Goal: Task Accomplishment & Management: Use online tool/utility

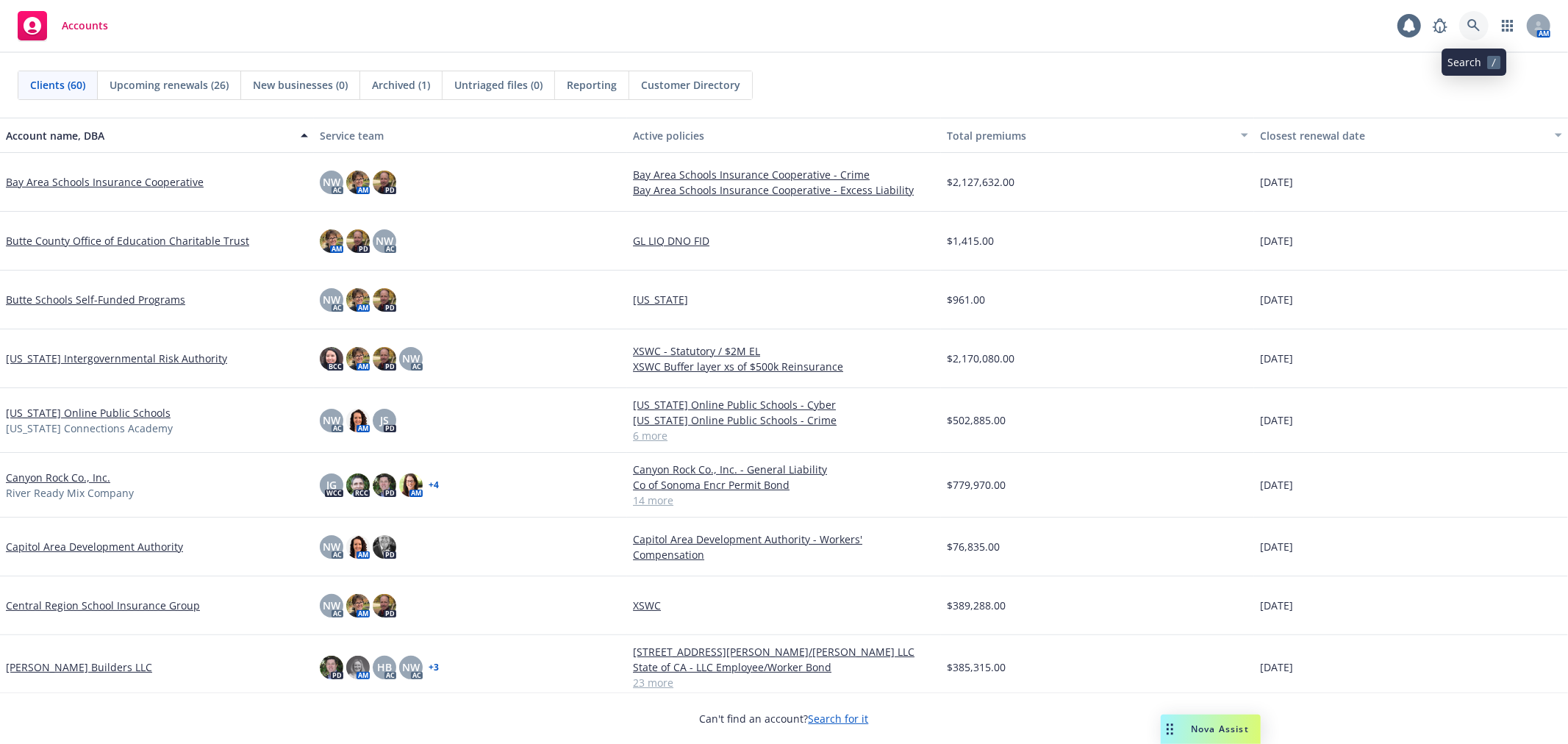
click at [1411, 22] on icon at bounding box center [1473, 25] width 13 height 13
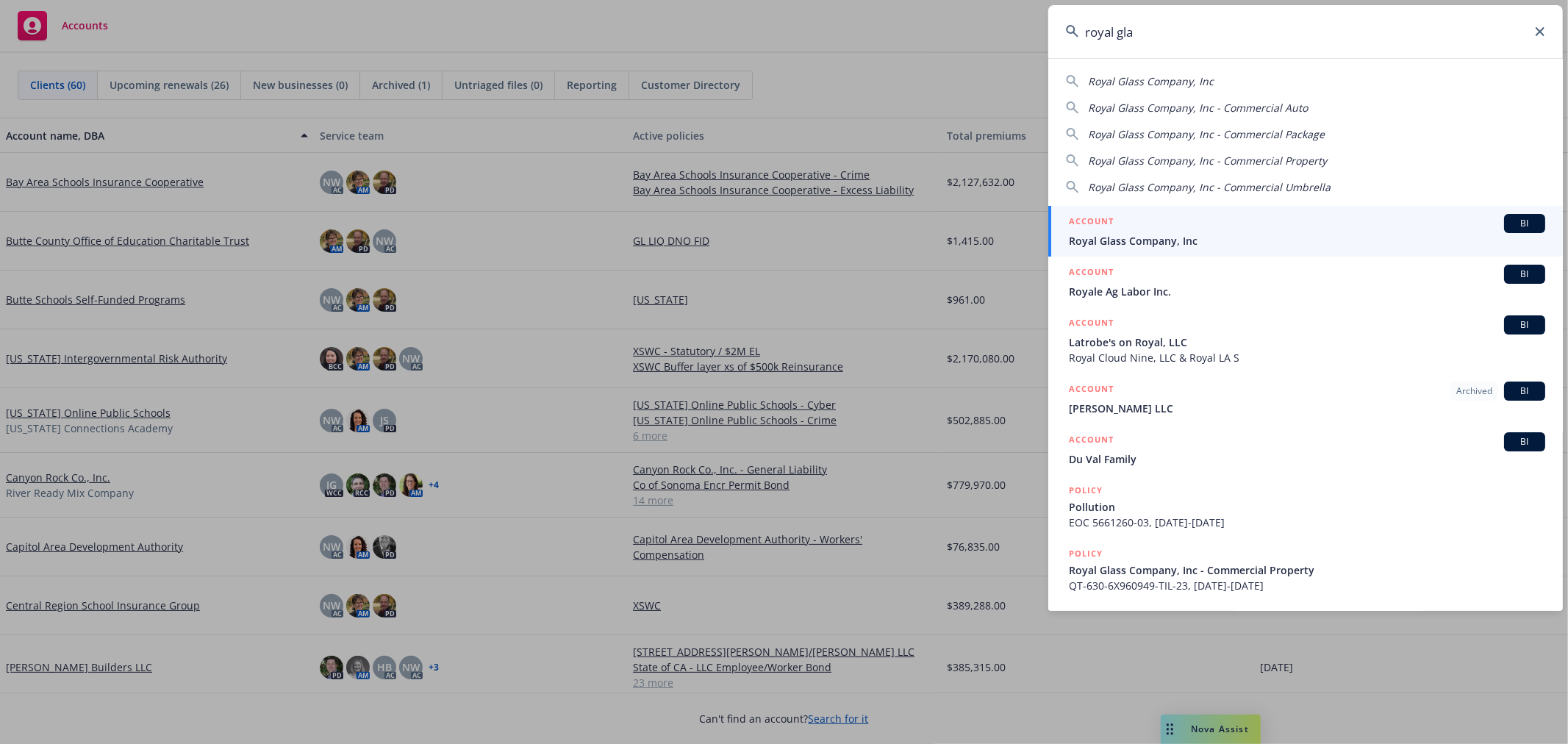
type input "royal gla"
click at [1207, 228] on div "ACCOUNT BI" at bounding box center [1307, 223] width 476 height 19
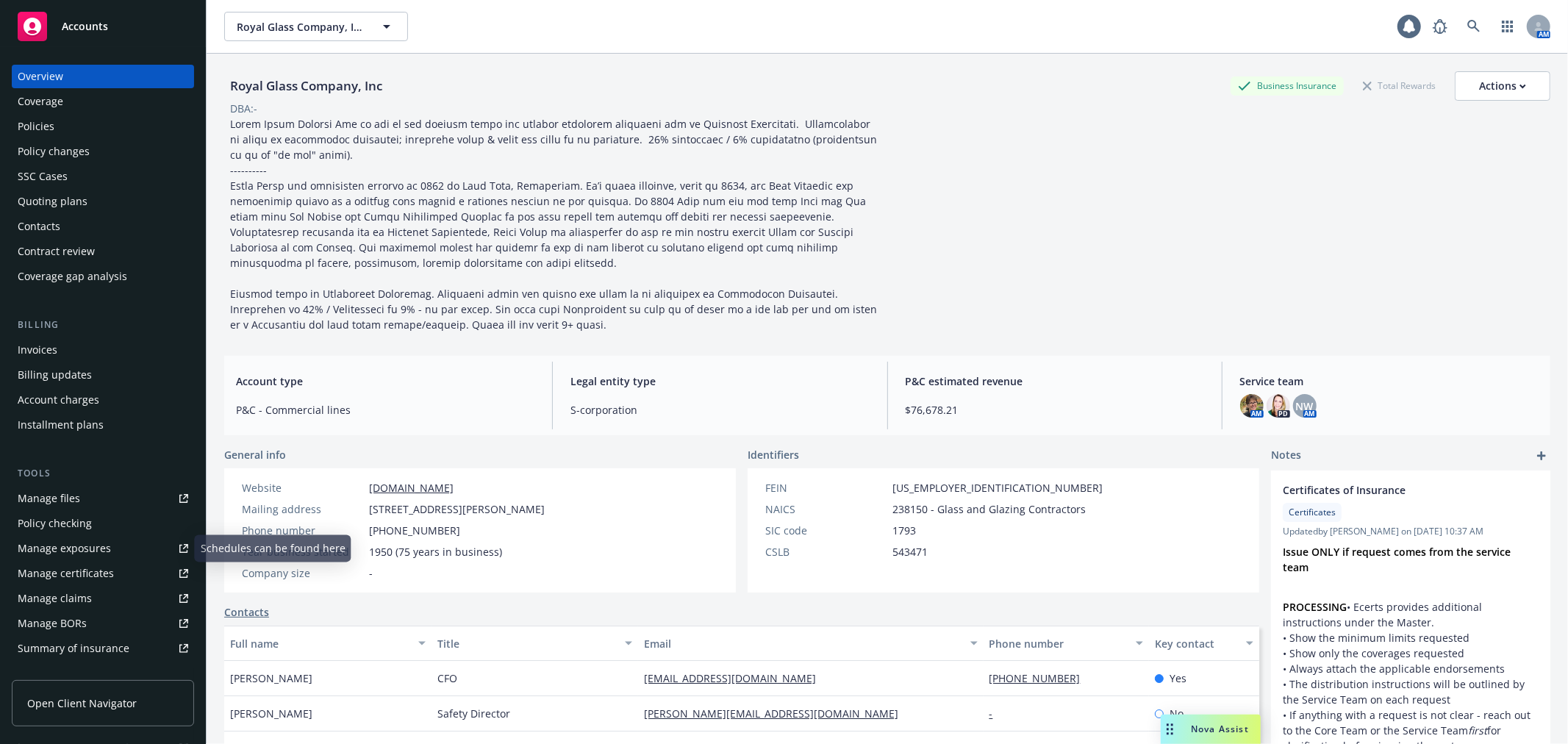
click at [96, 570] on div "Manage certificates" at bounding box center [65, 573] width 96 height 24
click at [100, 489] on link "Manage files" at bounding box center [103, 499] width 183 height 24
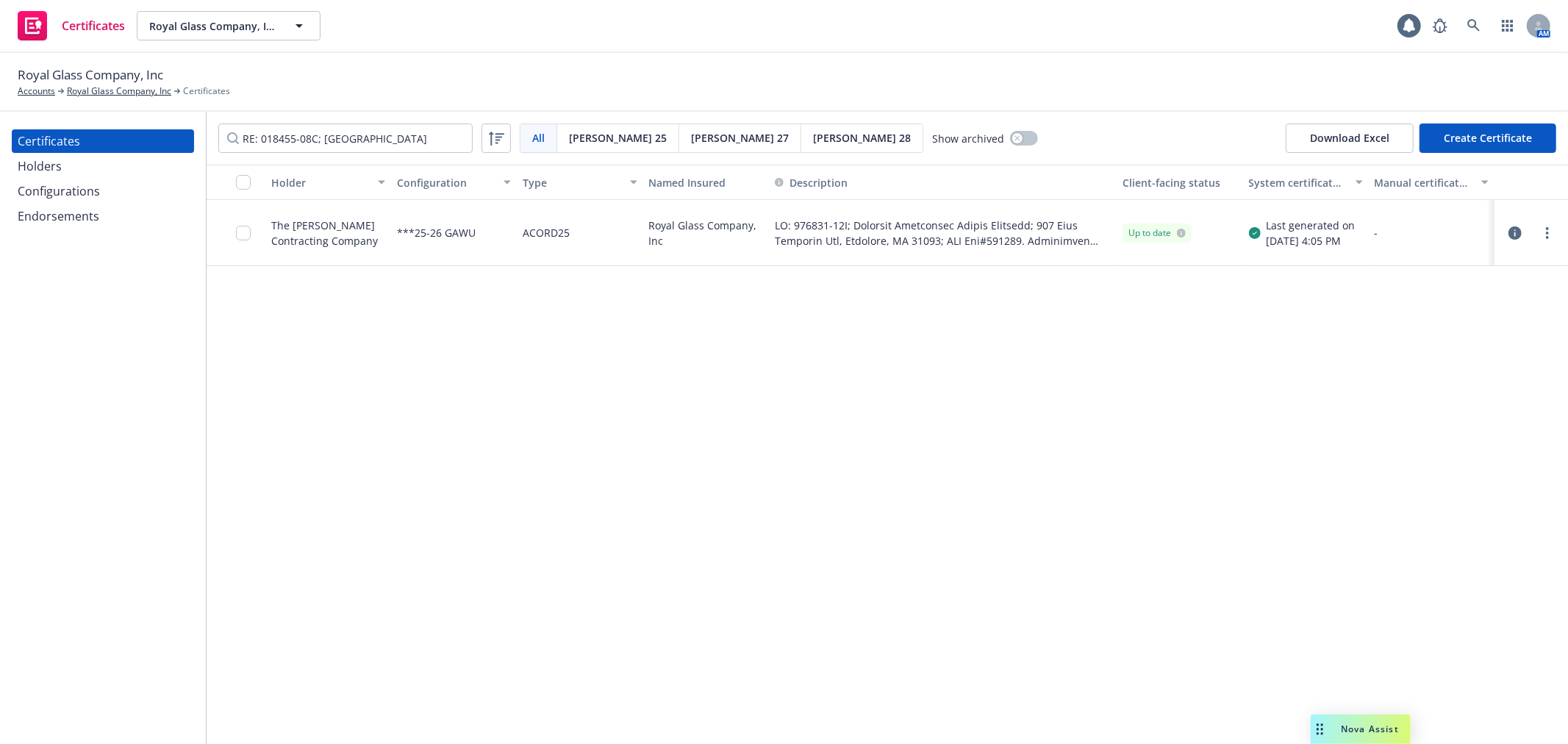
click at [1517, 231] on icon "button" at bounding box center [1515, 232] width 13 height 13
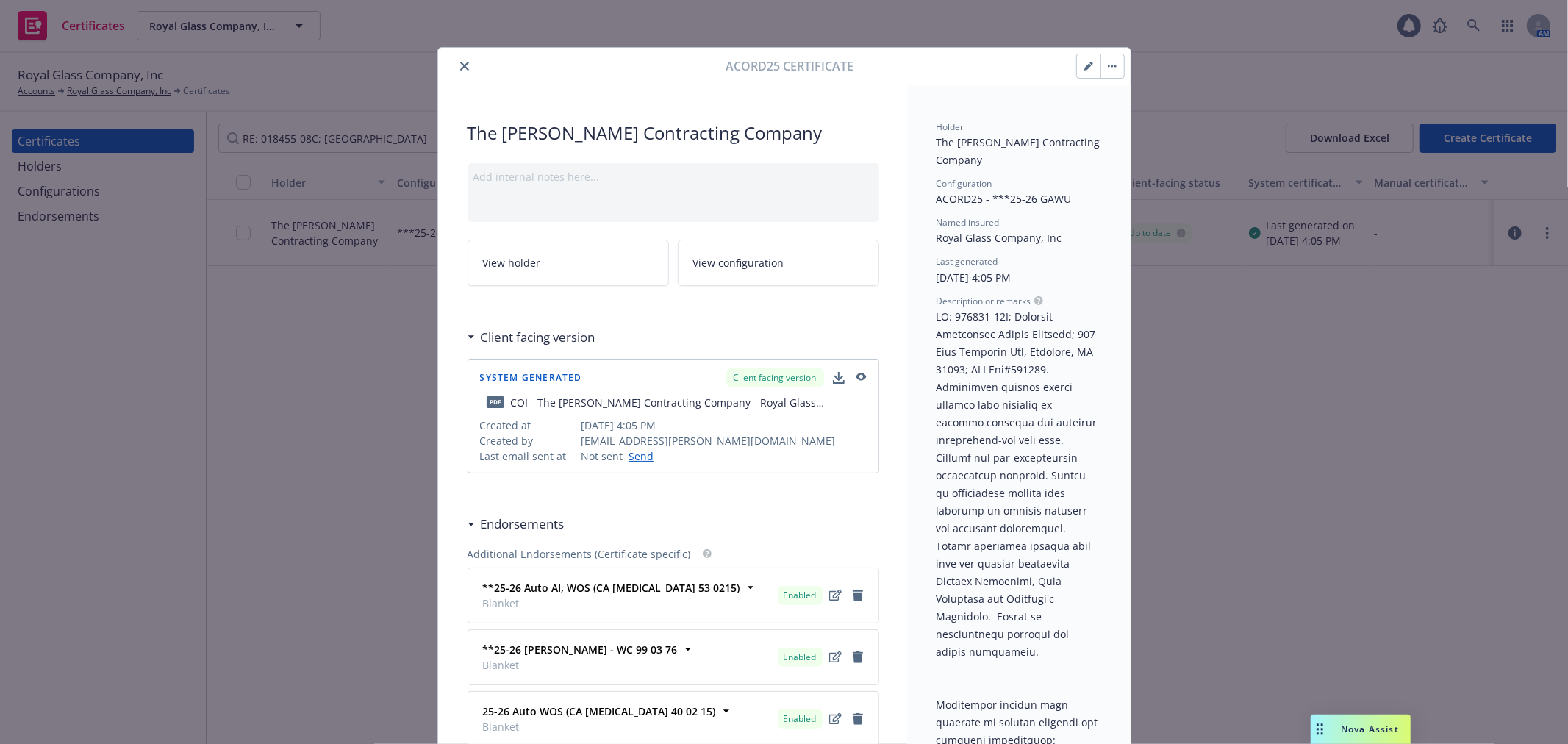
click at [1090, 64] on icon "button" at bounding box center [1092, 64] width 4 height 4
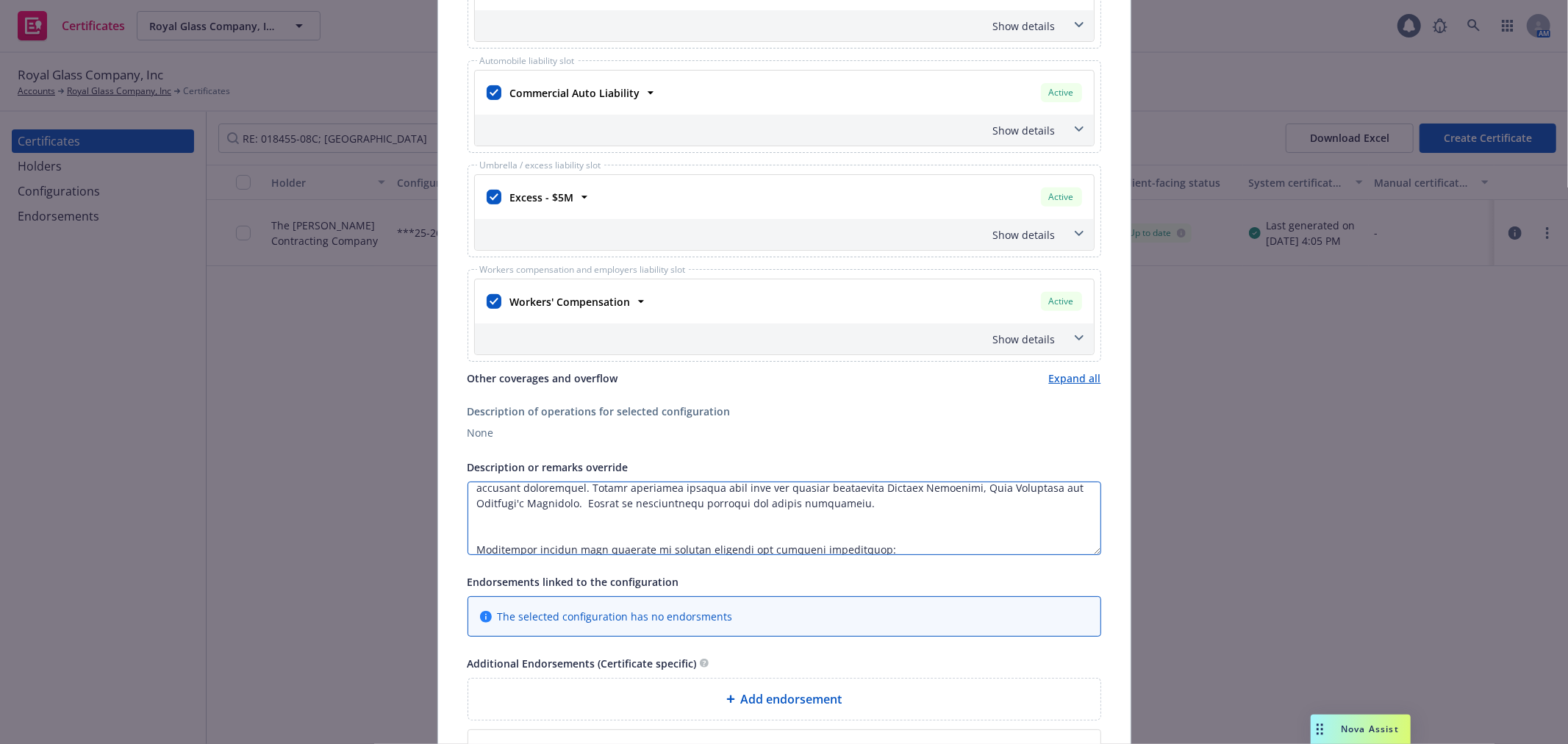
scroll to position [48, 0]
drag, startPoint x: 574, startPoint y: 508, endPoint x: 867, endPoint y: 508, distance: 293.0
click at [867, 508] on textarea "Description or remarks override" at bounding box center [784, 518] width 633 height 73
paste textarea "Coverage will not be cancelled without 30-day notice to Whiting-Turner Contract…"
paste textarea "• General Liability: Schedule of Forms and Endorsements"
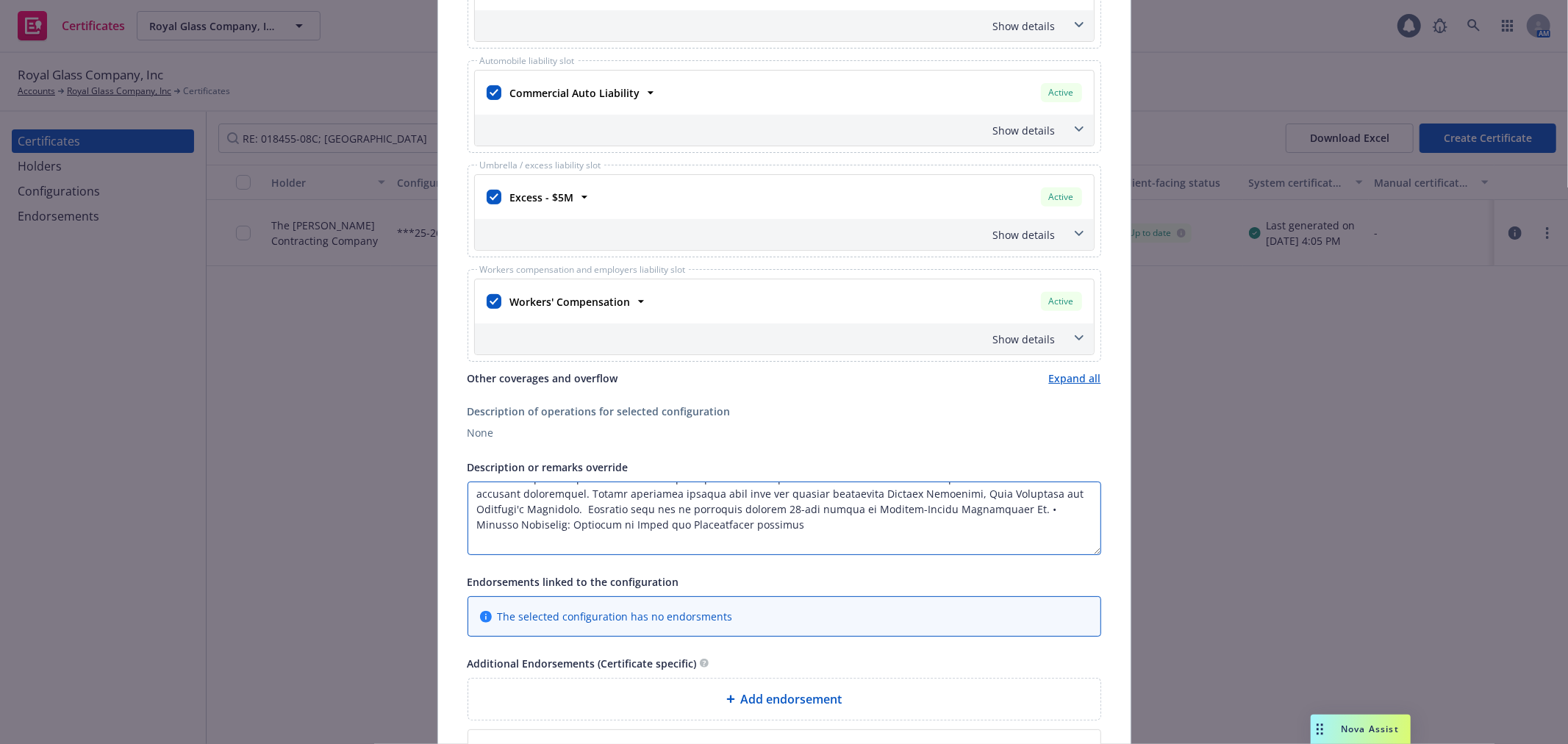
click at [995, 506] on textarea "Description or remarks override" at bounding box center [784, 518] width 633 height 73
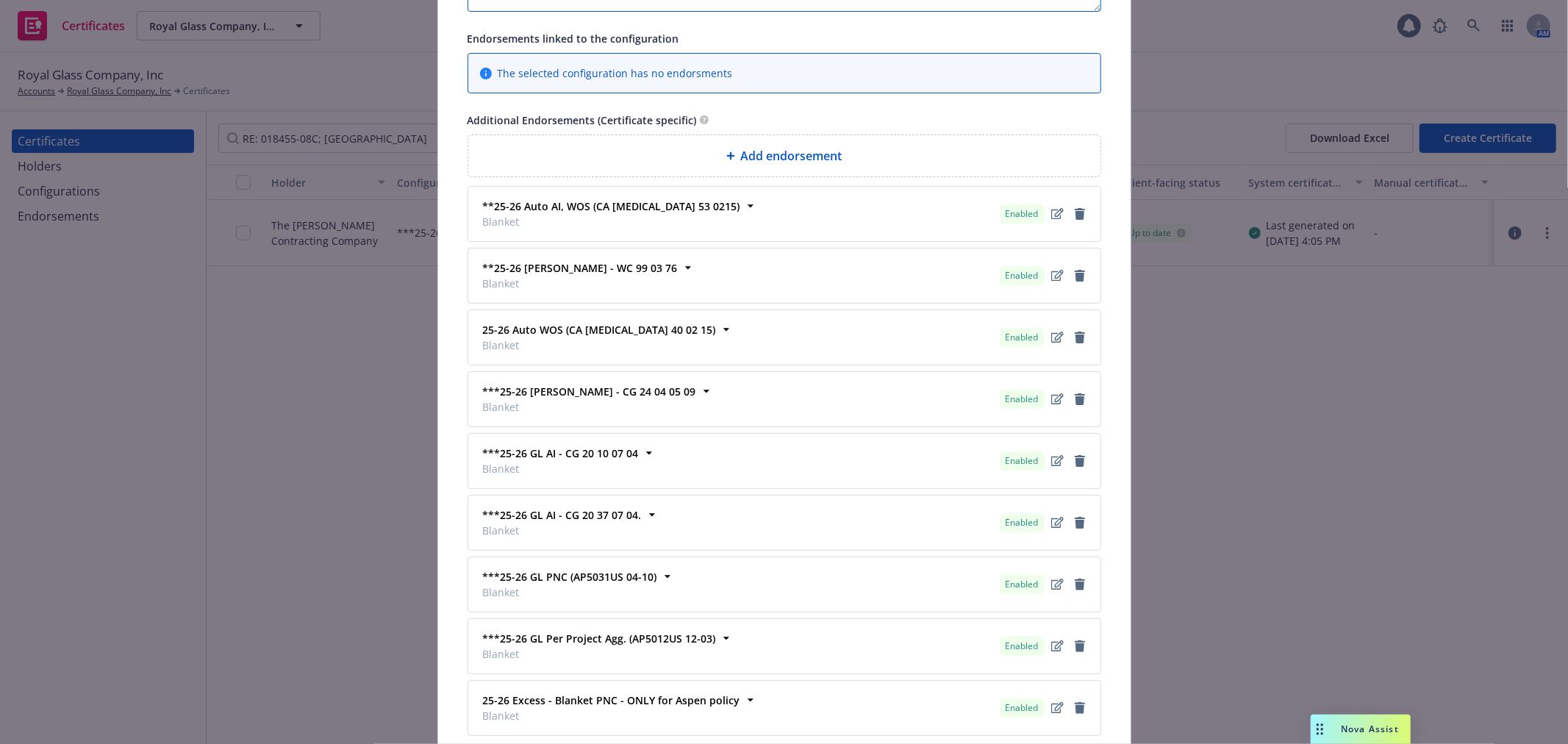
scroll to position [980, 0]
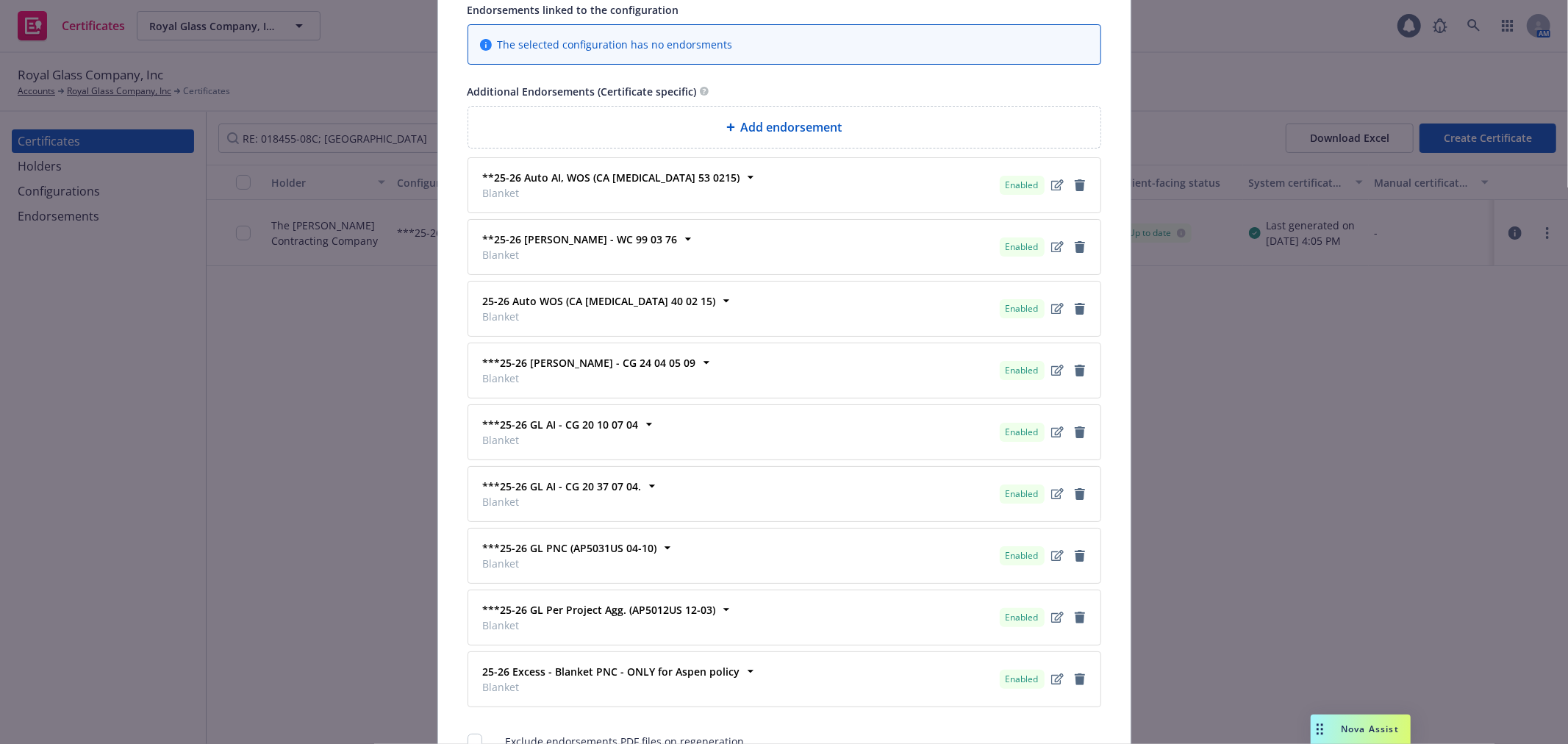
type textarea "RE: 018455-08C; Stanford University Bridge Building; 389 Jane Stanford Way, Sta…"
click at [788, 124] on span "Add endorsement" at bounding box center [791, 127] width 102 height 18
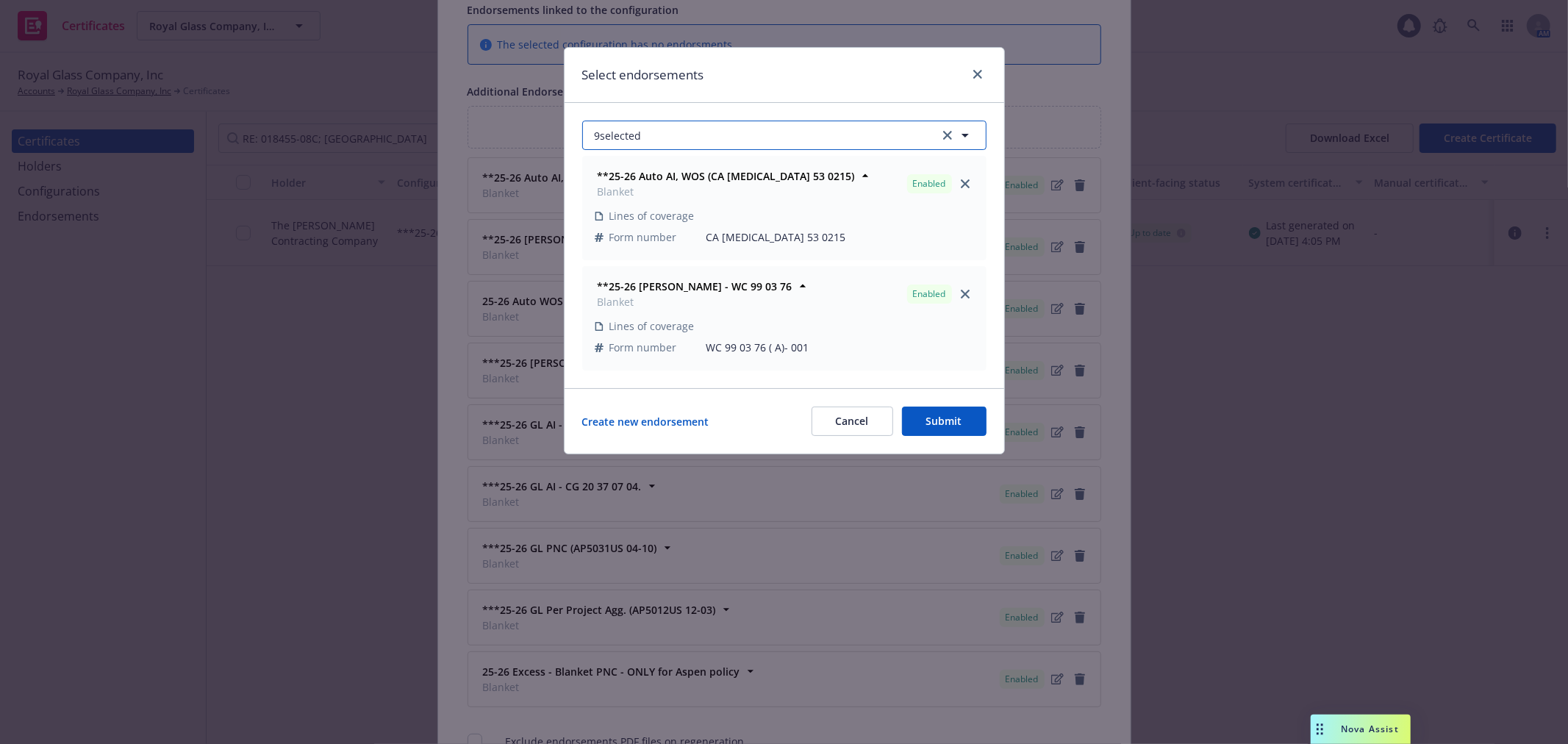
click at [769, 136] on button "9 selected" at bounding box center [784, 135] width 404 height 30
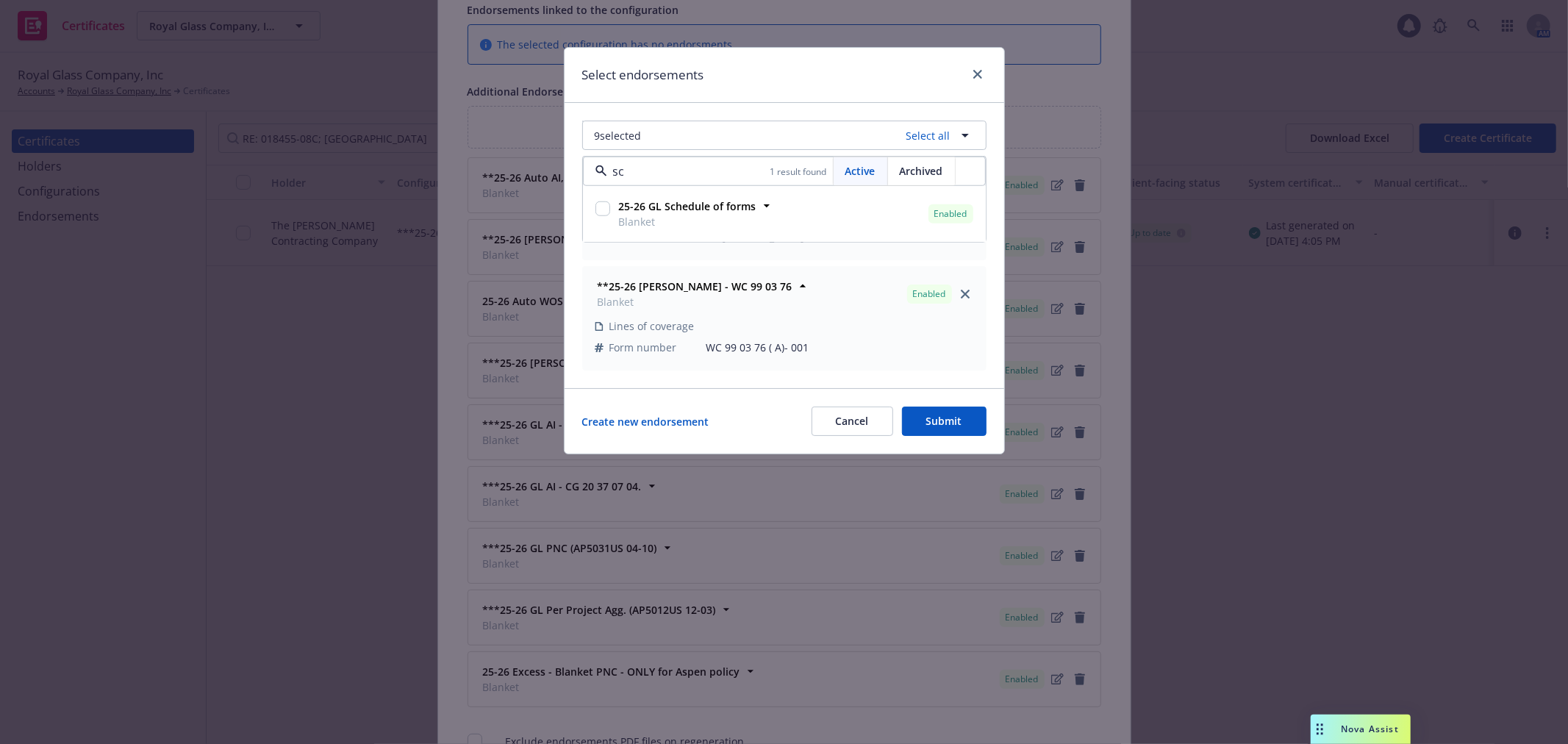
type input "sch"
click at [599, 211] on input "checkbox" at bounding box center [603, 208] width 15 height 15
checkbox input "true"
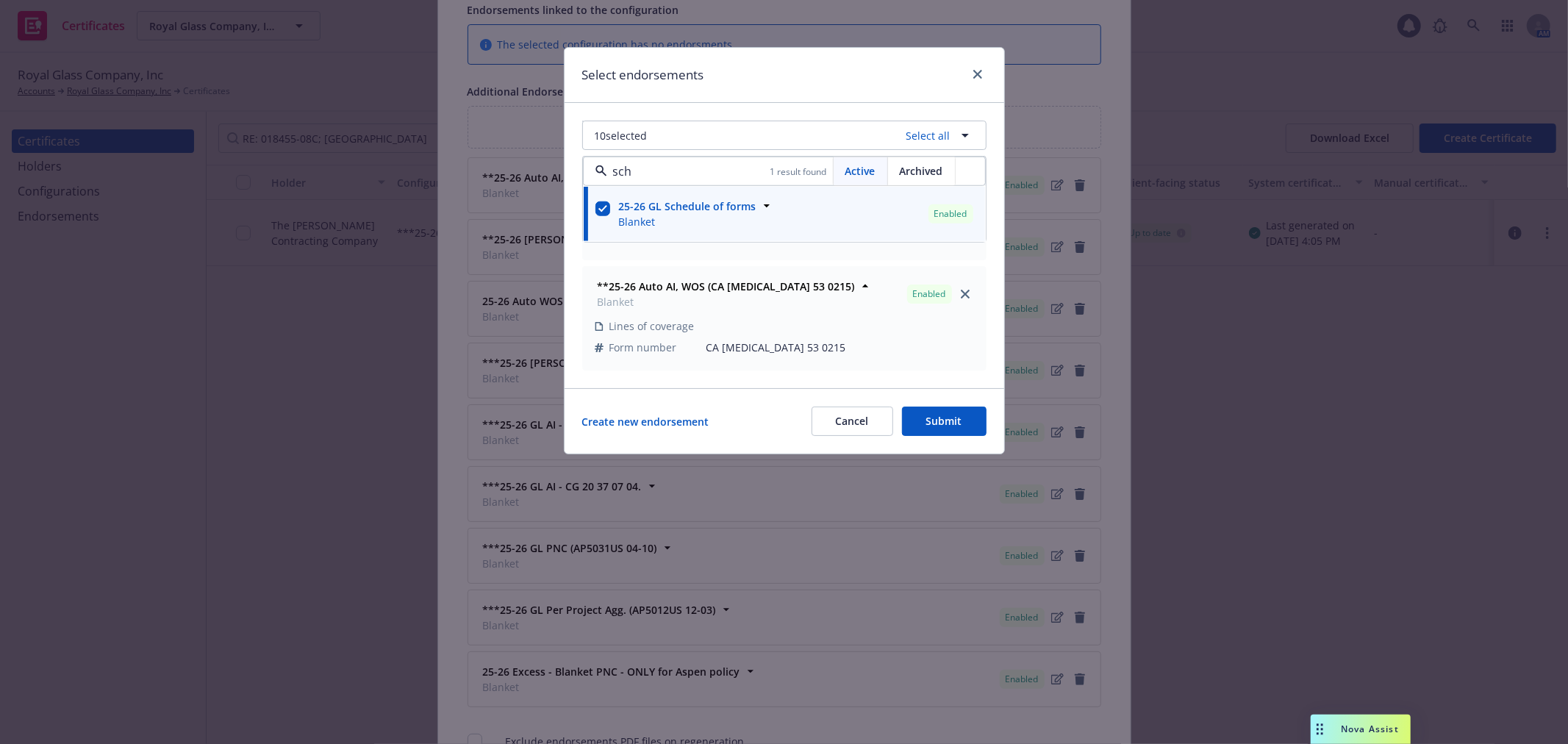
type input "sch"
click at [965, 412] on button "Submit" at bounding box center [945, 421] width 85 height 30
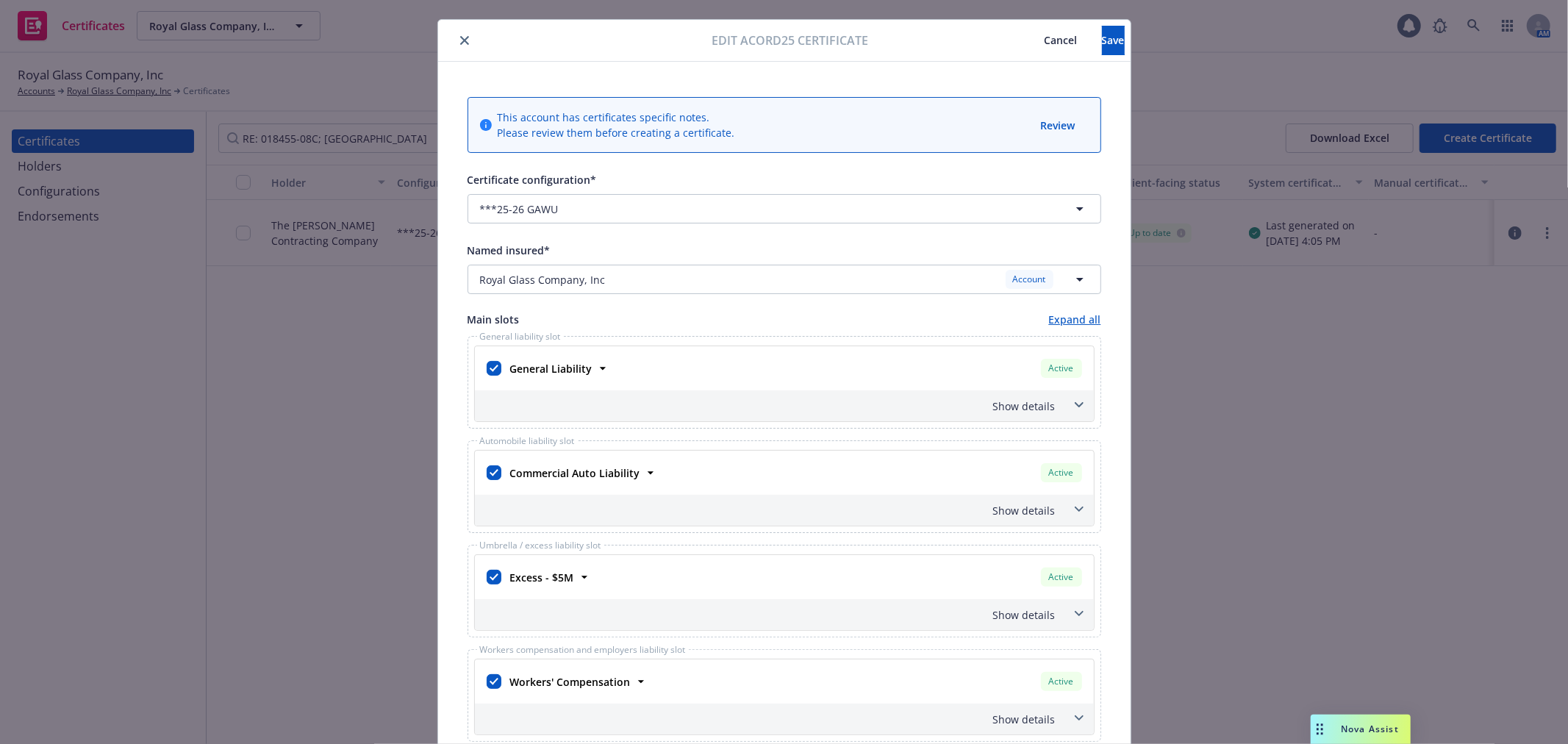
scroll to position [0, 0]
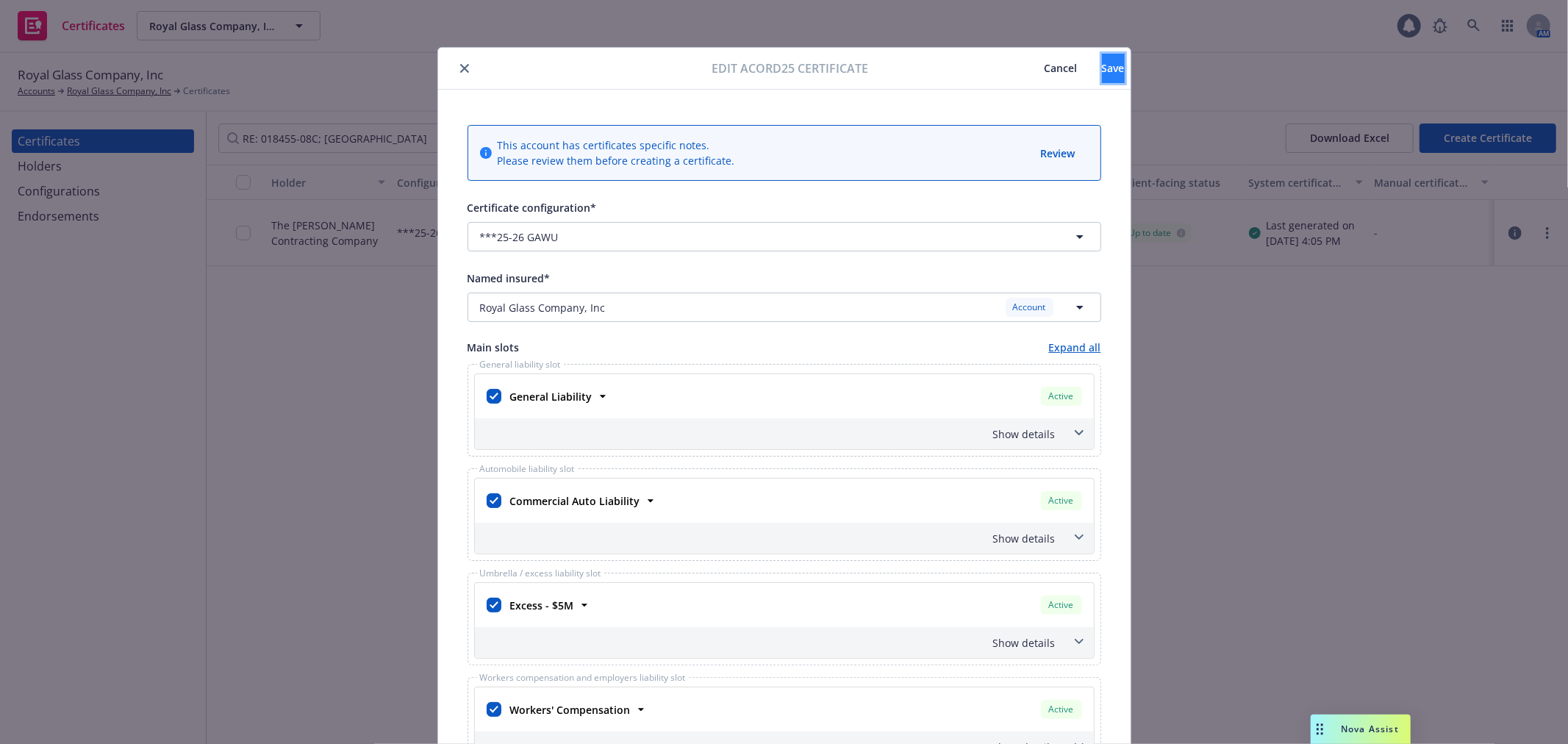
click at [1102, 61] on span "Save" at bounding box center [1113, 68] width 23 height 14
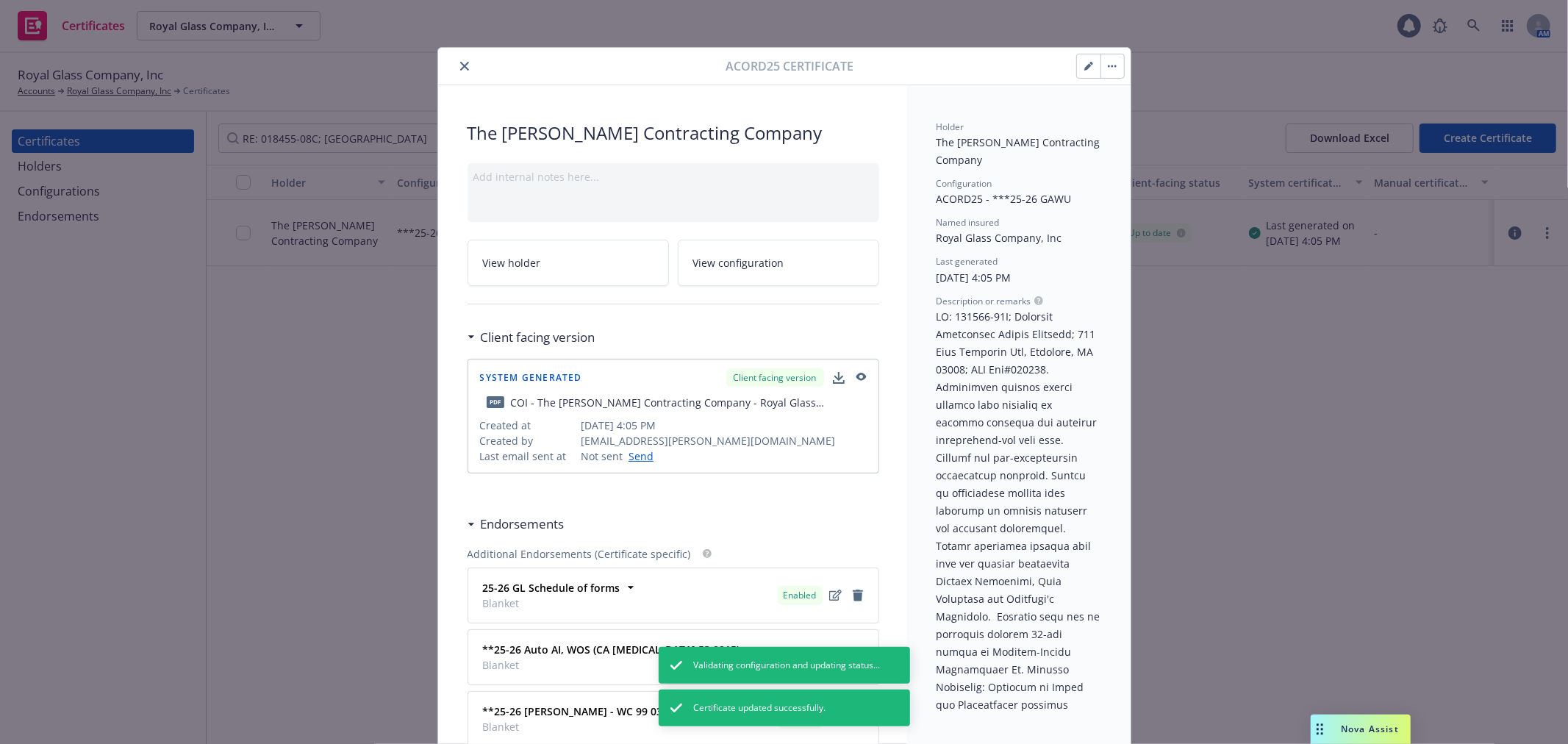
click at [1104, 71] on button "button" at bounding box center [1113, 66] width 24 height 24
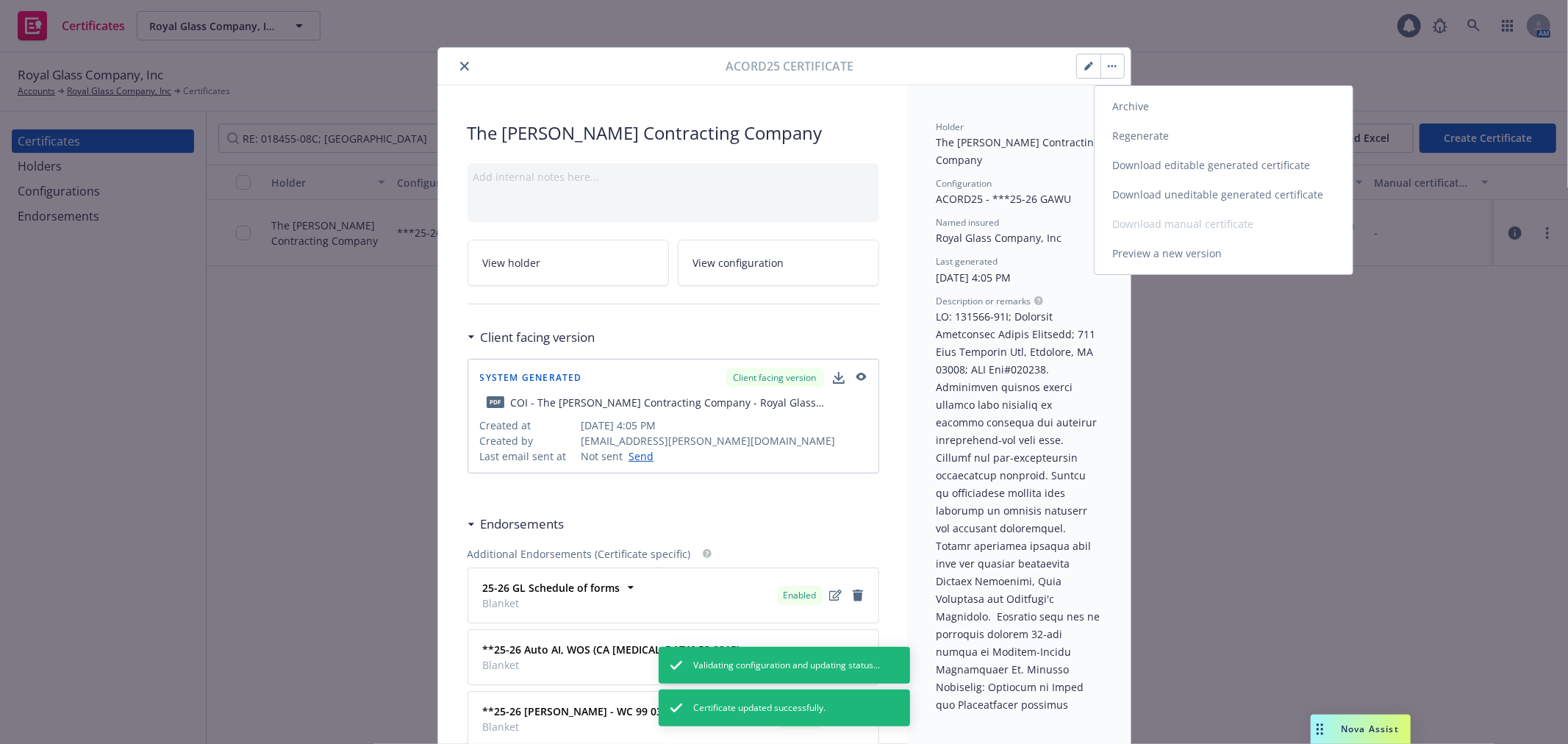
click at [1138, 137] on link "Regenerate" at bounding box center [1223, 136] width 258 height 30
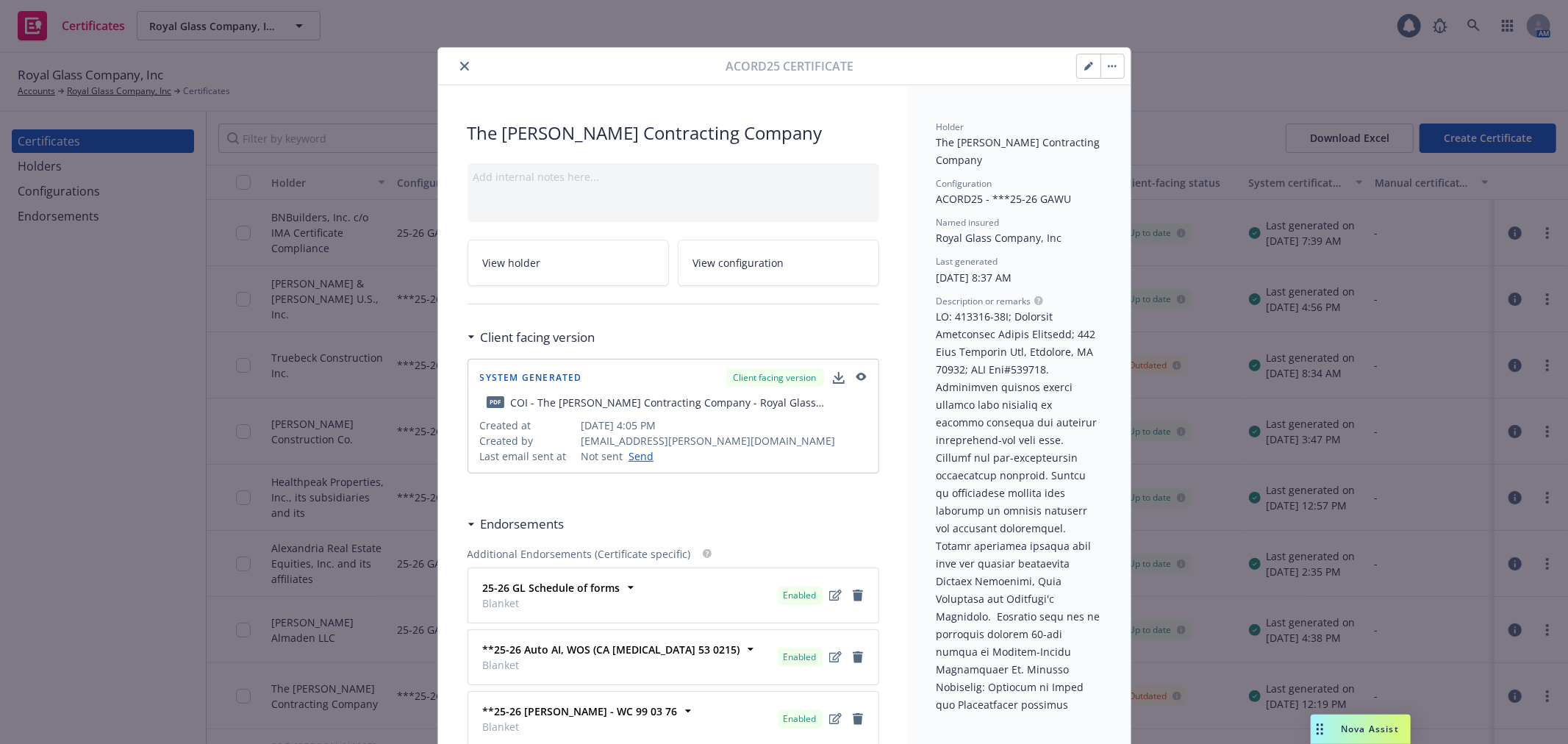
click at [1106, 67] on button "button" at bounding box center [1113, 66] width 24 height 24
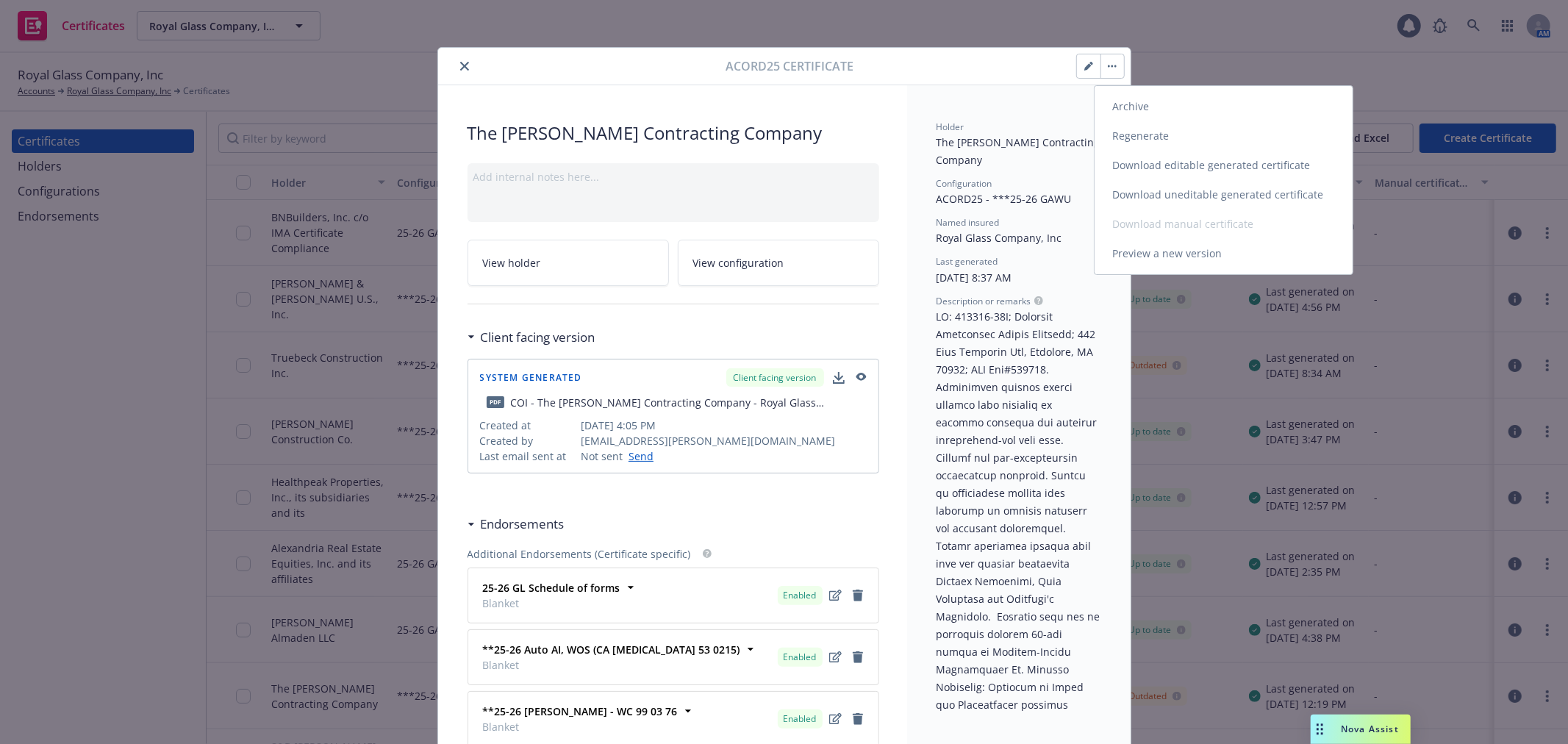
click at [1164, 190] on link "Download uneditable generated certificate" at bounding box center [1223, 195] width 258 height 30
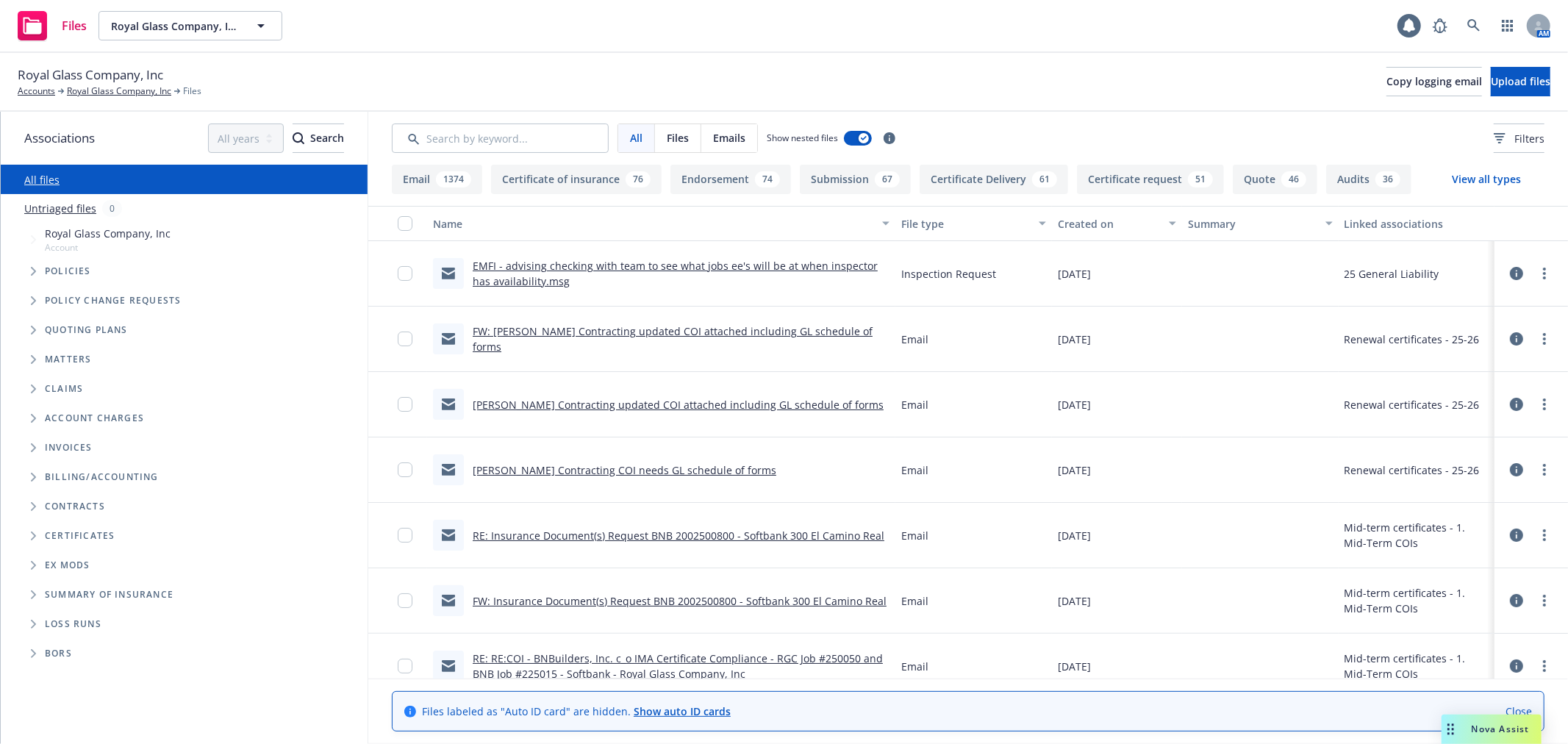
click at [31, 537] on icon "Folder Tree Example" at bounding box center [34, 536] width 6 height 9
click at [42, 562] on icon "Folder Tree Example" at bounding box center [45, 562] width 6 height 9
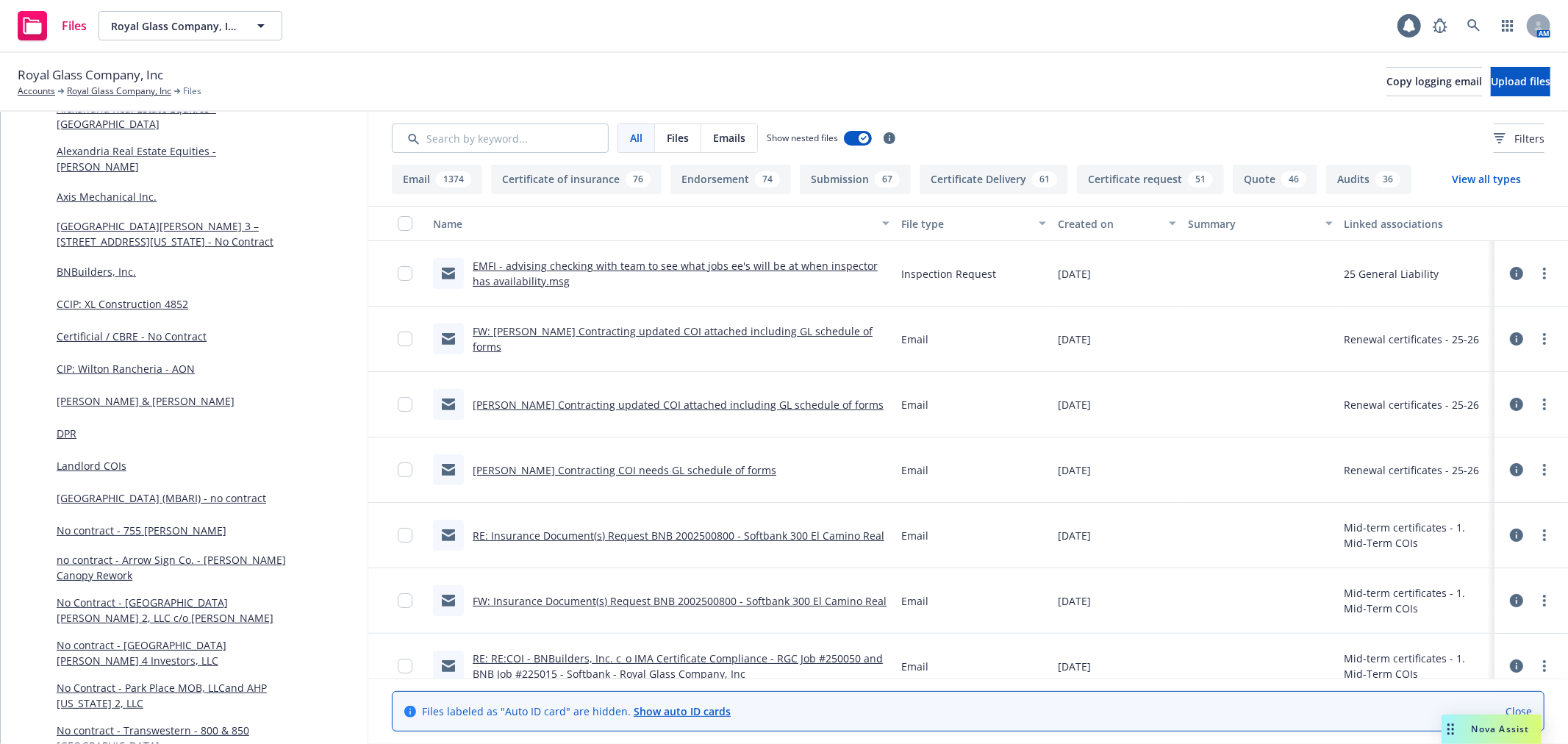
scroll to position [326, 0]
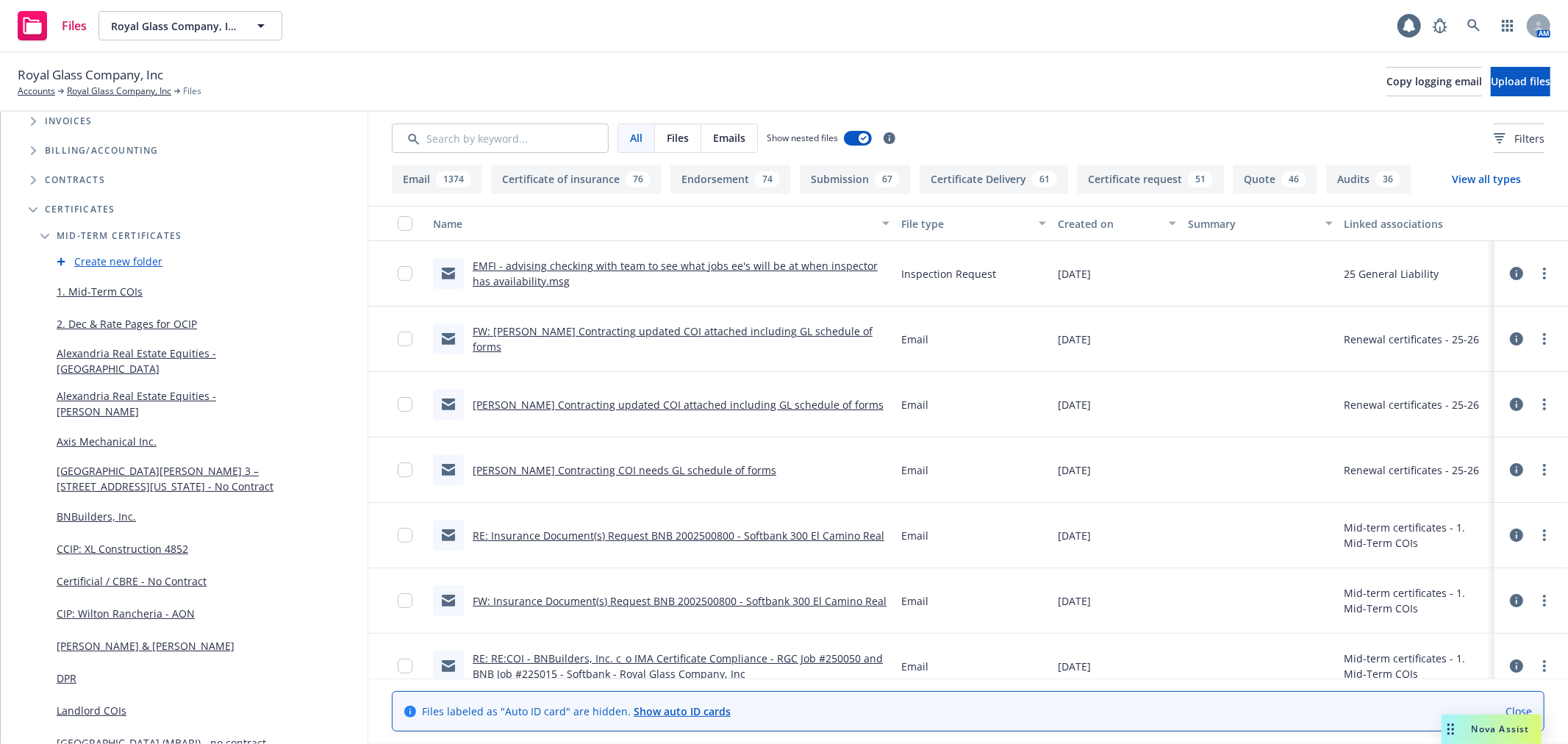
click at [106, 288] on link "1. Mid-Term COIs" at bounding box center [99, 291] width 86 height 16
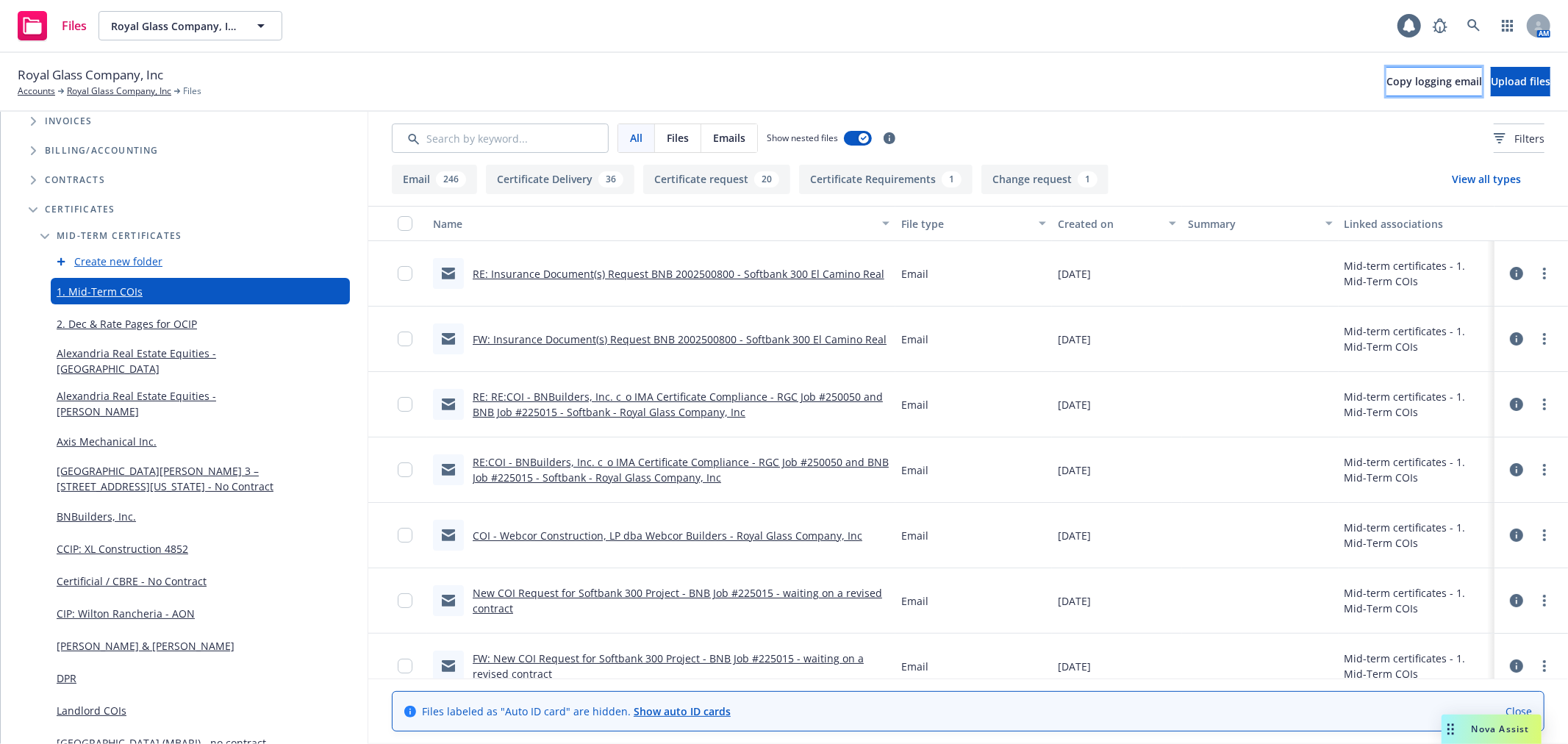
click at [1386, 79] on span "Copy logging email" at bounding box center [1434, 81] width 96 height 14
click at [1463, 36] on link at bounding box center [1474, 26] width 30 height 30
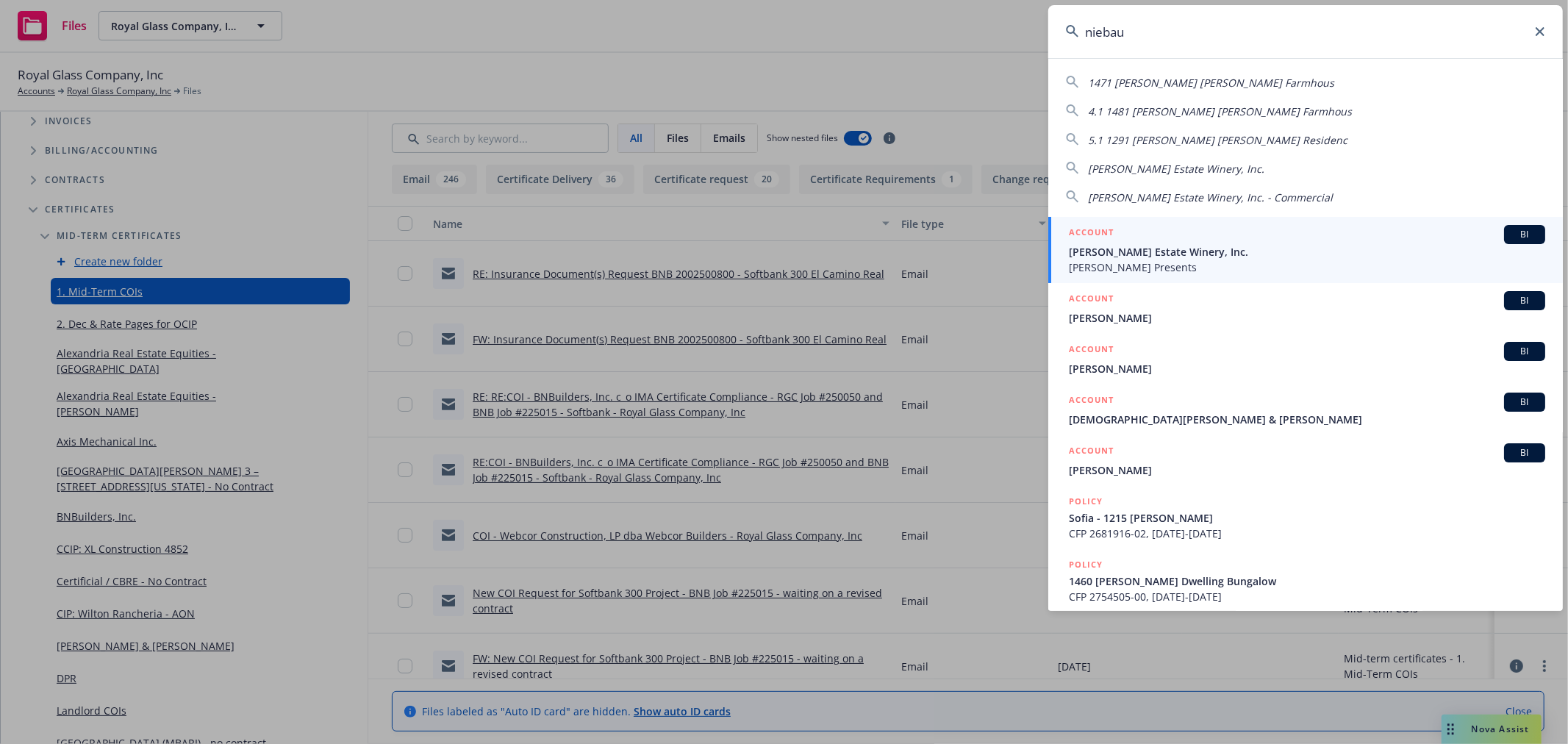
type input "niebau"
click at [1235, 259] on span "[PERSON_NAME] Estate Winery, Inc." at bounding box center [1307, 252] width 476 height 16
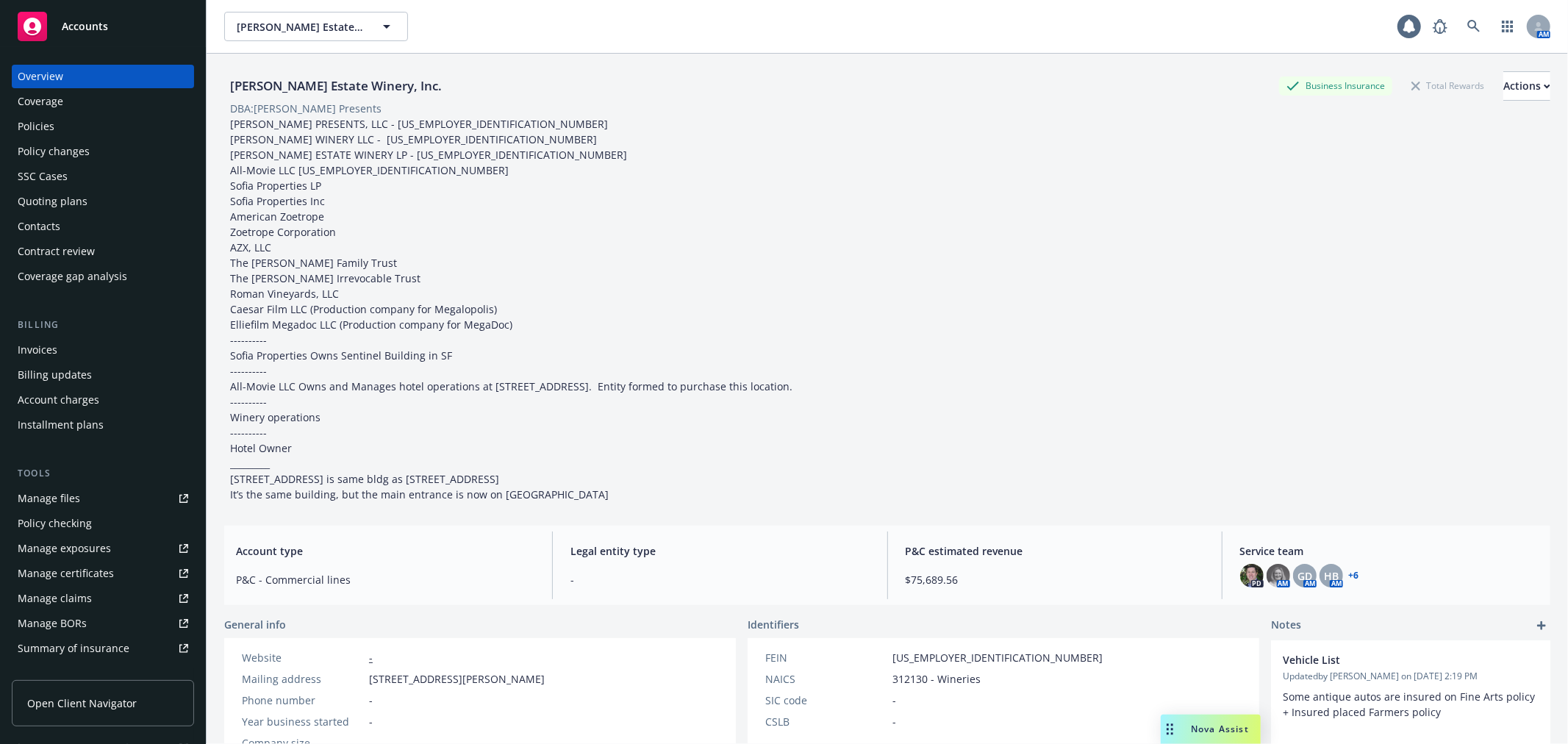
click at [111, 395] on div "Account charges" at bounding box center [103, 400] width 171 height 24
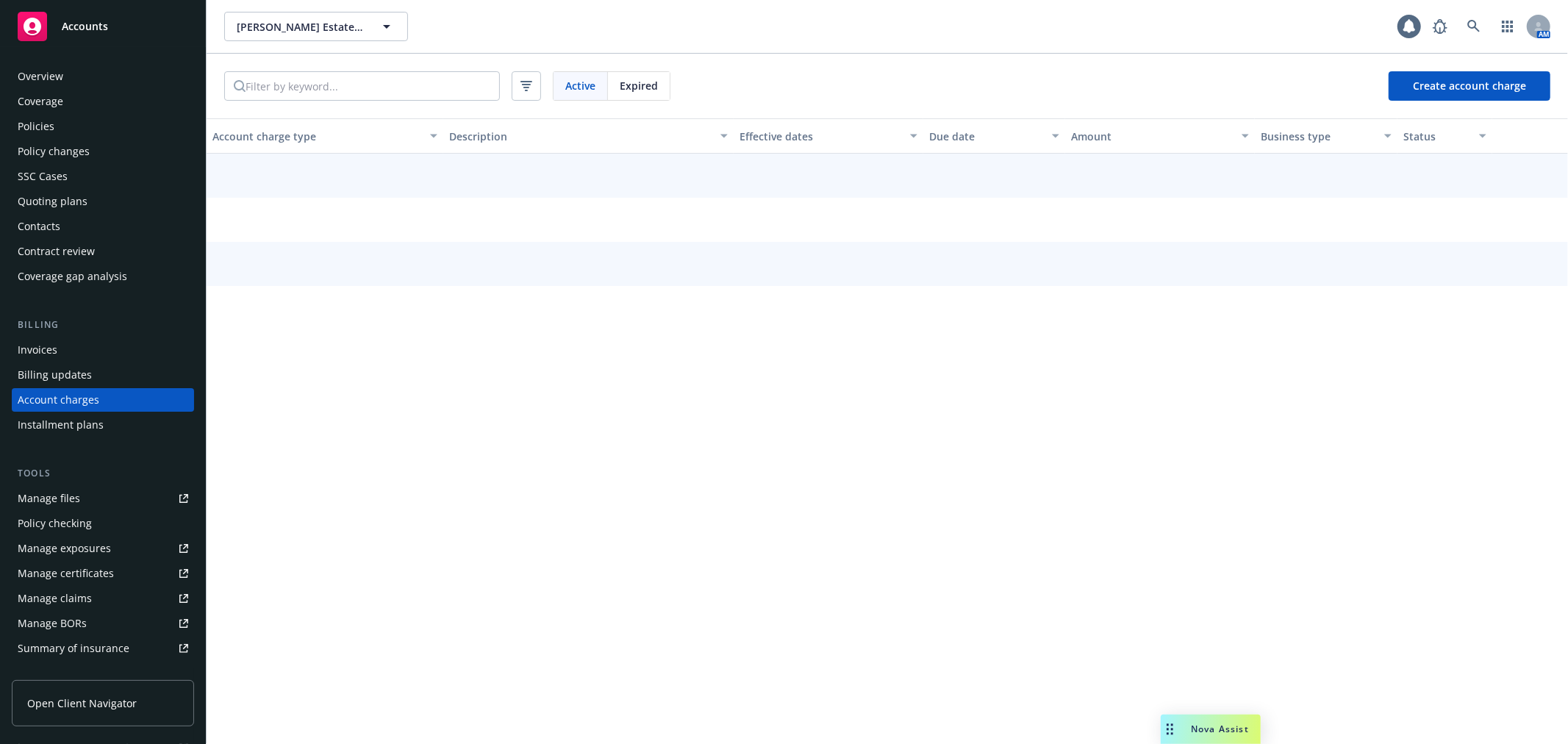
scroll to position [4, 0]
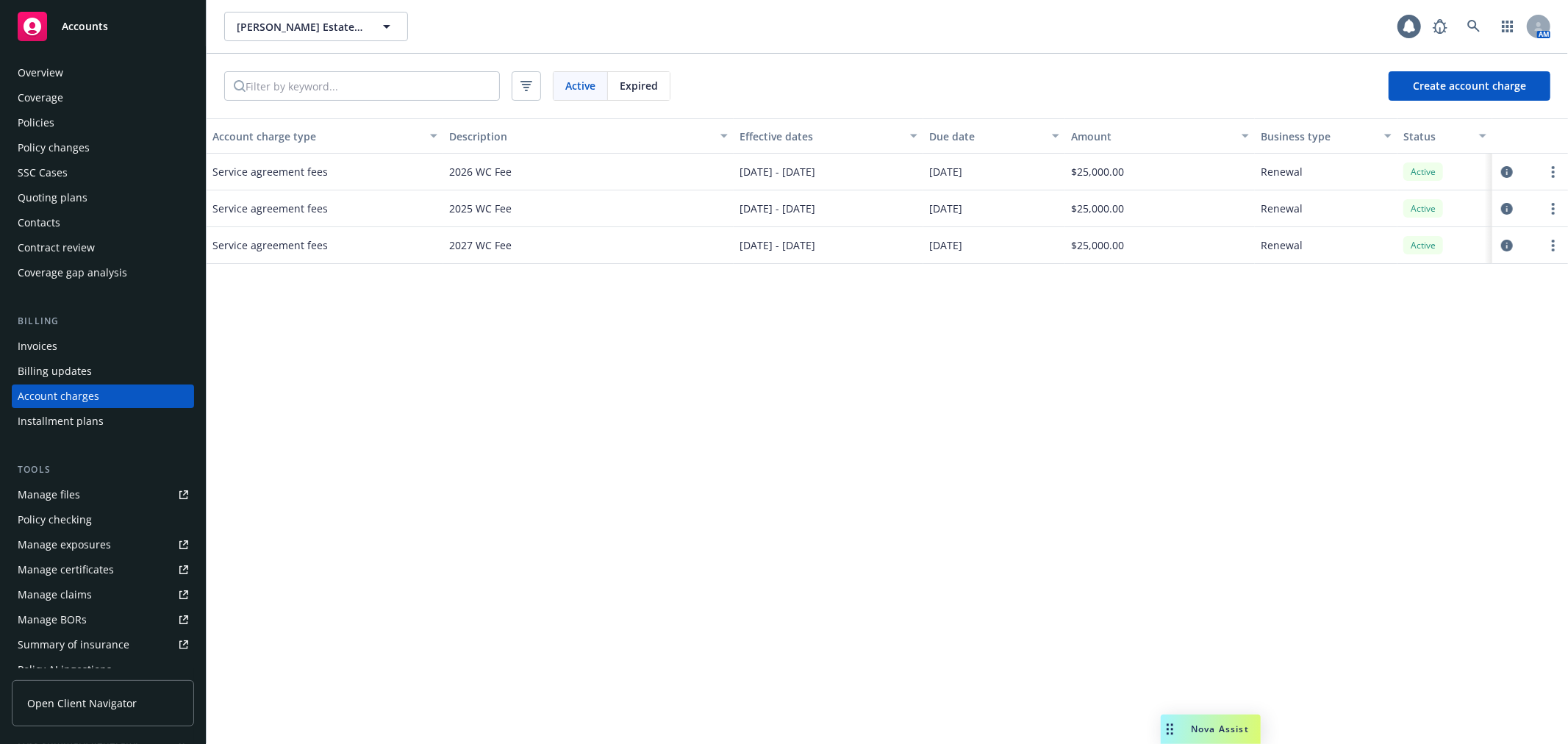
click at [642, 89] on span "Expired" at bounding box center [638, 86] width 39 height 16
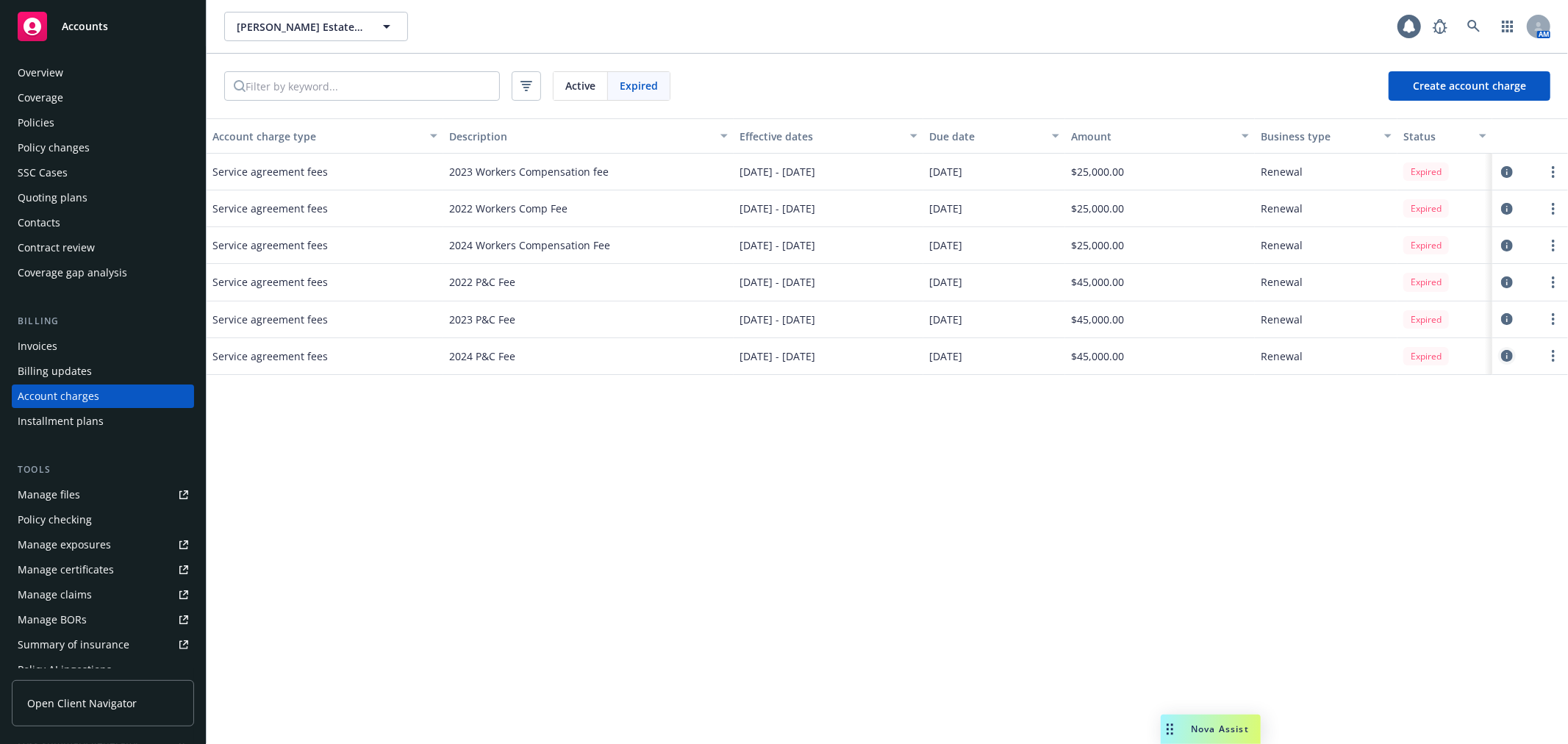
click at [1506, 364] on link "circleInformation" at bounding box center [1507, 356] width 18 height 18
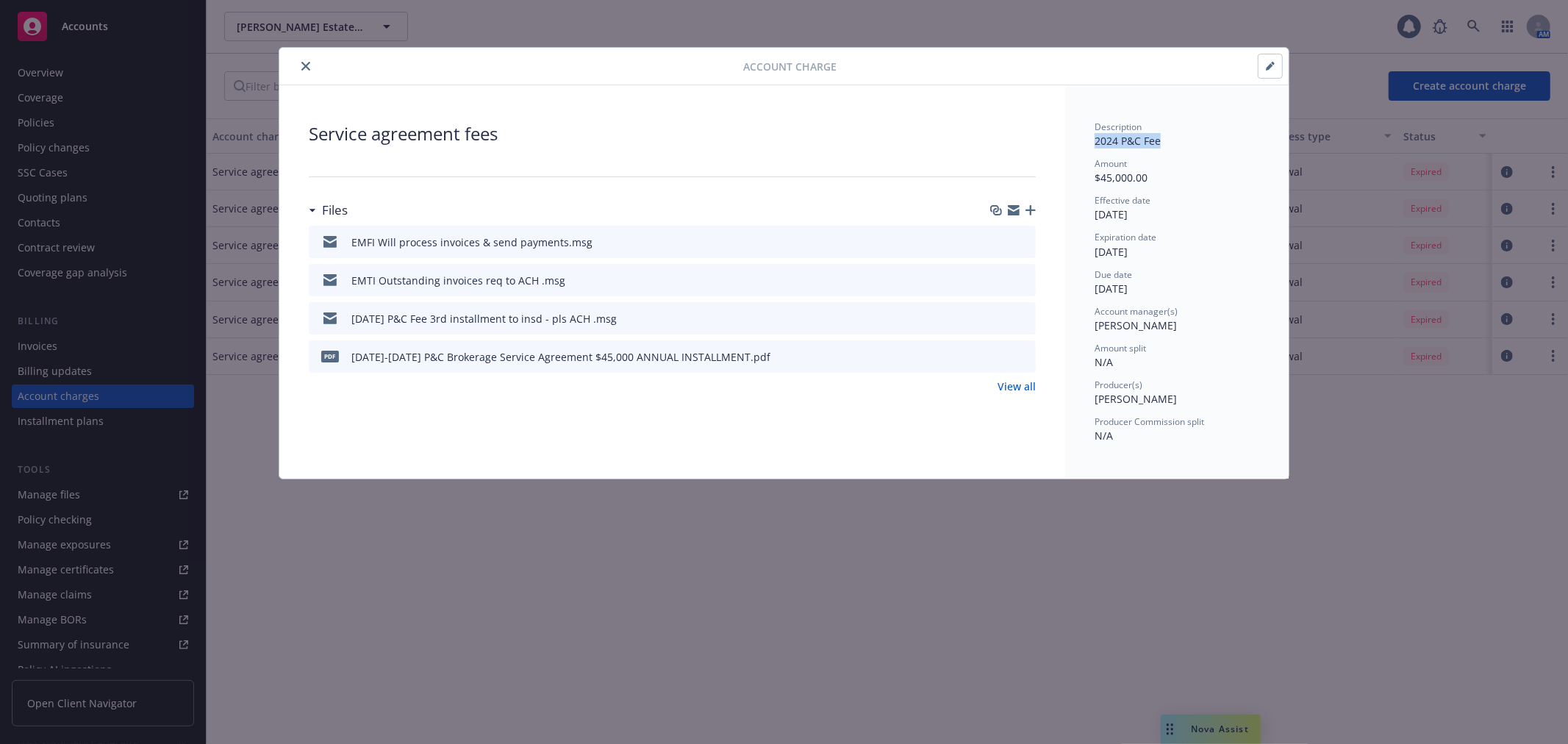
drag, startPoint x: 1093, startPoint y: 143, endPoint x: 1162, endPoint y: 144, distance: 69.0
click at [1162, 144] on div "Description 2024 P&C Fee Amount $45,000.00 Effective date 10/01/2024 Expiration…" at bounding box center [1177, 282] width 223 height 393
copy span "2024 P&C Fee"
click at [302, 66] on icon "close" at bounding box center [305, 66] width 9 height 9
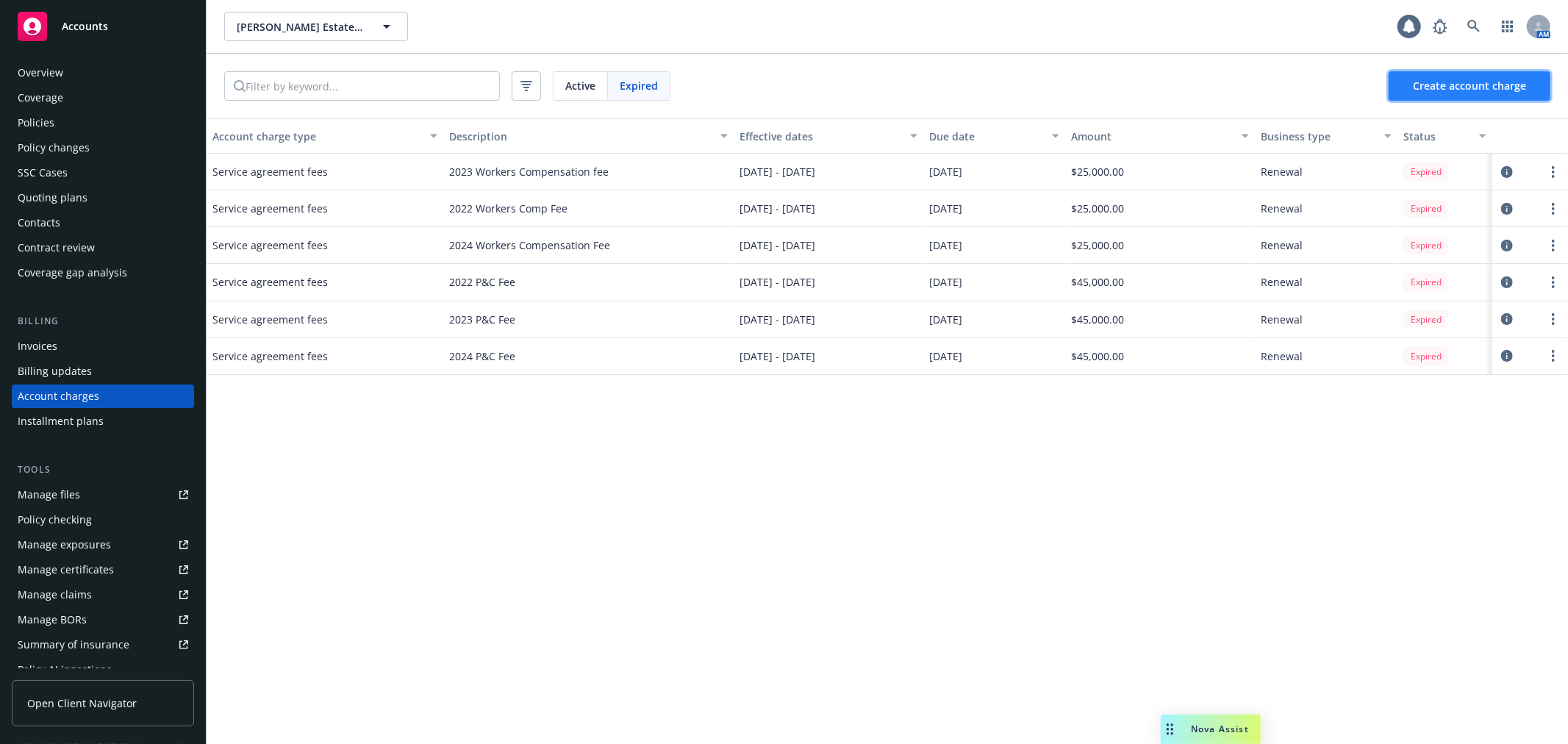
click at [1420, 91] on span "Create account charge" at bounding box center [1469, 86] width 114 height 14
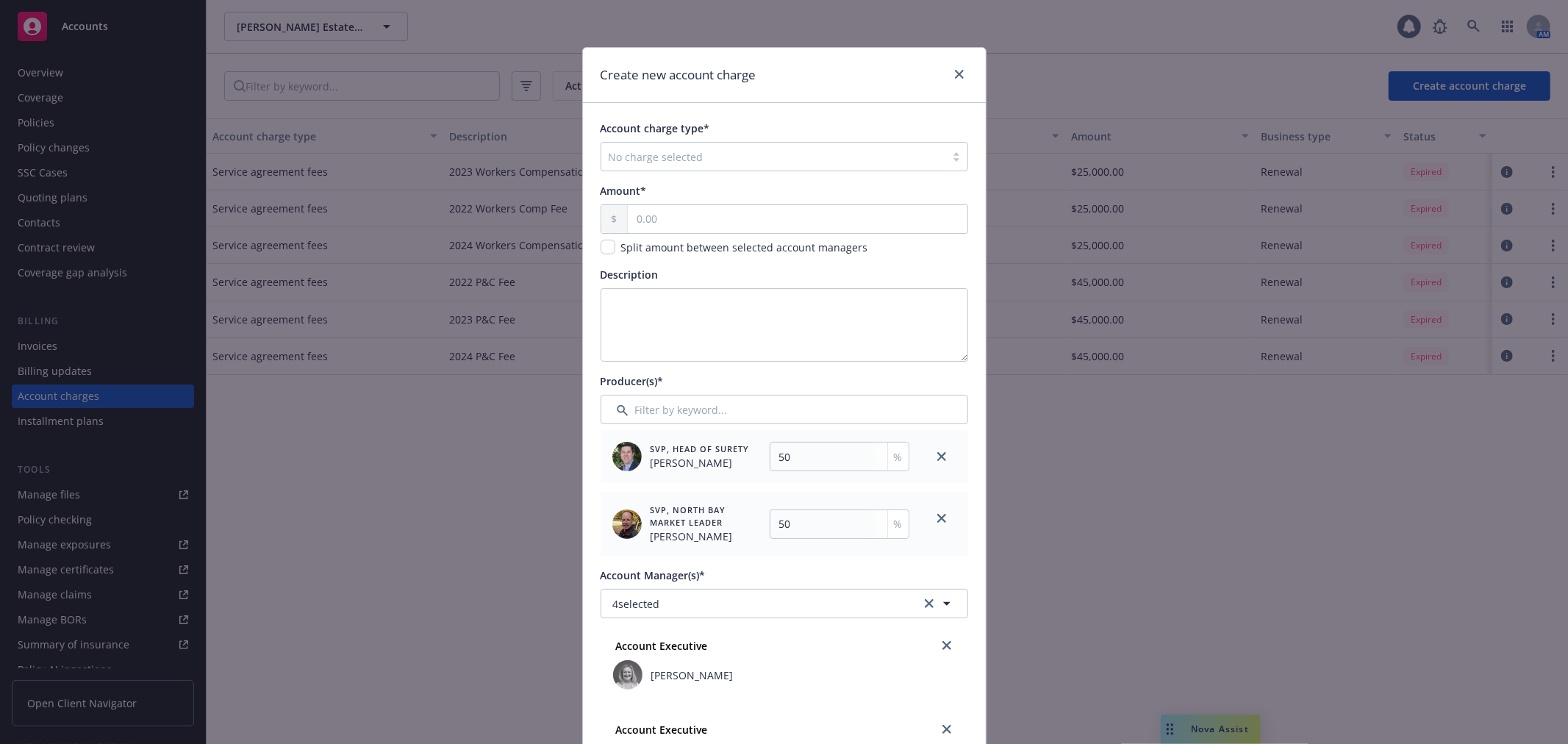
click at [618, 168] on div "No charge selected" at bounding box center [774, 157] width 344 height 24
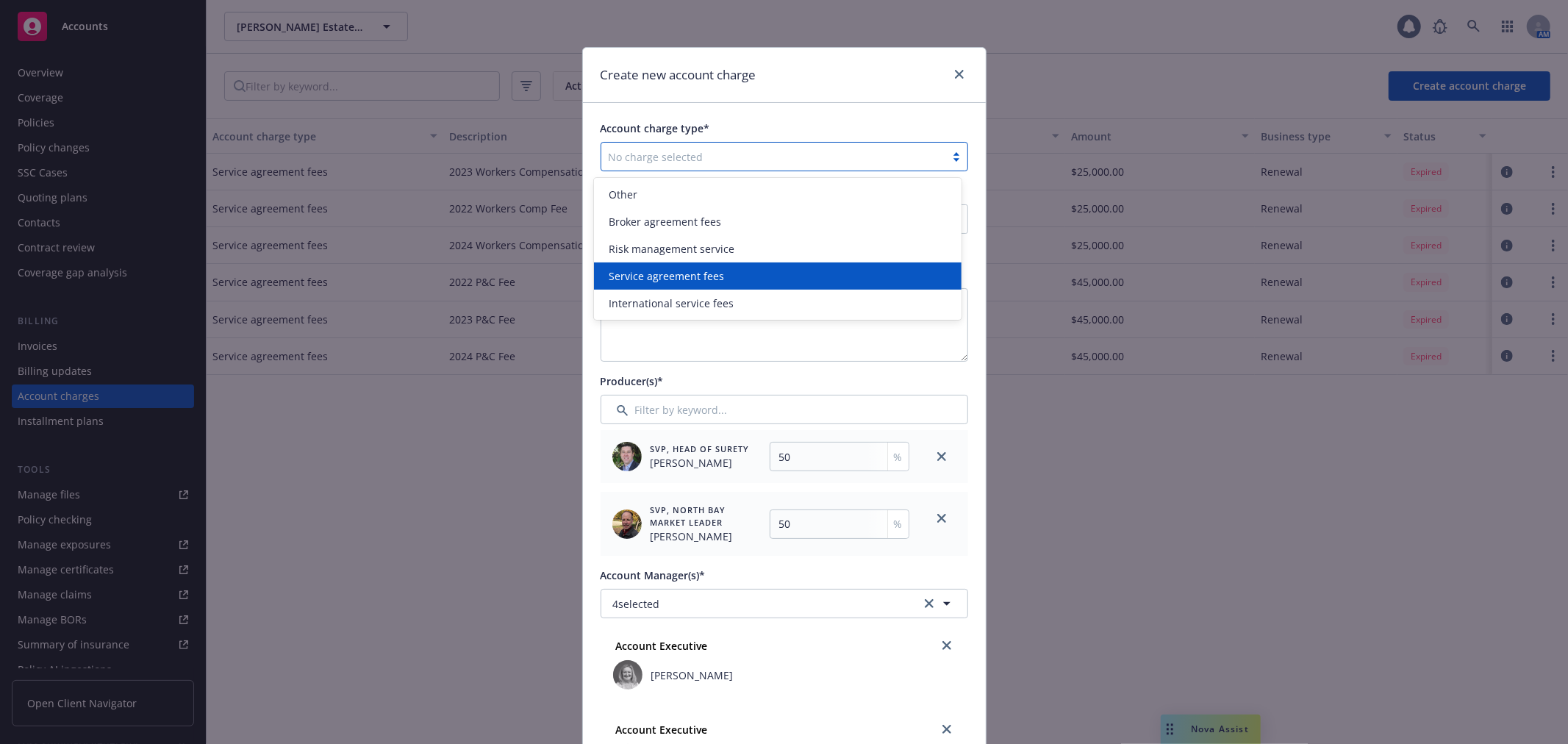
click at [659, 280] on span "Service agreement fees" at bounding box center [666, 277] width 116 height 16
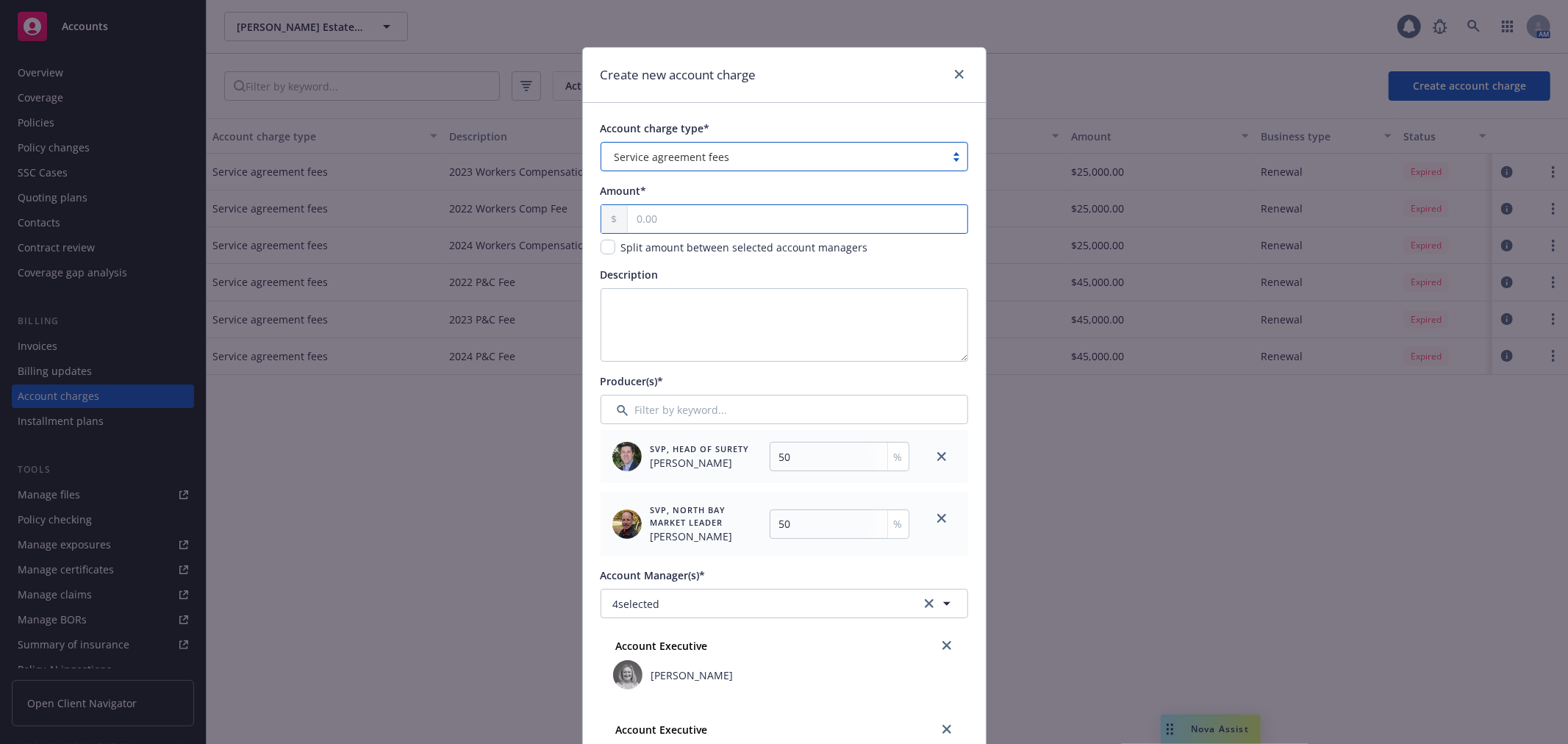
drag, startPoint x: 662, startPoint y: 217, endPoint x: 655, endPoint y: 213, distance: 8.1
click at [662, 217] on input "text" at bounding box center [796, 219] width 339 height 28
type input "450.00"
type input "225"
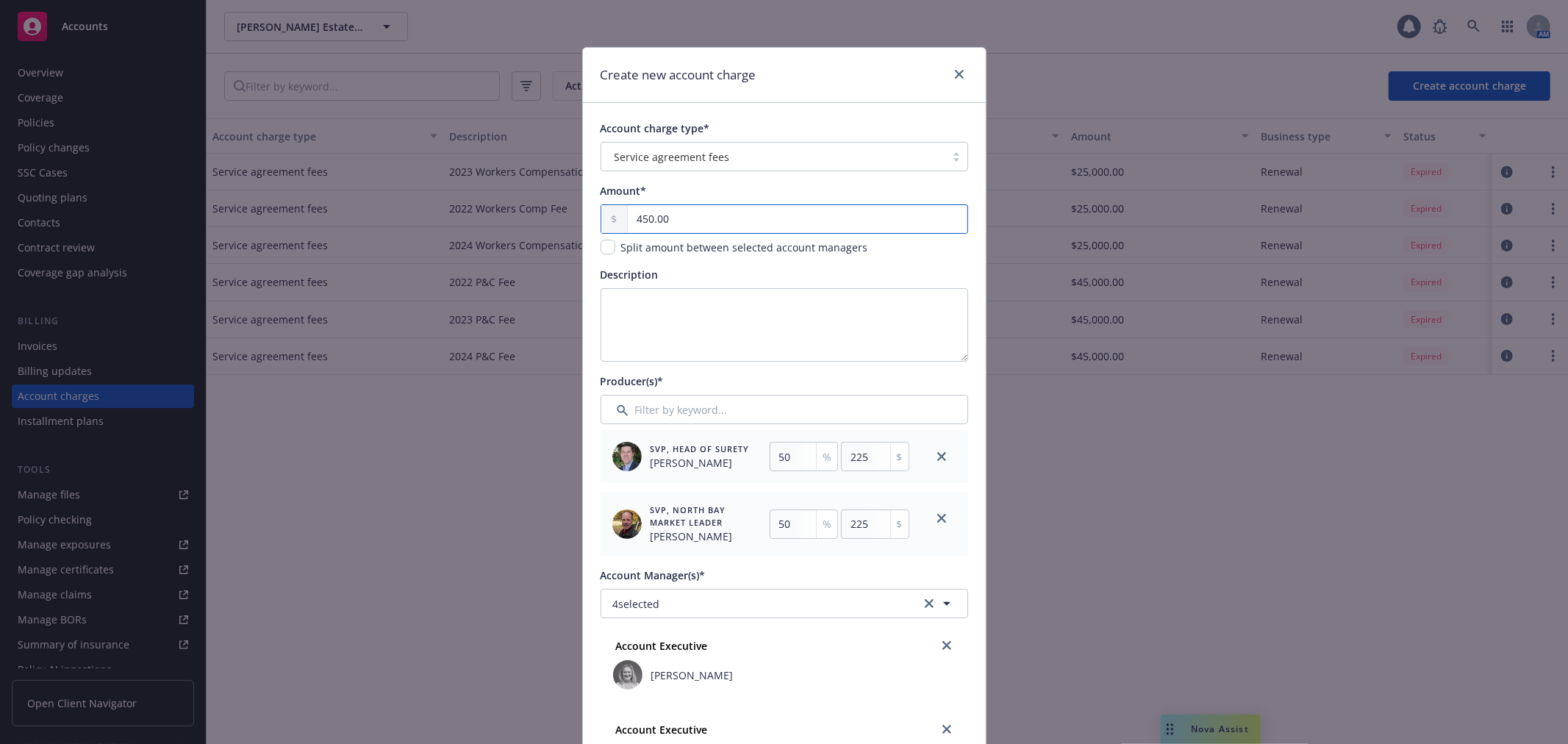
type input "4,500.00"
type input "2250"
type input "45,000.00"
type input "22500"
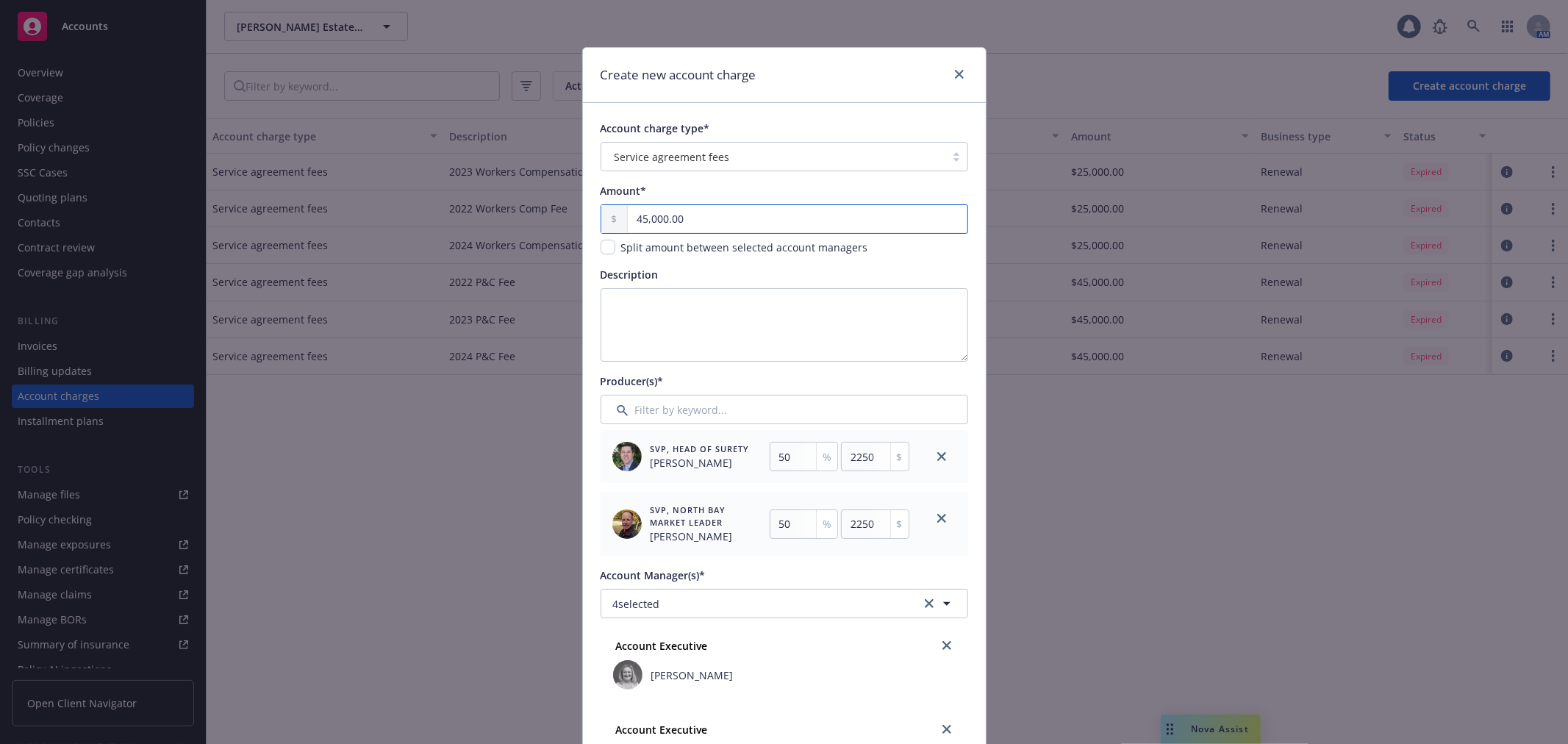
type input "22500"
type input "45,000.00"
click at [634, 332] on textarea "Description" at bounding box center [784, 325] width 368 height 73
paste textarea "2024 P&C Fee"
click at [619, 299] on textarea "2024 P&C Fee" at bounding box center [784, 325] width 368 height 73
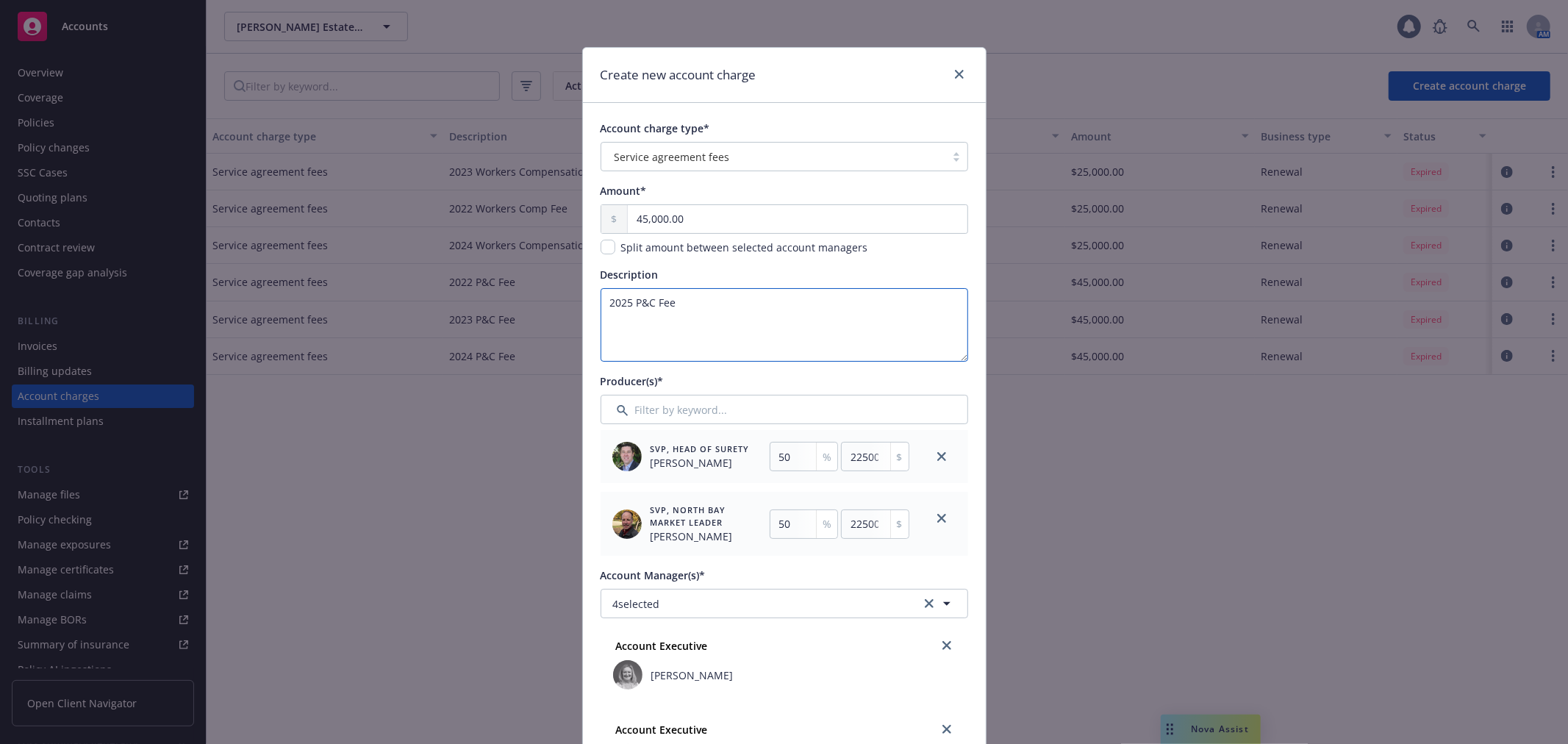
drag, startPoint x: 683, startPoint y: 303, endPoint x: 630, endPoint y: 300, distance: 53.1
click at [630, 300] on textarea "2025 P&C Fee" at bounding box center [784, 325] width 368 height 73
paste textarea "Service"
type textarea "2025 P&C Service Fee"
click at [942, 453] on link "close" at bounding box center [942, 456] width 18 height 18
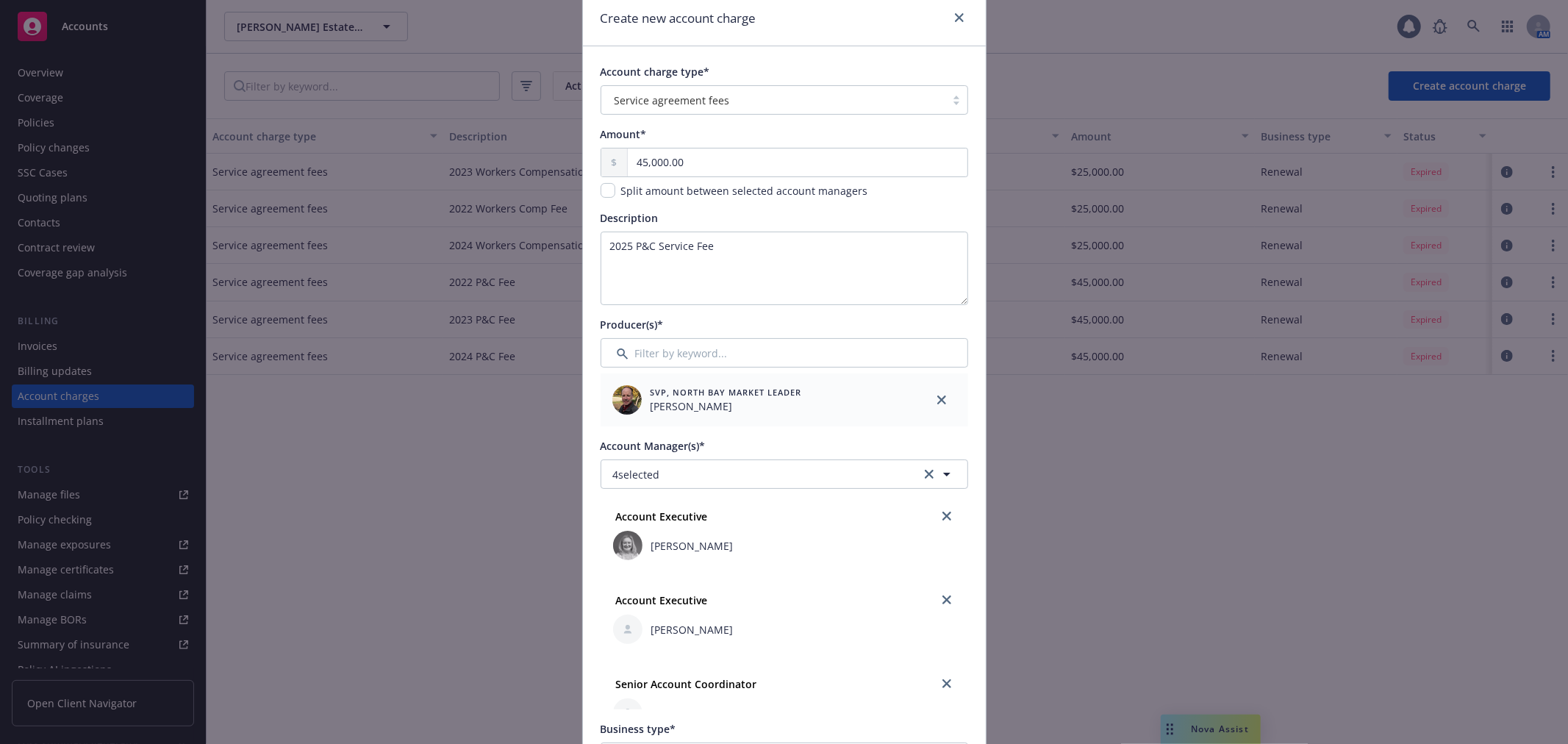
scroll to position [82, 0]
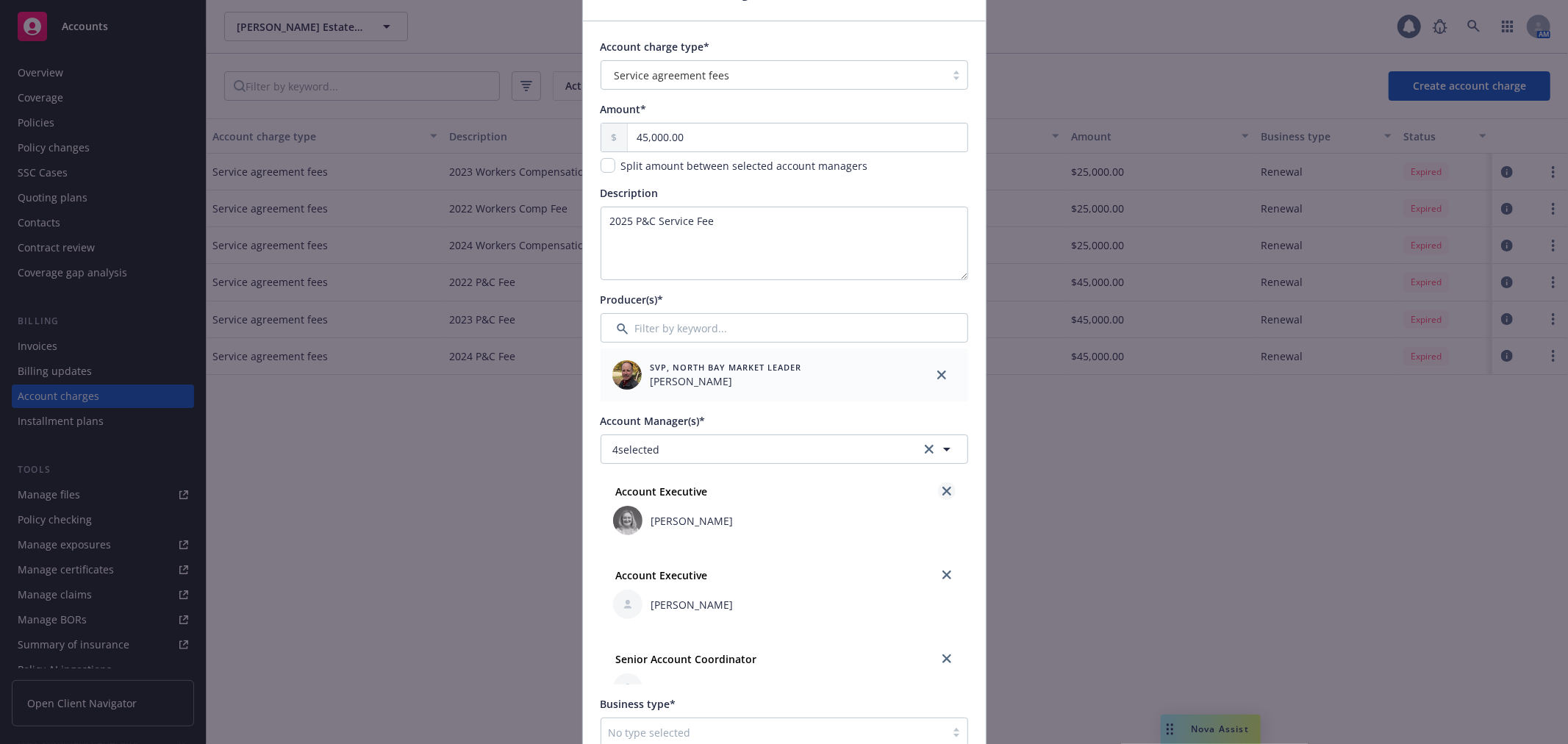
click at [943, 490] on icon "close" at bounding box center [947, 491] width 9 height 9
click at [943, 577] on icon "close" at bounding box center [947, 574] width 9 height 9
click at [943, 574] on icon "close" at bounding box center [947, 574] width 9 height 9
drag, startPoint x: 722, startPoint y: 453, endPoint x: 729, endPoint y: 457, distance: 8.1
click at [729, 457] on button "1 selected" at bounding box center [784, 450] width 368 height 30
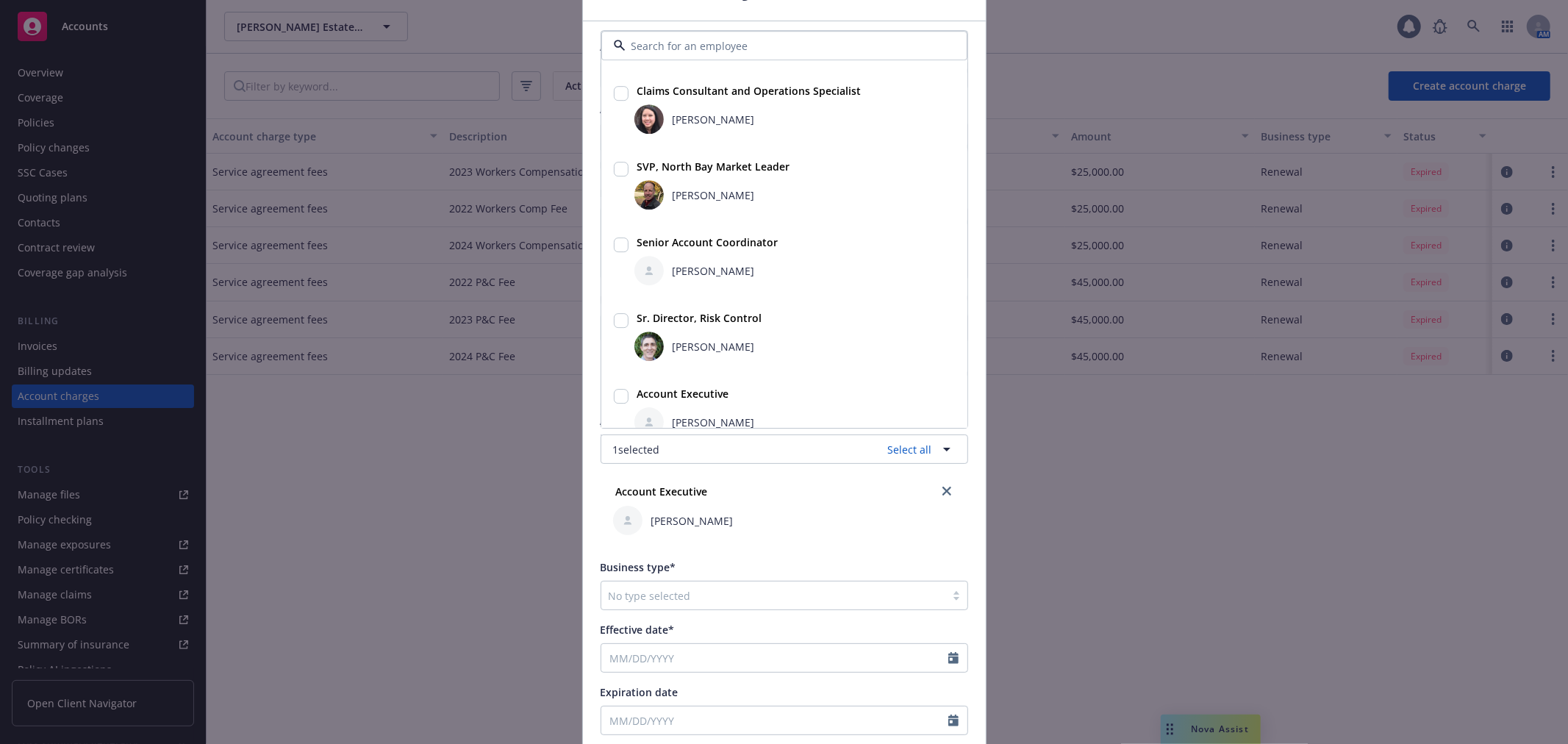
scroll to position [389, 0]
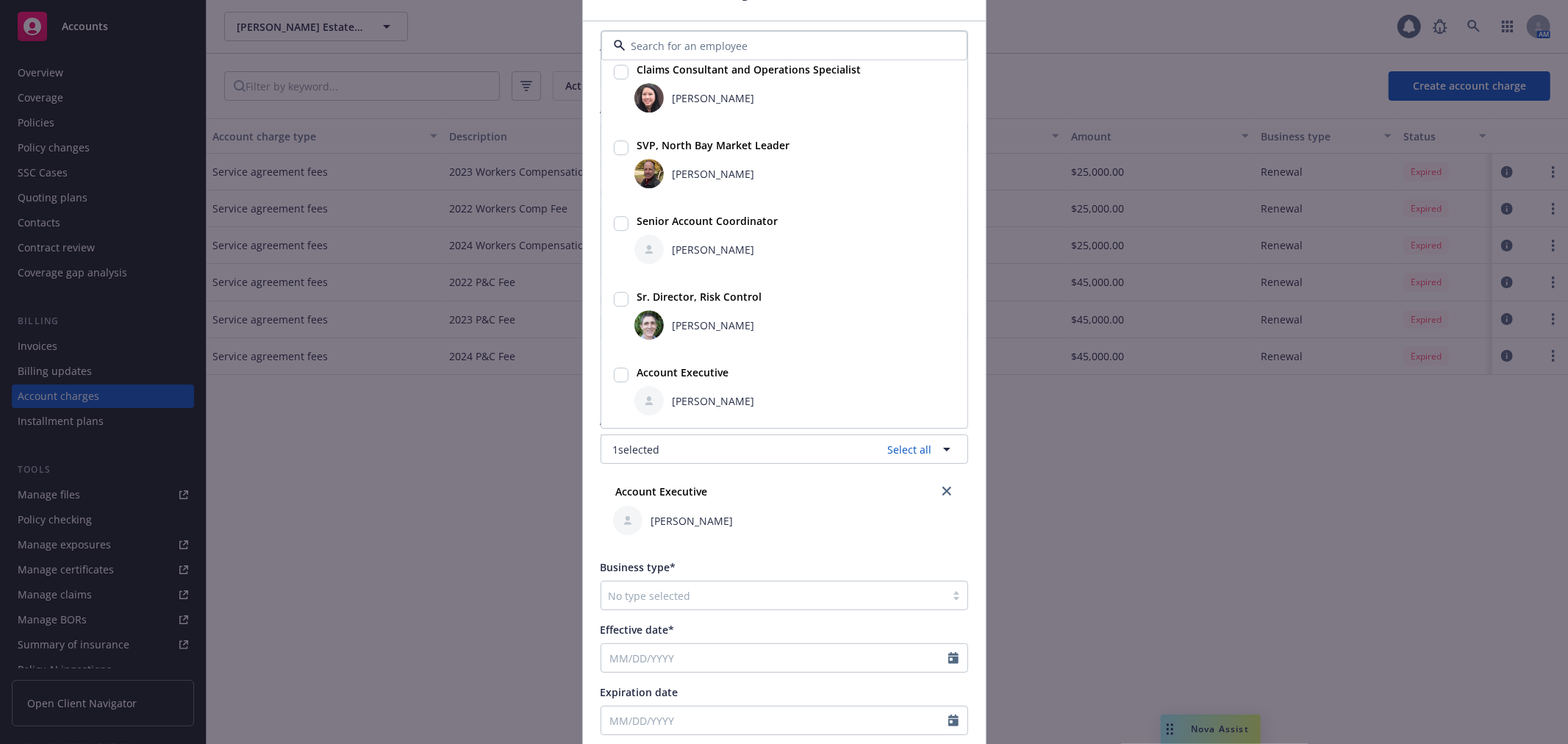
click at [615, 220] on input "checkbox" at bounding box center [620, 224] width 15 height 15
checkbox input "true"
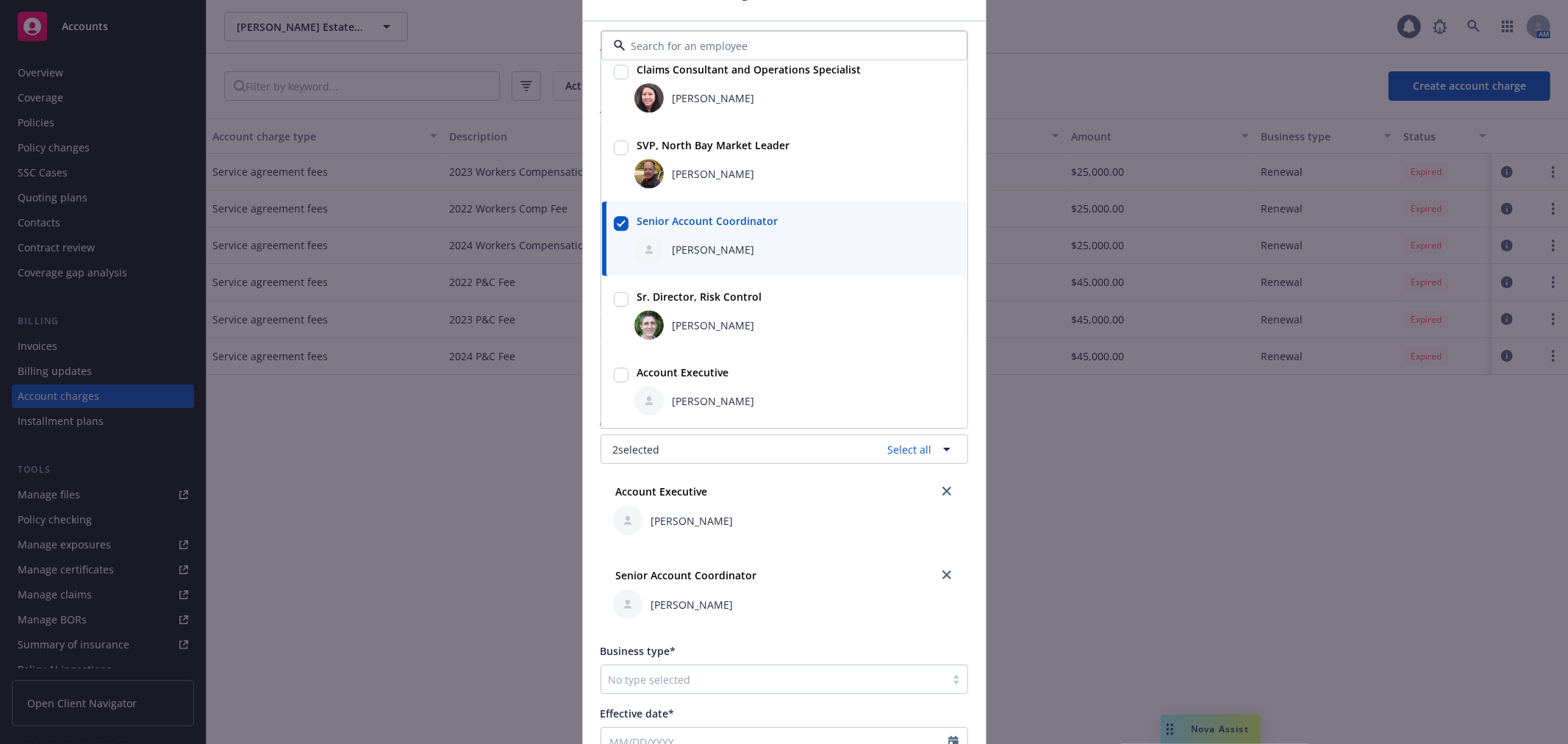
click at [971, 511] on div "Account charge type* Service agreement fees Amount* 45,000.00 Split amount betw…" at bounding box center [784, 498] width 403 height 952
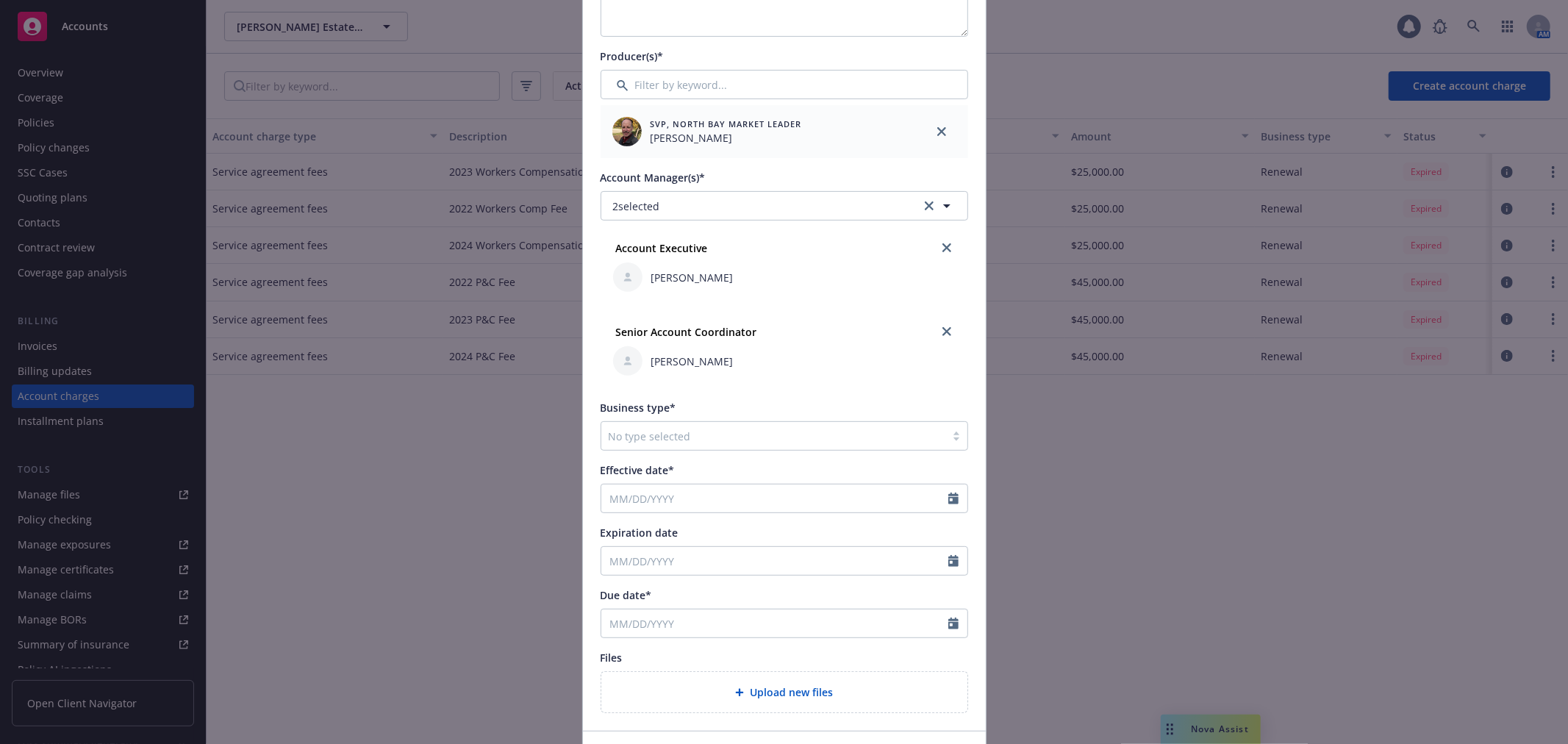
scroll to position [326, 0]
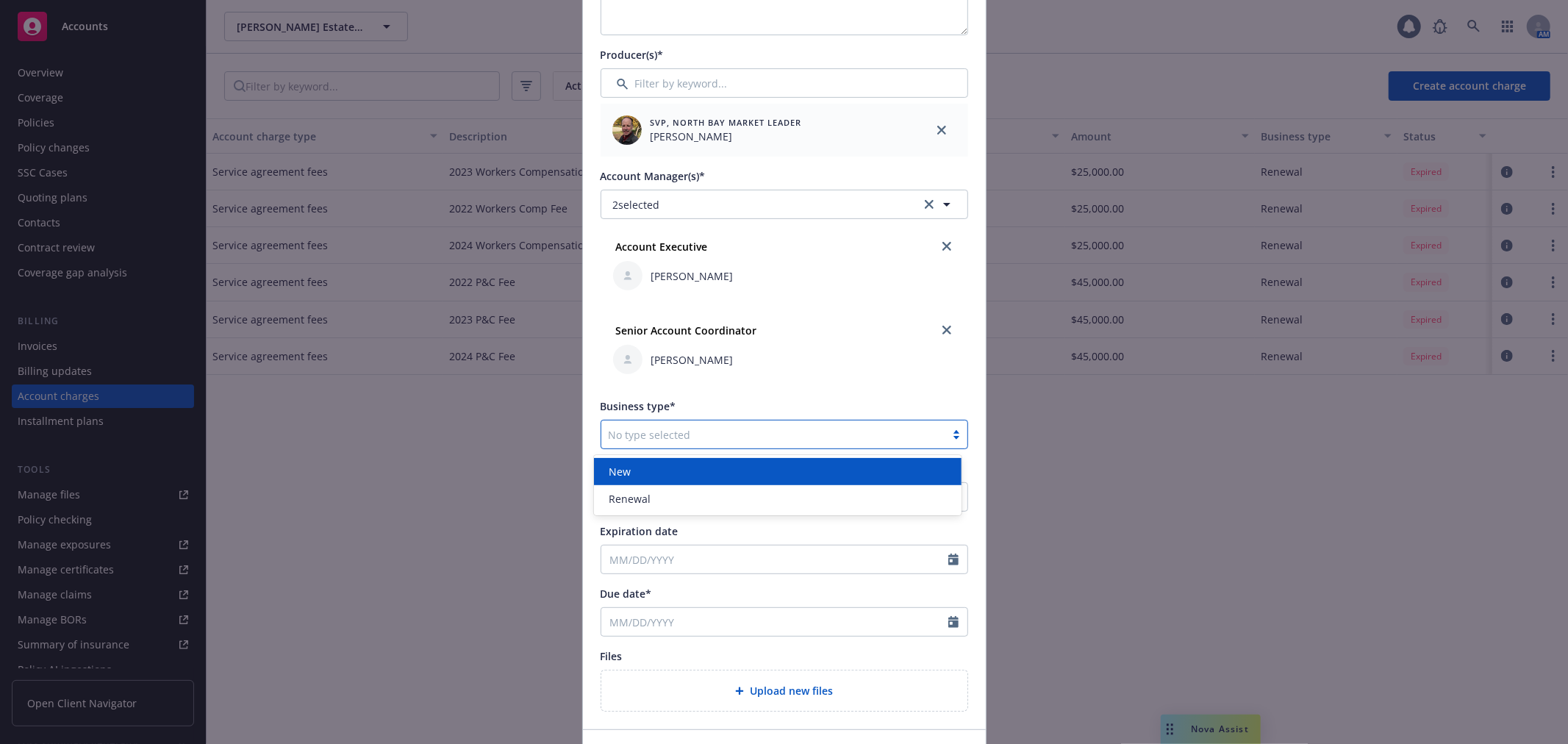
click at [670, 436] on div at bounding box center [773, 435] width 329 height 18
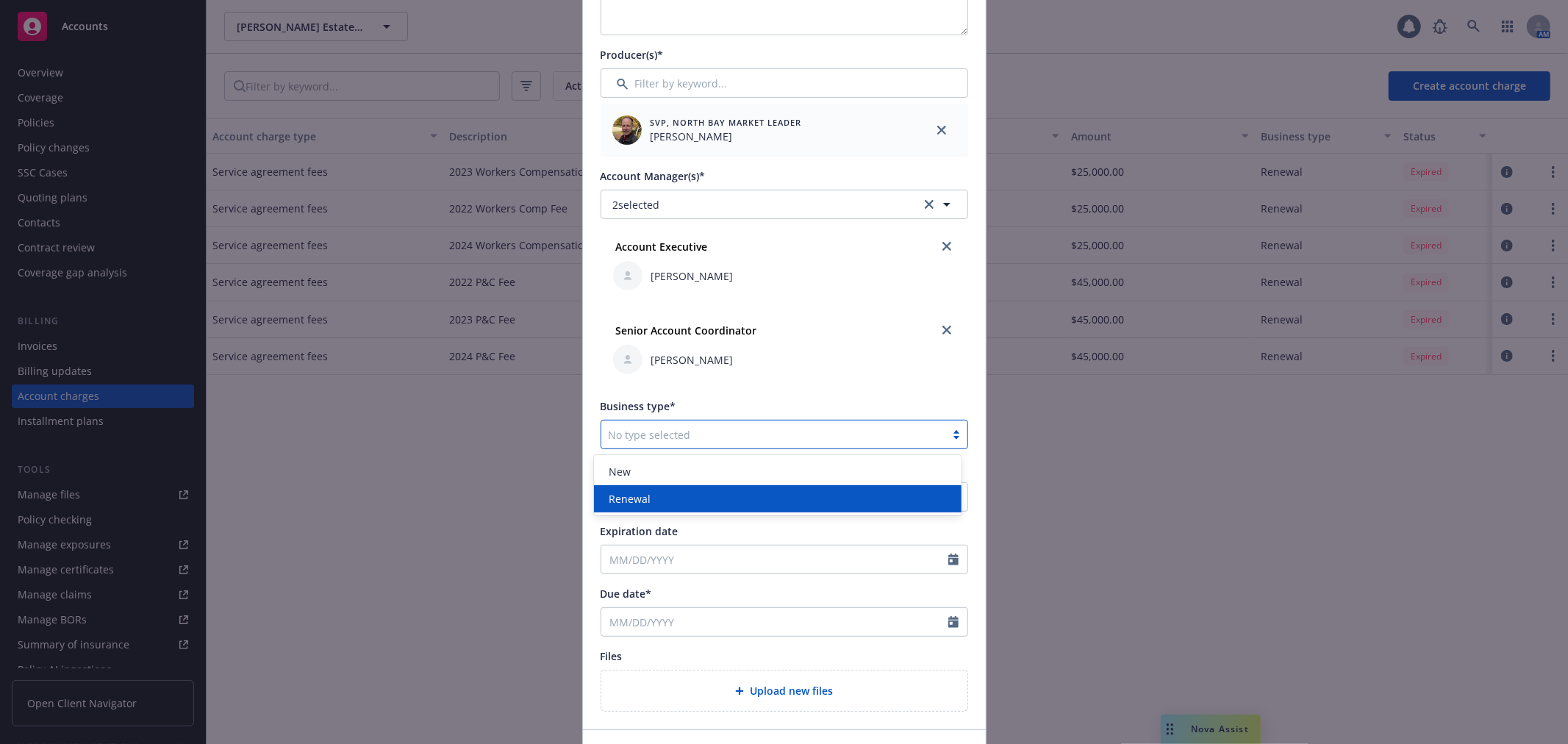
click at [663, 500] on div "Renewal" at bounding box center [778, 499] width 350 height 16
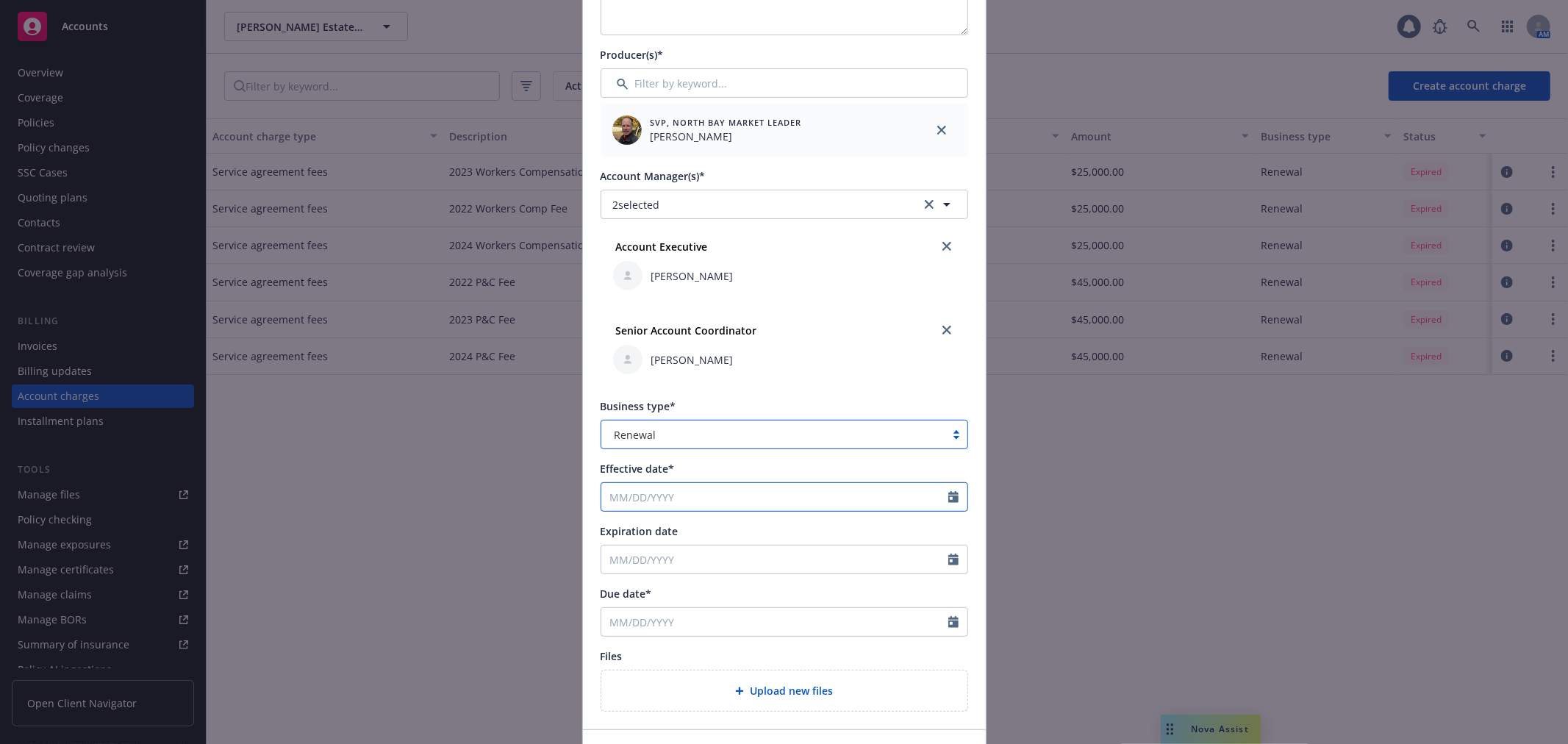
select select "10"
click at [656, 494] on input "Effective date*" at bounding box center [775, 497] width 347 height 28
click at [681, 574] on span "1" at bounding box center [692, 583] width 22 height 19
type input "10/01/2025"
type input "10/01/2026"
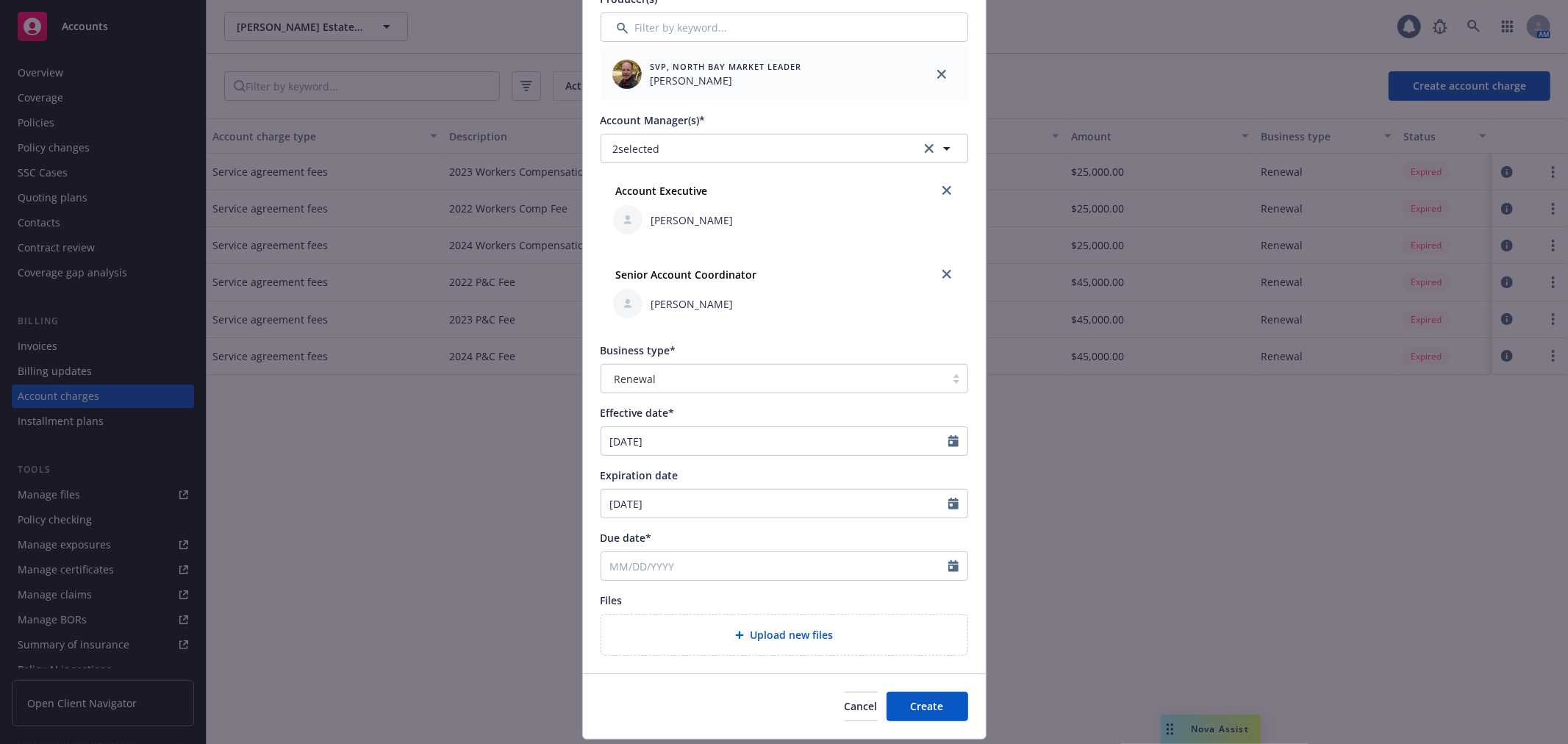
scroll to position [425, 0]
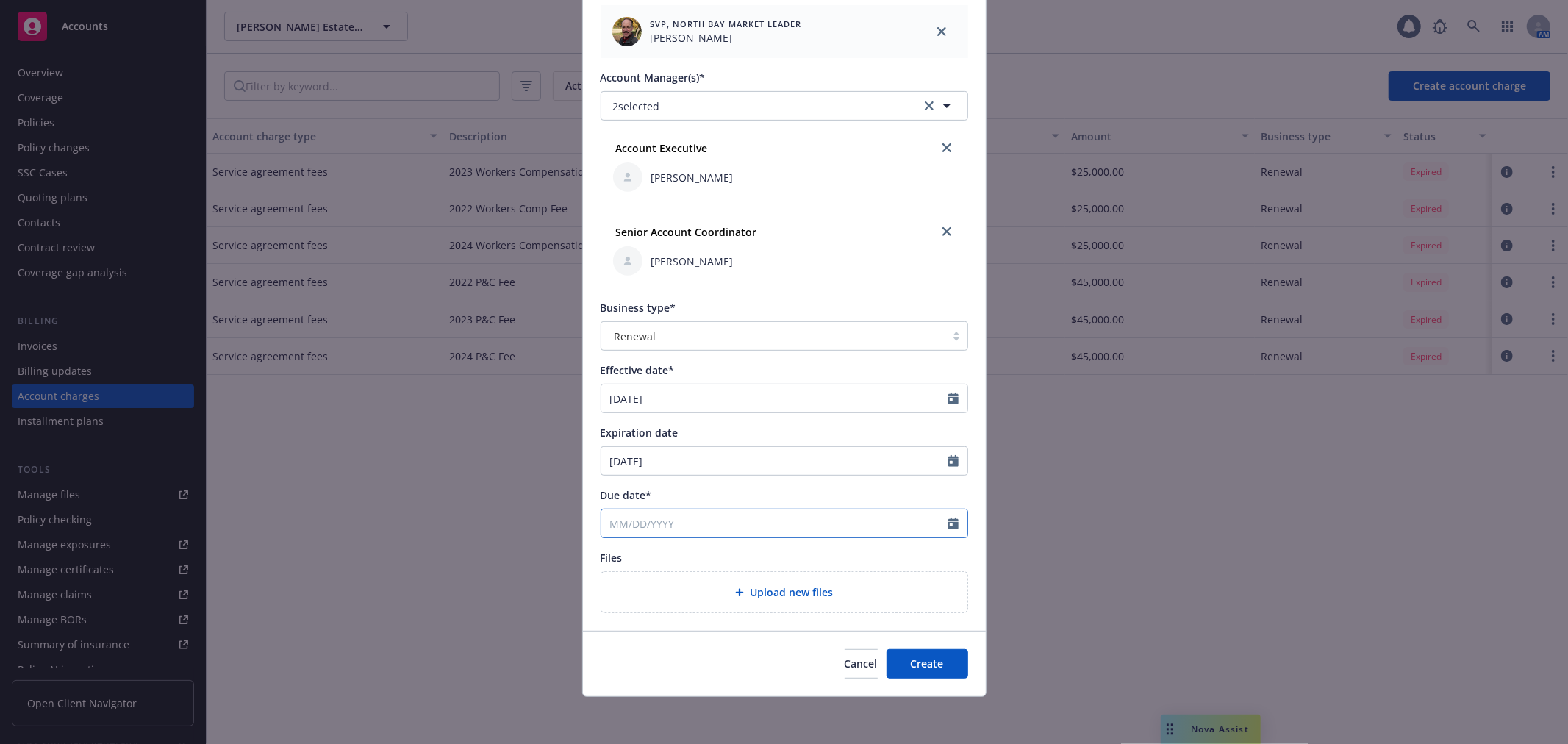
select select "10"
click at [648, 516] on input "Due date*" at bounding box center [775, 524] width 347 height 28
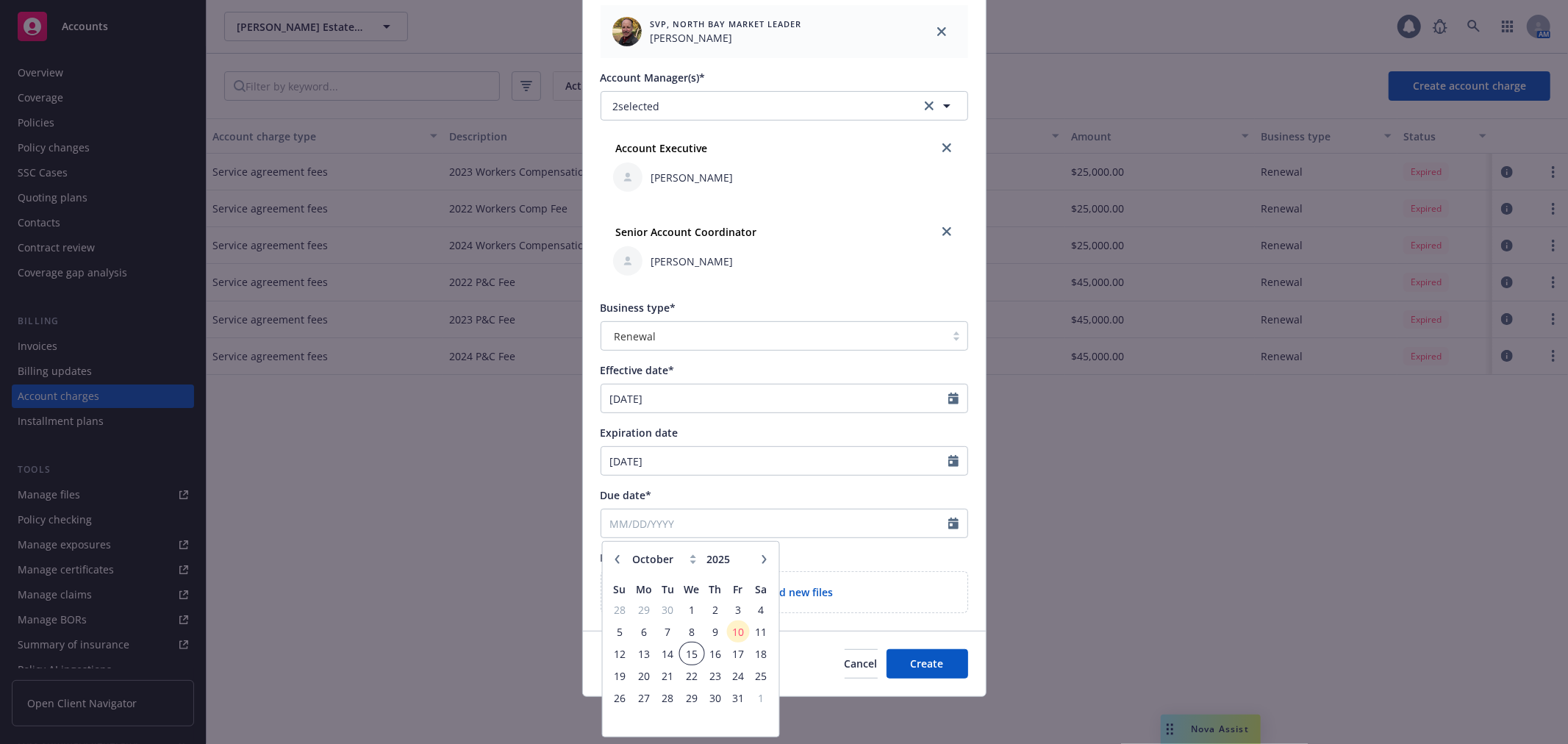
click at [688, 651] on span "15" at bounding box center [692, 654] width 22 height 19
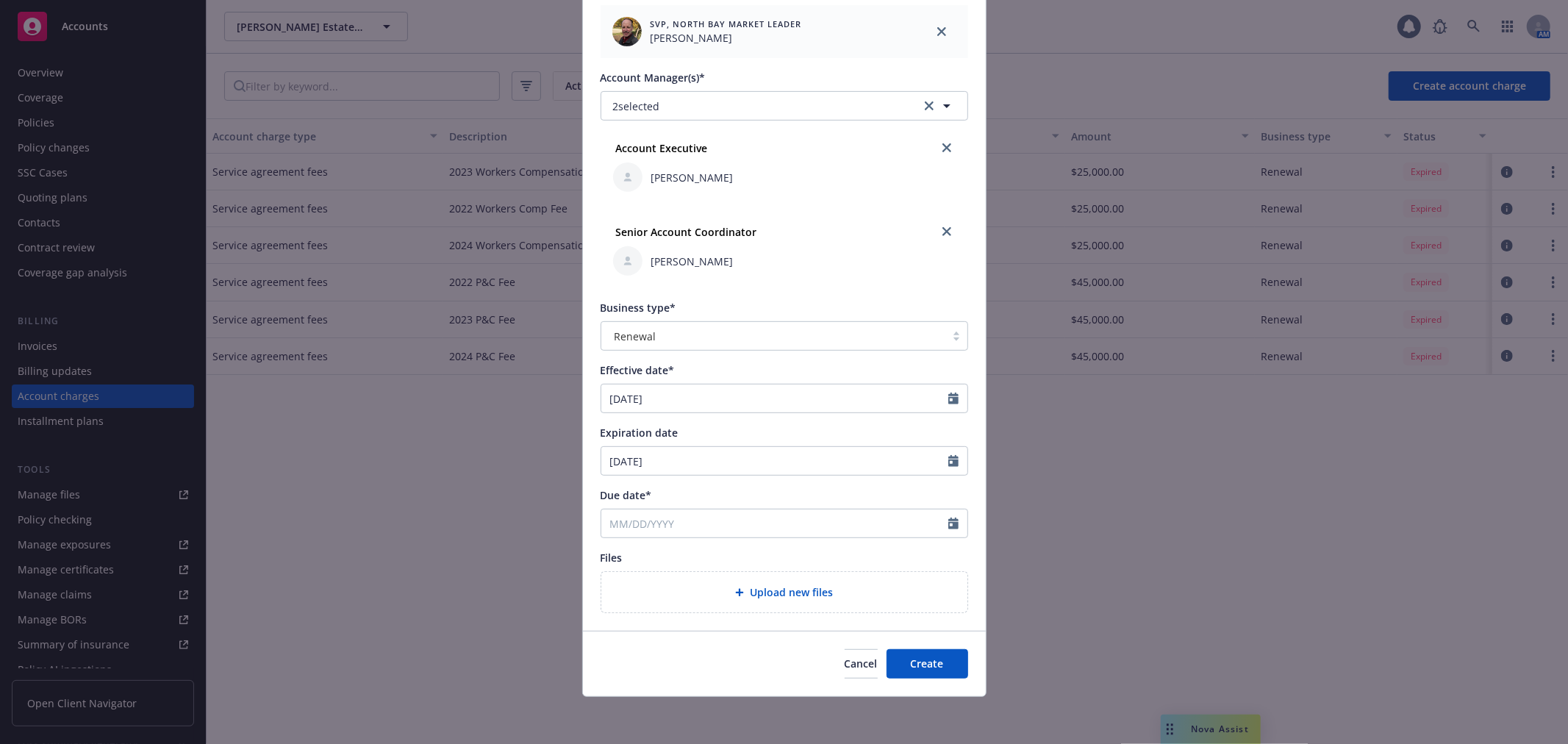
type input "[DATE]"
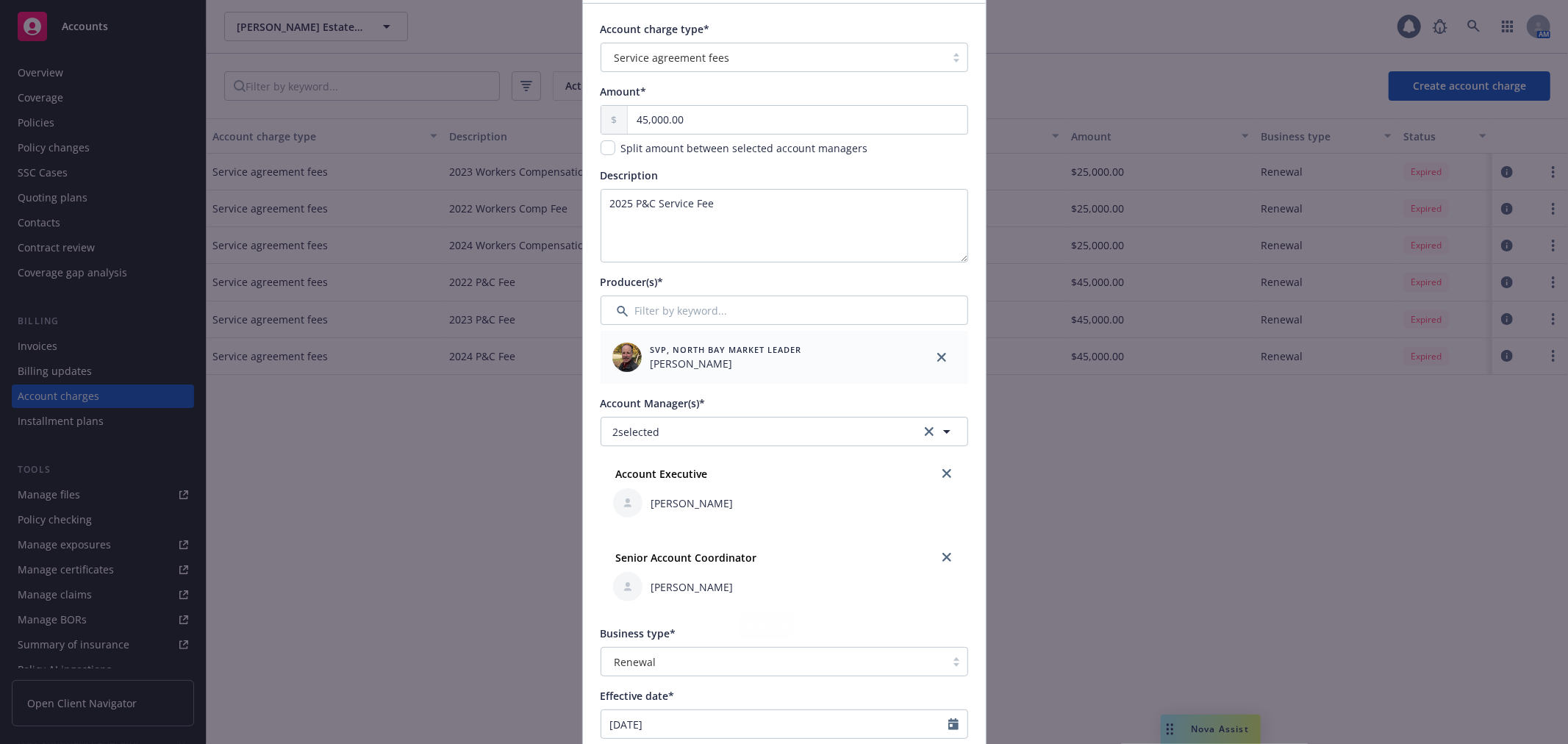
scroll to position [99, 0]
drag, startPoint x: 754, startPoint y: 211, endPoint x: 556, endPoint y: 197, distance: 198.5
click at [556, 197] on div "Create new account charge Account charge type* Service agreement fees Amount* 4…" at bounding box center [784, 372] width 1568 height 744
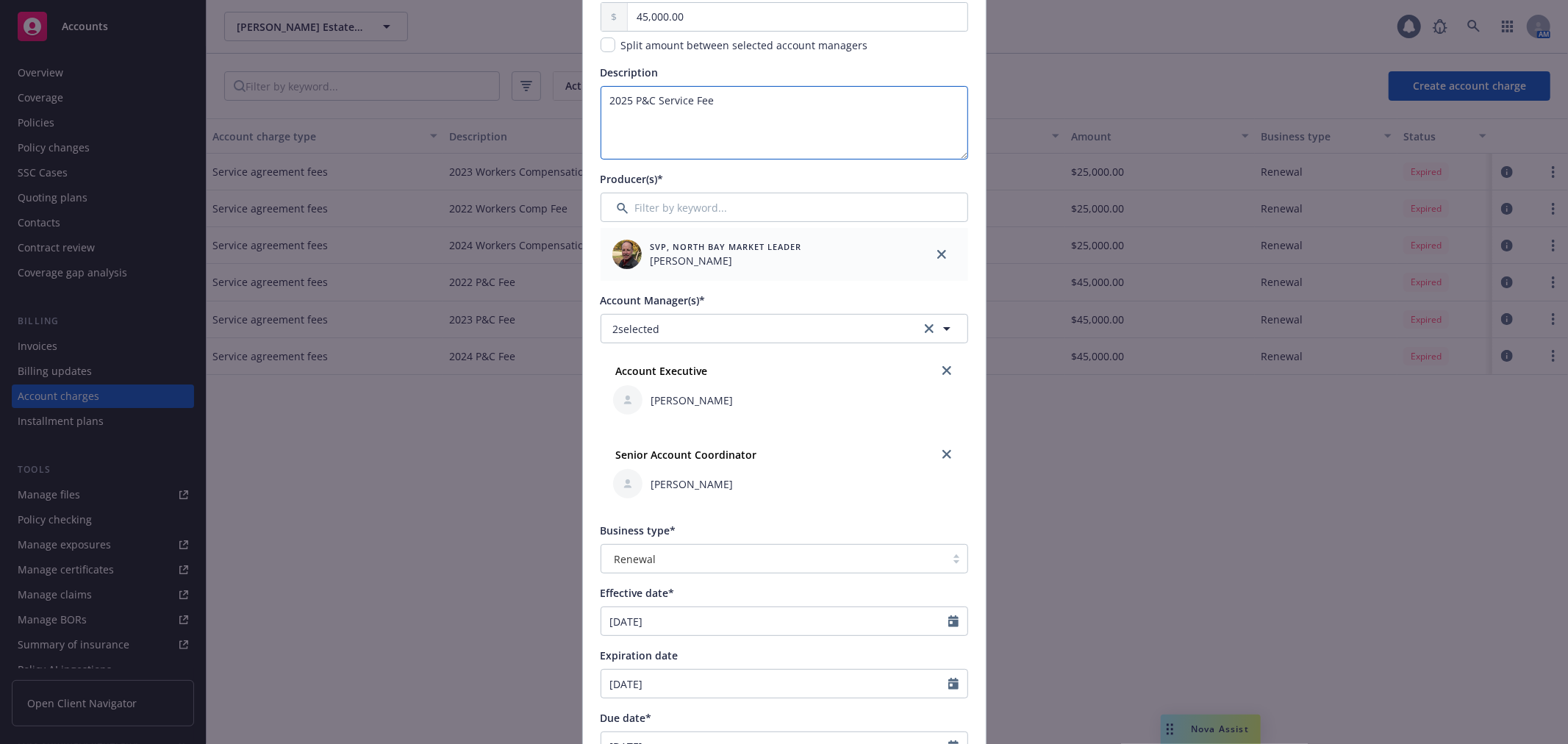
scroll to position [425, 0]
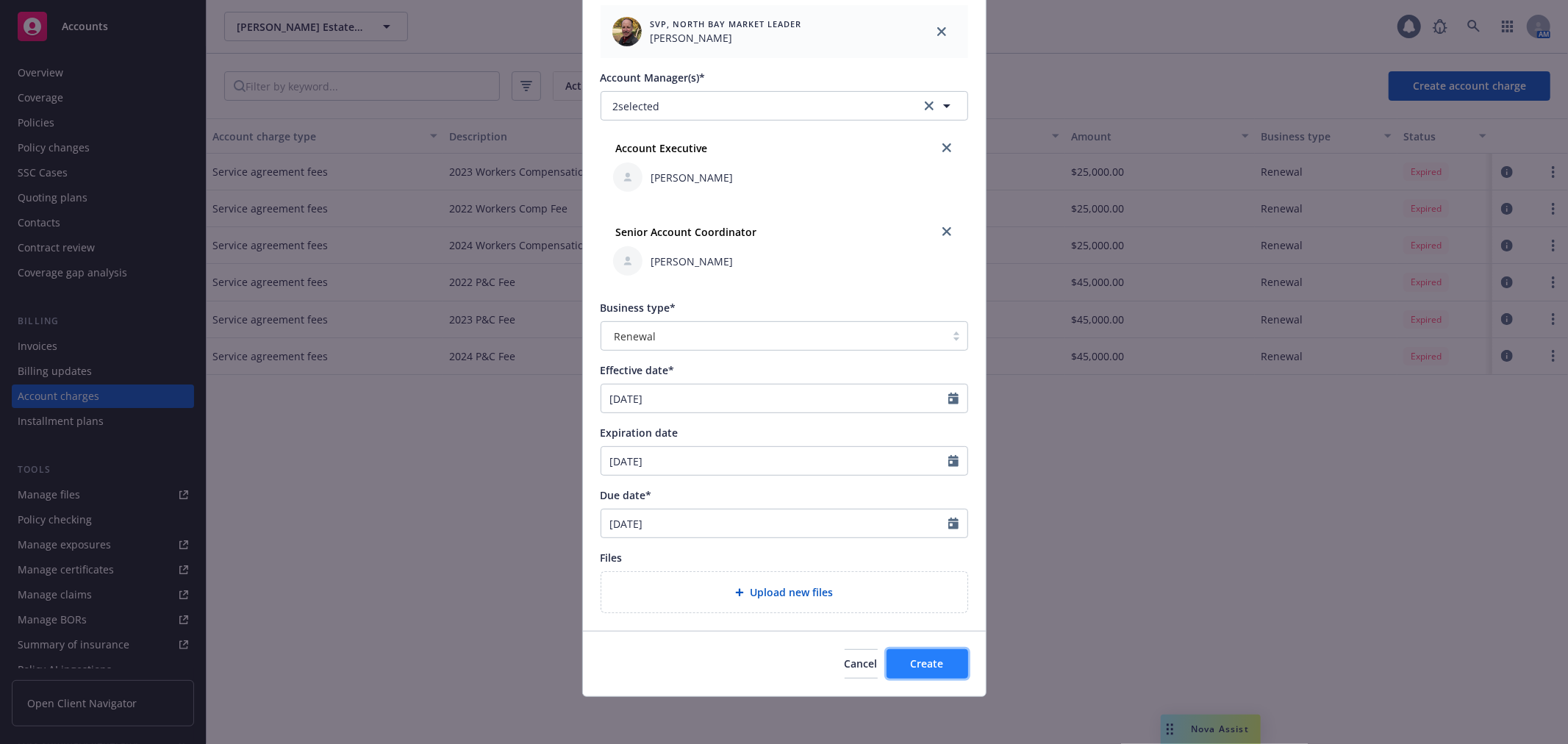
click at [928, 655] on button "Create" at bounding box center [927, 664] width 82 height 30
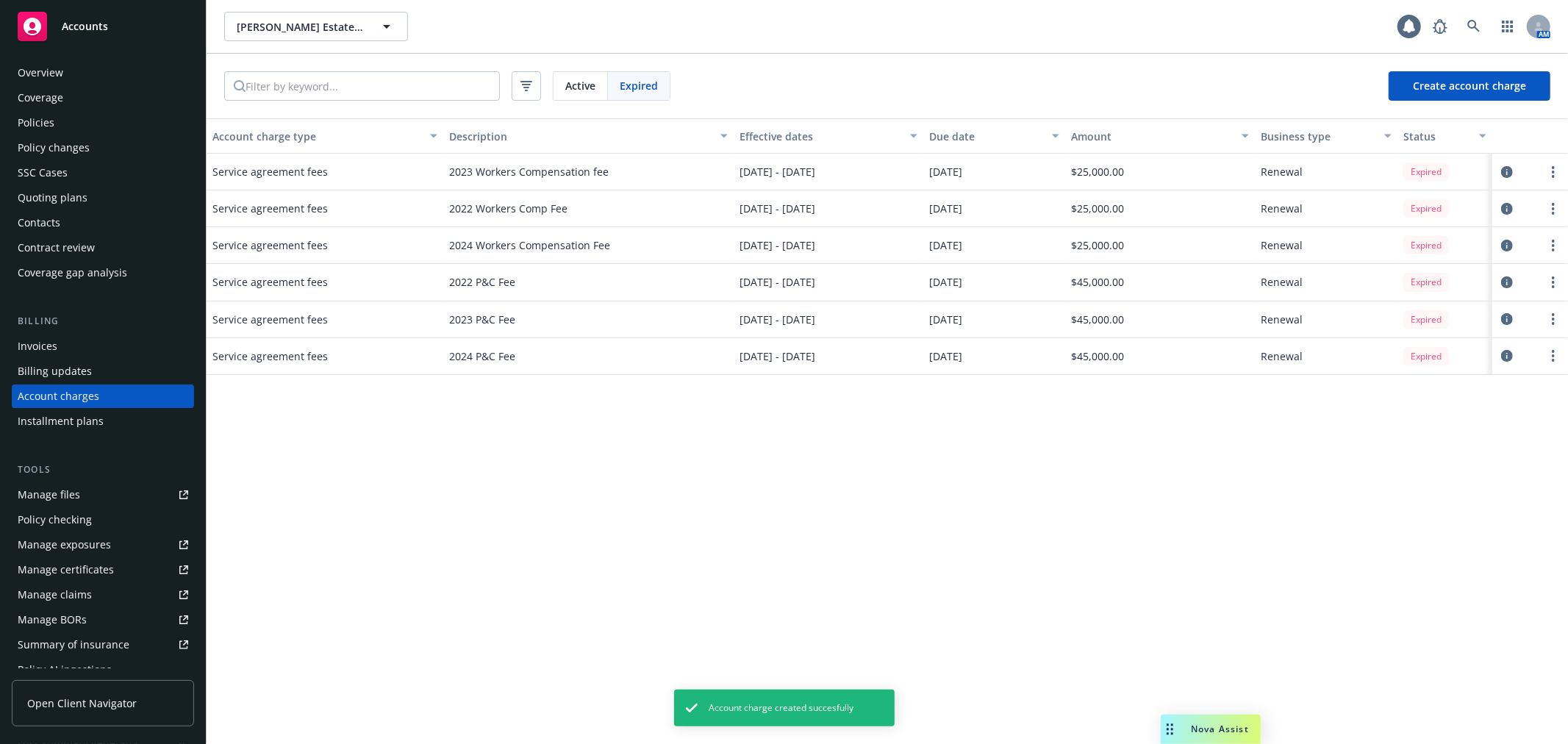
click at [591, 78] on span "Active" at bounding box center [580, 86] width 31 height 16
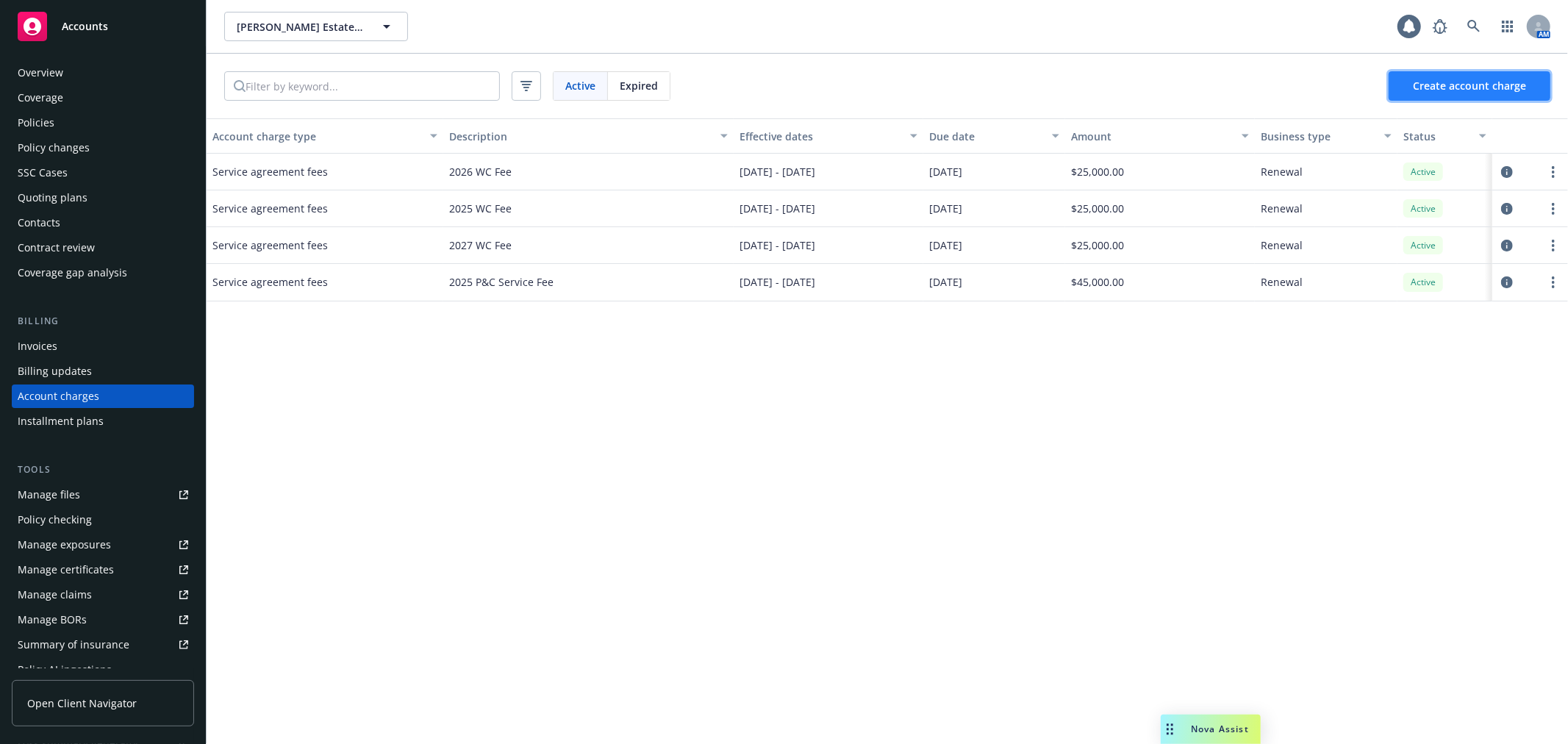
click at [1466, 90] on span "Create account charge" at bounding box center [1469, 86] width 114 height 14
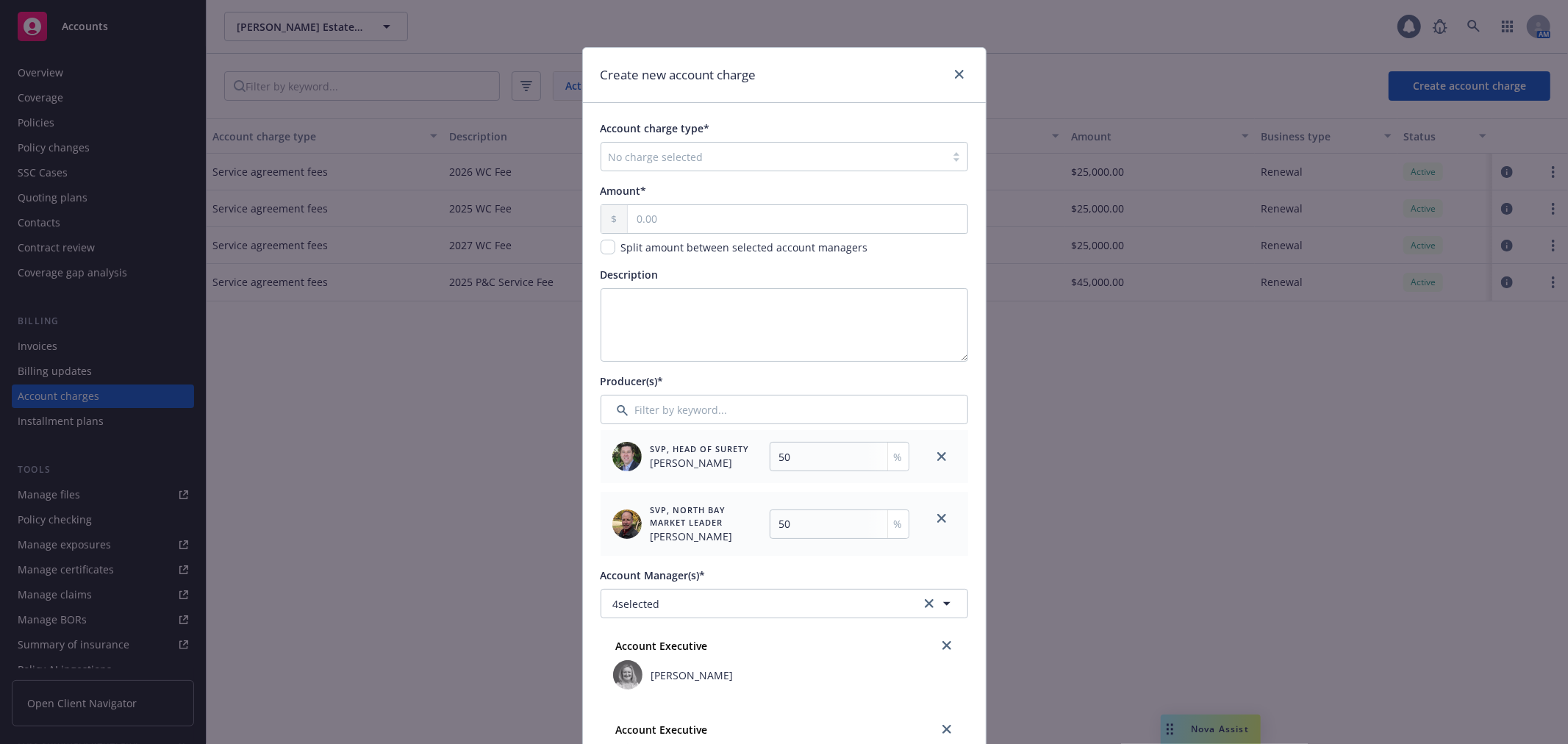
click at [680, 151] on div at bounding box center [773, 157] width 329 height 18
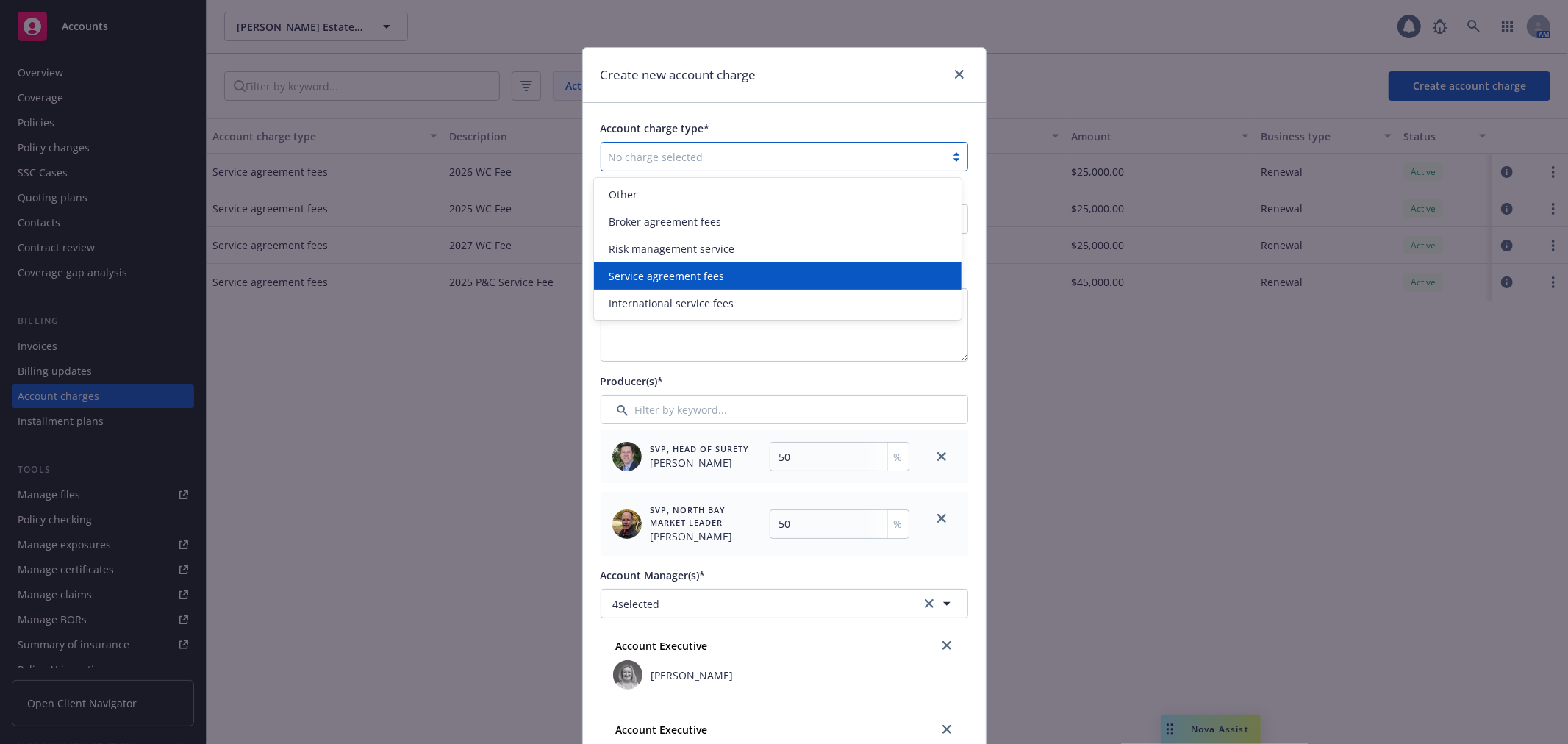
click at [686, 275] on span "Service agreement fees" at bounding box center [666, 277] width 116 height 16
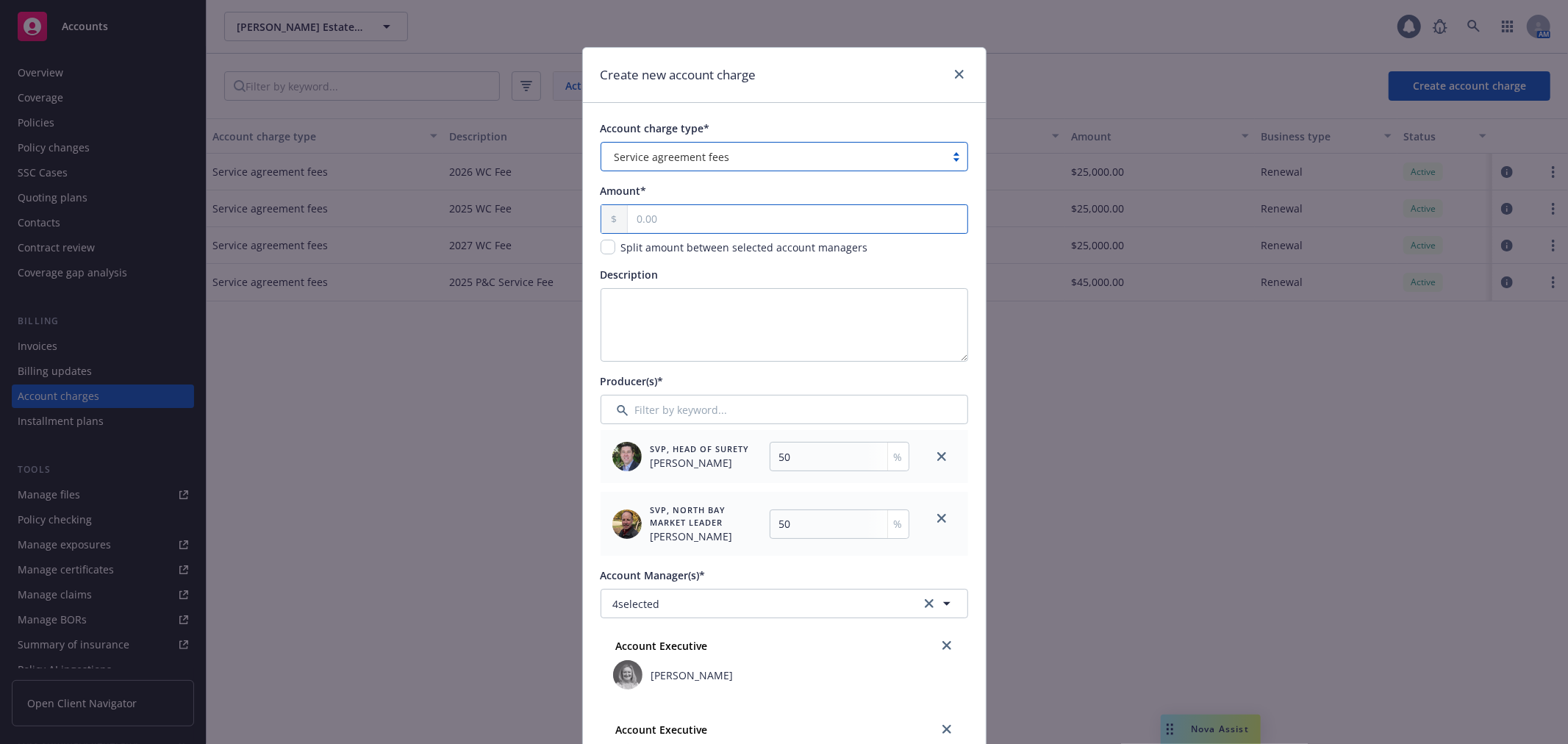
click at [644, 217] on input "text" at bounding box center [796, 219] width 339 height 28
type input "45,000.00"
click at [702, 301] on textarea "Description" at bounding box center [784, 325] width 368 height 73
paste textarea "2025 P&C Service Fee"
click at [624, 303] on textarea "2025 P&C Service Fee" at bounding box center [784, 325] width 368 height 73
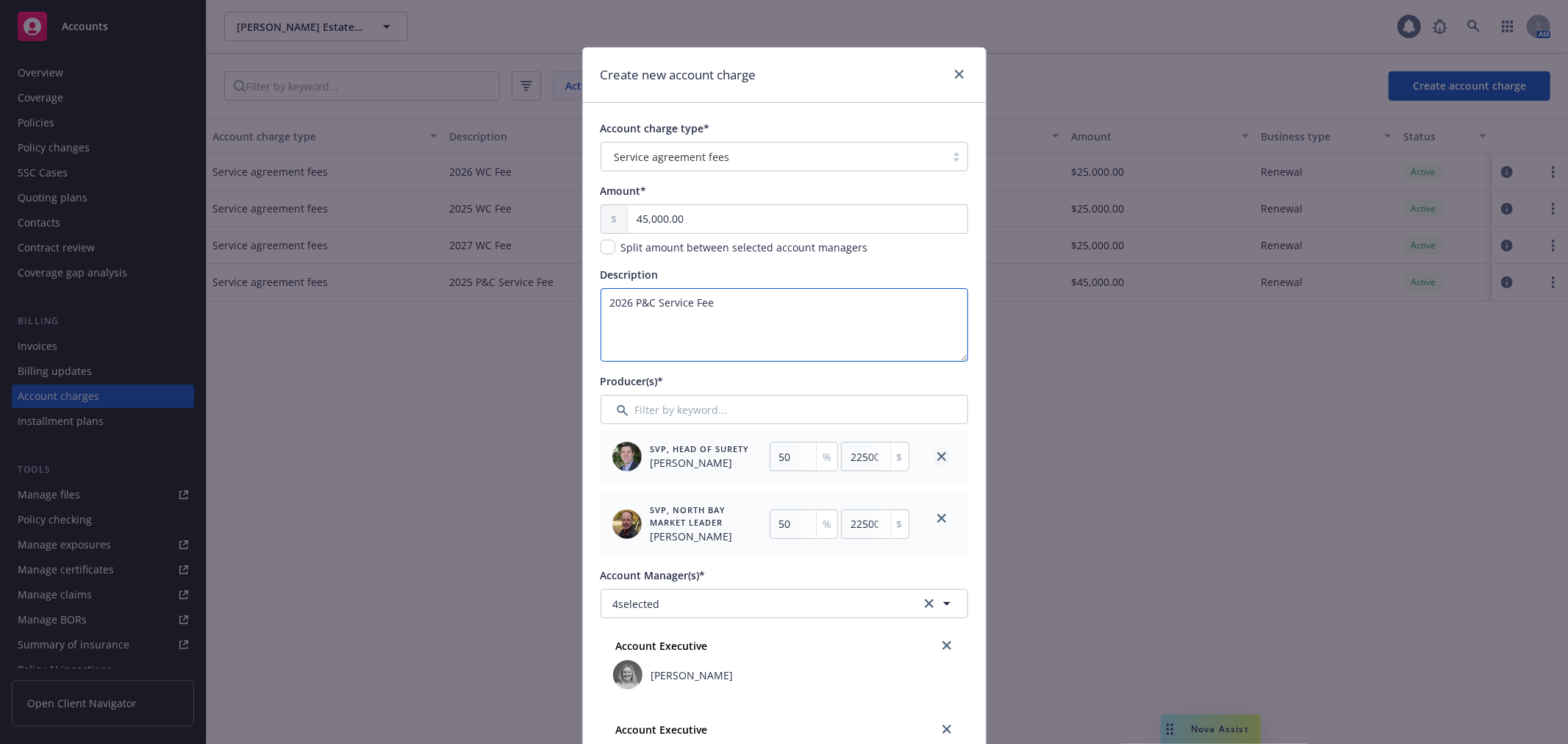
type textarea "2026 P&C Service Fee"
click at [938, 456] on icon "close" at bounding box center [942, 456] width 9 height 9
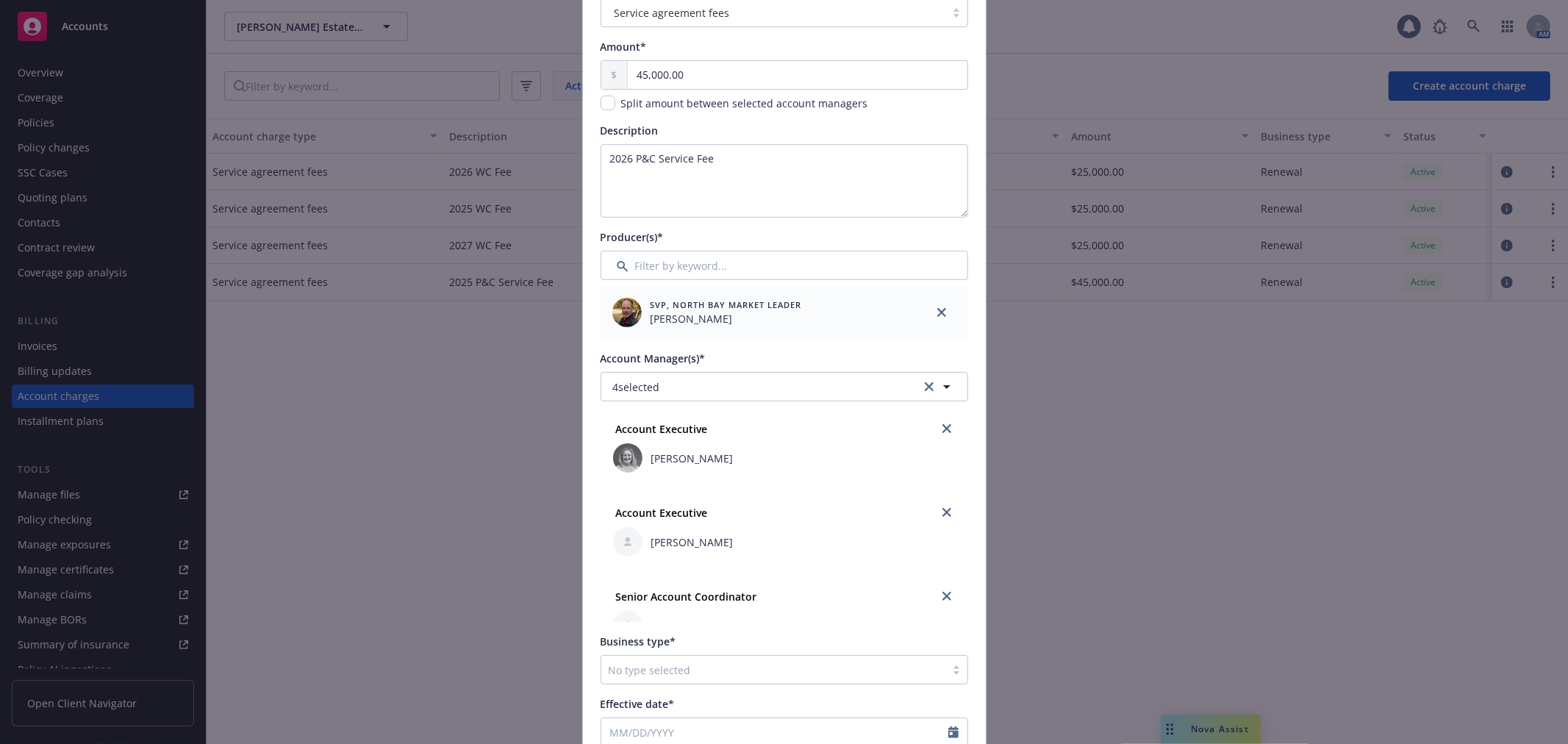
scroll to position [163, 0]
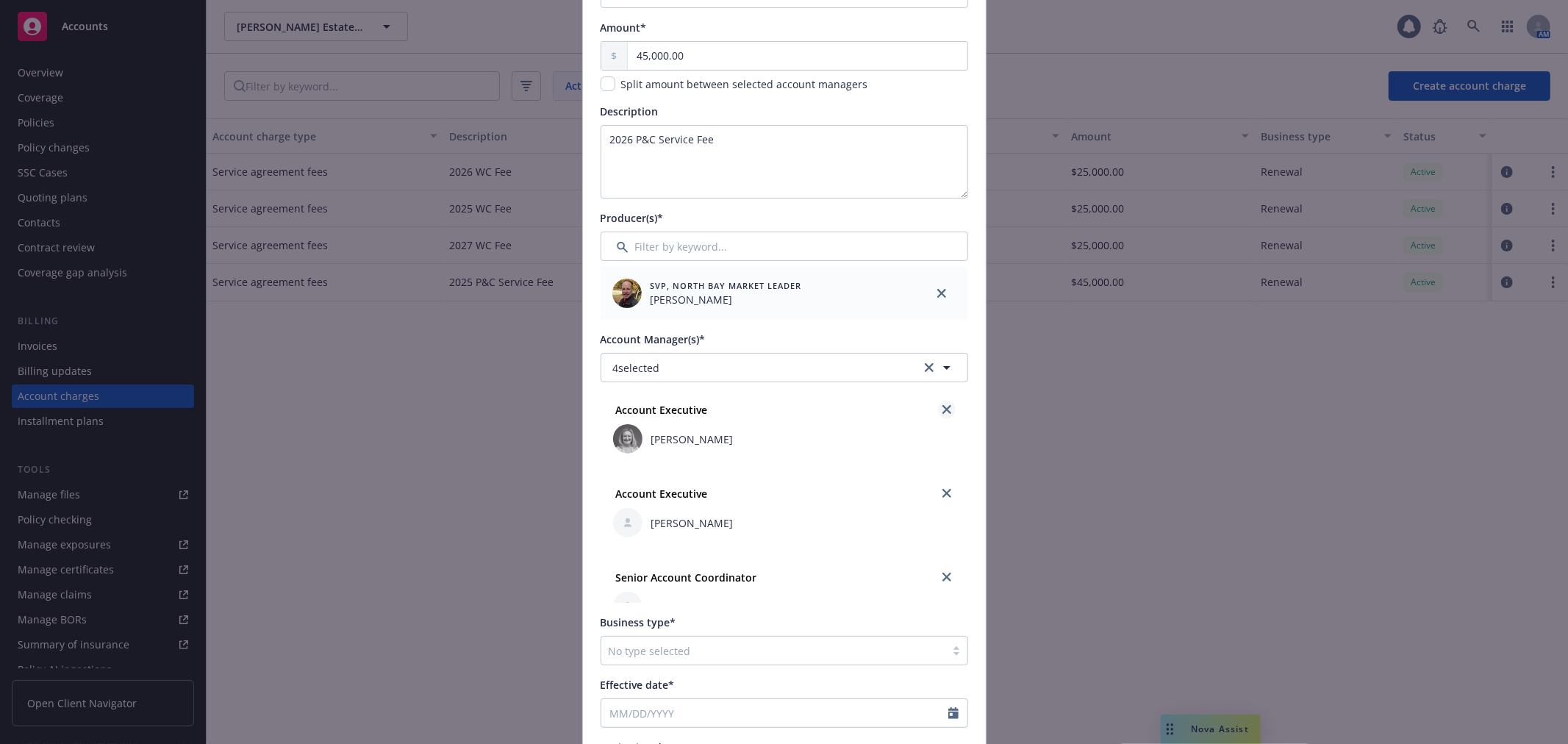
click at [943, 414] on icon "close" at bounding box center [947, 409] width 9 height 9
click at [943, 493] on icon "close" at bounding box center [947, 493] width 9 height 9
click at [943, 490] on icon "close" at bounding box center [947, 493] width 9 height 9
click at [726, 372] on button "1 selected" at bounding box center [784, 368] width 368 height 30
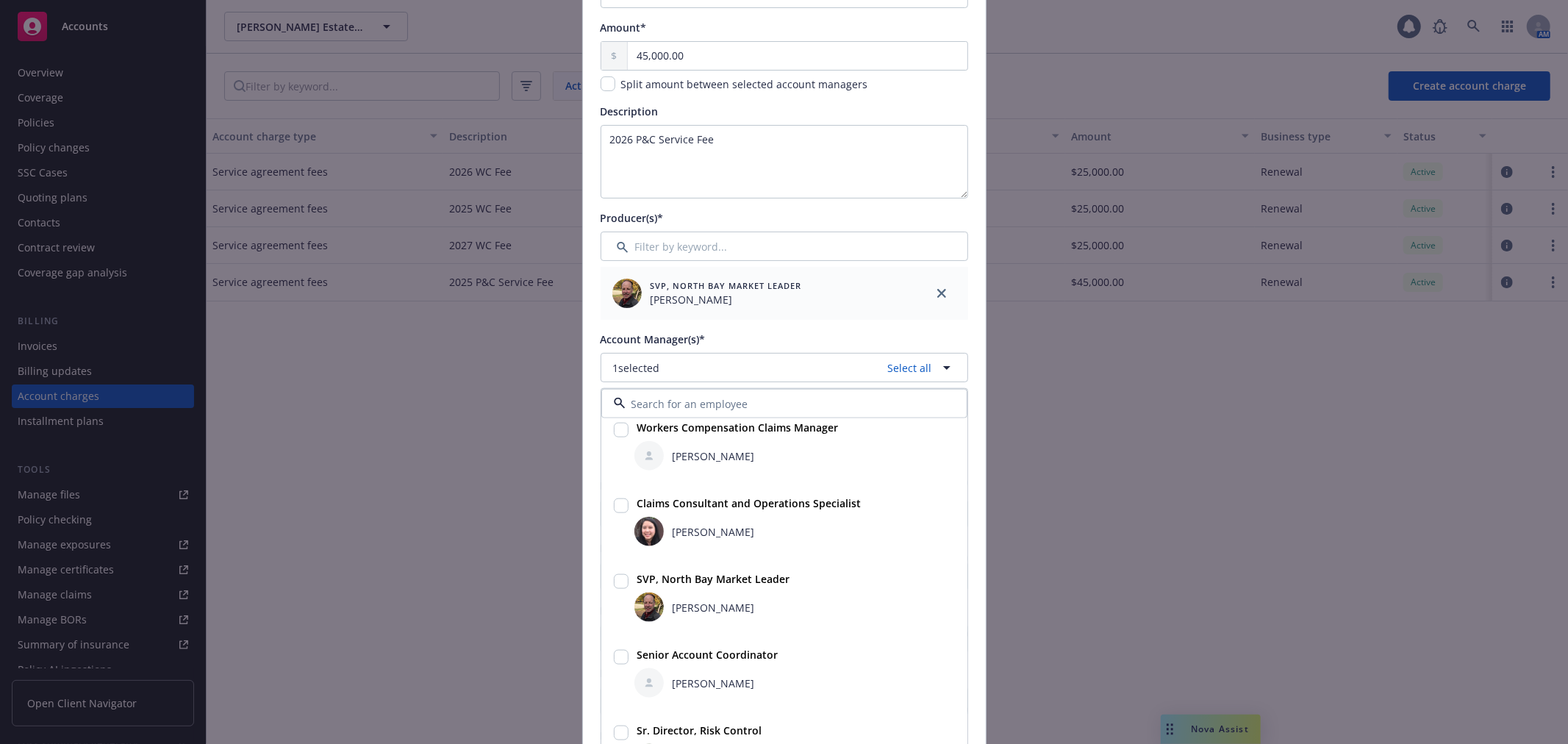
scroll to position [326, 0]
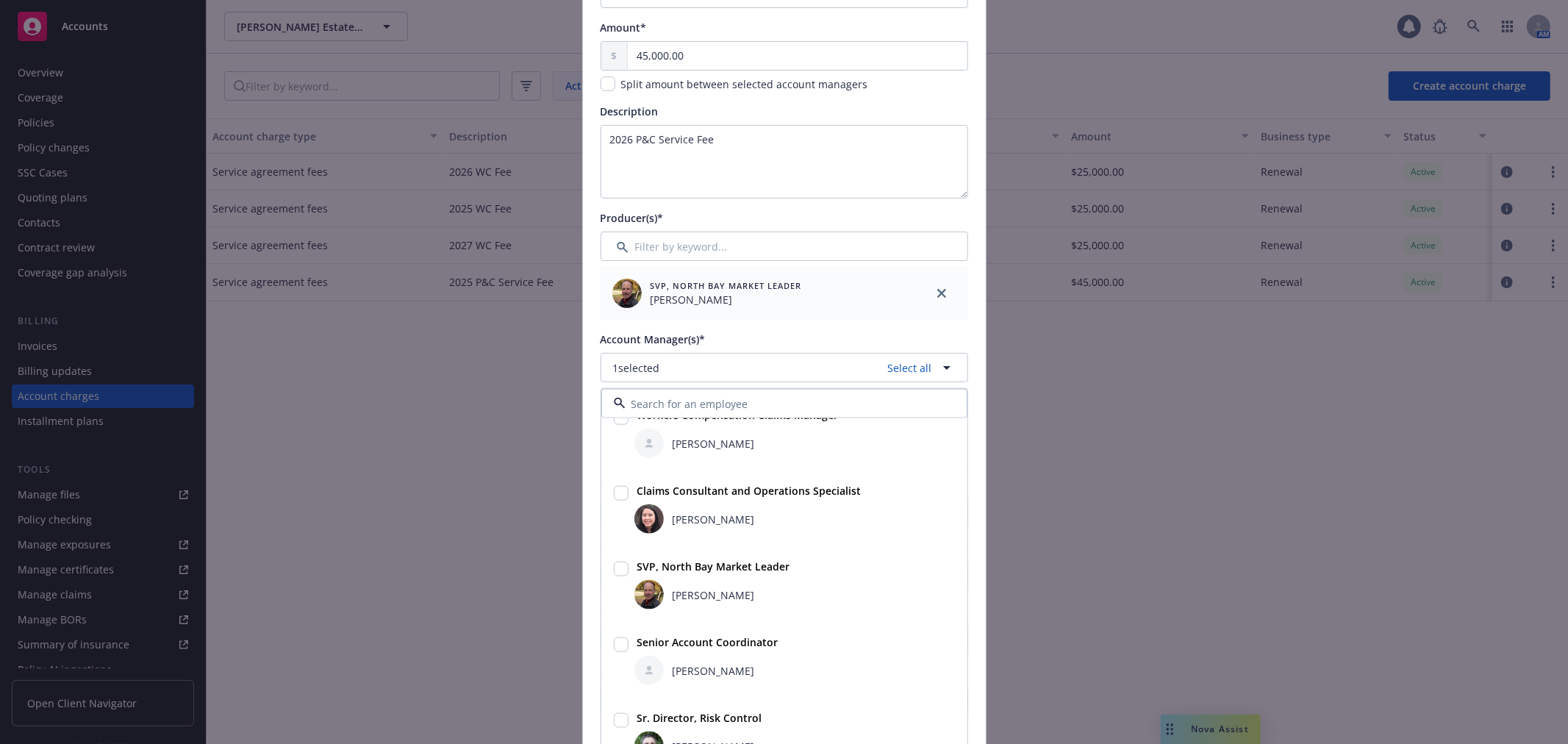
click at [617, 642] on input "checkbox" at bounding box center [620, 644] width 15 height 15
checkbox input "true"
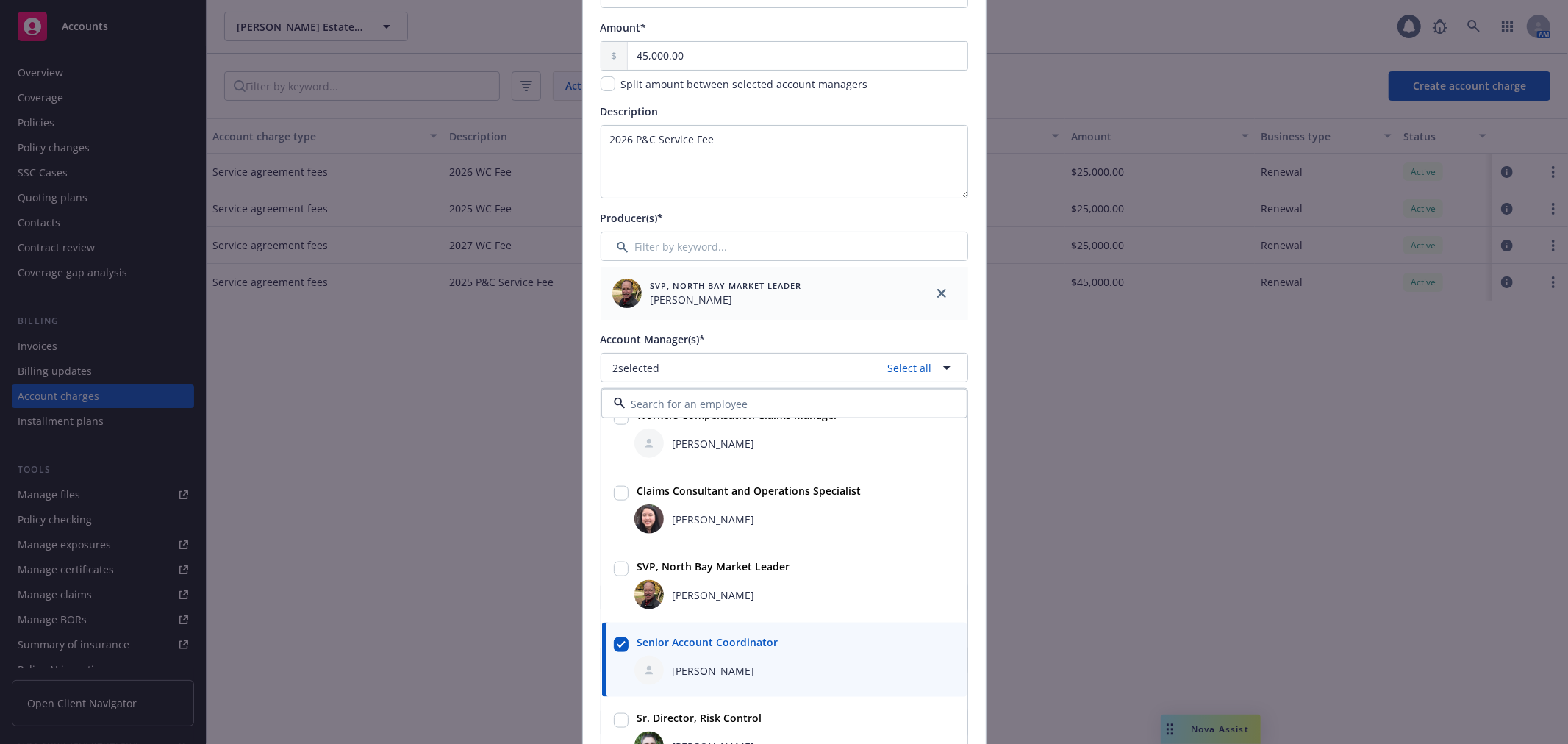
click at [965, 298] on div "Account charge type* Service agreement fees Amount* 45,000.00 Split amount betw…" at bounding box center [784, 416] width 403 height 952
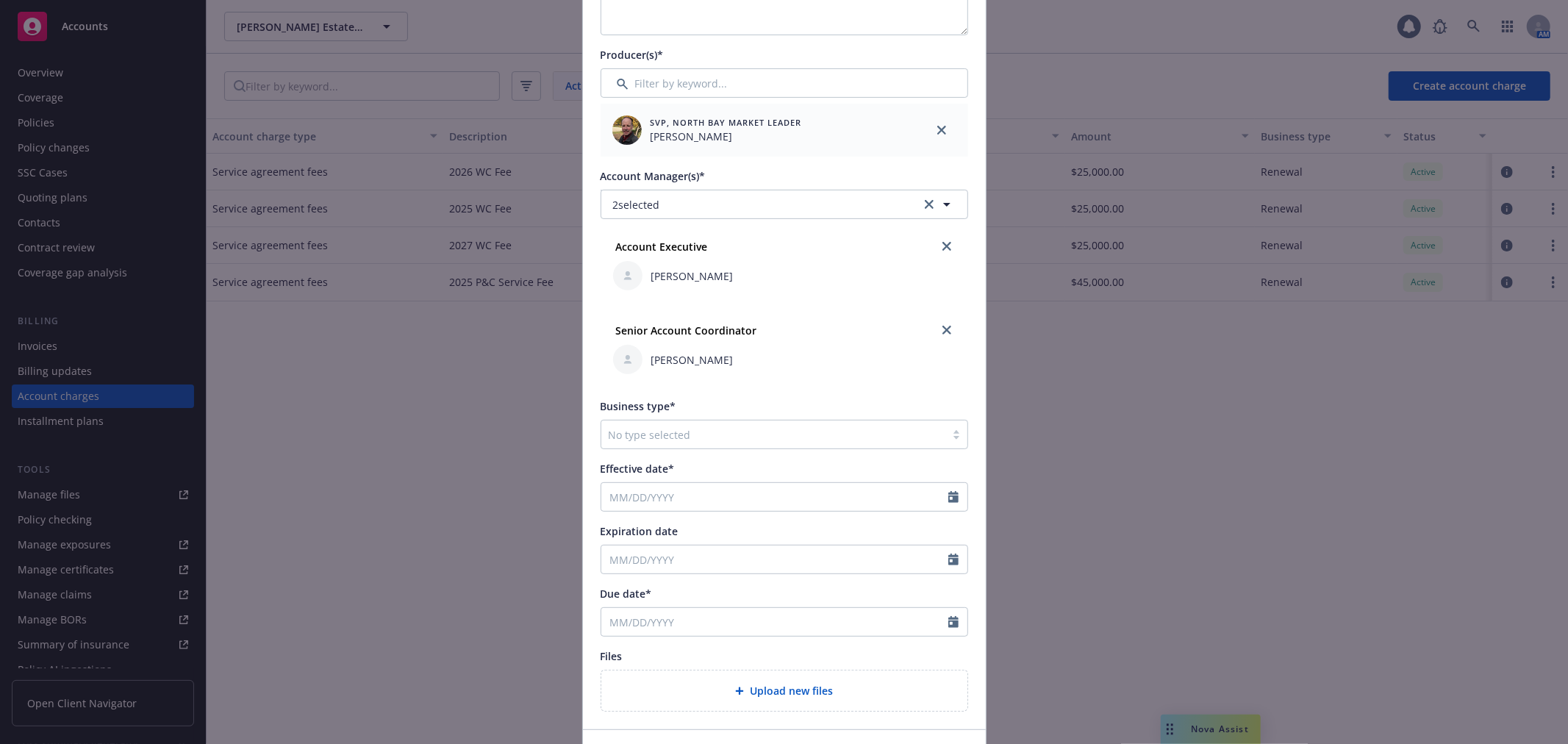
click at [674, 434] on div at bounding box center [773, 435] width 329 height 18
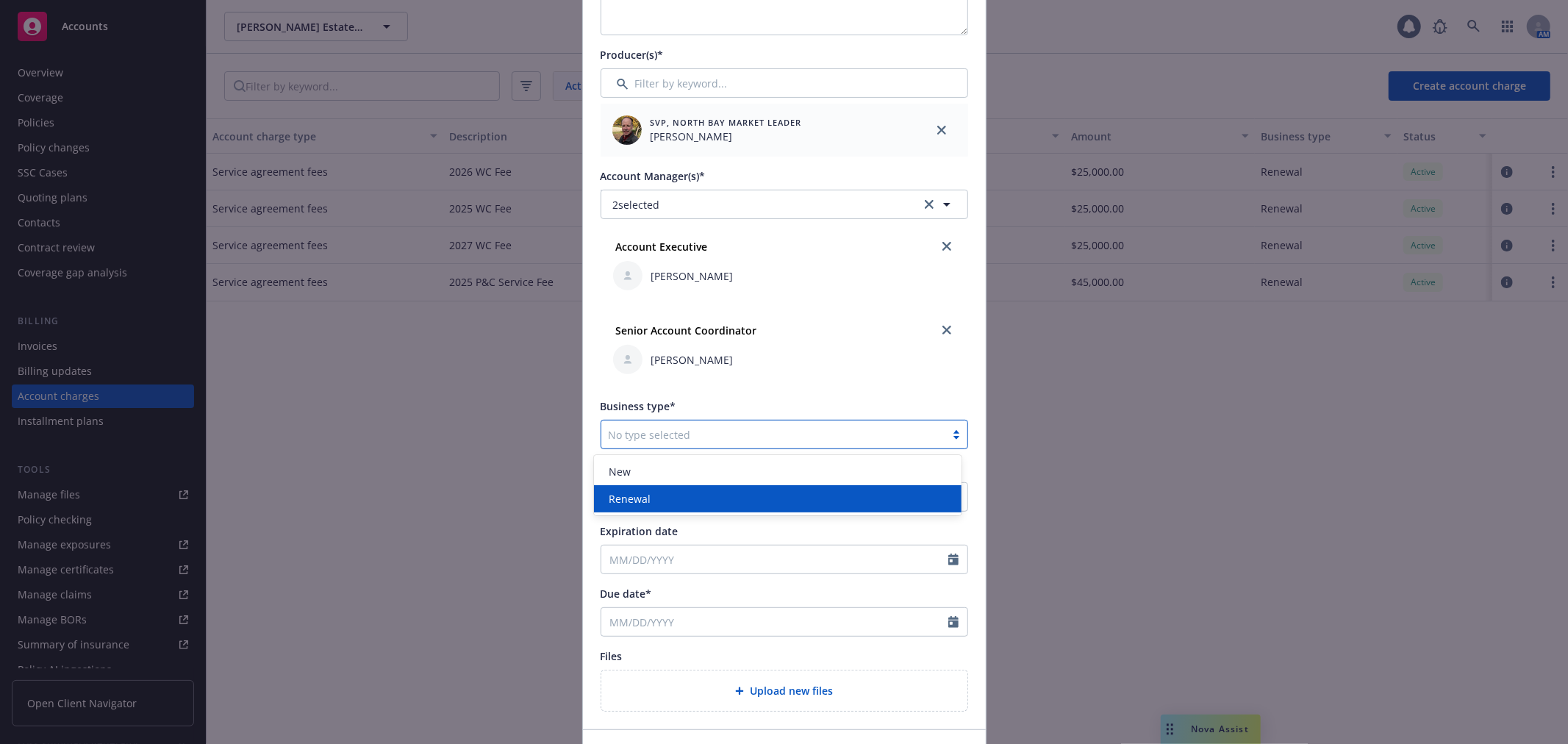
click at [674, 490] on div "Renewal" at bounding box center [778, 499] width 368 height 28
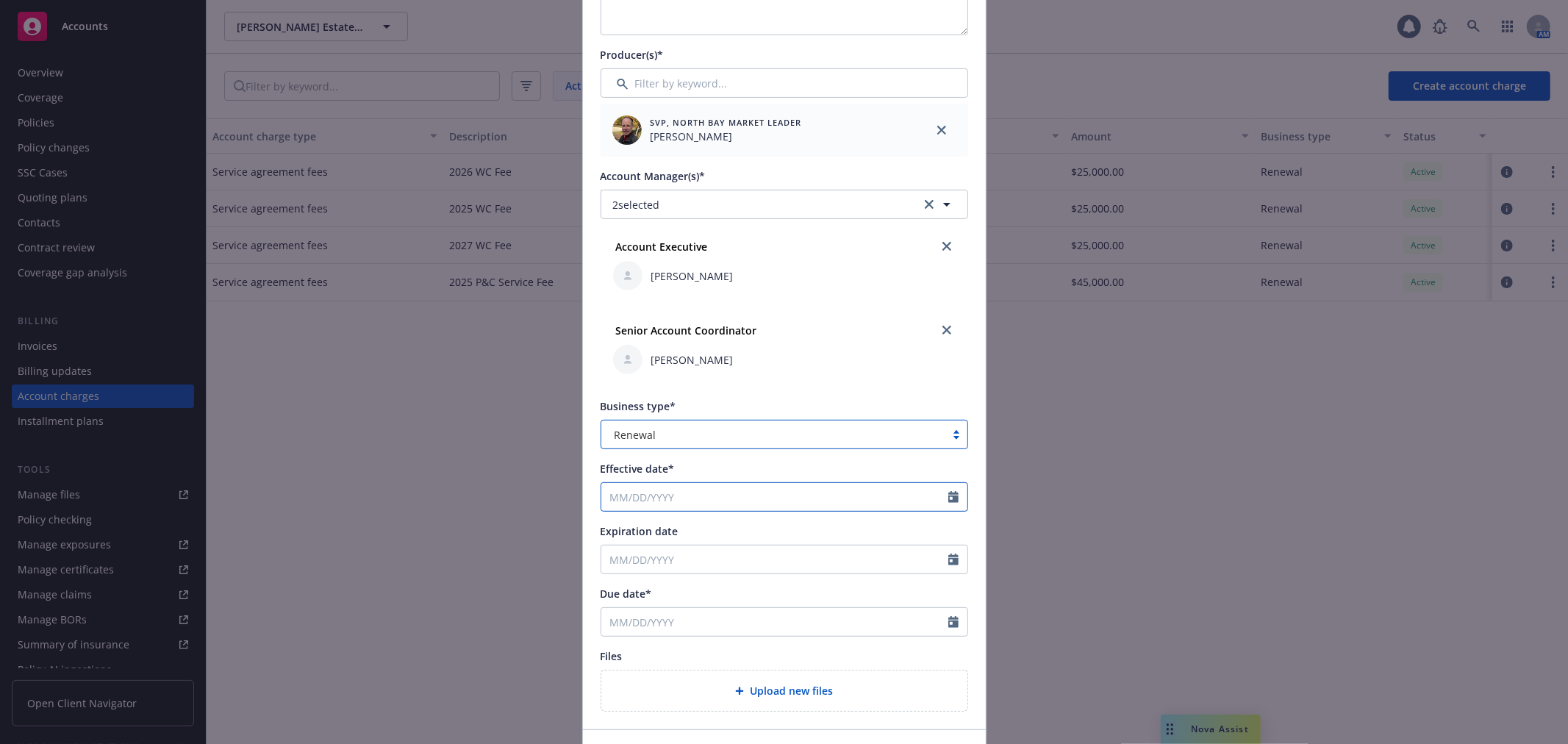
click at [674, 490] on input "Effective date*" at bounding box center [775, 497] width 347 height 28
select select "10"
click at [686, 582] on span "1" at bounding box center [692, 583] width 22 height 19
type input "10/01/2025"
type input "10/01/2026"
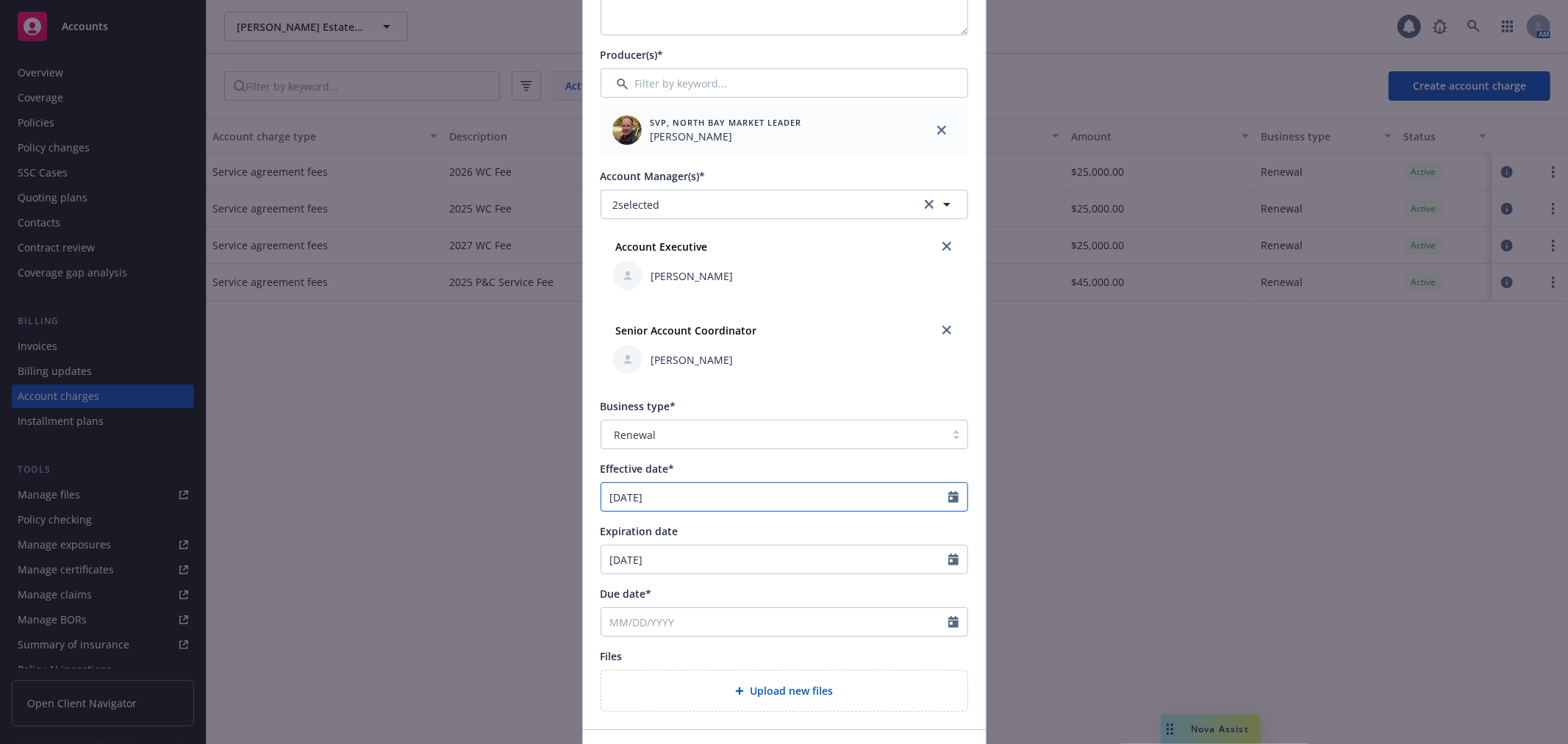
click at [684, 493] on input "10/01/2025" at bounding box center [775, 497] width 347 height 28
select select "10"
type input "10/01/2026"
type input "10/01/2027"
click at [956, 373] on div "Senior Account Coordinator Natalya Warner" at bounding box center [784, 347] width 367 height 76
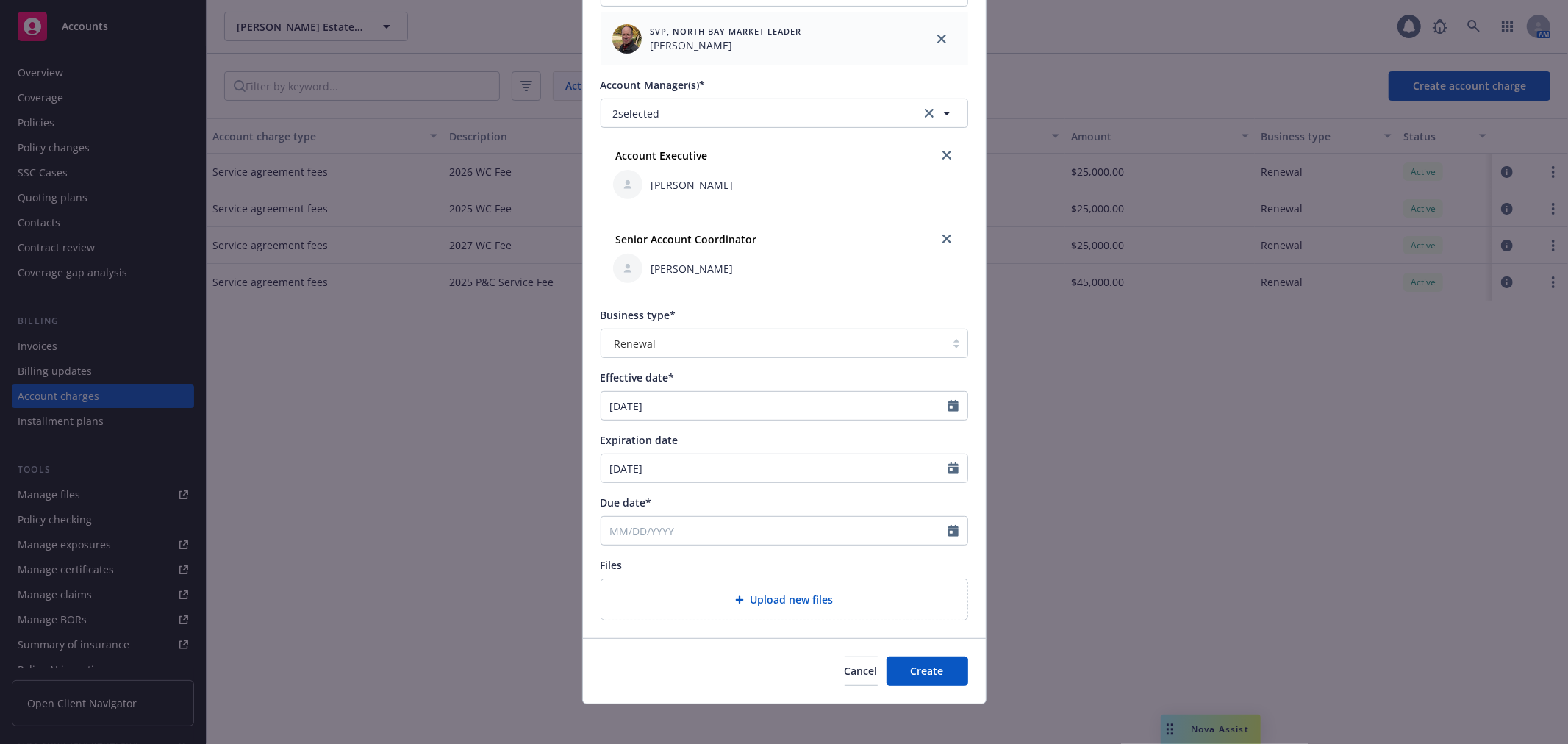
scroll to position [425, 0]
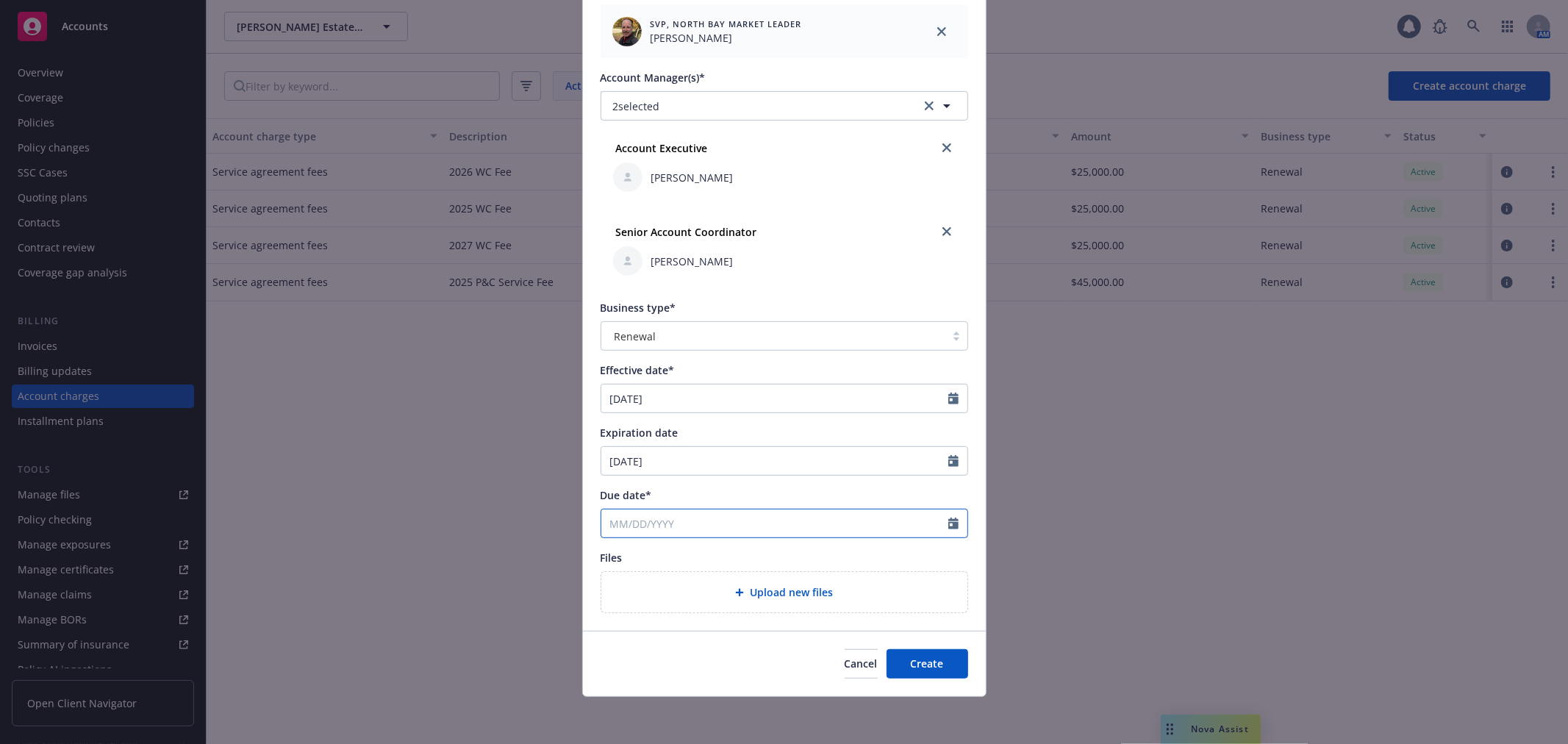
click at [648, 523] on input "Due date*" at bounding box center [775, 524] width 347 height 28
select select "10"
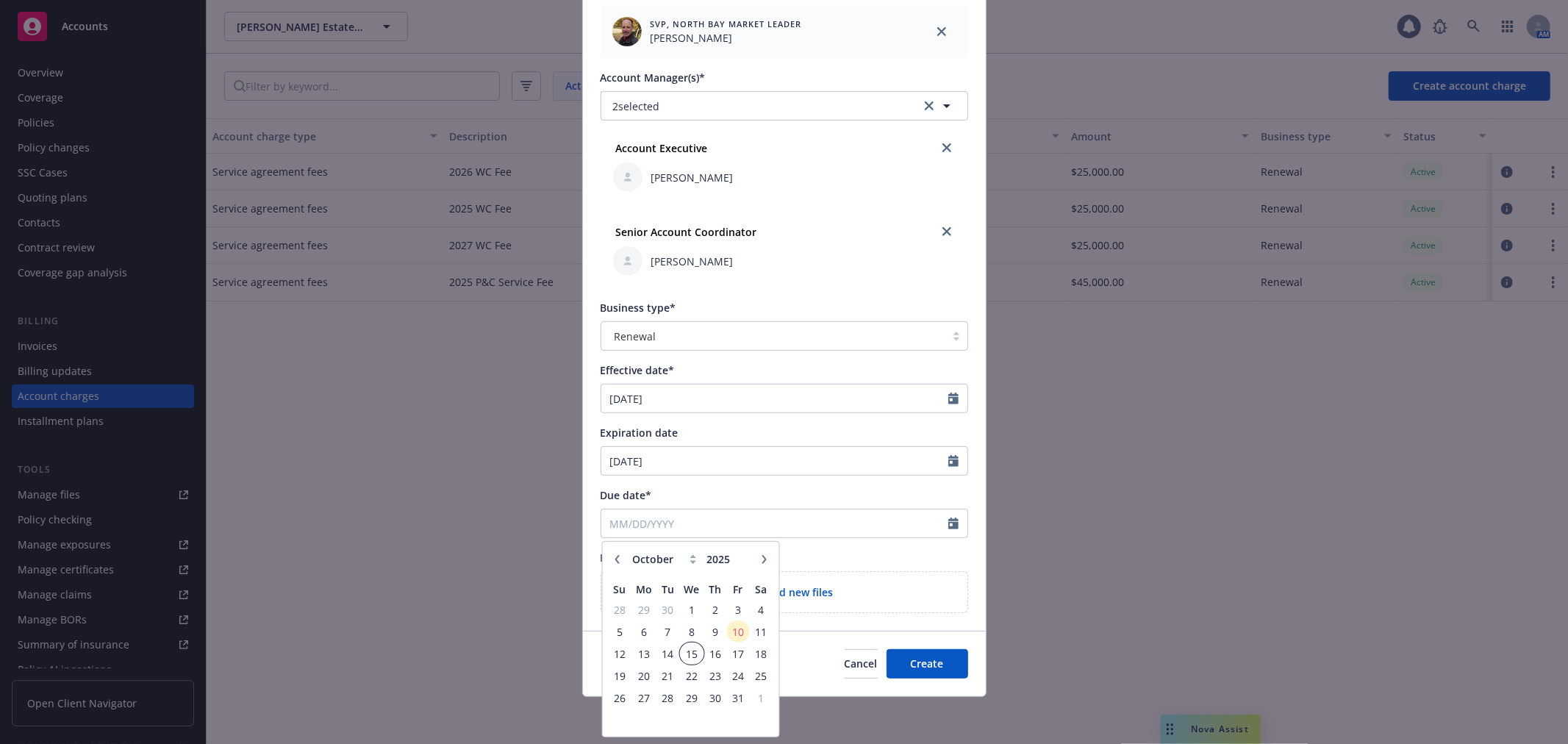
click at [688, 656] on span "15" at bounding box center [692, 654] width 22 height 19
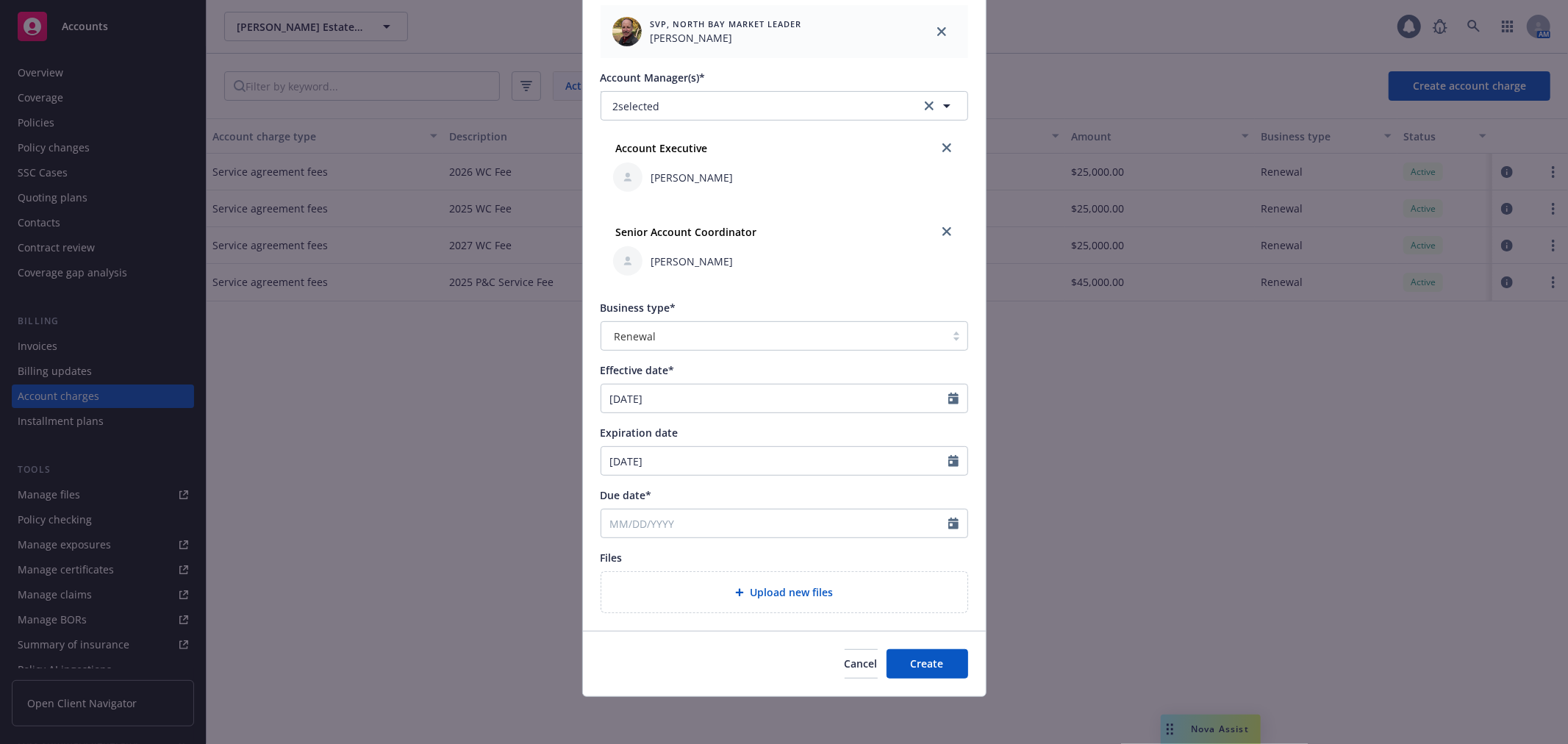
type input "[DATE]"
click at [678, 517] on input "[DATE]" at bounding box center [775, 524] width 347 height 28
select select "10"
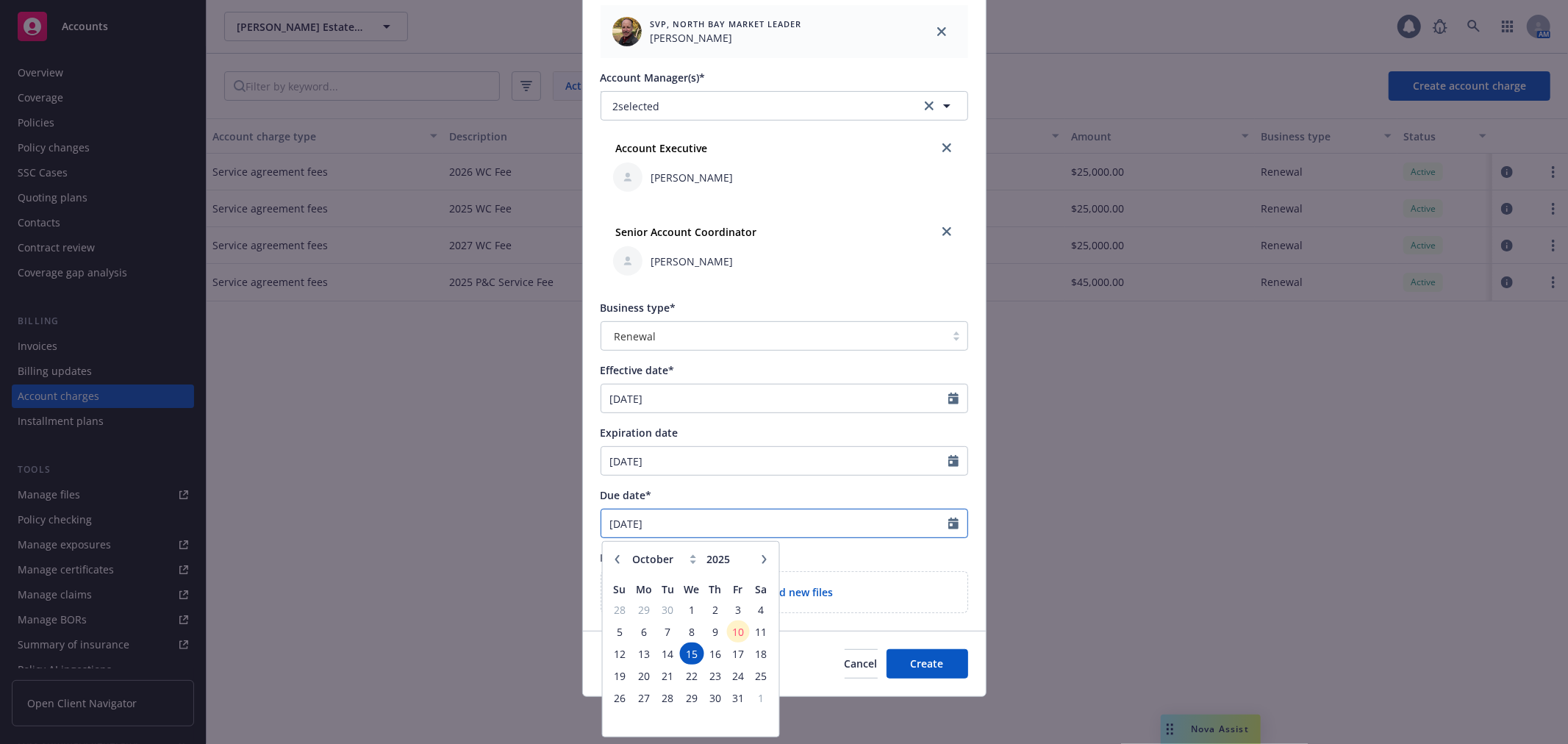
type input "[DATE]"
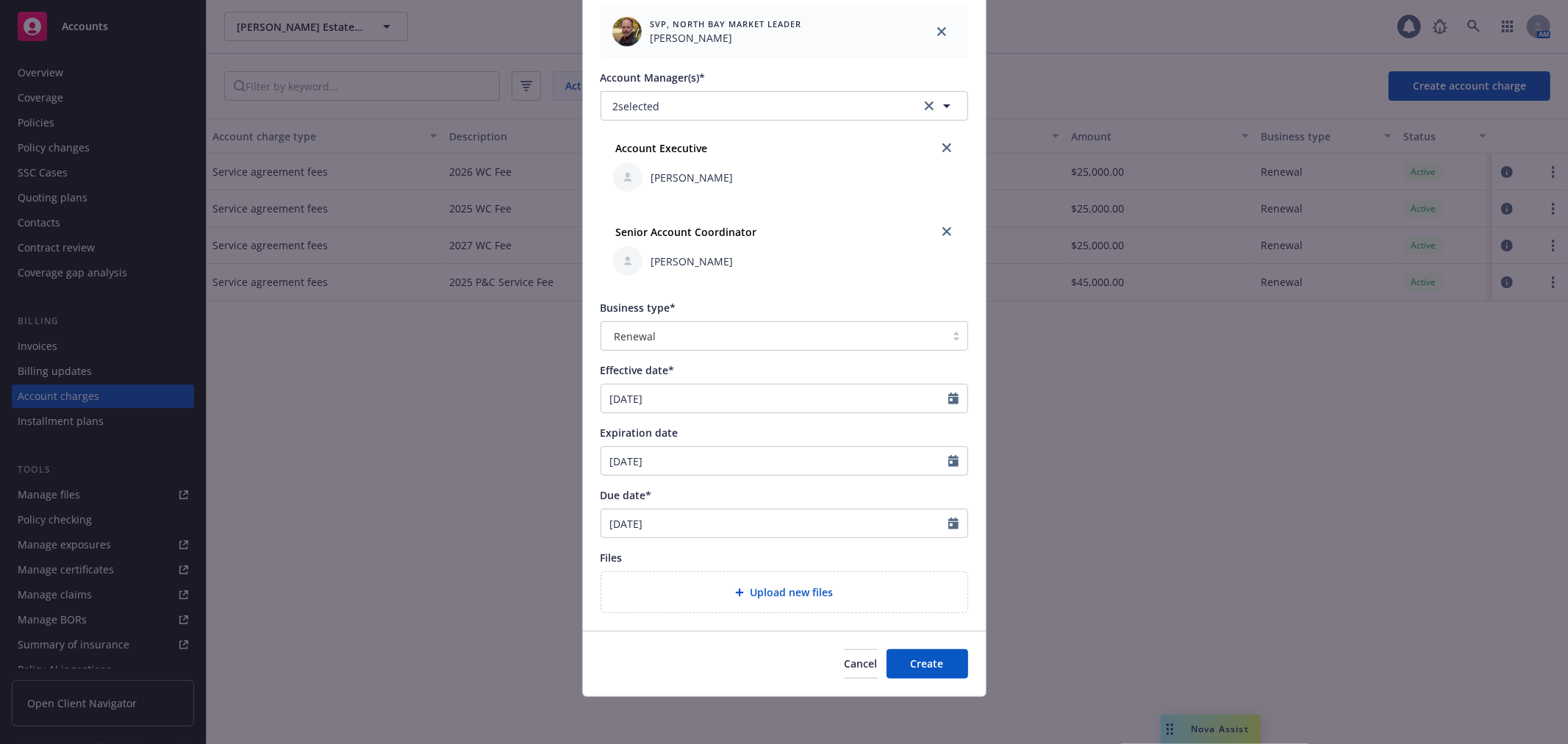
click at [963, 283] on div "Account charge type* Service agreement fees Amount* 45,000.00 Split amount betw…" at bounding box center [784, 154] width 403 height 952
click at [941, 657] on button "Create" at bounding box center [927, 664] width 82 height 30
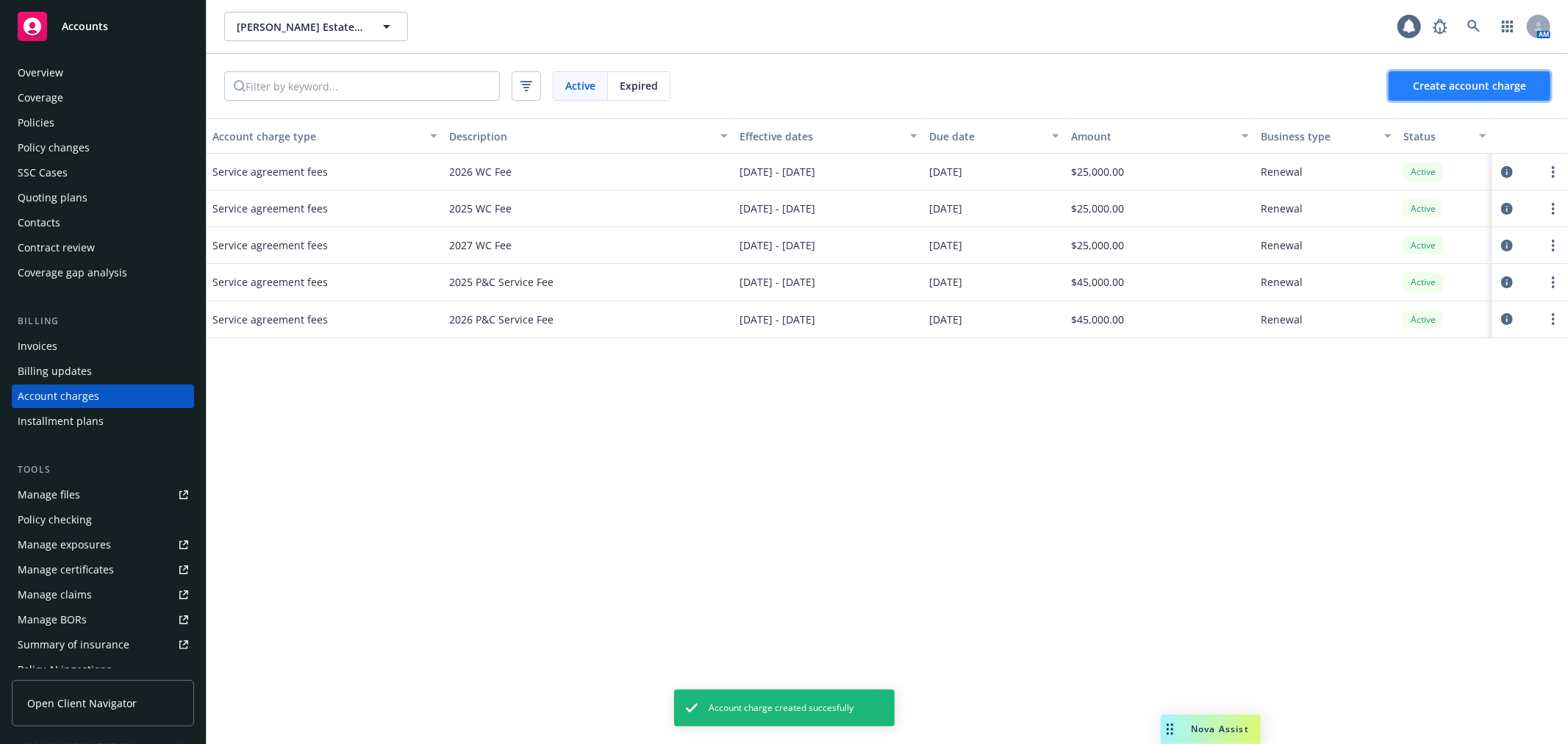
click at [1470, 82] on span "Create account charge" at bounding box center [1469, 86] width 114 height 14
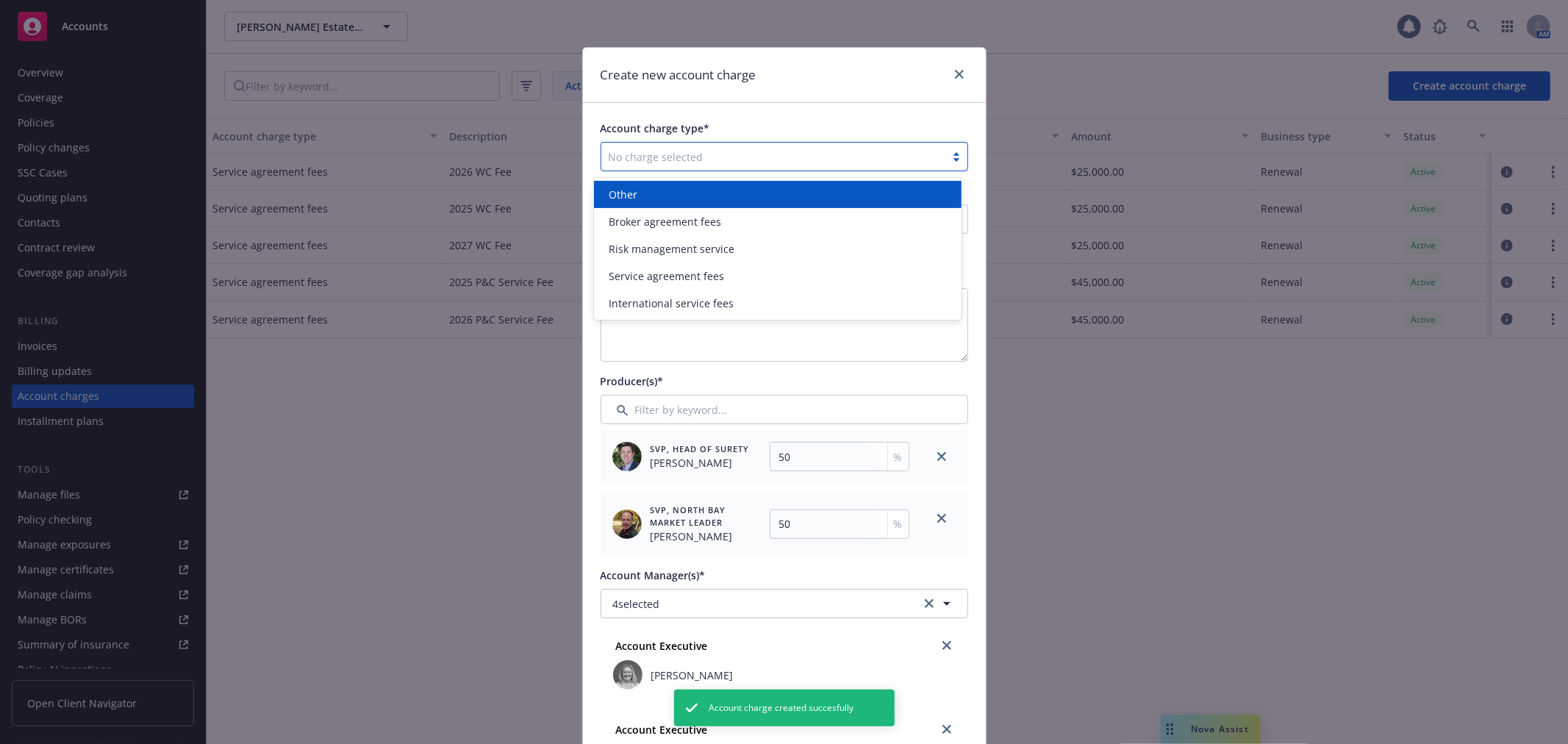
click at [647, 149] on div at bounding box center [773, 157] width 329 height 18
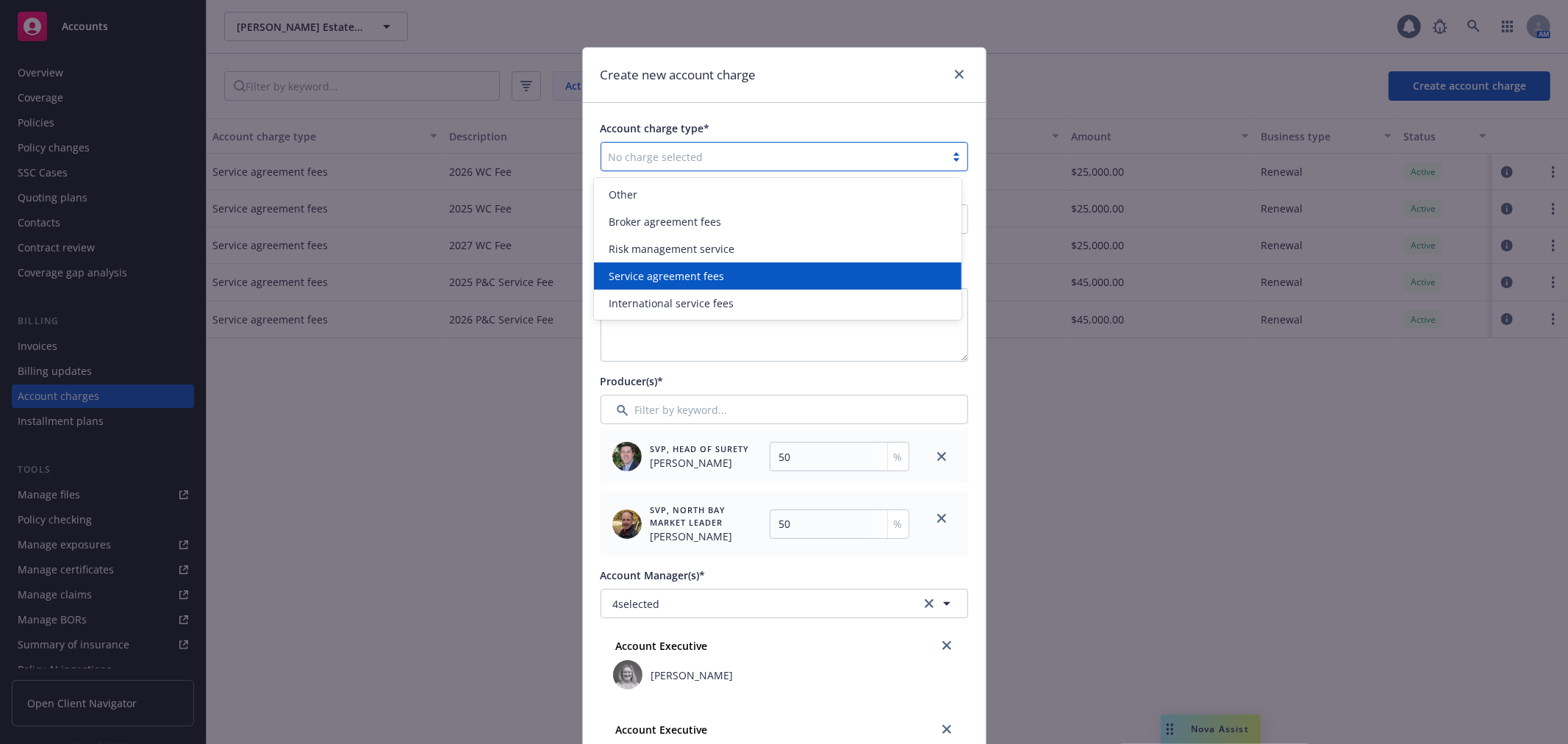
click at [665, 266] on div "Service agreement fees" at bounding box center [778, 277] width 368 height 28
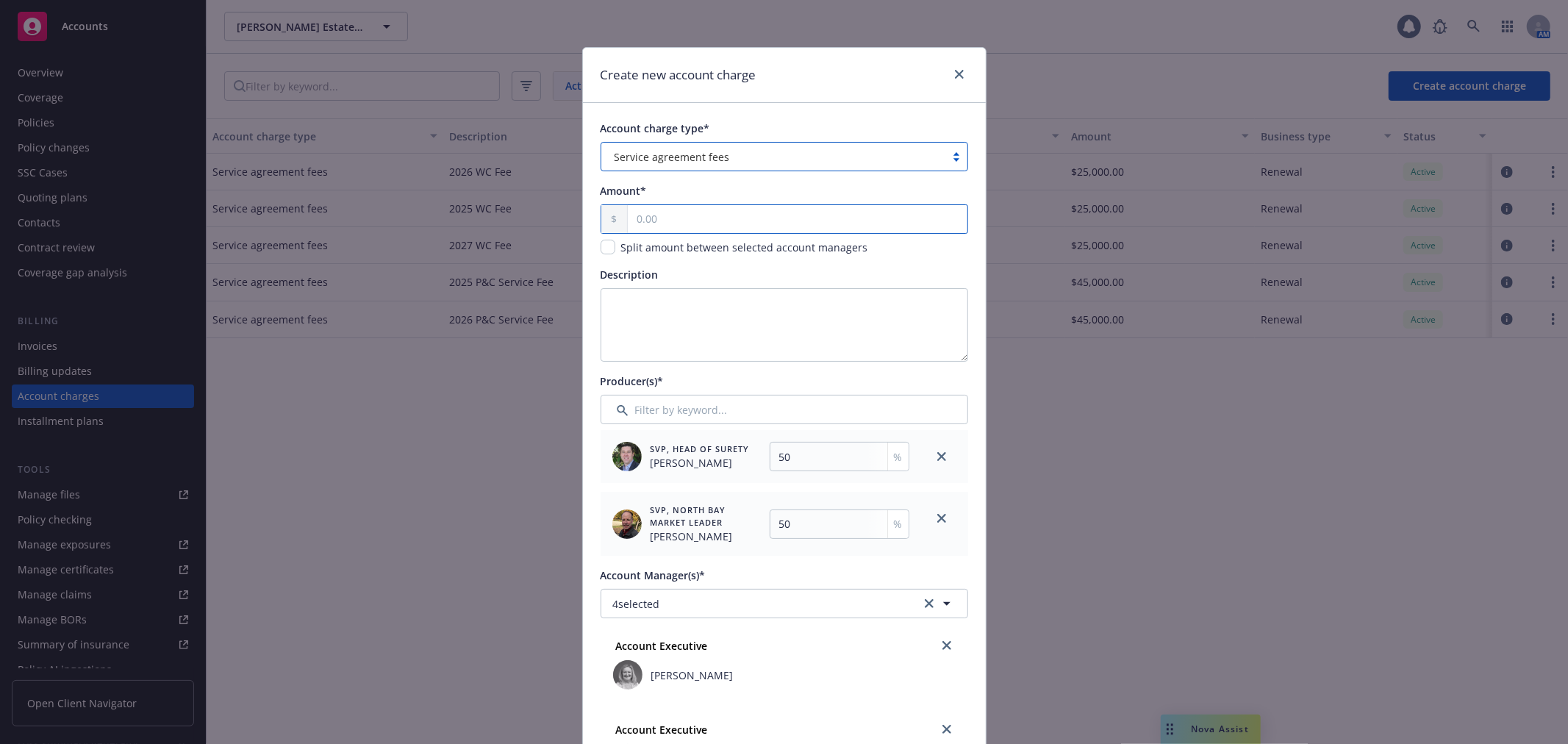
click at [677, 217] on input "text" at bounding box center [796, 219] width 339 height 28
type input "45,000.00"
click at [692, 310] on textarea "Description" at bounding box center [784, 325] width 368 height 73
paste textarea "2025 P&C Service Fee"
click at [621, 295] on textarea "2025 P&C Service Fee" at bounding box center [784, 325] width 368 height 73
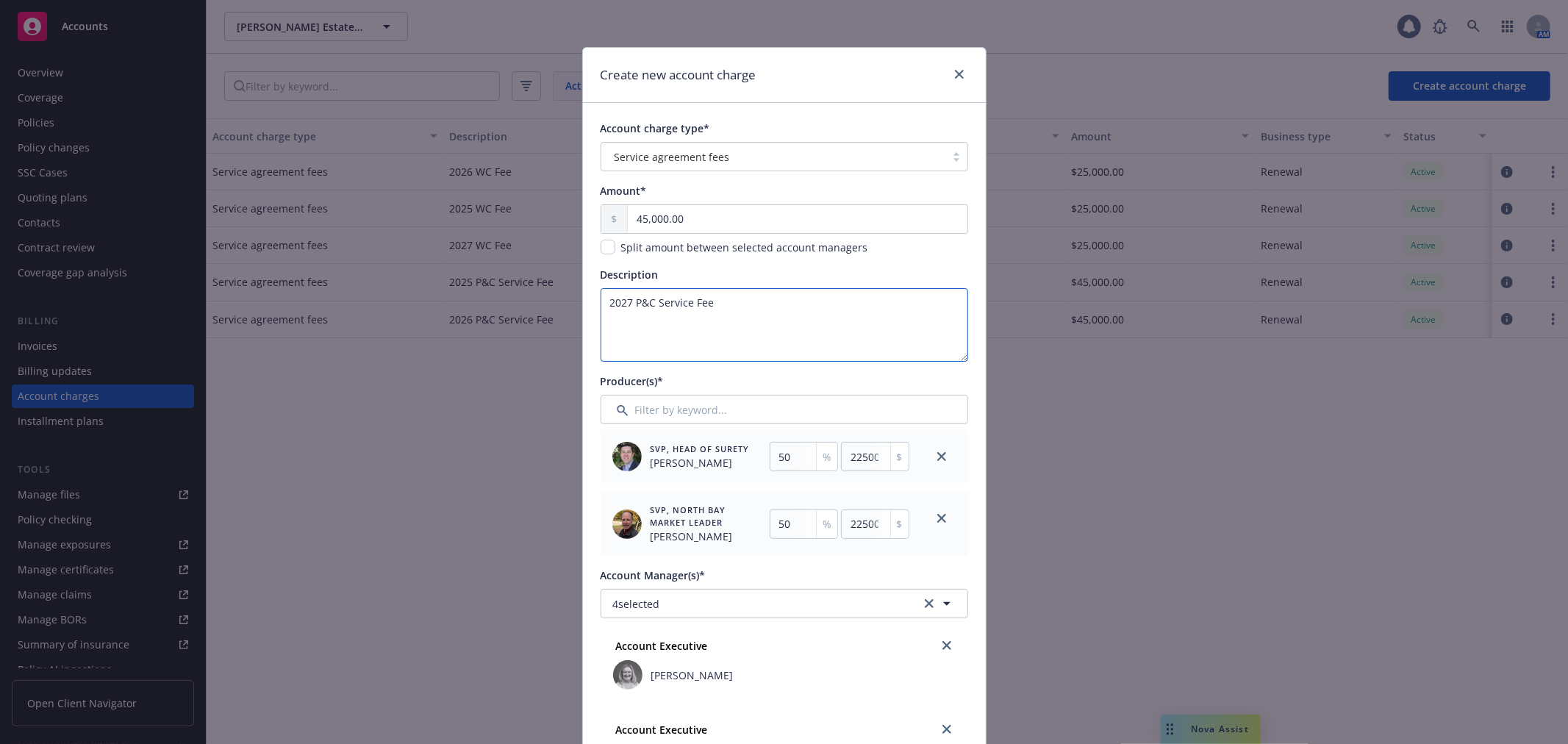
type textarea "2027 P&C Service Fee"
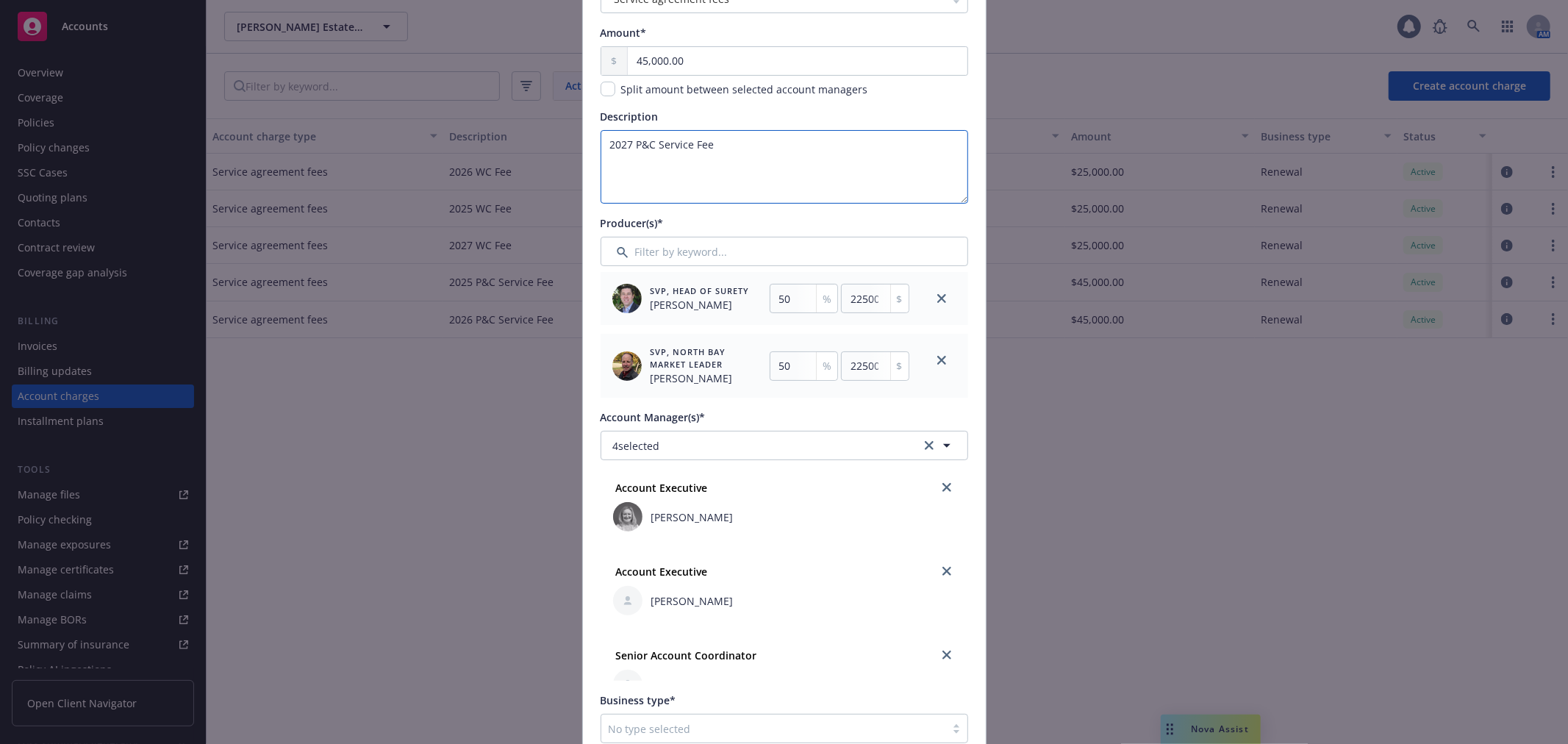
scroll to position [163, 0]
click at [938, 291] on icon "close" at bounding box center [942, 292] width 9 height 9
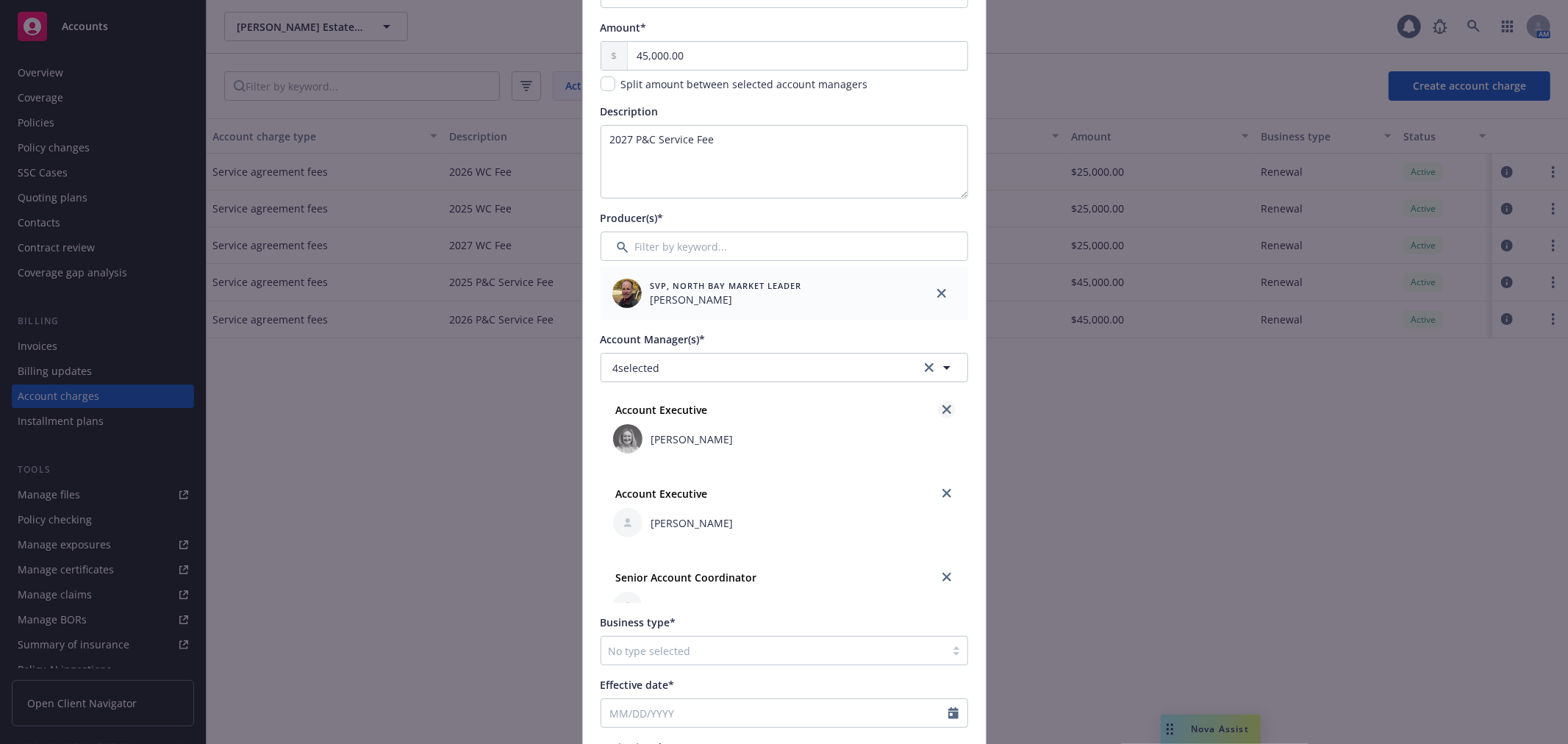
click at [943, 405] on icon "close" at bounding box center [947, 409] width 9 height 9
click at [943, 493] on icon "close" at bounding box center [947, 493] width 9 height 9
click at [943, 497] on icon "close" at bounding box center [947, 493] width 9 height 9
click at [731, 364] on button "1 selected" at bounding box center [784, 368] width 368 height 30
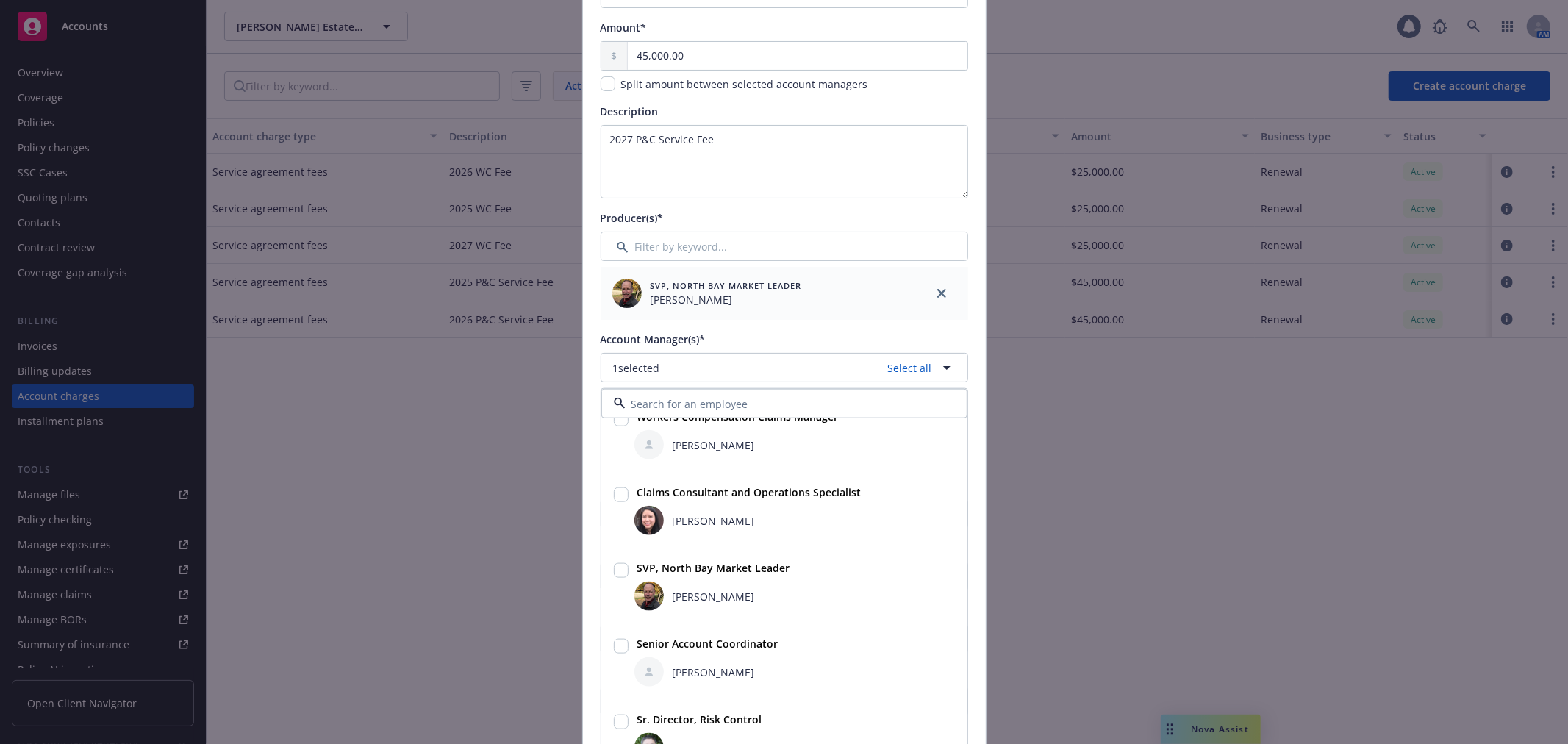
scroll to position [326, 0]
click at [614, 642] on input "checkbox" at bounding box center [620, 644] width 15 height 15
checkbox input "true"
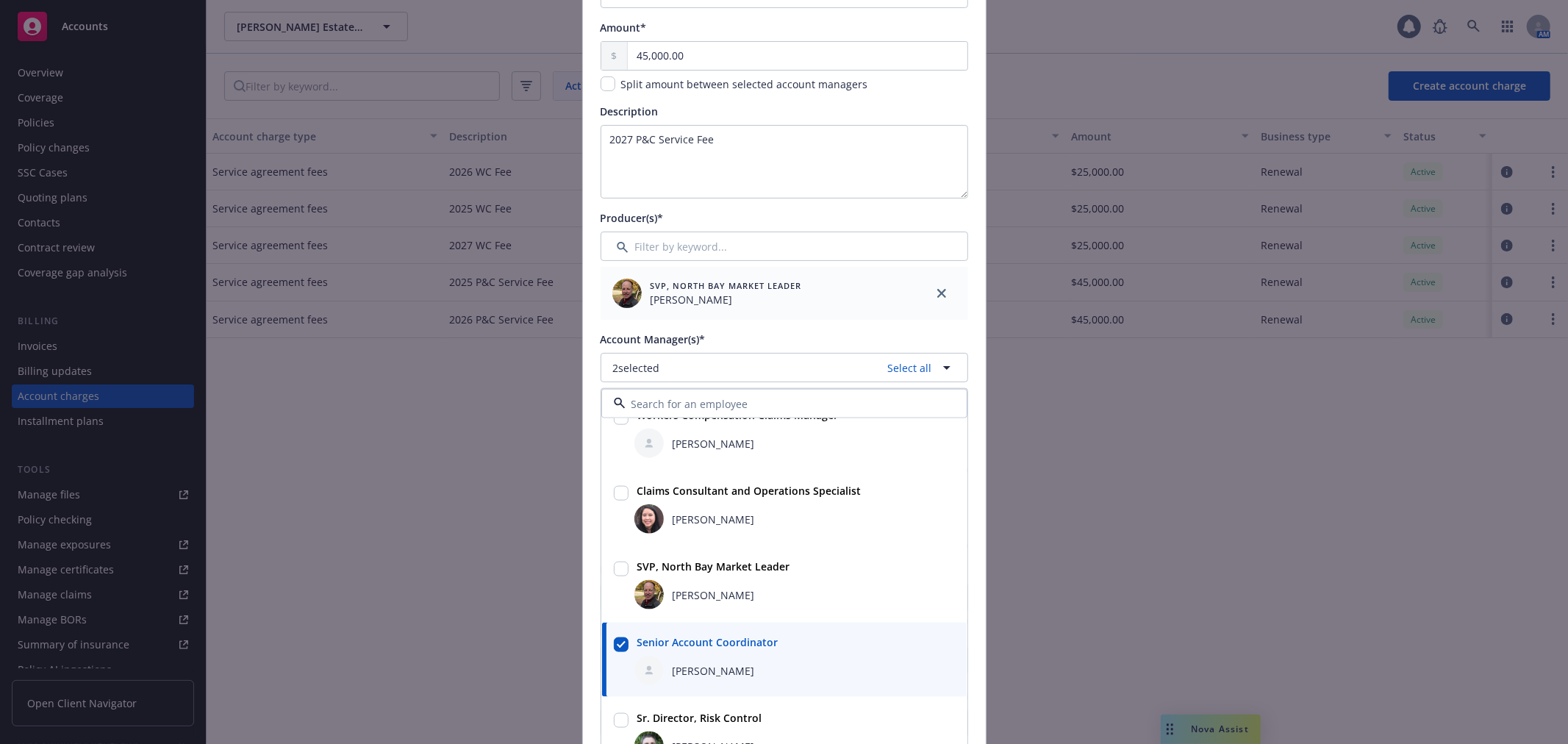
click at [965, 343] on div "Account charge type* Service agreement fees Amount* 45,000.00 Split amount betw…" at bounding box center [784, 416] width 403 height 952
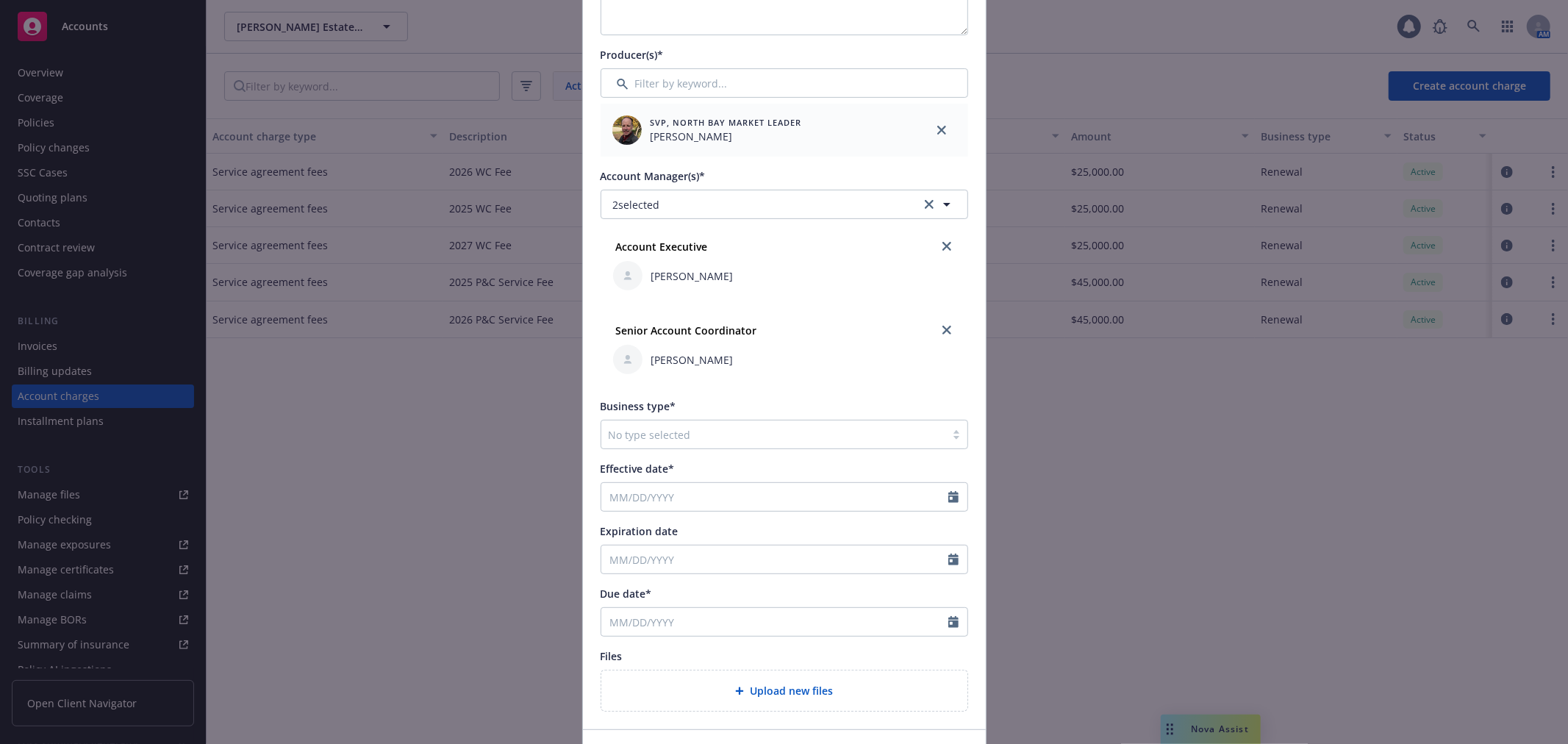
click at [668, 427] on div at bounding box center [773, 435] width 329 height 18
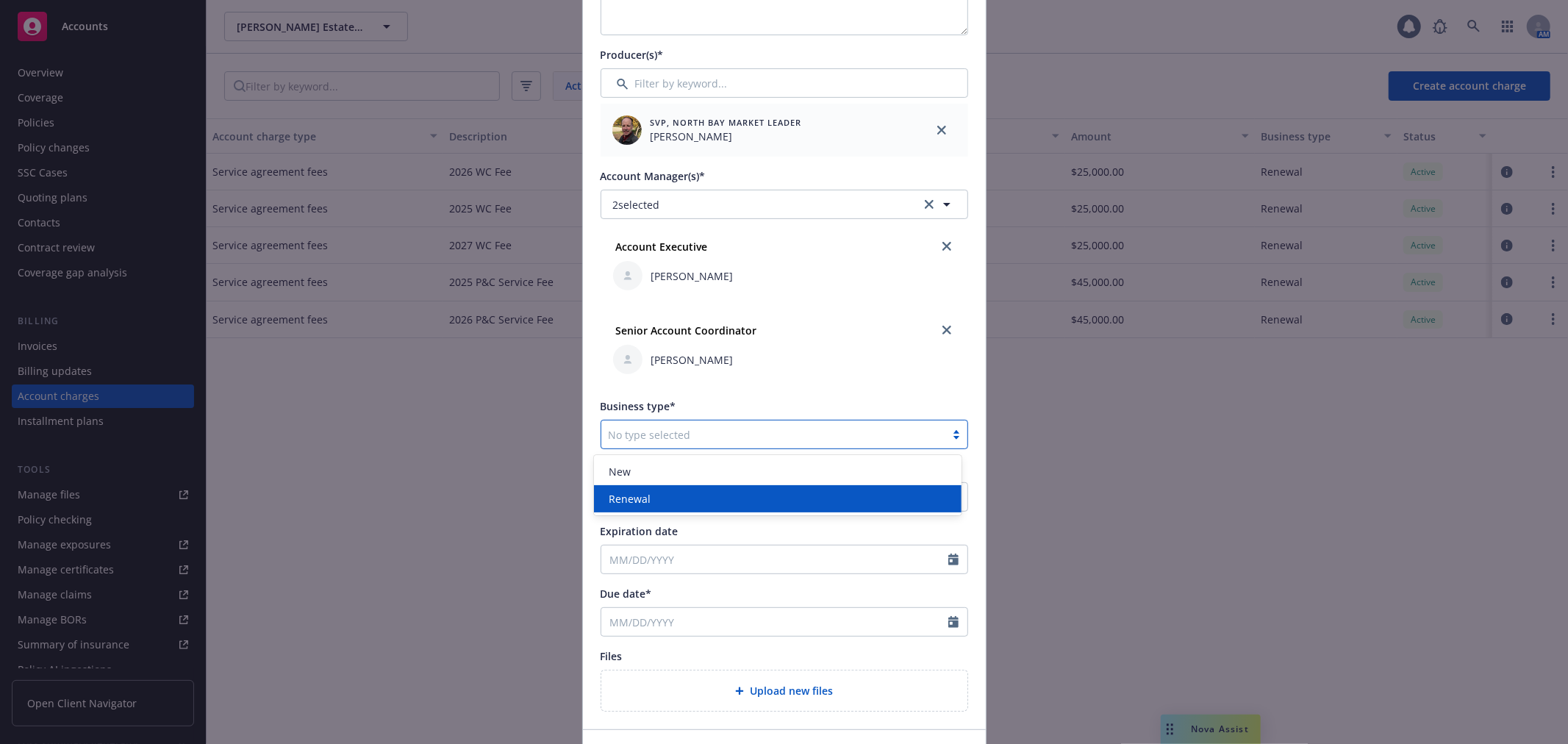
click at [662, 495] on div "Renewal" at bounding box center [778, 499] width 350 height 16
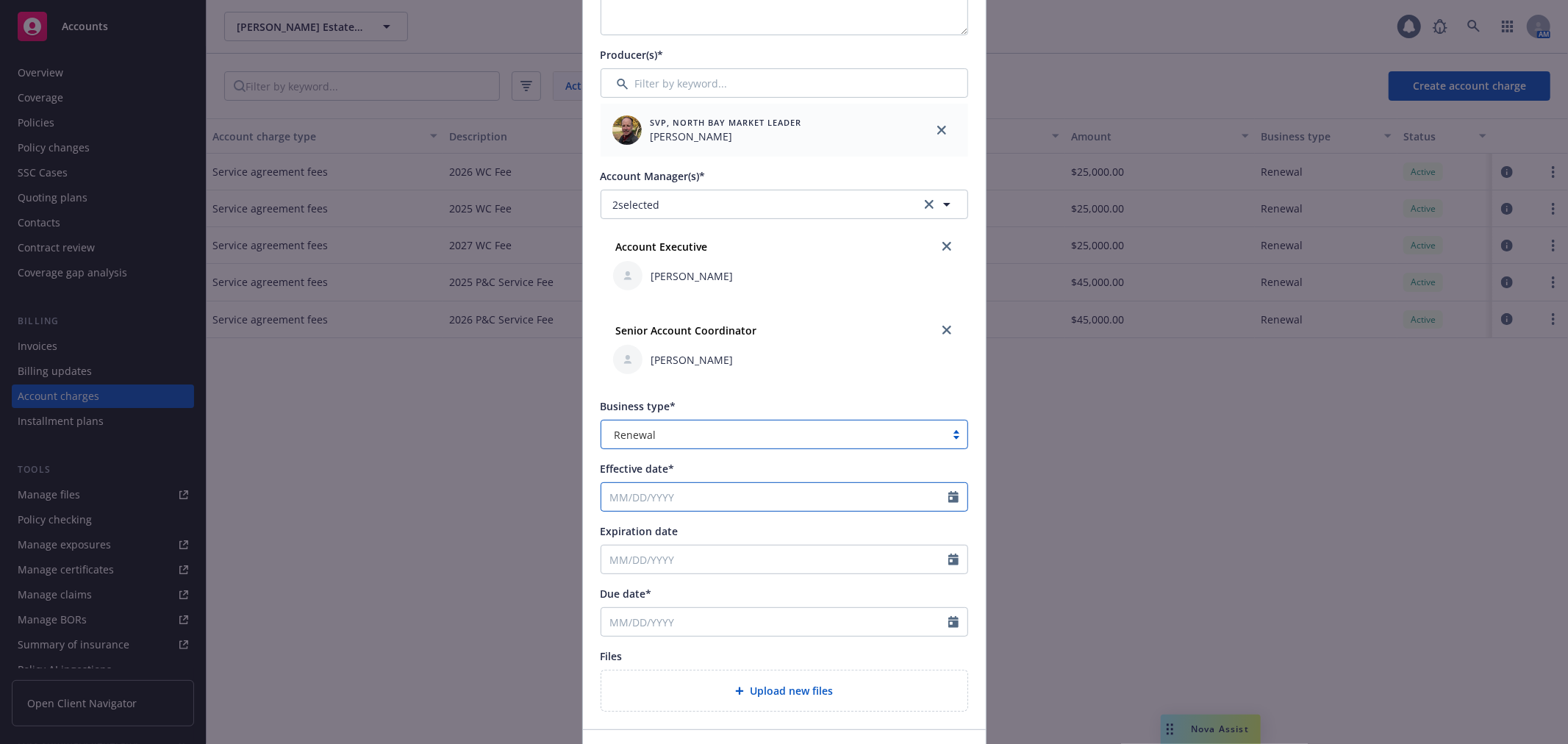
click at [663, 497] on input "Effective date*" at bounding box center [775, 497] width 347 height 28
select select "10"
click at [685, 579] on span "1" at bounding box center [692, 583] width 22 height 19
type input "10/01/2025"
type input "10/01/2026"
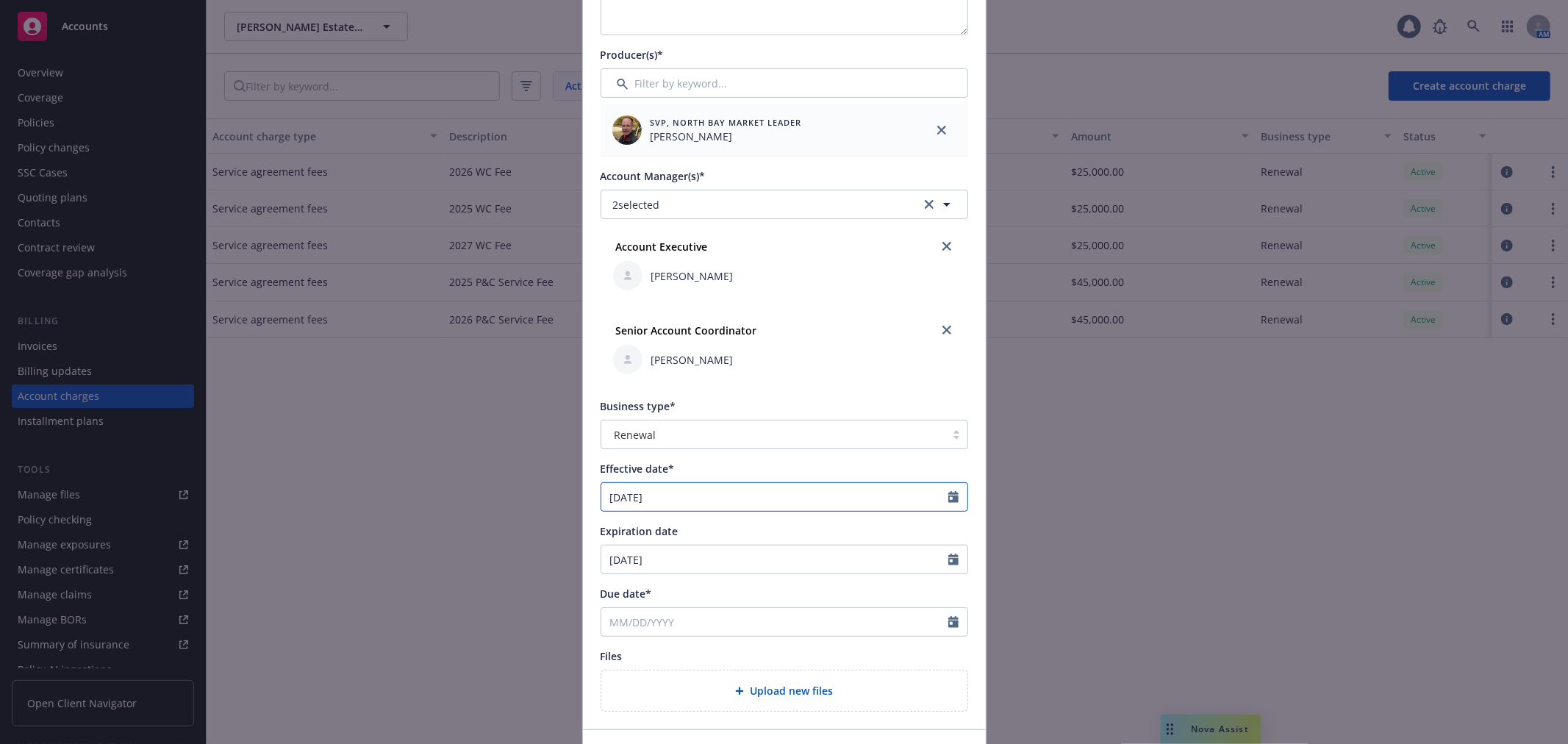
click at [704, 504] on input "10/01/2025" at bounding box center [775, 497] width 347 height 28
select select "10"
type input "[DATE]"
click at [952, 388] on div "Account charge type* Service agreement fees Amount* 45,000.00 Split amount betw…" at bounding box center [784, 253] width 368 height 918
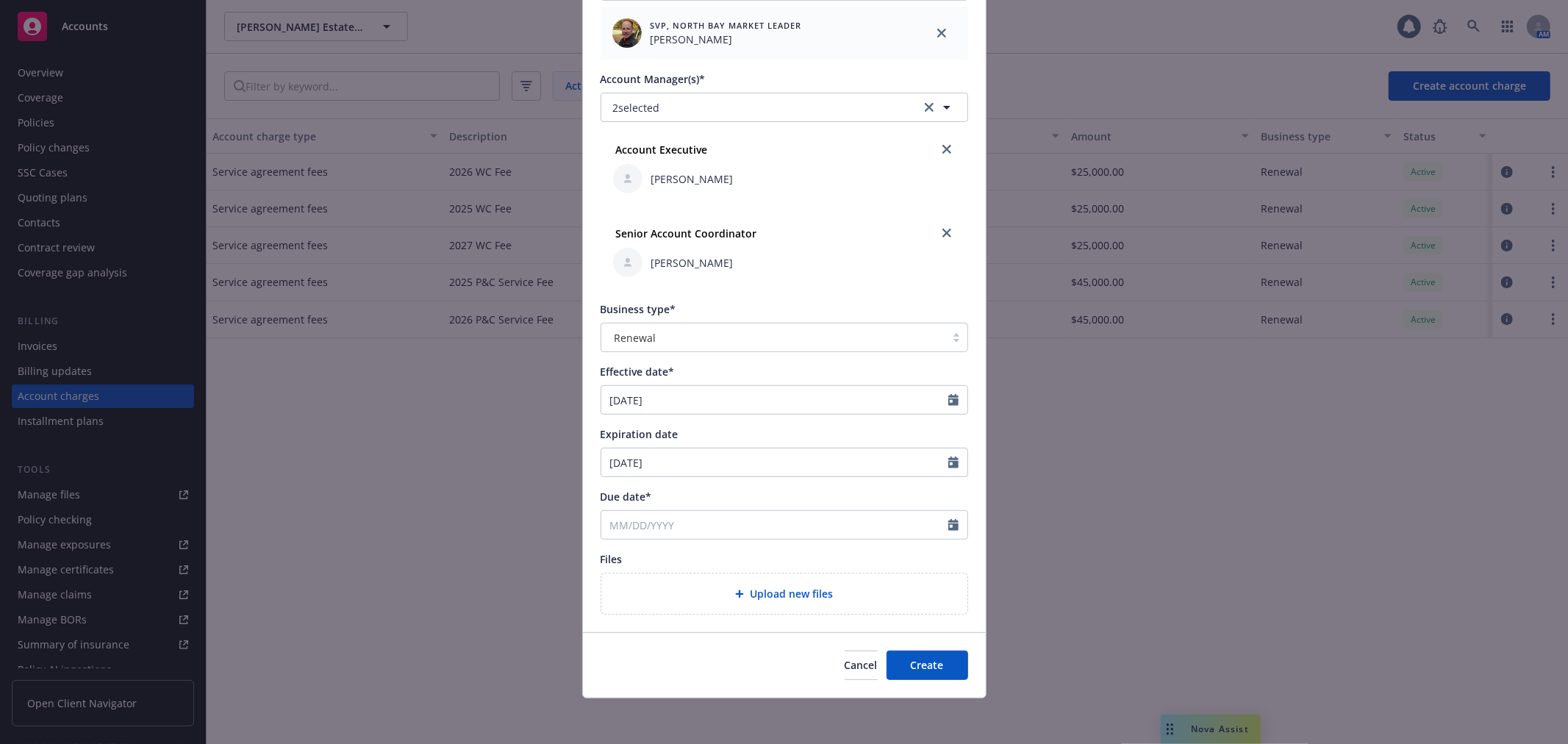
scroll to position [425, 0]
click at [643, 522] on input "Due date*" at bounding box center [775, 524] width 347 height 28
select select "10"
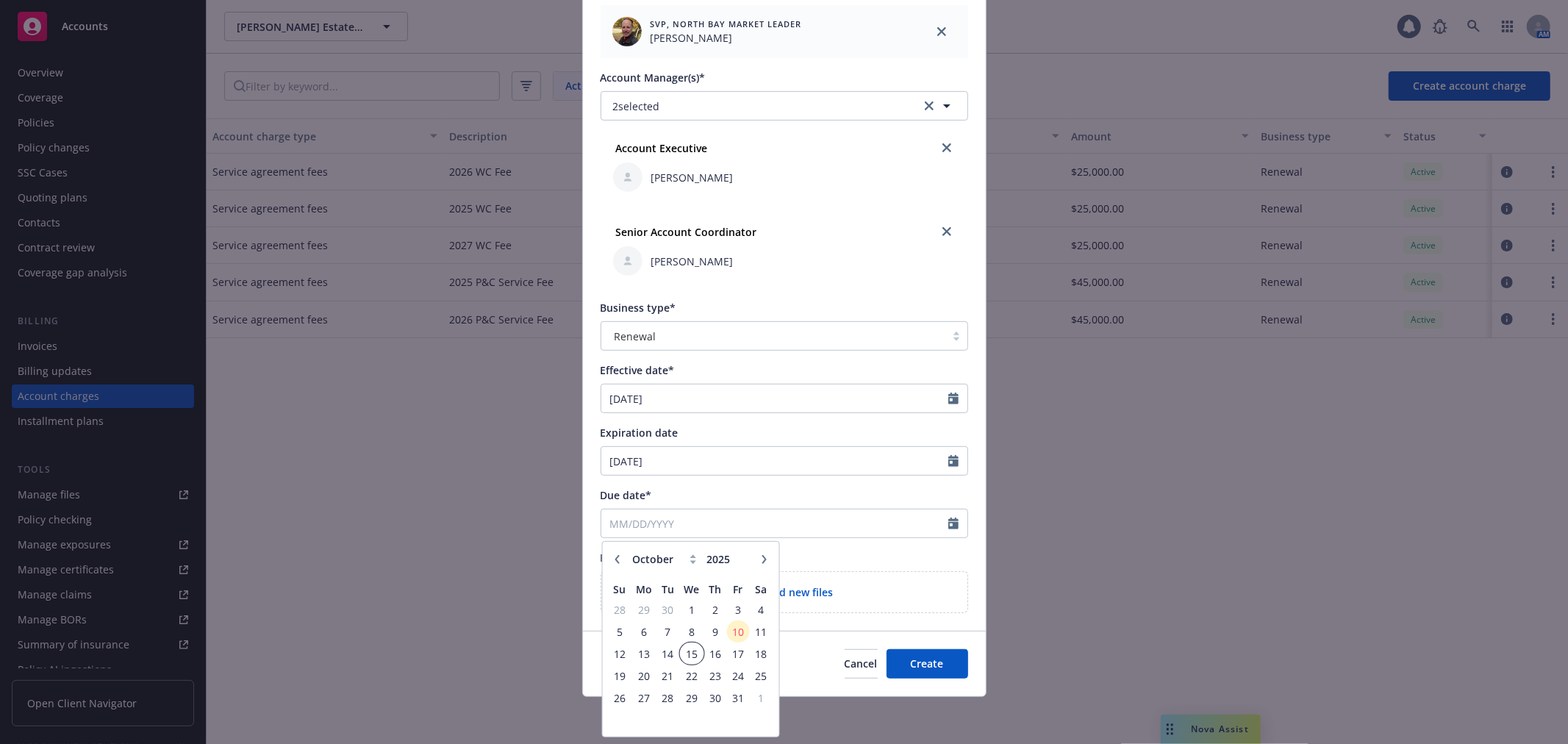
click at [690, 651] on span "15" at bounding box center [692, 654] width 22 height 19
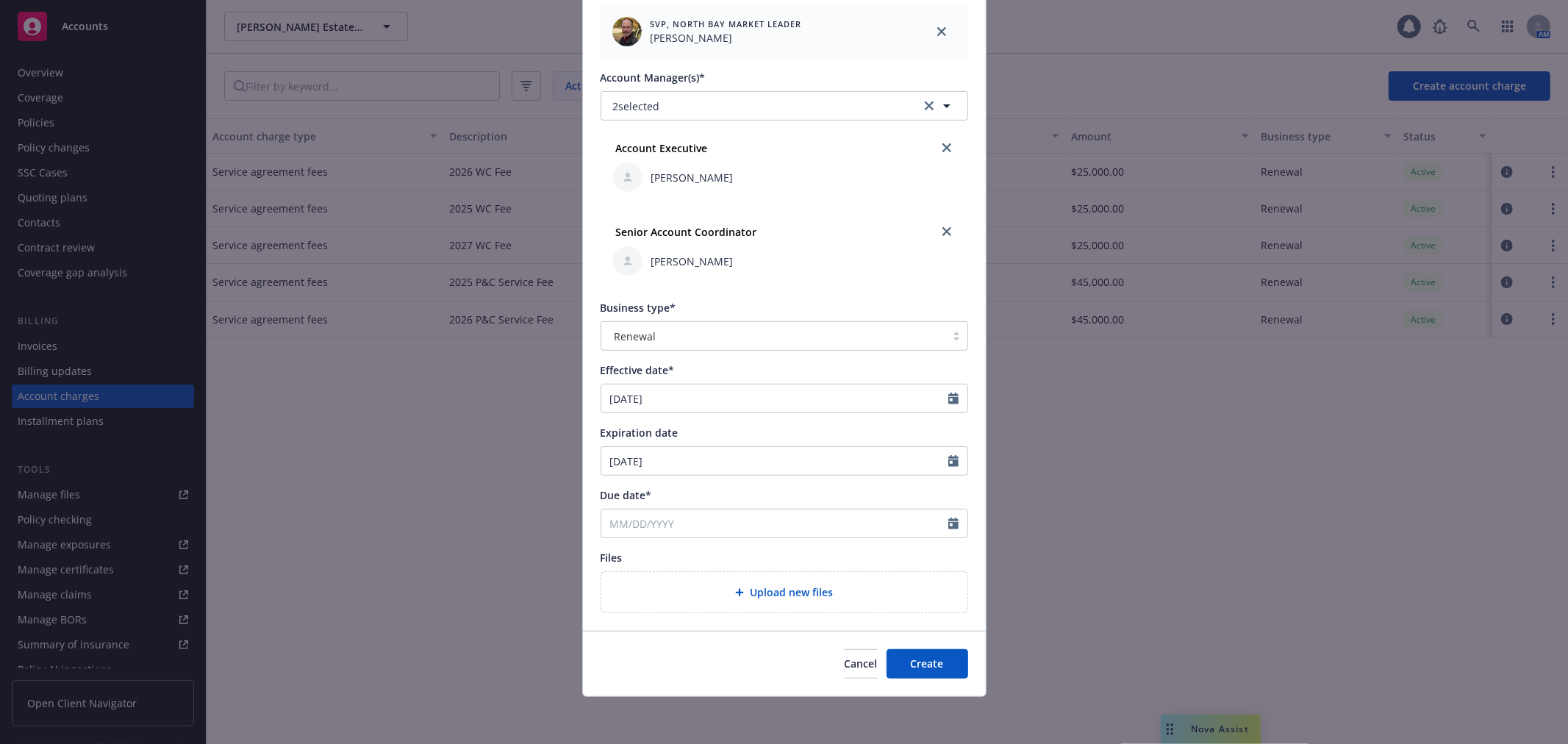
type input "[DATE]"
click at [705, 521] on input "[DATE]" at bounding box center [775, 524] width 347 height 28
select select "10"
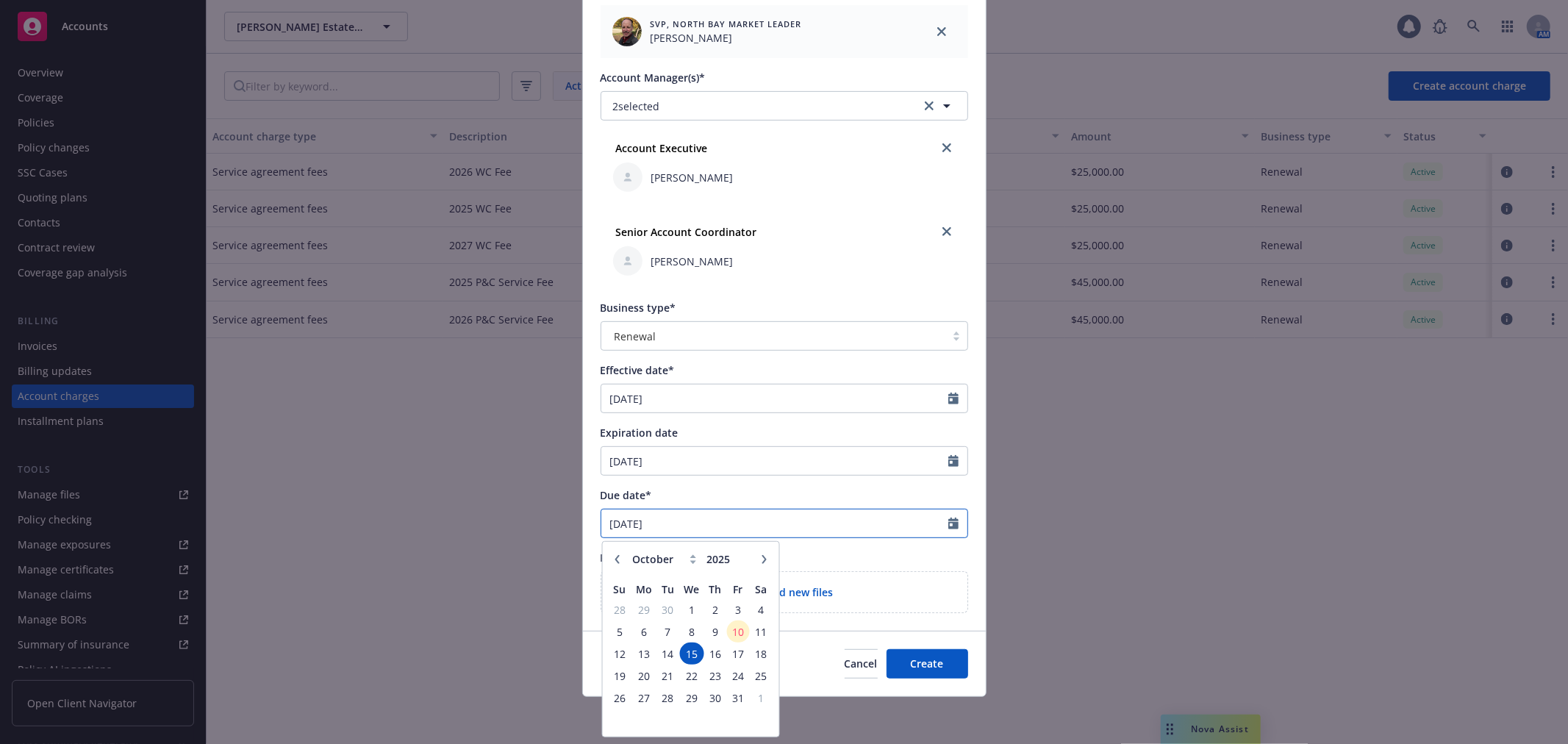
type input "[DATE]"
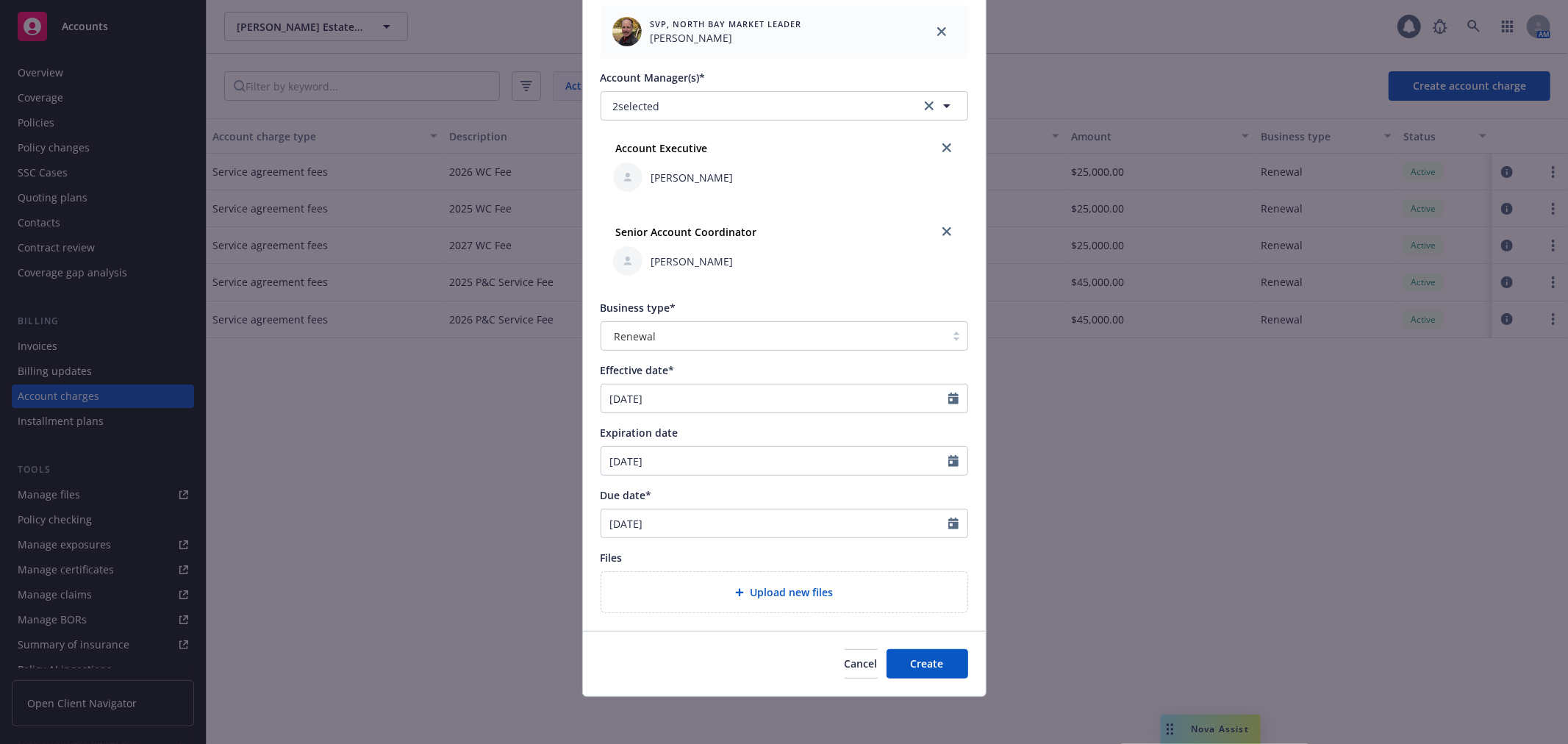
click at [978, 261] on div "Account charge type* Service agreement fees Amount* 45,000.00 Split amount betw…" at bounding box center [784, 154] width 403 height 952
click at [923, 666] on span "Create" at bounding box center [927, 663] width 33 height 14
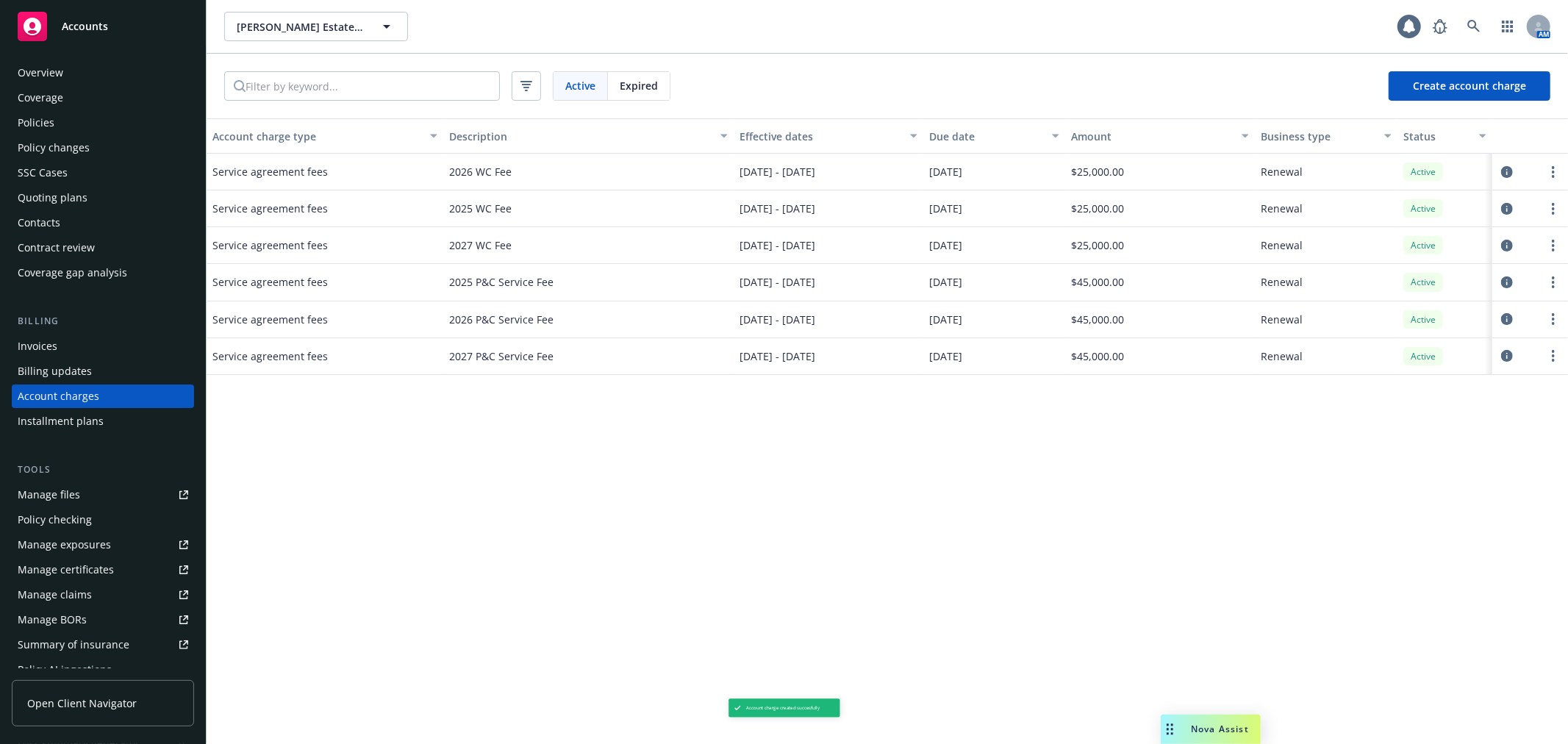
click at [121, 335] on div "Invoices" at bounding box center [103, 347] width 171 height 24
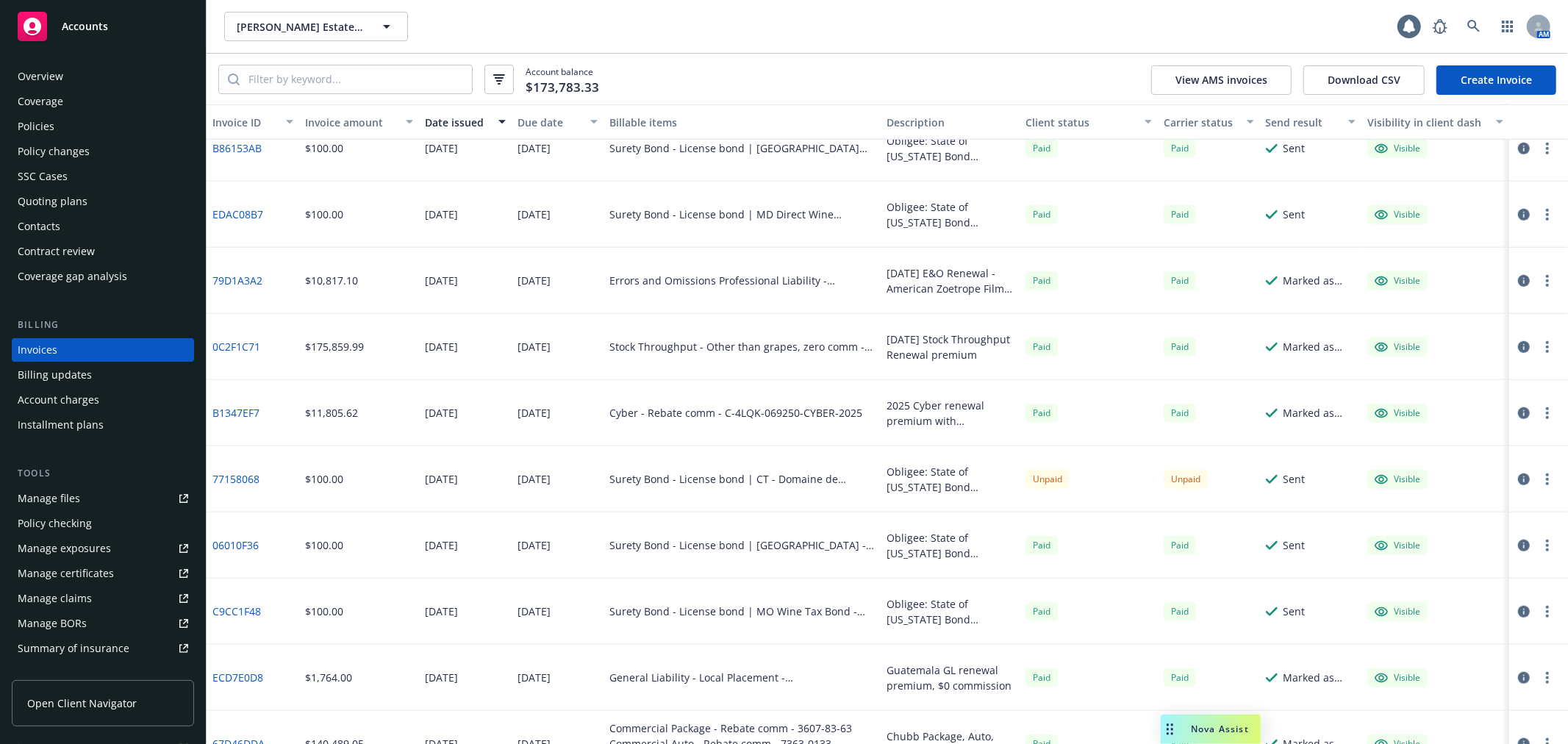
scroll to position [980, 0]
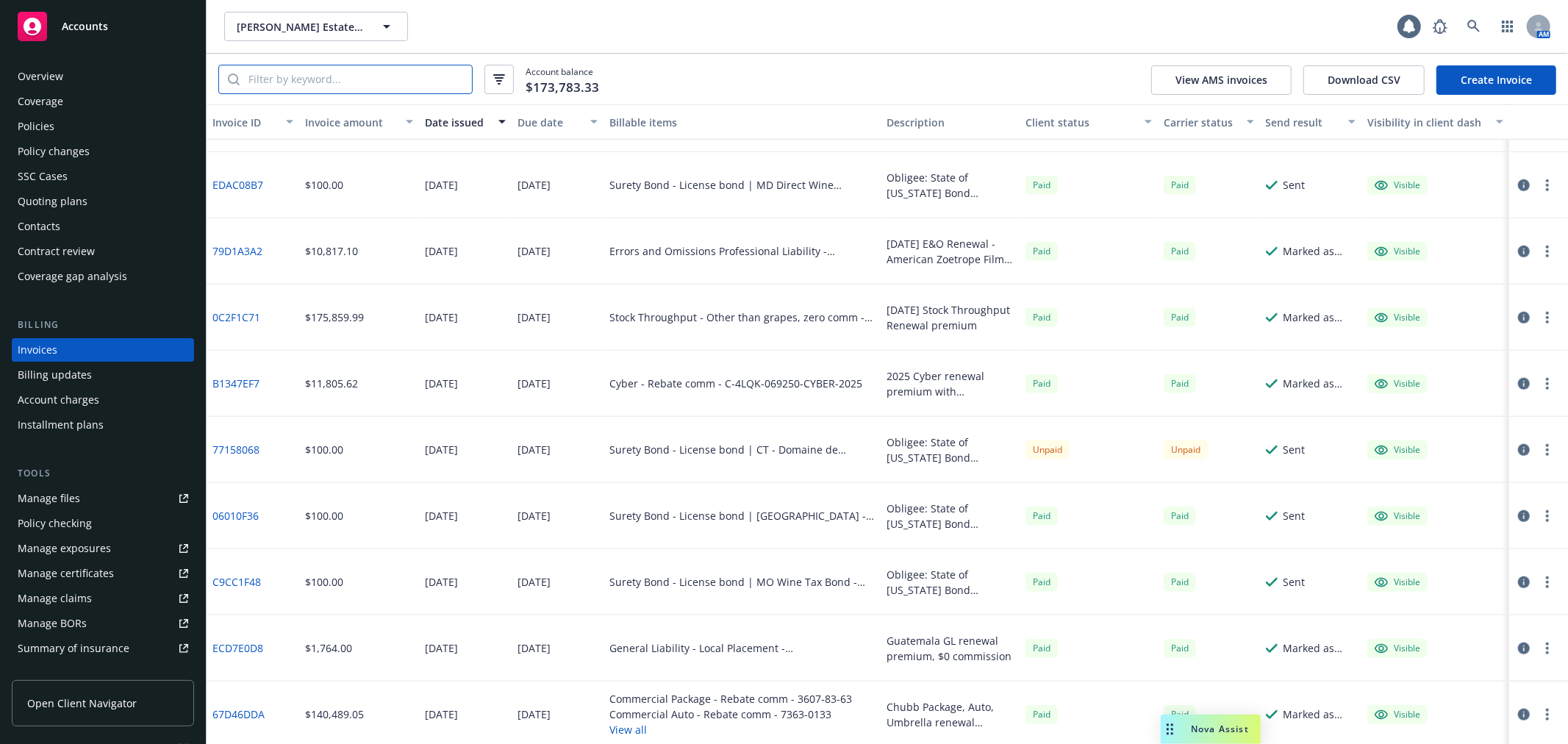
click at [380, 86] on input "search" at bounding box center [356, 79] width 232 height 28
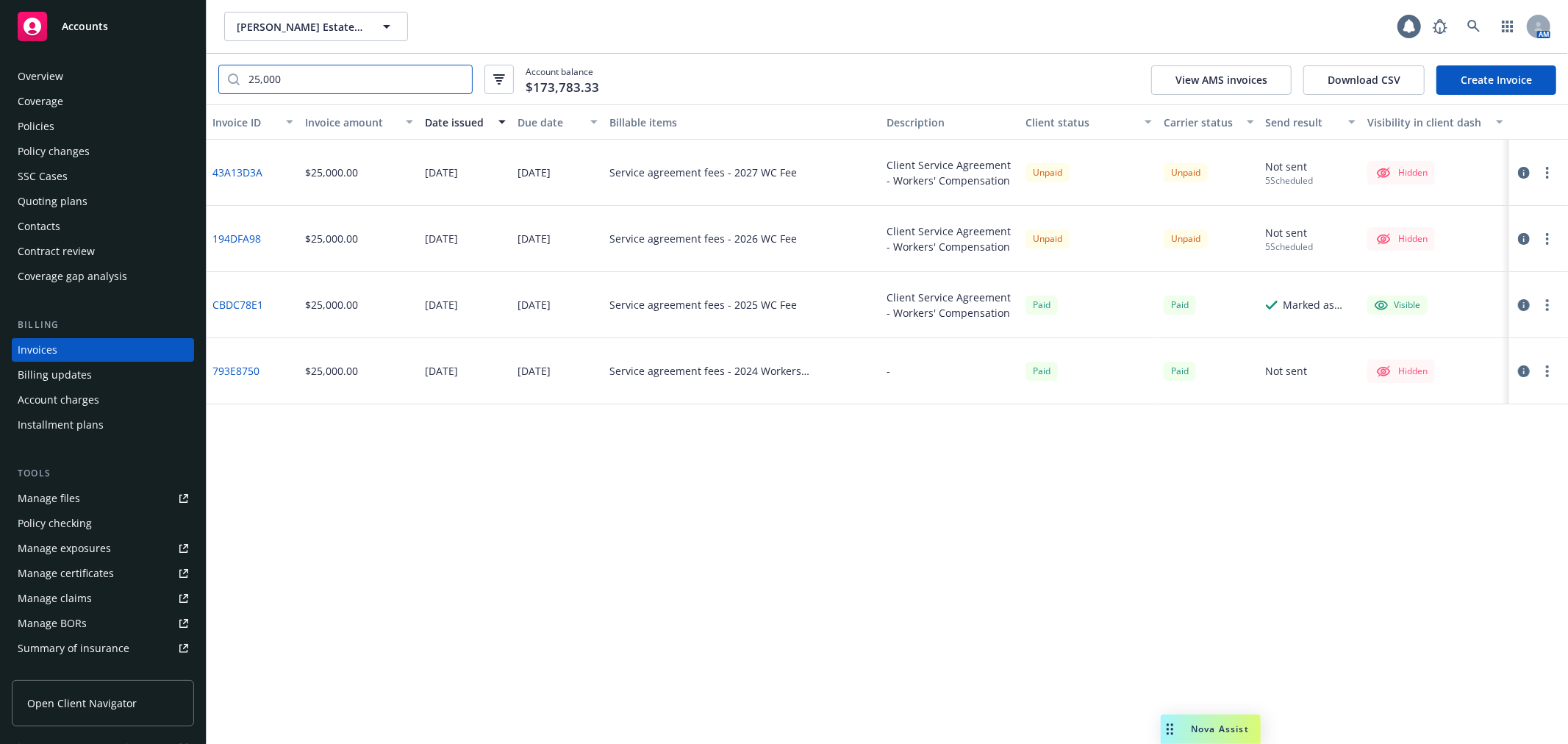
scroll to position [0, 0]
drag, startPoint x: 280, startPoint y: 76, endPoint x: 243, endPoint y: 70, distance: 37.5
click at [243, 70] on input "25,000" at bounding box center [356, 79] width 232 height 28
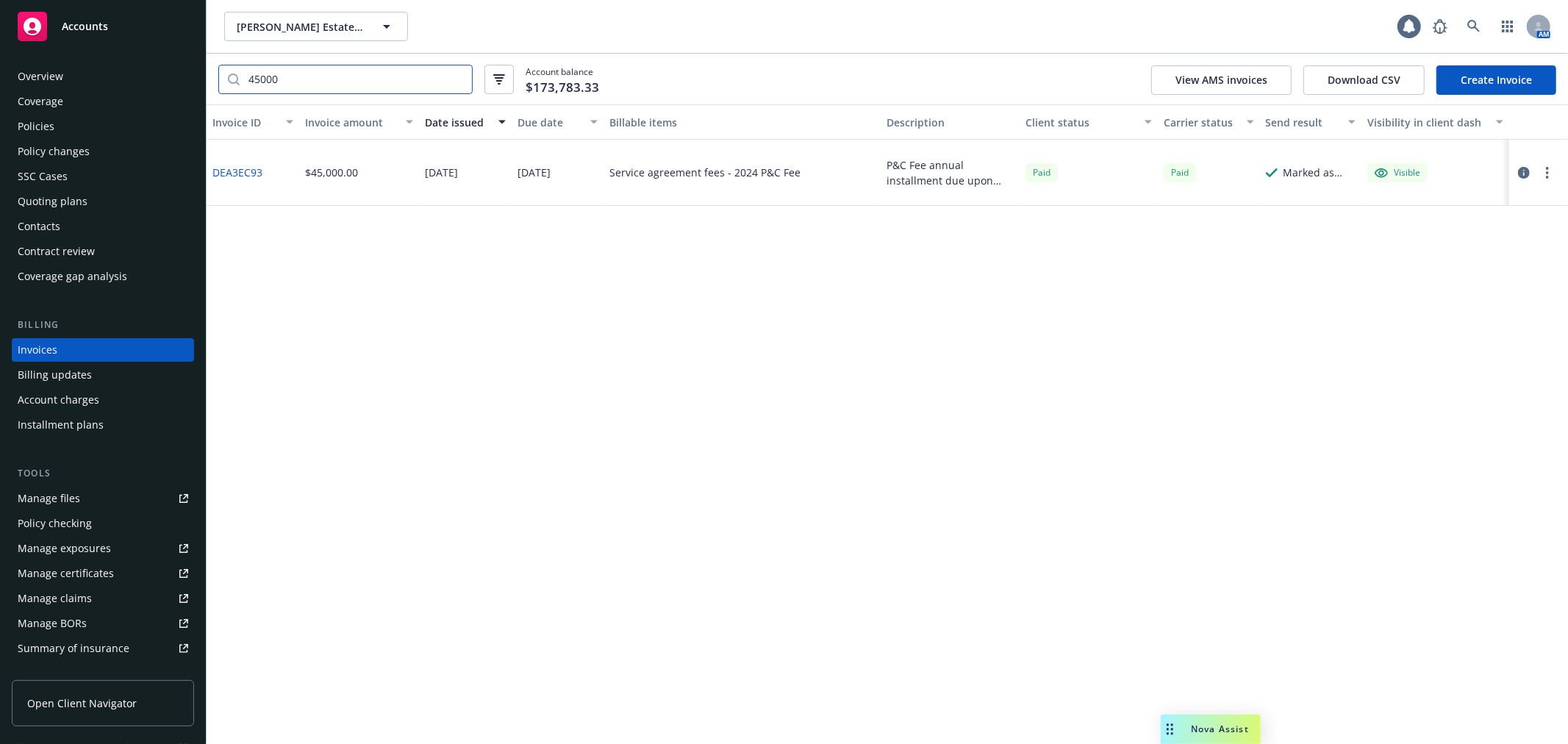
click at [259, 71] on input "45000" at bounding box center [356, 79] width 232 height 28
type input "45,000"
click at [105, 398] on div "Account charges" at bounding box center [103, 400] width 171 height 24
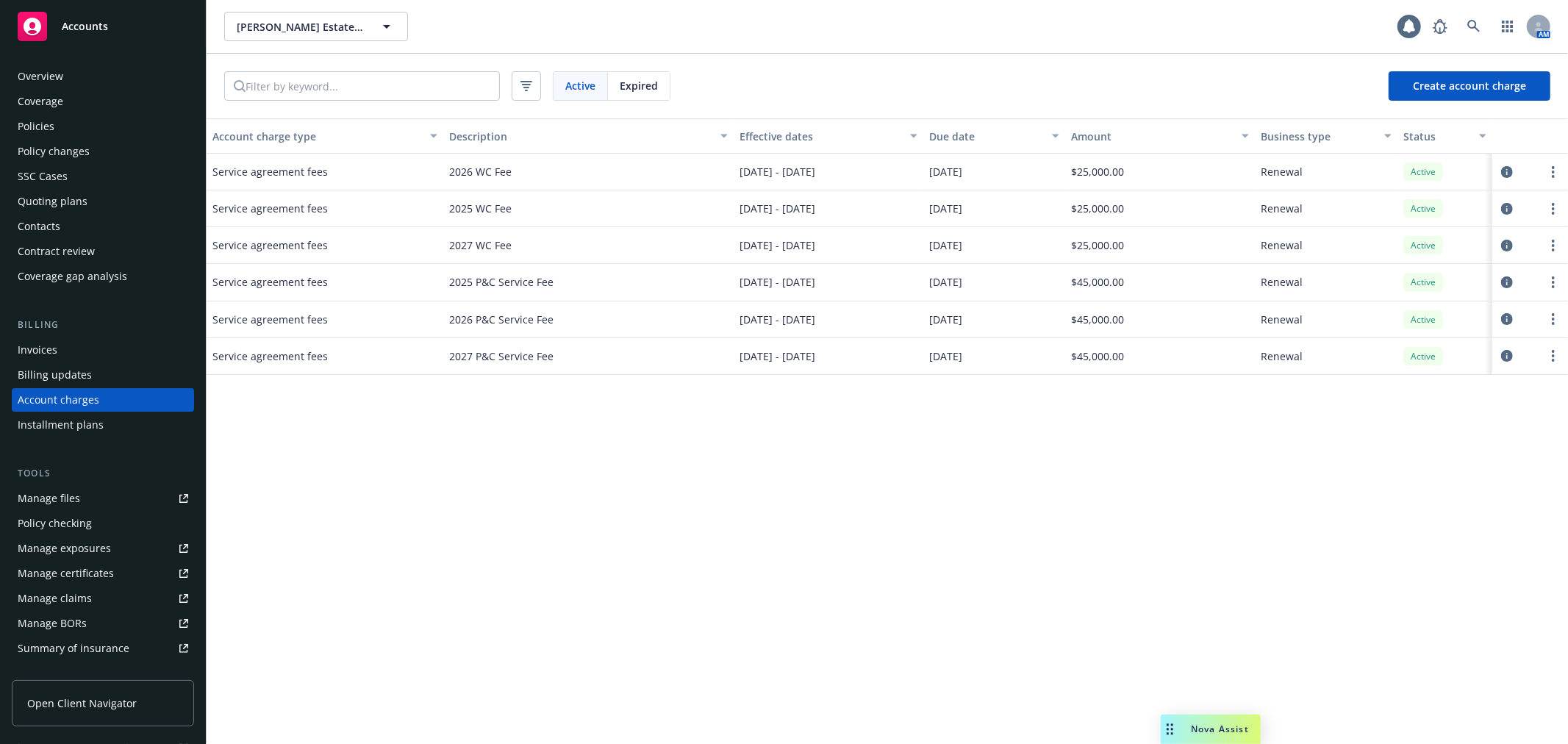
scroll to position [4, 0]
click at [1506, 211] on icon "circleInformation" at bounding box center [1507, 208] width 12 height 12
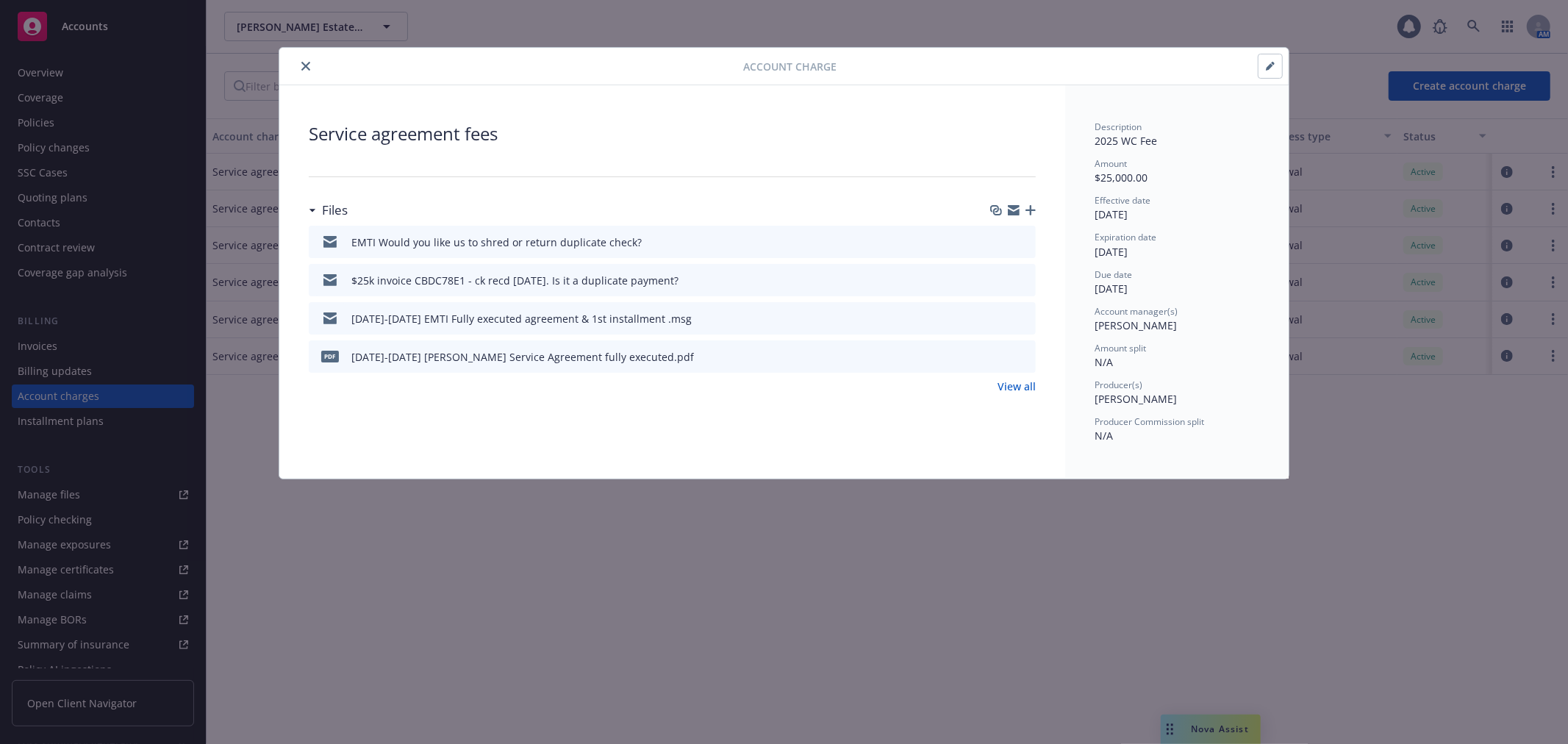
click at [305, 66] on icon "close" at bounding box center [305, 66] width 9 height 9
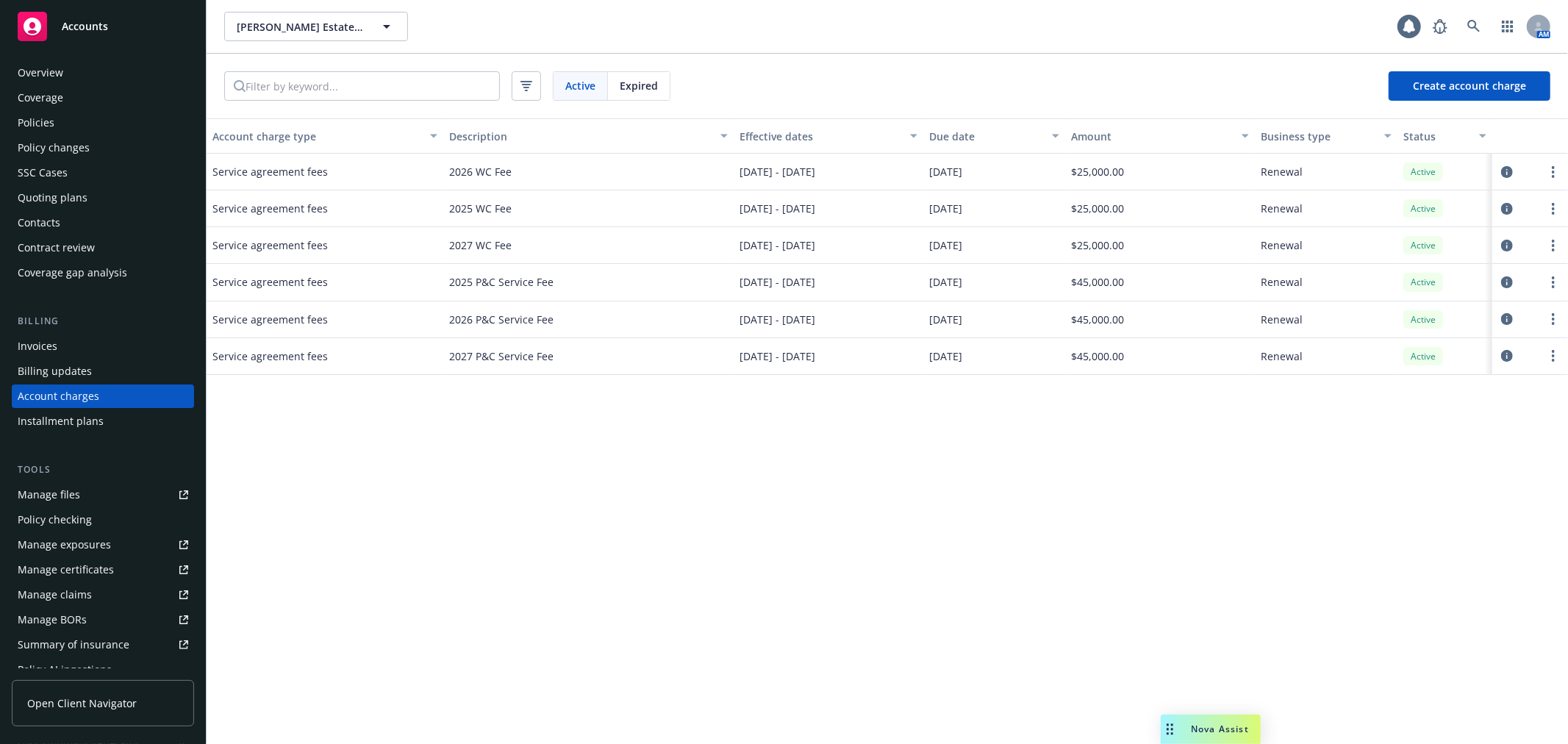
click at [116, 350] on div "Invoices" at bounding box center [103, 347] width 171 height 24
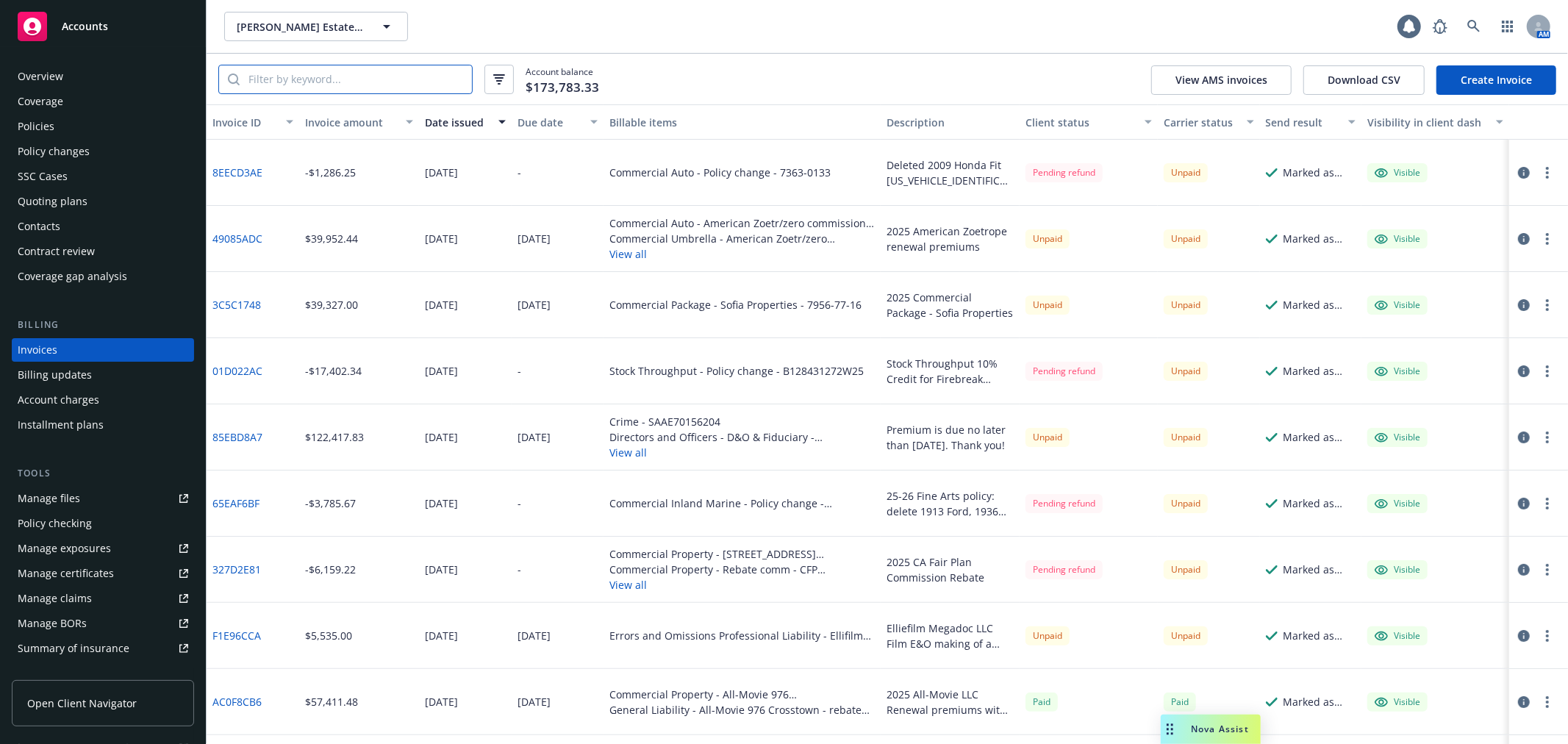
click at [333, 78] on input "search" at bounding box center [356, 79] width 232 height 28
type input "2"
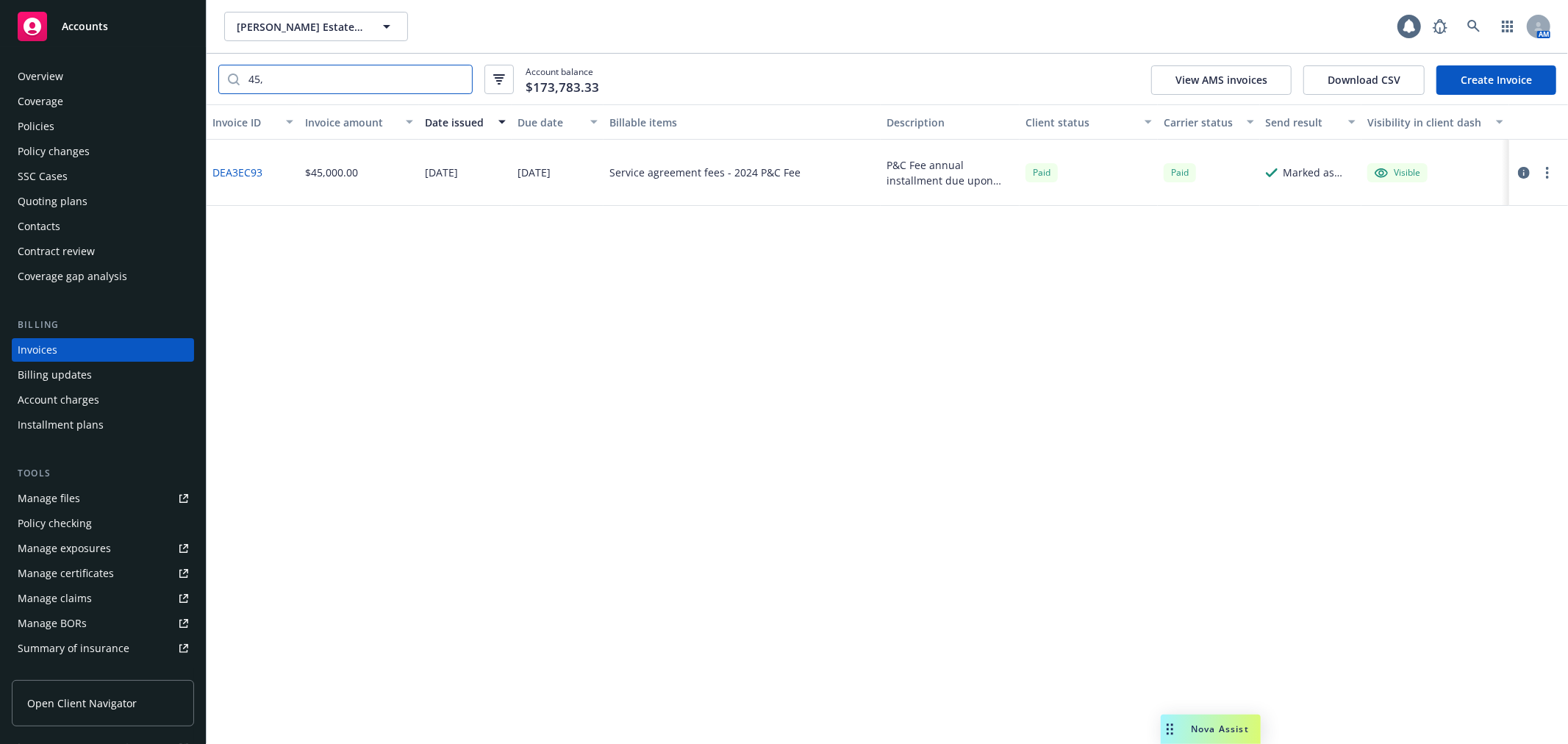
type input "45,"
drag, startPoint x: 1018, startPoint y: 128, endPoint x: 1076, endPoint y: 134, distance: 58.3
click at [1076, 134] on div "Invoice ID Invoice amount Date issued Due date Billable items Description Clien…" at bounding box center [887, 123] width 1362 height 36
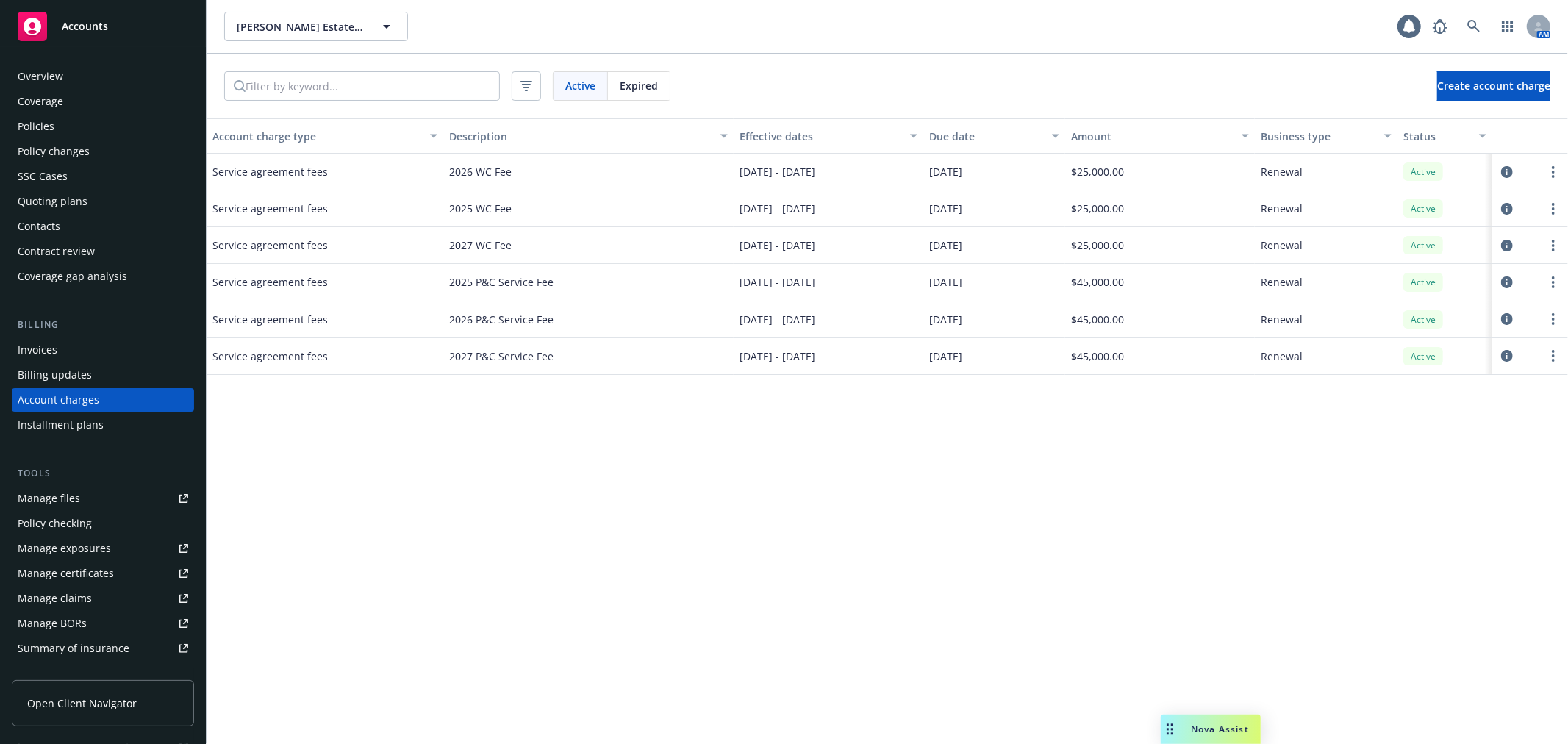
scroll to position [4, 0]
drag, startPoint x: 451, startPoint y: 287, endPoint x: 551, endPoint y: 282, distance: 100.1
click at [551, 282] on span "2025 P&C Service Fee" at bounding box center [502, 283] width 105 height 16
copy span "2025 P&C Service Fee"
click at [99, 343] on div "Invoices" at bounding box center [103, 347] width 171 height 24
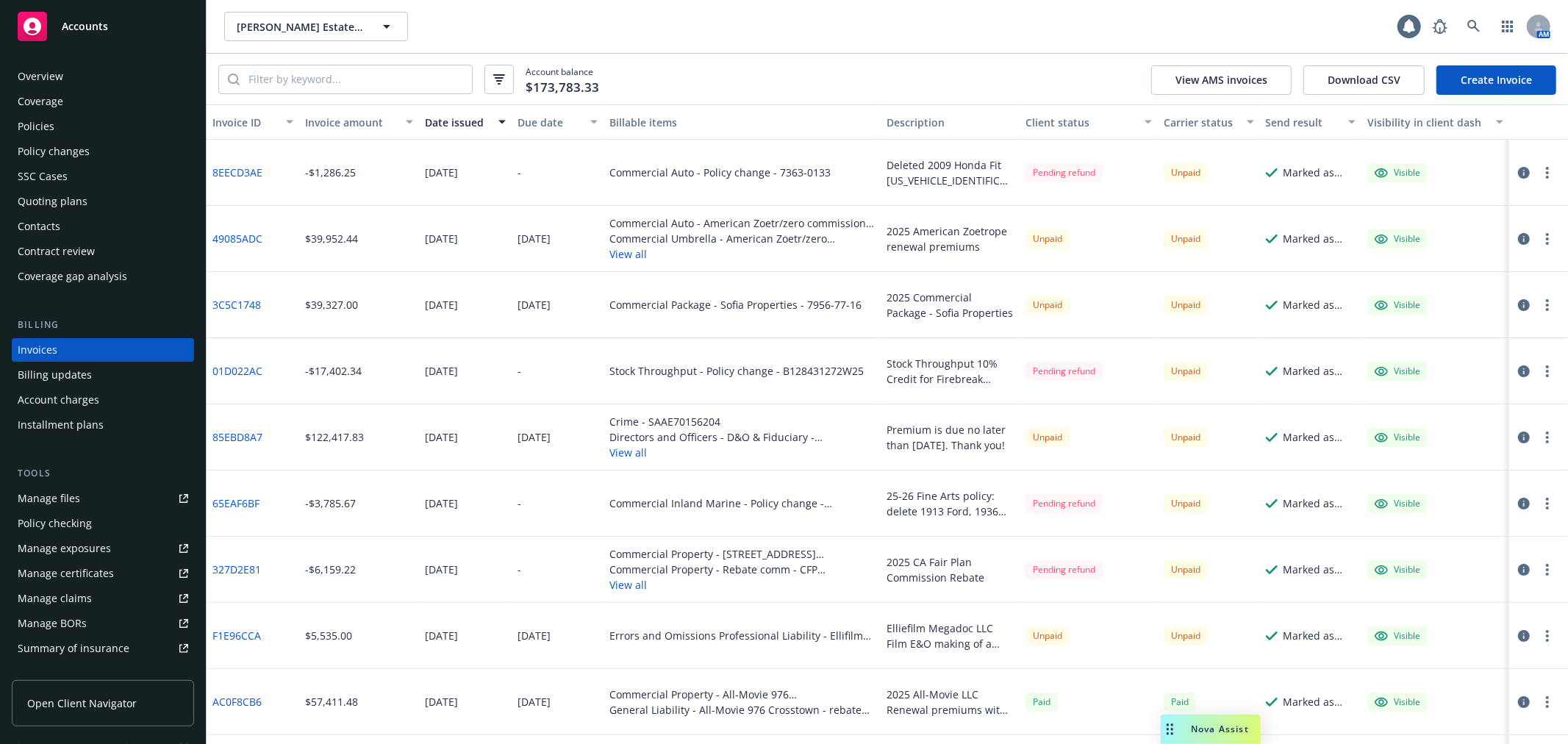
click at [1494, 84] on link "Create Invoice" at bounding box center [1496, 80] width 120 height 30
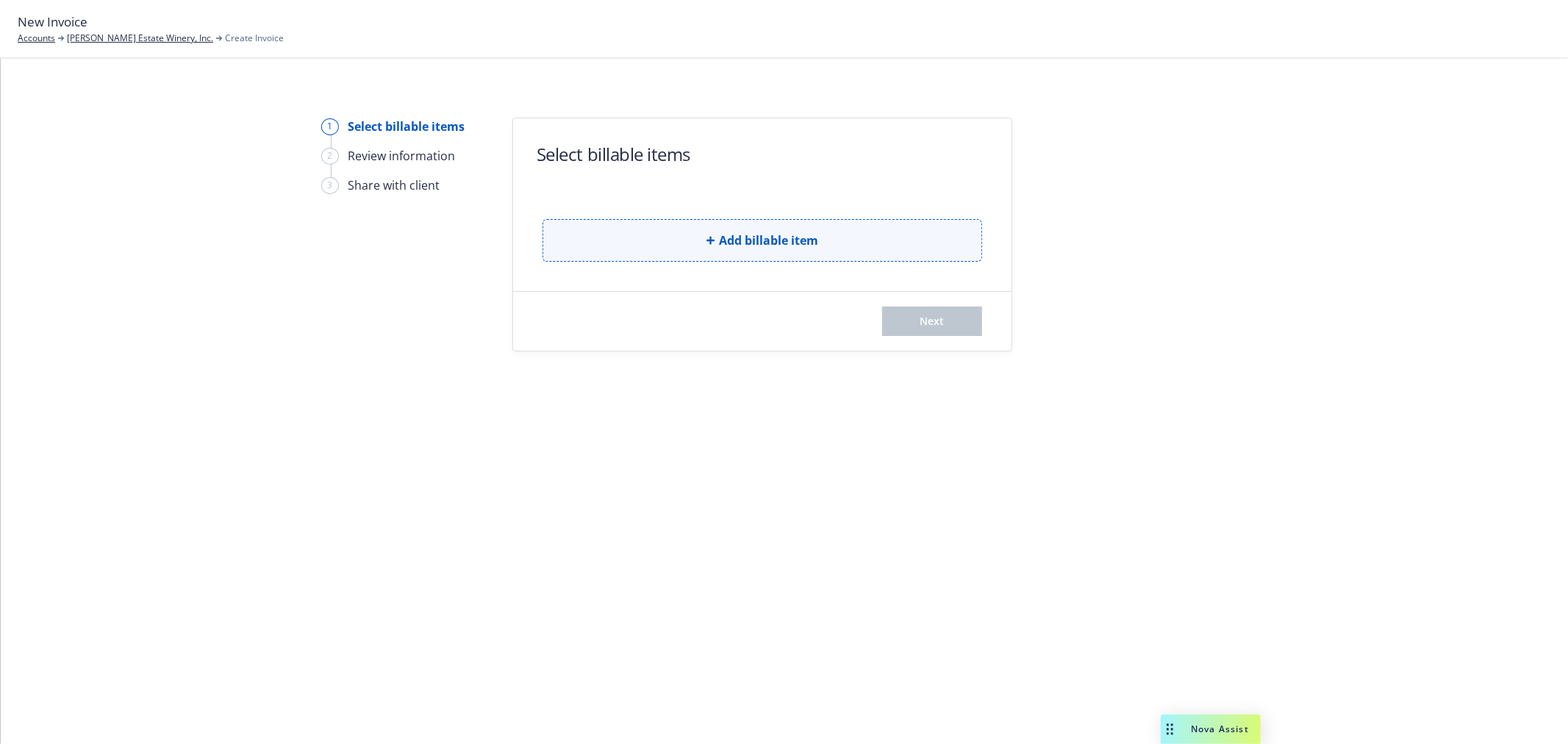
click at [761, 232] on span "Add billable item" at bounding box center [769, 240] width 99 height 18
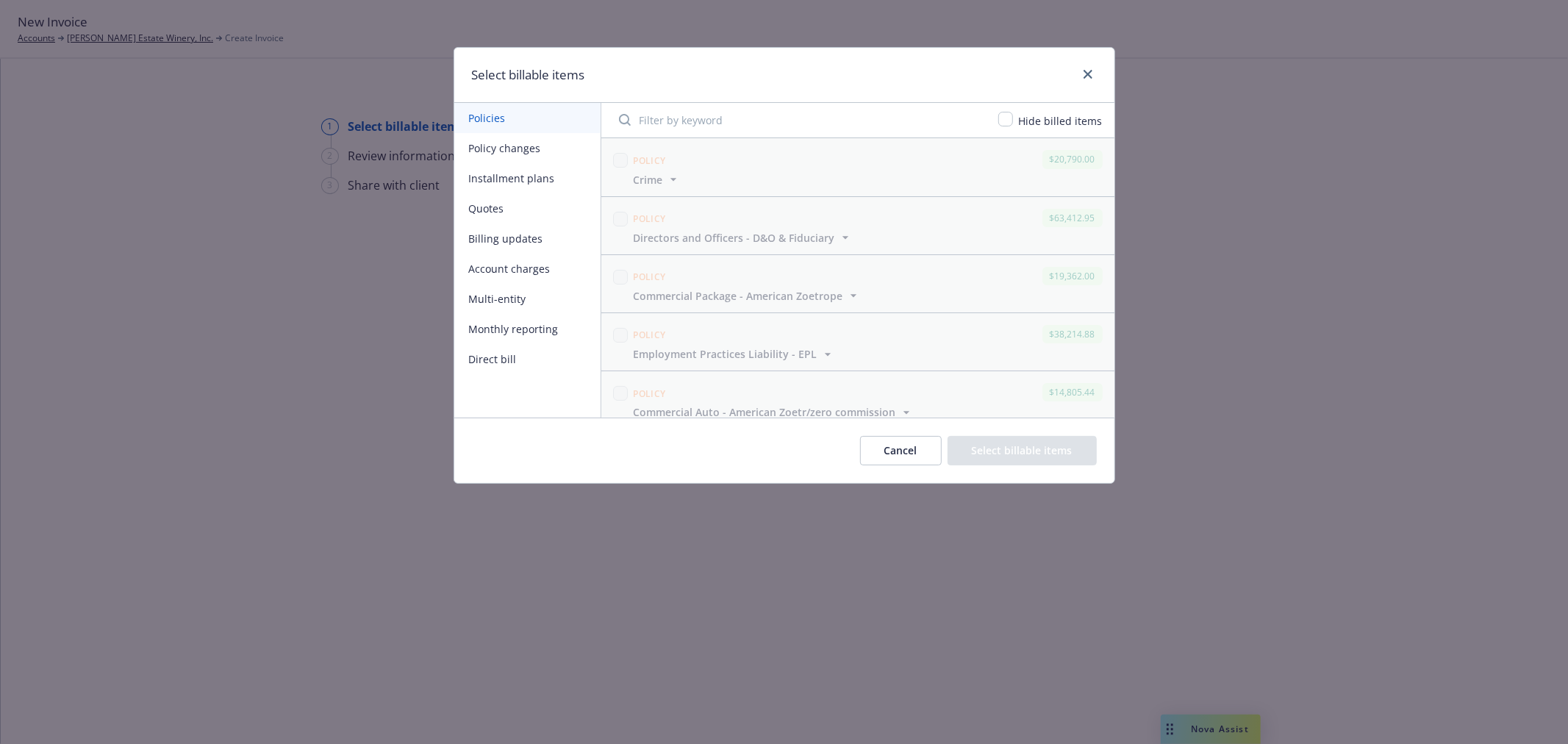
click at [538, 266] on button "Account charges" at bounding box center [528, 269] width 146 height 31
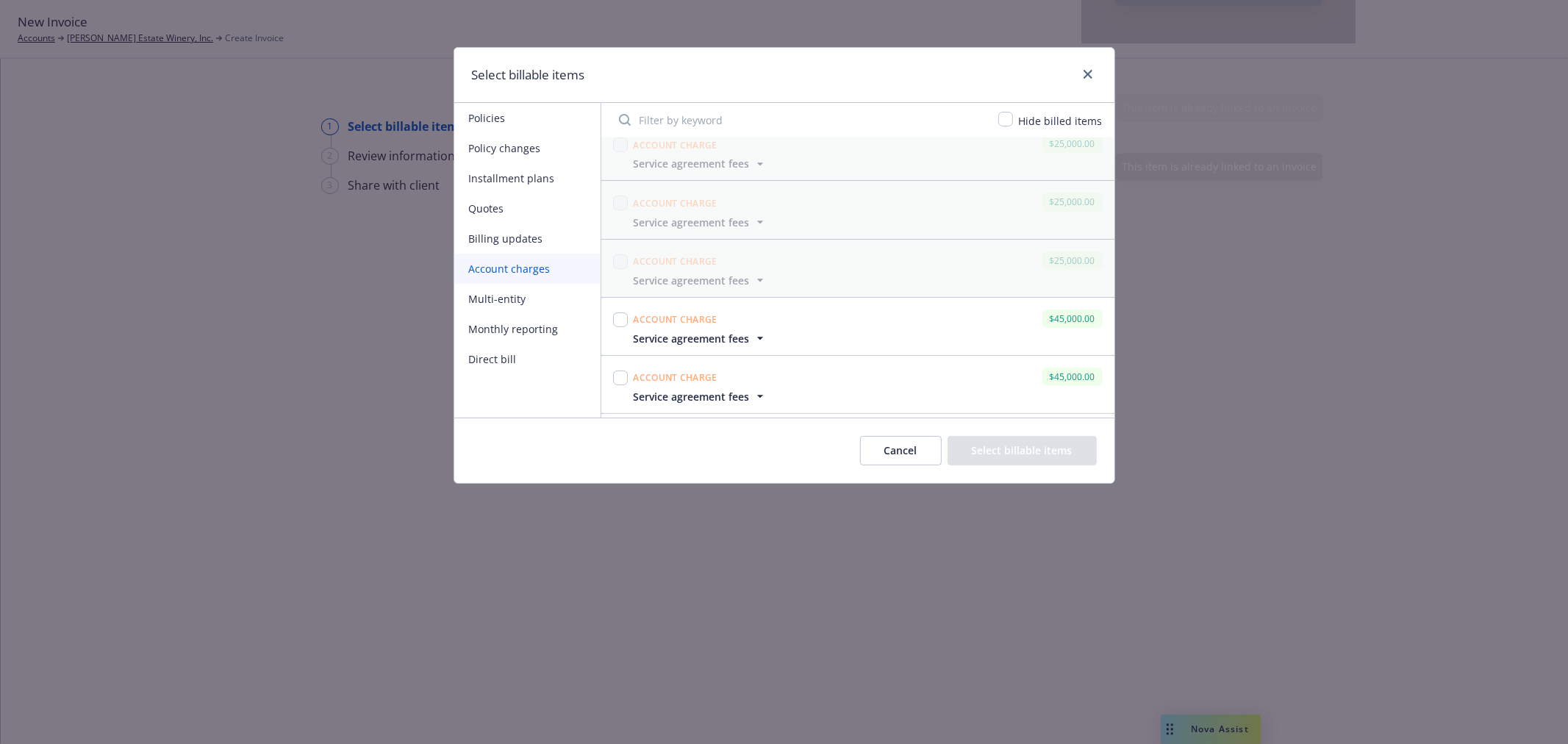
scroll to position [408, 0]
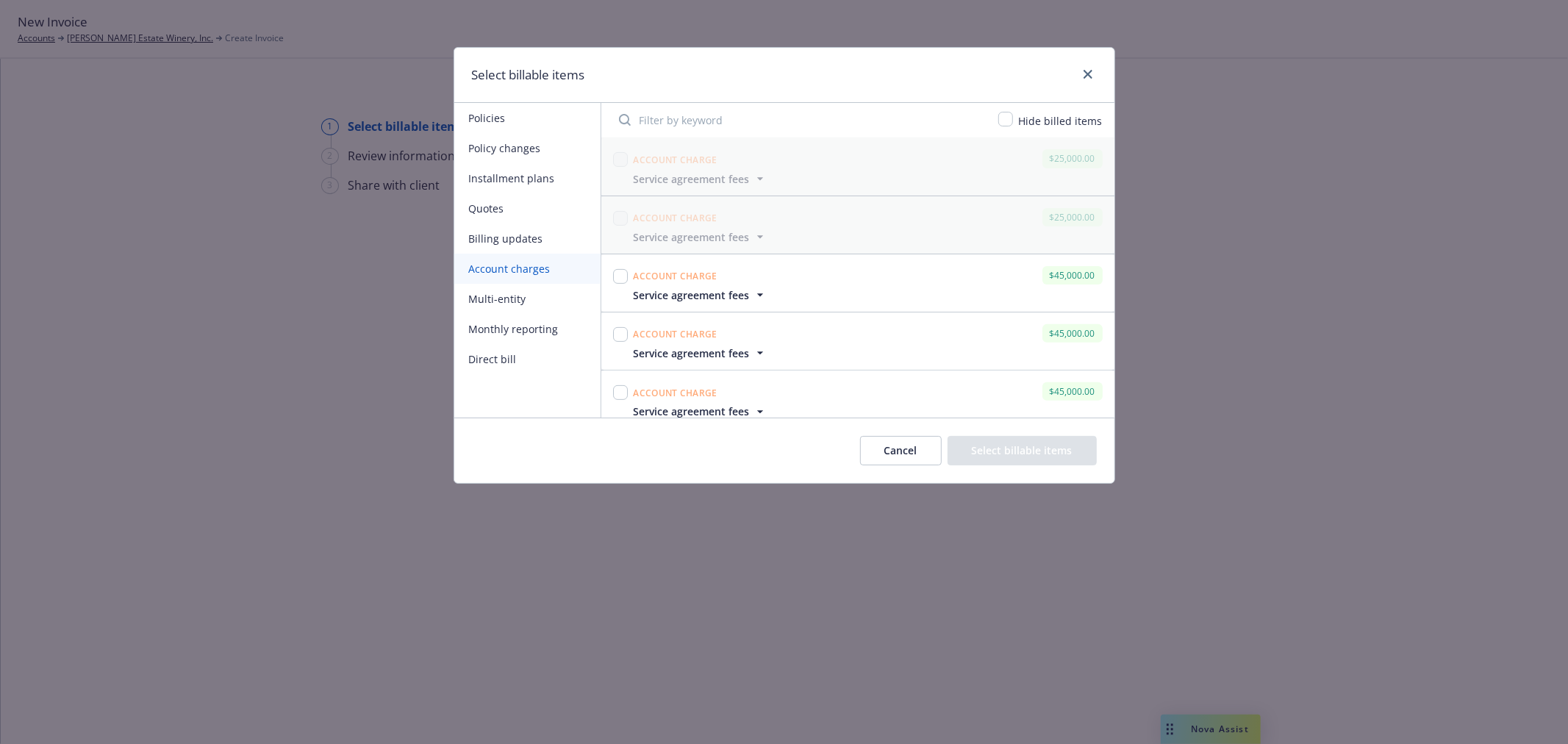
click at [759, 297] on icon "button" at bounding box center [760, 294] width 15 height 15
click at [621, 278] on input "checkbox" at bounding box center [620, 276] width 15 height 15
checkbox input "true"
click at [1044, 450] on button "Select billable items" at bounding box center [1022, 451] width 149 height 30
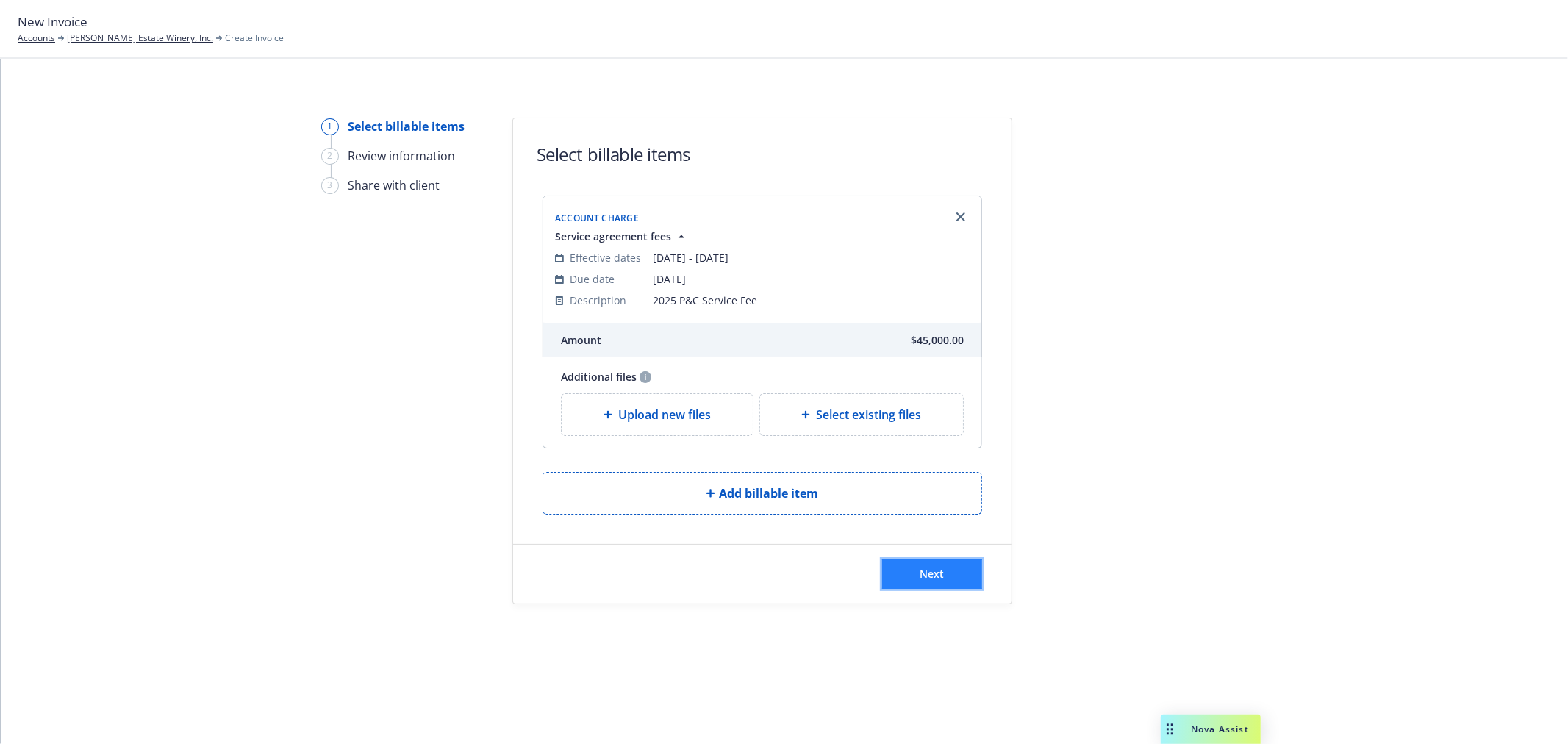
click at [952, 576] on button "Next" at bounding box center [932, 574] width 100 height 30
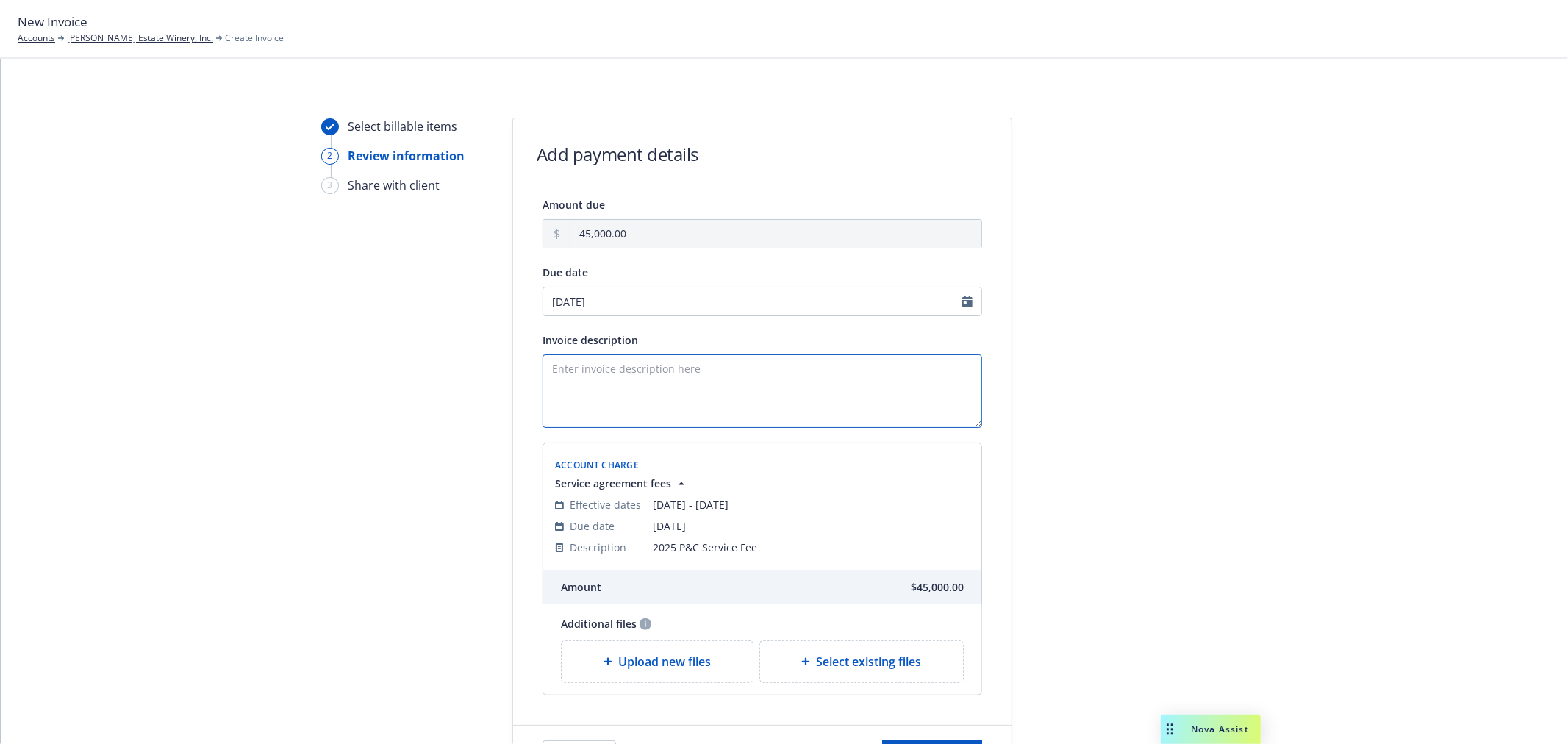
click at [627, 374] on textarea "Invoice description" at bounding box center [762, 391] width 440 height 73
paste textarea "2025 P&C Service Fee"
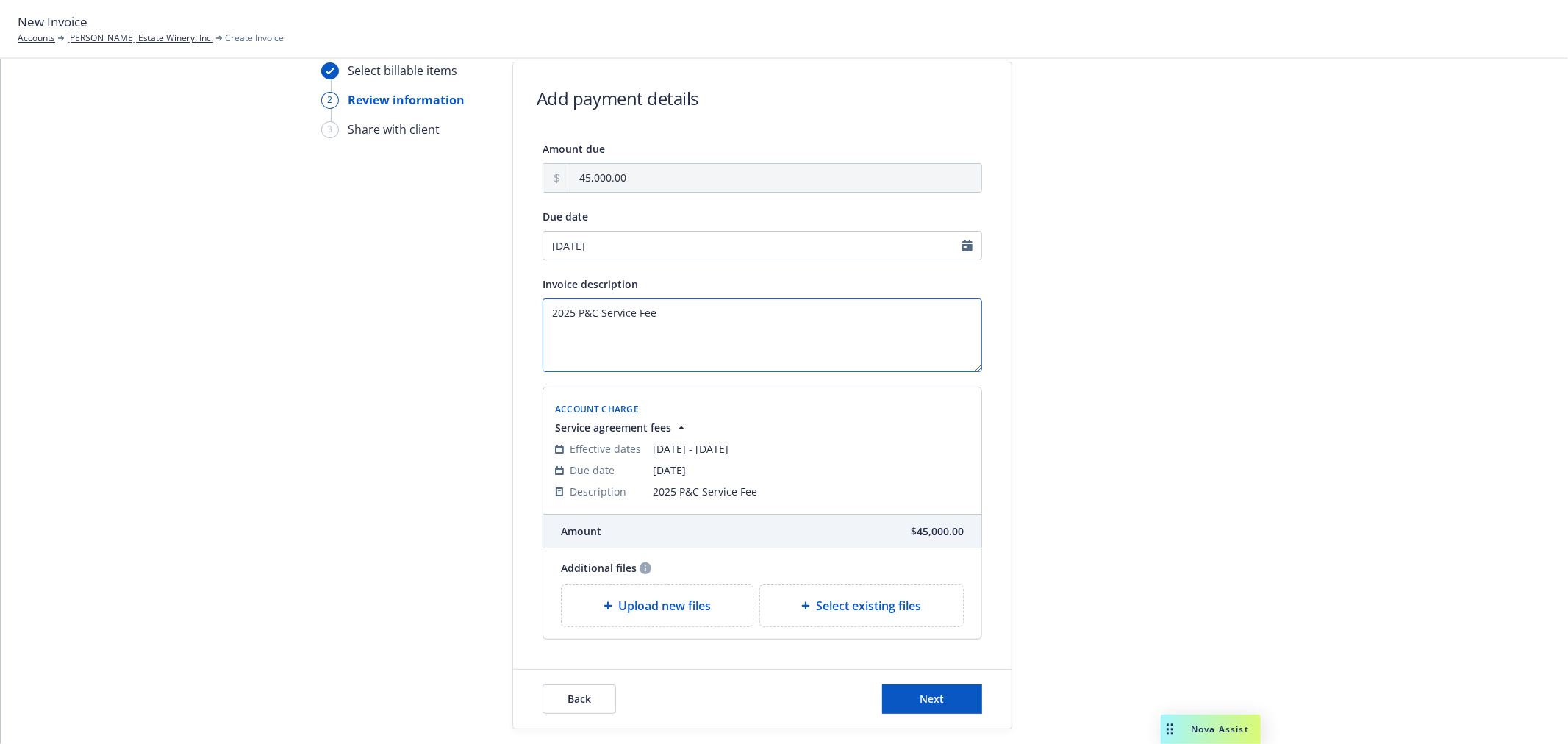
scroll to position [82, 0]
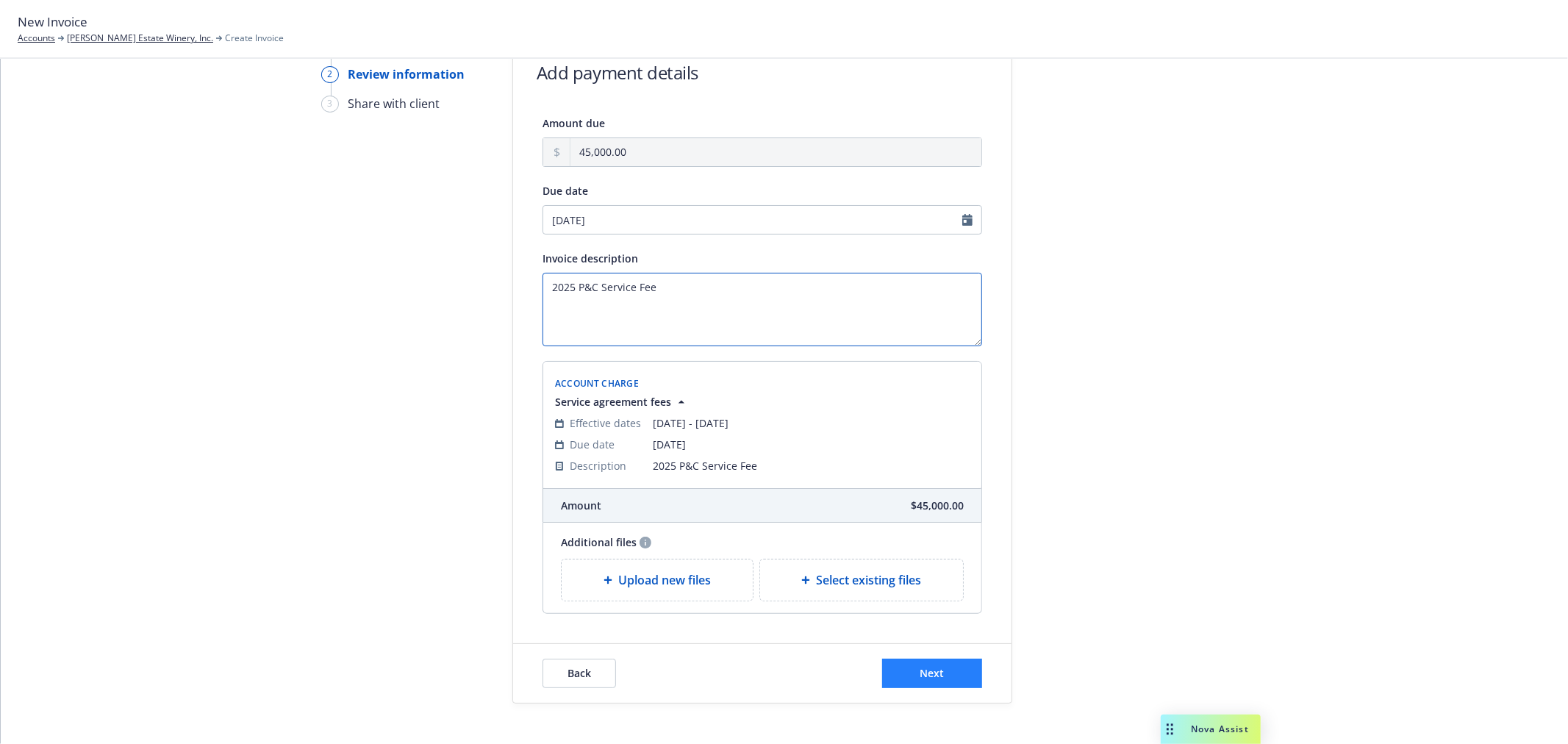
type textarea "2025 P&C Service Fee"
click at [938, 678] on span "Next" at bounding box center [933, 673] width 25 height 14
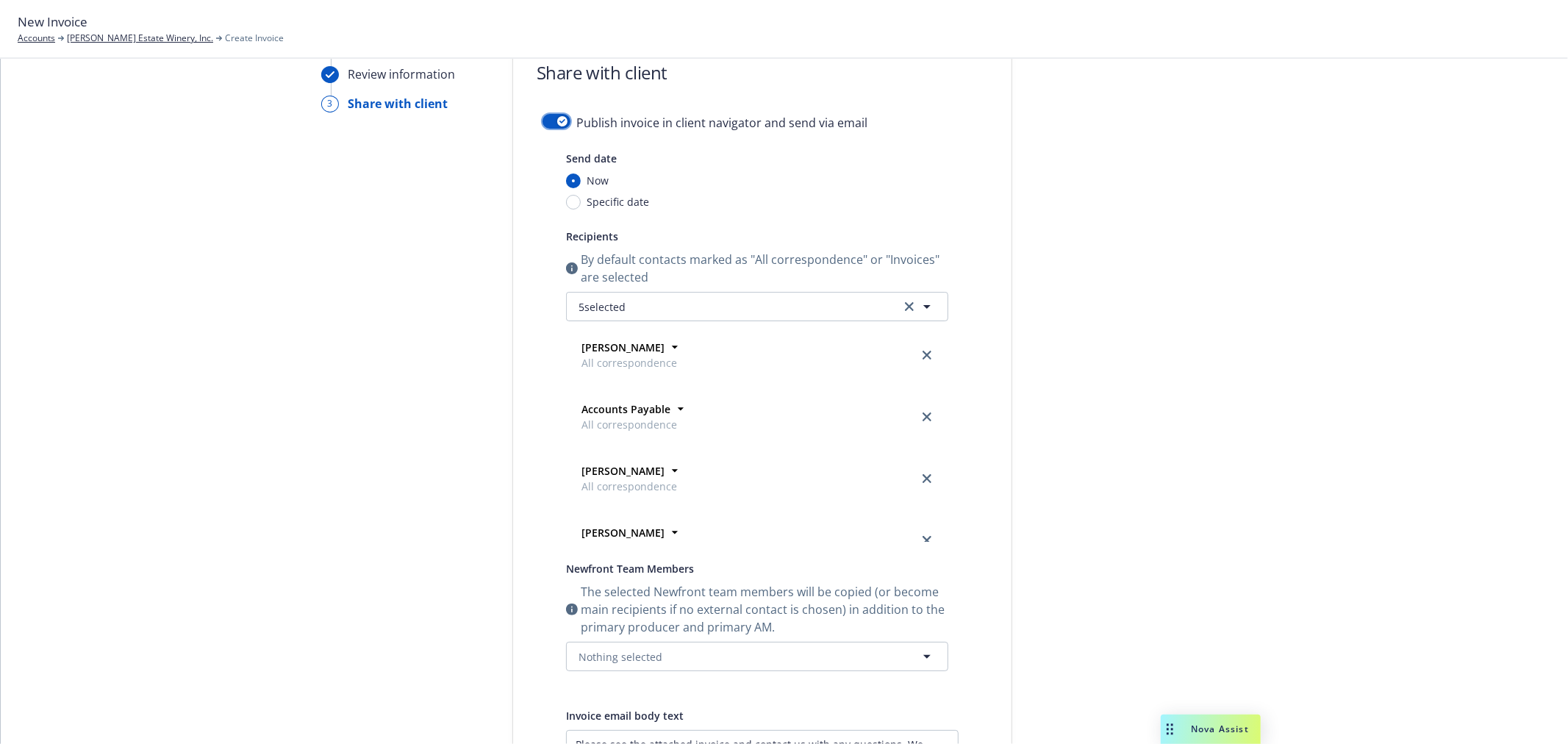
click at [559, 121] on icon "button" at bounding box center [562, 122] width 6 height 4
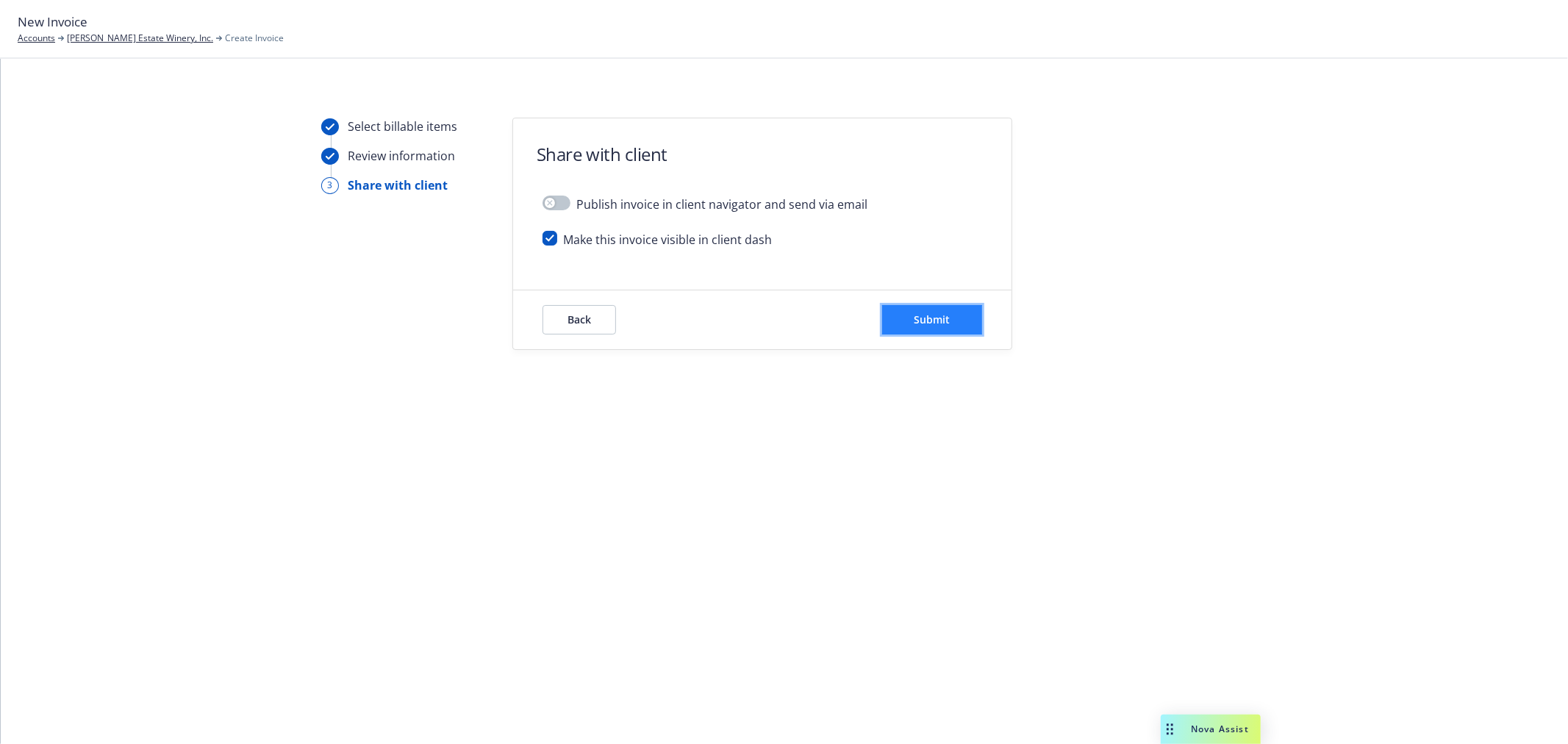
click at [953, 318] on button "Submit" at bounding box center [932, 320] width 100 height 30
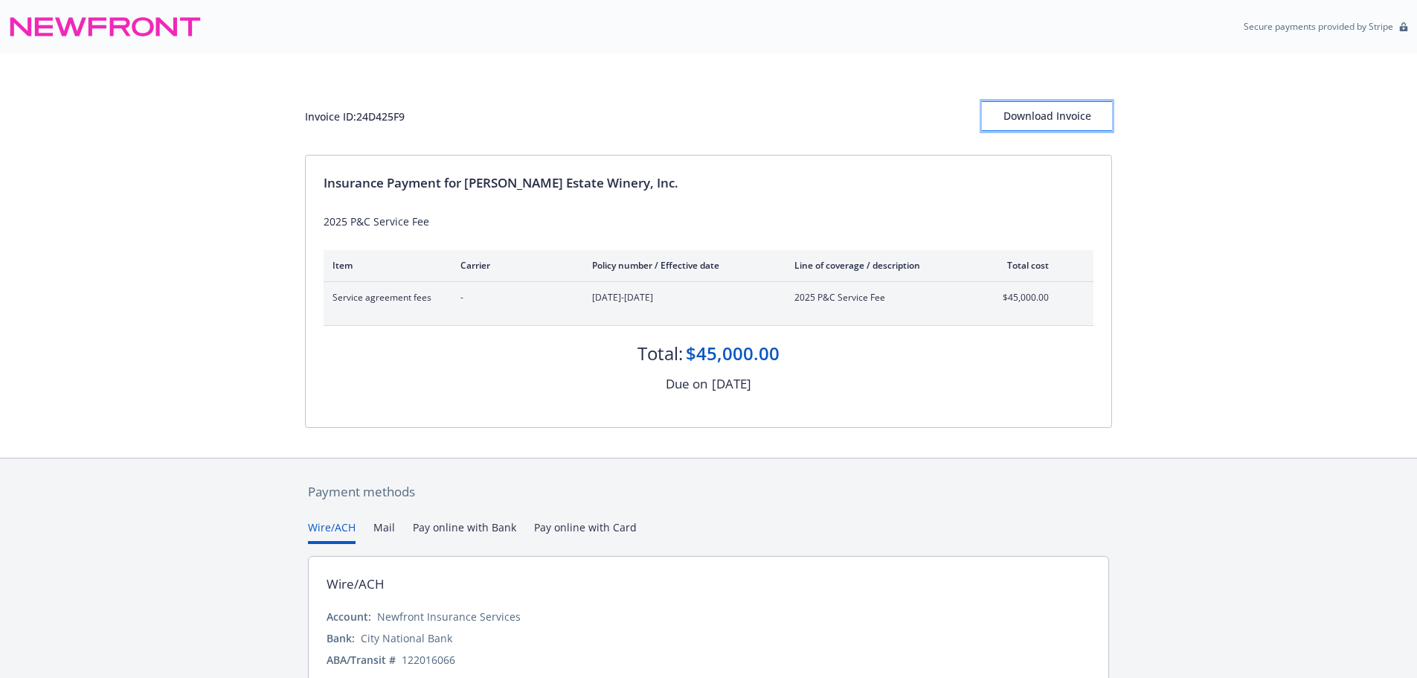
click at [1049, 116] on div "Download Invoice" at bounding box center [1047, 116] width 130 height 28
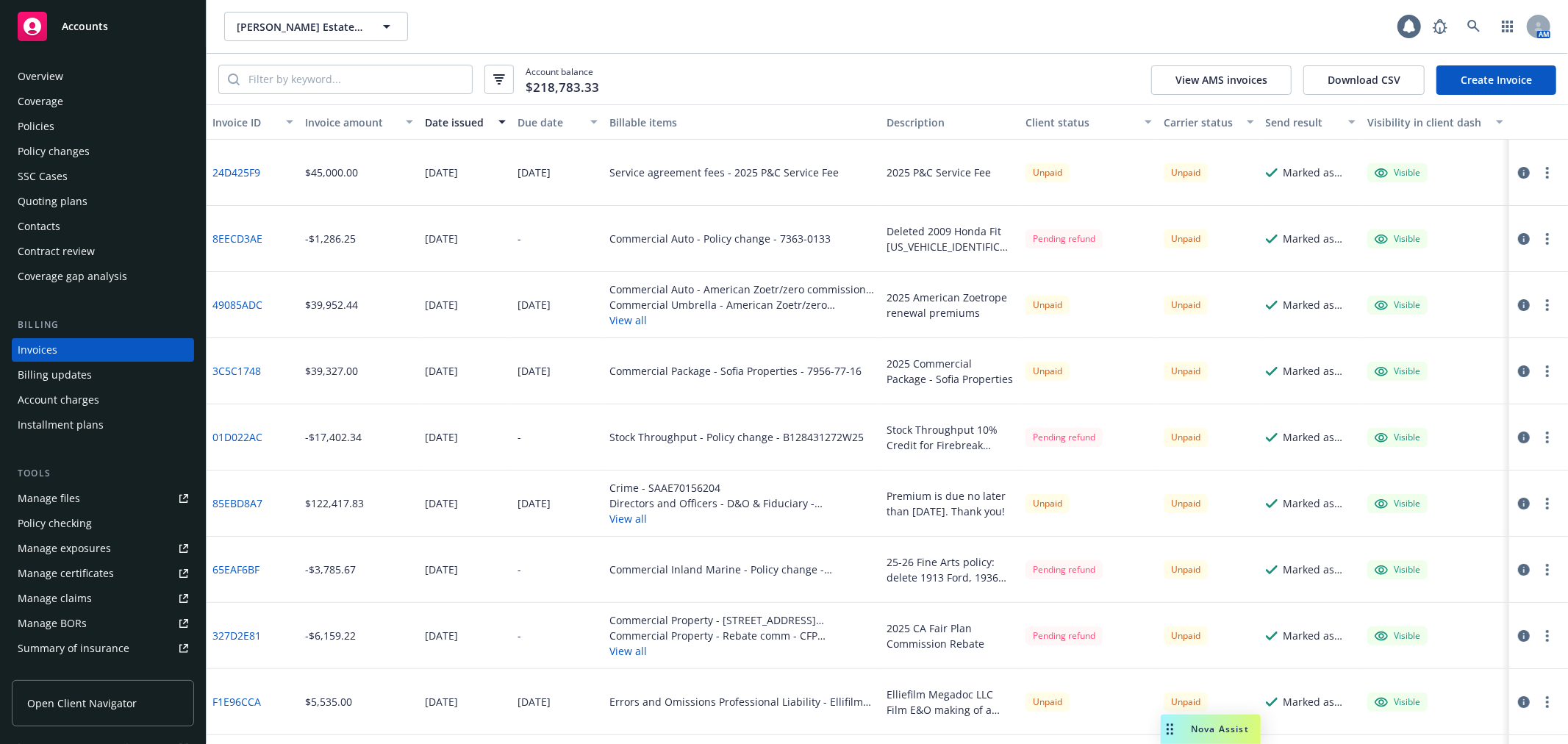
click at [1509, 70] on link "Create Invoice" at bounding box center [1496, 80] width 120 height 30
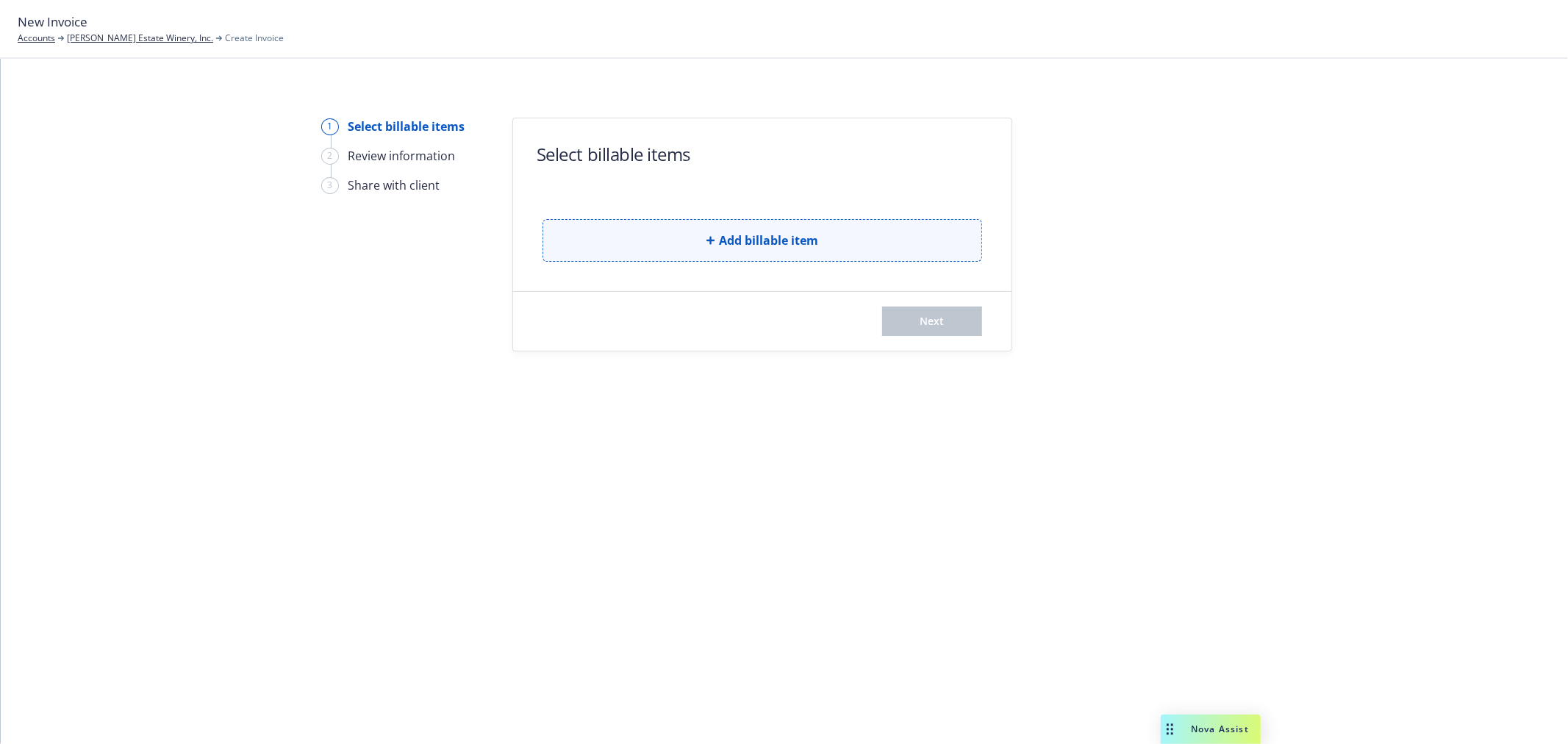
click at [772, 231] on span "Add billable item" at bounding box center [769, 240] width 99 height 18
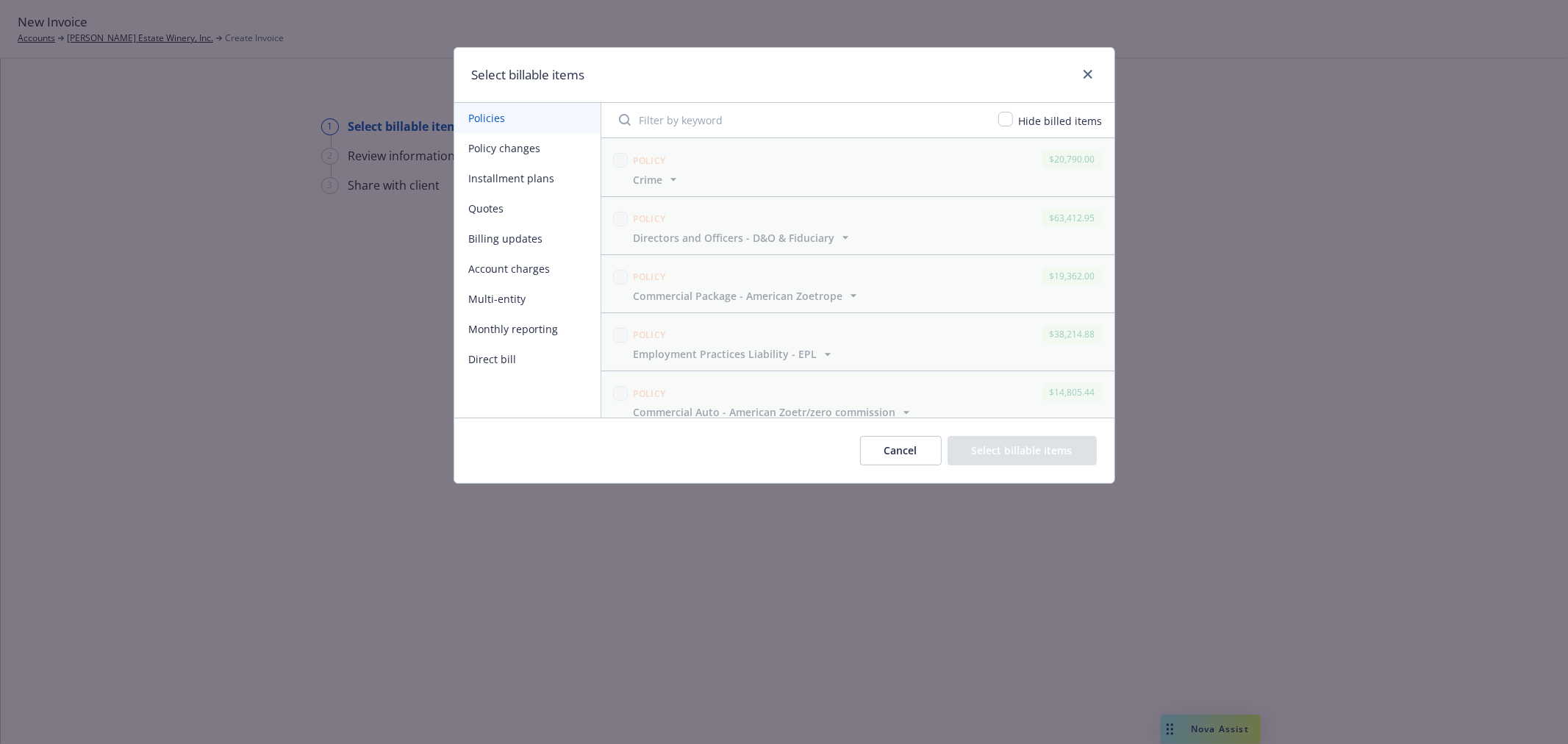
click at [559, 272] on button "Account charges" at bounding box center [528, 269] width 146 height 31
click at [1004, 119] on input "checkbox" at bounding box center [1005, 119] width 15 height 15
checkbox input "true"
click at [618, 162] on input "checkbox" at bounding box center [620, 160] width 15 height 15
checkbox input "true"
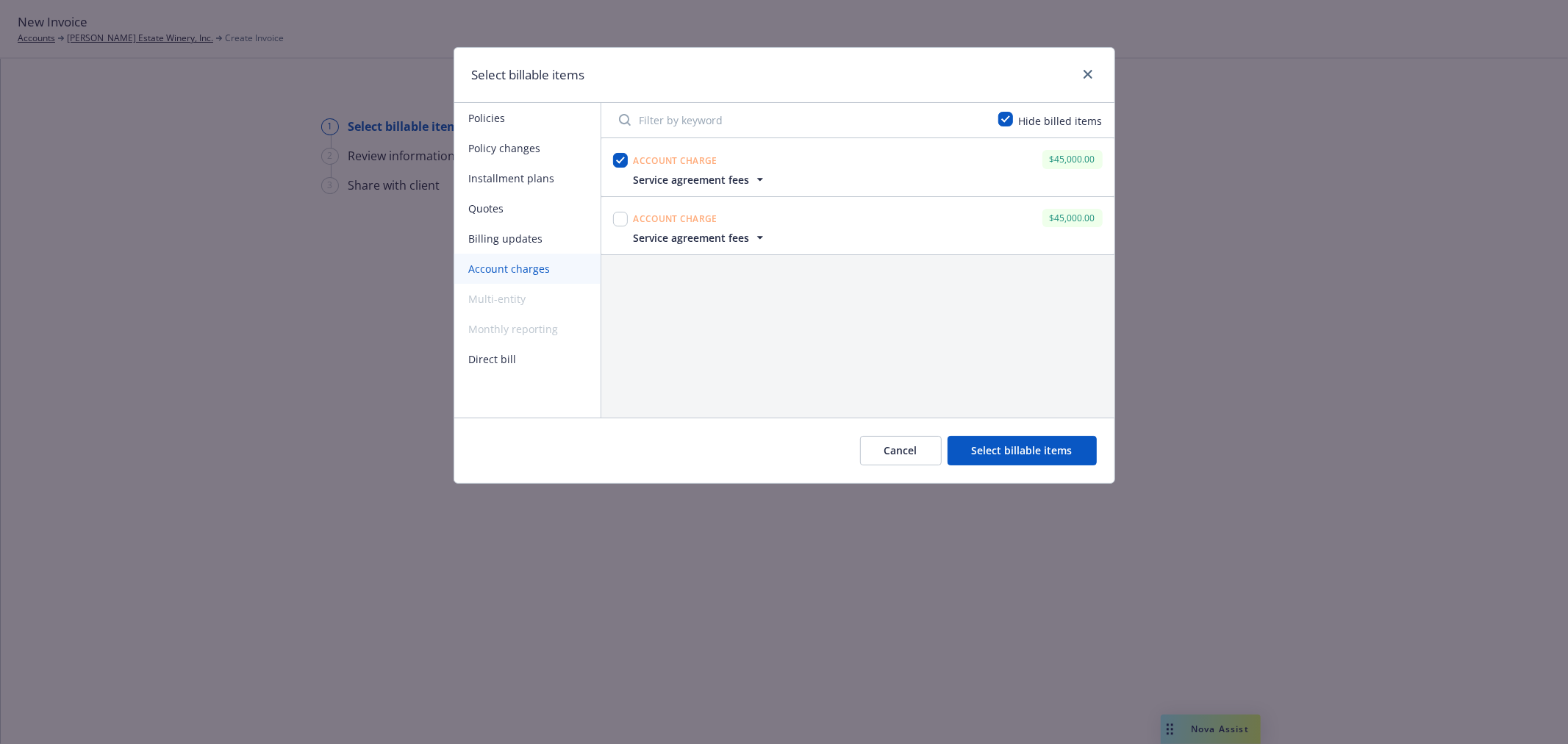
click at [760, 183] on icon "button" at bounding box center [760, 179] width 15 height 15
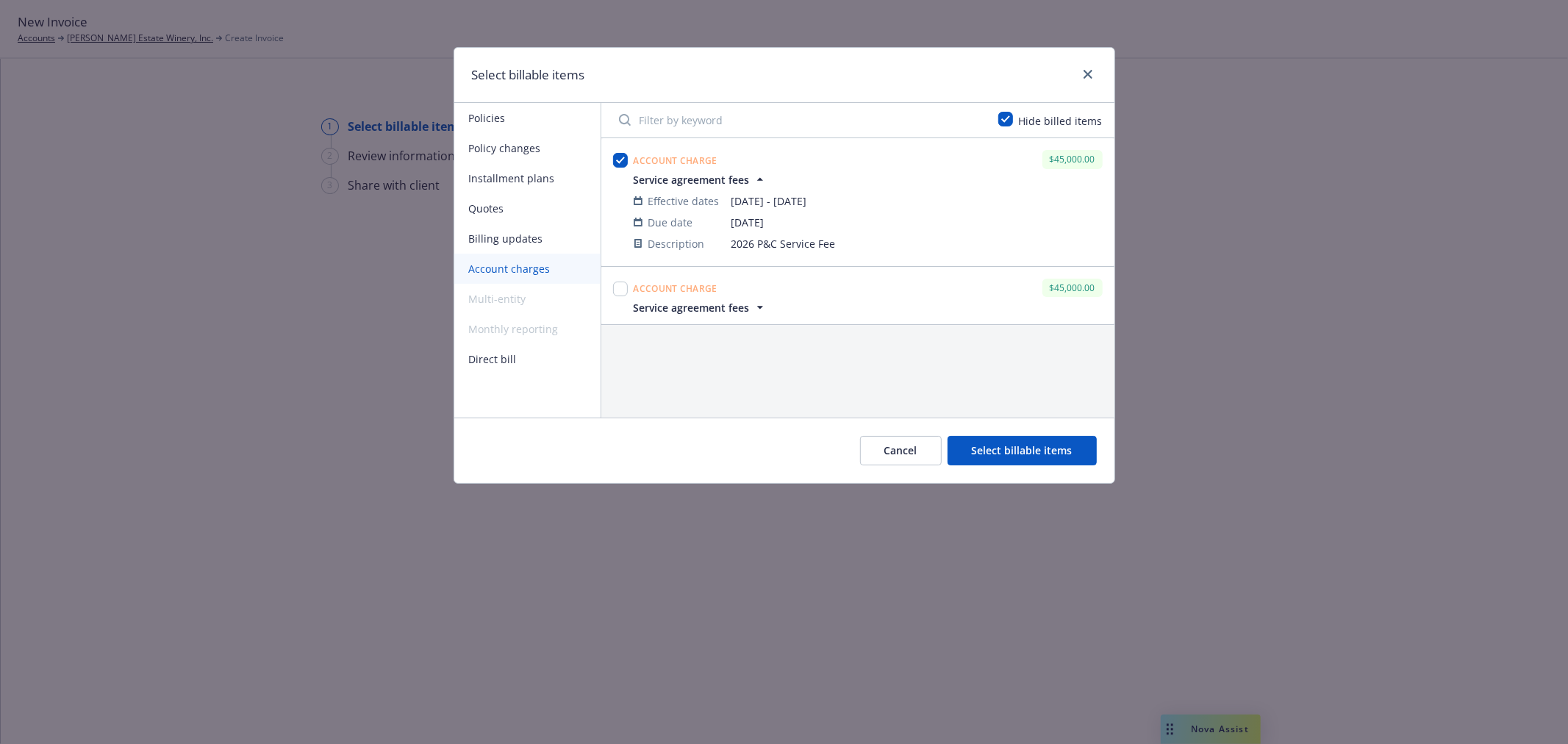
click at [1022, 450] on button "Select billable items" at bounding box center [1022, 451] width 149 height 30
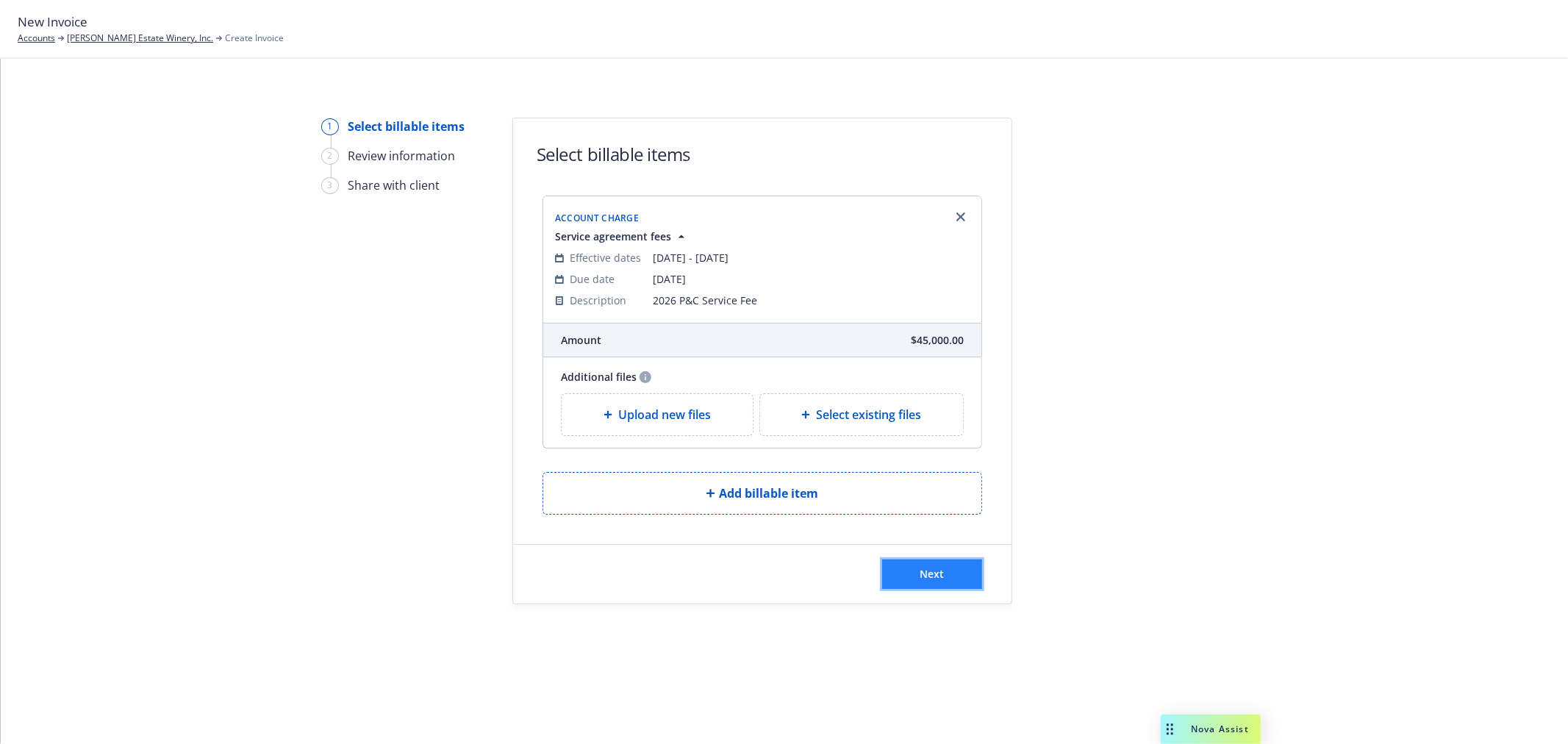
click at [954, 582] on button "Next" at bounding box center [932, 574] width 100 height 30
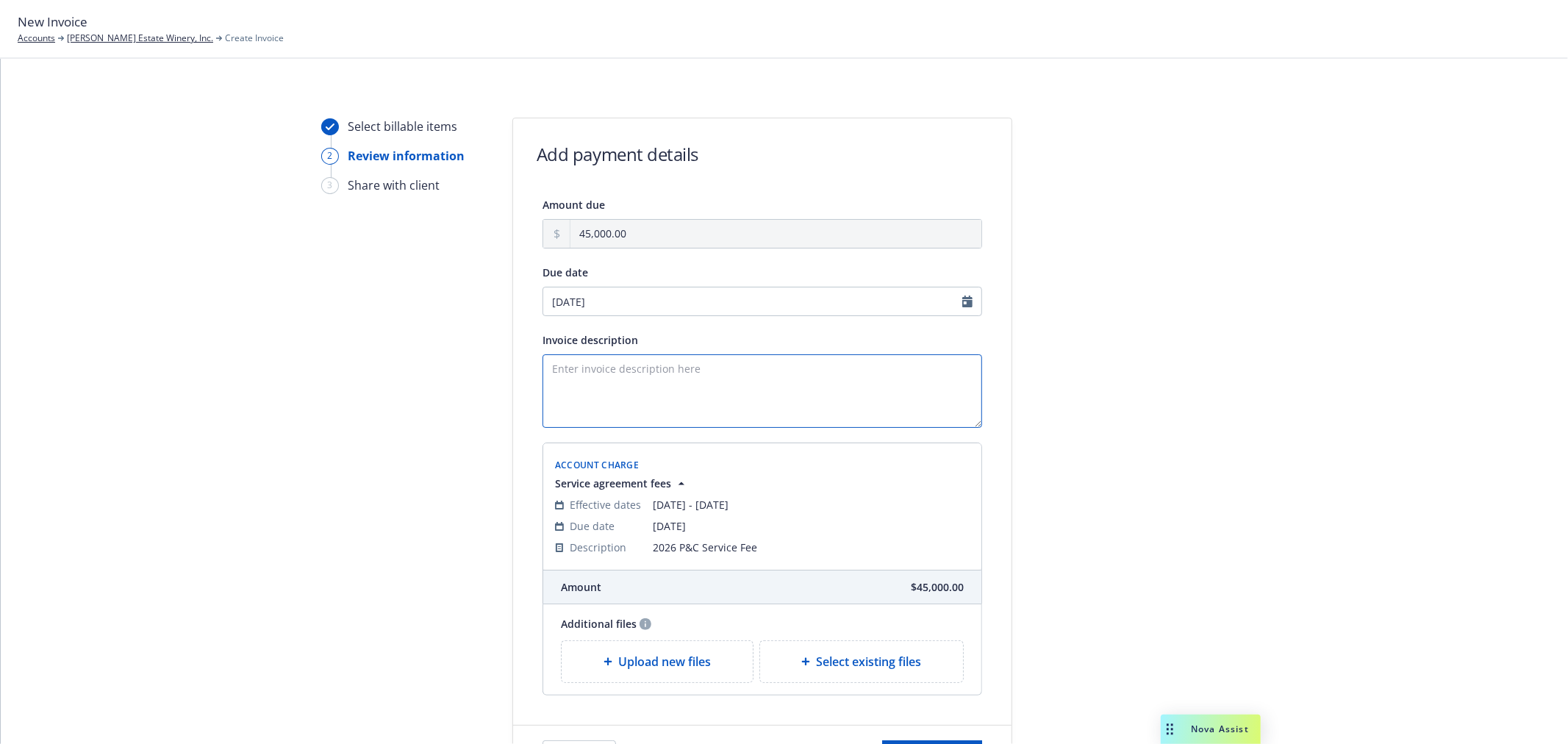
click at [585, 373] on textarea "Invoice description" at bounding box center [762, 391] width 440 height 73
paste textarea "2025 P&C Service Fee"
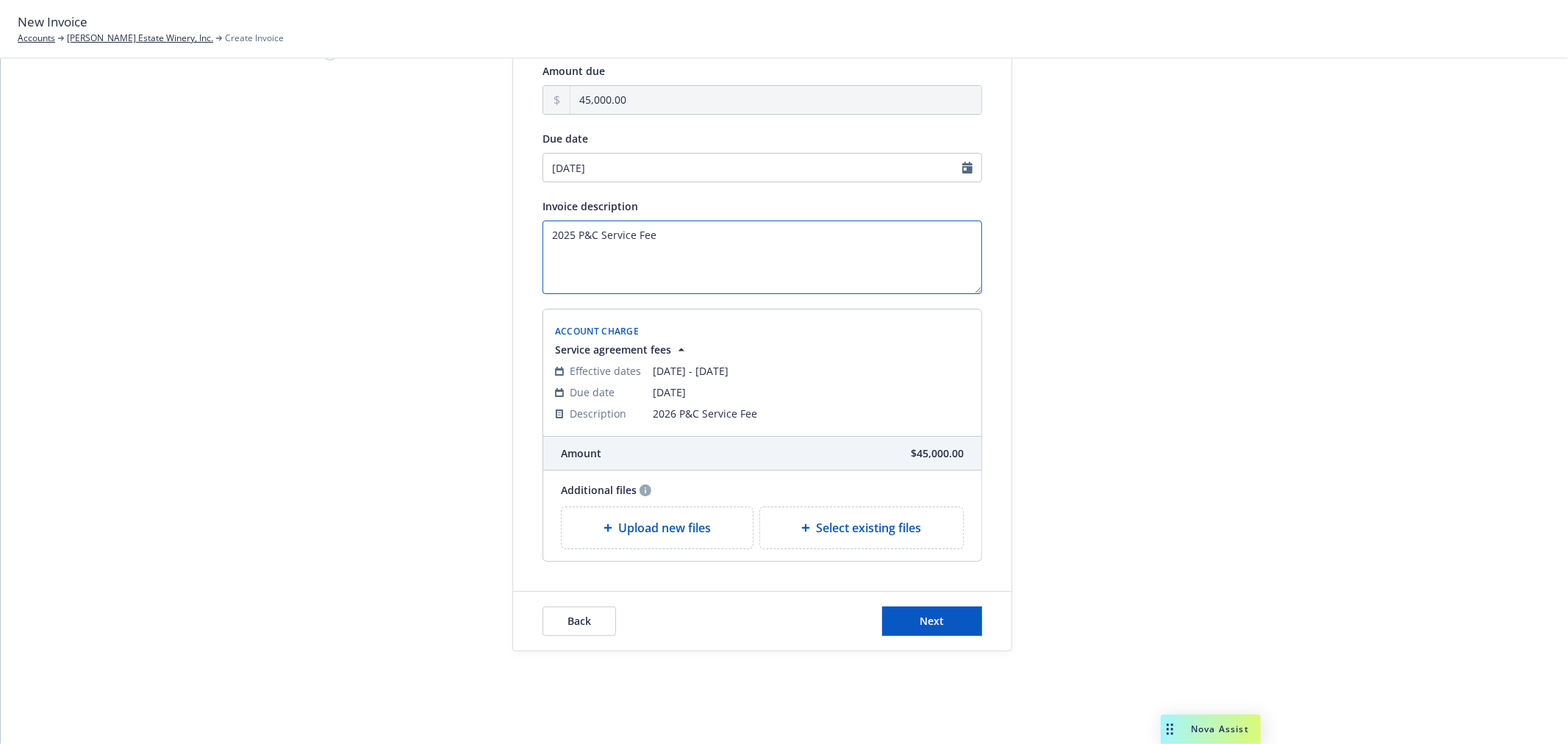
scroll to position [136, 0]
type textarea "2025 P&C Service Fee"
click at [956, 627] on button "Next" at bounding box center [932, 620] width 100 height 30
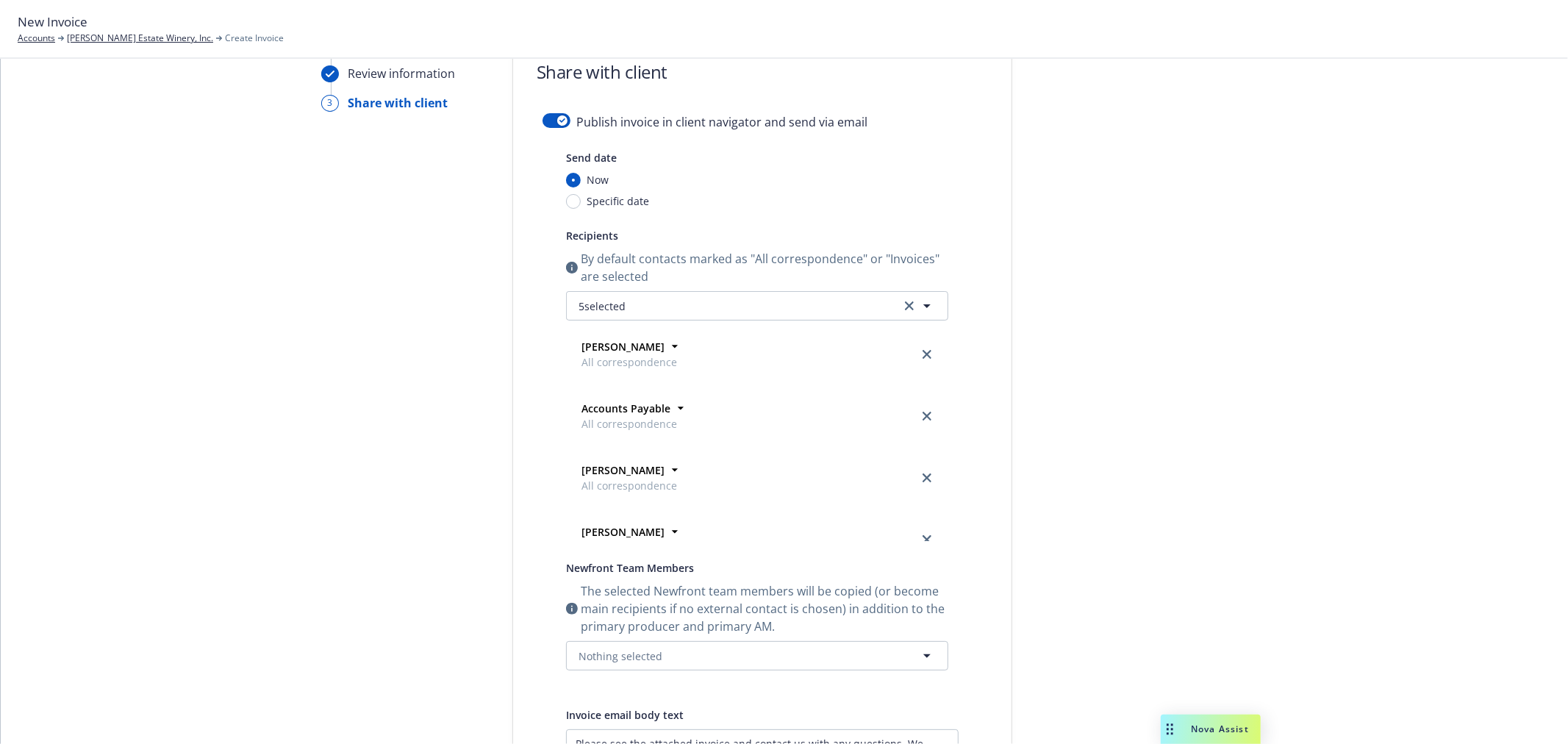
scroll to position [54, 0]
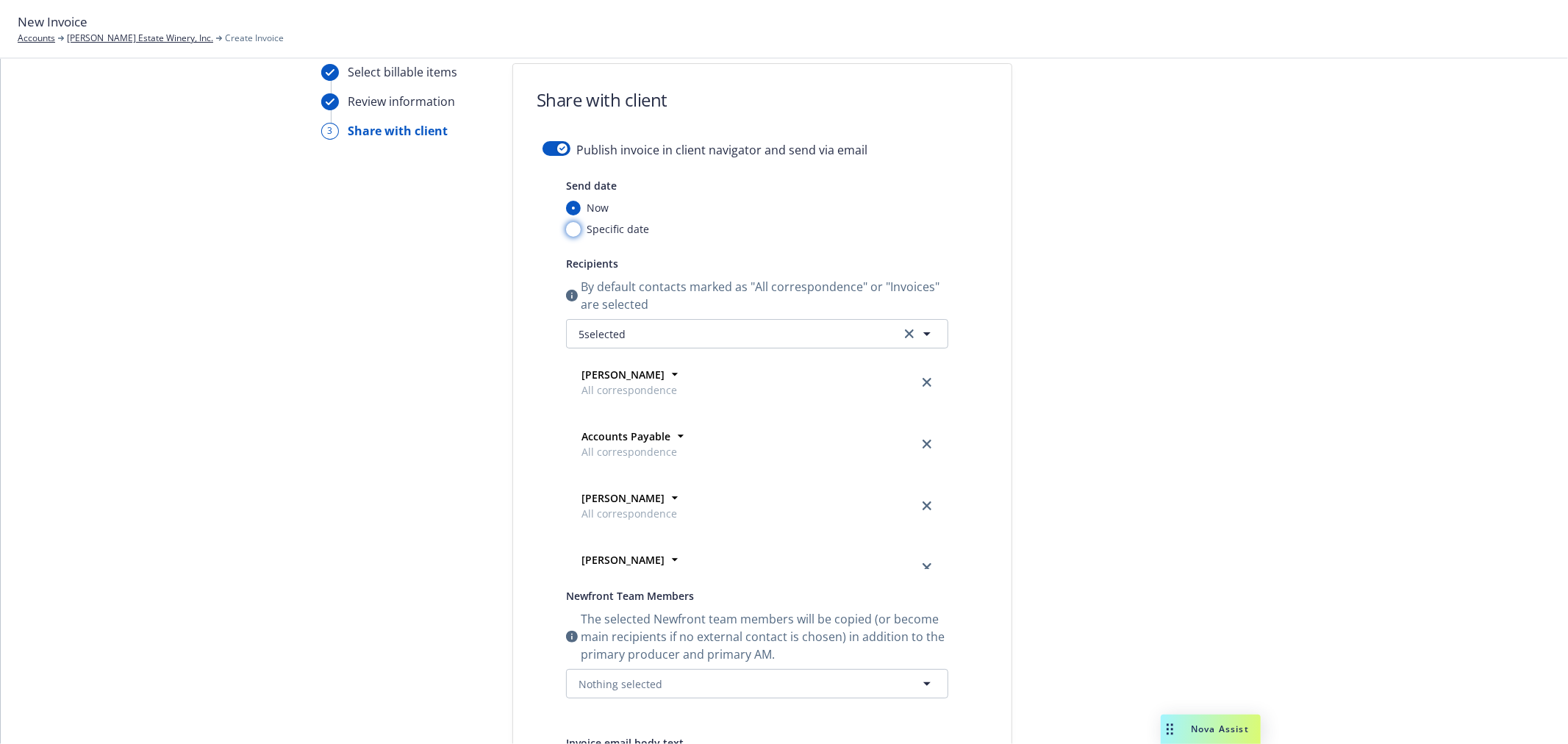
click at [570, 228] on input "Specific date" at bounding box center [573, 229] width 15 height 15
radio input "true"
radio input "false"
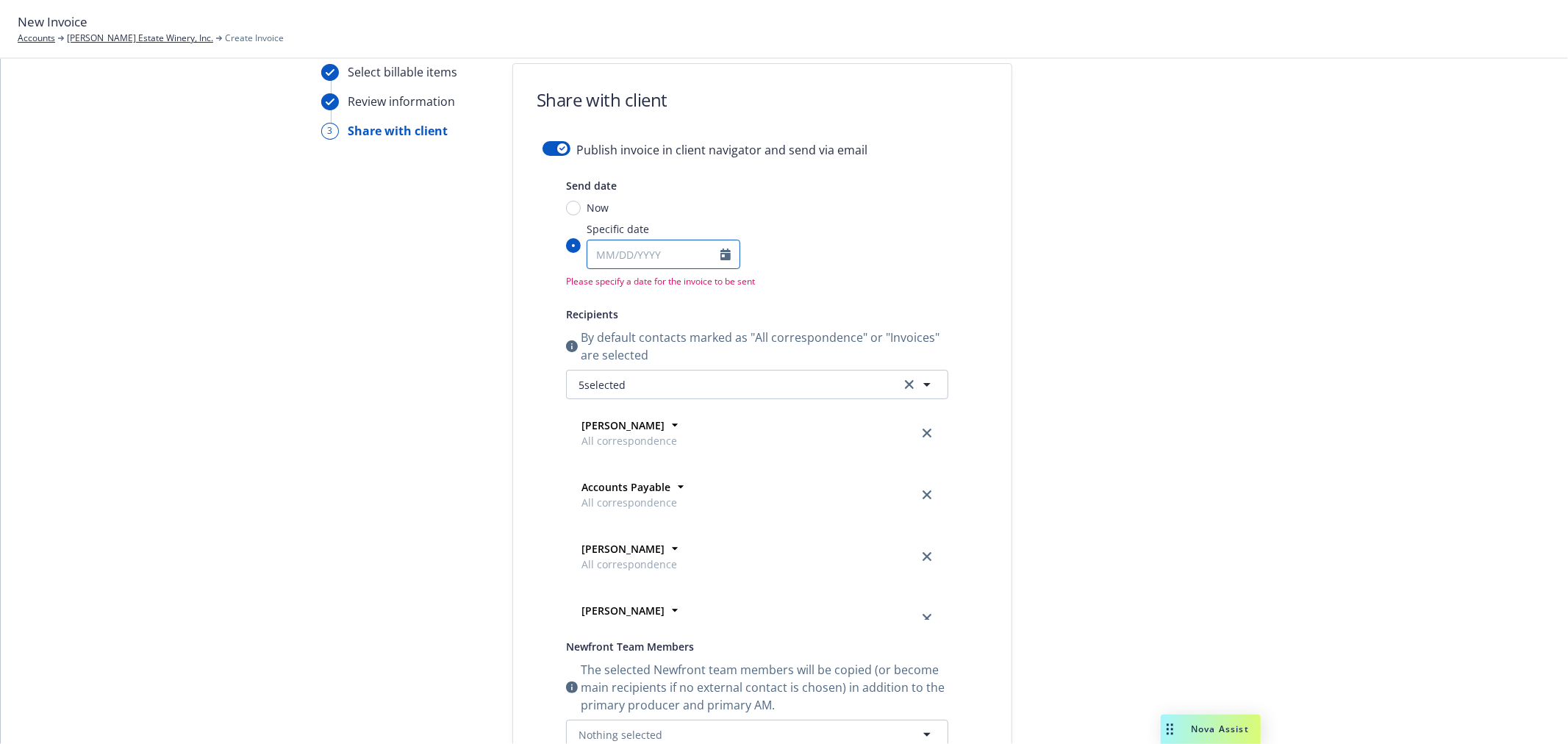
select select "10"
click at [648, 249] on input "Specific date January February March April May June July August September Octob…" at bounding box center [654, 254] width 133 height 28
type input "10/01/2026"
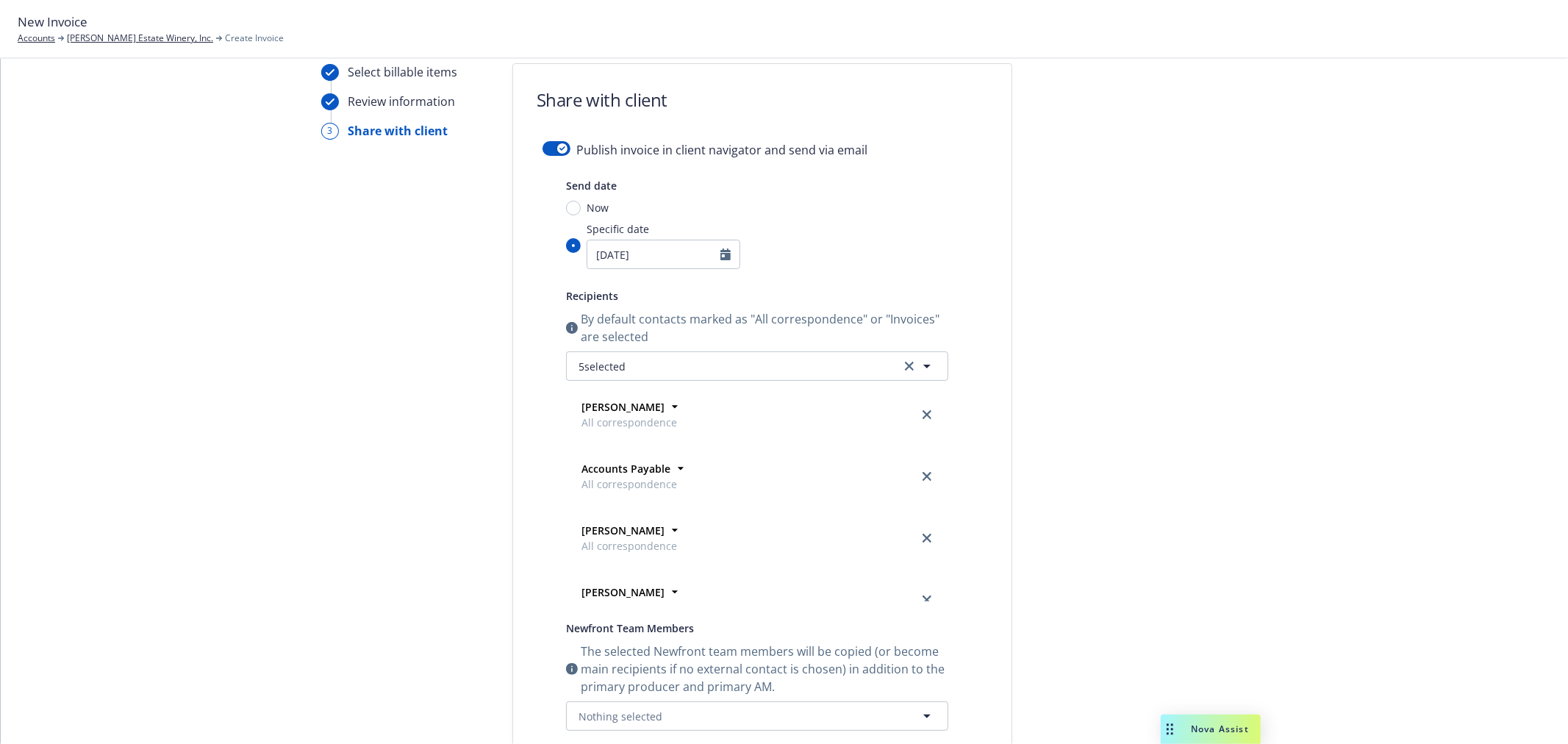
click at [883, 194] on div "Send date" at bounding box center [757, 186] width 382 height 18
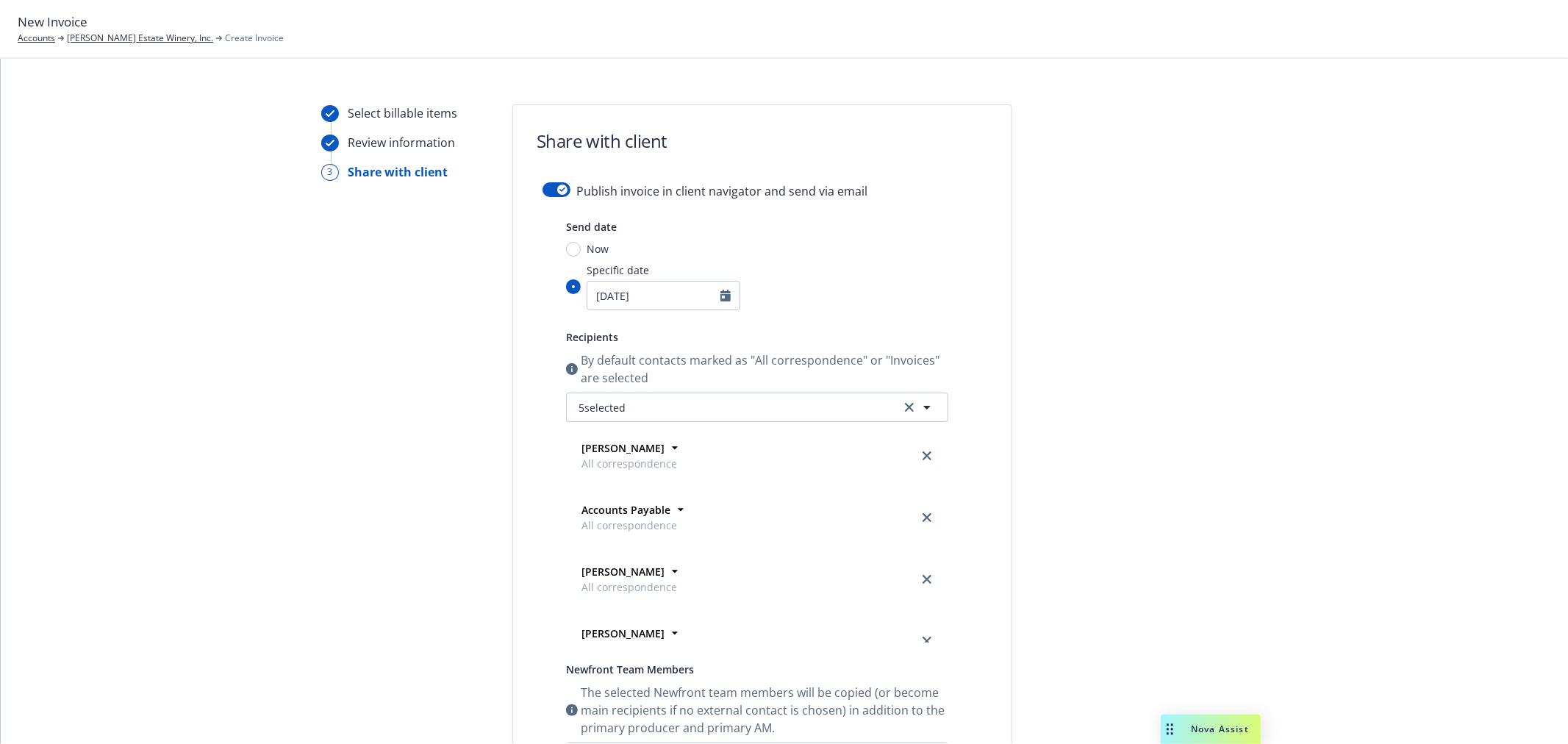
scroll to position [0, 0]
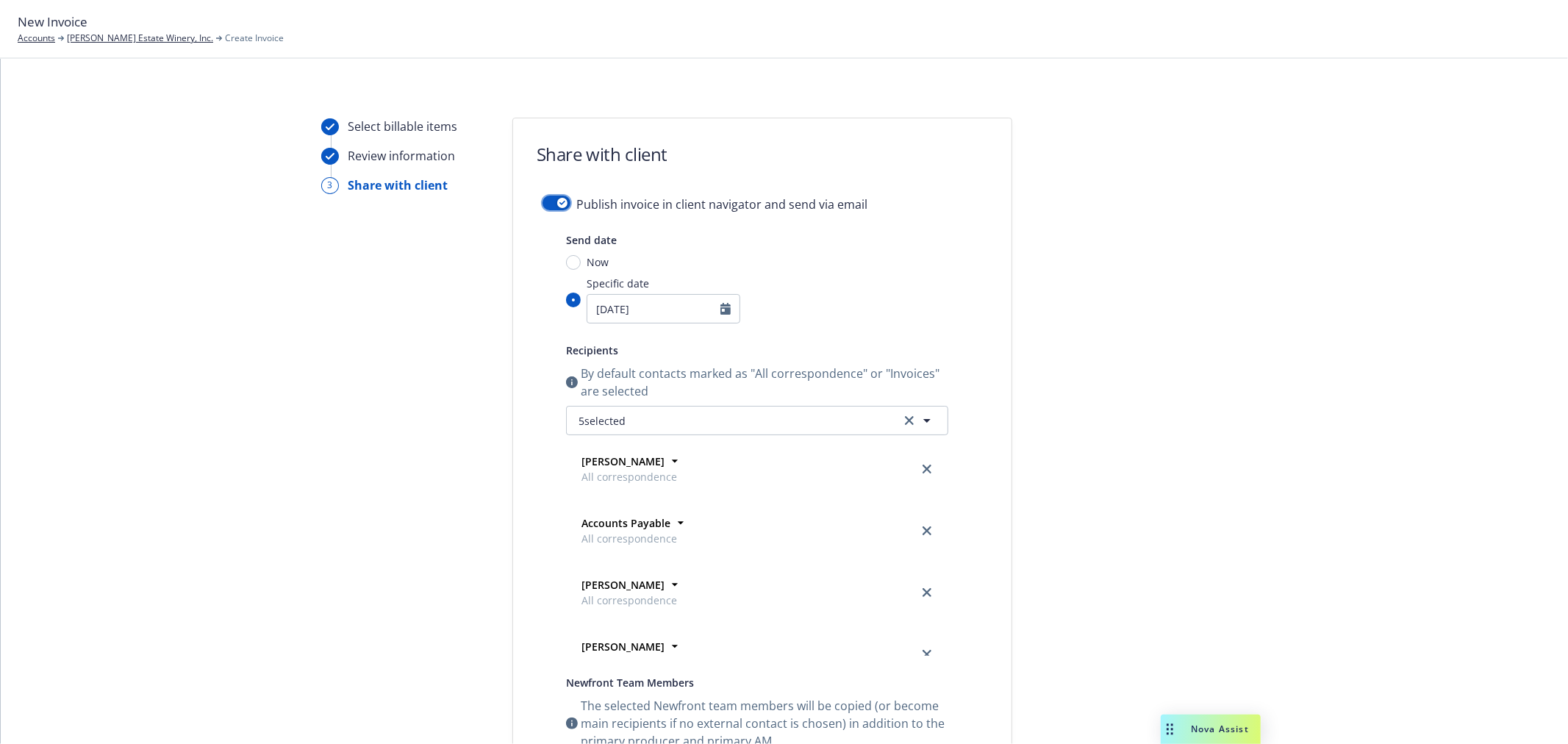
click at [559, 203] on icon "button" at bounding box center [562, 203] width 6 height 4
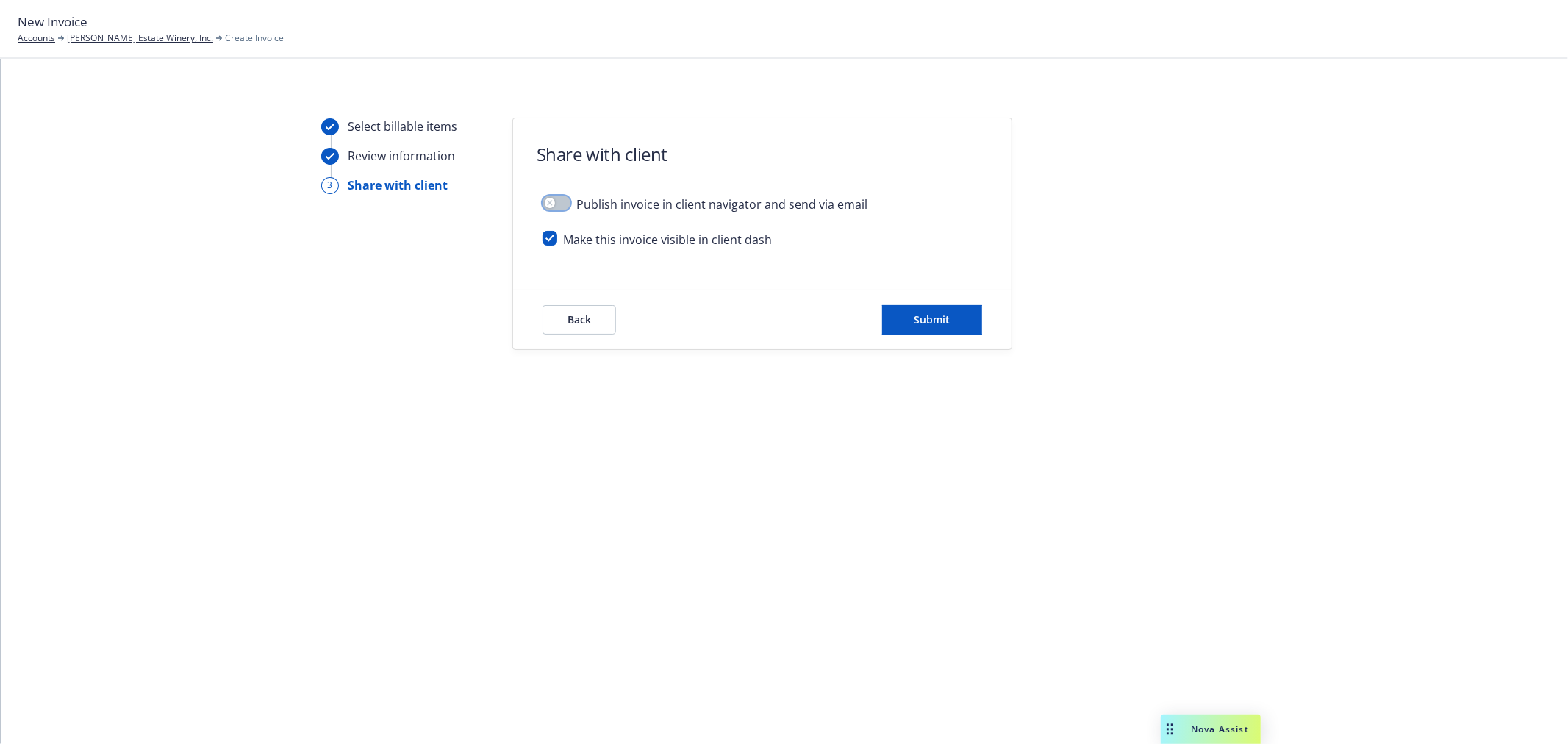
click at [553, 203] on div "button" at bounding box center [549, 203] width 10 height 10
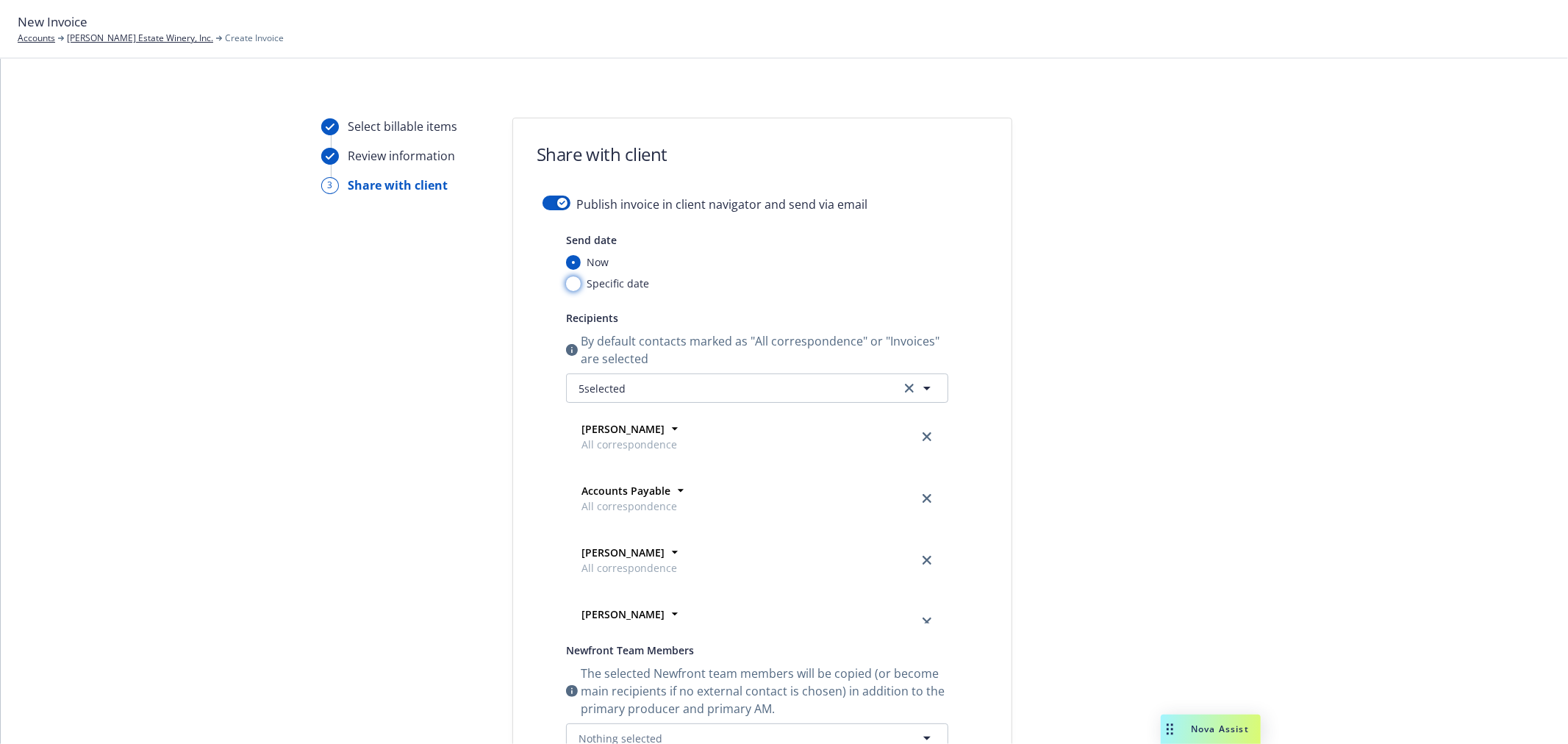
click at [566, 284] on input "Specific date" at bounding box center [573, 284] width 15 height 15
radio input "true"
radio input "false"
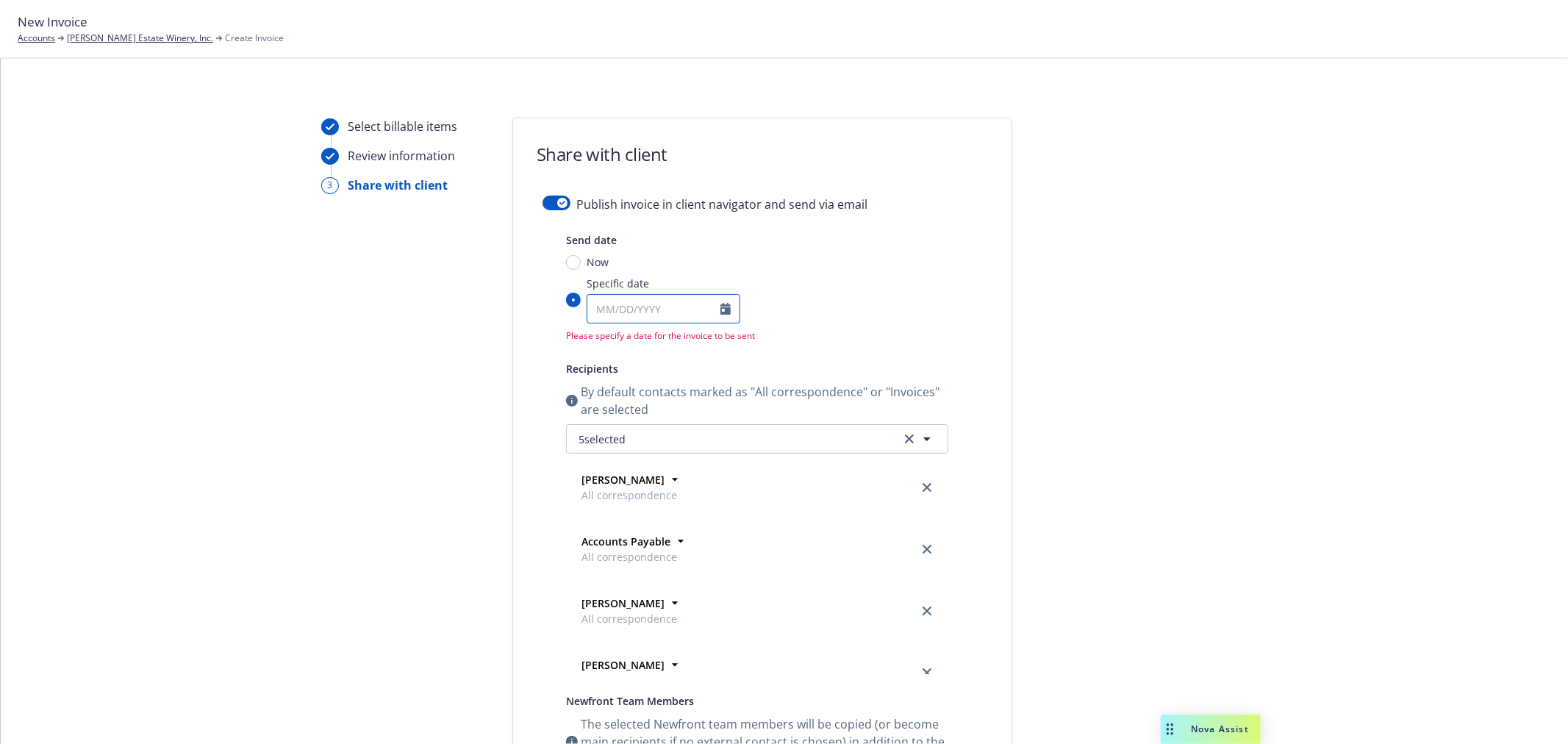
click at [621, 304] on input "Specific date" at bounding box center [654, 308] width 133 height 28
select select "10"
type input "10/01/2026"
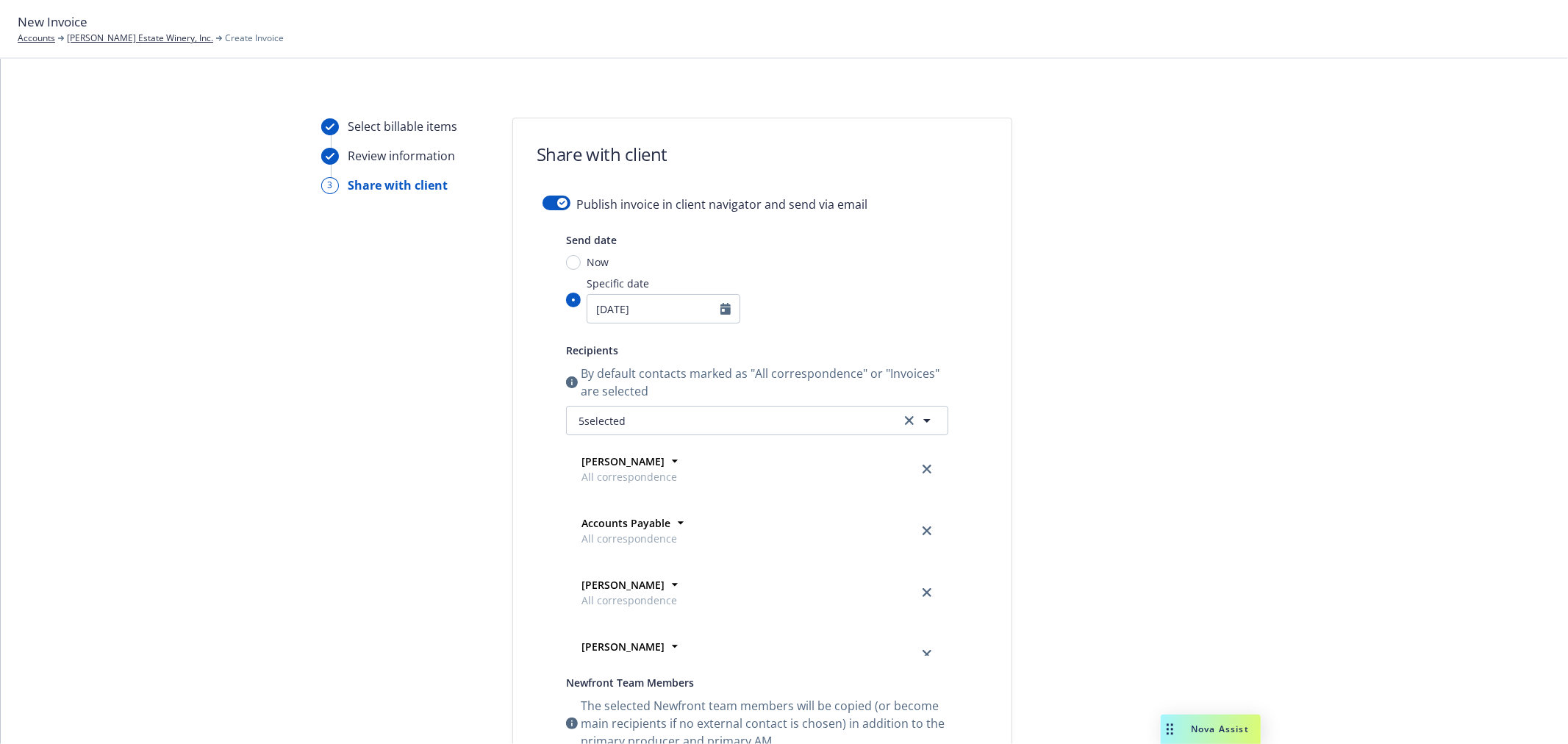
click at [891, 257] on div "Now" at bounding box center [757, 262] width 382 height 16
click at [581, 257] on input "Now" at bounding box center [573, 262] width 15 height 15
radio input "true"
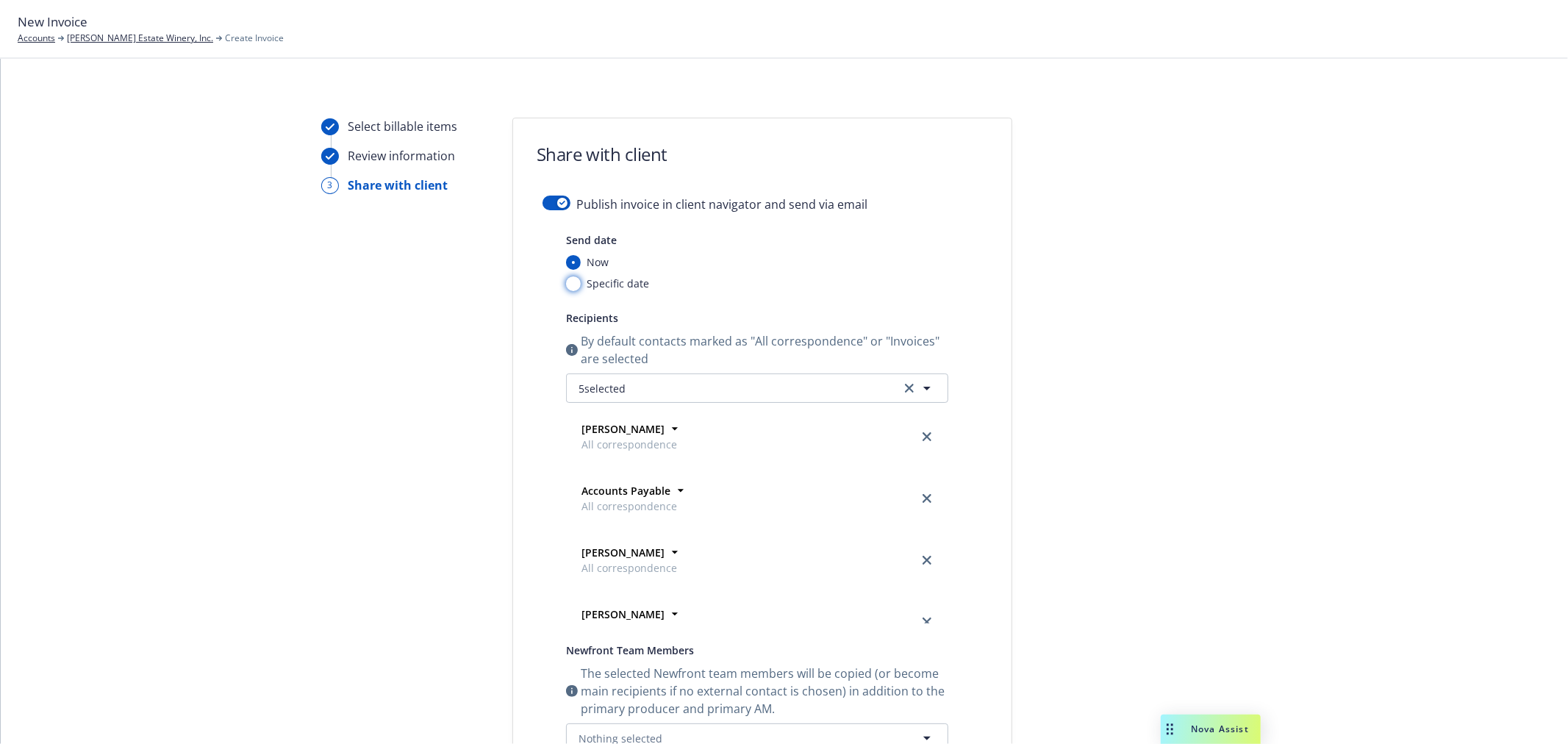
click at [566, 289] on input "Specific date" at bounding box center [573, 284] width 15 height 15
radio input "true"
radio input "false"
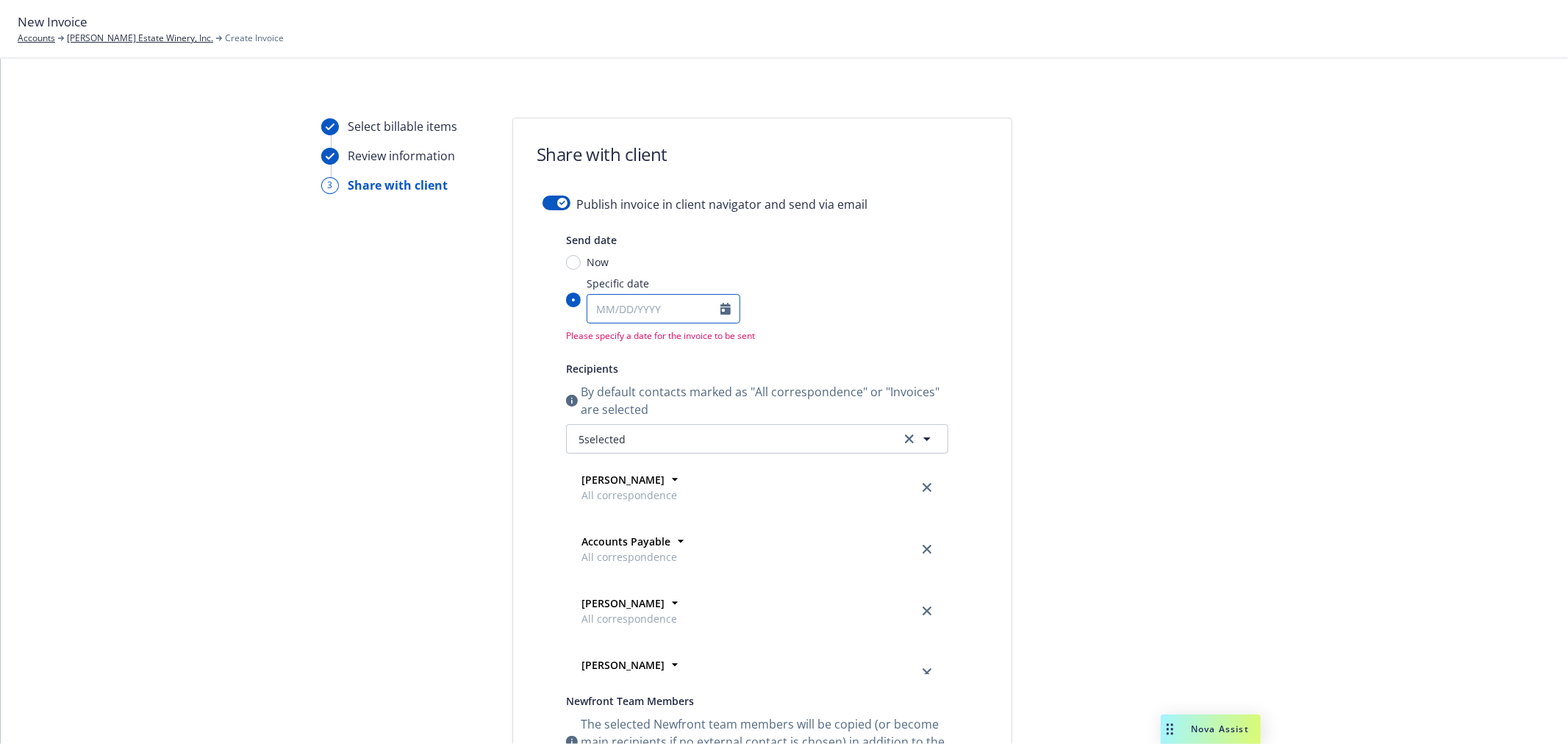
select select "10"
click at [627, 314] on input "Specific date January February March April May June July August September Octob…" at bounding box center [654, 308] width 133 height 28
type input "10/01/2026"
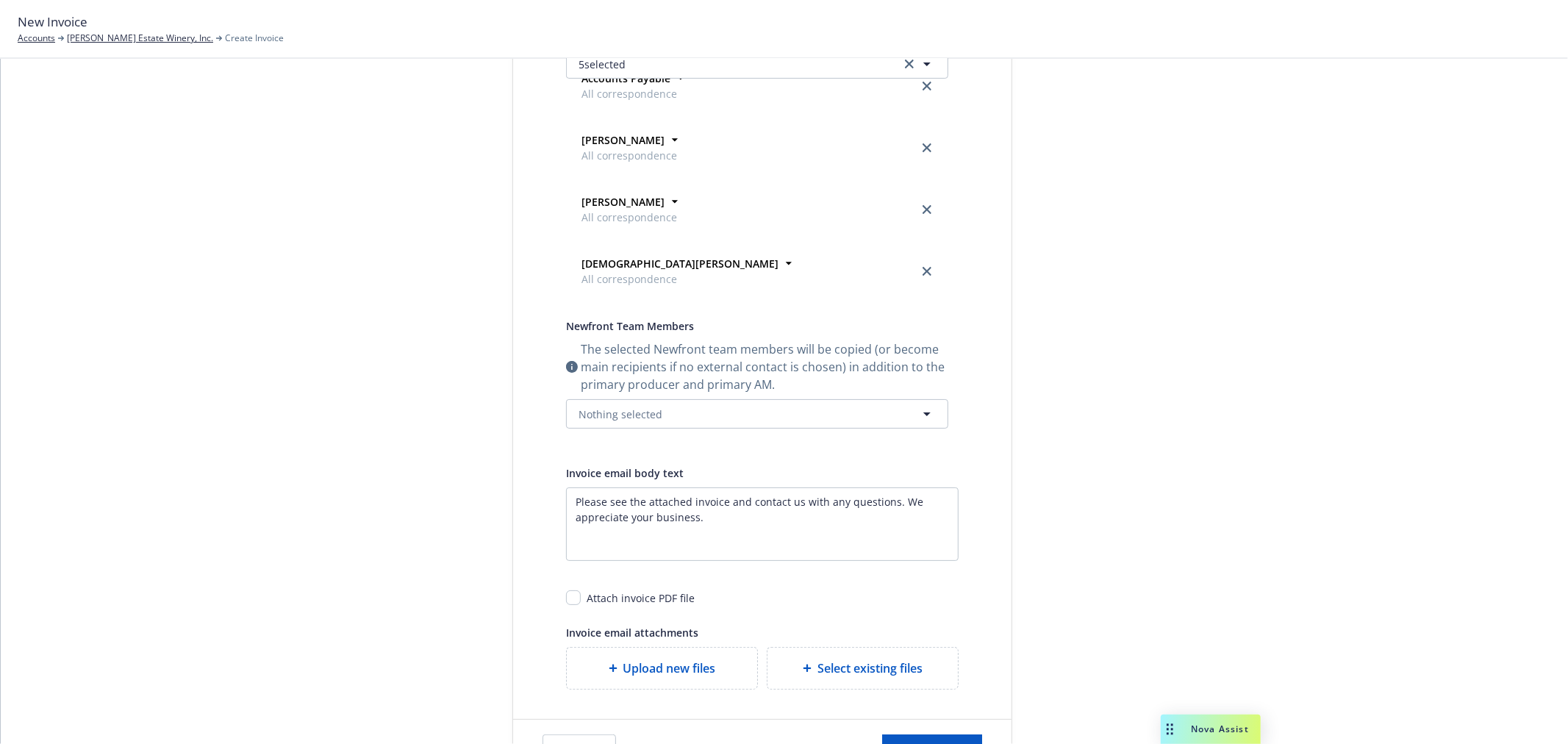
scroll to position [408, 0]
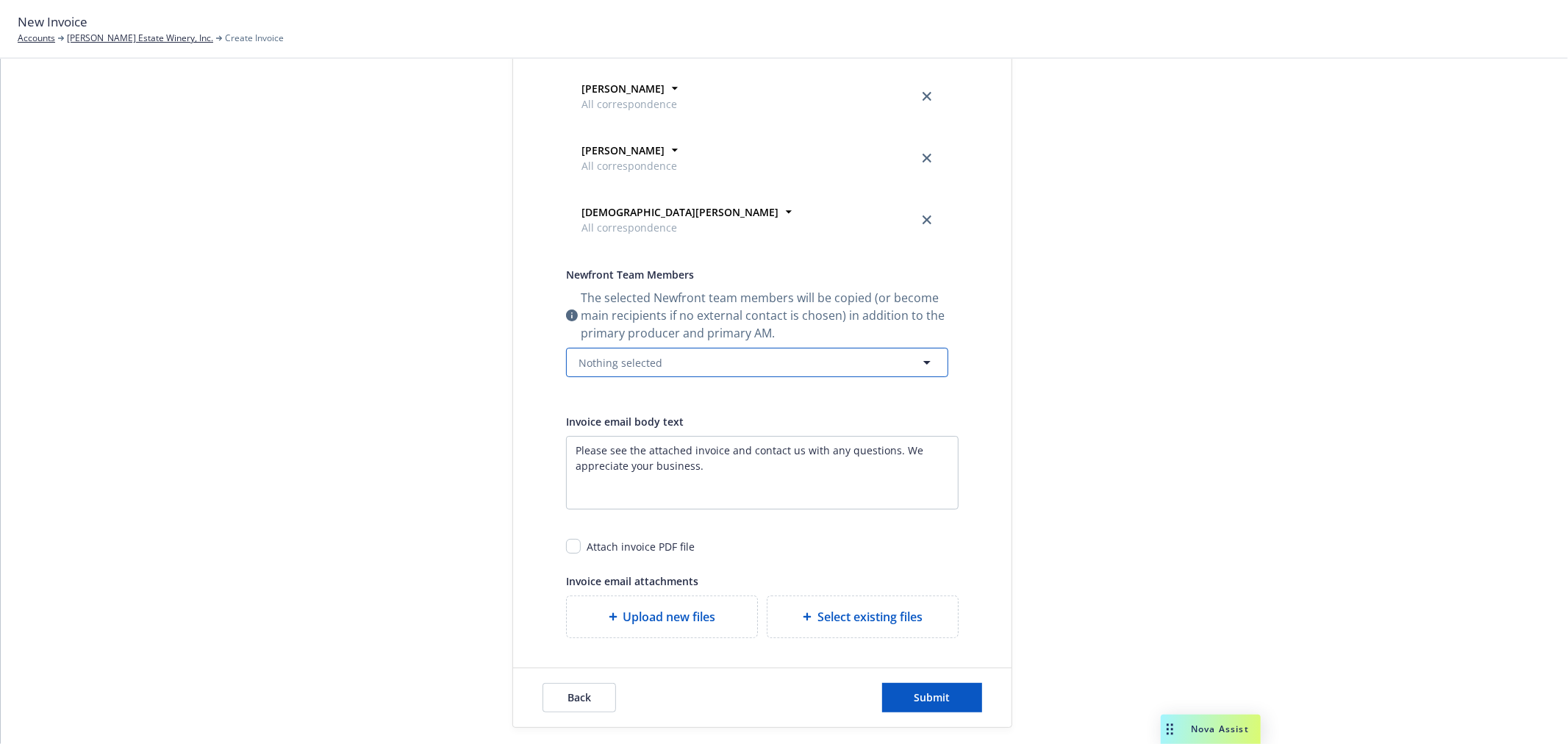
click at [638, 358] on span "Nothing selected" at bounding box center [620, 363] width 84 height 16
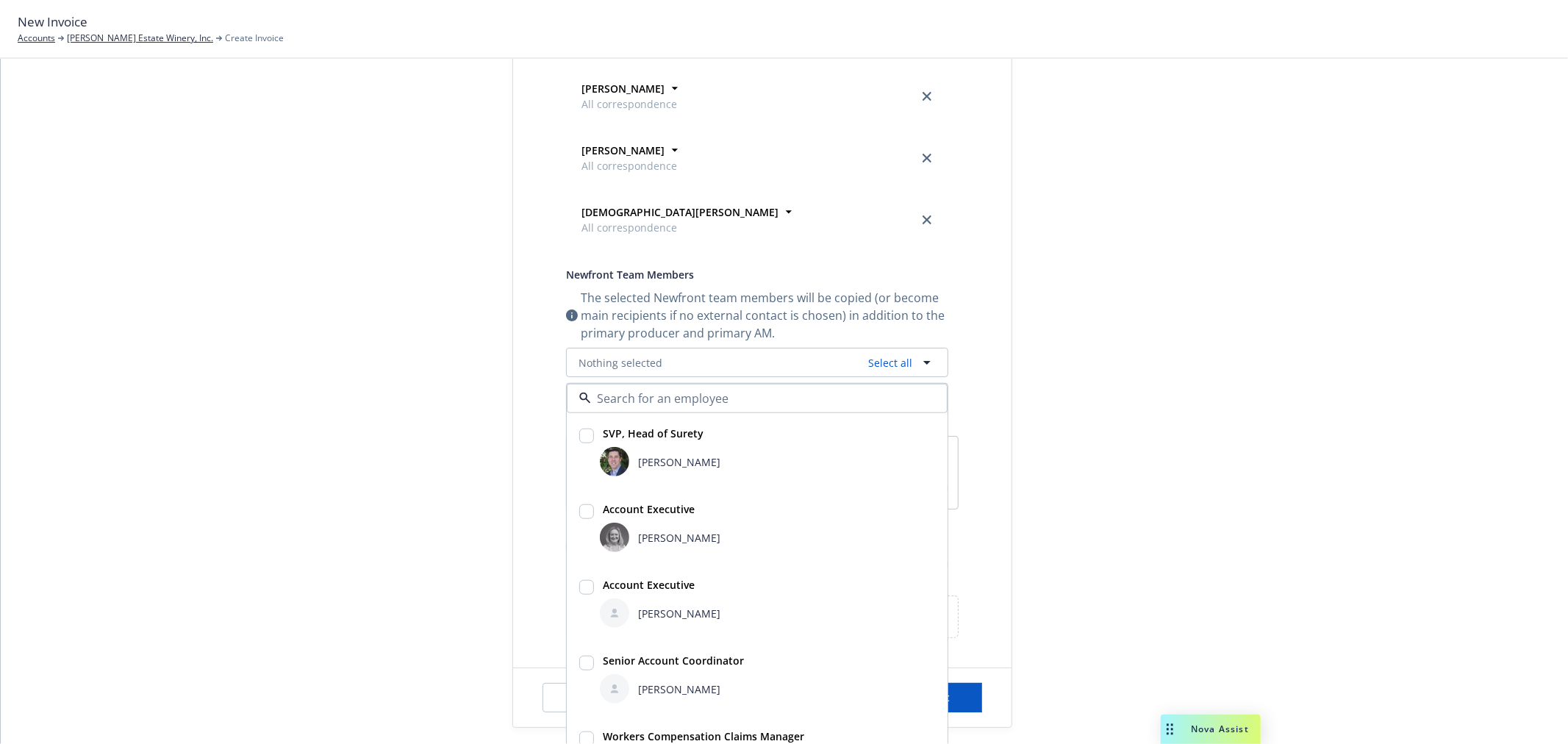
click at [579, 593] on input "checkbox" at bounding box center [586, 587] width 15 height 15
checkbox input "true"
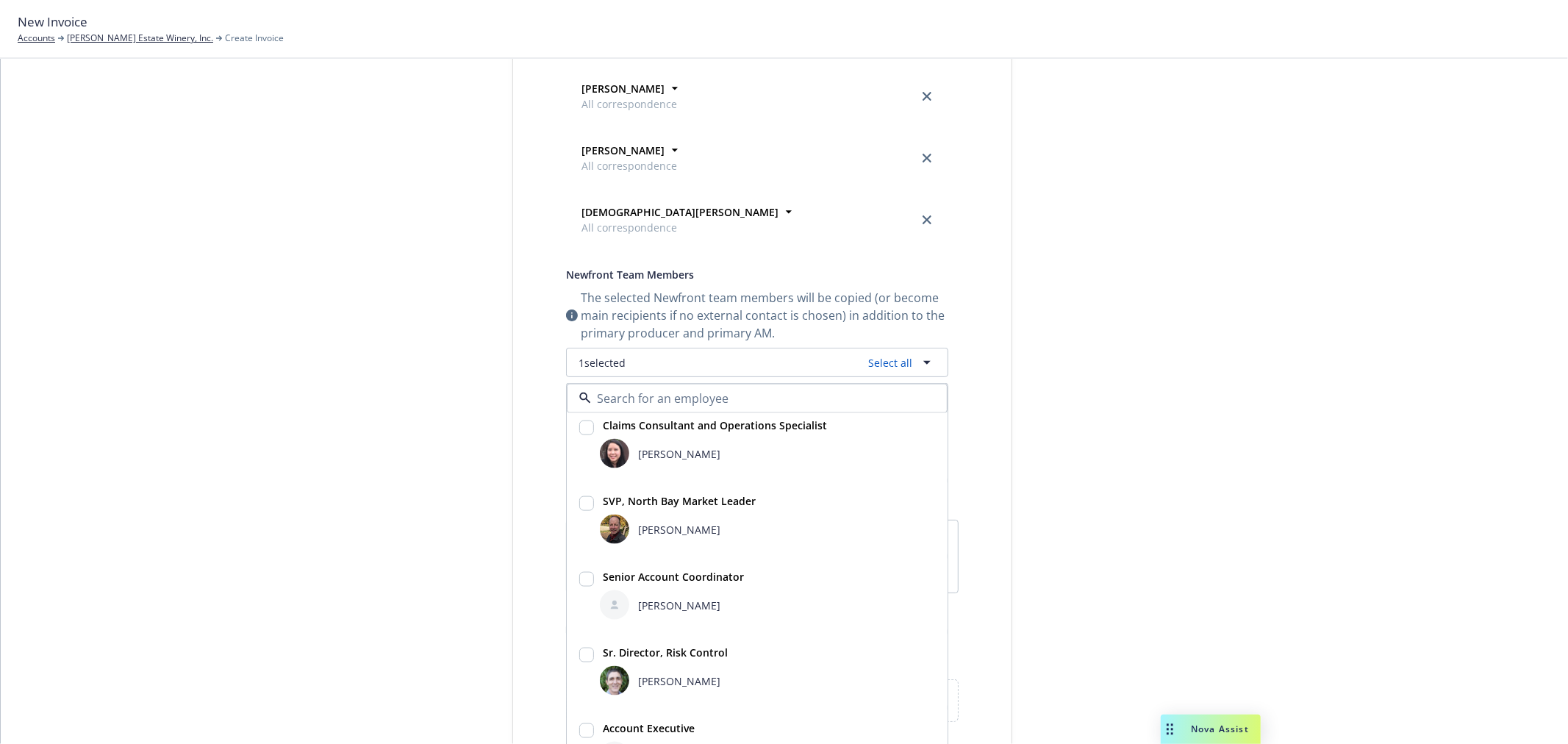
scroll to position [389, 0]
click at [579, 581] on input "checkbox" at bounding box center [586, 576] width 15 height 15
checkbox input "true"
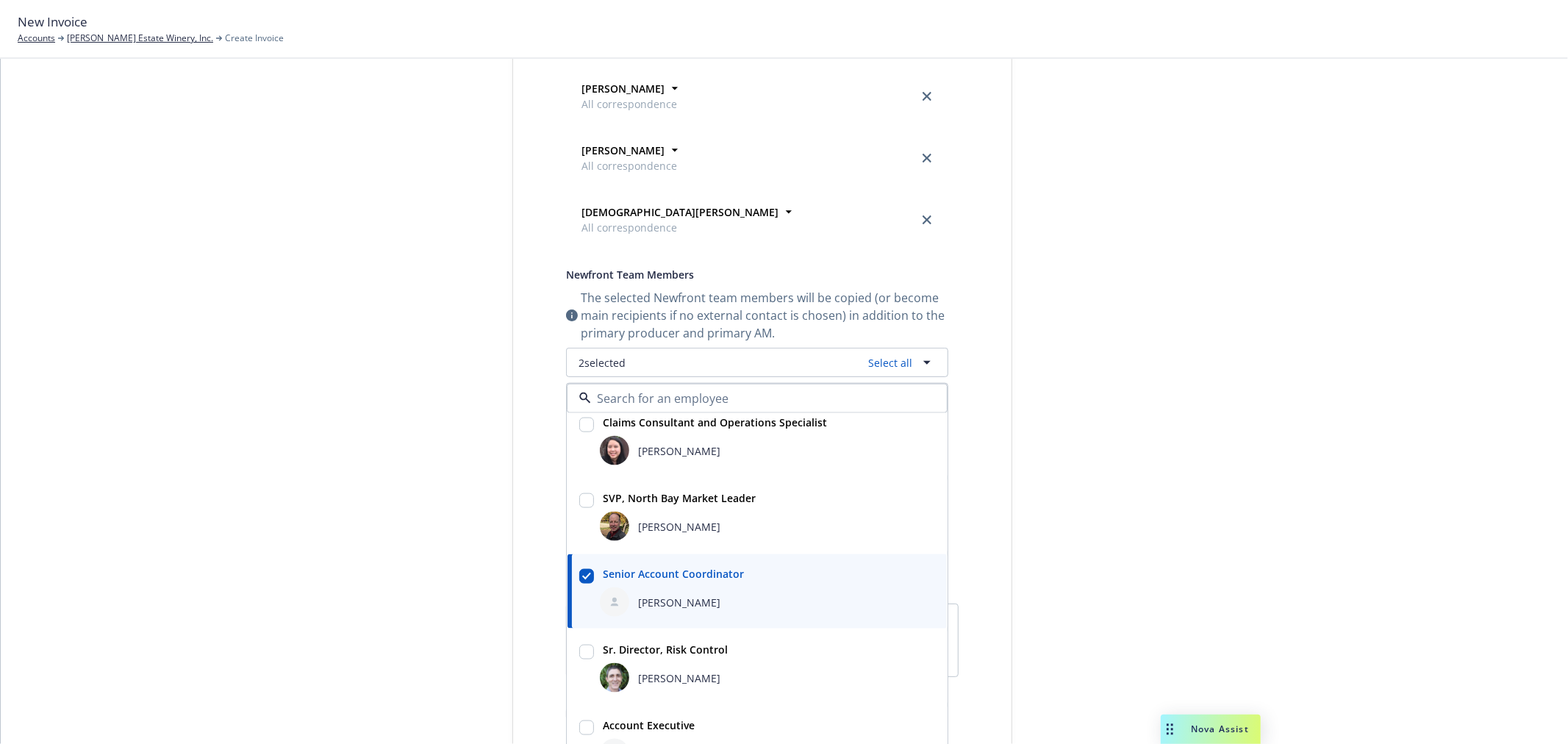
click at [968, 311] on div "Send date Now Specific date 10/01/2026 Recipients By default contacts marked as…" at bounding box center [762, 314] width 440 height 983
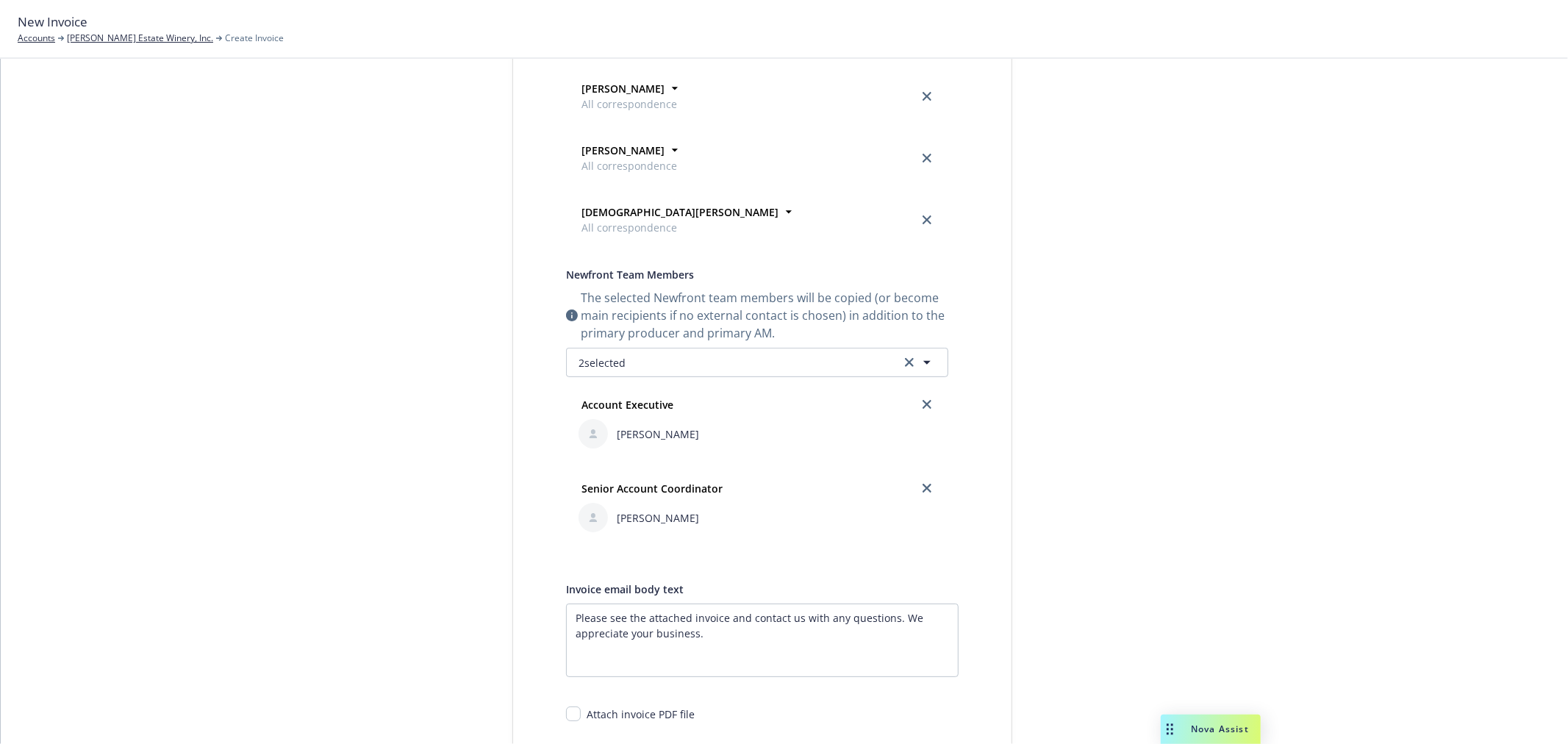
scroll to position [490, 0]
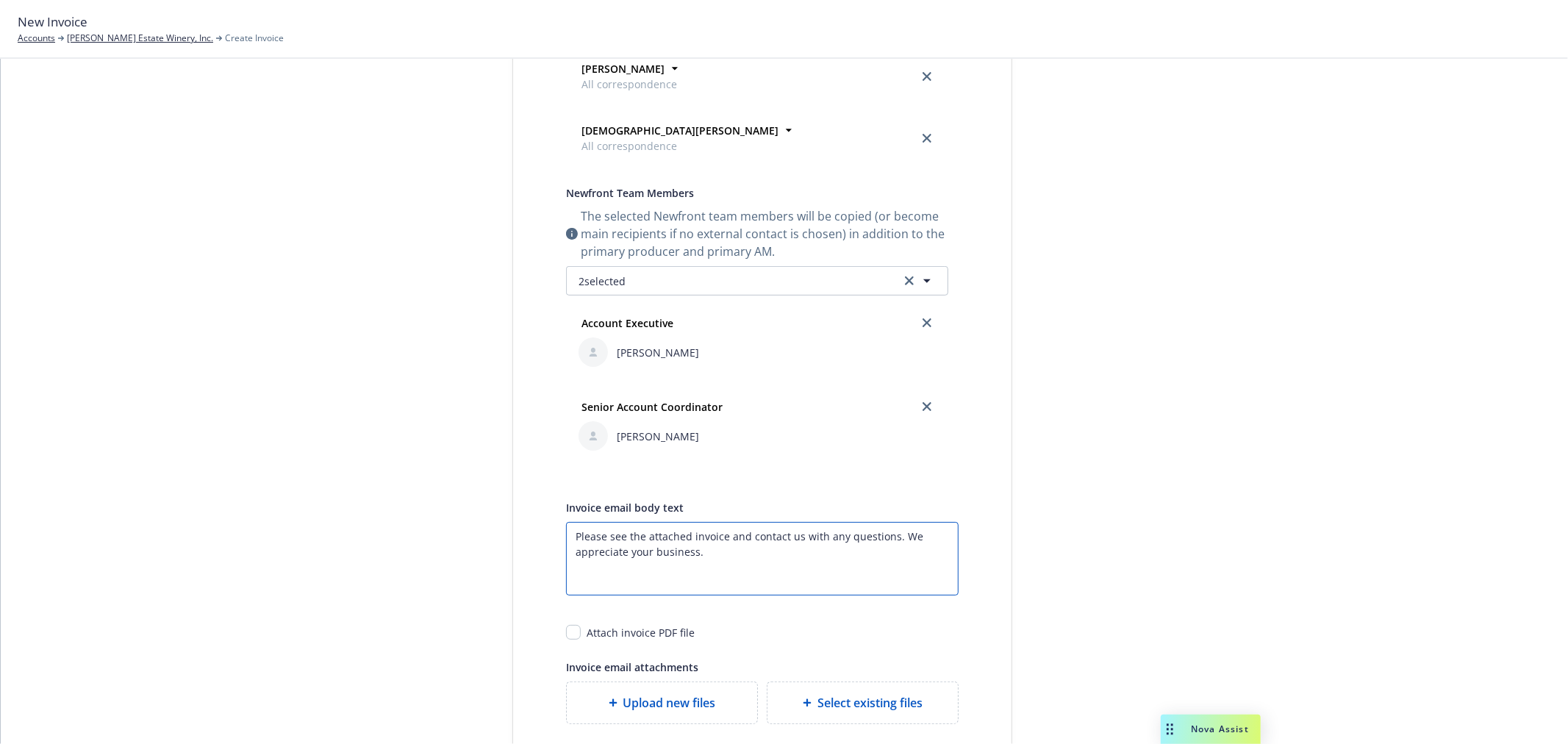
click at [570, 537] on textarea "Please see the attached invoice and contact us with any questions. We appreciat…" at bounding box center [762, 558] width 392 height 73
paste textarea "2025 P&C Service Fee"
click at [567, 544] on textarea "2025 P&C Service Fee Please see the attached invoice and contact us with any qu…" at bounding box center [762, 558] width 392 height 73
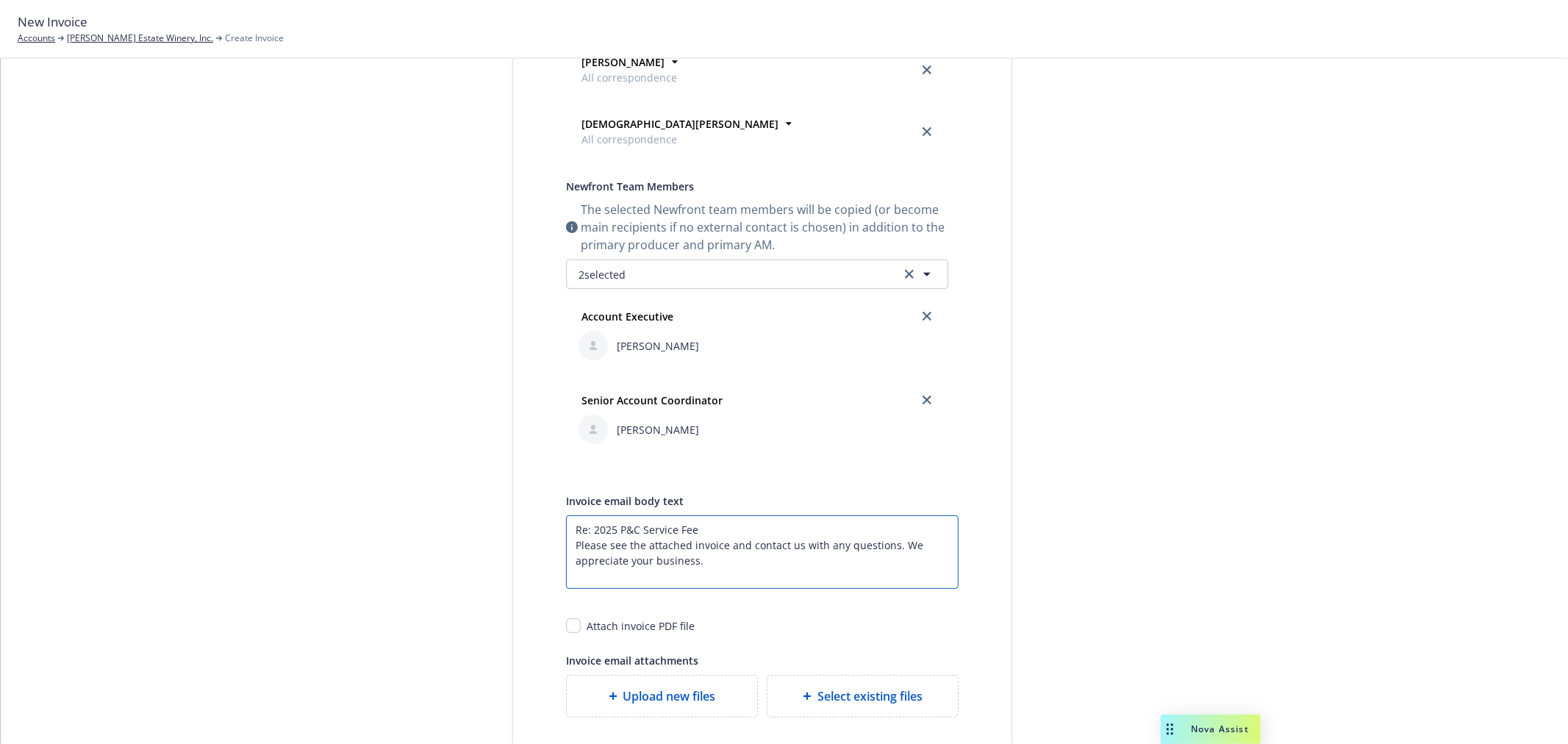
scroll to position [571, 0]
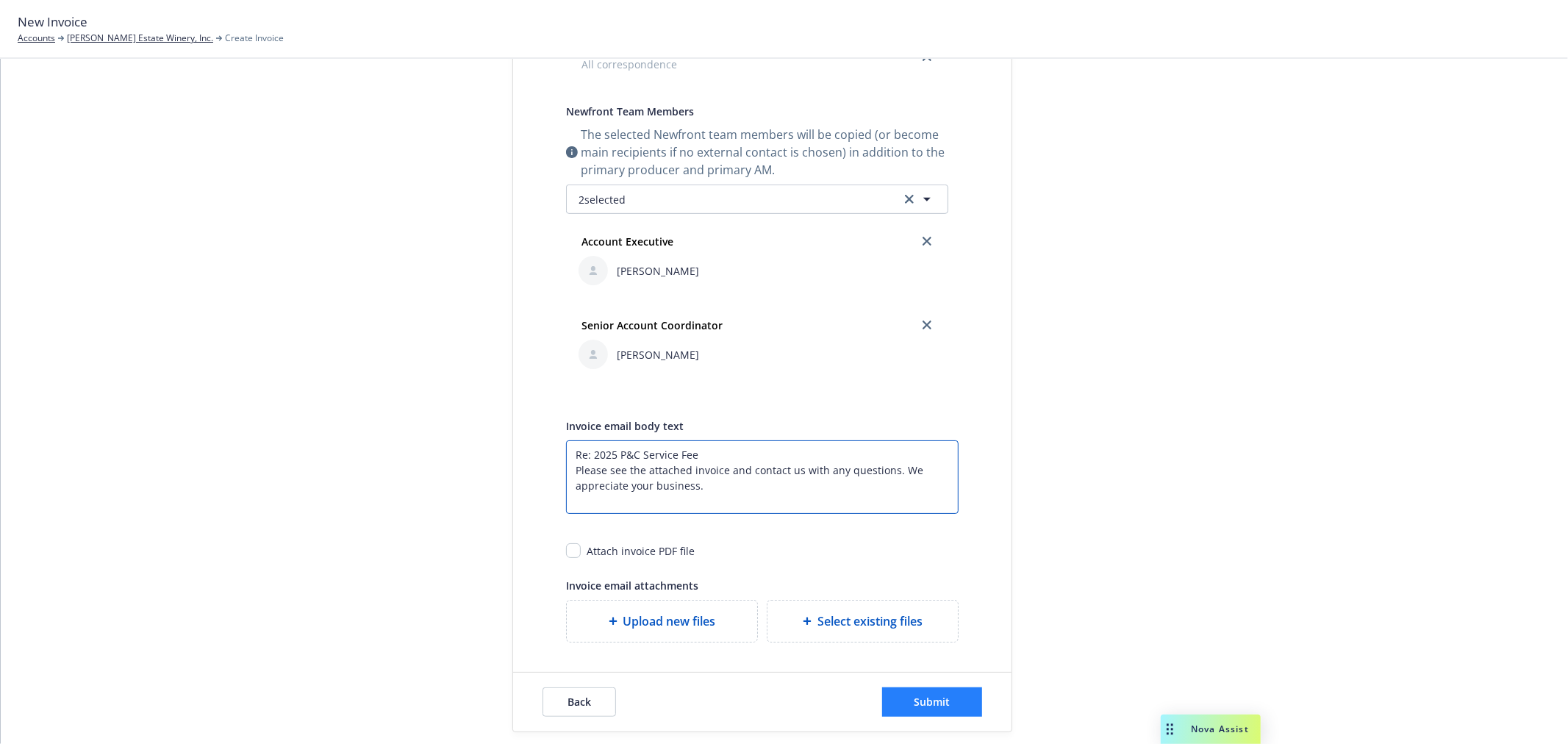
type textarea "Re: 2025 P&C Service Fee Please see the attached invoice and contact us with an…"
click at [938, 707] on span "Submit" at bounding box center [933, 702] width 36 height 14
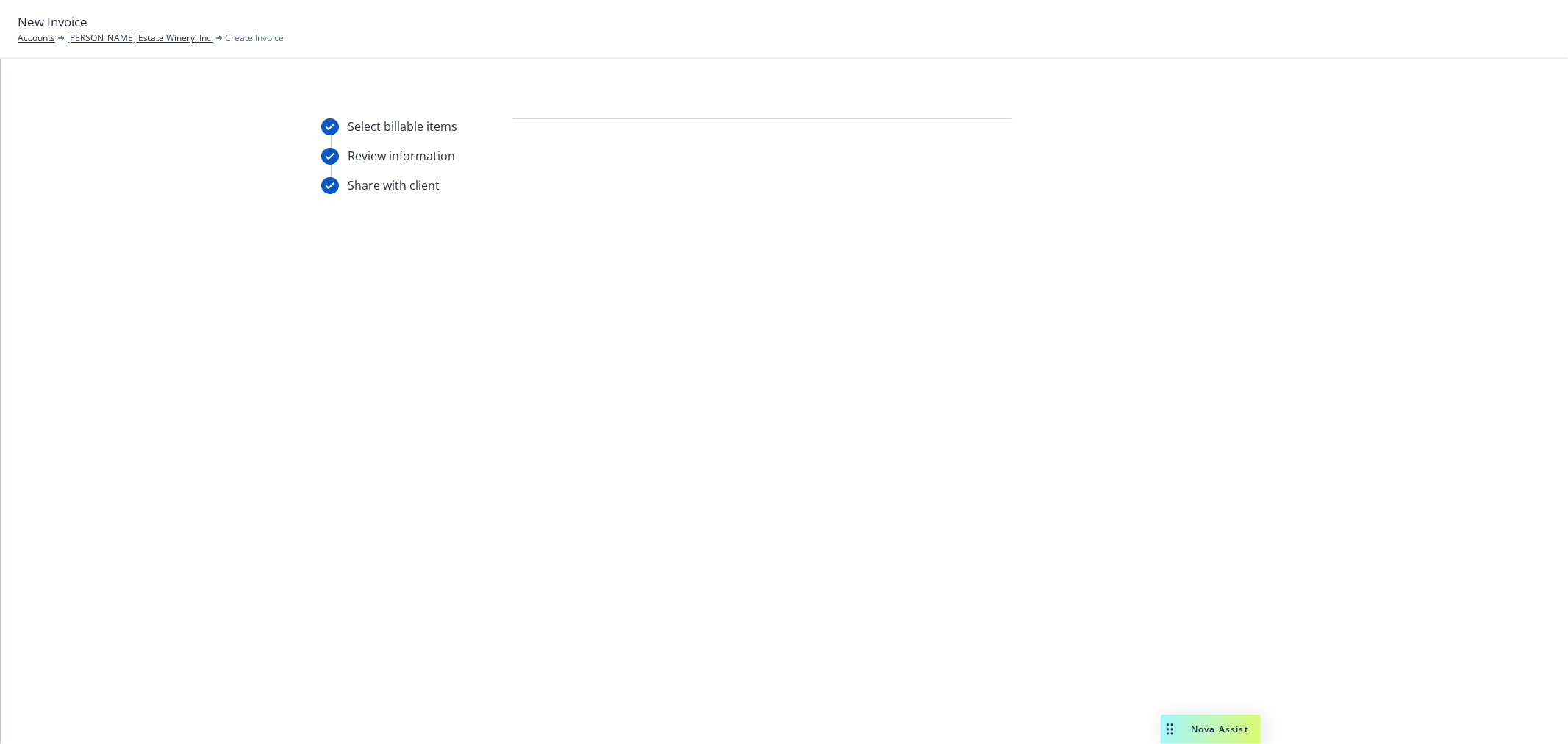
scroll to position [0, 0]
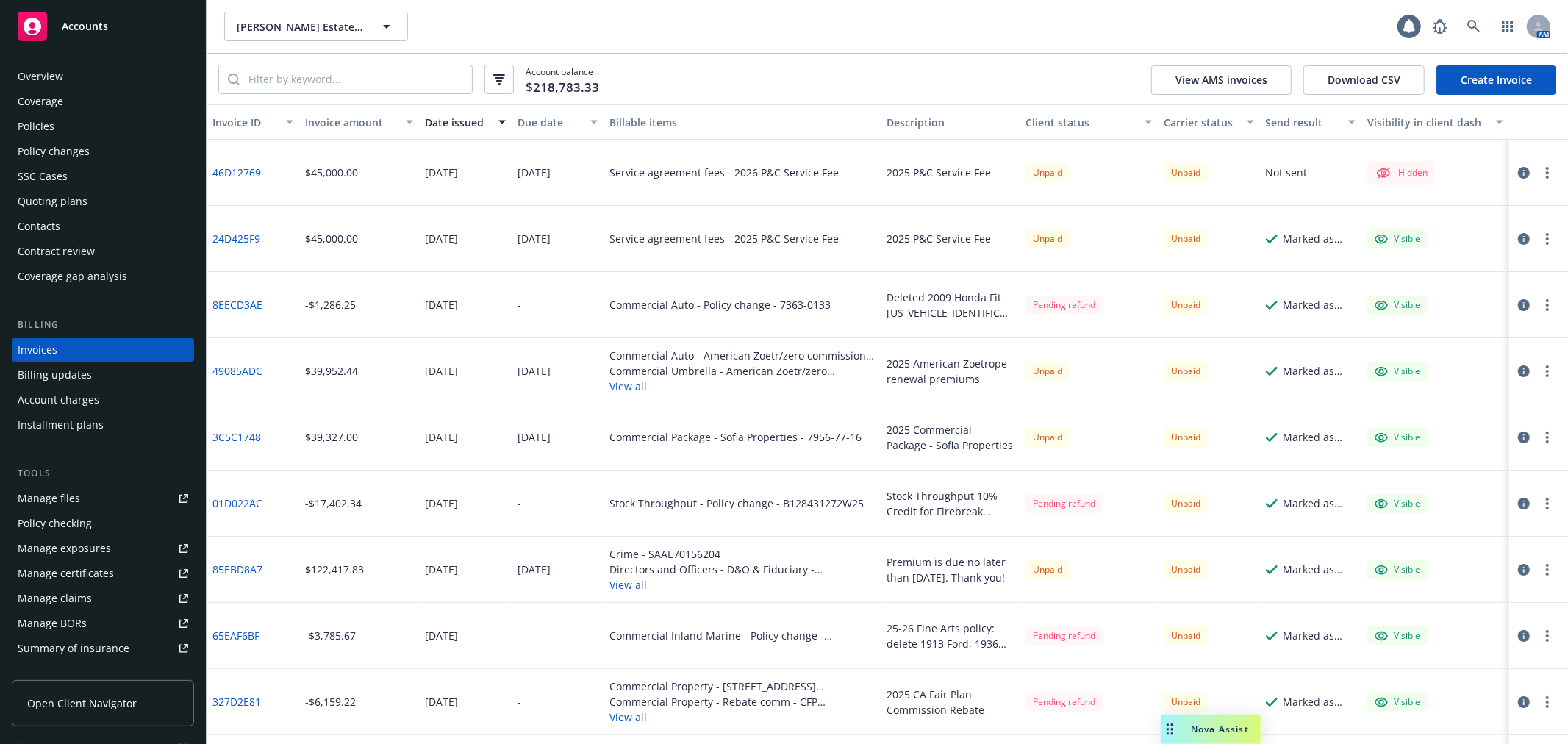
click at [1546, 173] on circle "button" at bounding box center [1547, 172] width 3 height 3
click at [1418, 207] on link "Edit invoice" at bounding box center [1450, 203] width 188 height 30
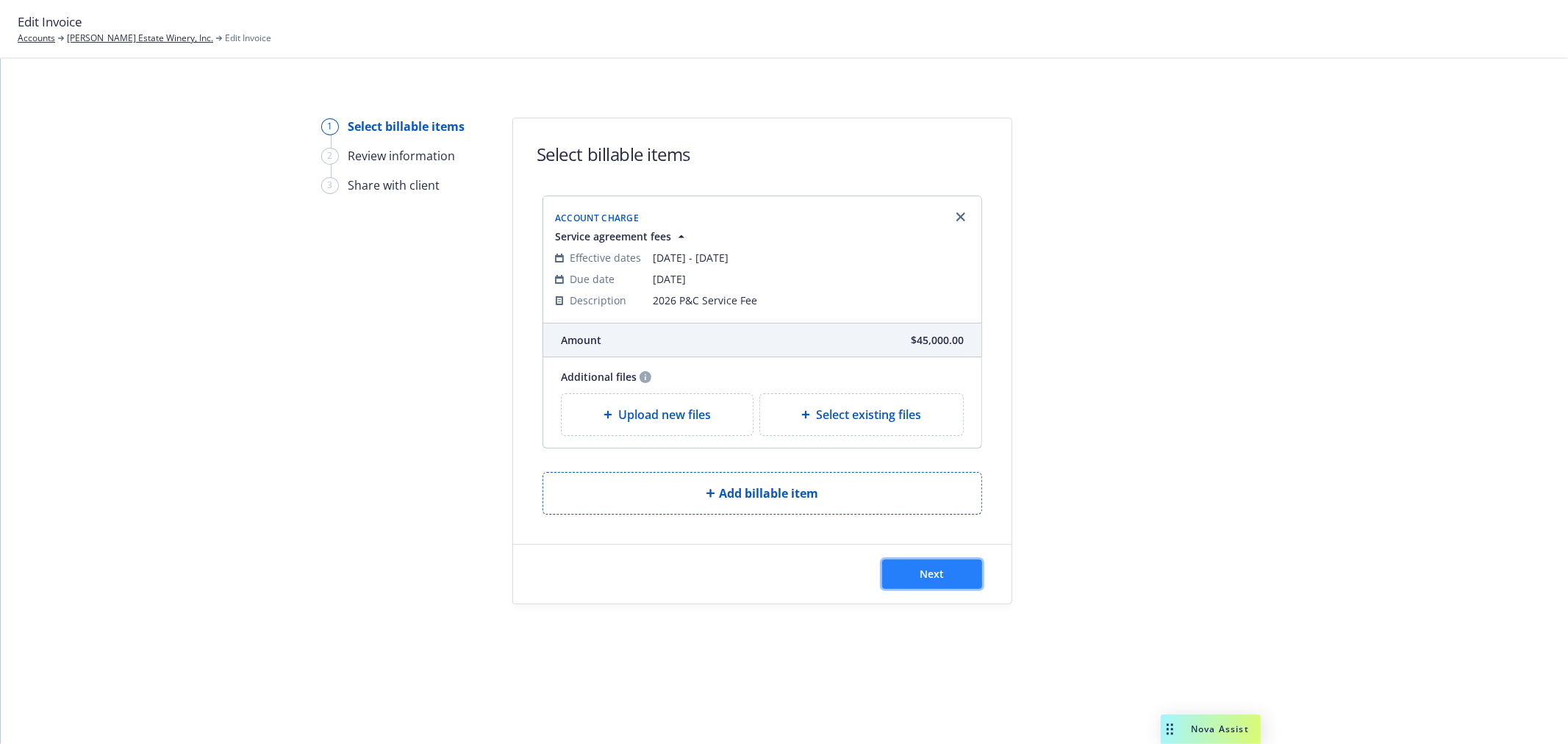
click at [931, 576] on span "Next" at bounding box center [933, 574] width 25 height 14
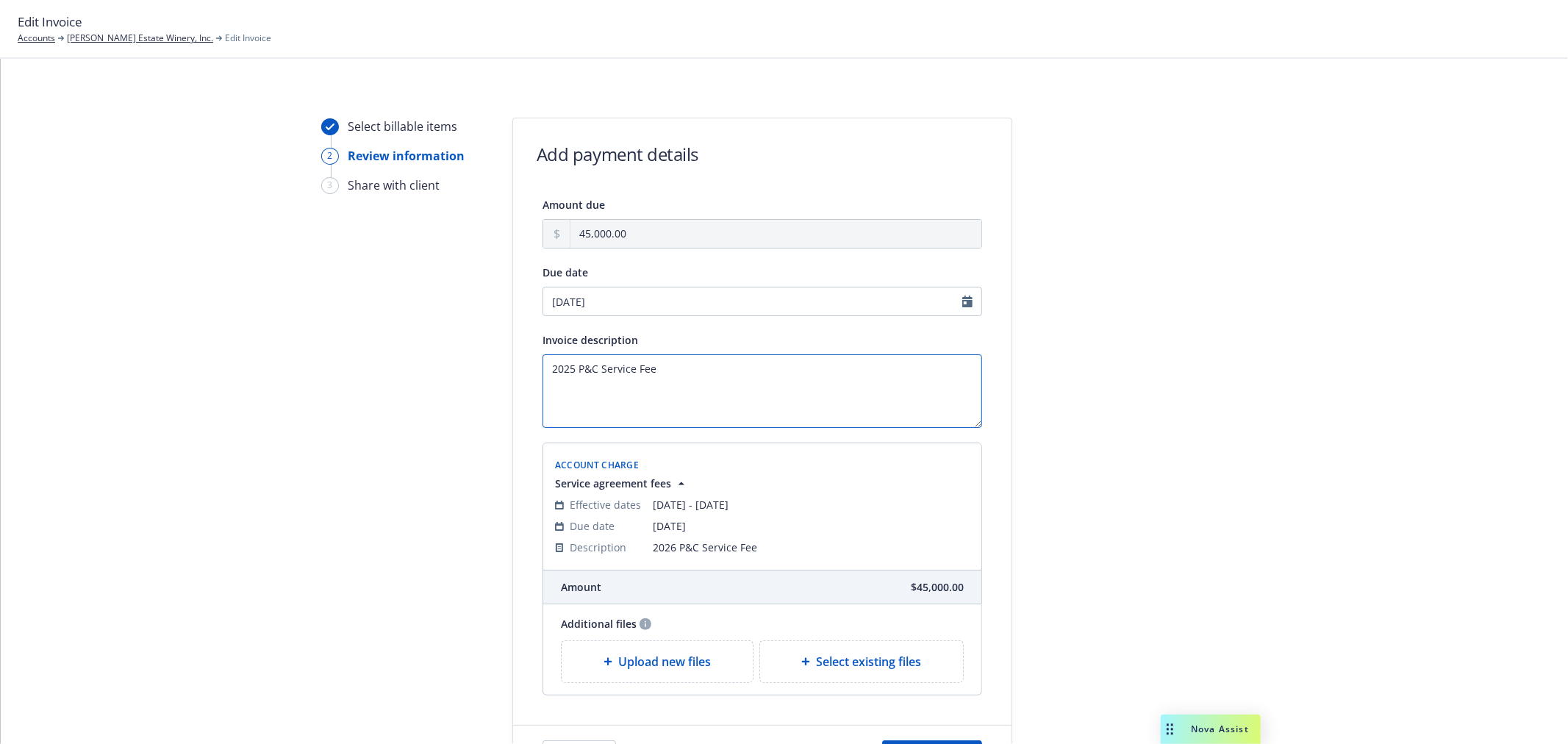
click at [563, 372] on textarea "2025 P&C Service Fee" at bounding box center [762, 391] width 440 height 73
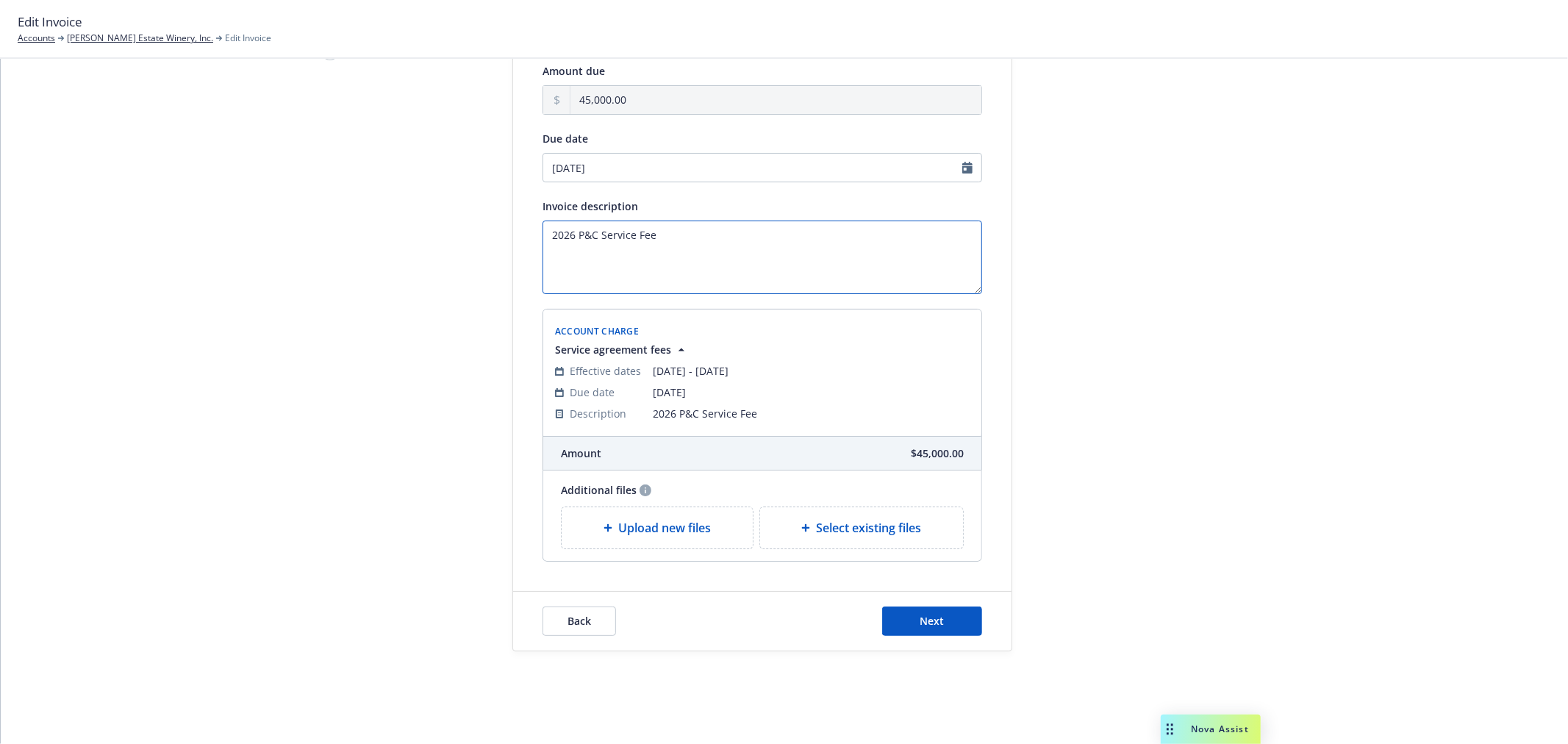
scroll to position [136, 0]
type textarea "2026 P&C Service Fee"
click at [925, 616] on span "Next" at bounding box center [933, 620] width 25 height 14
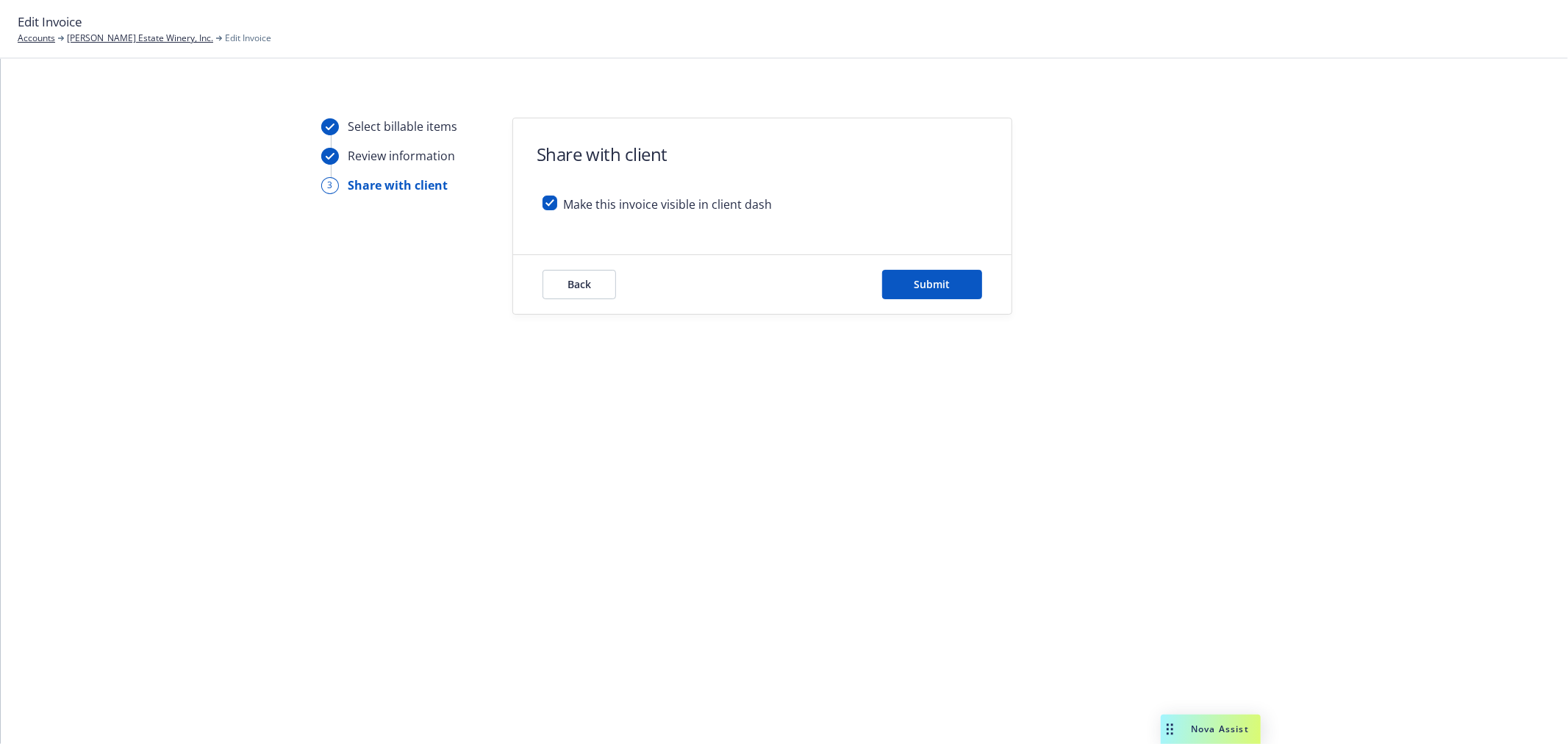
scroll to position [0, 0]
click at [548, 205] on input "checkbox" at bounding box center [549, 203] width 15 height 15
checkbox input "false"
click at [937, 282] on span "Submit" at bounding box center [933, 285] width 36 height 14
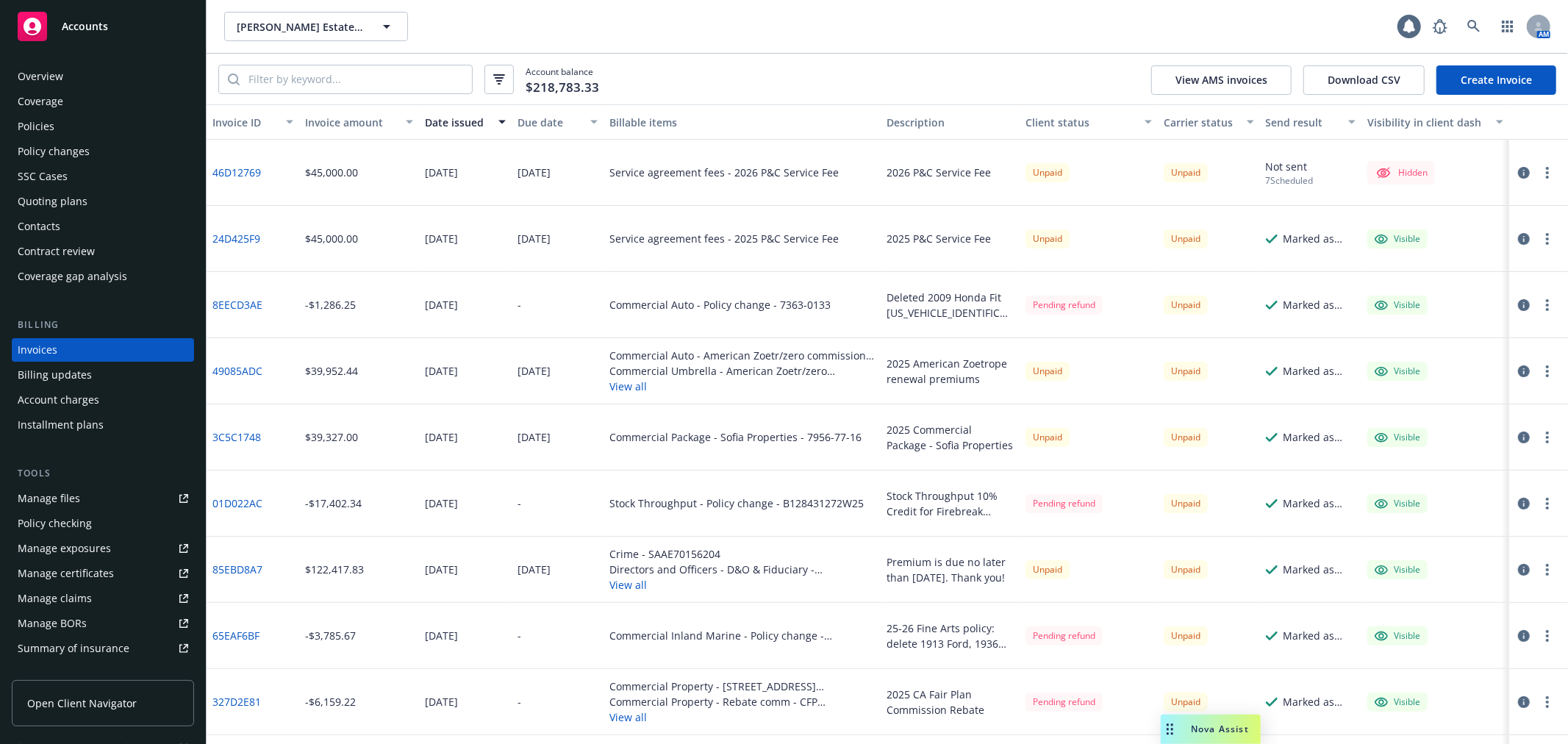
click at [1519, 171] on icon "button" at bounding box center [1525, 173] width 12 height 12
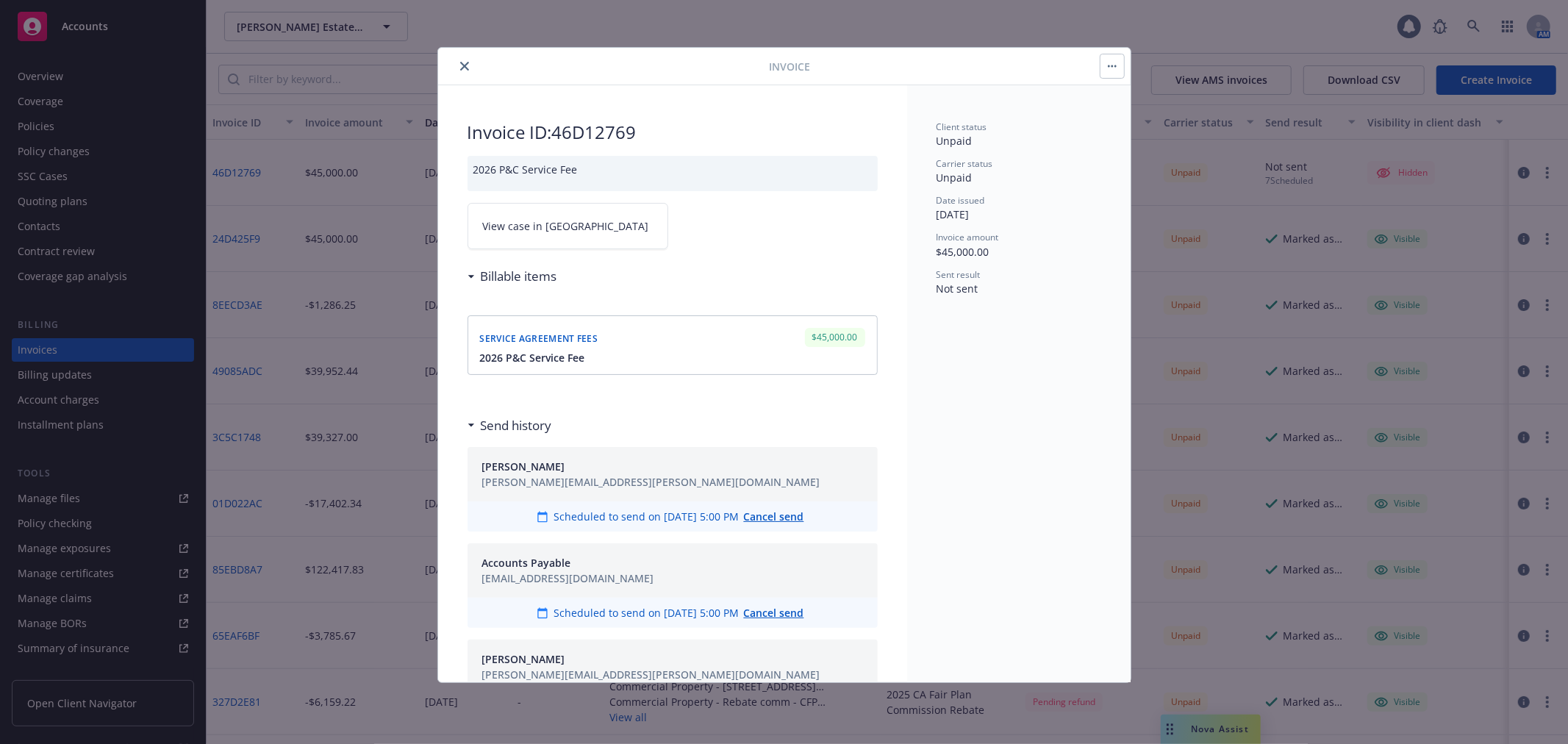
click at [461, 64] on icon "close" at bounding box center [464, 66] width 9 height 9
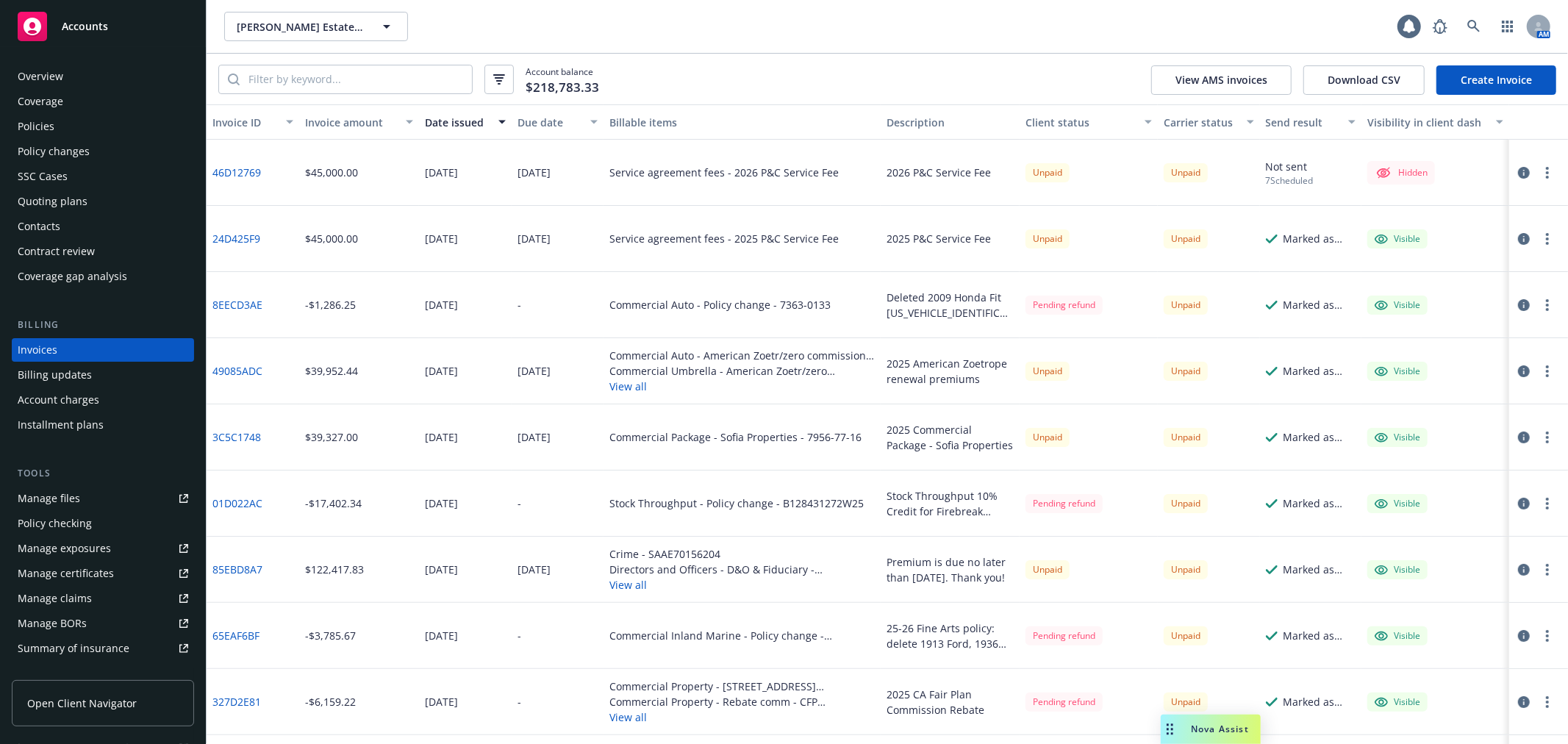
click at [1486, 76] on link "Create Invoice" at bounding box center [1496, 80] width 120 height 30
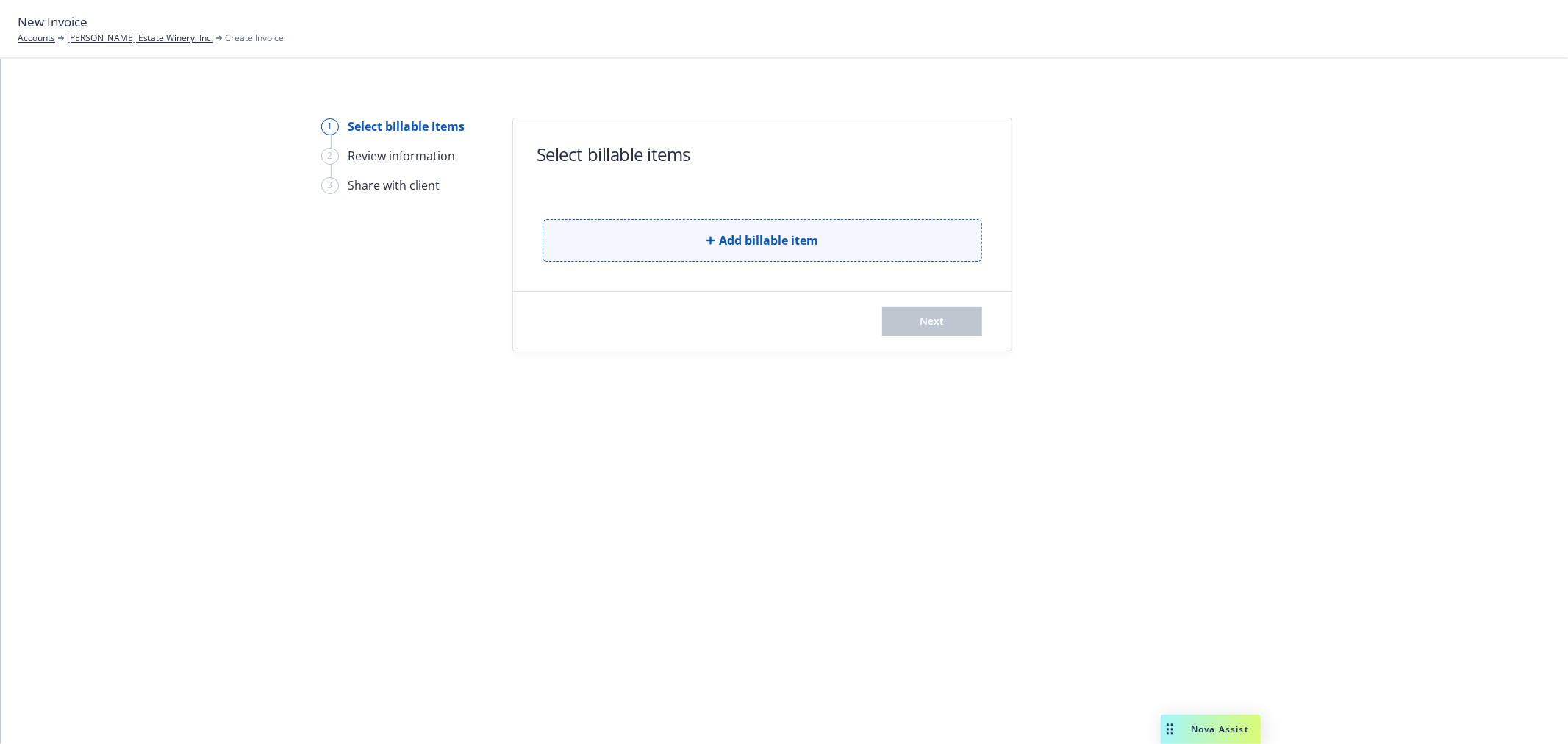
click at [816, 247] on span "Add billable item" at bounding box center [769, 240] width 99 height 18
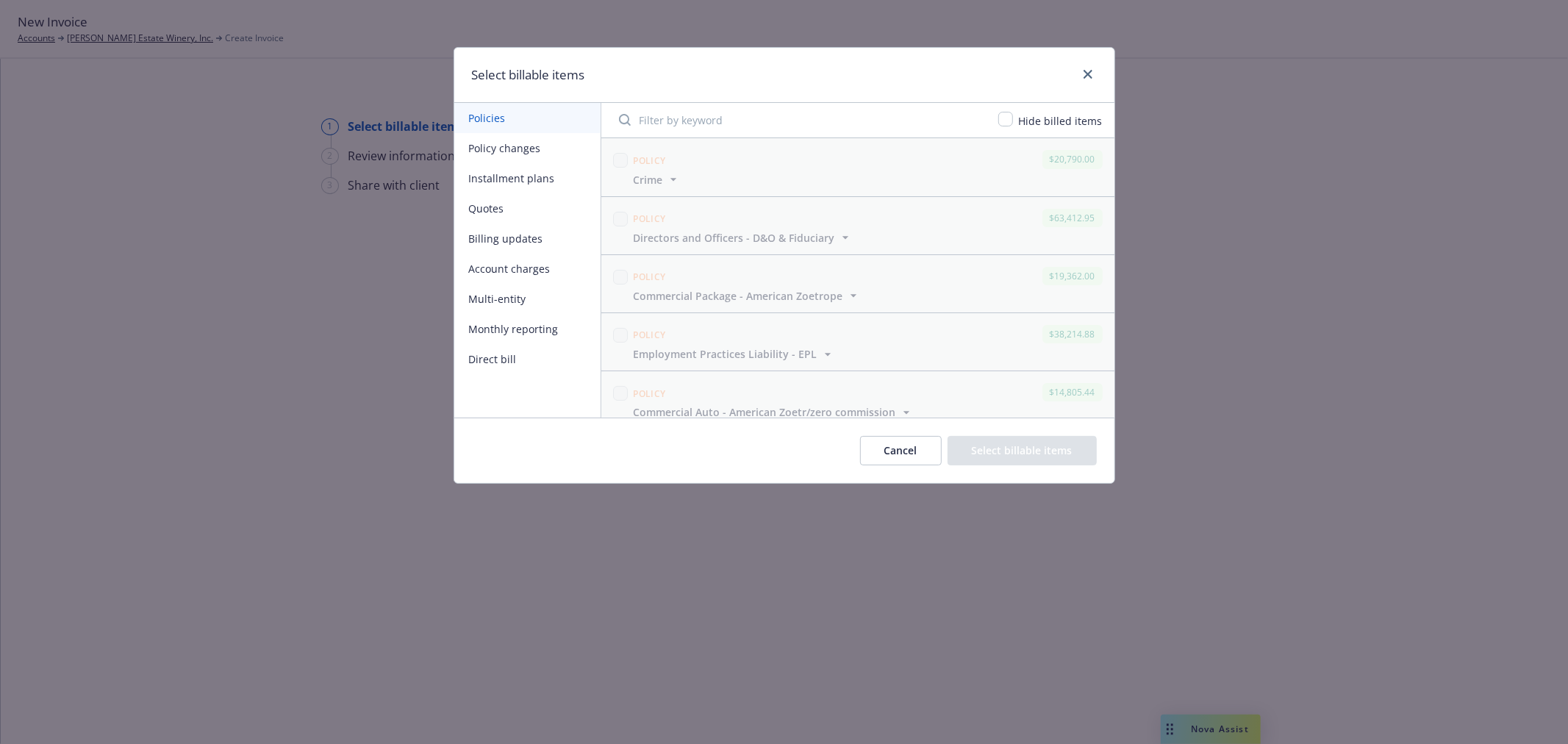
click at [503, 266] on button "Account charges" at bounding box center [528, 269] width 146 height 31
click at [1007, 118] on input "checkbox" at bounding box center [1005, 119] width 15 height 15
checkbox input "true"
click at [619, 159] on input "checkbox" at bounding box center [620, 160] width 15 height 15
checkbox input "true"
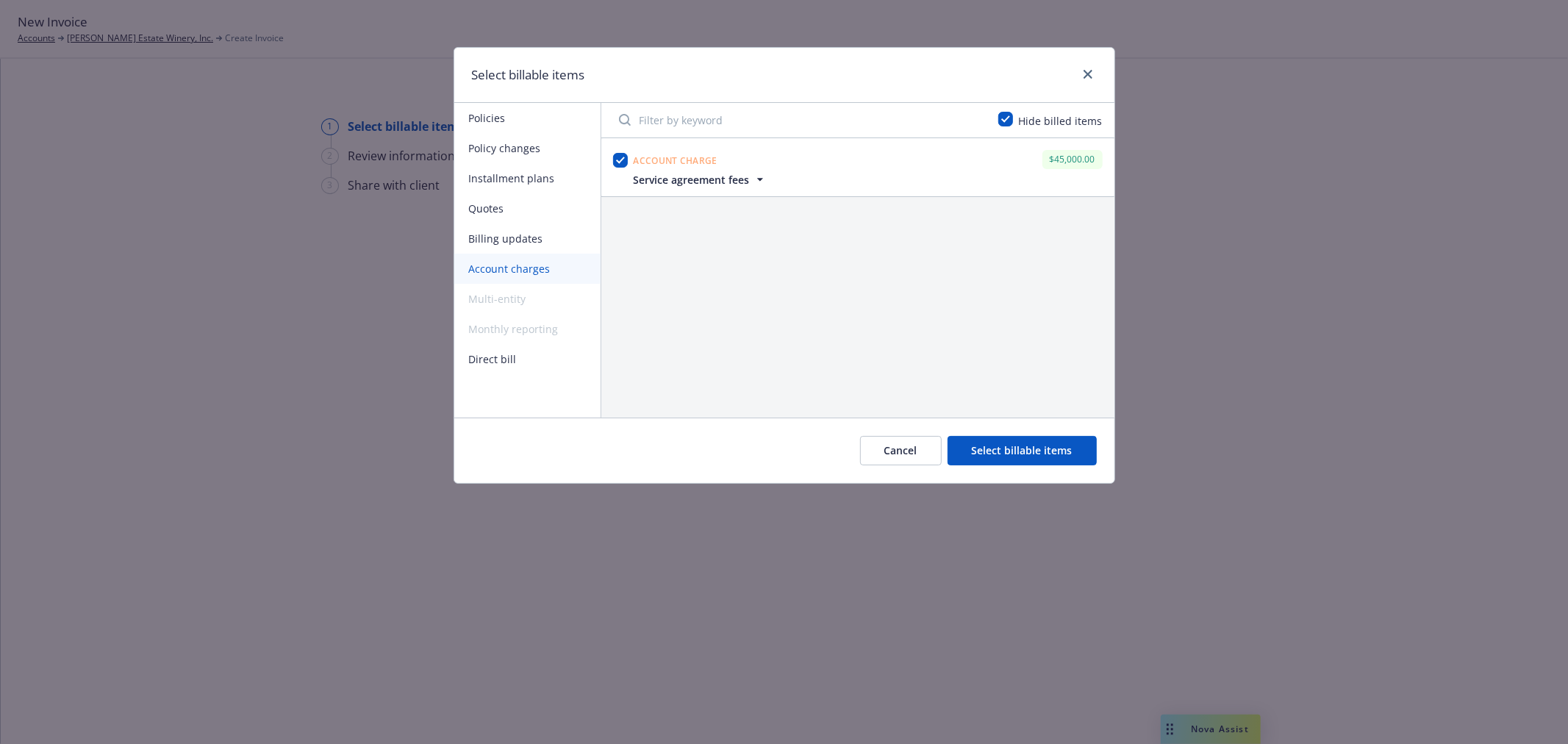
click at [1034, 444] on button "Select billable items" at bounding box center [1022, 451] width 149 height 30
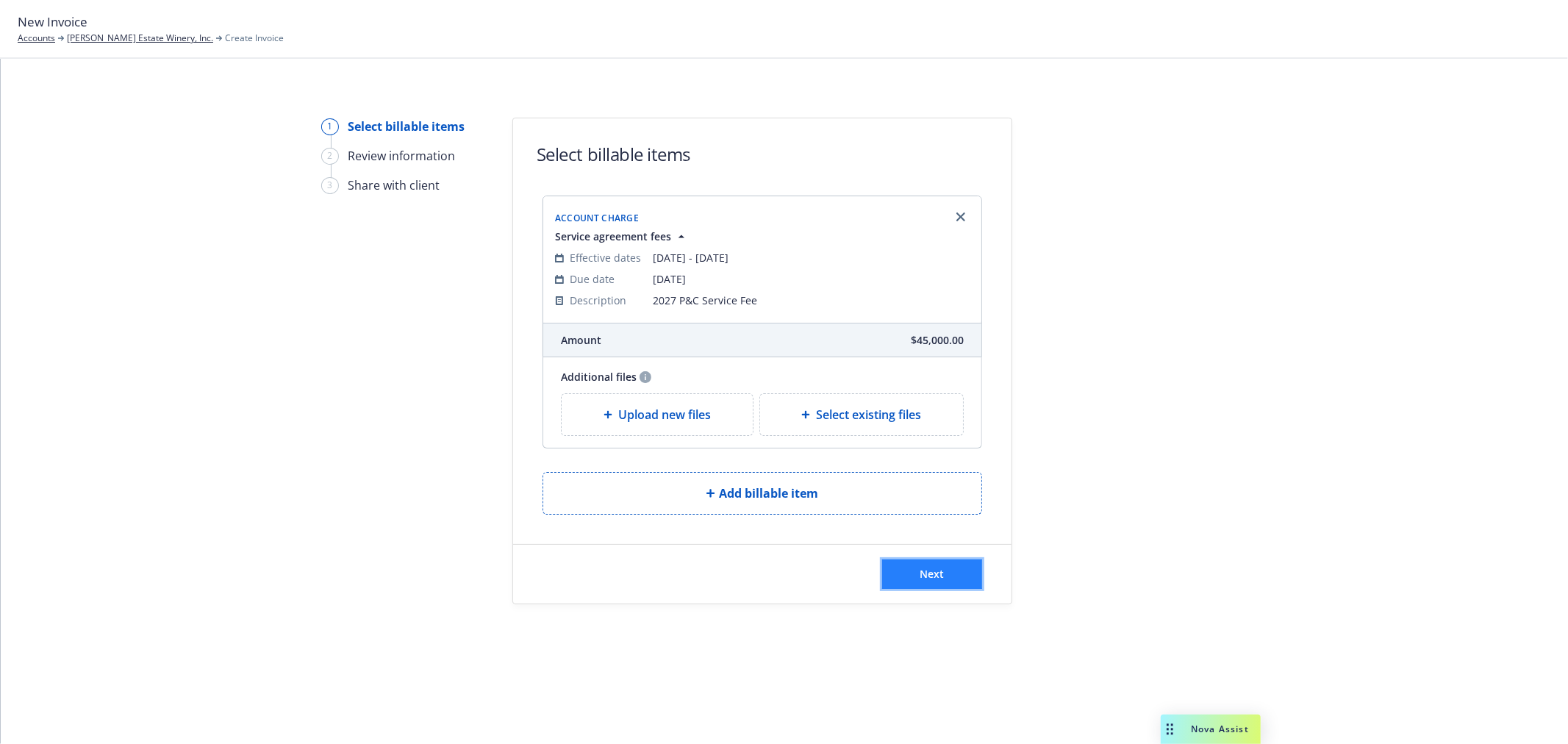
click at [925, 574] on span "Next" at bounding box center [933, 574] width 25 height 14
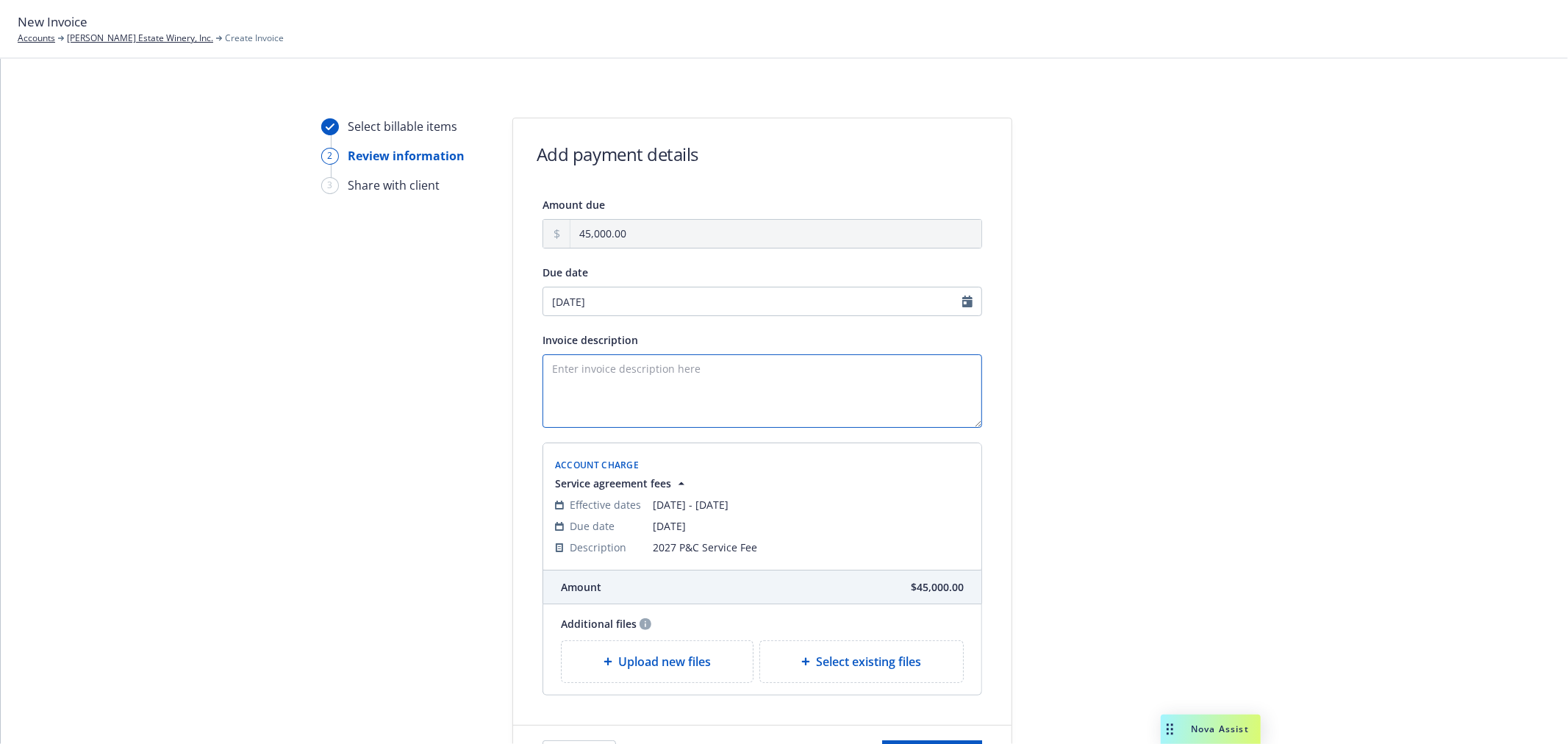
click at [609, 399] on textarea "Invoice description" at bounding box center [762, 391] width 440 height 73
paste textarea "2025 P&C Service Fee"
click at [560, 362] on textarea "2025 P&C Service Fee" at bounding box center [762, 391] width 440 height 73
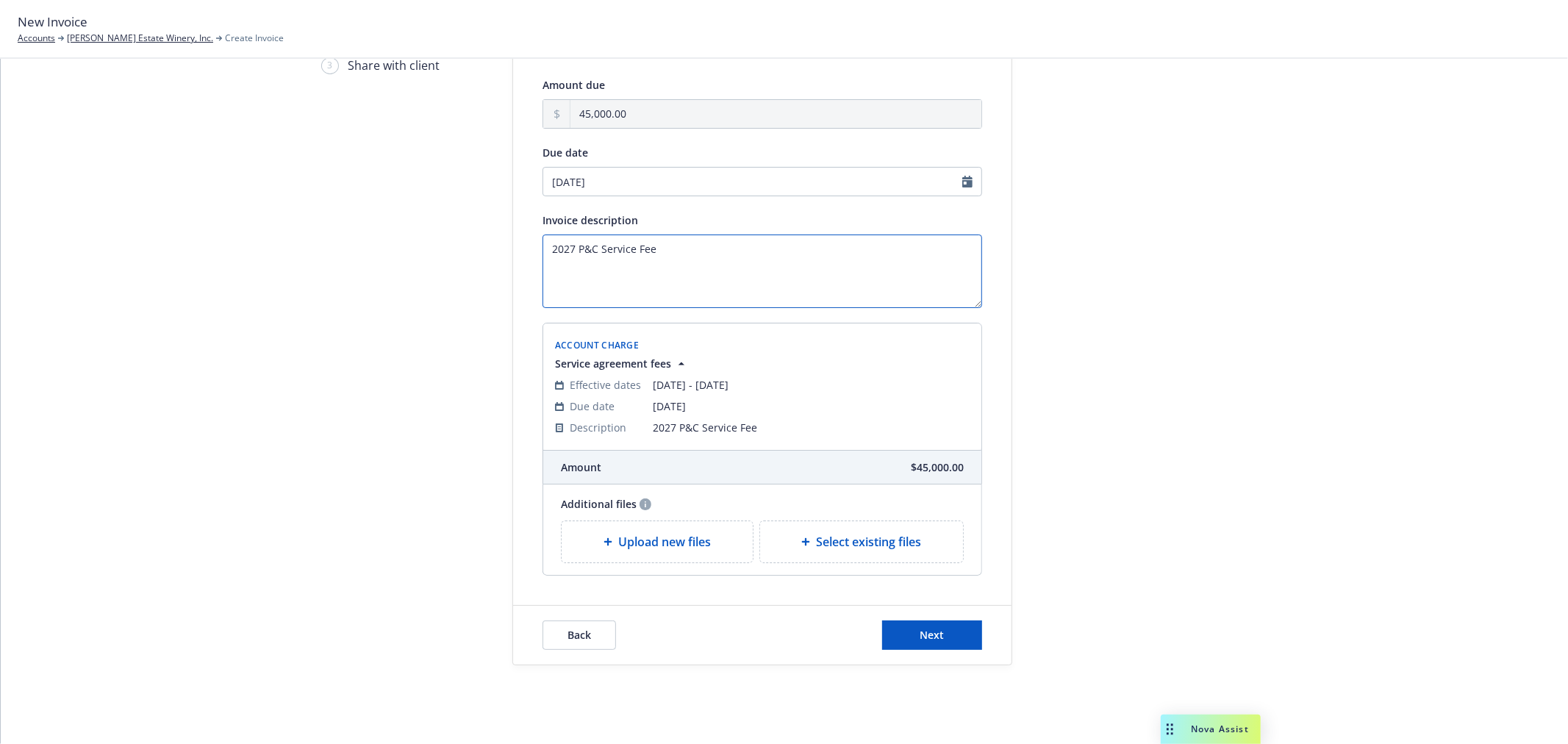
scroll to position [136, 0]
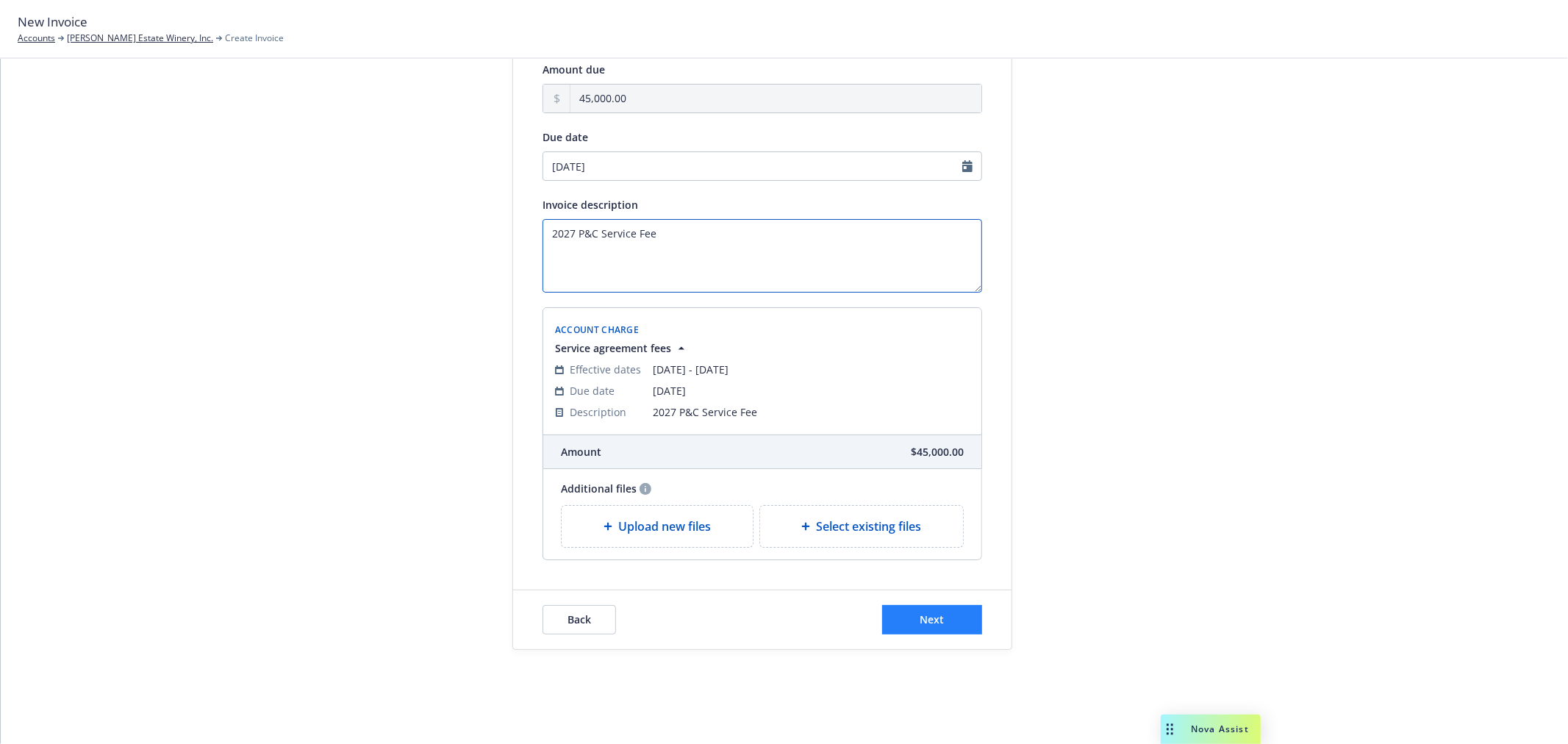
type textarea "2027 P&C Service Fee"
click at [935, 622] on span "Next" at bounding box center [933, 620] width 25 height 14
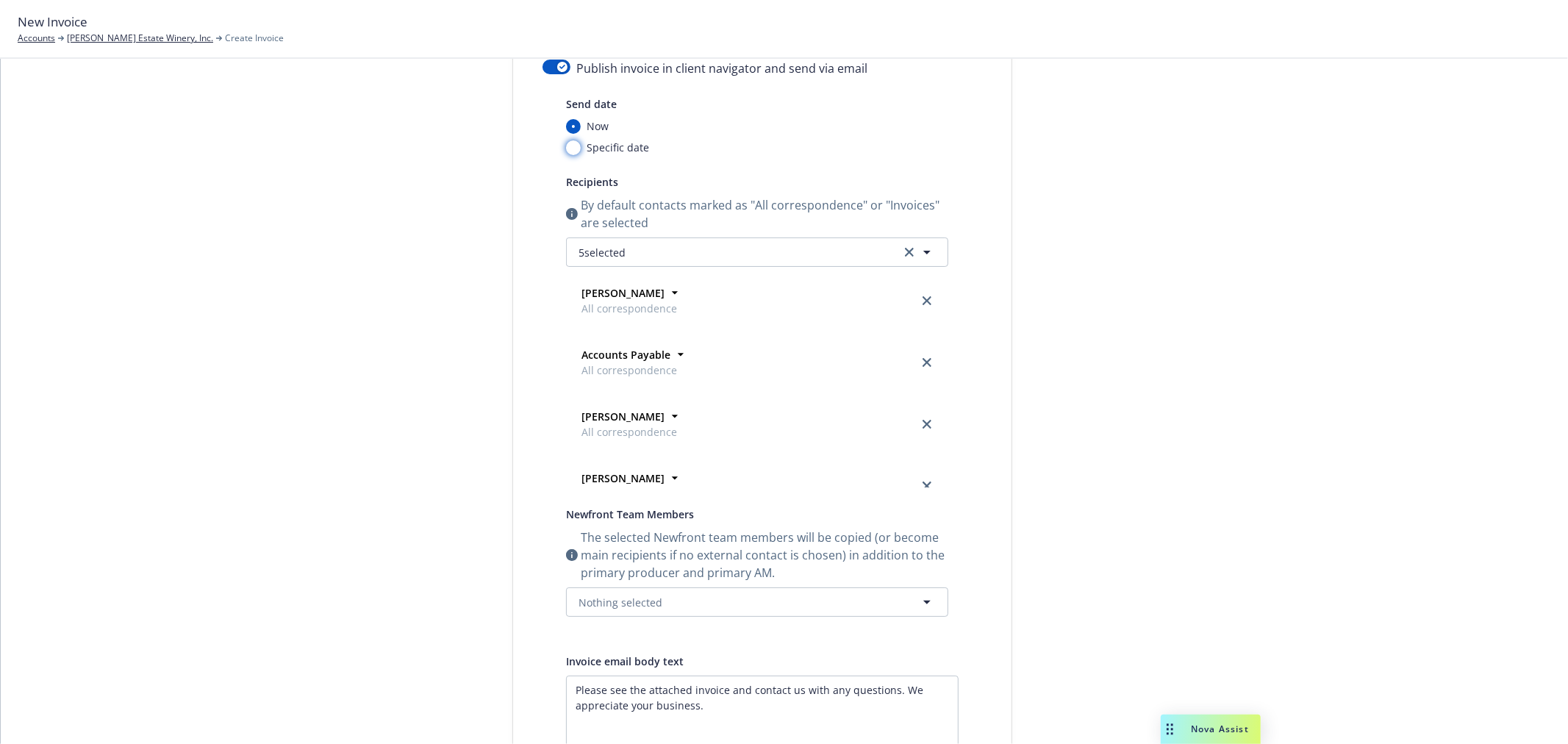
click at [567, 145] on input "Specific date" at bounding box center [573, 147] width 15 height 15
radio input "true"
radio input "false"
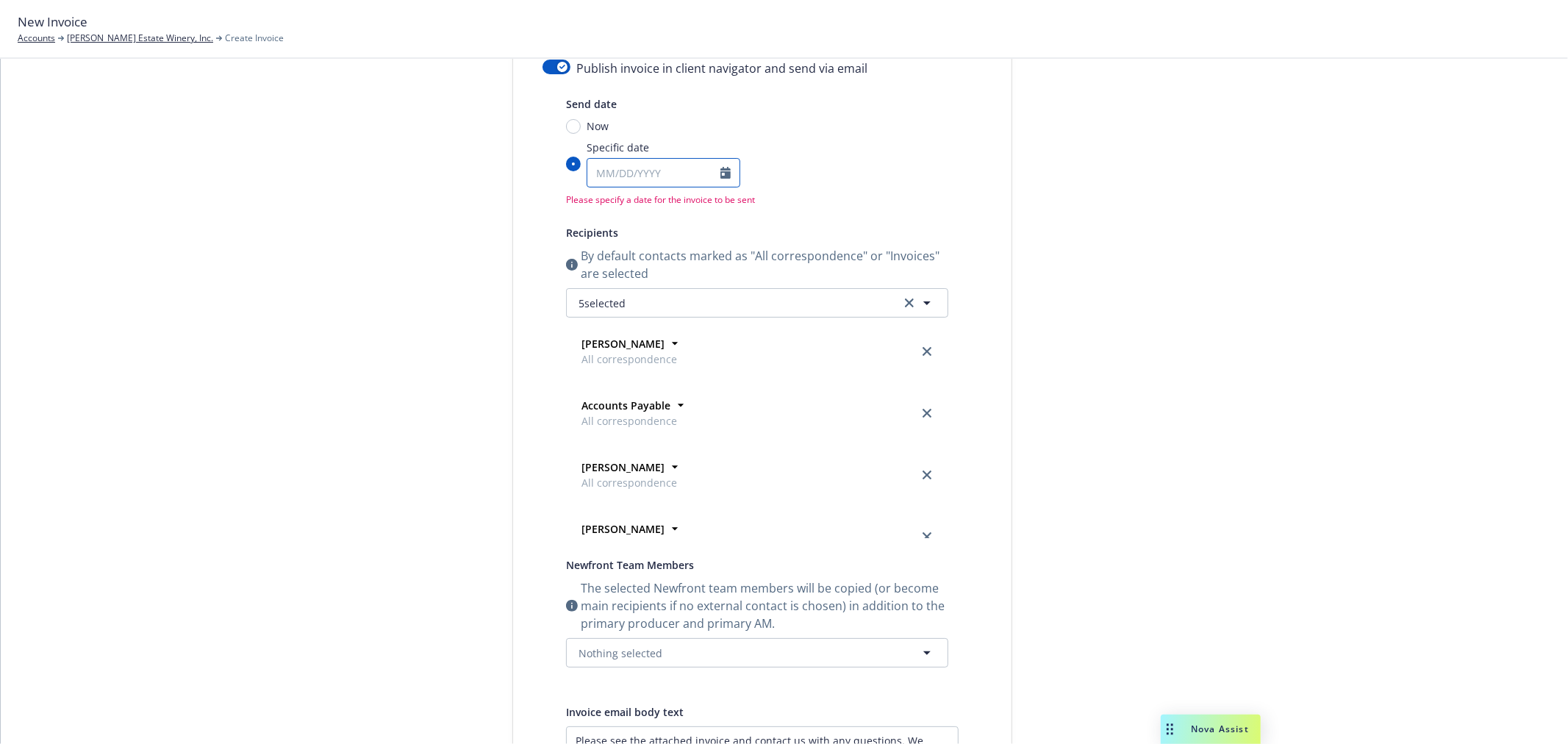
click at [609, 171] on input "Specific date" at bounding box center [654, 173] width 133 height 28
select select "10"
type input "10/01/2027"
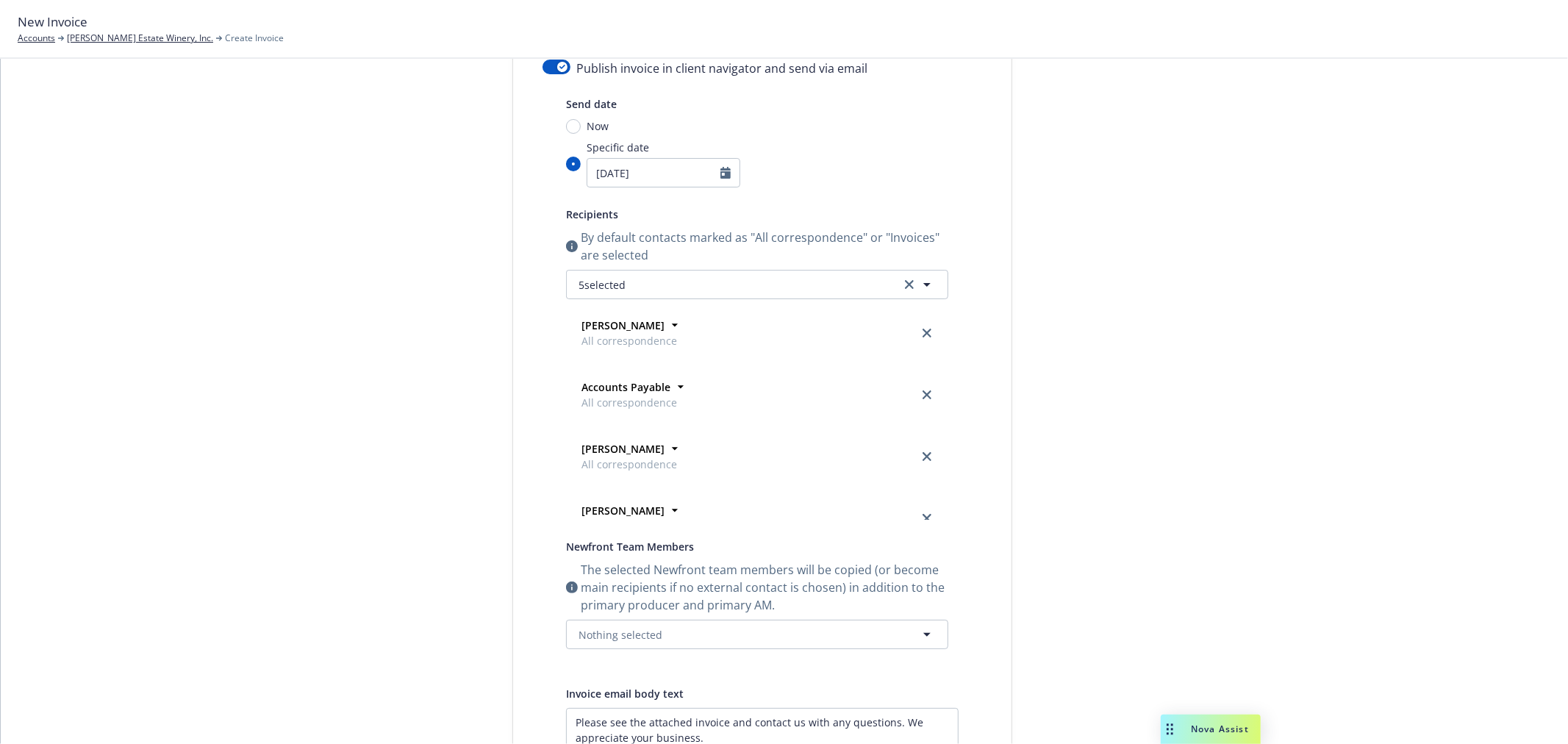
click at [913, 125] on div "Now" at bounding box center [757, 126] width 382 height 16
click at [581, 125] on input "Now" at bounding box center [573, 126] width 15 height 15
radio input "true"
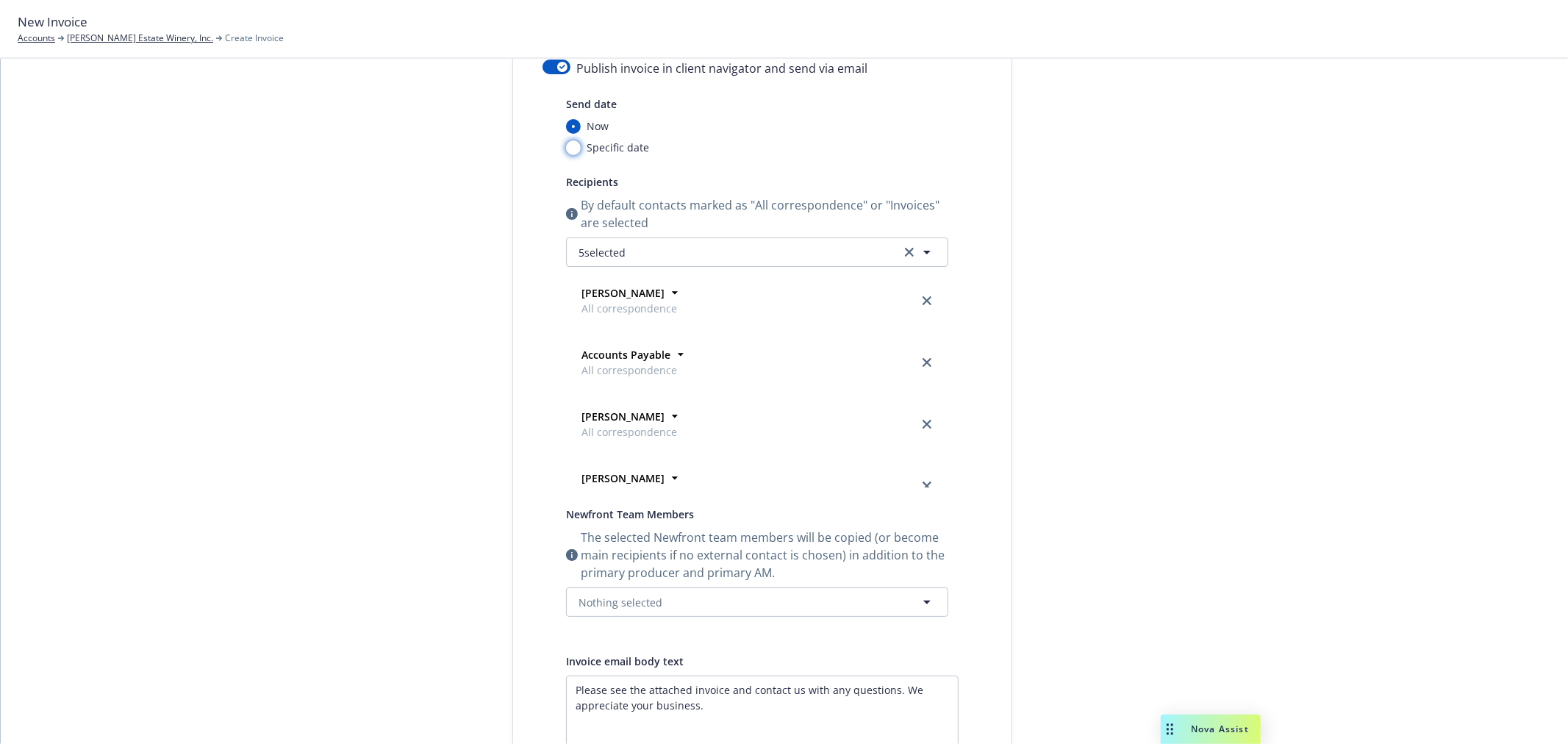
click at [568, 150] on input "Specific date" at bounding box center [573, 147] width 15 height 15
radio input "true"
radio input "false"
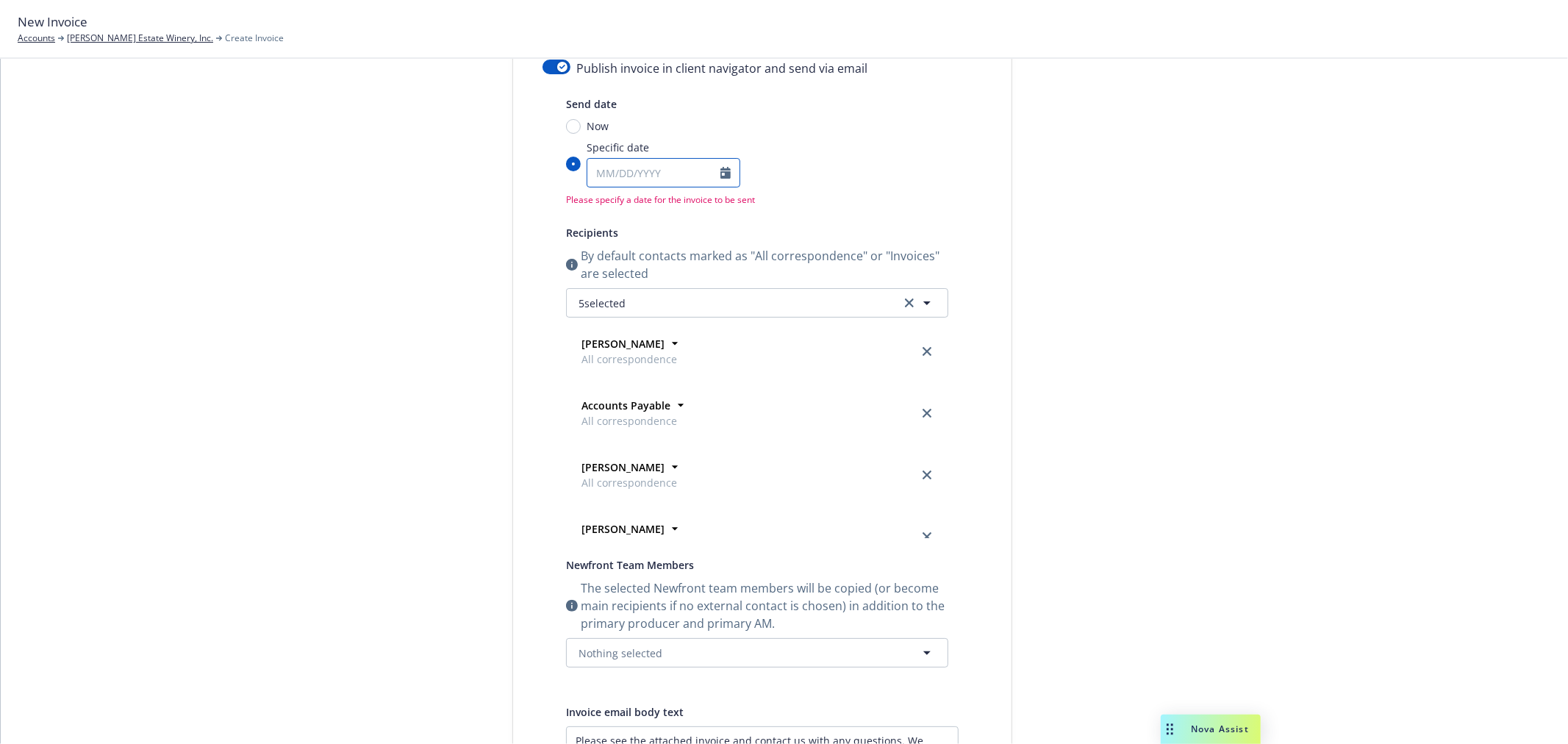
select select "10"
click at [605, 175] on input "Specific date January February March April May June July August September Octob…" at bounding box center [654, 173] width 133 height 28
type input "10/01/2027"
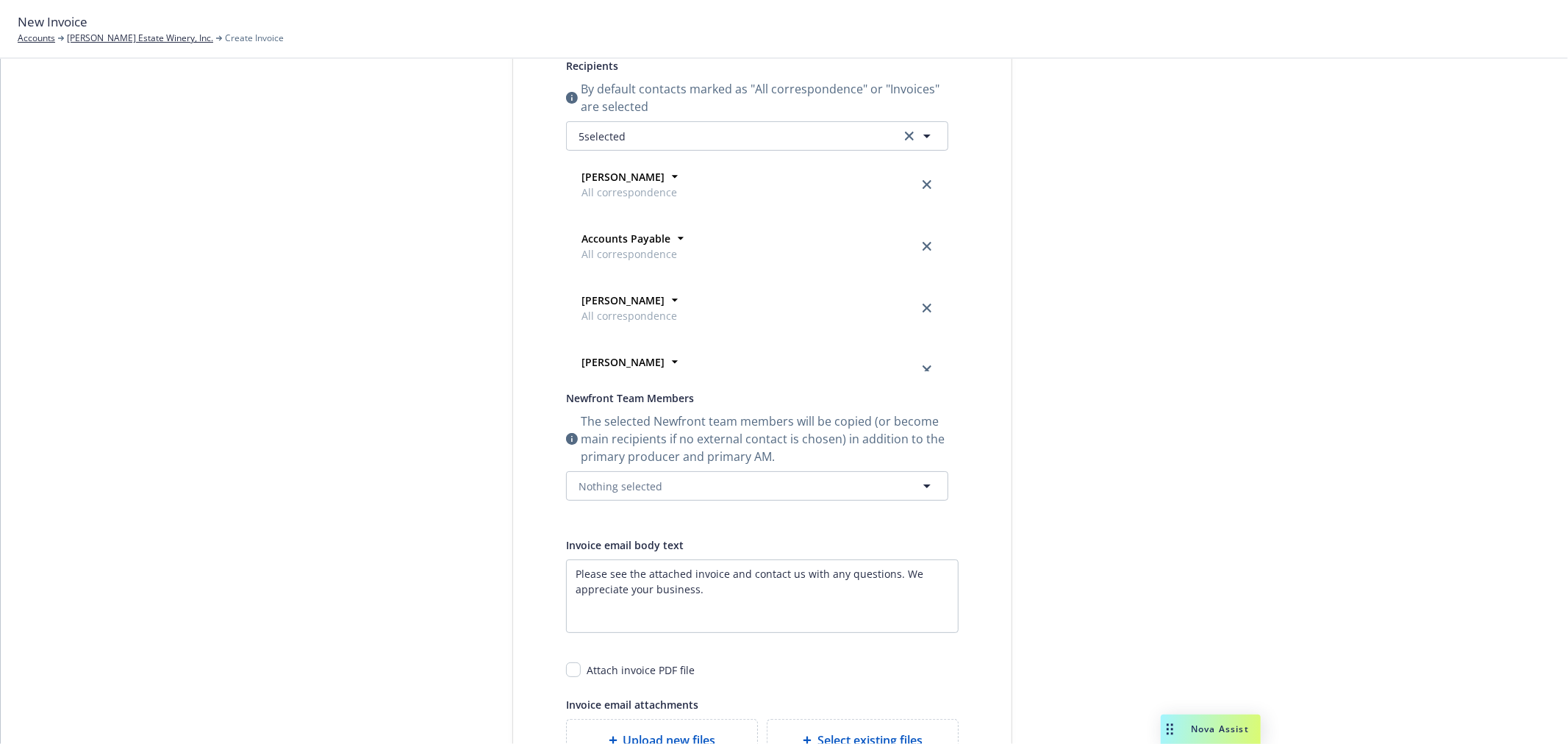
scroll to position [380, 0]
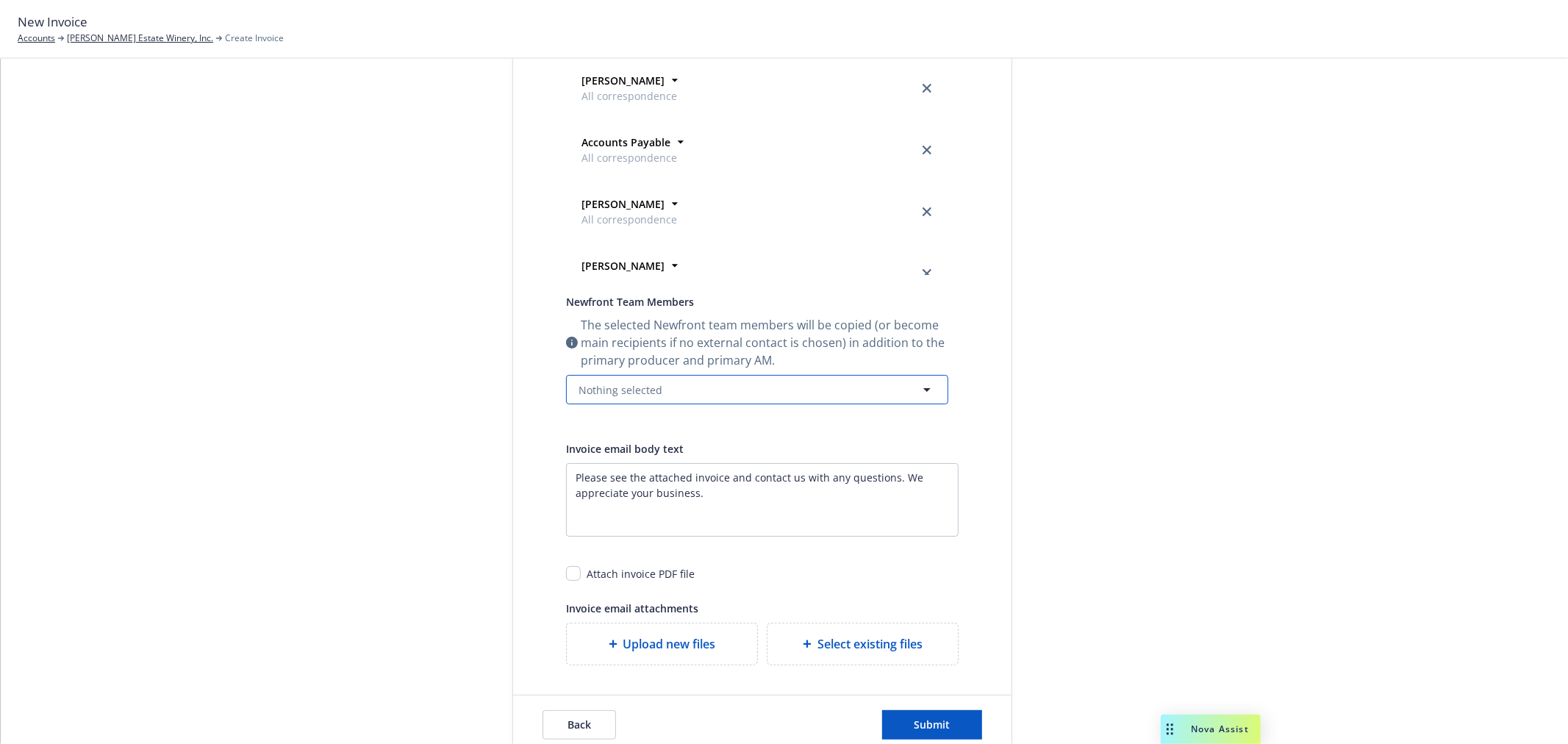
click at [642, 398] on button "Nothing selected" at bounding box center [757, 389] width 382 height 30
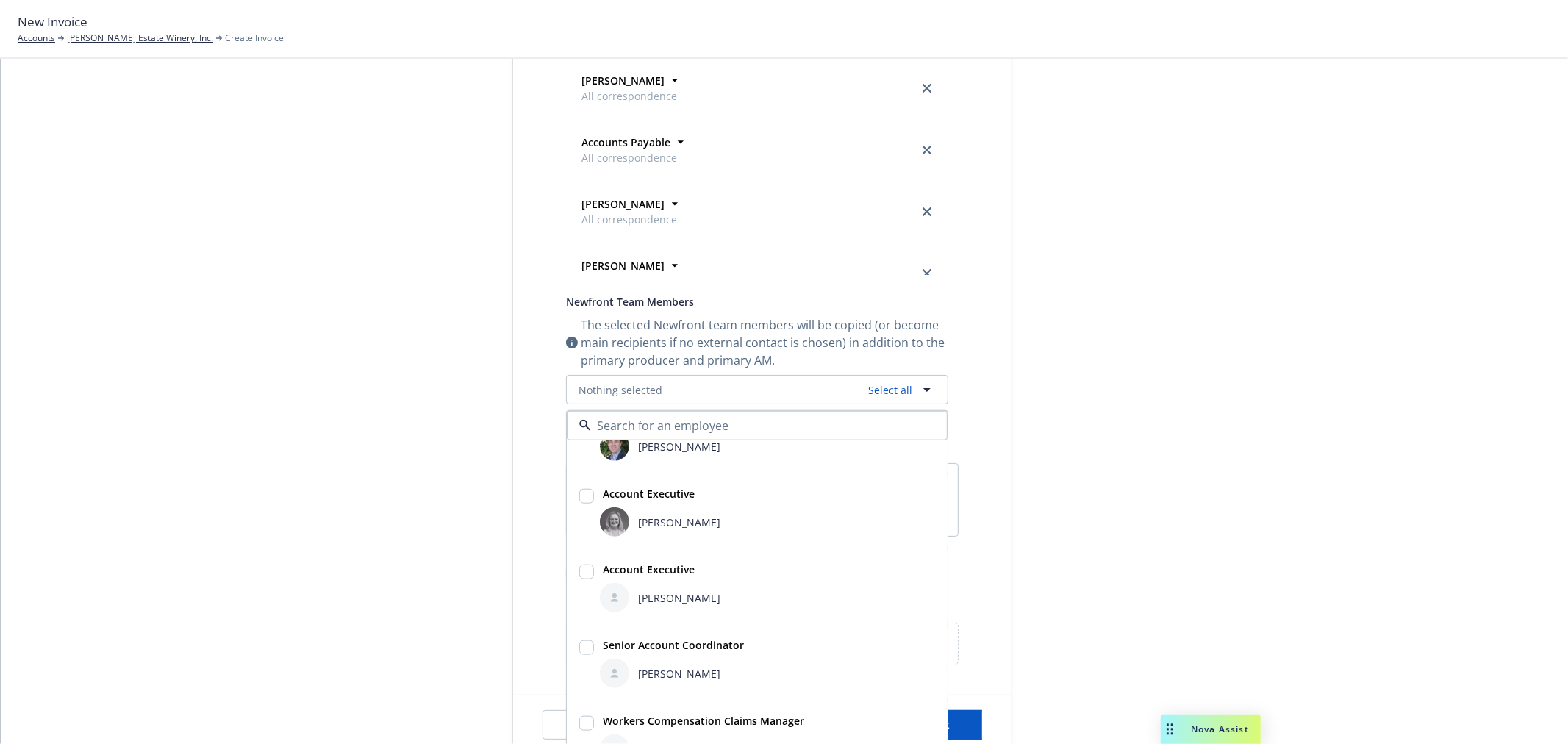
scroll to position [82, 0]
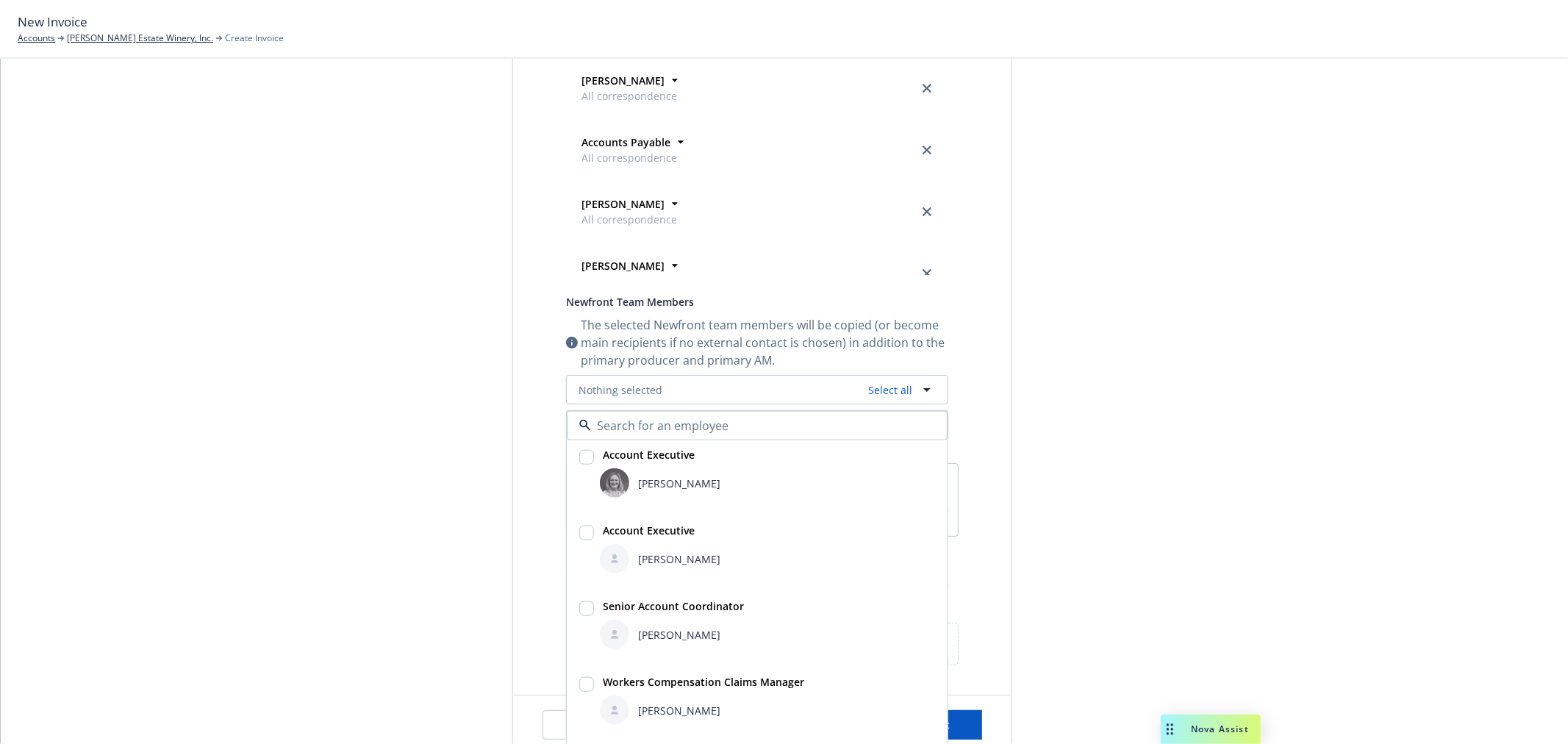
click at [579, 533] on input "checkbox" at bounding box center [586, 533] width 15 height 15
checkbox input "true"
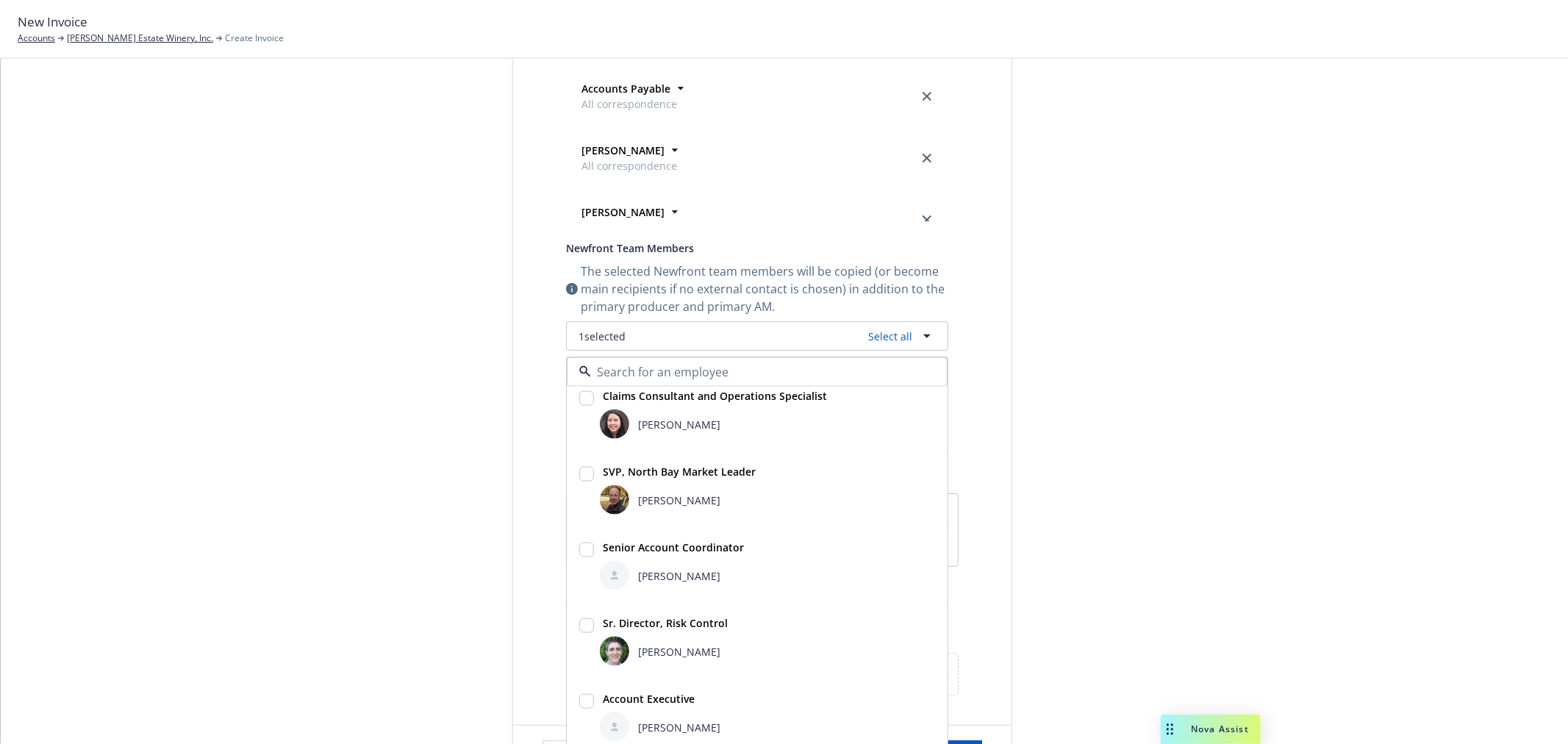
scroll to position [463, 0]
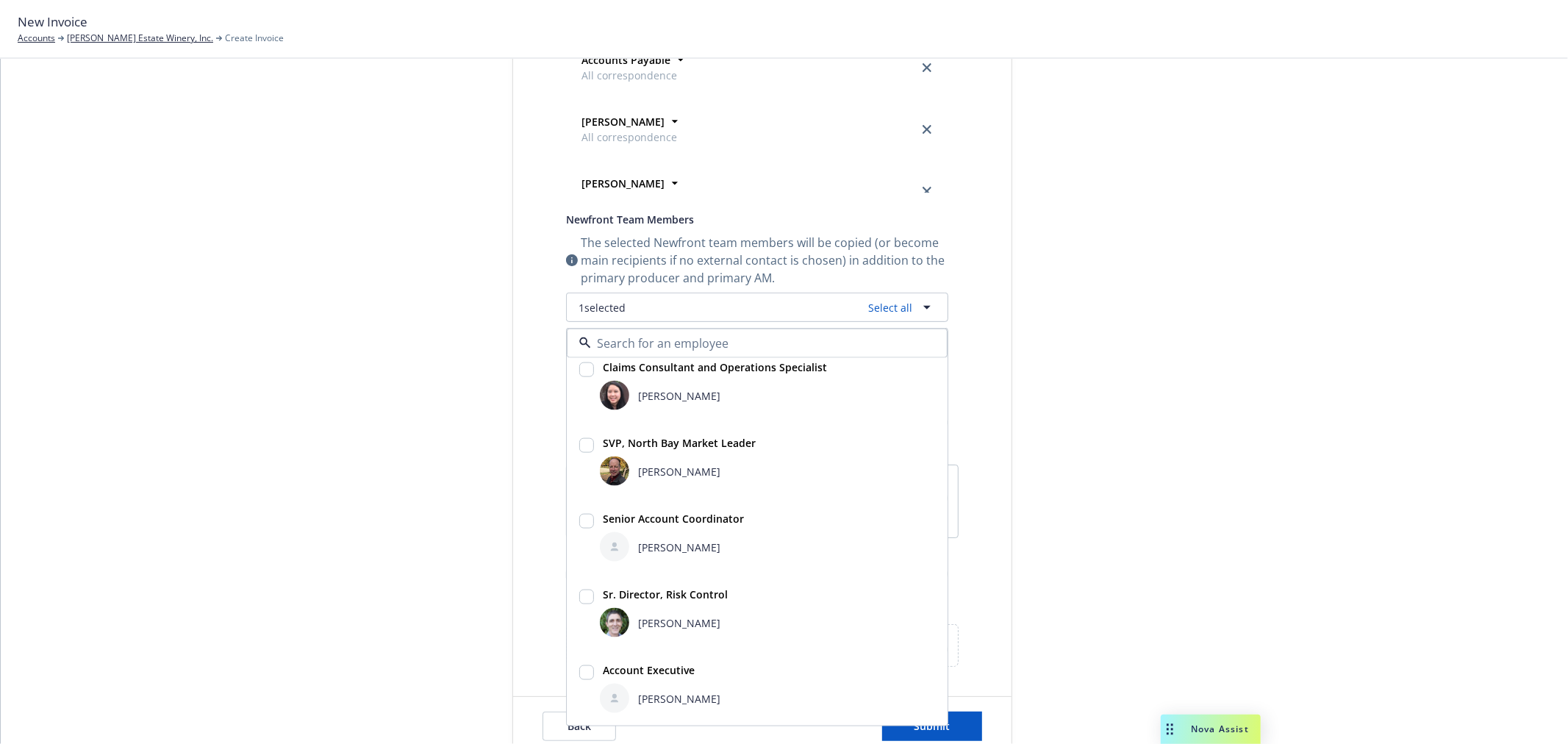
click at [579, 519] on input "checkbox" at bounding box center [586, 521] width 15 height 15
checkbox input "true"
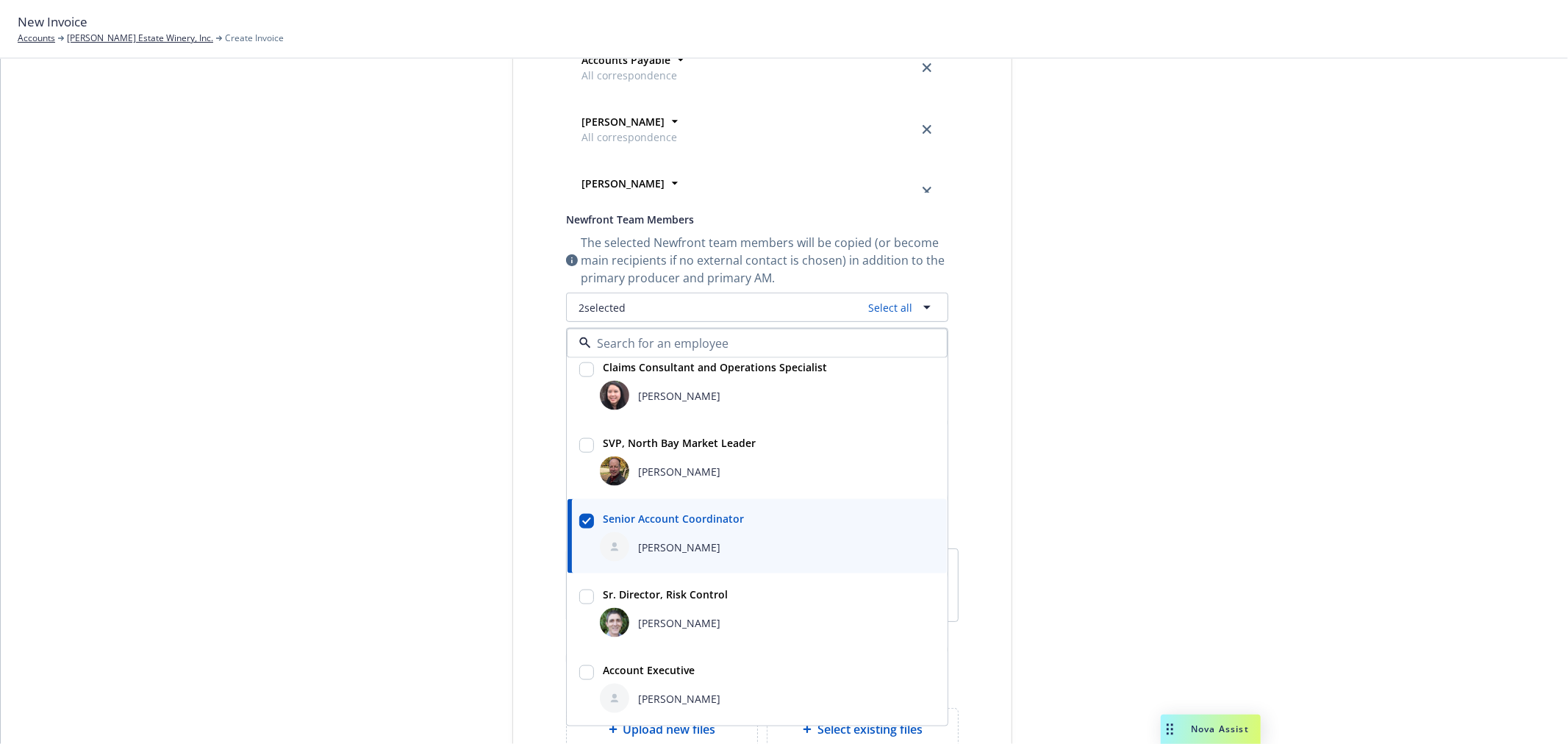
click at [995, 342] on div "Publish invoice in client navigator and send via email Send date Now Specific d…" at bounding box center [762, 241] width 498 height 1019
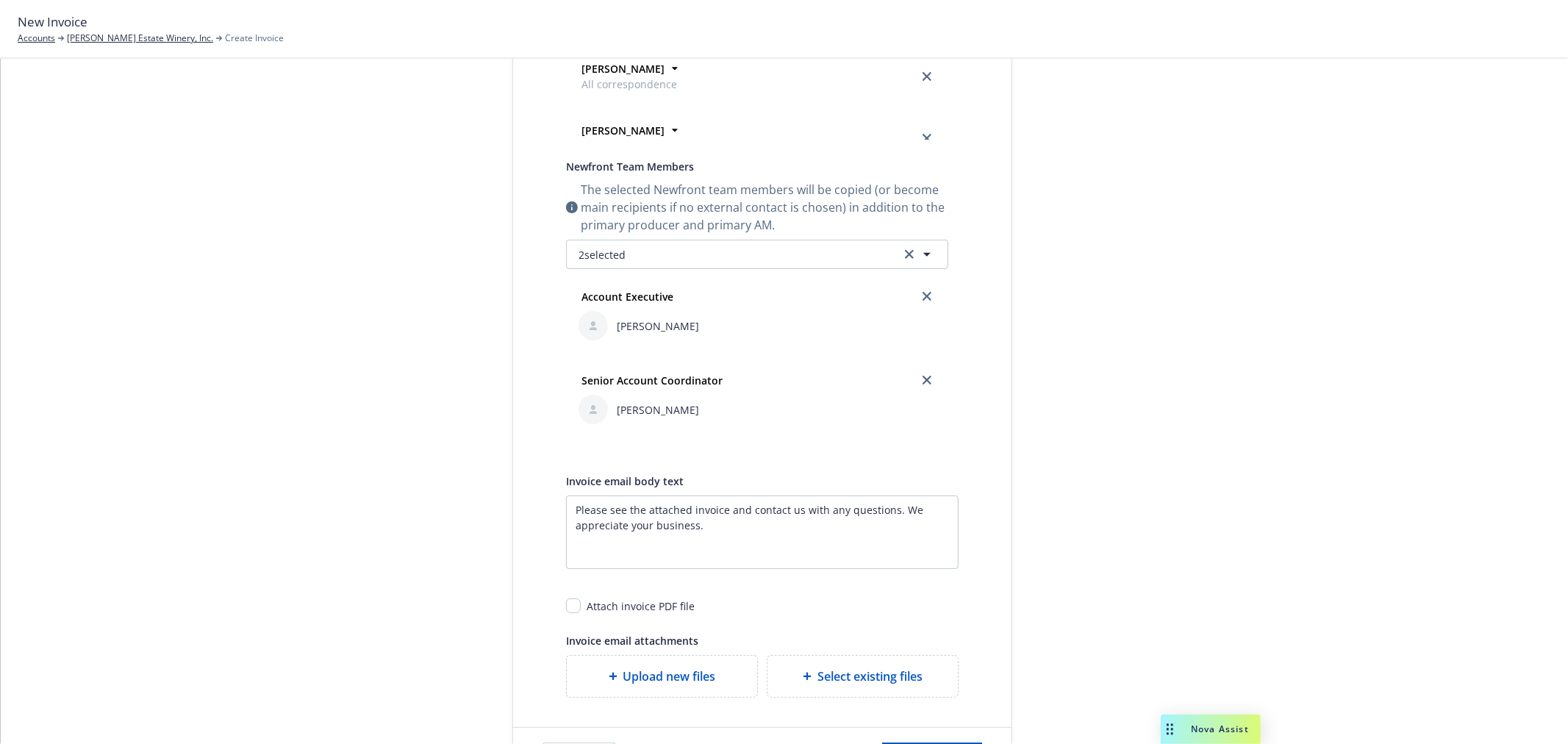
scroll to position [544, 0]
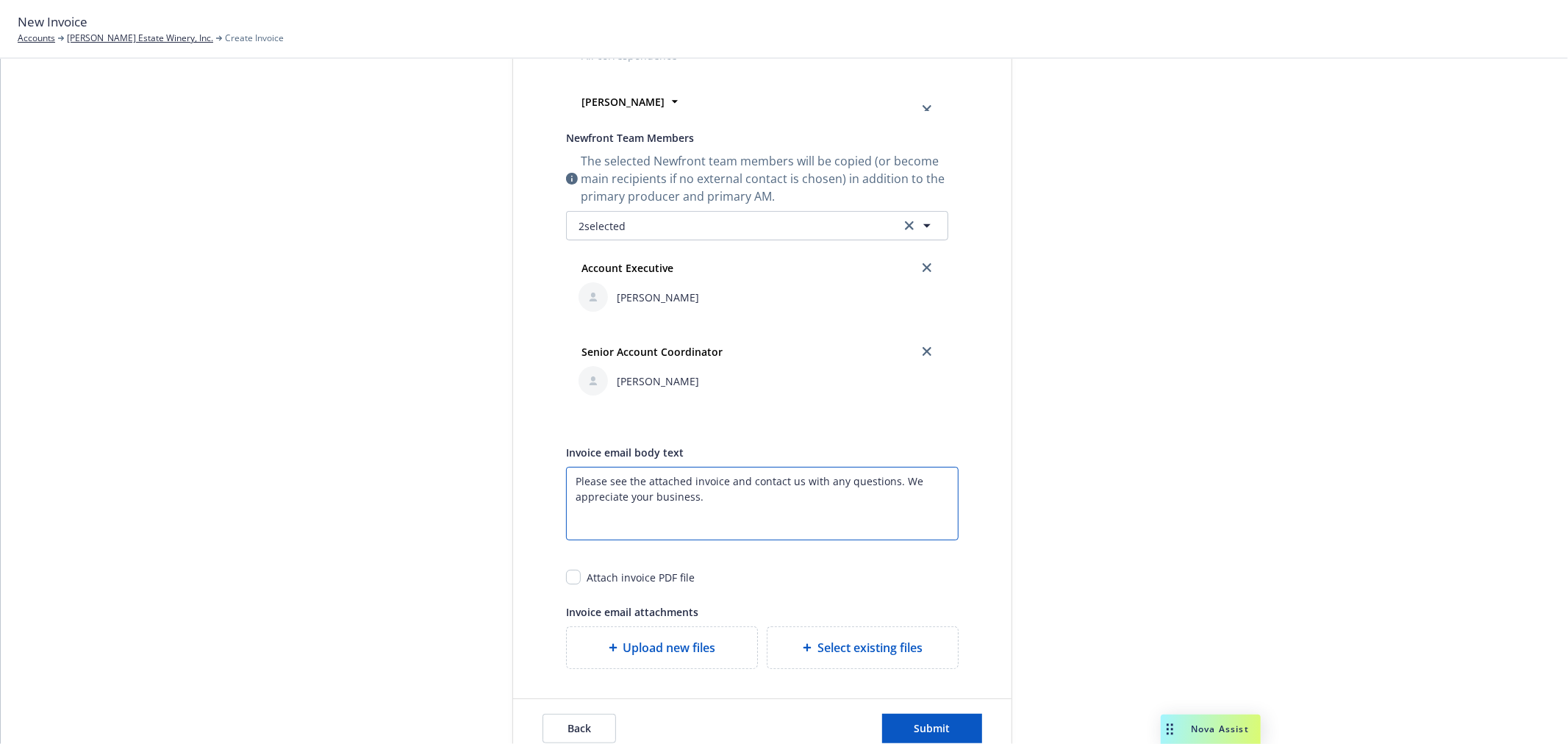
click at [569, 485] on textarea "Please see the attached invoice and contact us with any questions. We appreciat…" at bounding box center [762, 503] width 392 height 73
paste textarea "2025 P&C Service Fee"
click at [591, 481] on textarea "2025 P&C Service Fee Please see the attached invoice and contact us with any qu…" at bounding box center [762, 503] width 392 height 73
click at [568, 485] on textarea "2027 P&C Service Fee Please see the attached invoice and contact us with any qu…" at bounding box center [762, 503] width 392 height 73
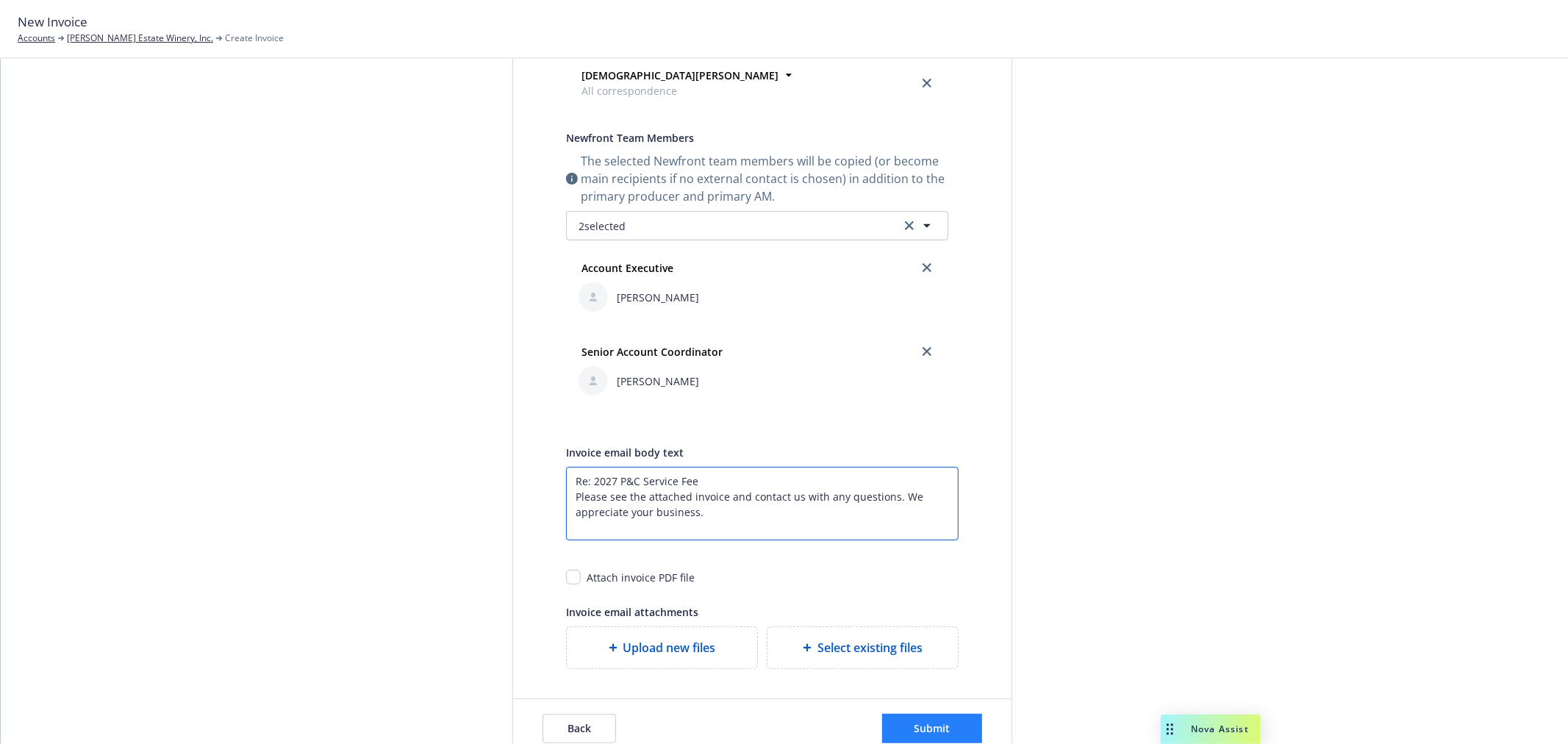
type textarea "Re: 2027 P&C Service Fee Please see the attached invoice and contact us with an…"
click at [961, 737] on button "Submit" at bounding box center [932, 729] width 100 height 30
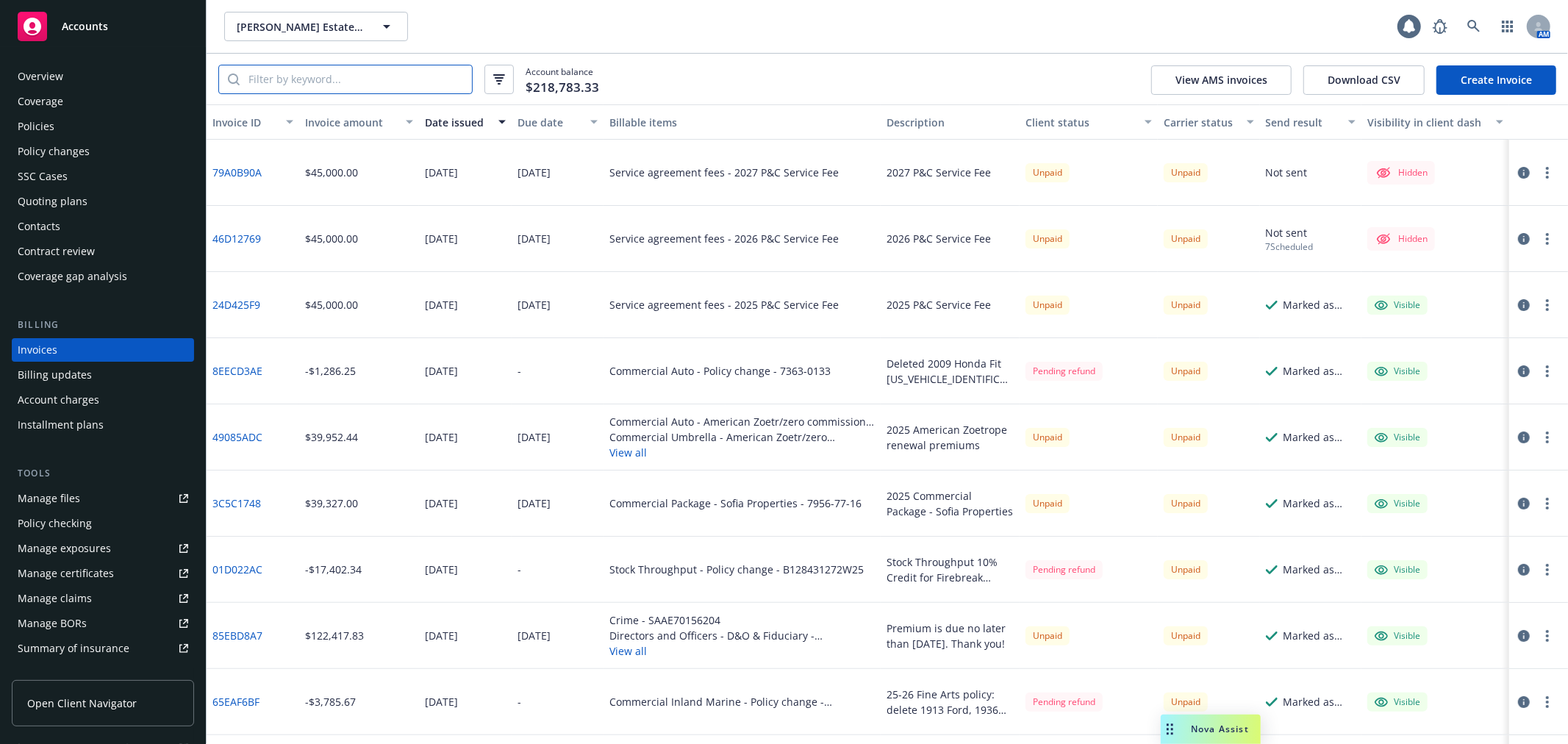
click at [371, 76] on input "search" at bounding box center [356, 79] width 232 height 28
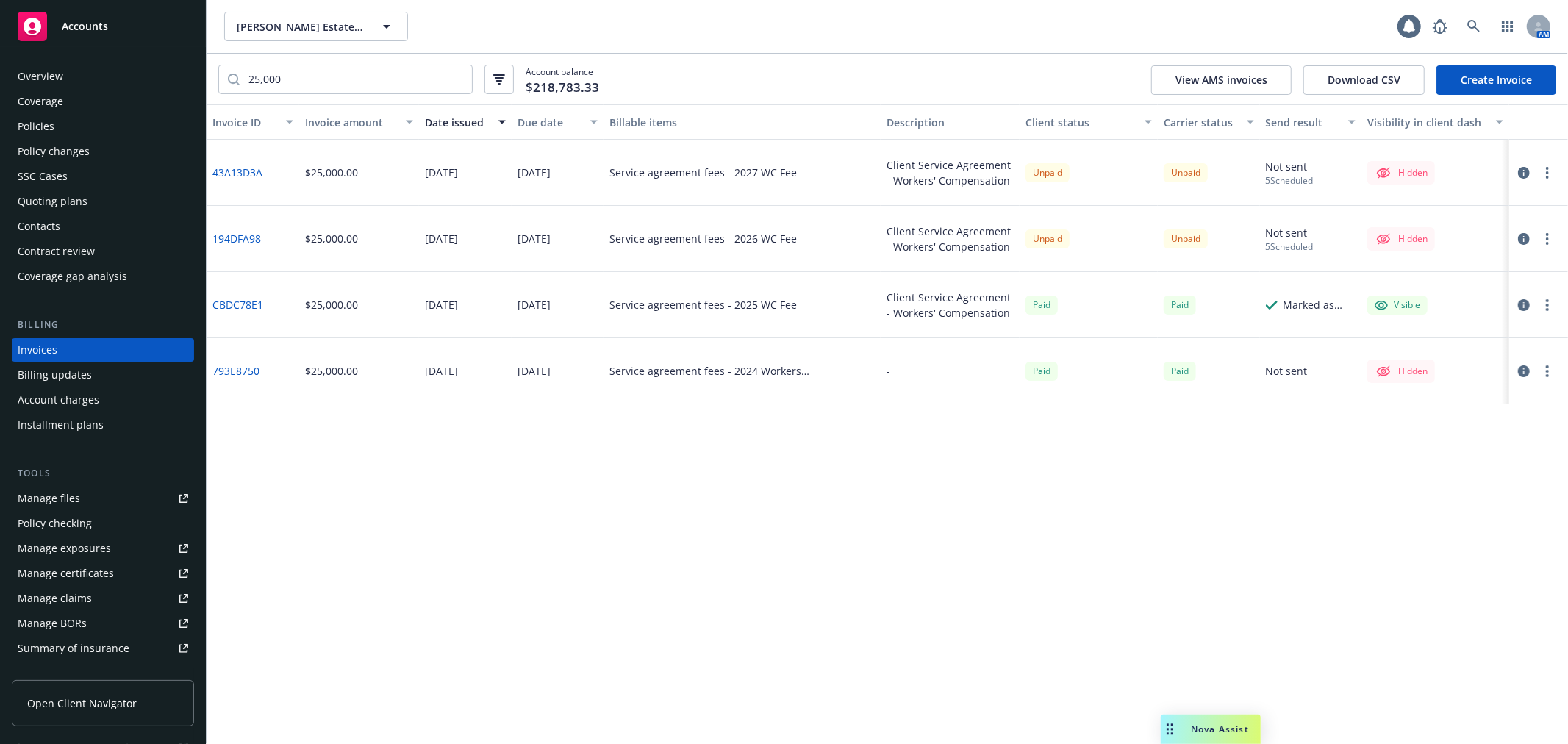
click at [1523, 171] on icon "button" at bounding box center [1525, 173] width 12 height 12
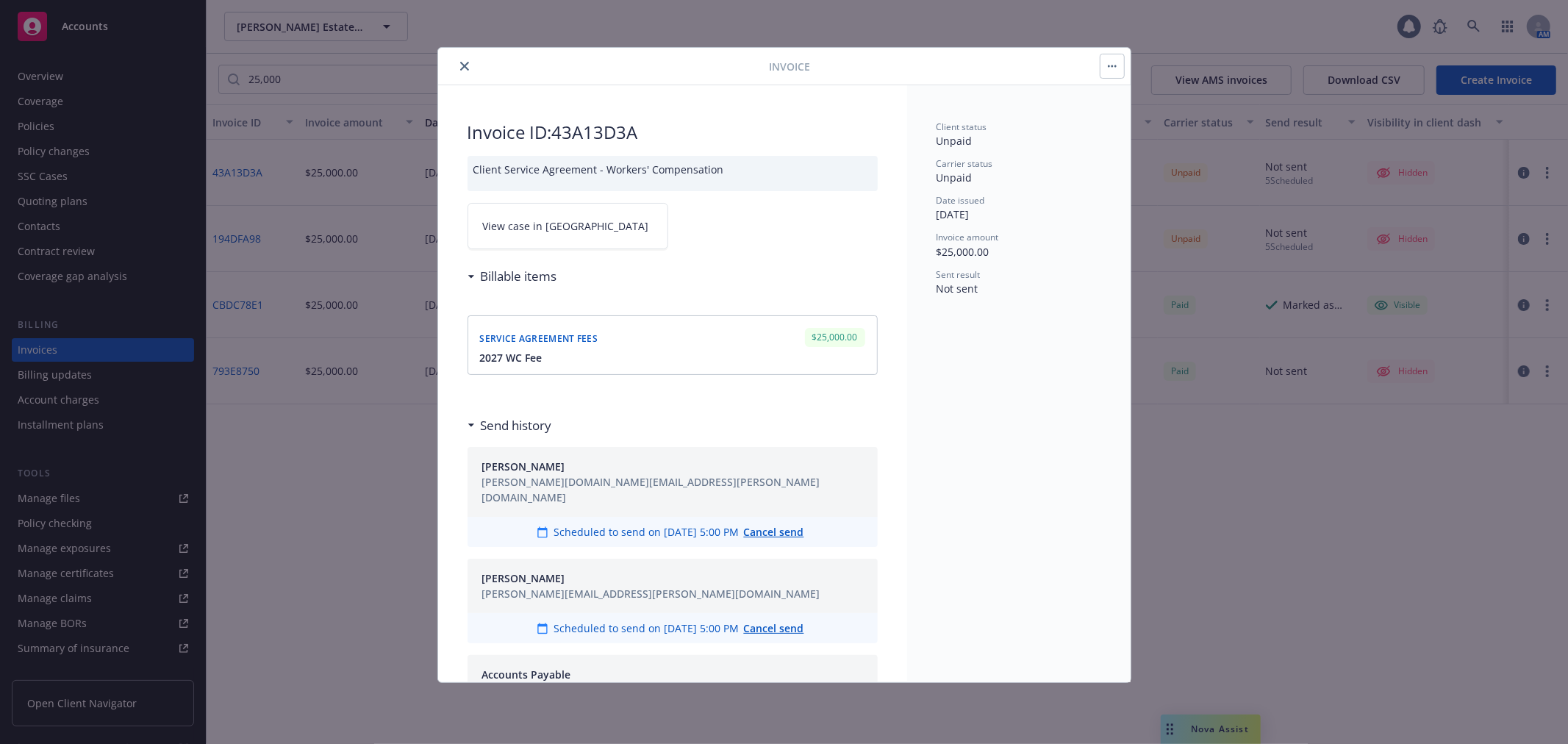
click at [461, 66] on icon "close" at bounding box center [464, 66] width 9 height 9
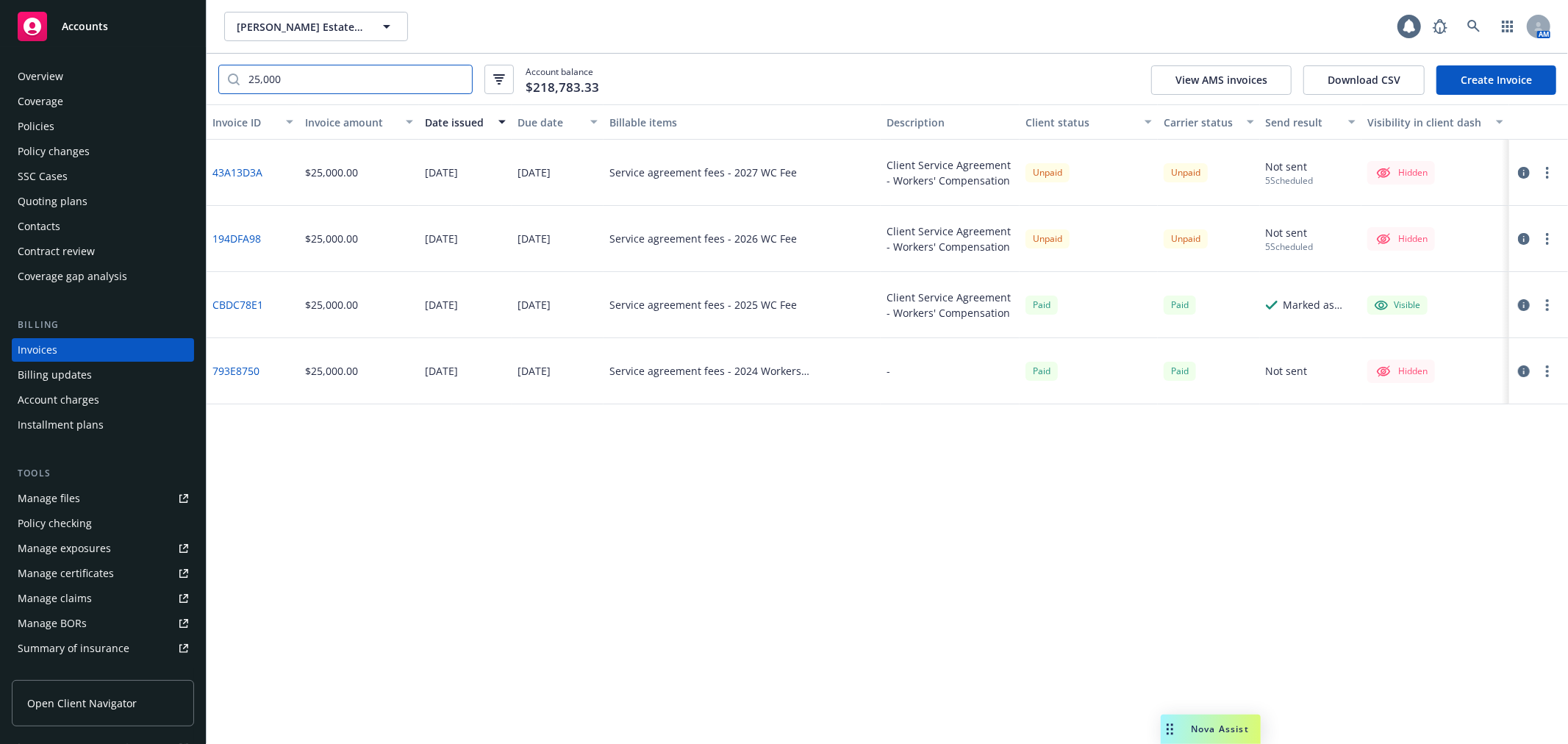
drag, startPoint x: 355, startPoint y: 77, endPoint x: 241, endPoint y: 77, distance: 114.0
click at [241, 77] on input "25,000" at bounding box center [356, 79] width 232 height 28
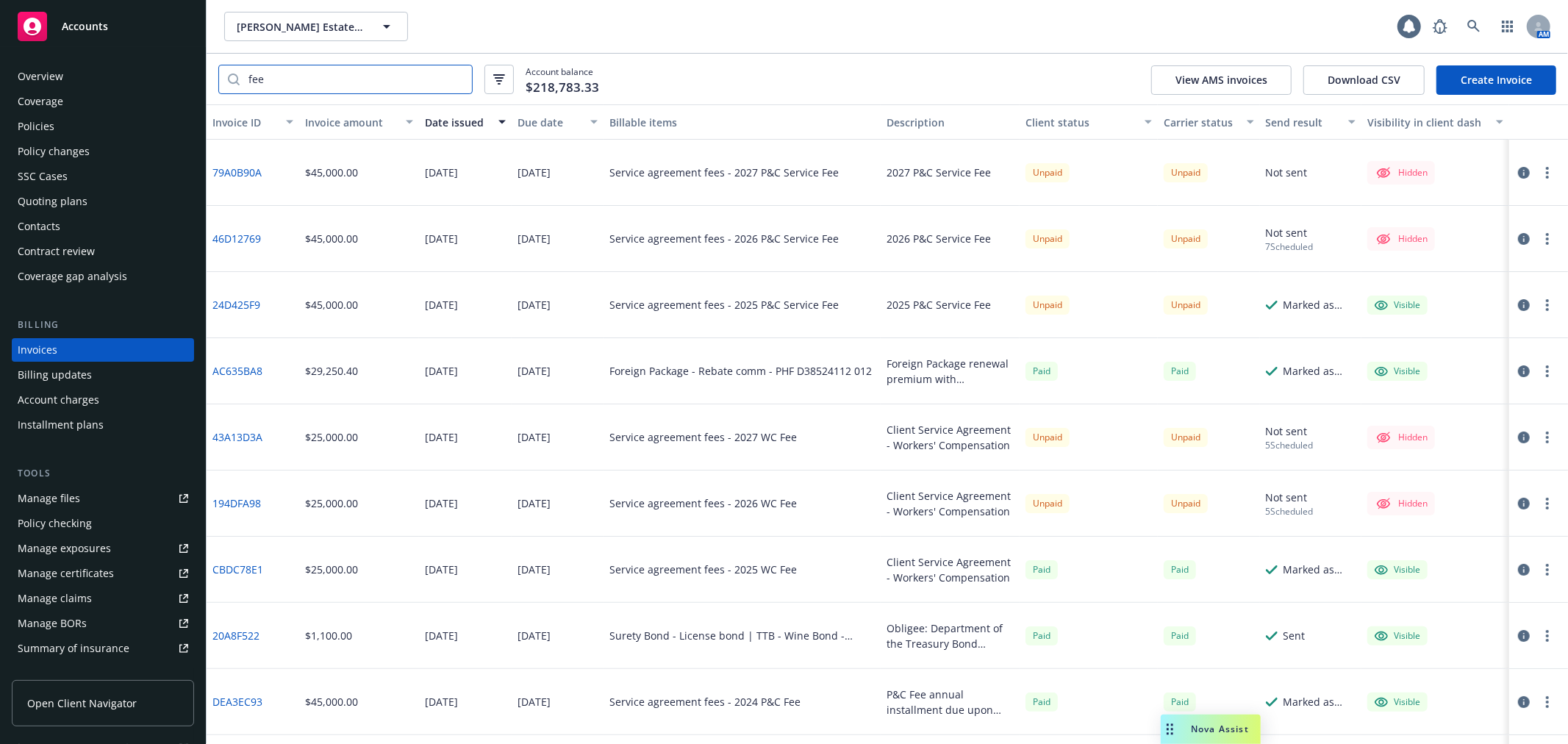
type input "fee"
click at [48, 386] on div "Invoices Billing updates Account charges Installment plans" at bounding box center [103, 387] width 183 height 99
click at [48, 394] on div "Account charges" at bounding box center [58, 400] width 82 height 24
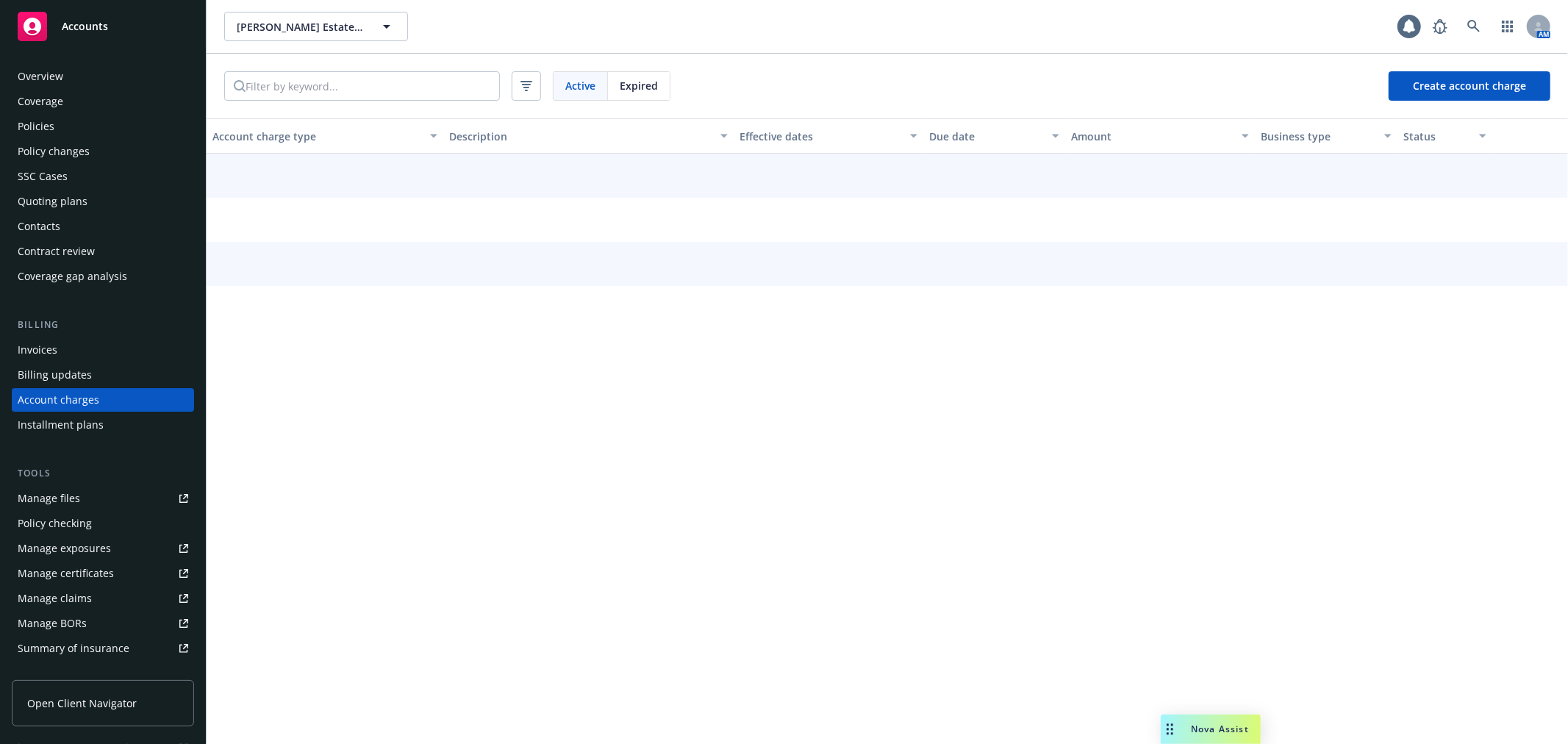
scroll to position [4, 0]
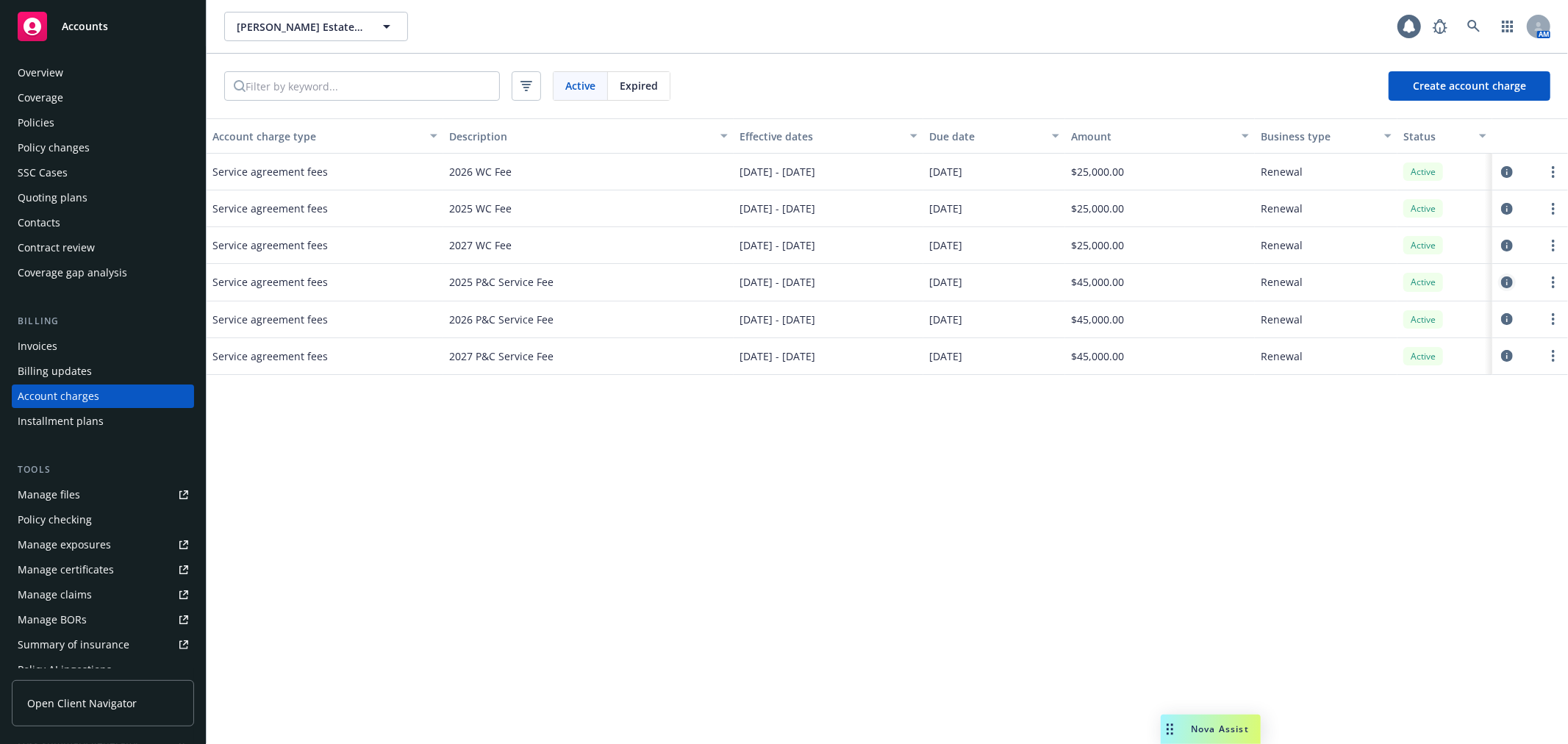
click at [1507, 283] on icon "circleInformation" at bounding box center [1507, 283] width 12 height 12
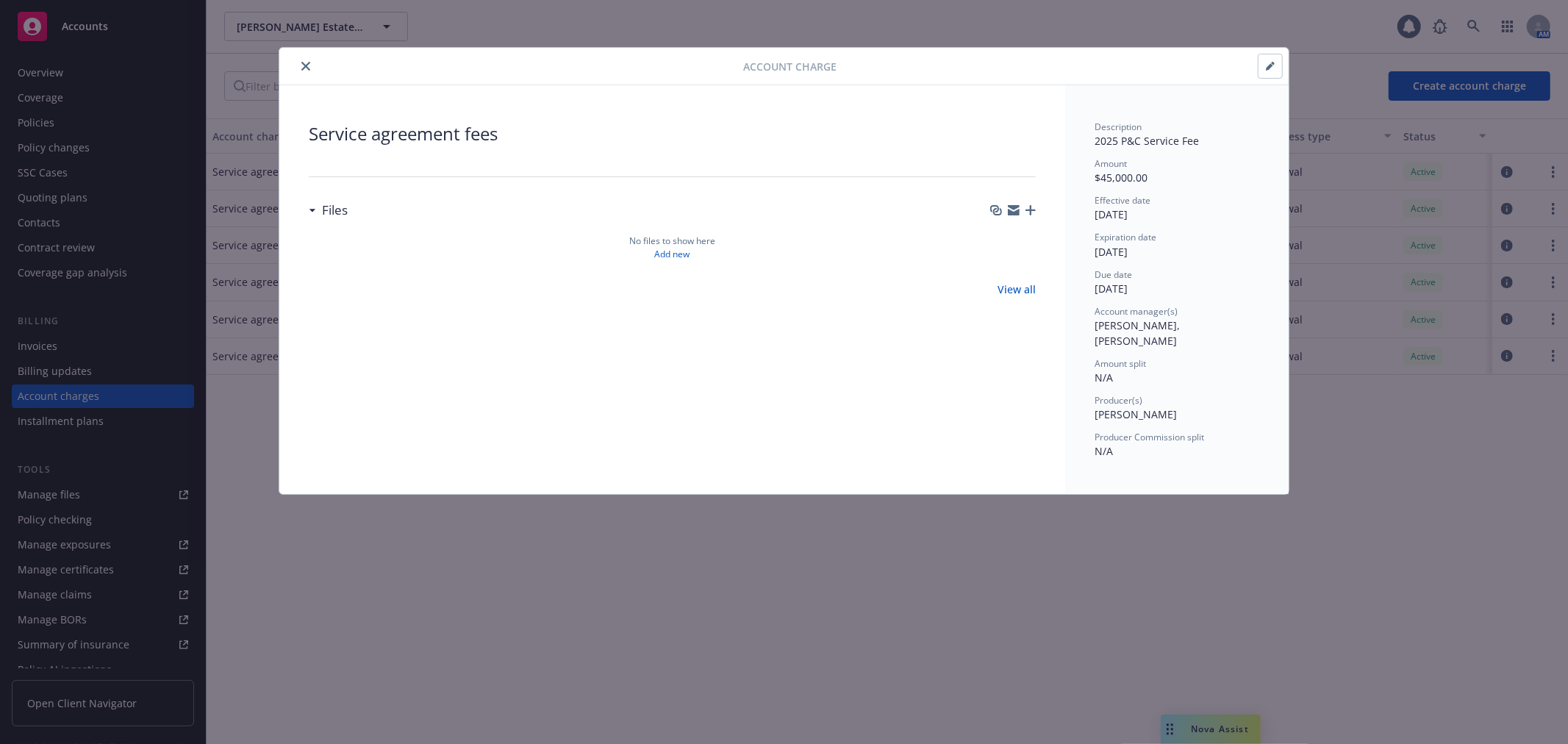
click at [1030, 206] on icon "button" at bounding box center [1031, 210] width 10 height 10
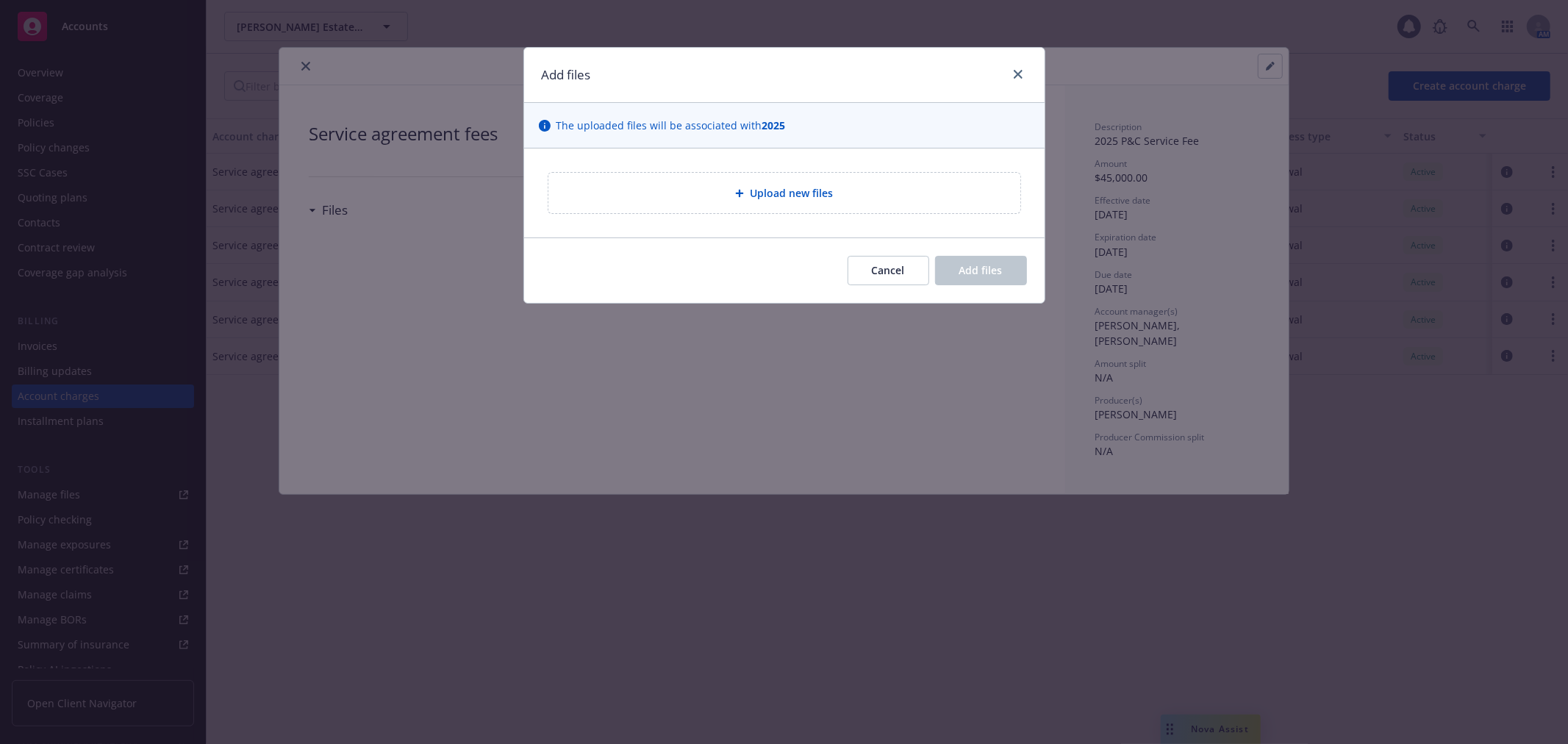
click at [823, 193] on span "Upload new files" at bounding box center [791, 194] width 83 height 16
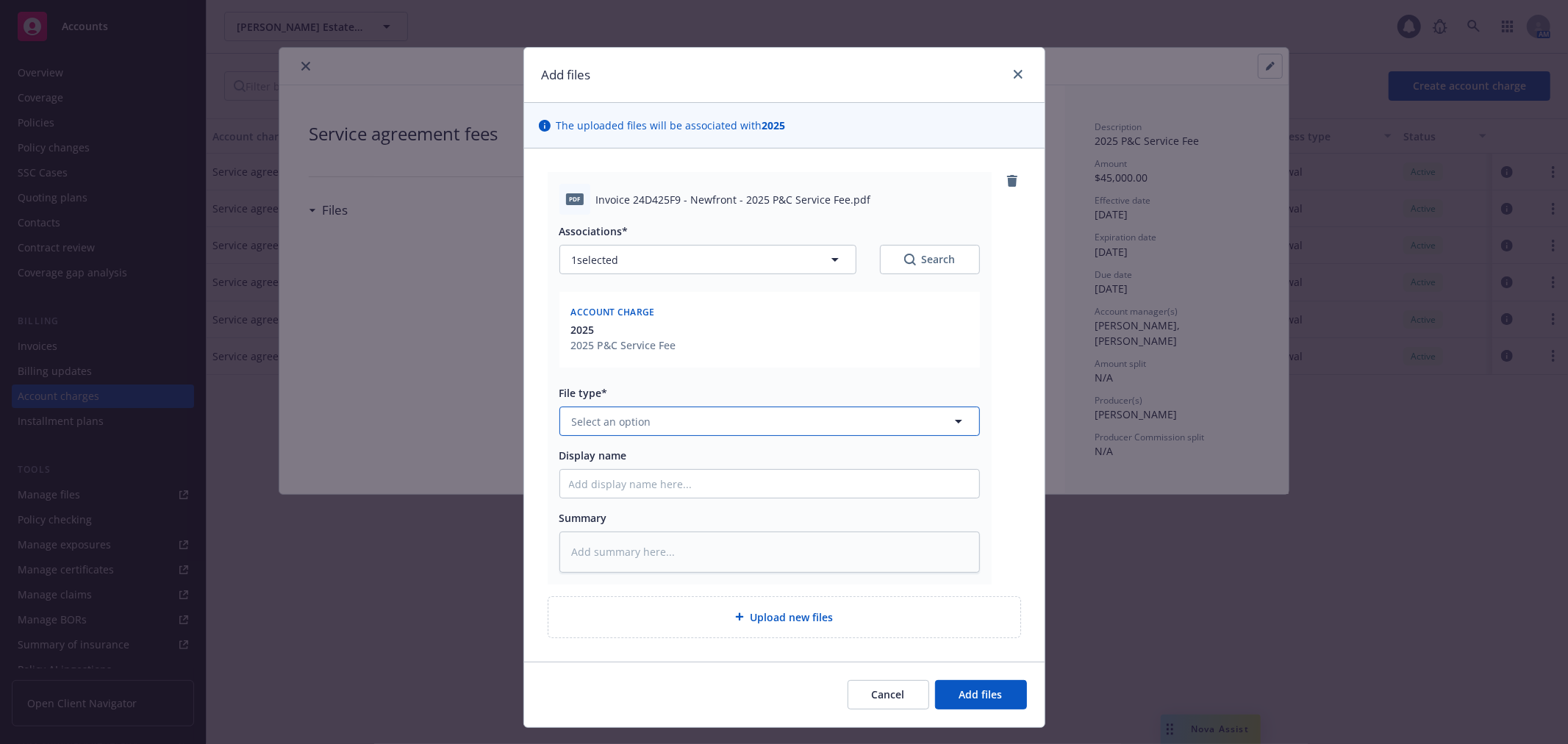
click at [619, 427] on span "Select an option" at bounding box center [612, 422] width 79 height 16
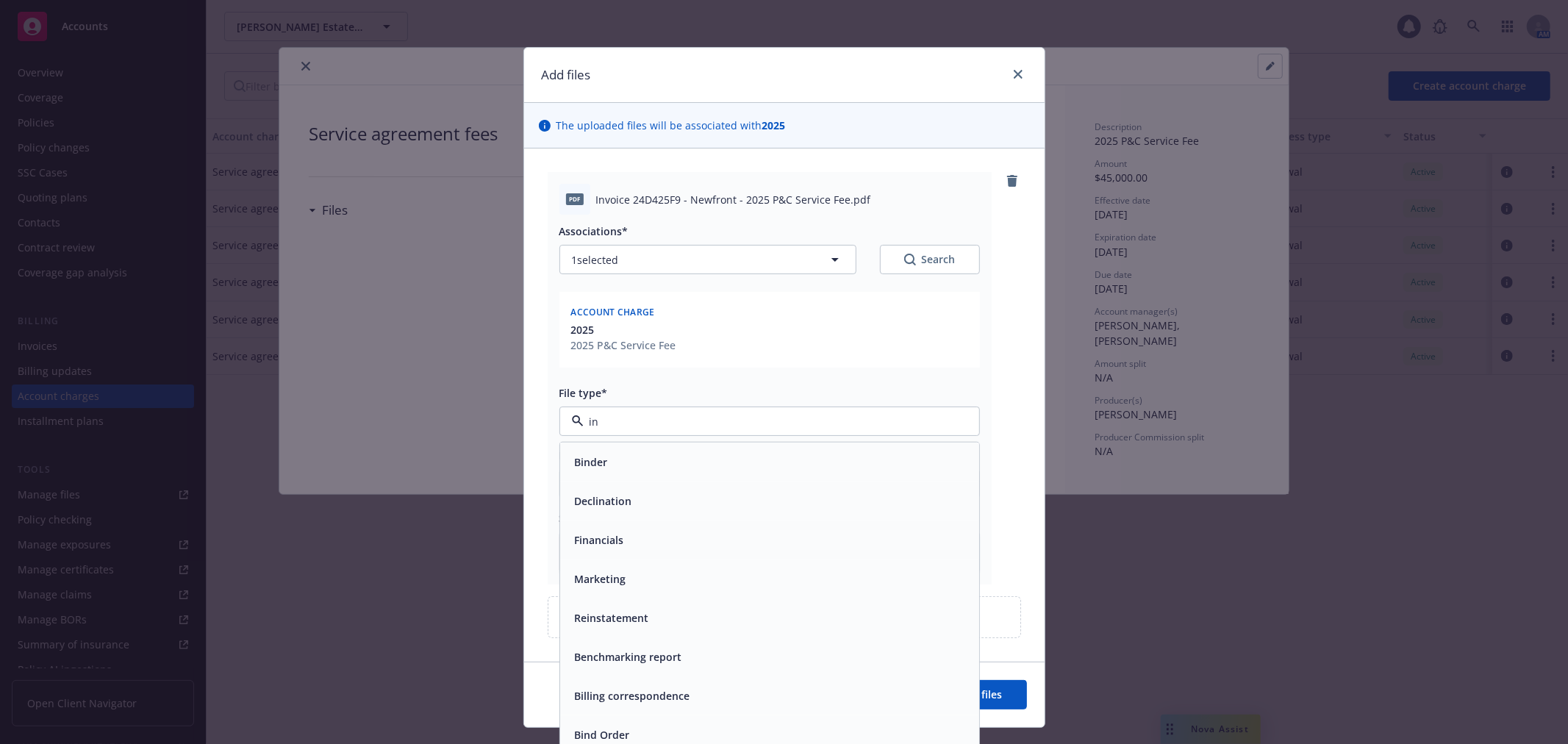
type input "inv"
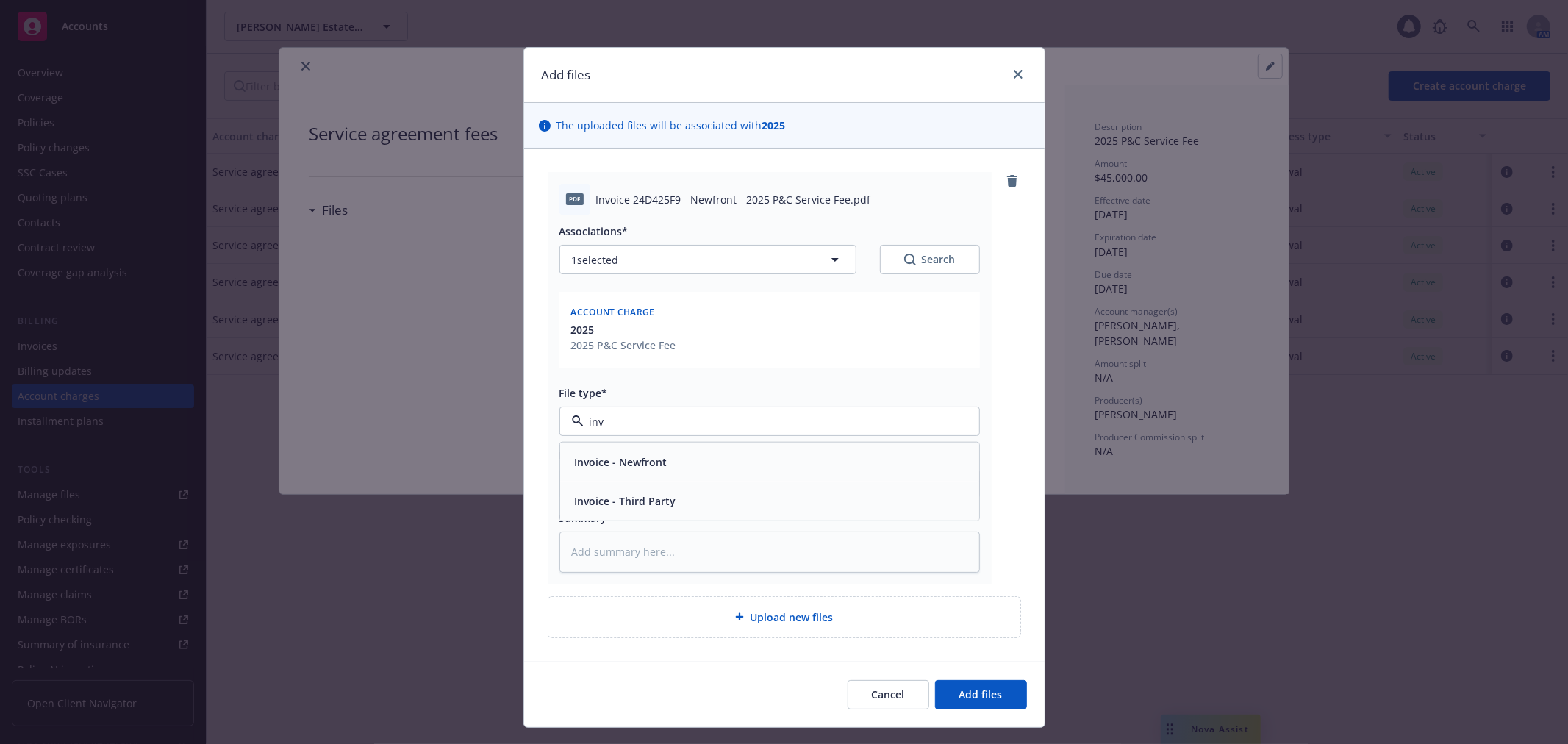
drag, startPoint x: 619, startPoint y: 458, endPoint x: 738, endPoint y: 482, distance: 121.4
click at [619, 458] on span "Invoice - Newfront" at bounding box center [621, 462] width 93 height 16
click at [984, 692] on span "Add files" at bounding box center [981, 695] width 43 height 14
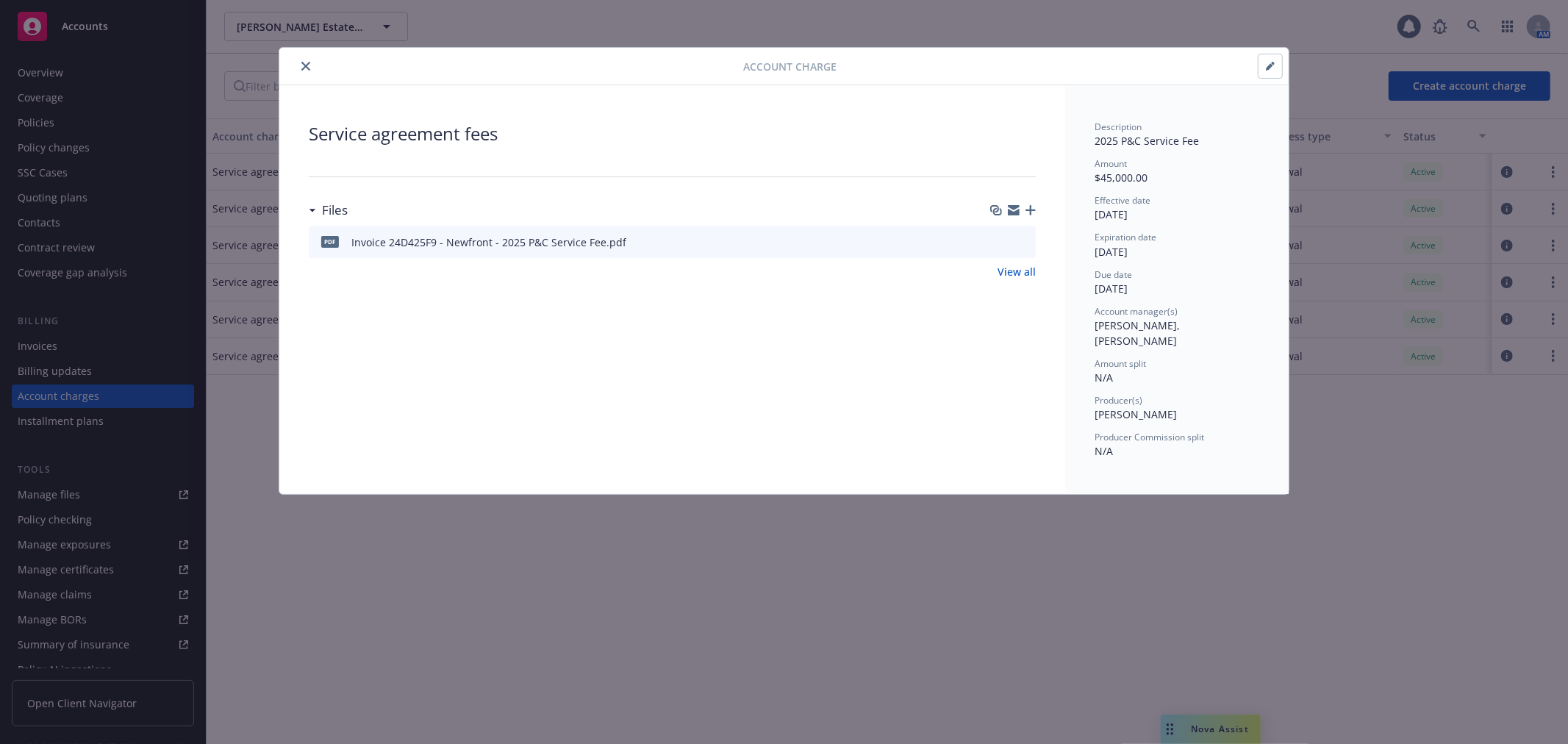
click at [1035, 207] on icon "button" at bounding box center [1031, 210] width 10 height 10
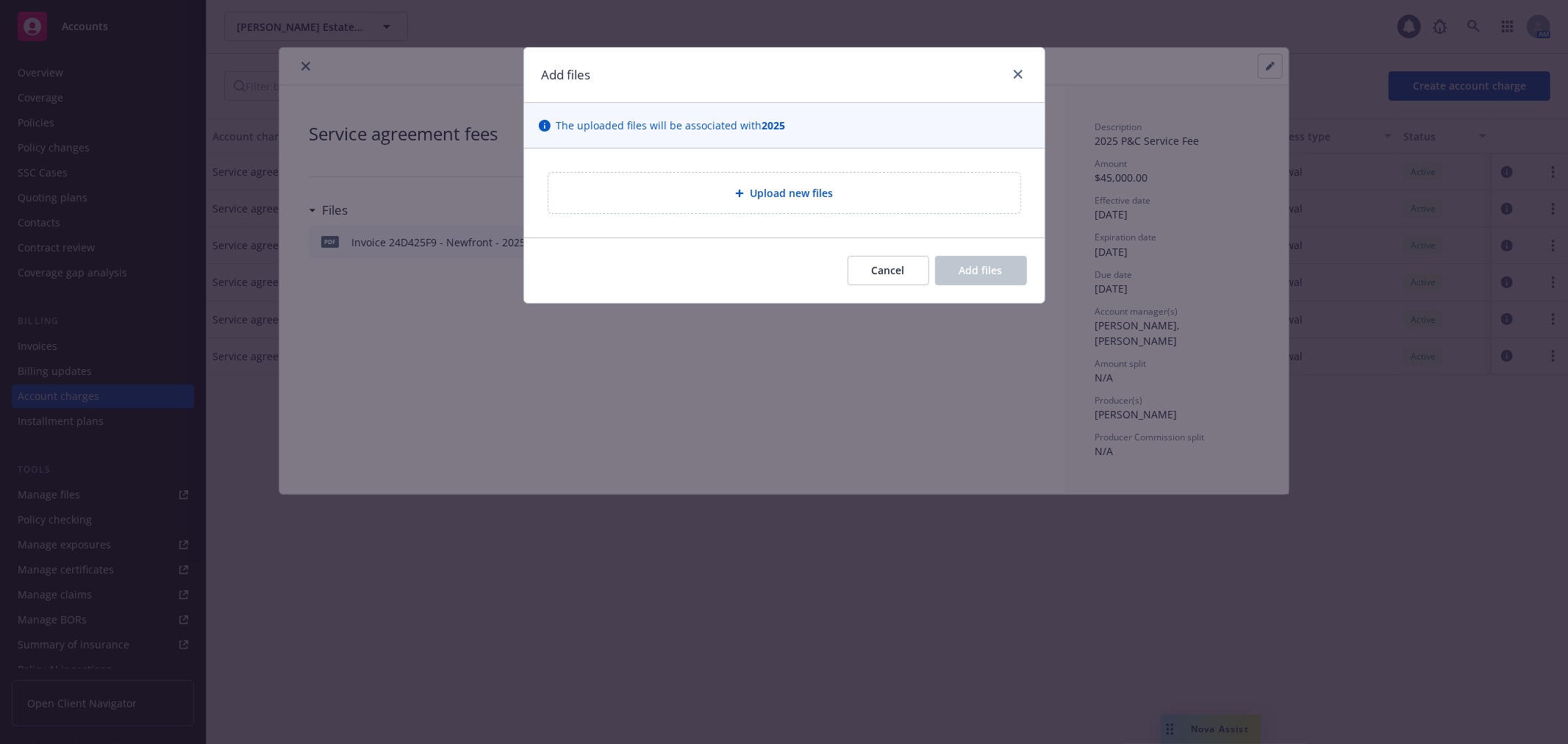
click at [821, 192] on span "Upload new files" at bounding box center [791, 194] width 83 height 16
type textarea "x"
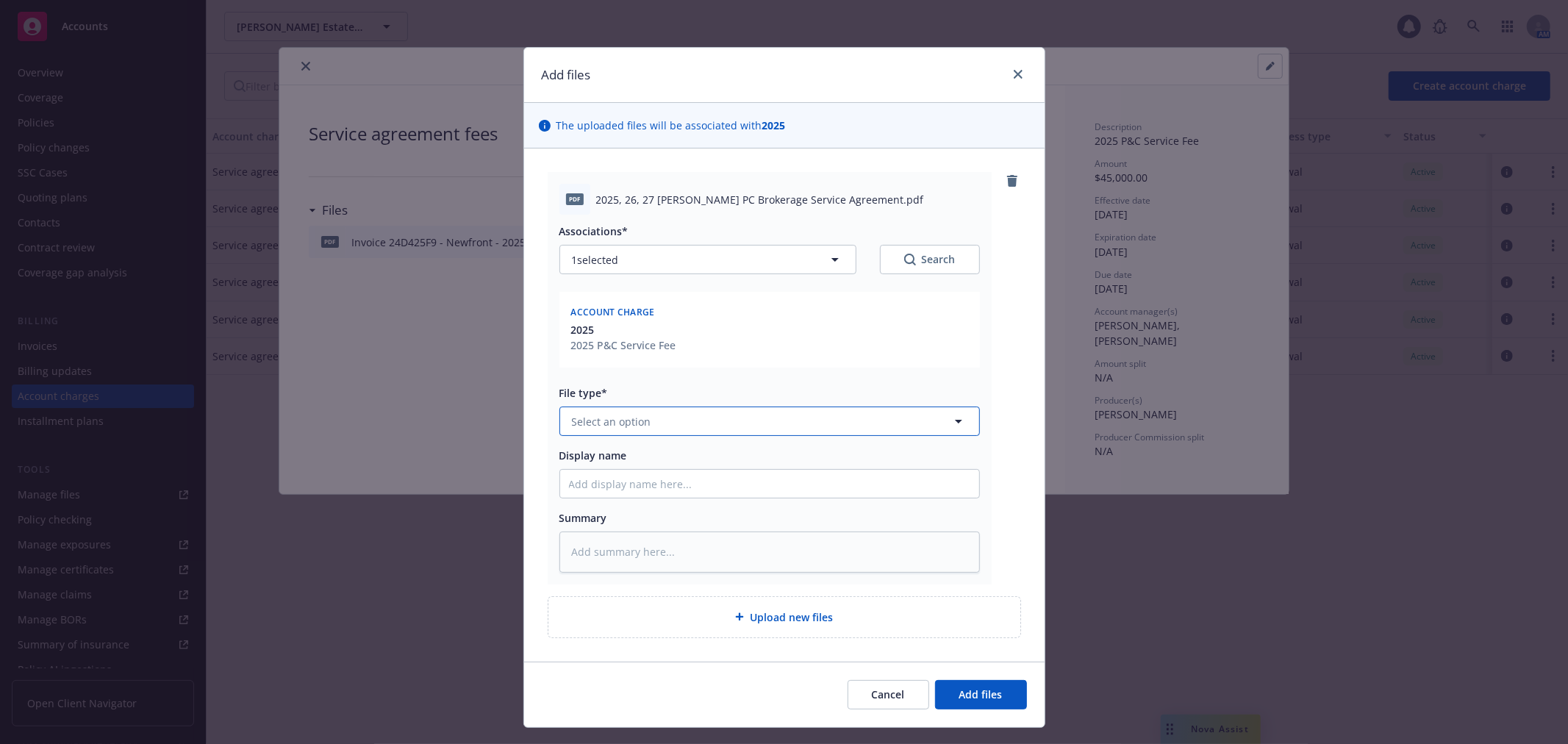
click at [619, 425] on span "Select an option" at bounding box center [612, 422] width 79 height 16
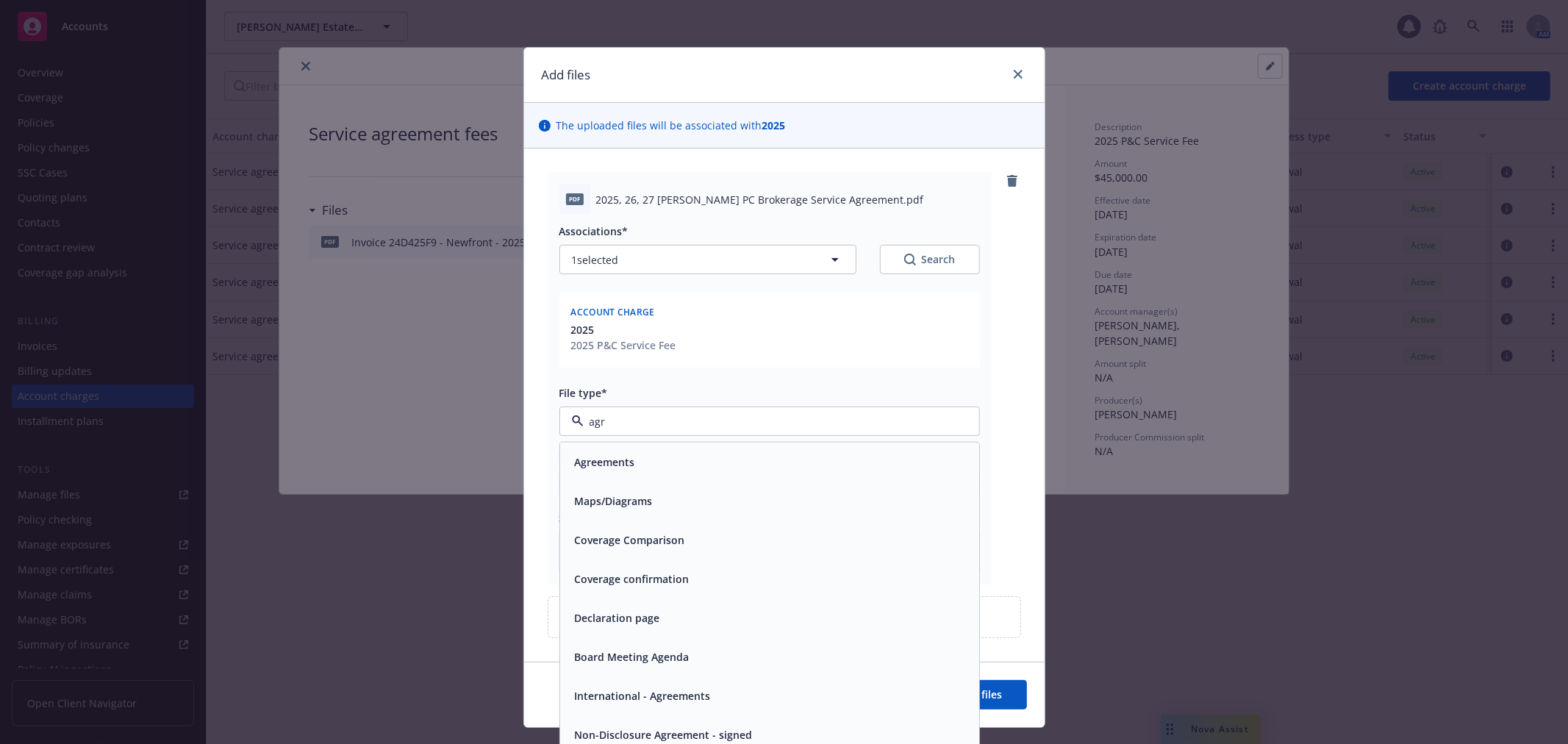
type input "agre"
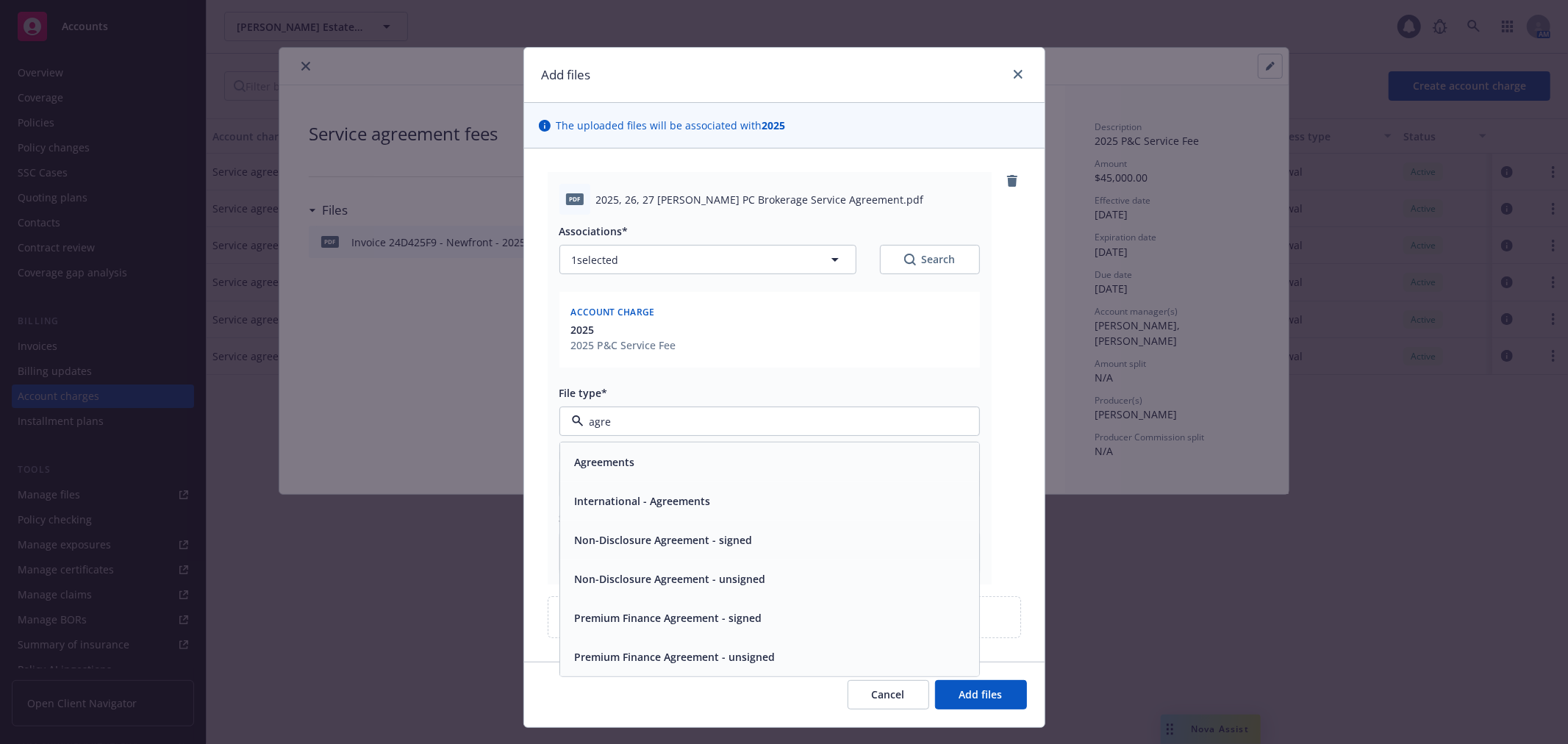
click at [621, 447] on div "Agreements" at bounding box center [770, 461] width 419 height 39
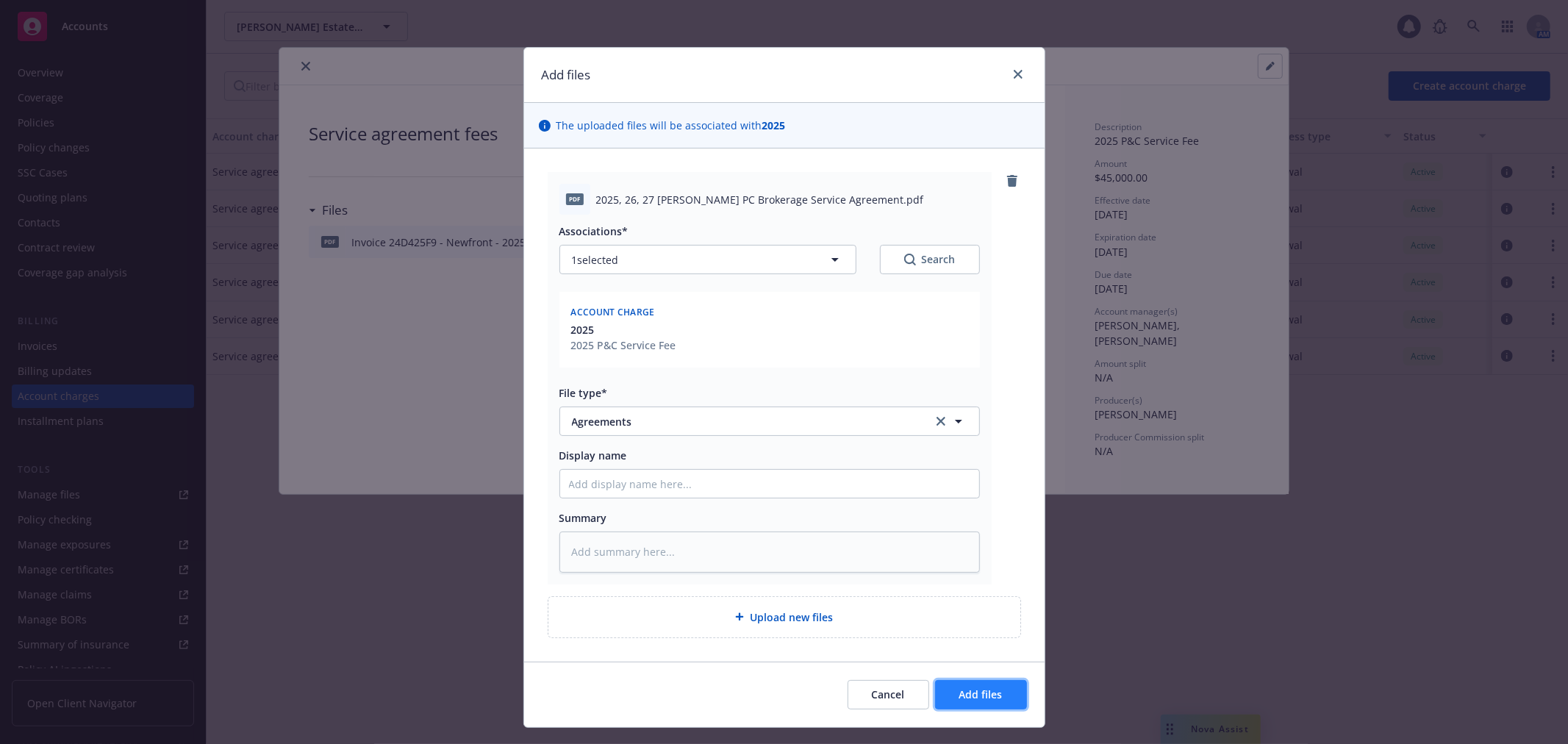
click at [981, 688] on span "Add files" at bounding box center [981, 695] width 43 height 14
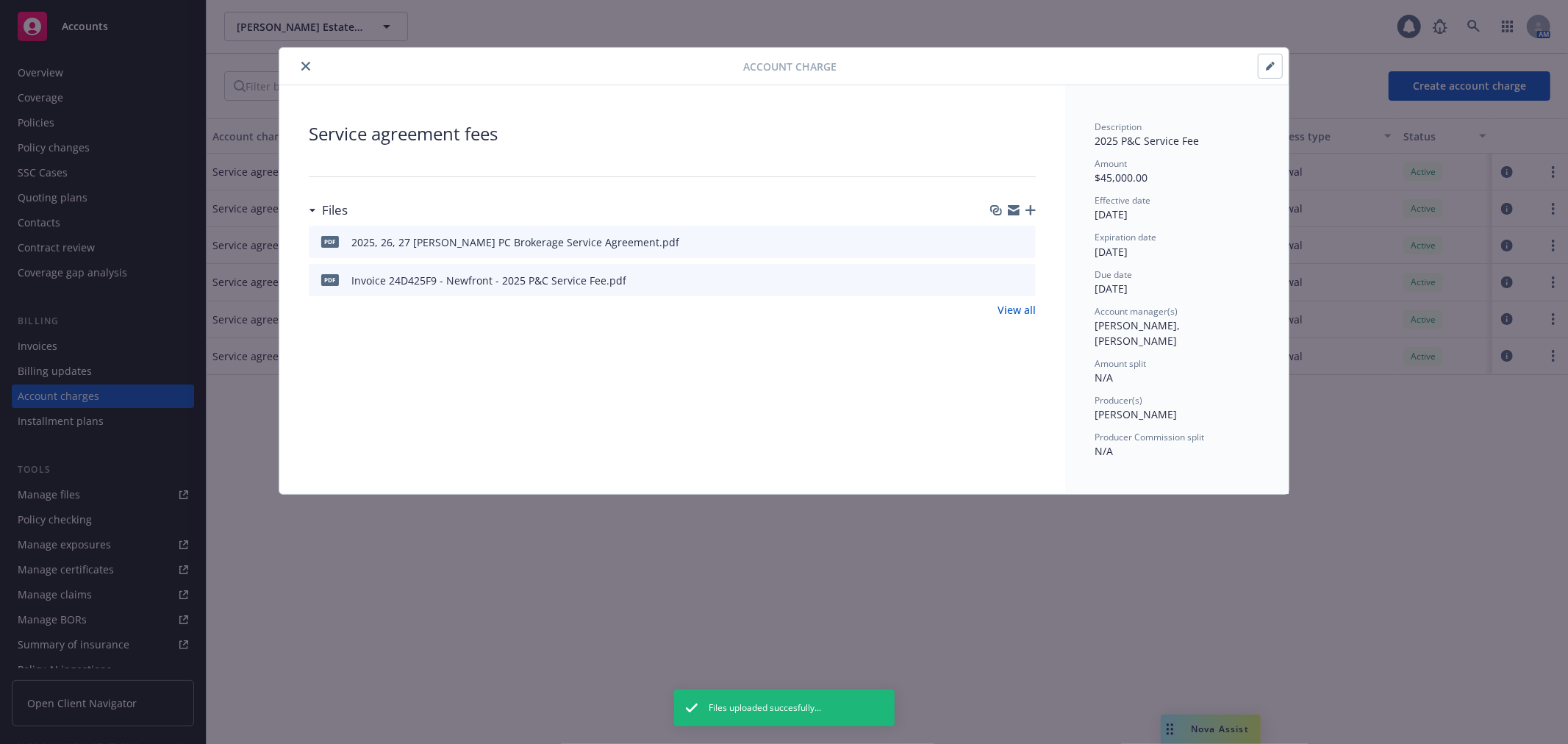
click at [305, 69] on icon "close" at bounding box center [305, 66] width 9 height 9
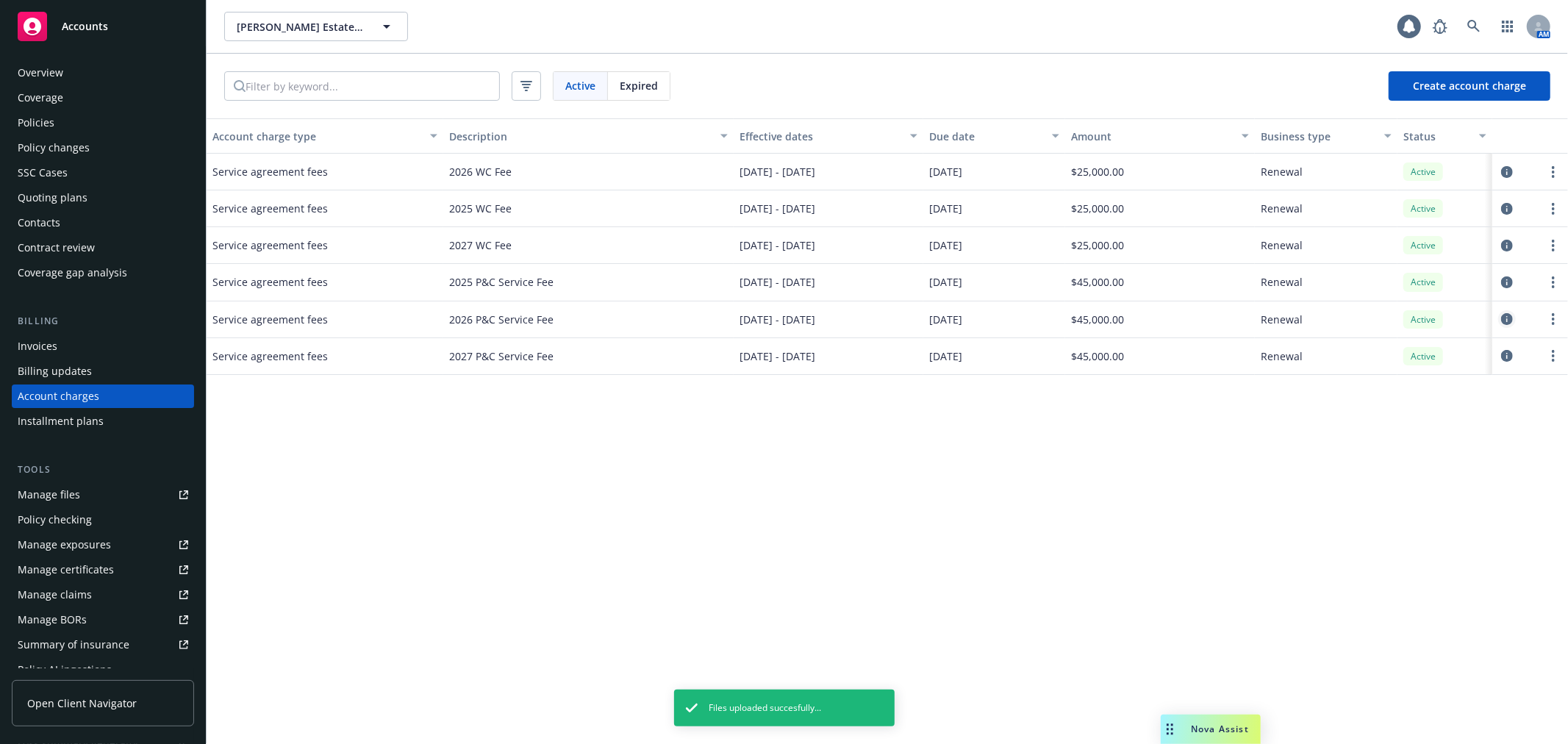
click at [1501, 318] on icon "circleInformation" at bounding box center [1507, 319] width 12 height 12
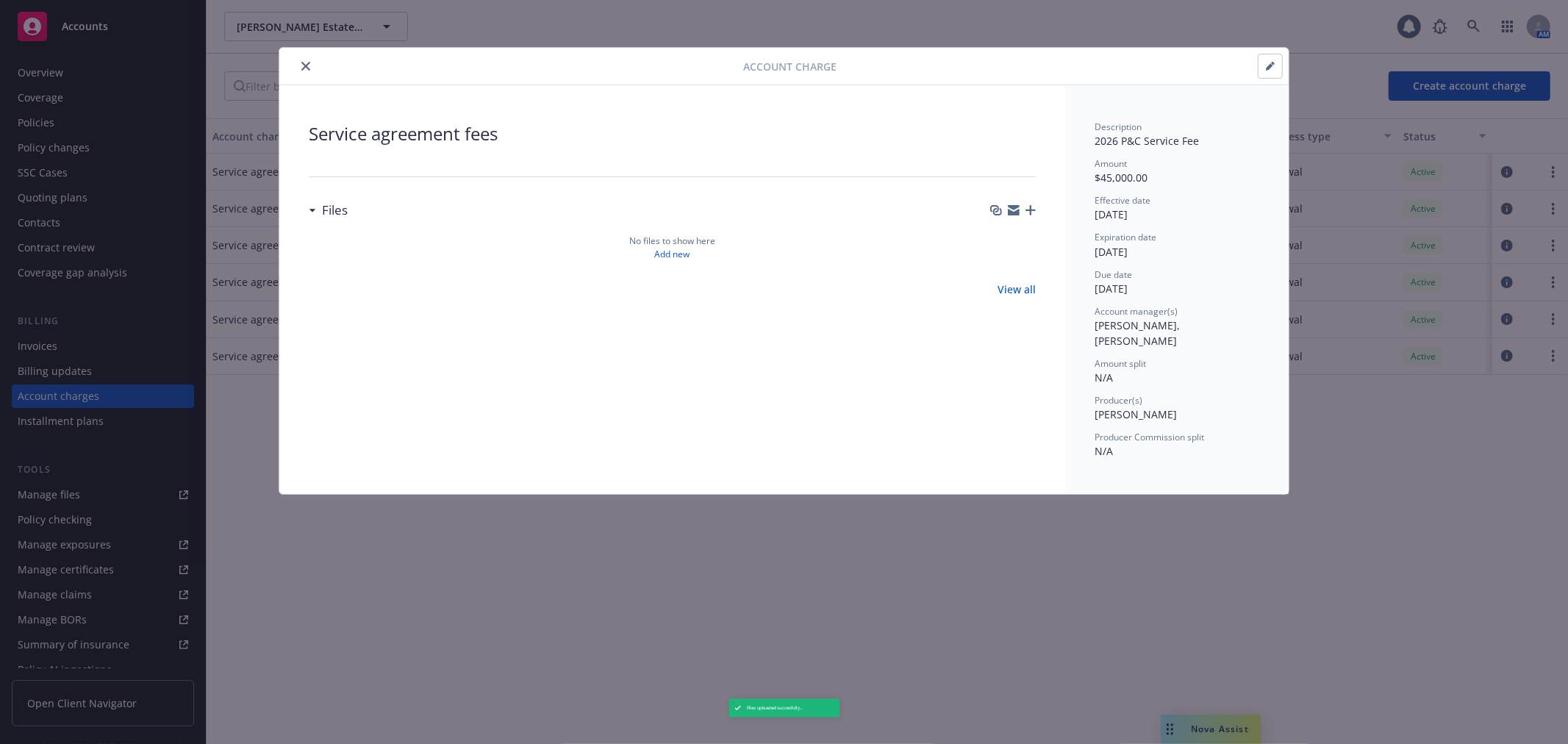
click at [1023, 208] on div at bounding box center [1013, 210] width 45 height 12
click at [1032, 207] on icon "button" at bounding box center [1031, 210] width 10 height 10
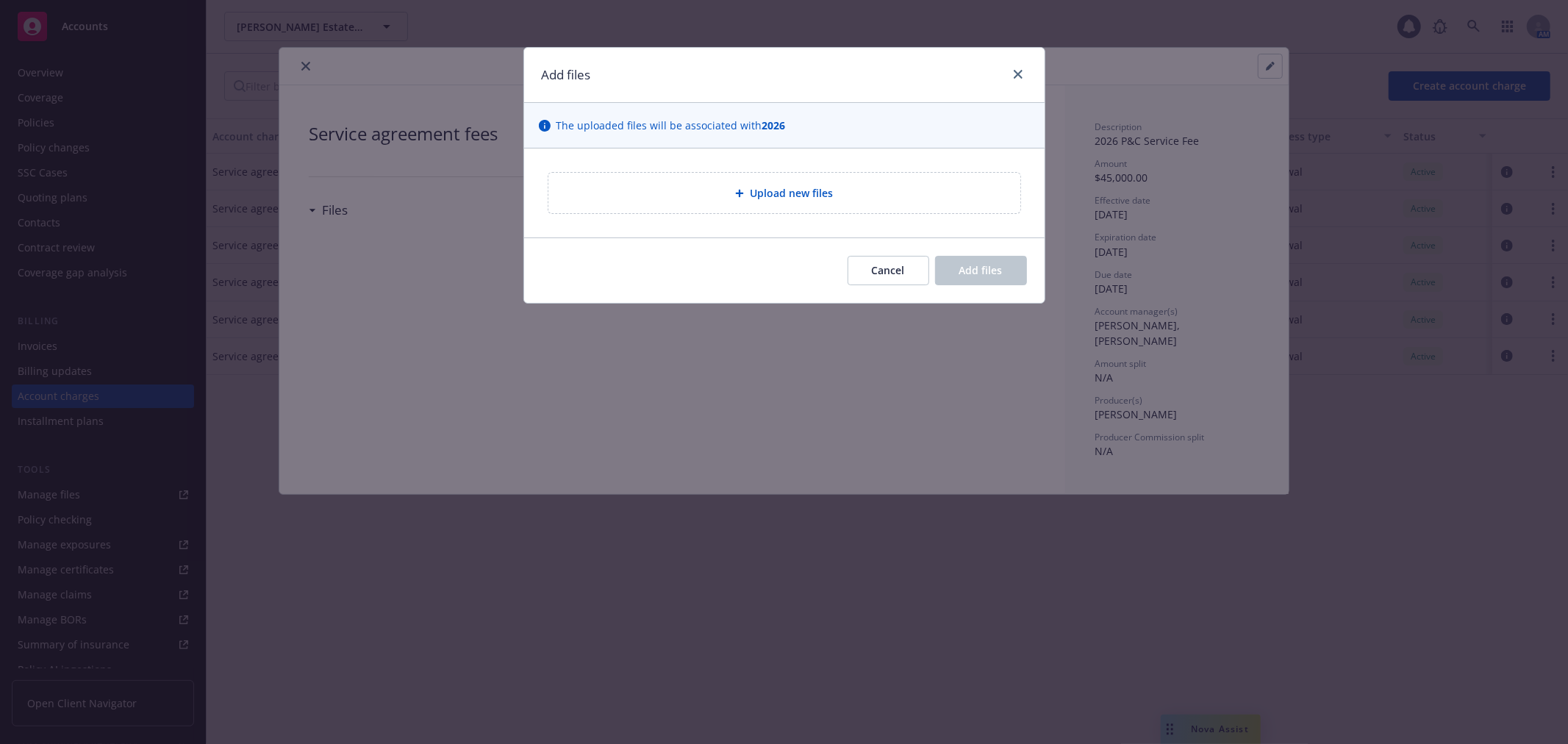
click at [755, 187] on span "Upload new files" at bounding box center [791, 194] width 83 height 16
type textarea "x"
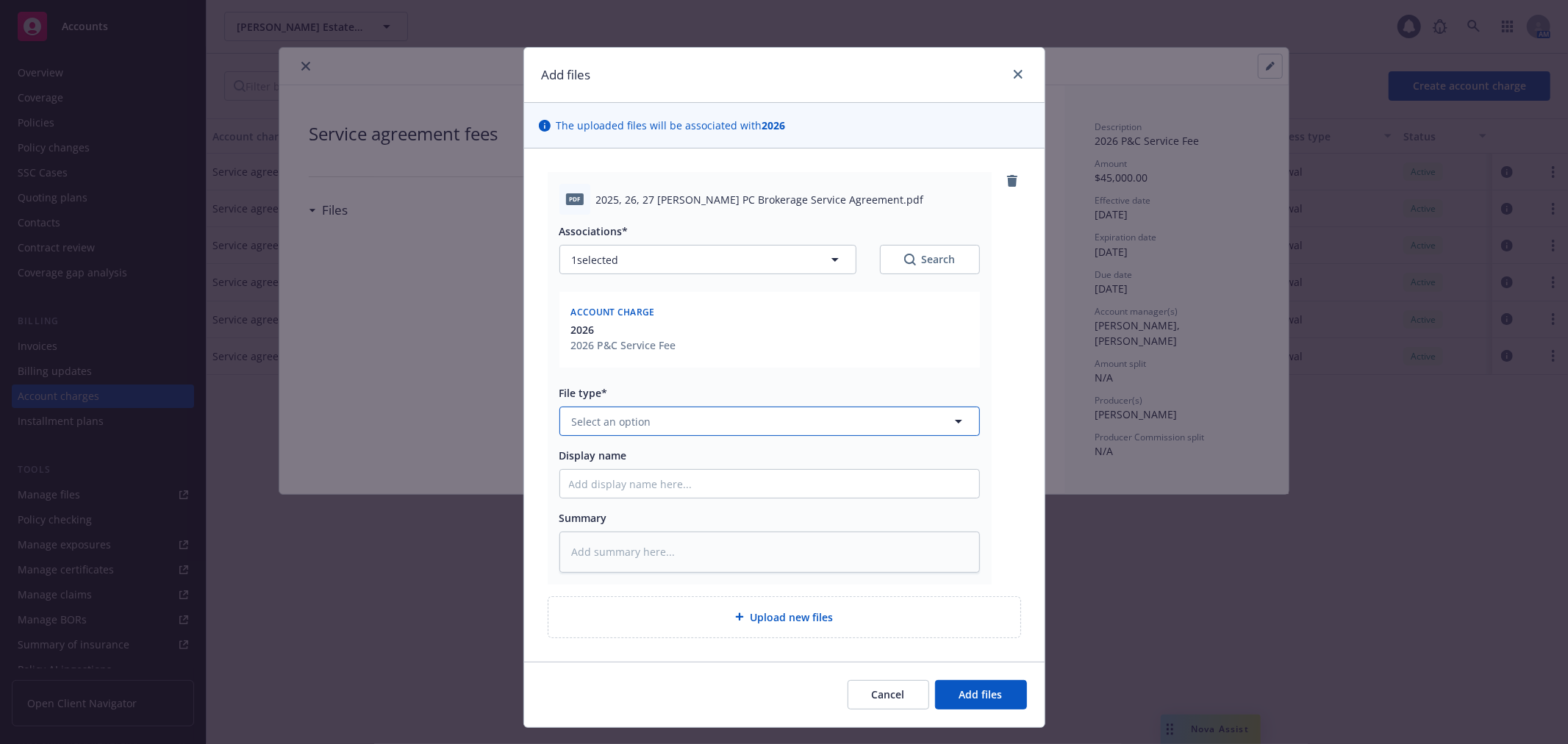
click at [636, 415] on span "Select an option" at bounding box center [612, 422] width 79 height 16
type input "agr"
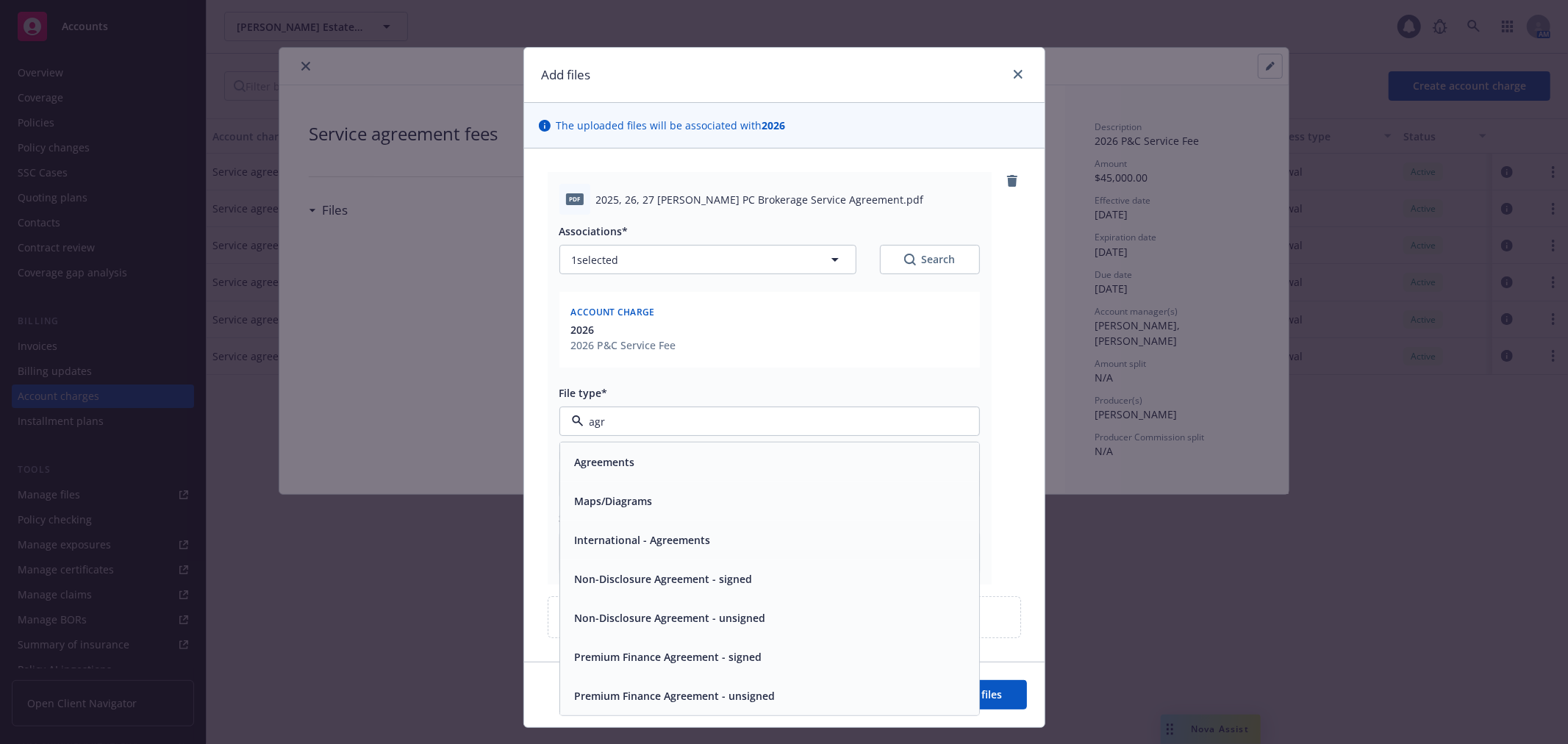
click at [637, 464] on div "Agreements" at bounding box center [770, 462] width 401 height 22
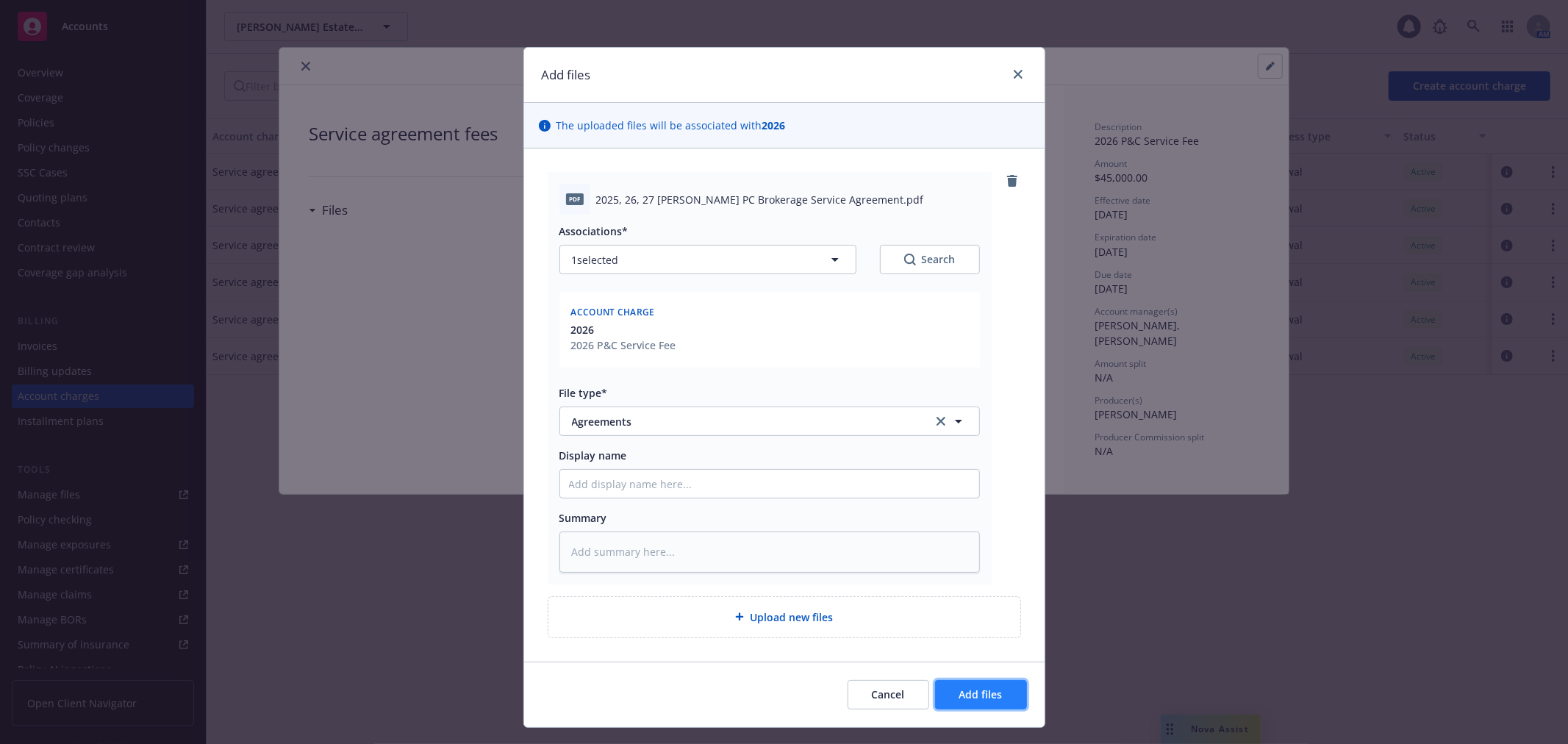
click at [1001, 693] on button "Add files" at bounding box center [980, 695] width 92 height 30
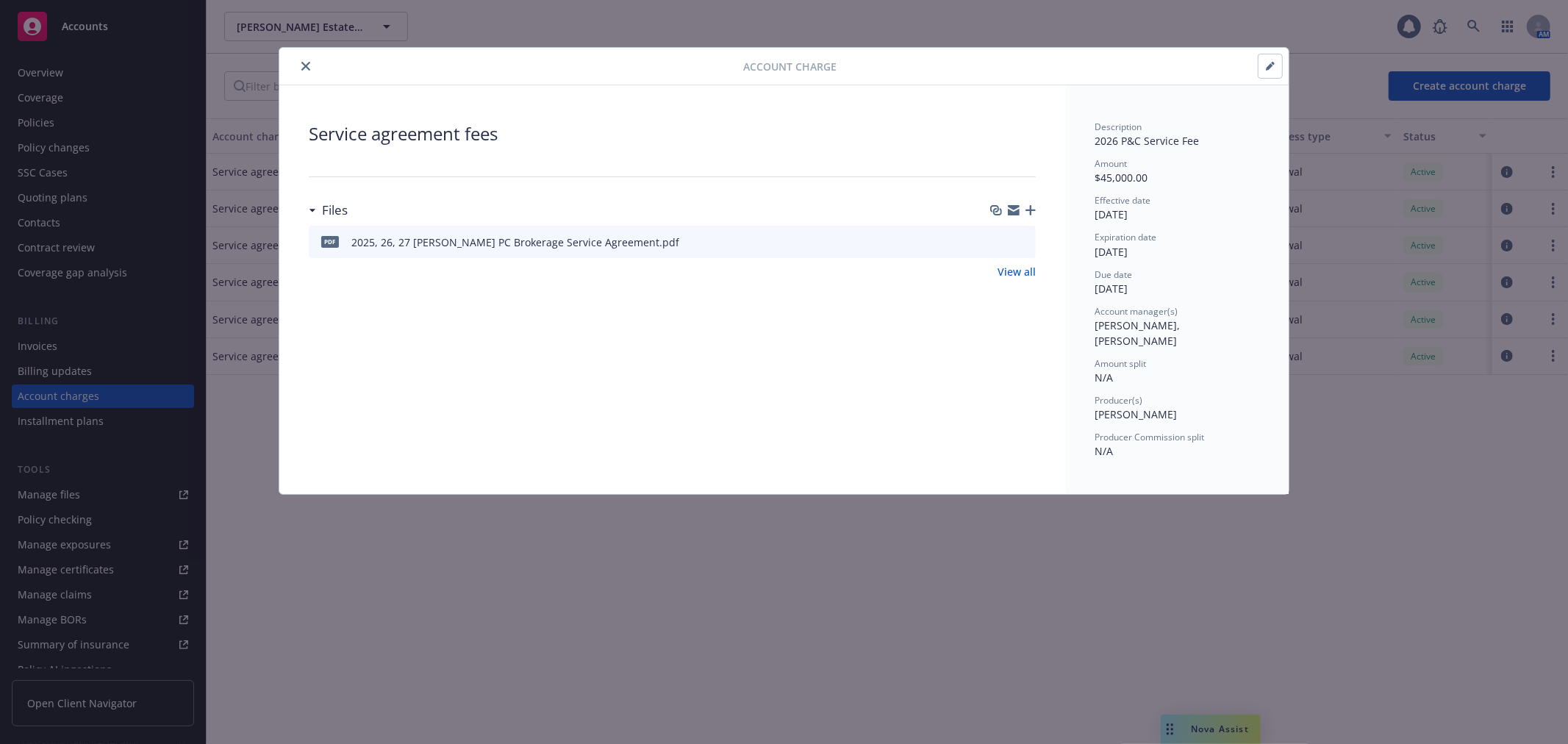
click at [306, 63] on icon "close" at bounding box center [305, 66] width 9 height 9
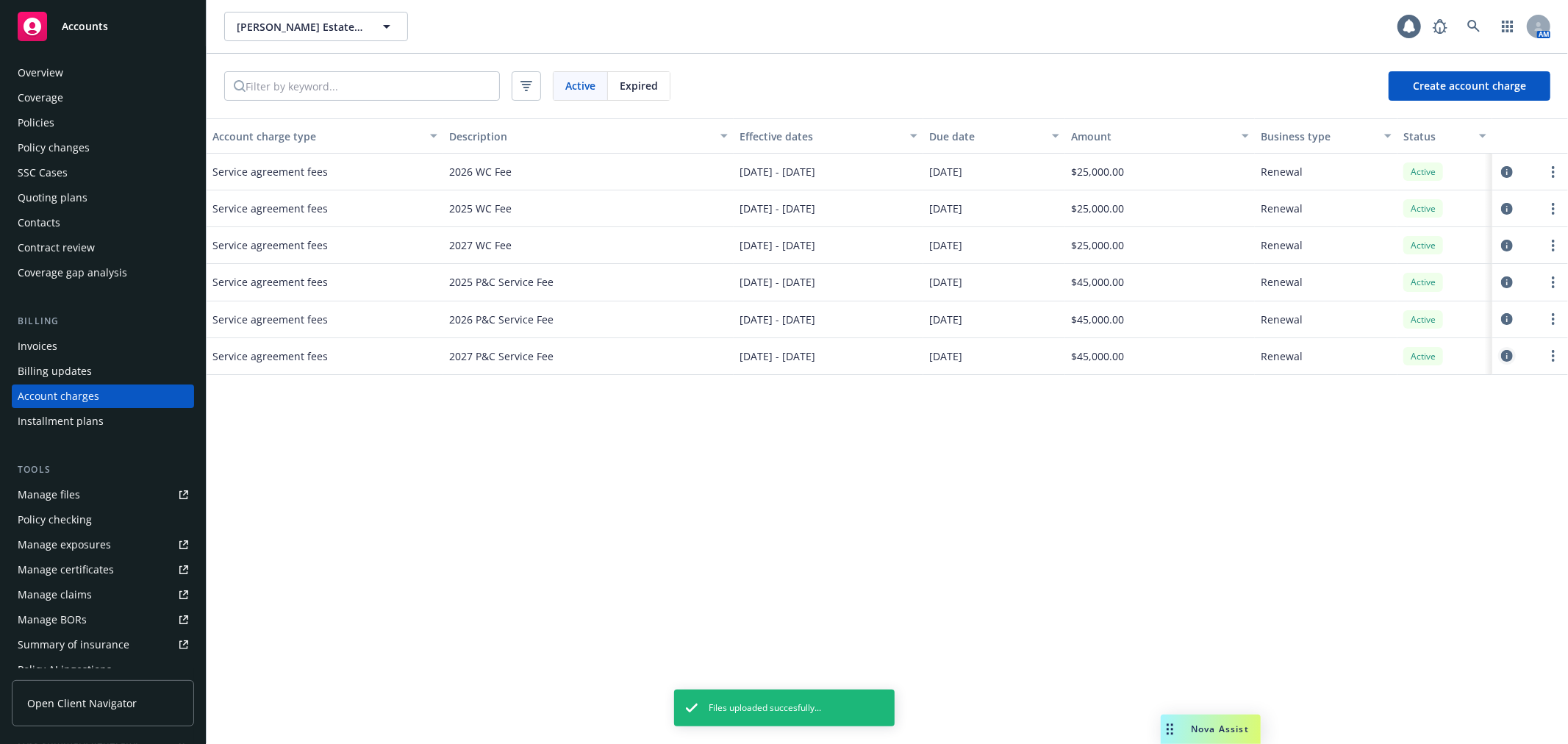
click at [1511, 361] on icon "circleInformation" at bounding box center [1507, 356] width 12 height 12
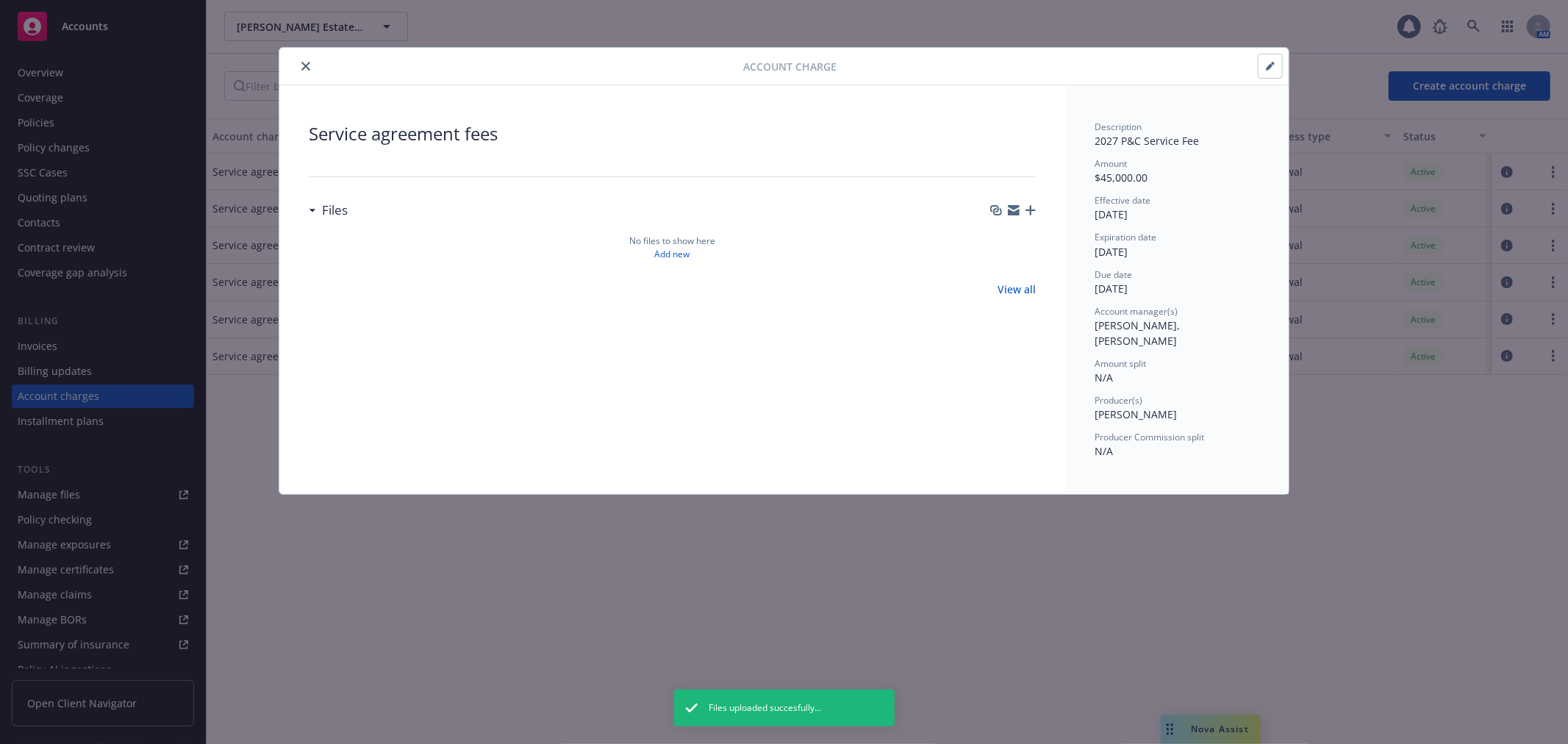
click at [1028, 209] on icon "button" at bounding box center [1031, 210] width 10 height 10
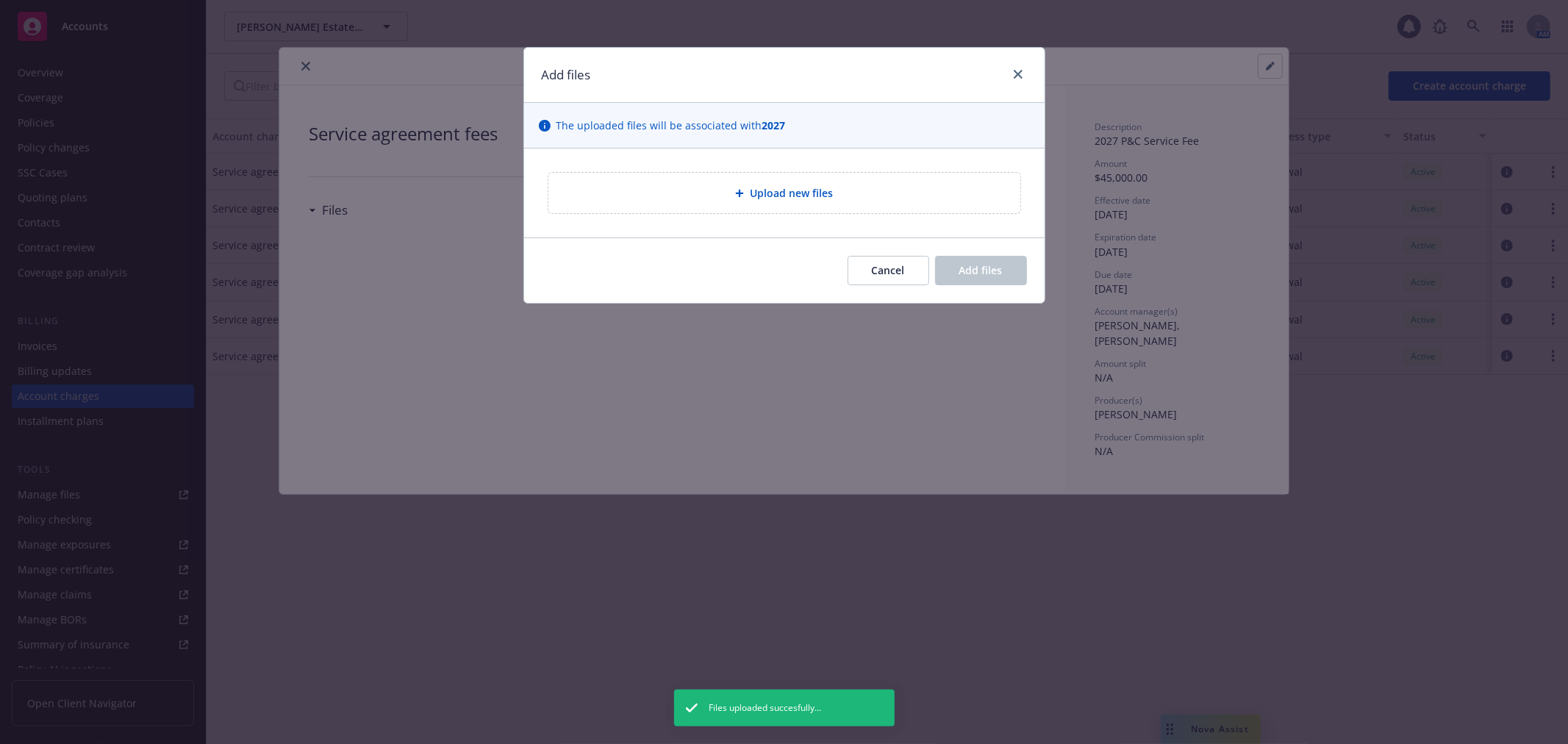
click at [743, 200] on div "Upload new files" at bounding box center [784, 193] width 449 height 17
type textarea "x"
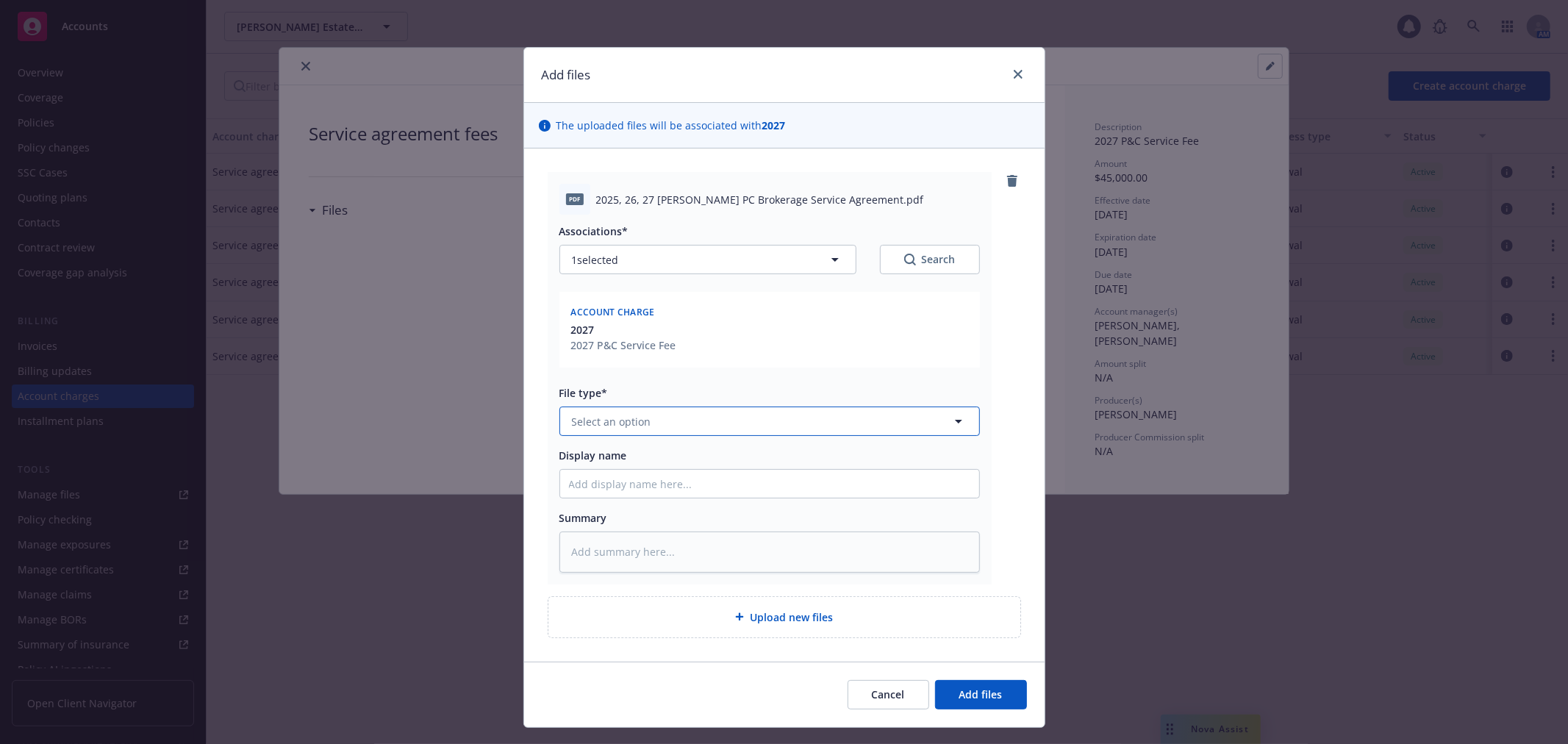
click at [660, 418] on button "Select an option" at bounding box center [770, 421] width 421 height 30
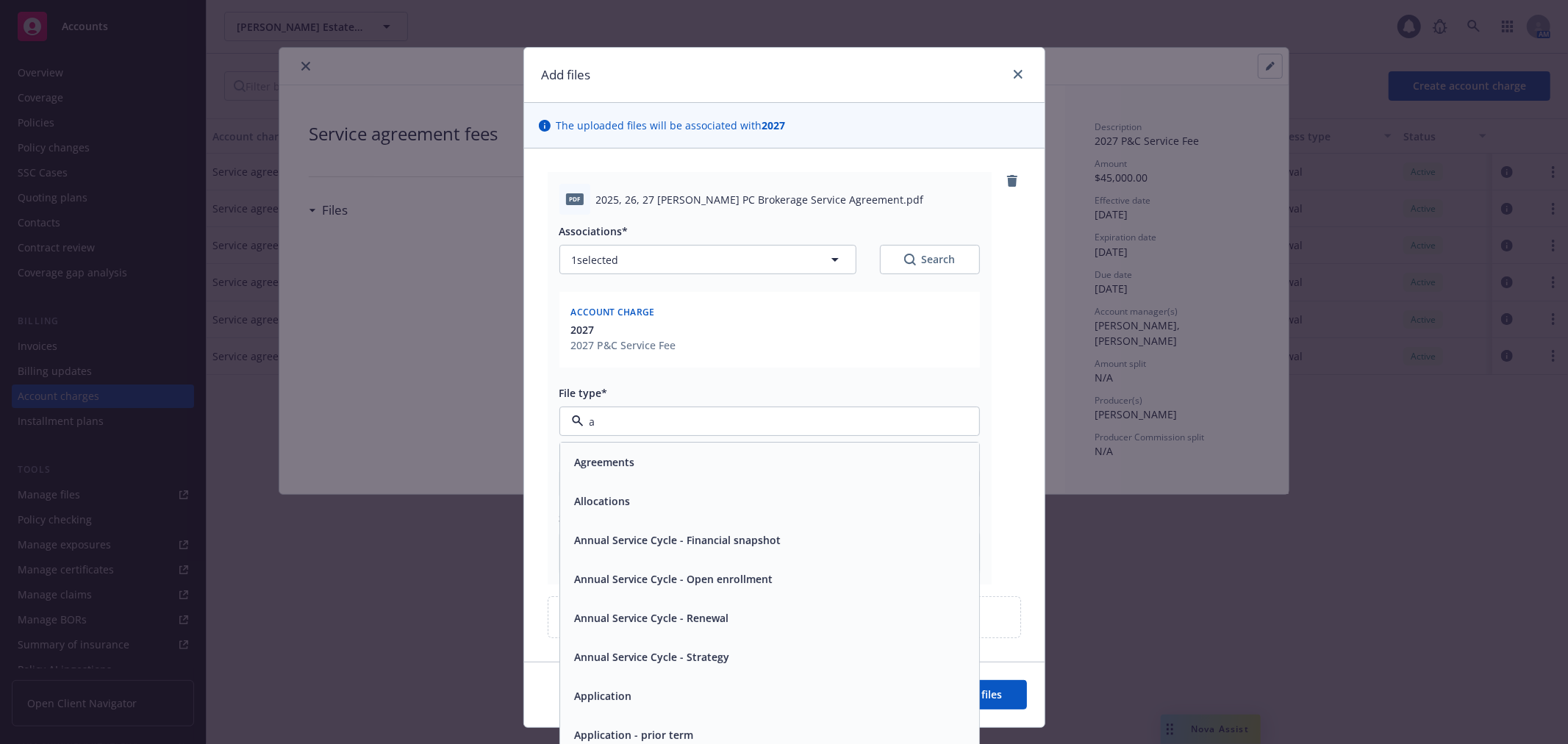
type input "ag"
click at [657, 453] on div "Agreements" at bounding box center [770, 462] width 401 height 22
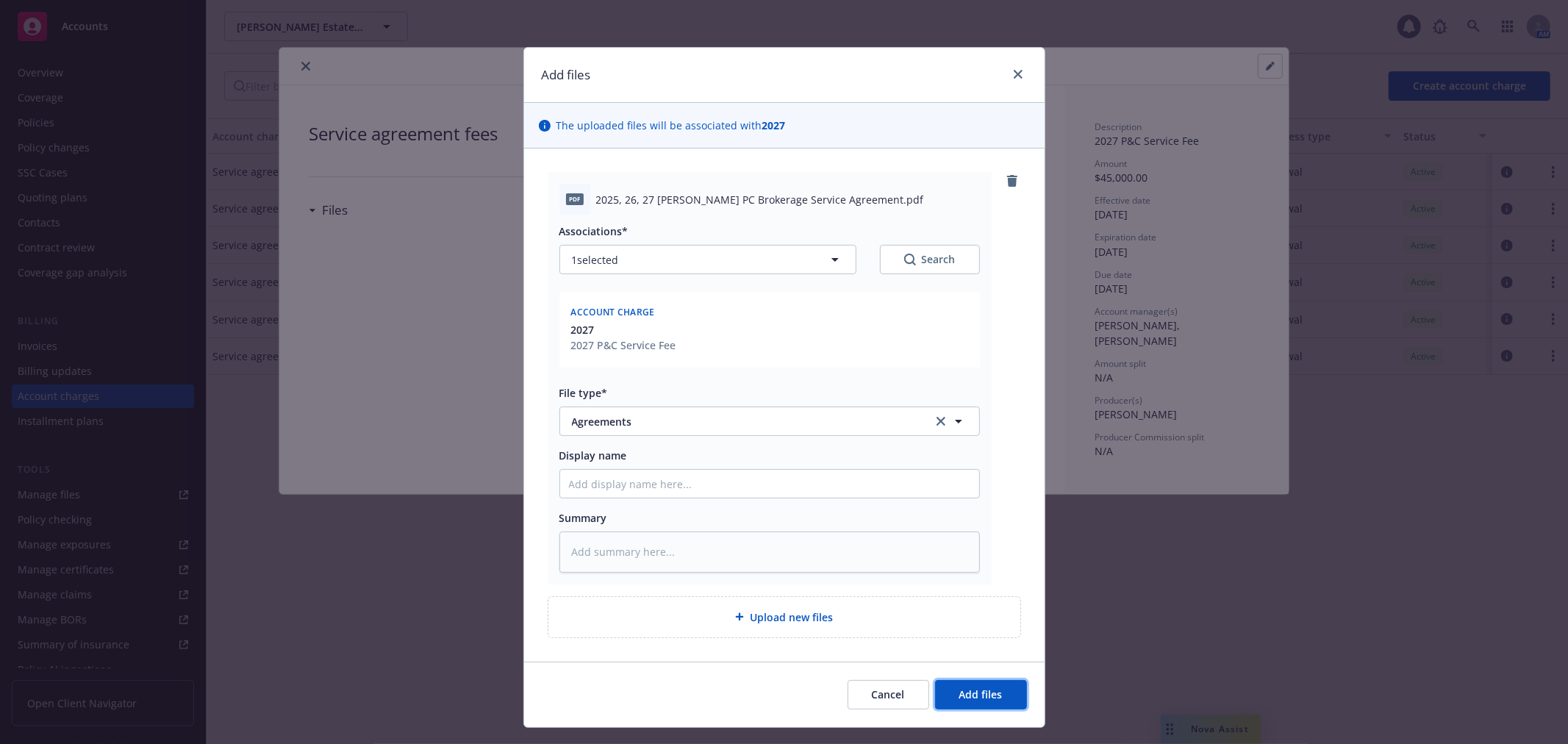
click at [990, 693] on span "Add files" at bounding box center [981, 695] width 43 height 14
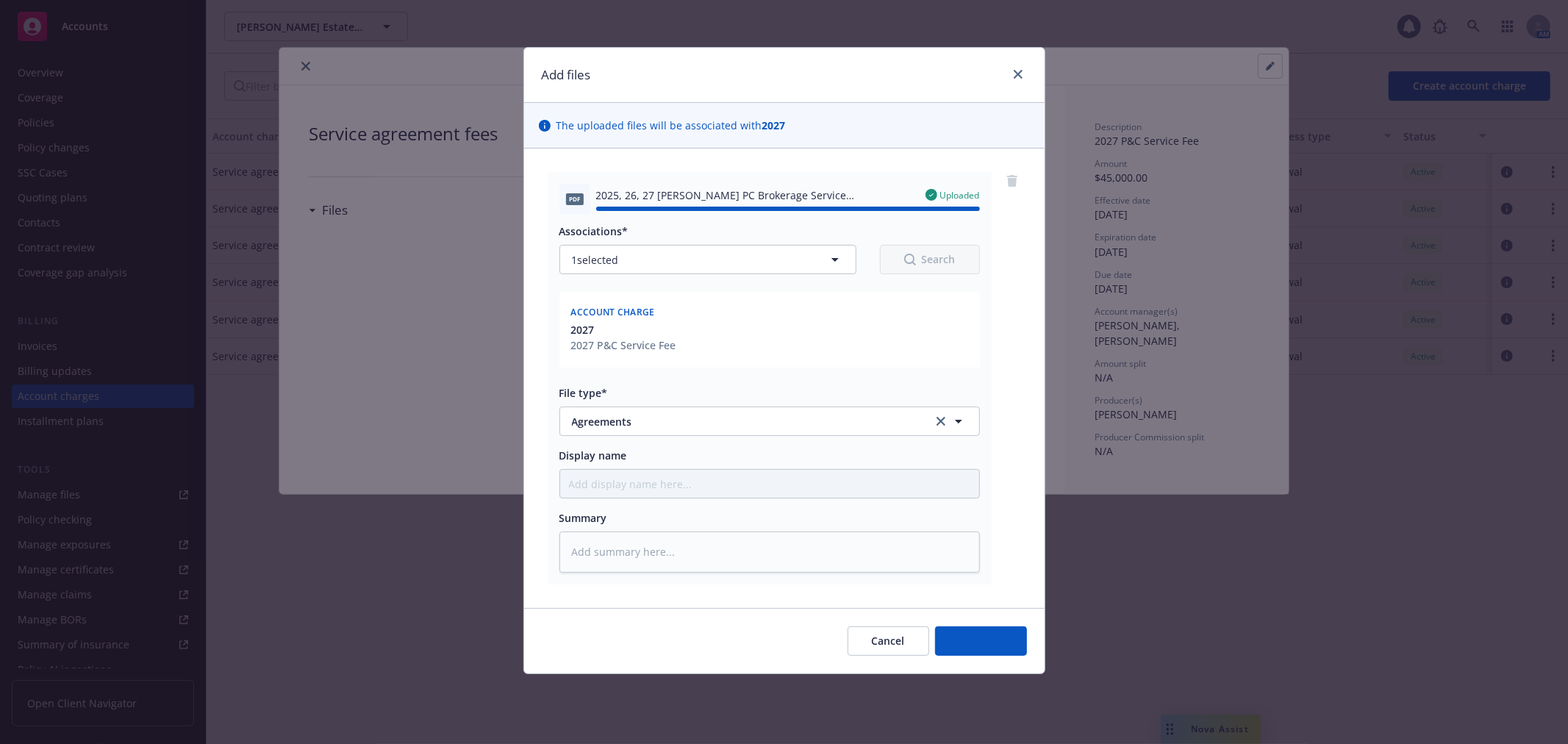
type textarea "x"
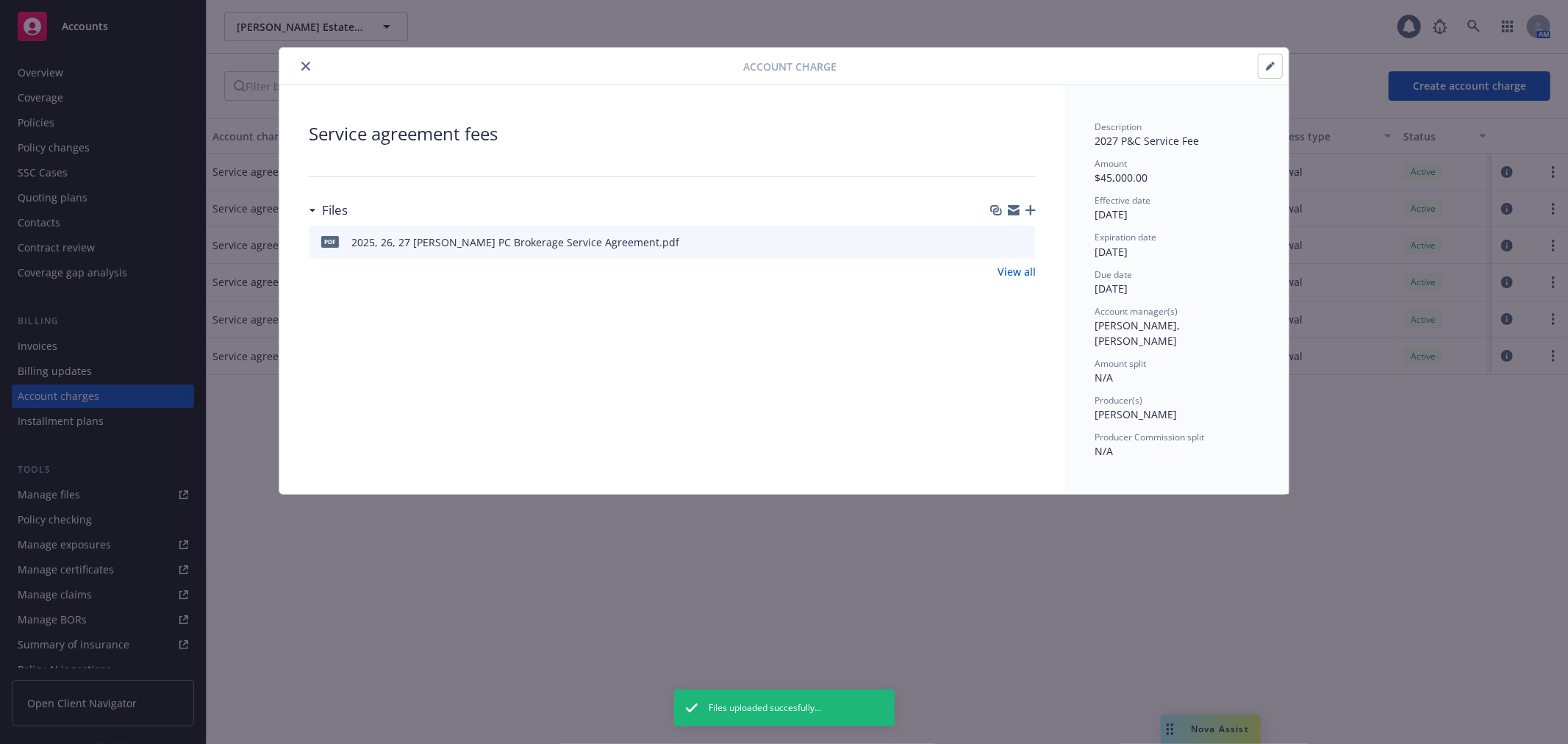
click at [1016, 213] on icon "button" at bounding box center [1014, 211] width 12 height 7
click at [1013, 207] on icon "button" at bounding box center [1014, 207] width 12 height 5
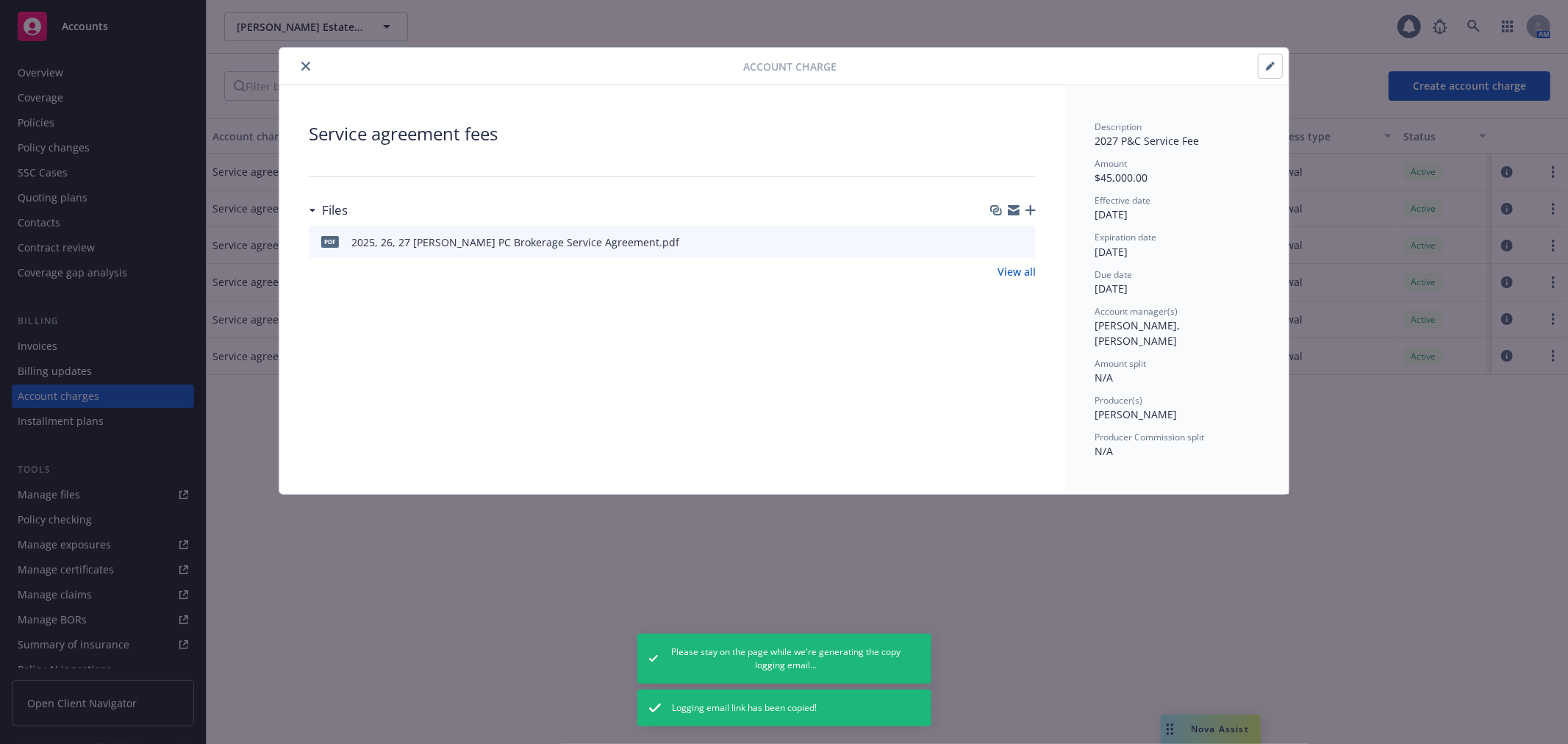
click at [303, 67] on icon "close" at bounding box center [305, 66] width 9 height 9
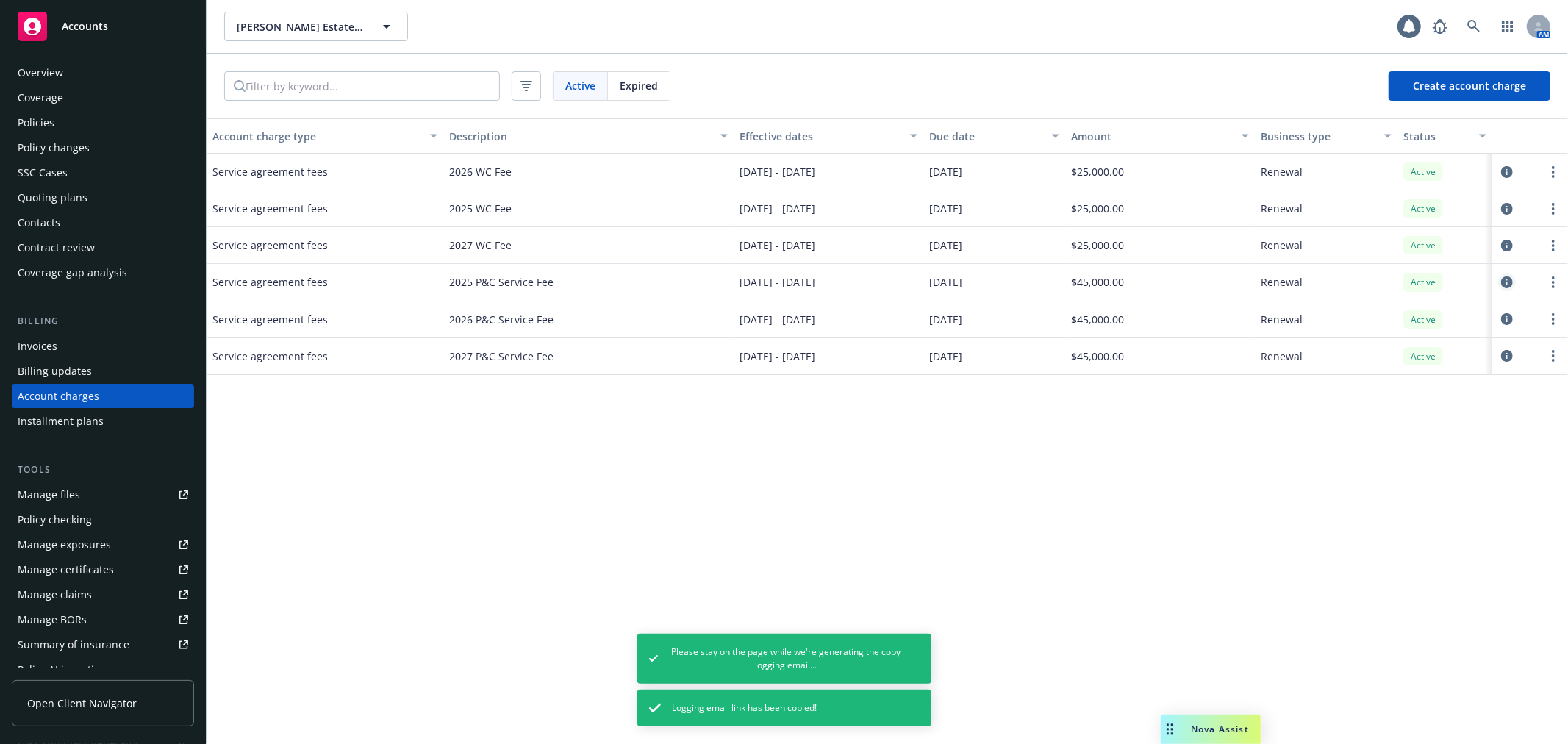
click at [1507, 283] on icon "circleInformation" at bounding box center [1507, 283] width 12 height 12
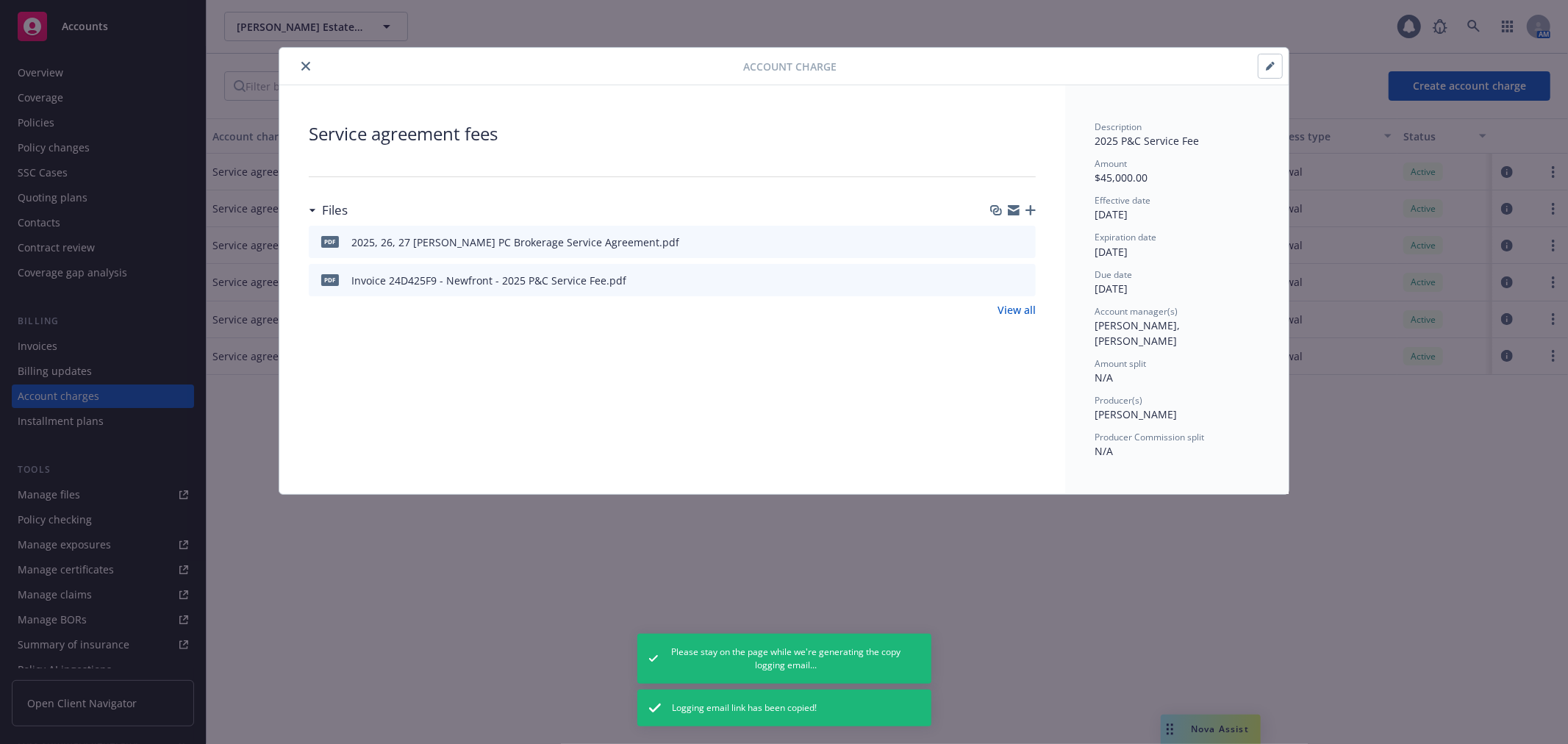
click at [1010, 208] on icon "button" at bounding box center [1014, 207] width 12 height 5
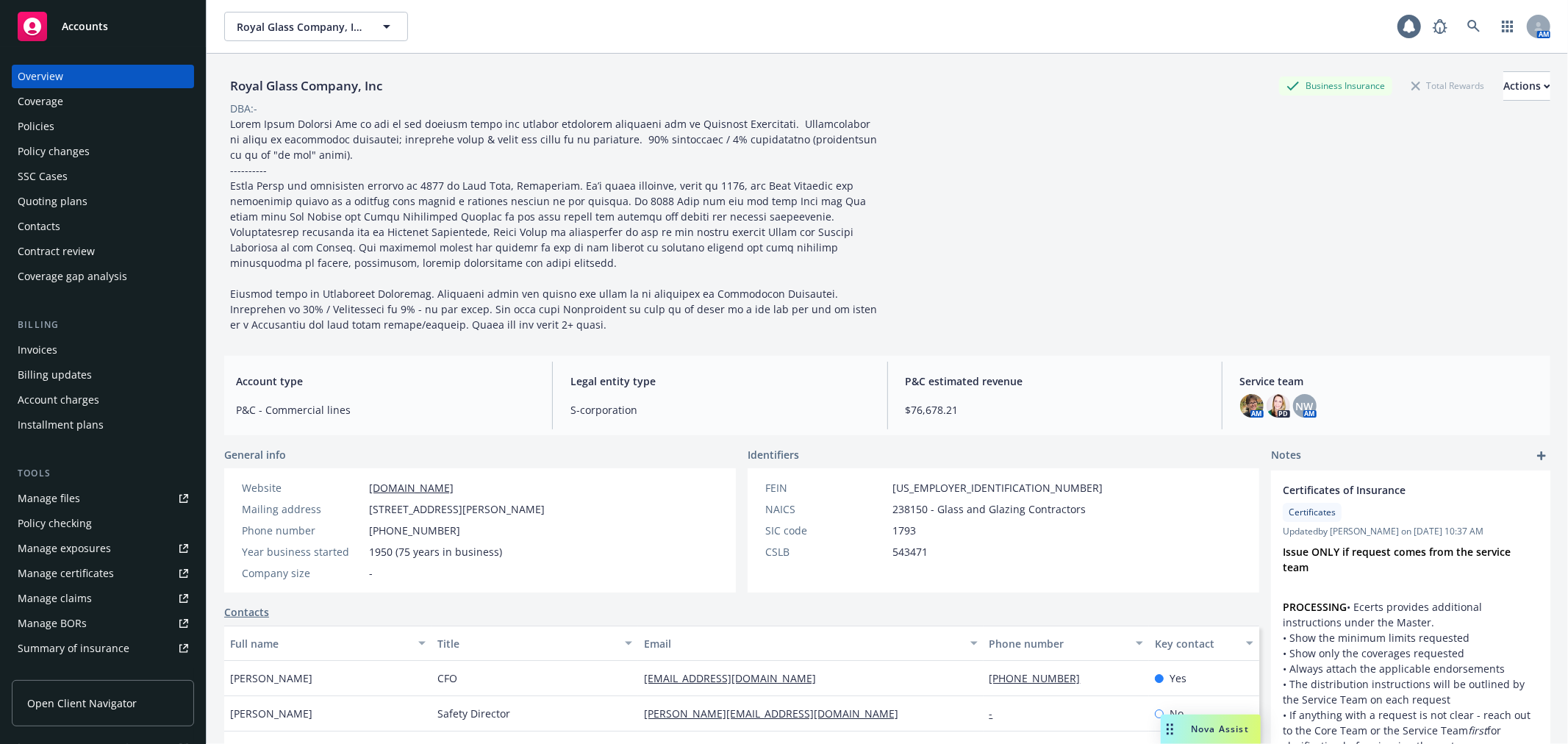
click at [123, 186] on div "SSC Cases" at bounding box center [103, 177] width 171 height 24
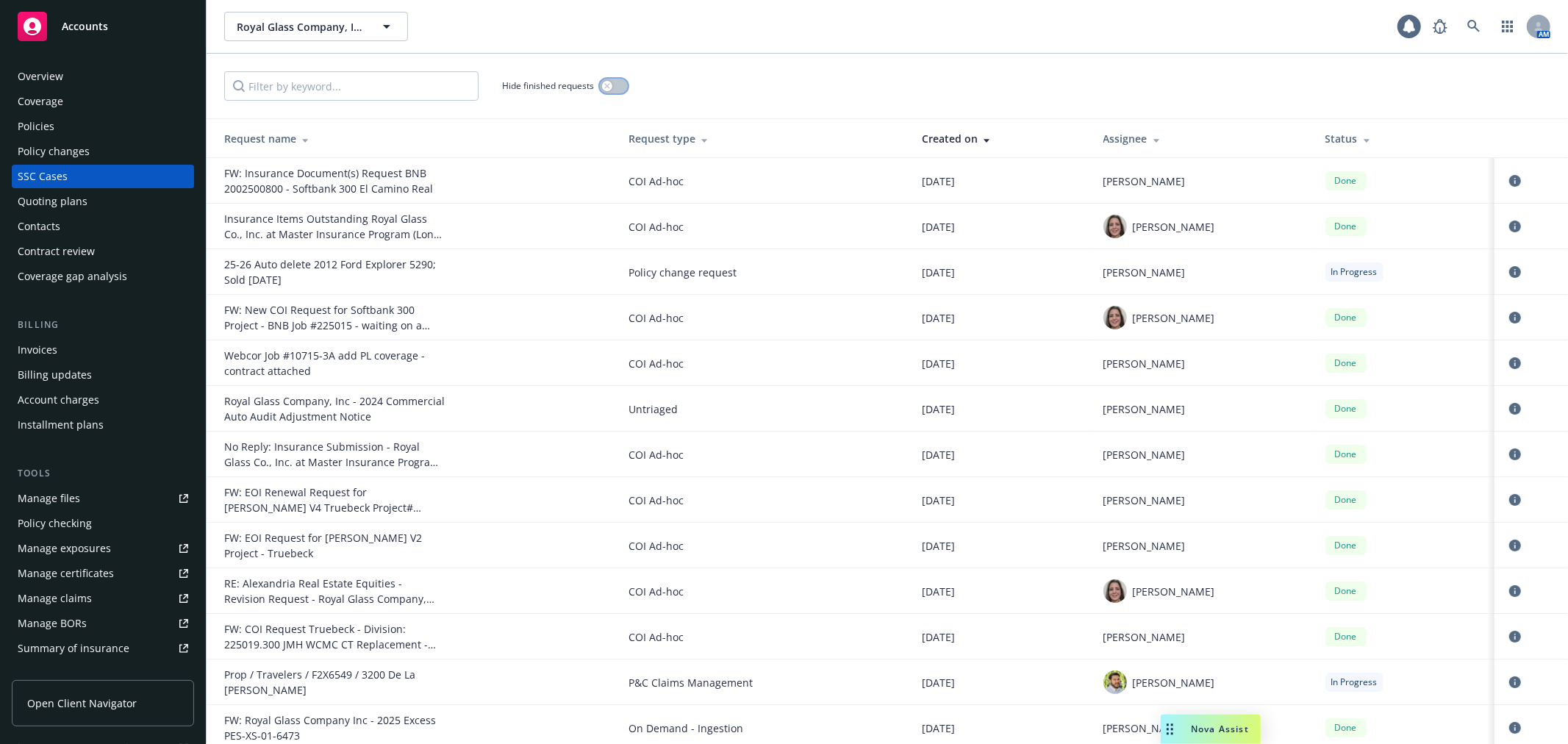
click at [619, 89] on button "button" at bounding box center [614, 86] width 28 height 15
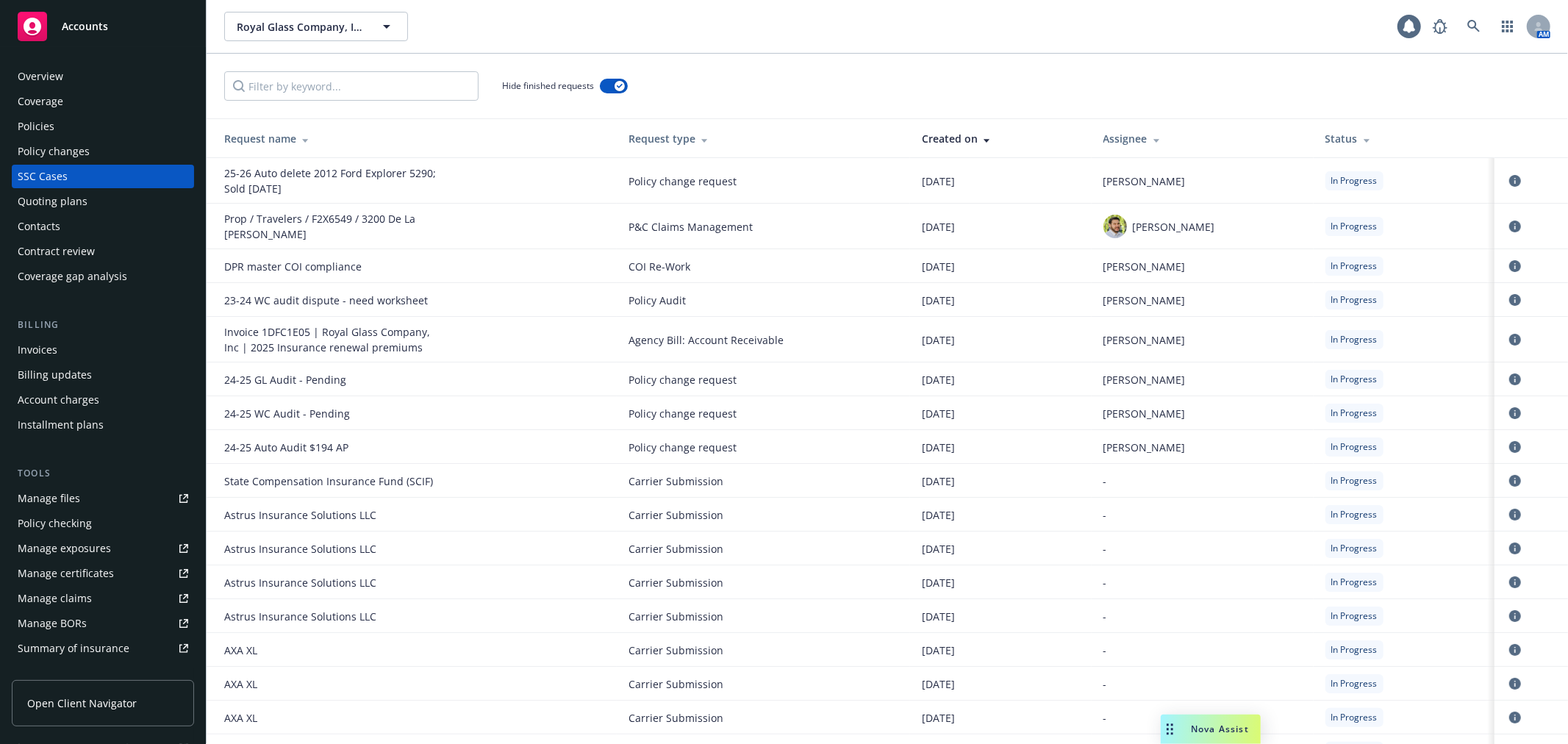
click at [120, 28] on div "Accounts" at bounding box center [103, 27] width 171 height 30
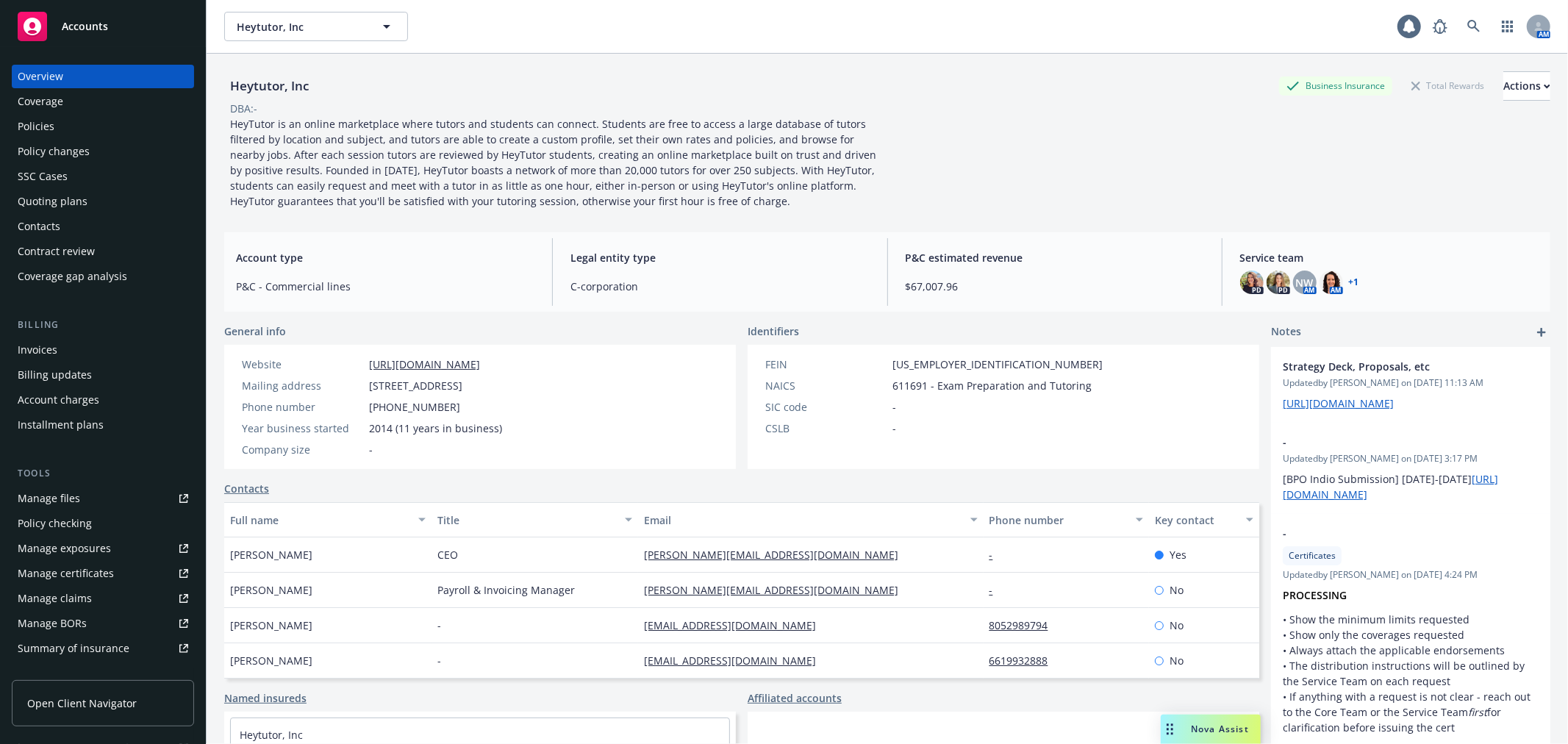
click at [64, 125] on div "Policies" at bounding box center [103, 126] width 171 height 24
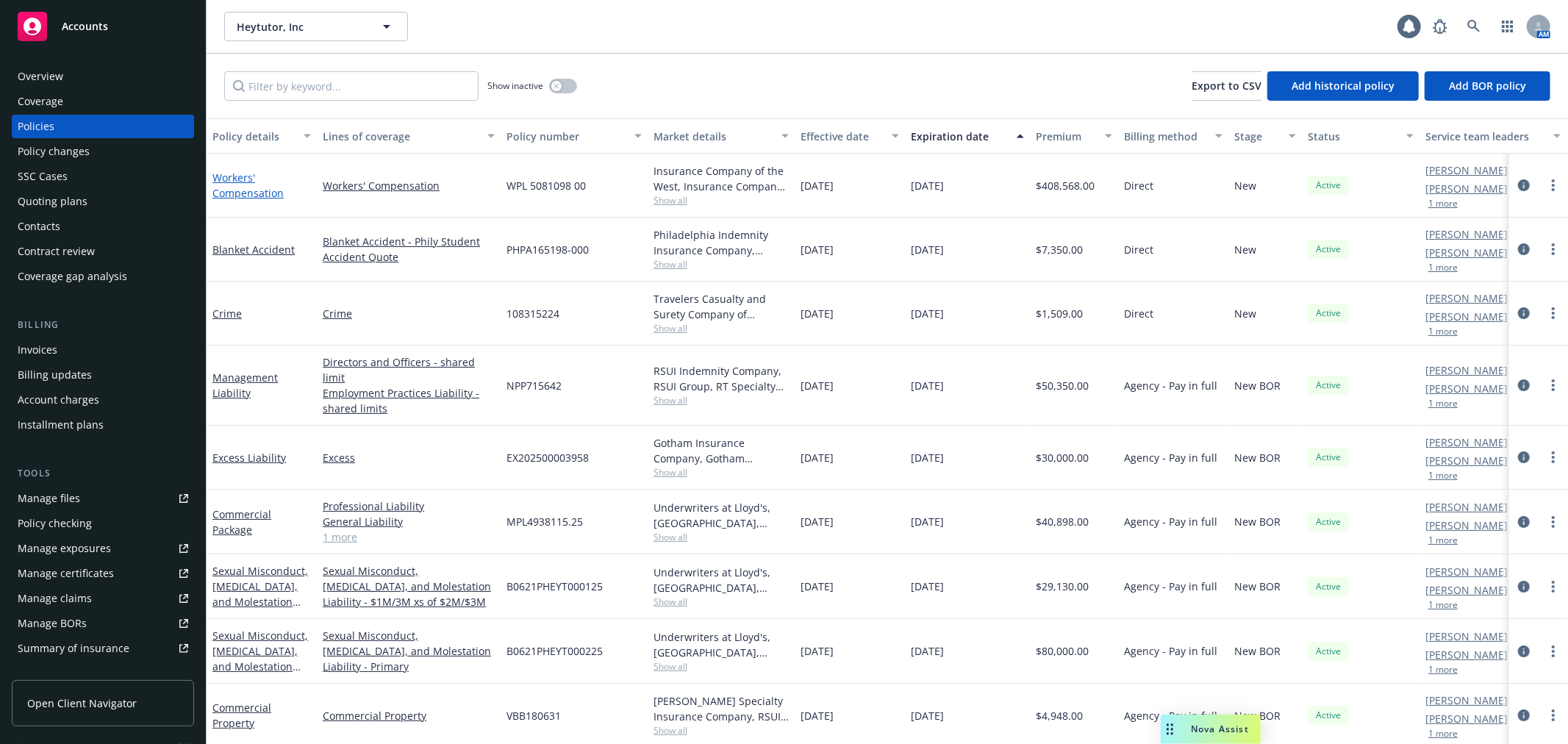
click at [231, 180] on link "Workers' Compensation" at bounding box center [248, 186] width 71 height 30
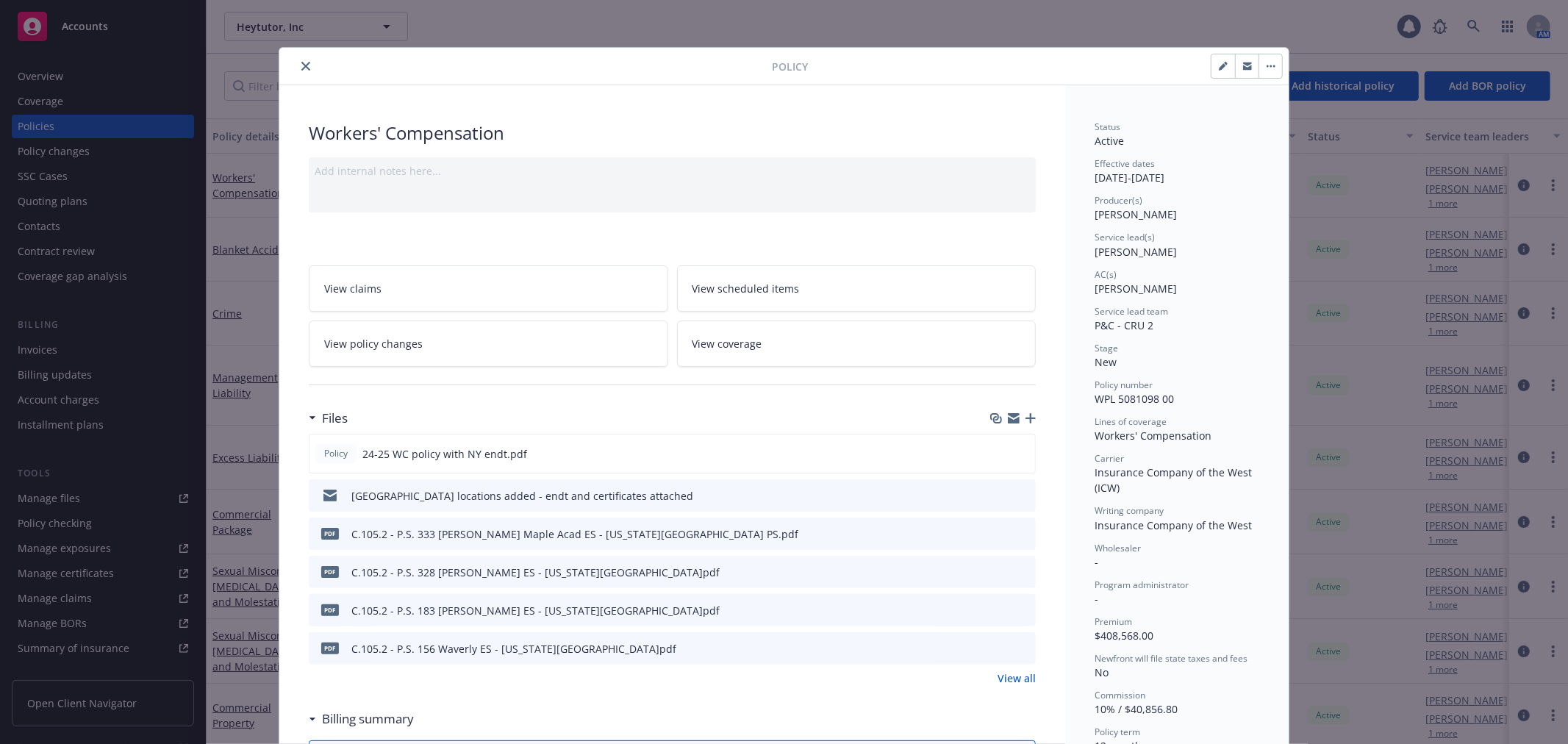
click at [456, 349] on link "View policy changes" at bounding box center [489, 343] width 360 height 46
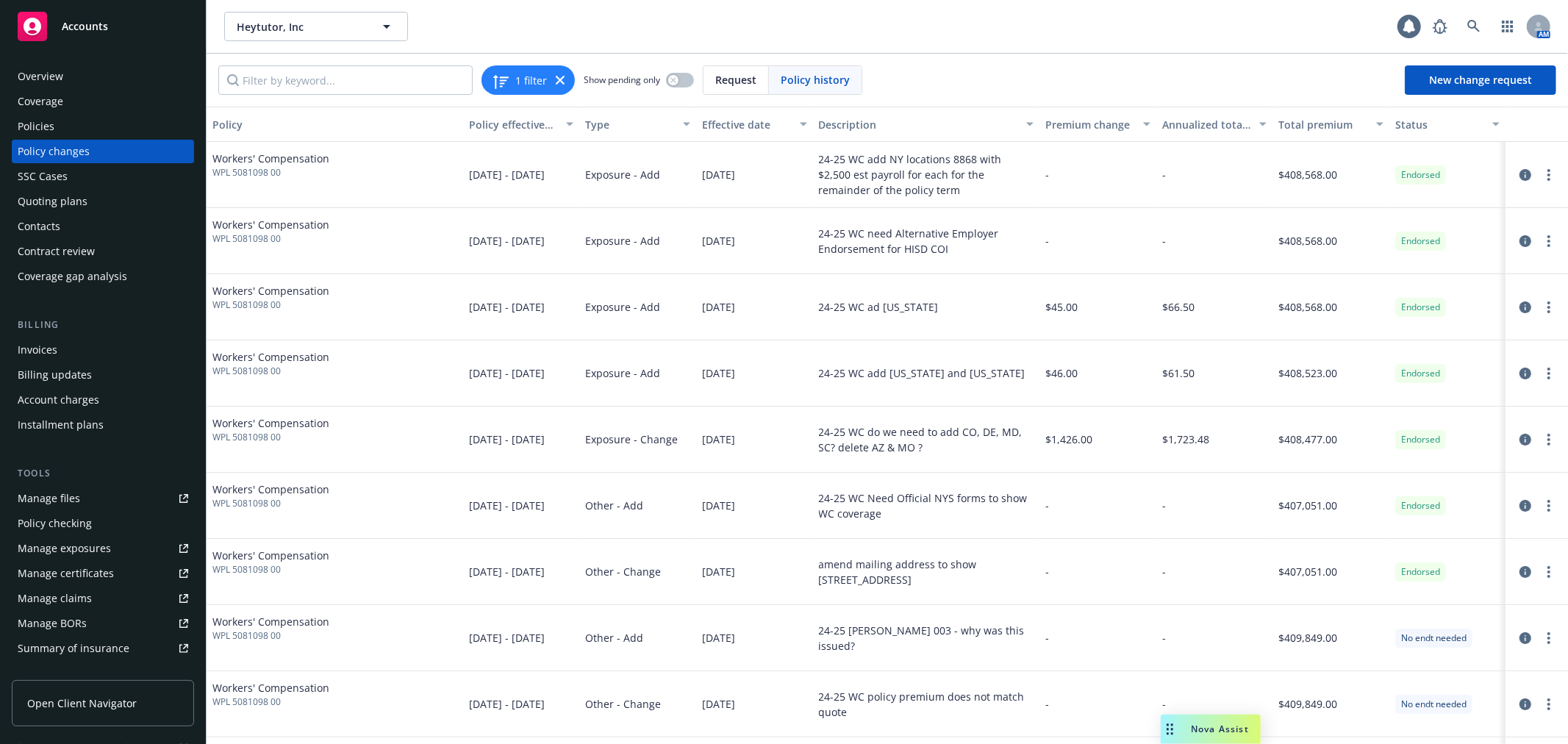
click at [82, 208] on div "Quoting plans" at bounding box center [52, 202] width 70 height 24
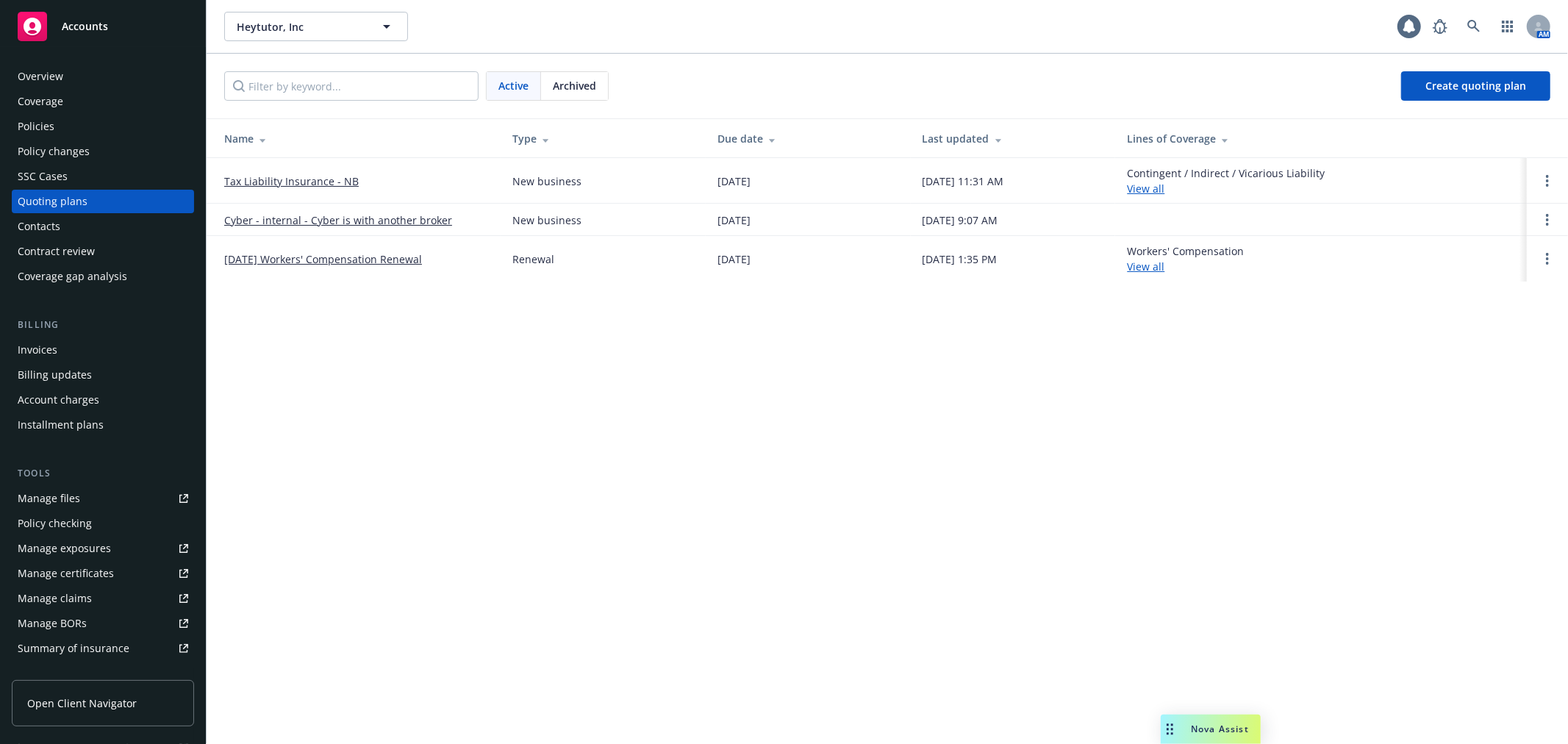
click at [371, 260] on link "[DATE] Workers' Compensation Renewal" at bounding box center [323, 259] width 198 height 16
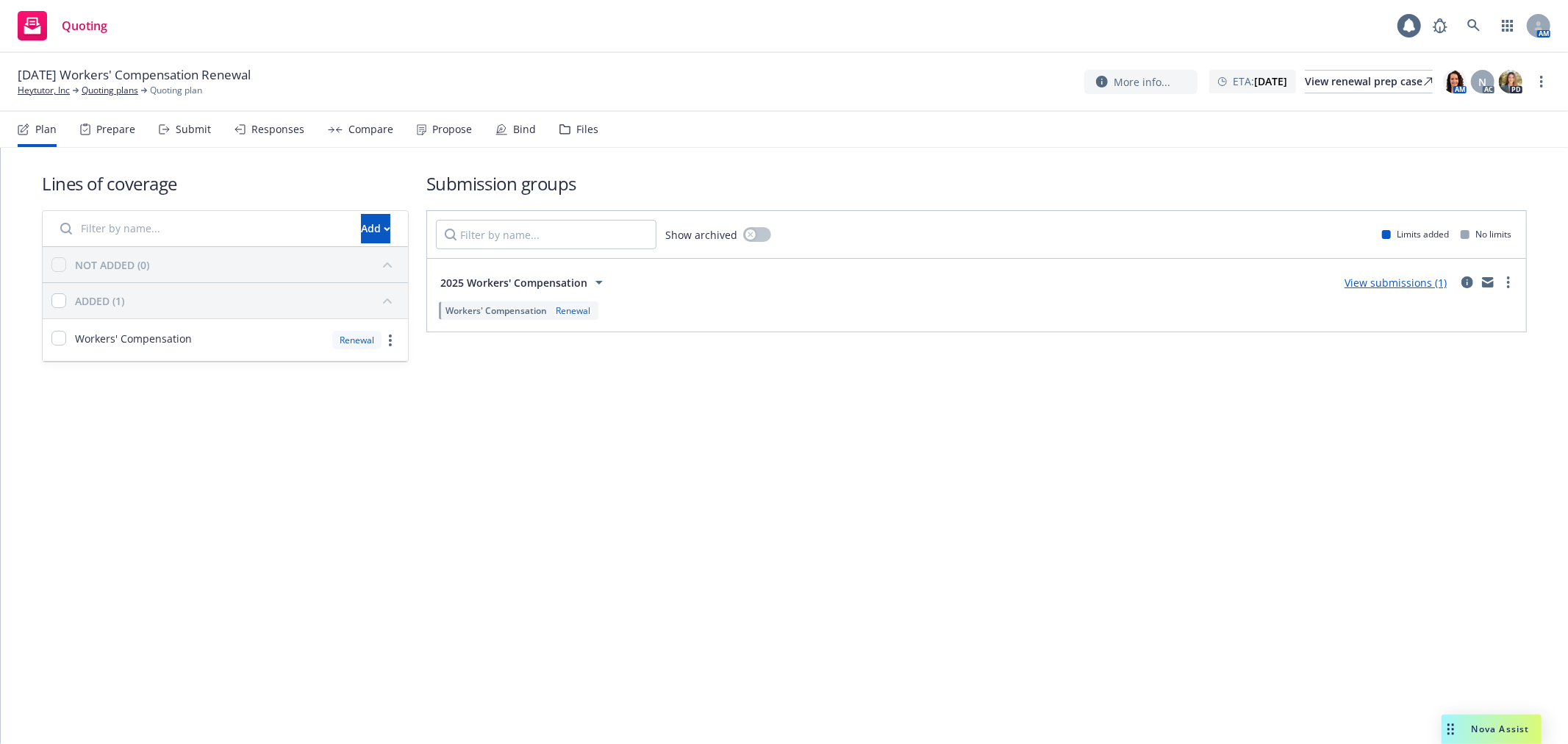
click at [578, 127] on div "Files" at bounding box center [587, 129] width 22 height 12
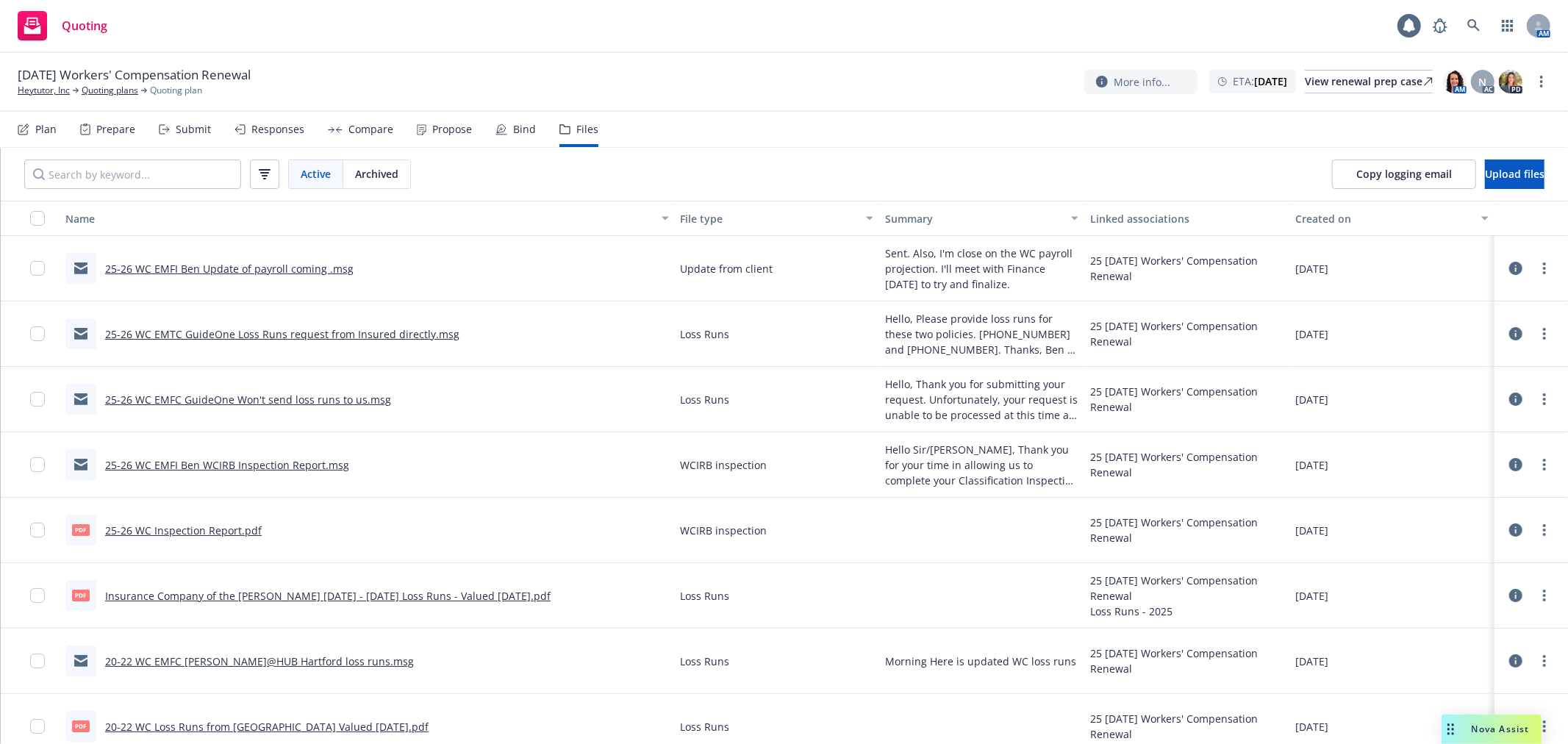
click at [285, 598] on link "Insurance Company of the West WC 2024 - 2025 Loss Runs - Valued 2025-09-18.pdf" at bounding box center [327, 596] width 446 height 14
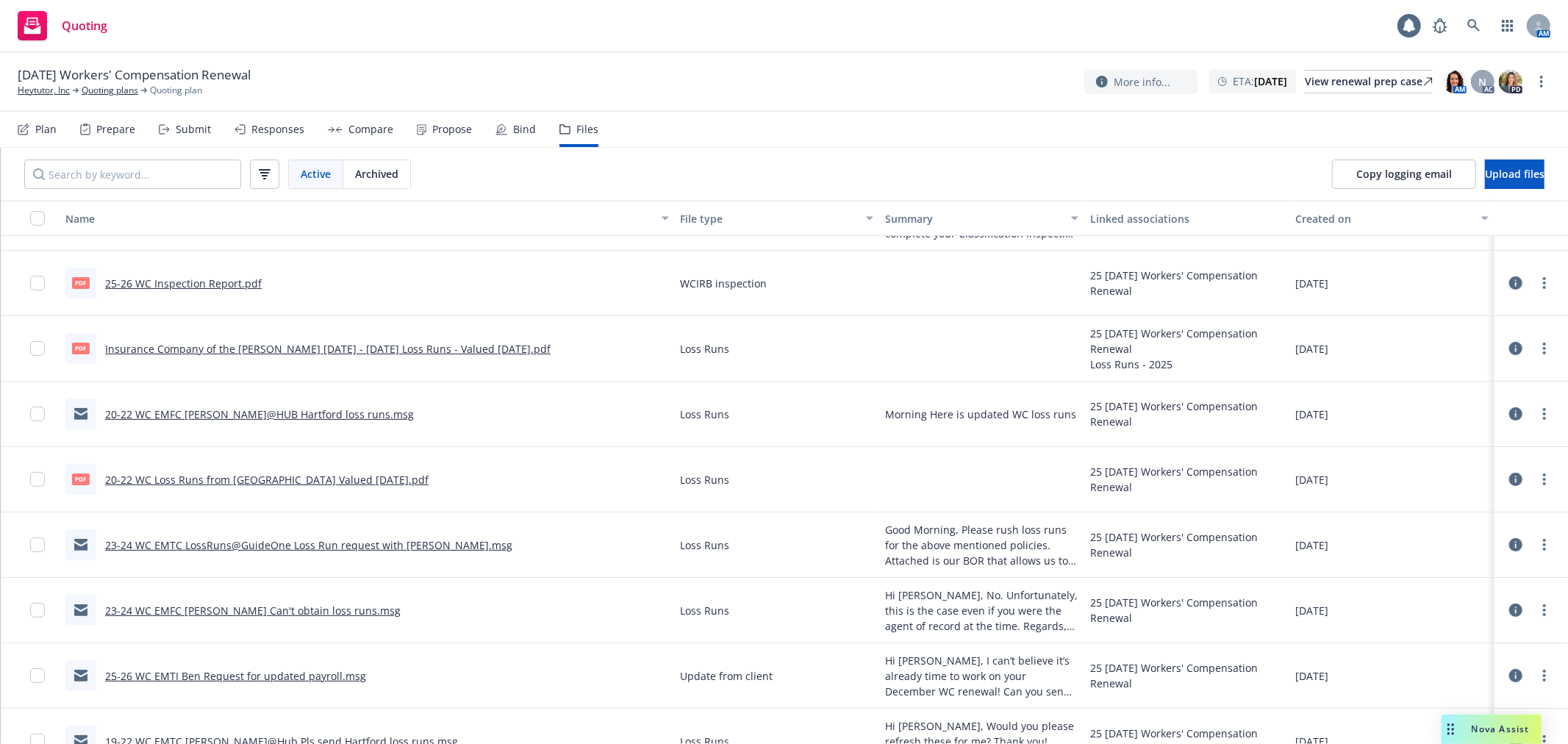
scroll to position [326, 0]
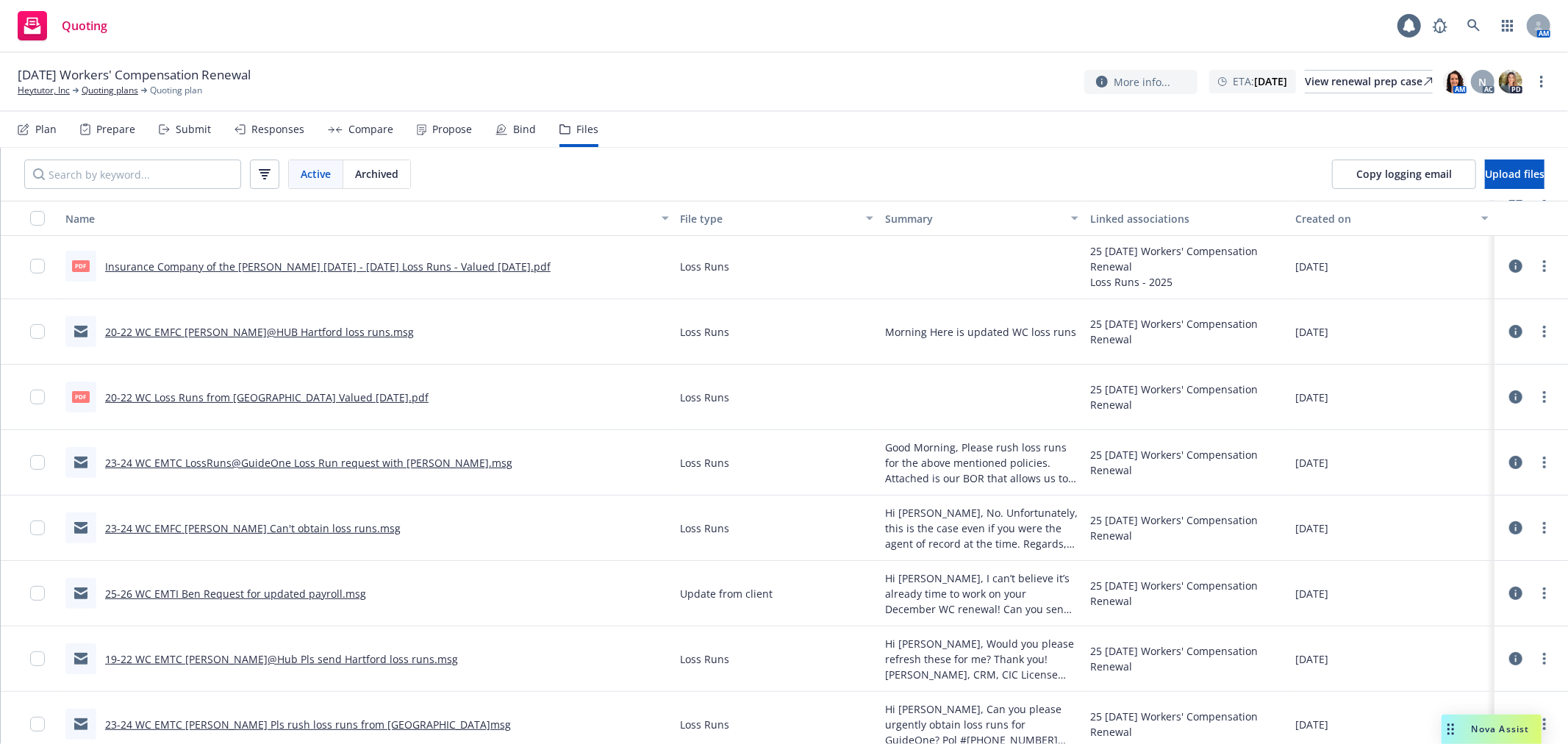
click at [297, 398] on link "20-22 WC Loss Runs from Hartford Valued 9.17.25.pdf" at bounding box center [266, 397] width 323 height 14
click at [231, 390] on link "20-22 WC Loss Runs from Hartford Valued 9.17.25.pdf" at bounding box center [266, 397] width 323 height 14
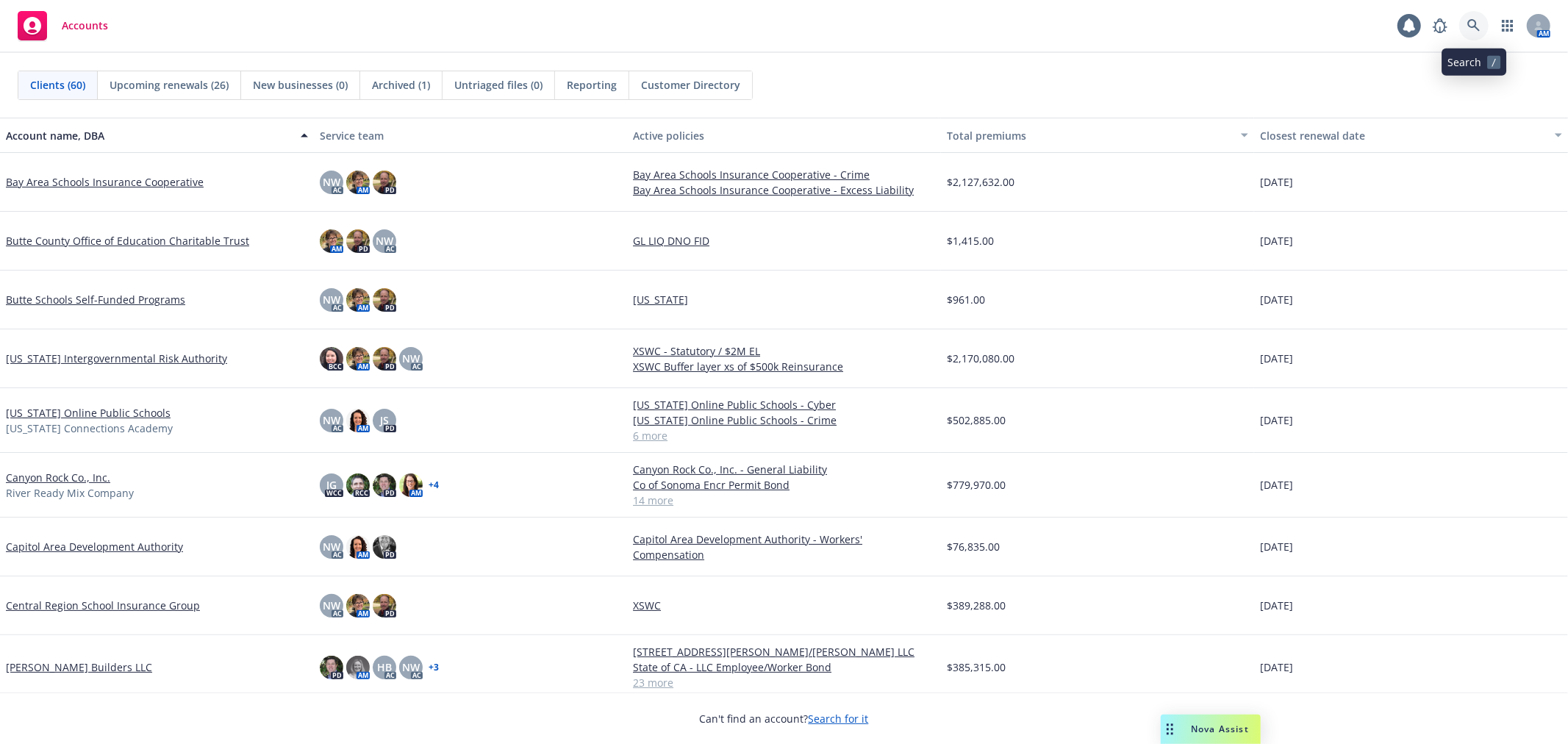
click at [1479, 30] on icon at bounding box center [1473, 25] width 13 height 13
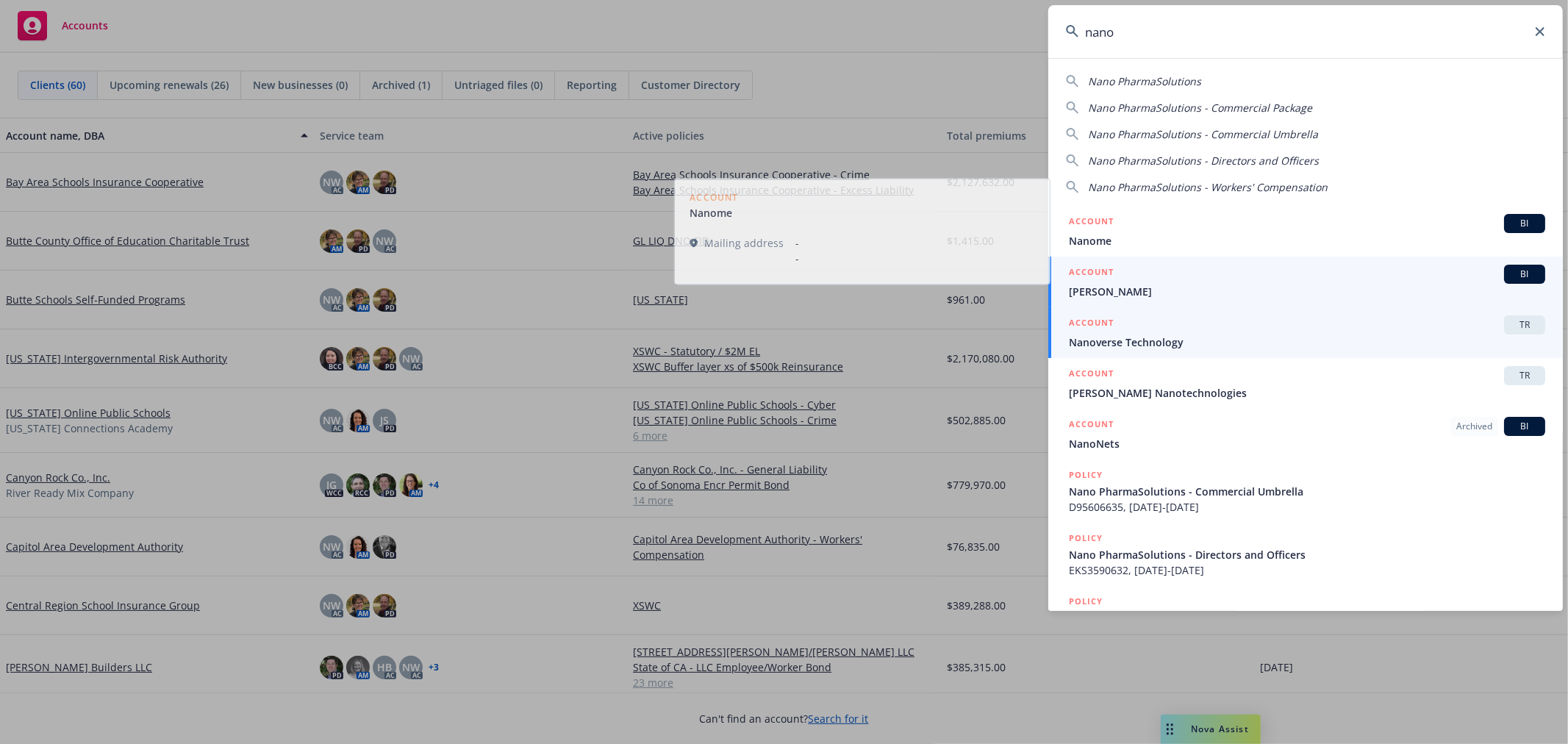
type input "nano"
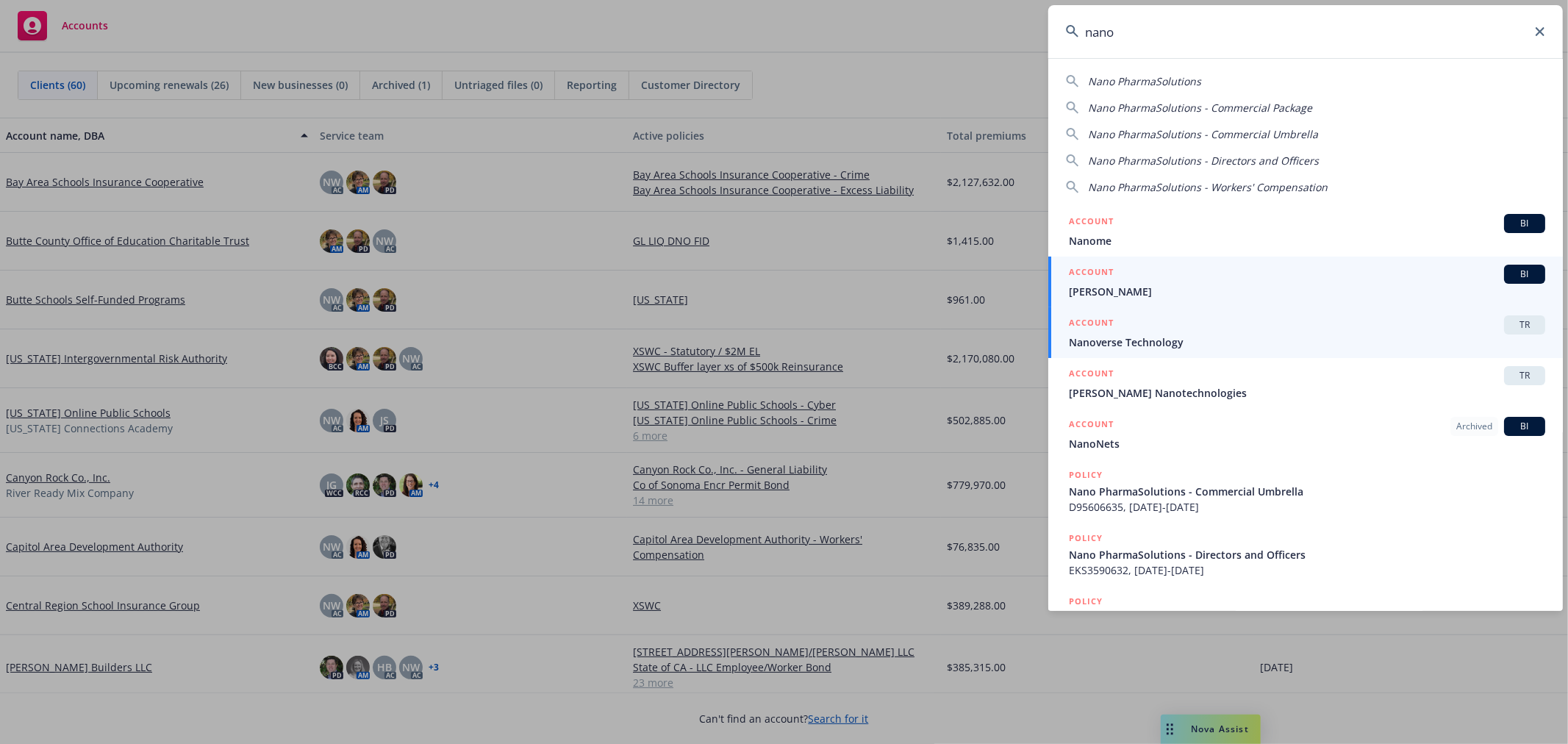
click at [1217, 340] on span "Nanoverse Technology" at bounding box center [1307, 343] width 476 height 16
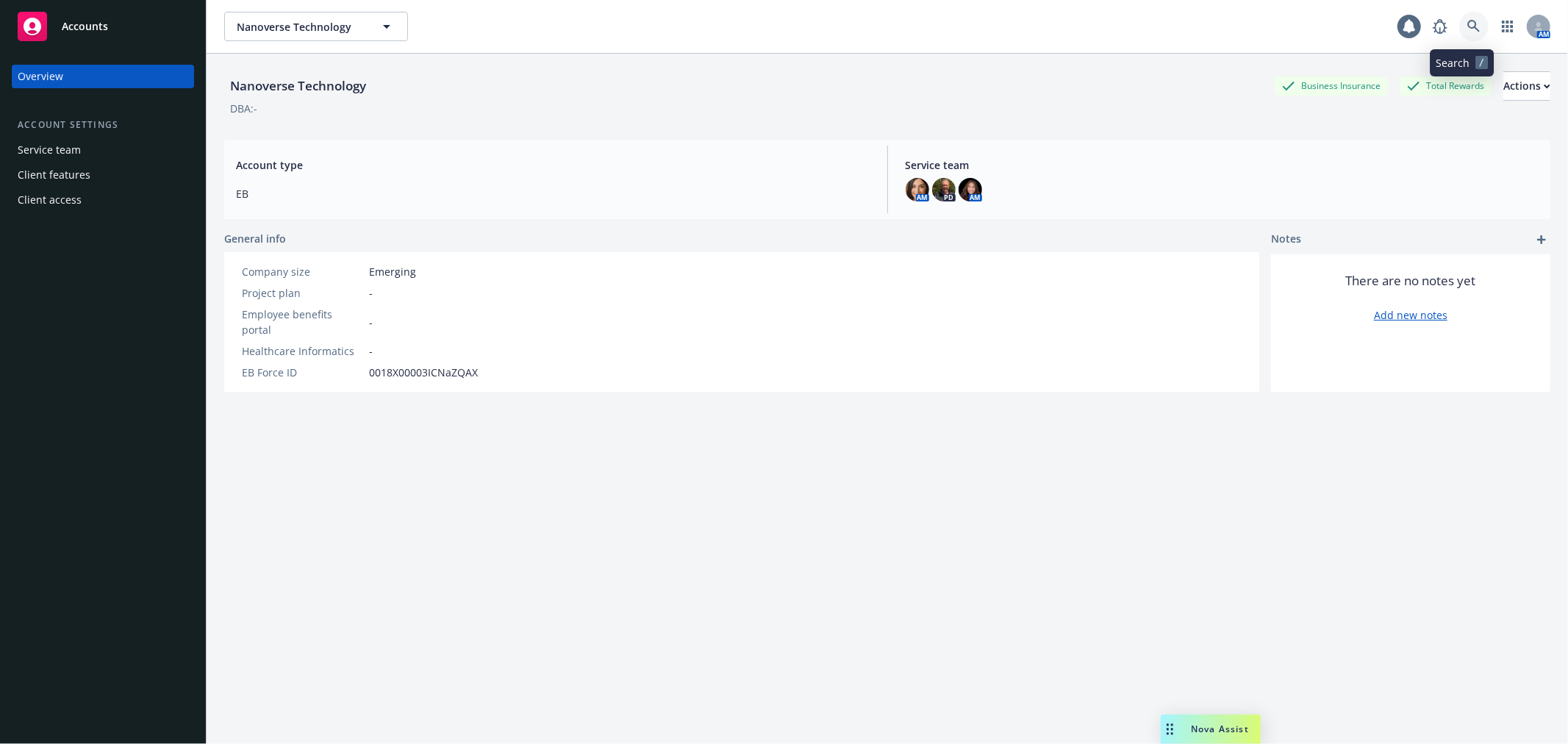
click at [1467, 30] on icon at bounding box center [1473, 26] width 13 height 13
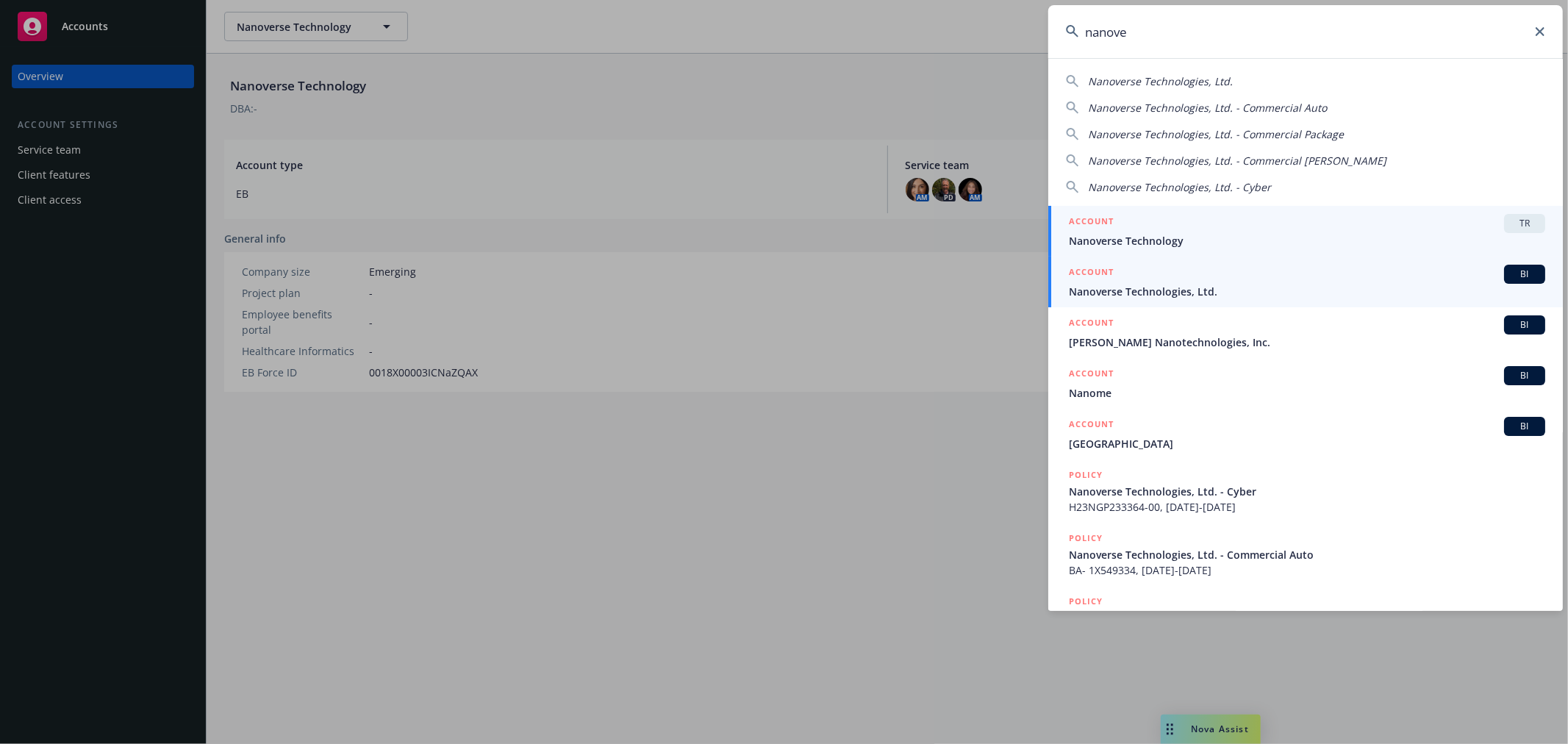
type input "nanove"
click at [1262, 284] on span "Nanoverse Technologies, Ltd." at bounding box center [1307, 291] width 476 height 16
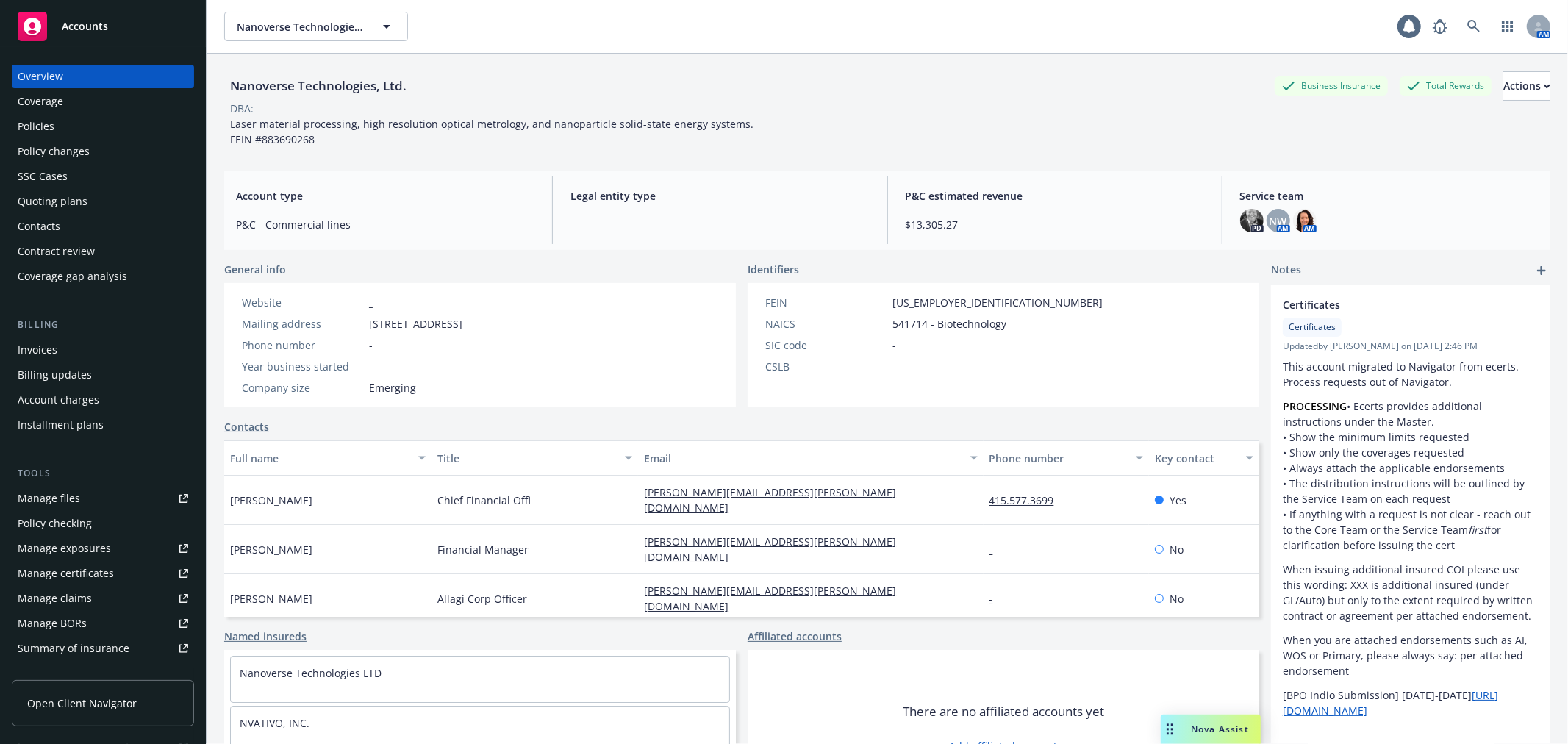
click at [83, 116] on div "Policies" at bounding box center [103, 126] width 171 height 24
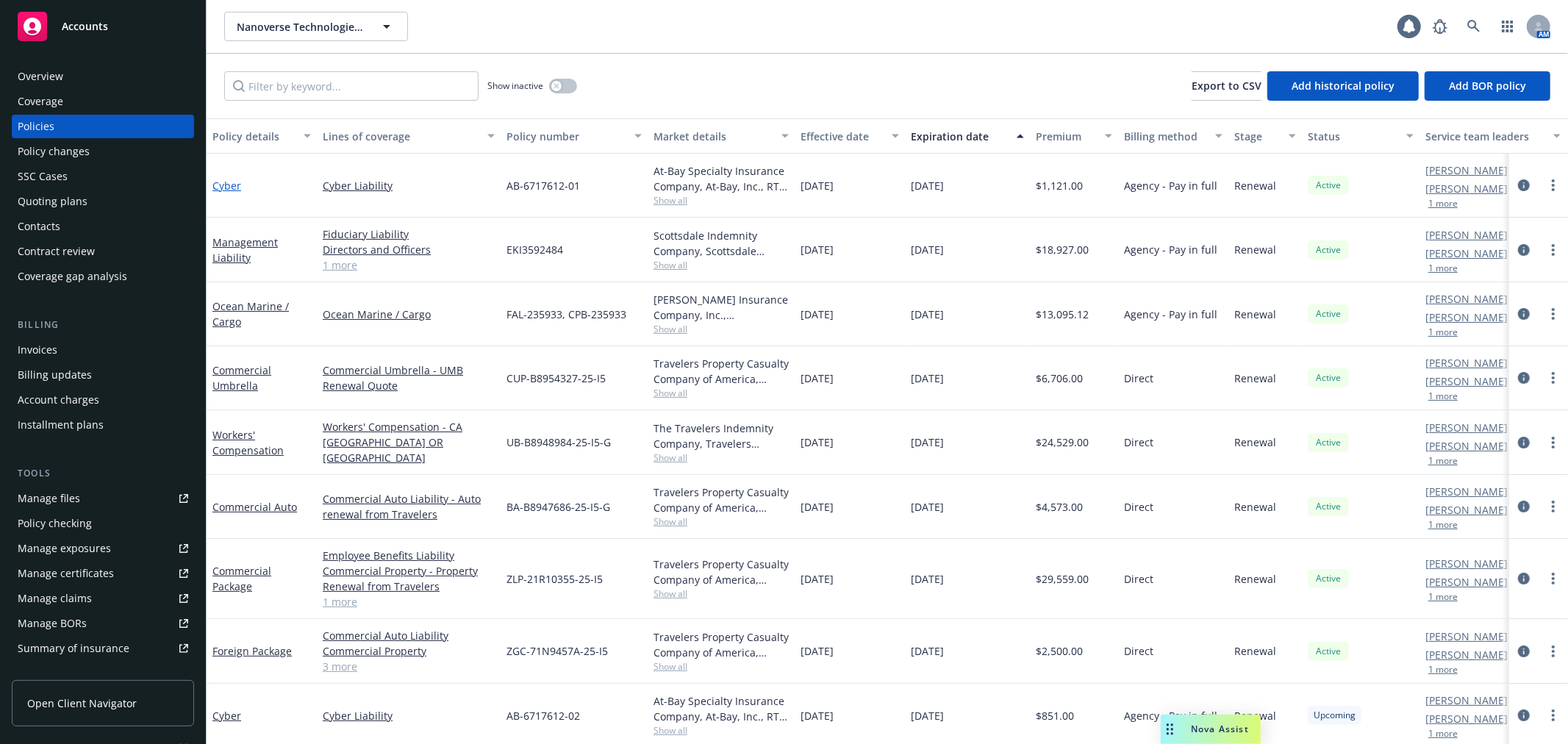
click at [218, 188] on link "Cyber" at bounding box center [226, 186] width 29 height 14
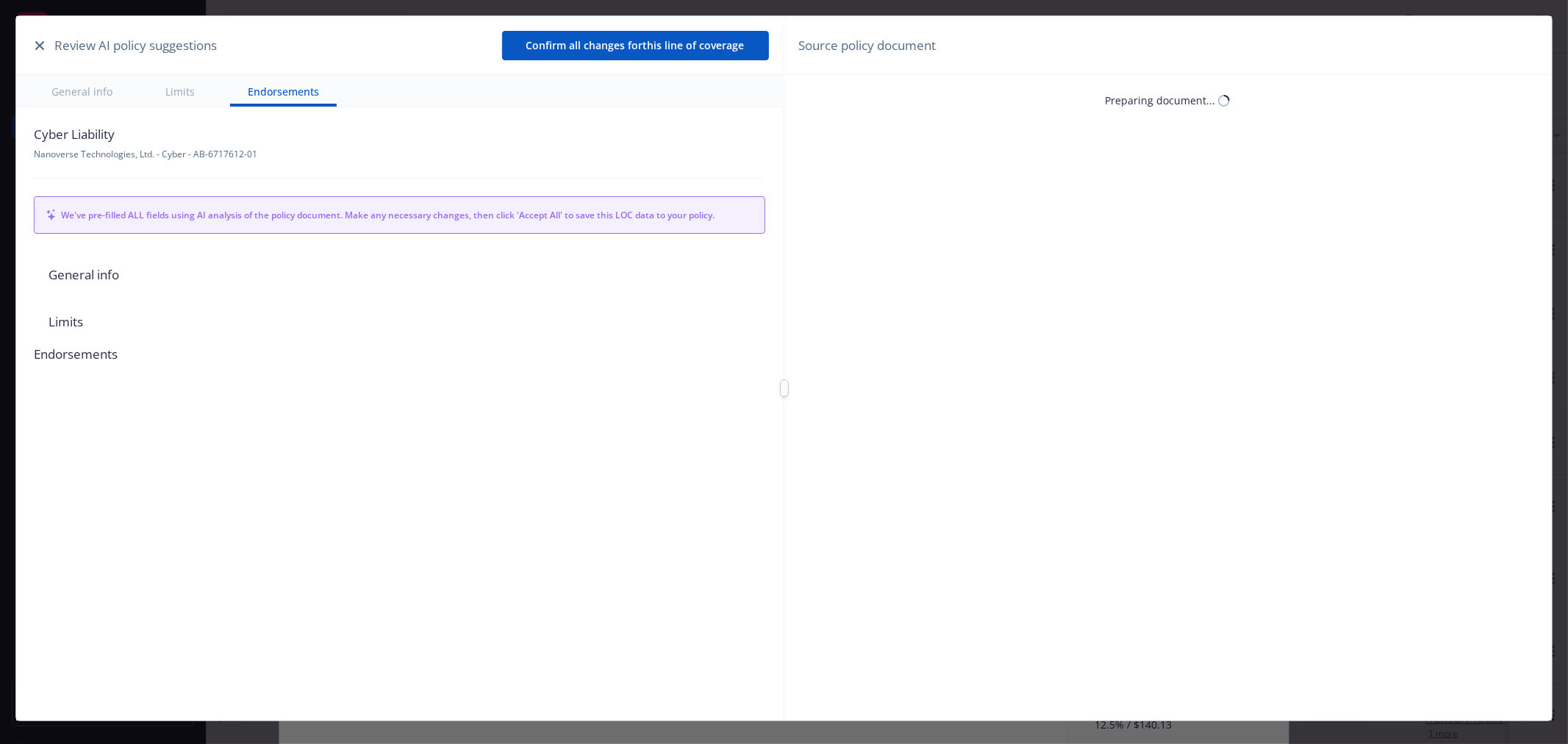
click at [39, 47] on icon "button" at bounding box center [40, 45] width 9 height 9
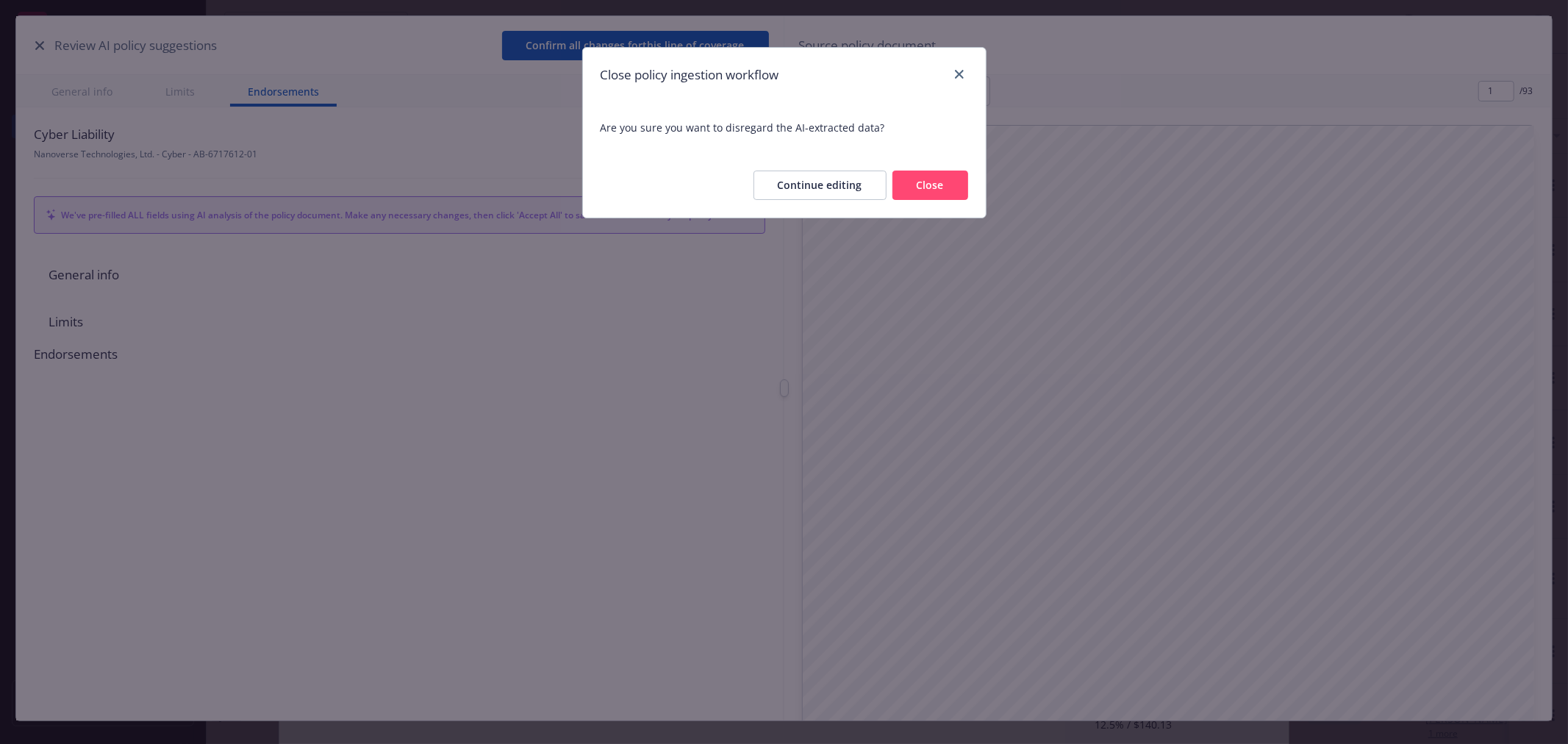
click at [945, 183] on button "Close" at bounding box center [930, 186] width 76 height 30
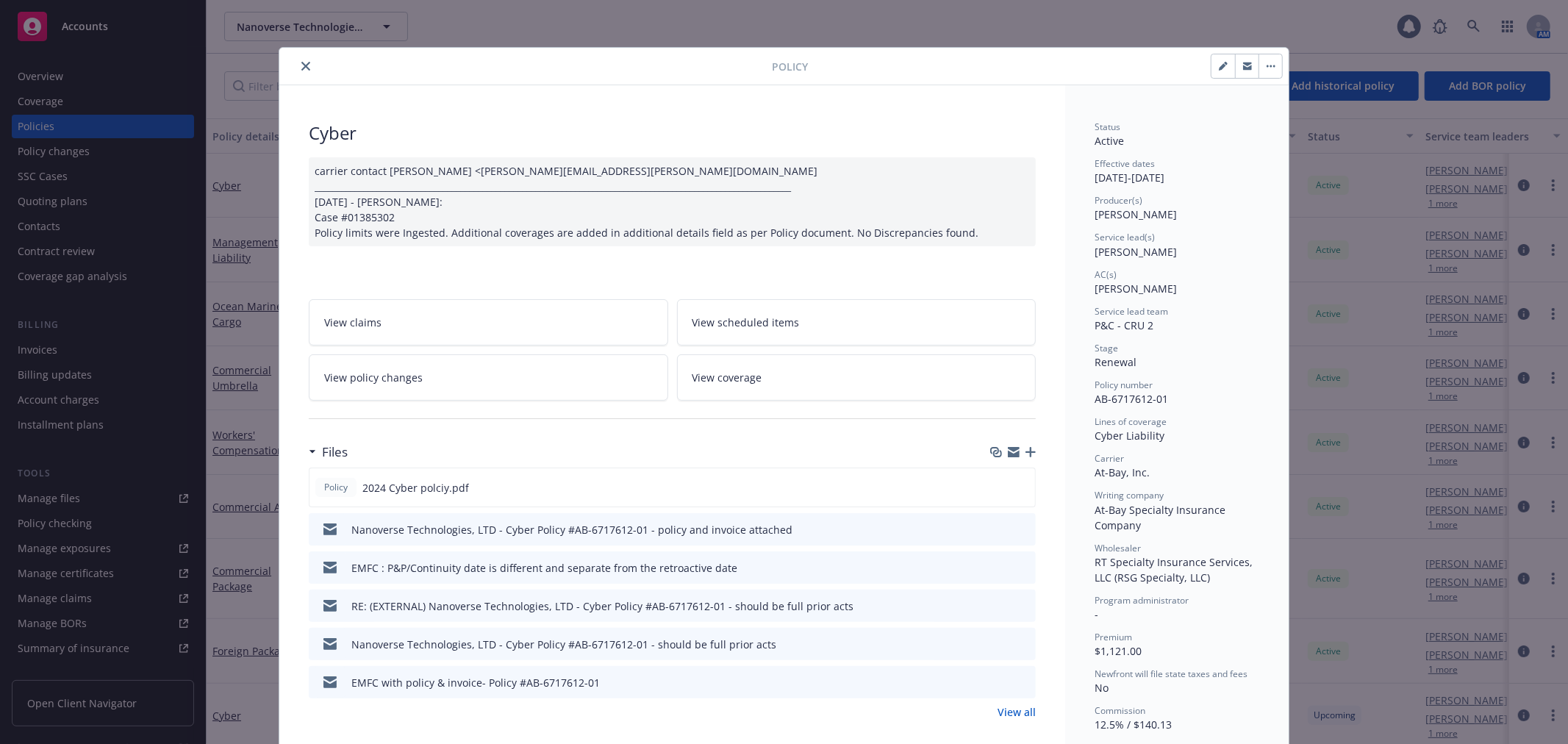
click at [297, 67] on button "close" at bounding box center [306, 66] width 18 height 18
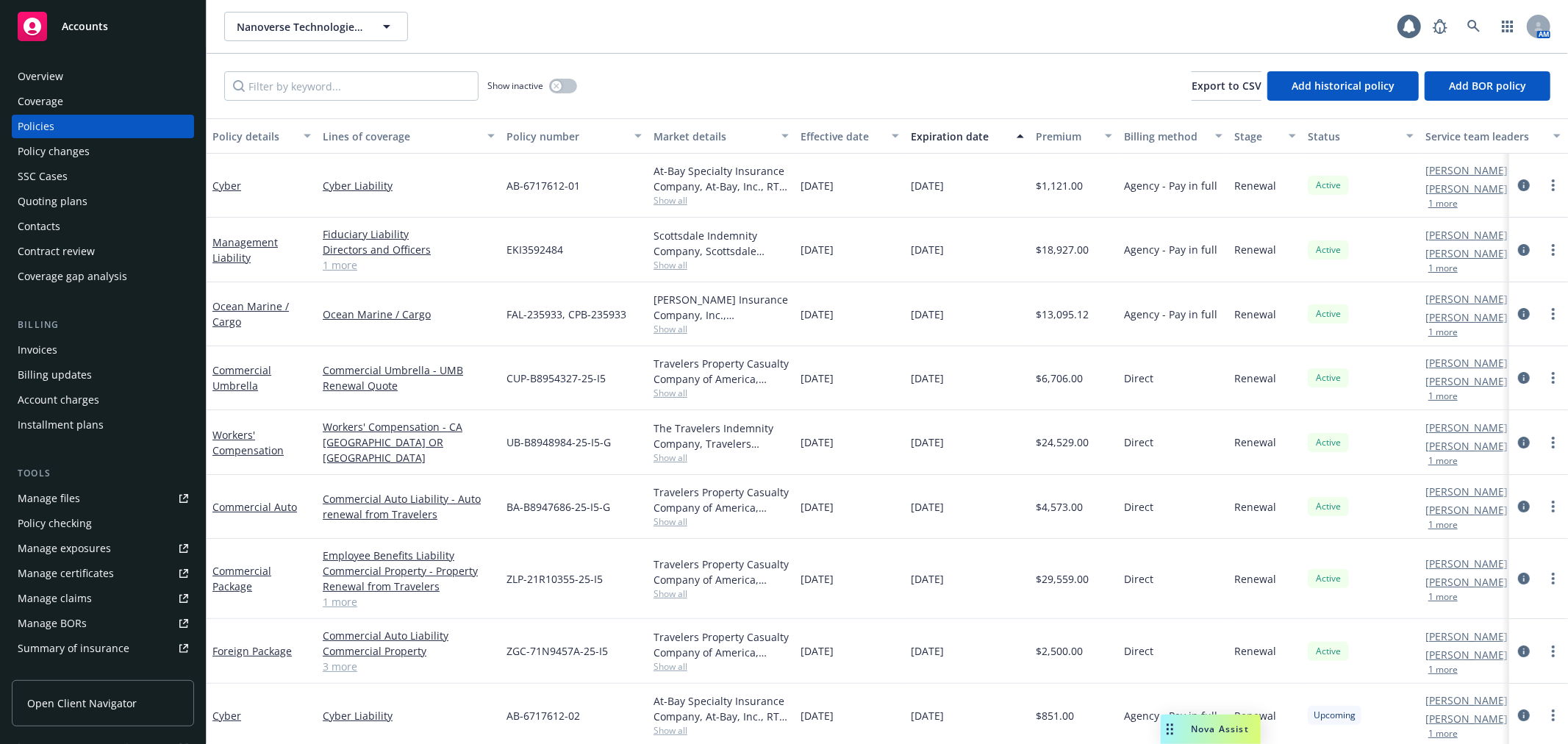
click at [127, 205] on div "Quoting plans" at bounding box center [103, 202] width 171 height 24
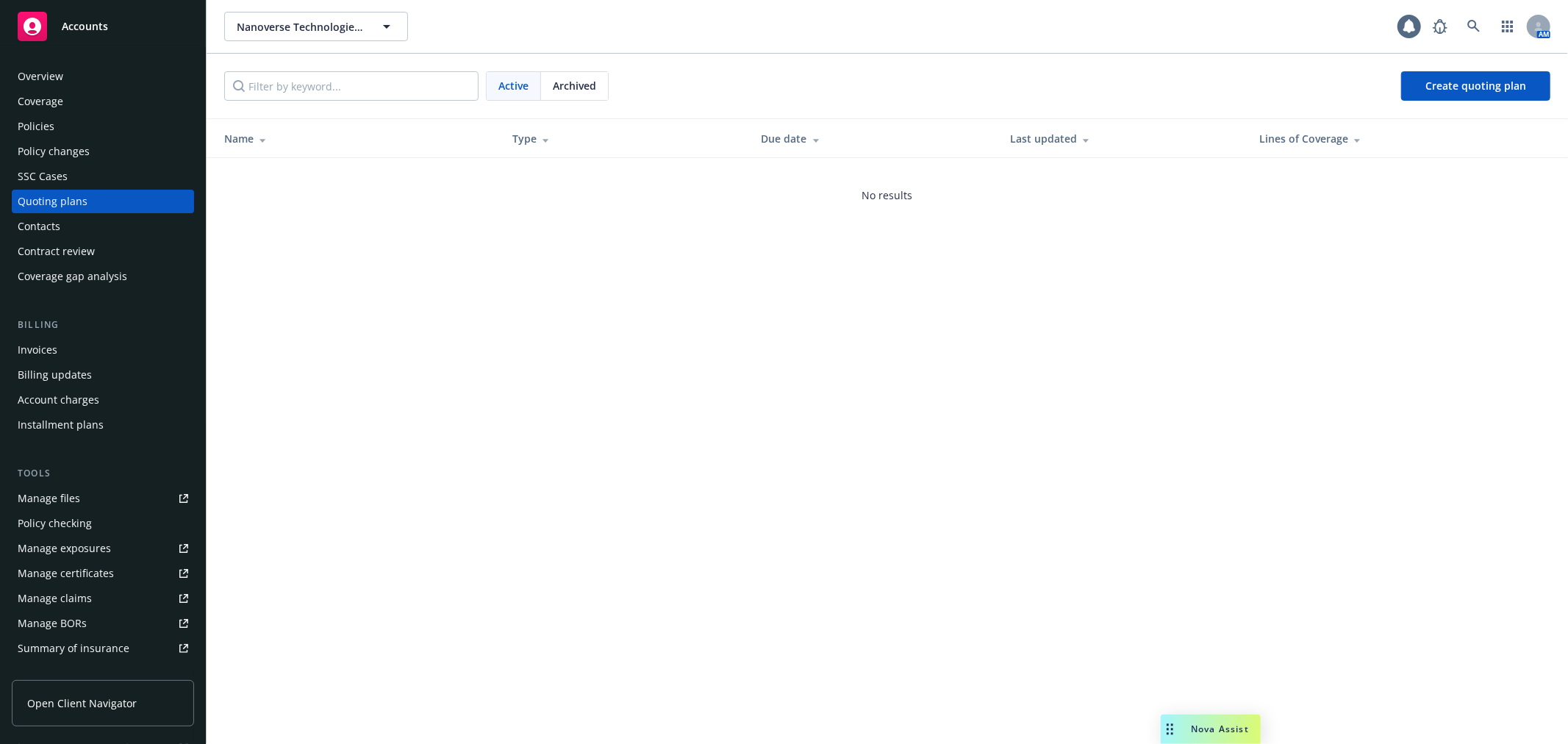
click at [567, 92] on span "Archived" at bounding box center [575, 86] width 43 height 16
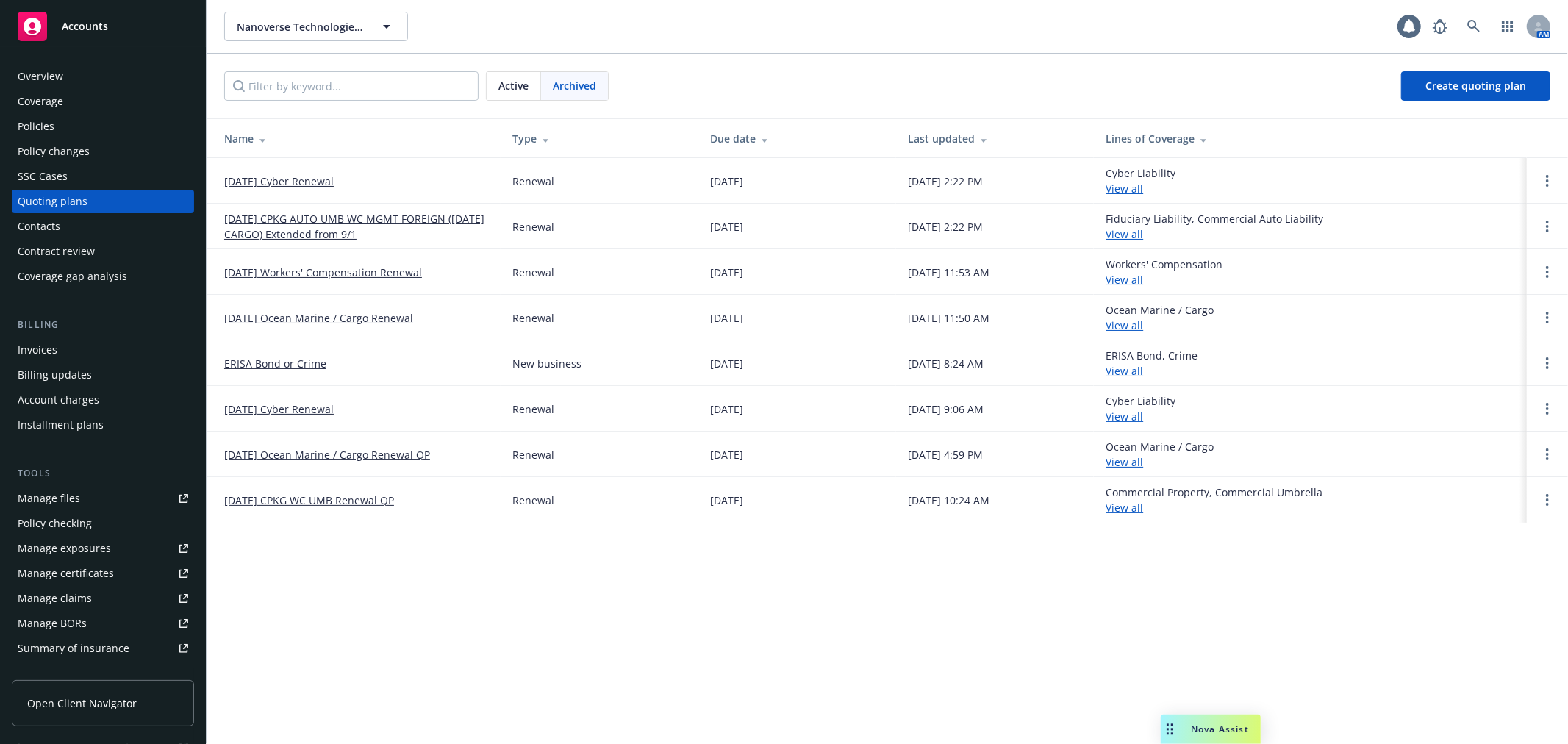
click at [291, 174] on link "[DATE] Cyber Renewal" at bounding box center [279, 182] width 110 height 16
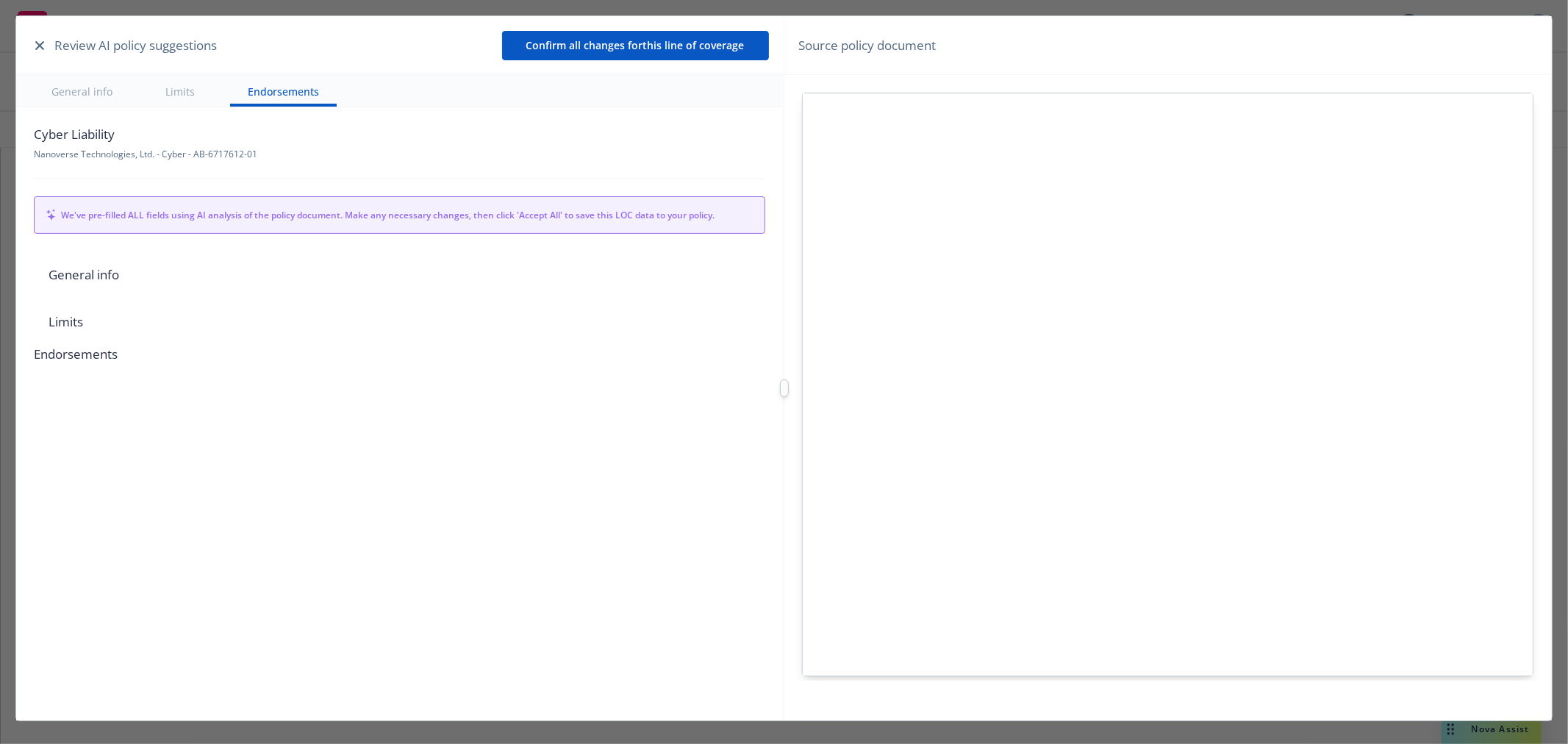
click at [41, 47] on icon "button" at bounding box center [40, 45] width 9 height 9
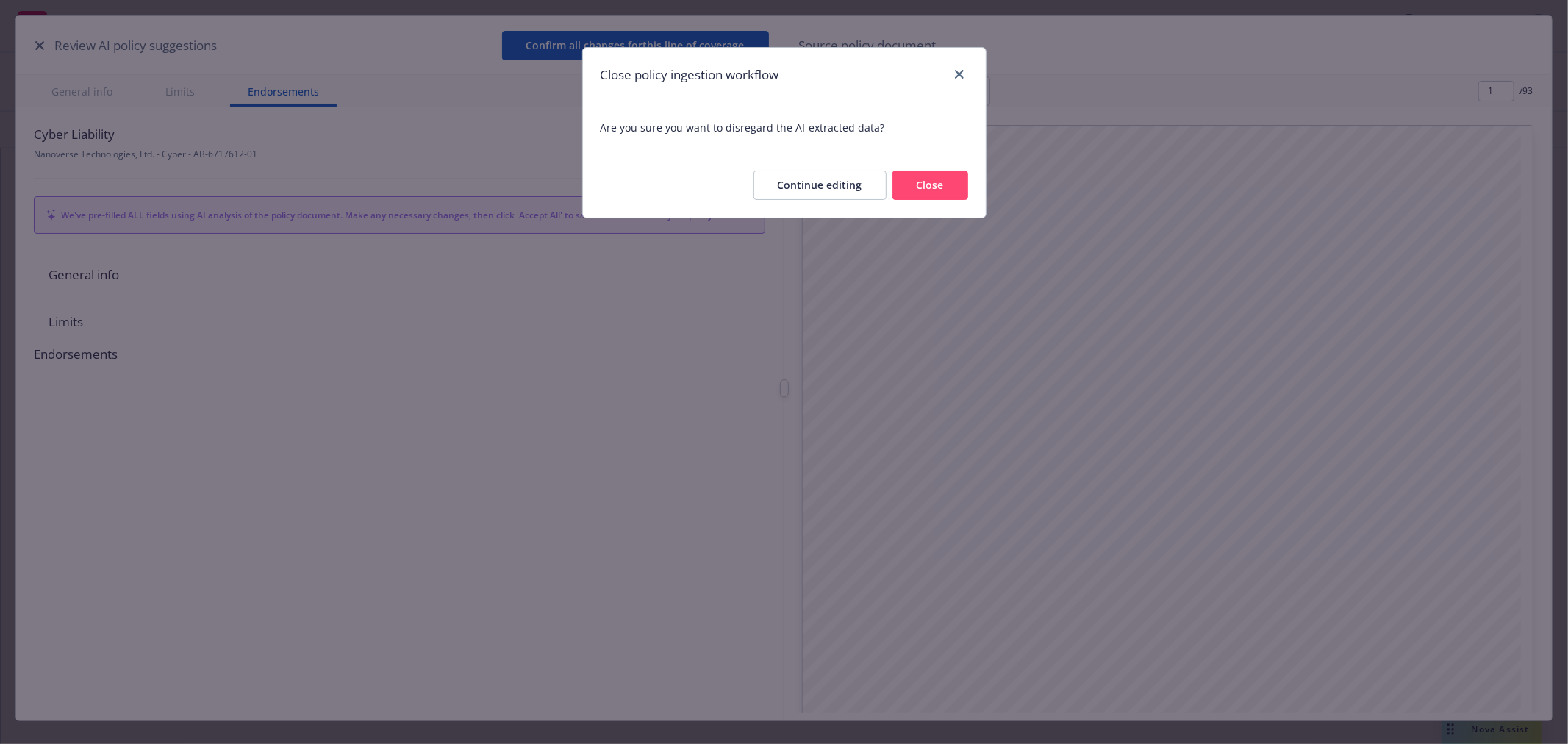
click at [940, 187] on button "Close" at bounding box center [930, 186] width 76 height 30
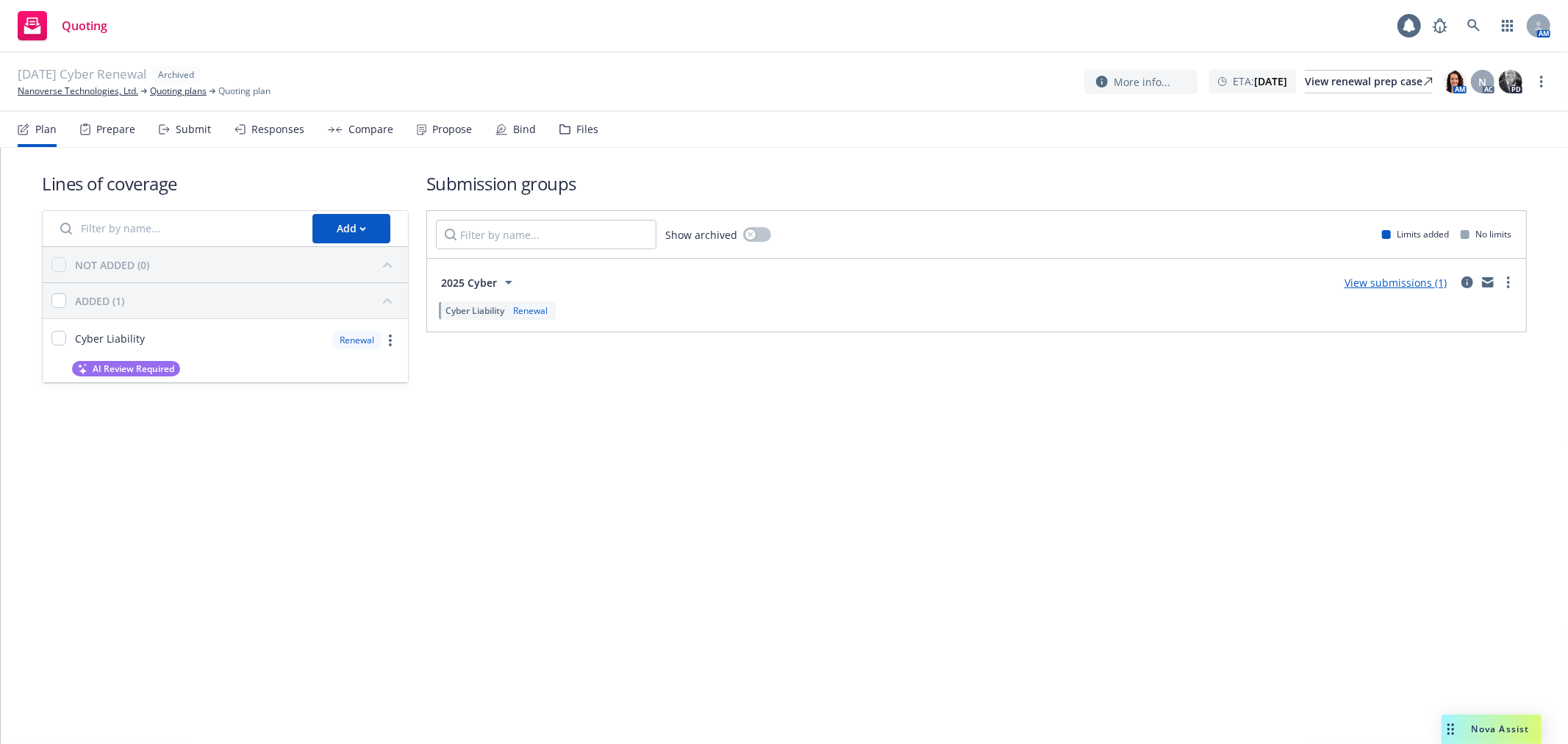
click at [123, 129] on div "Prepare" at bounding box center [115, 129] width 39 height 12
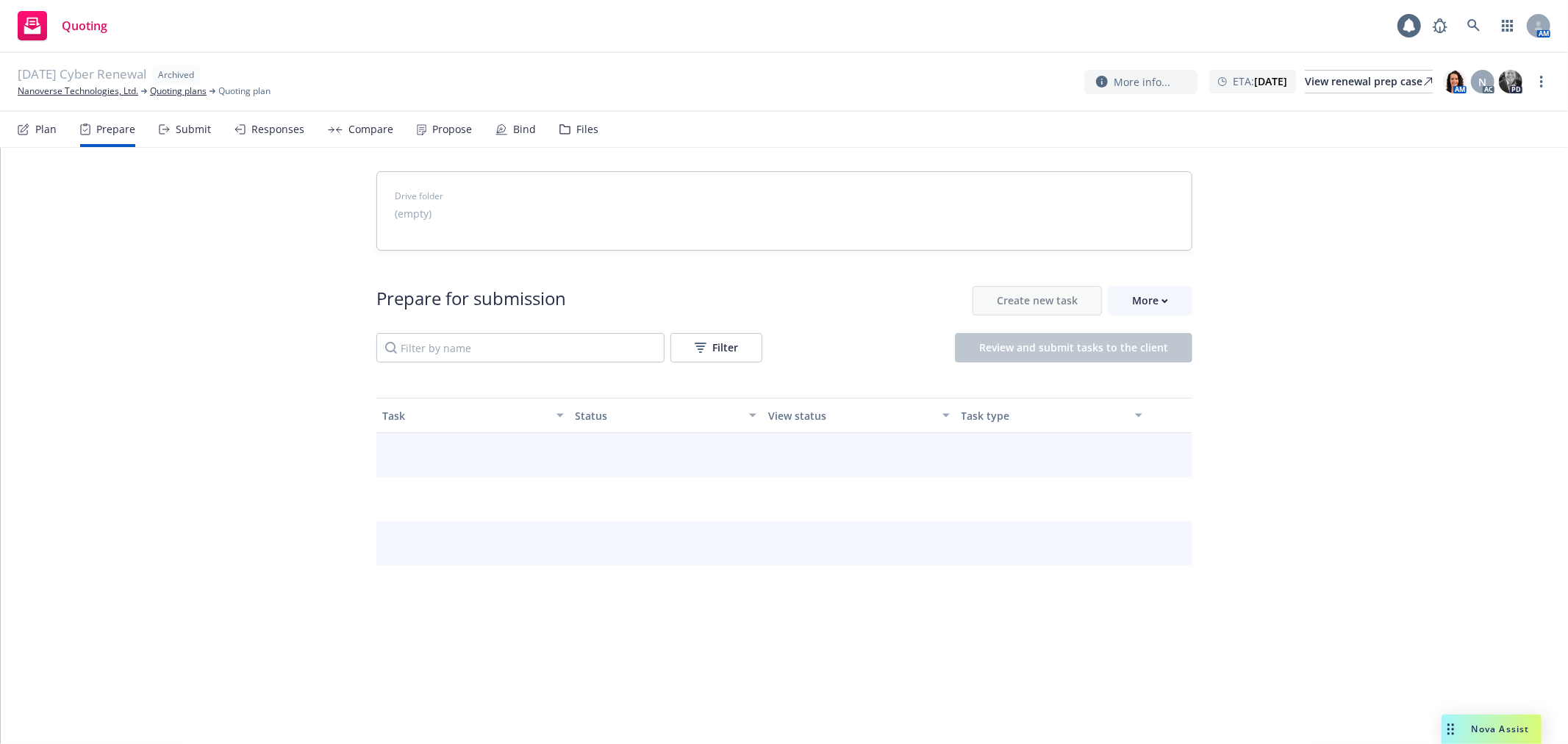
click at [195, 127] on div "Submit" at bounding box center [194, 129] width 36 height 12
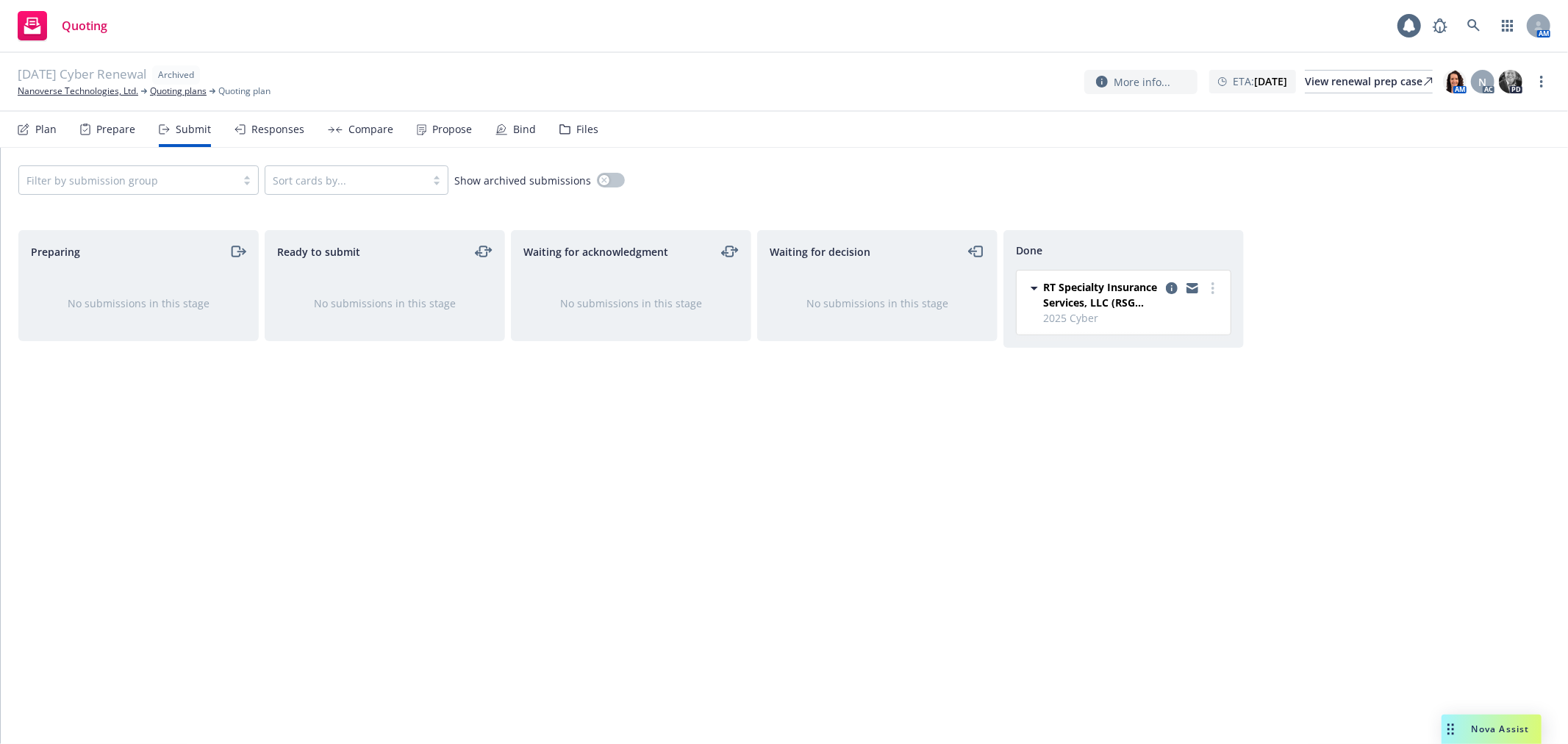
click at [513, 124] on div "Bind" at bounding box center [524, 129] width 23 height 12
click at [79, 97] on link "Nanoverse Technologies, Ltd." at bounding box center [78, 91] width 121 height 13
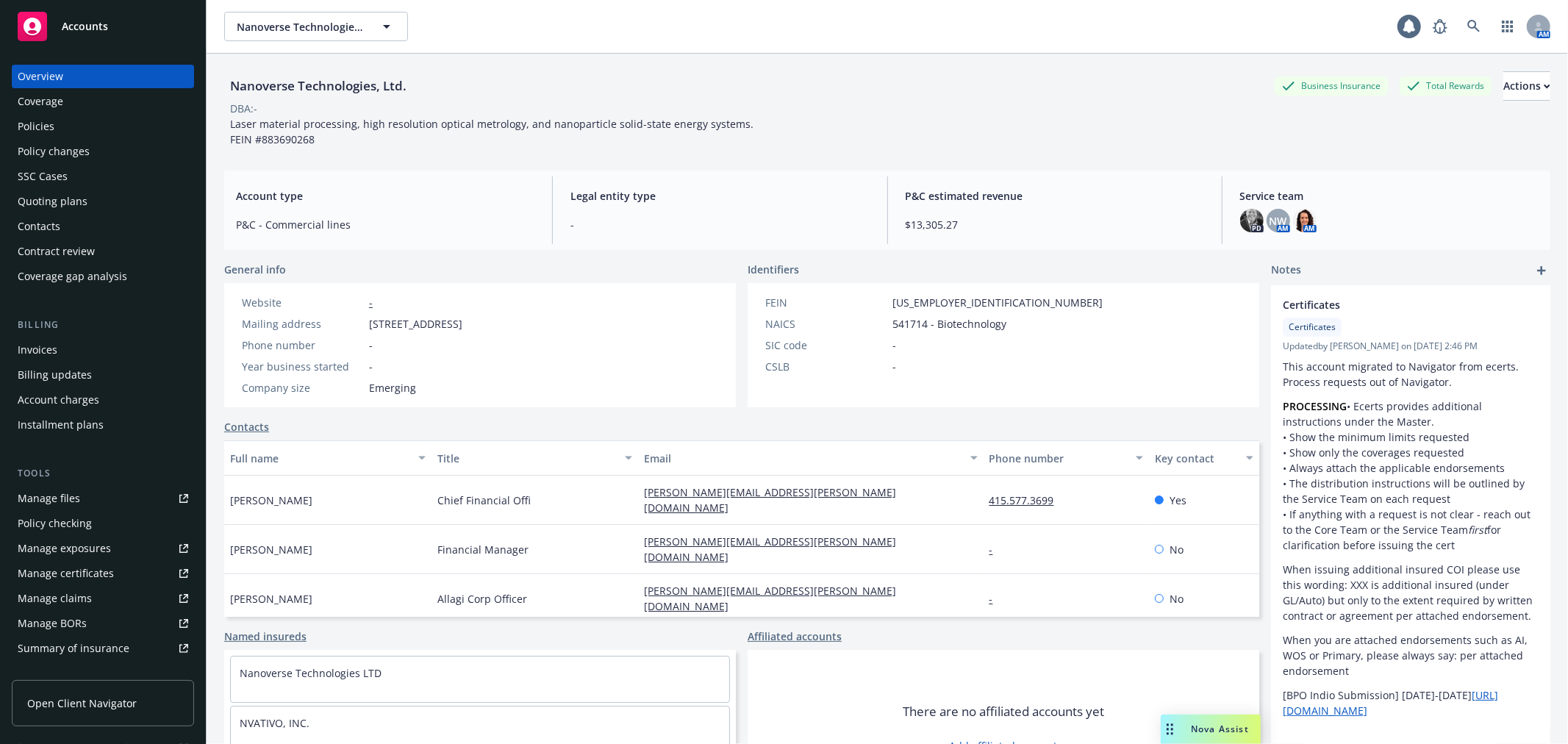
click at [66, 125] on div "Policies" at bounding box center [103, 126] width 171 height 24
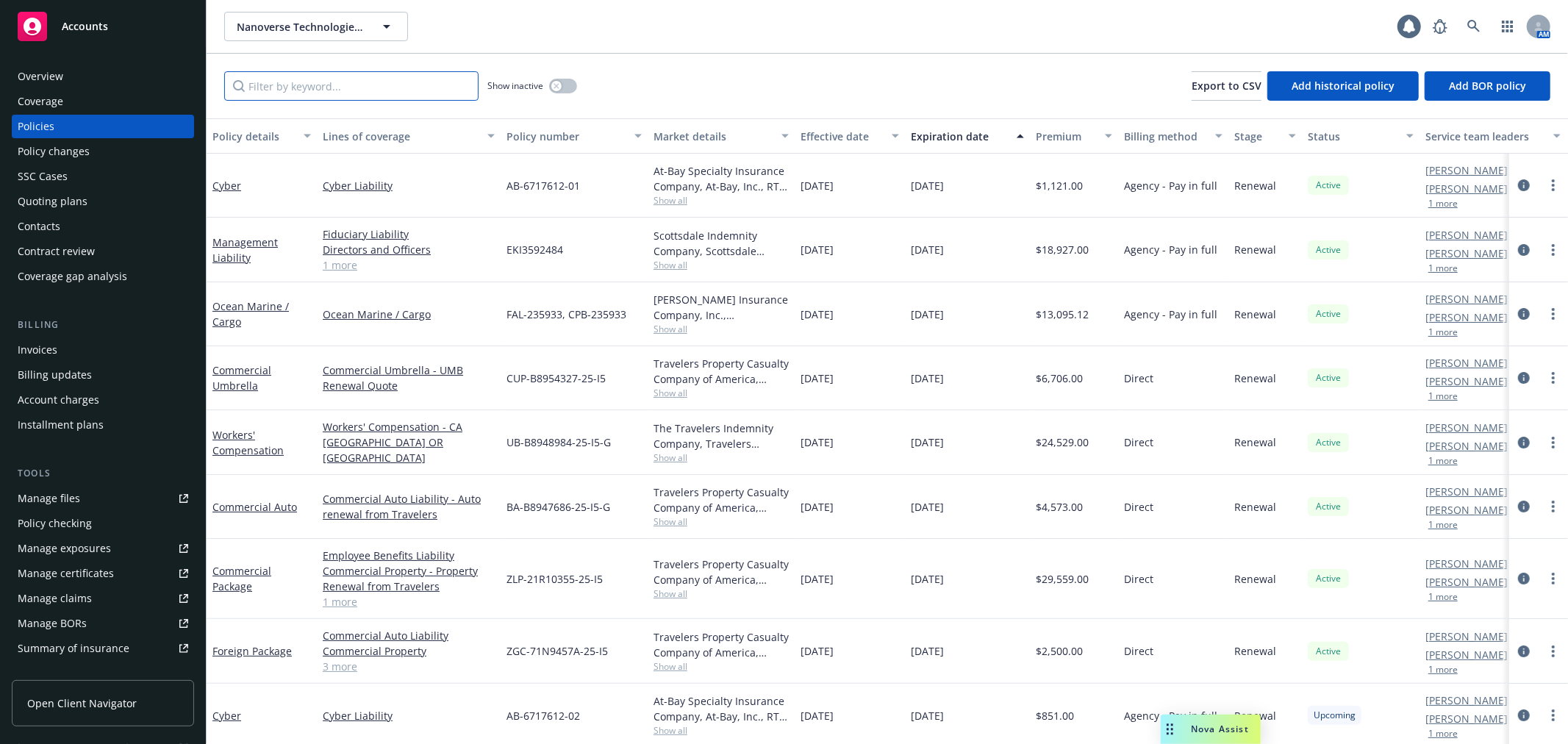
click at [343, 96] on input "Filter by keyword..." at bounding box center [351, 86] width 254 height 30
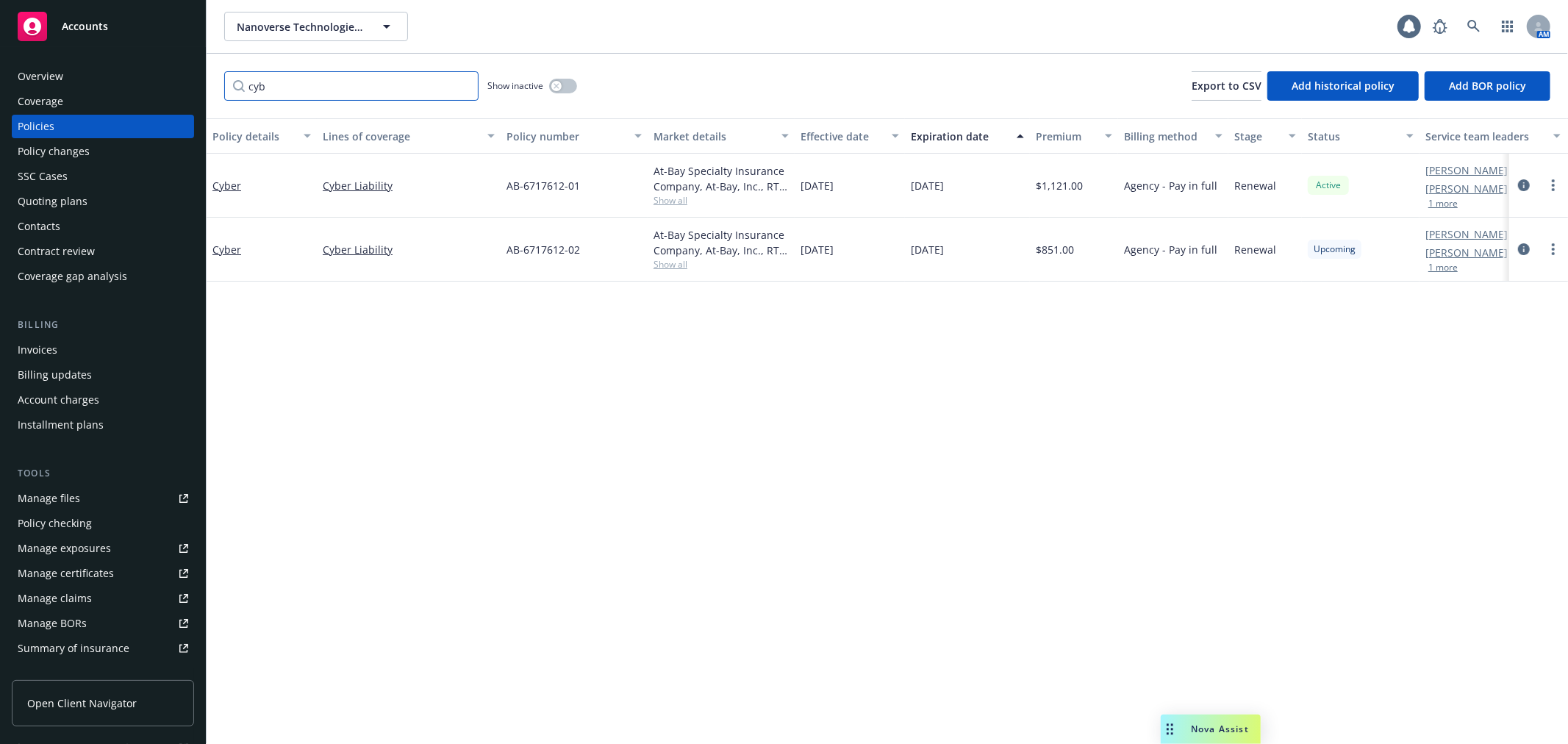
type input "cyb"
click at [228, 254] on link "Cyber" at bounding box center [226, 250] width 29 height 14
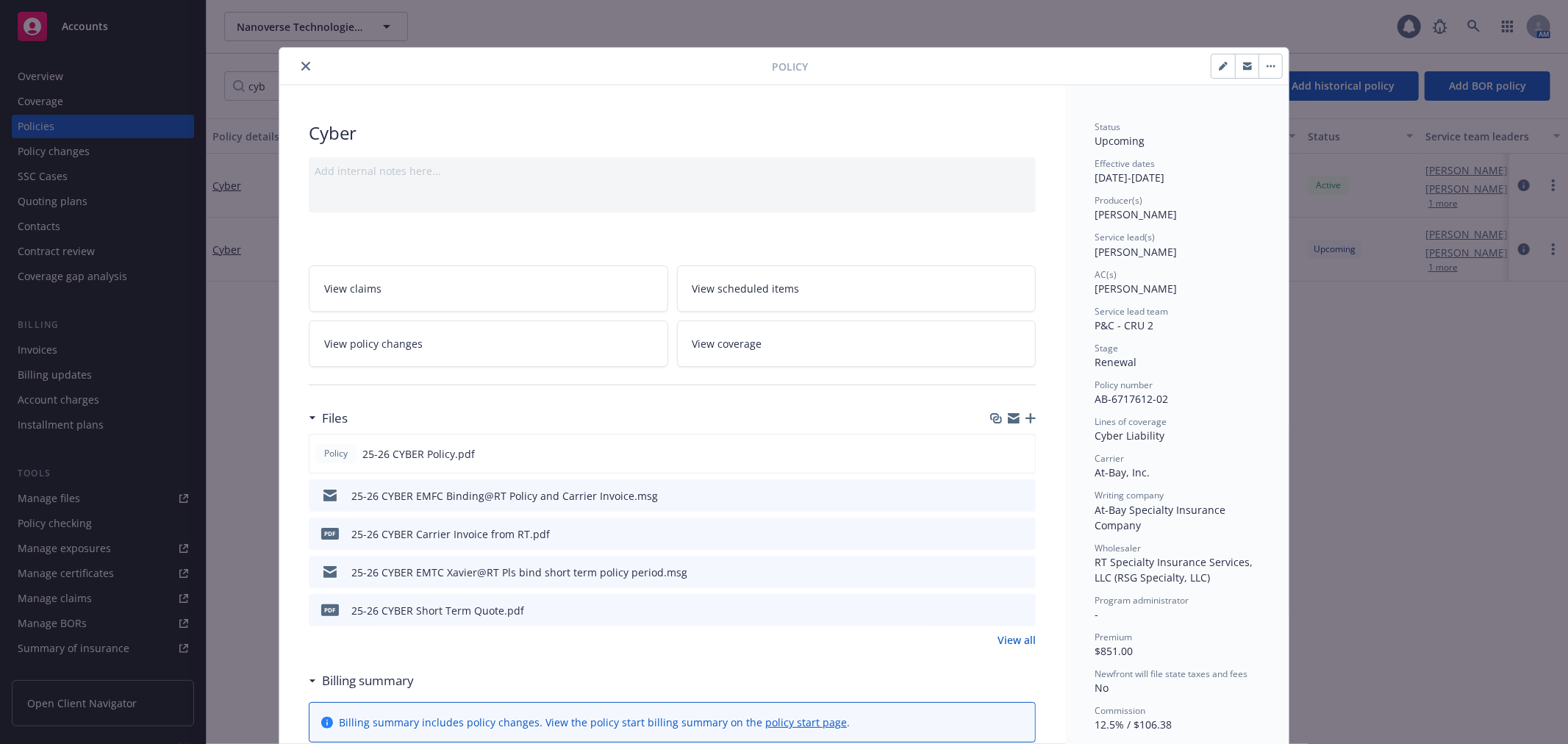
click at [1019, 570] on icon "preview file" at bounding box center [1022, 571] width 13 height 10
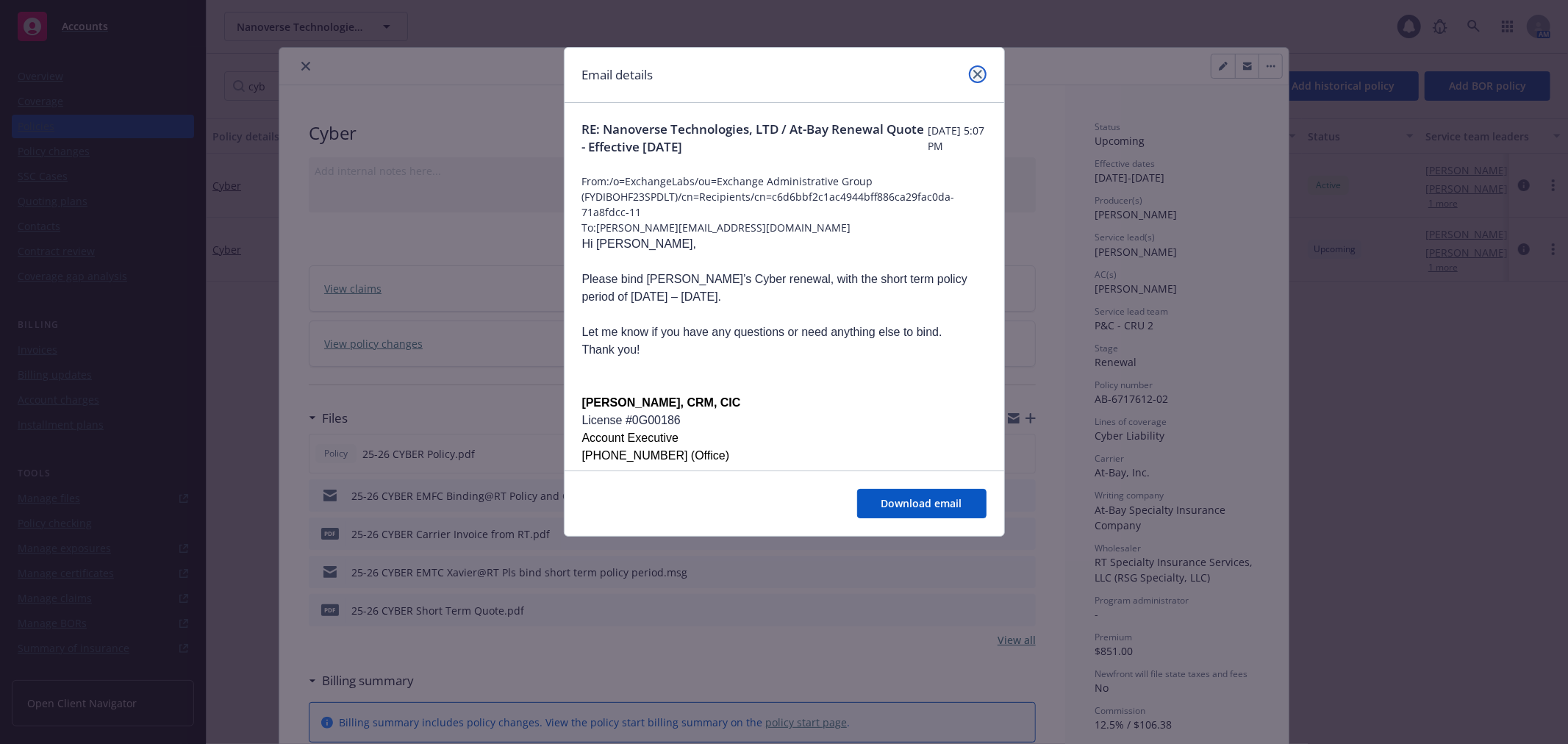
click at [975, 75] on icon "close" at bounding box center [977, 74] width 9 height 9
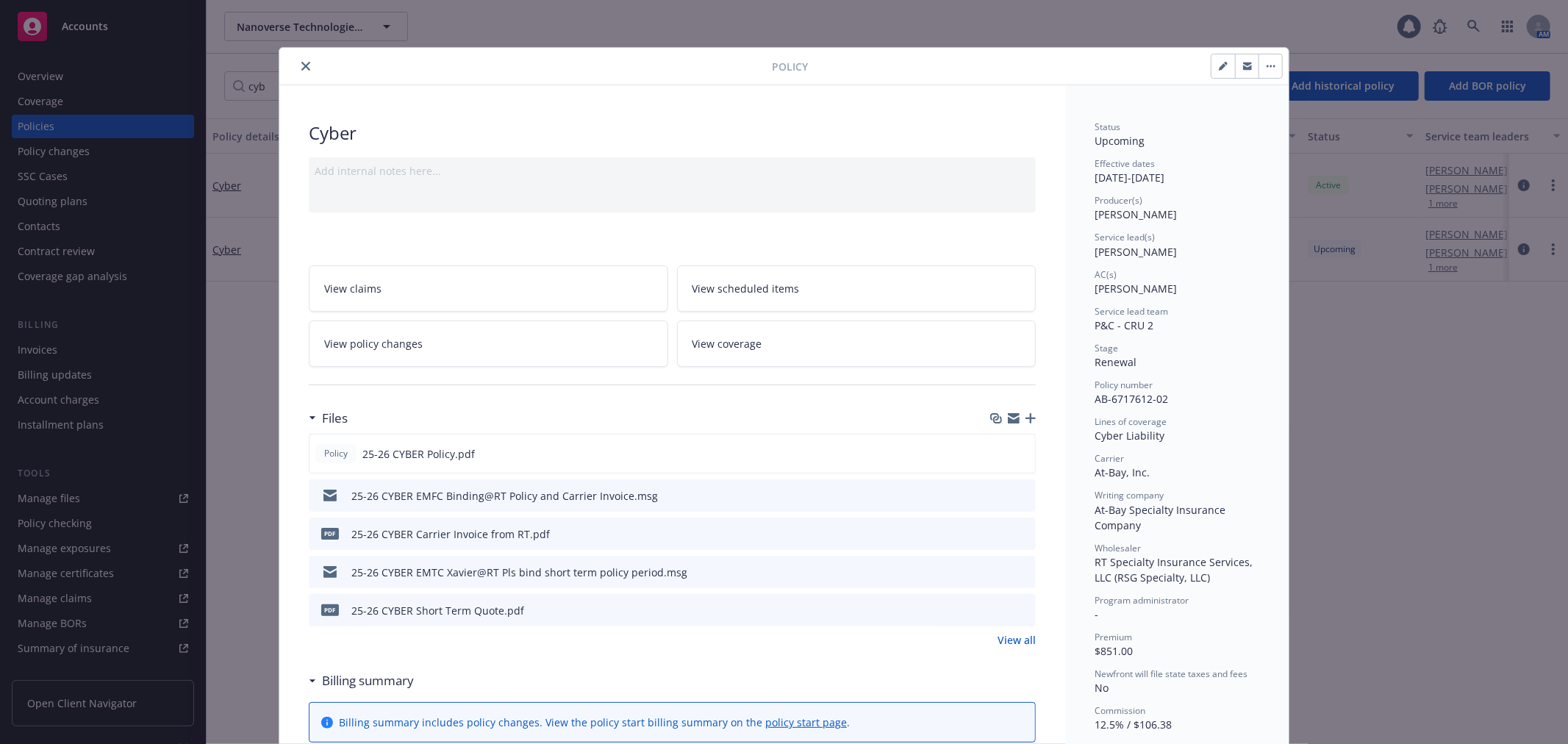
click at [301, 64] on icon "close" at bounding box center [305, 66] width 9 height 9
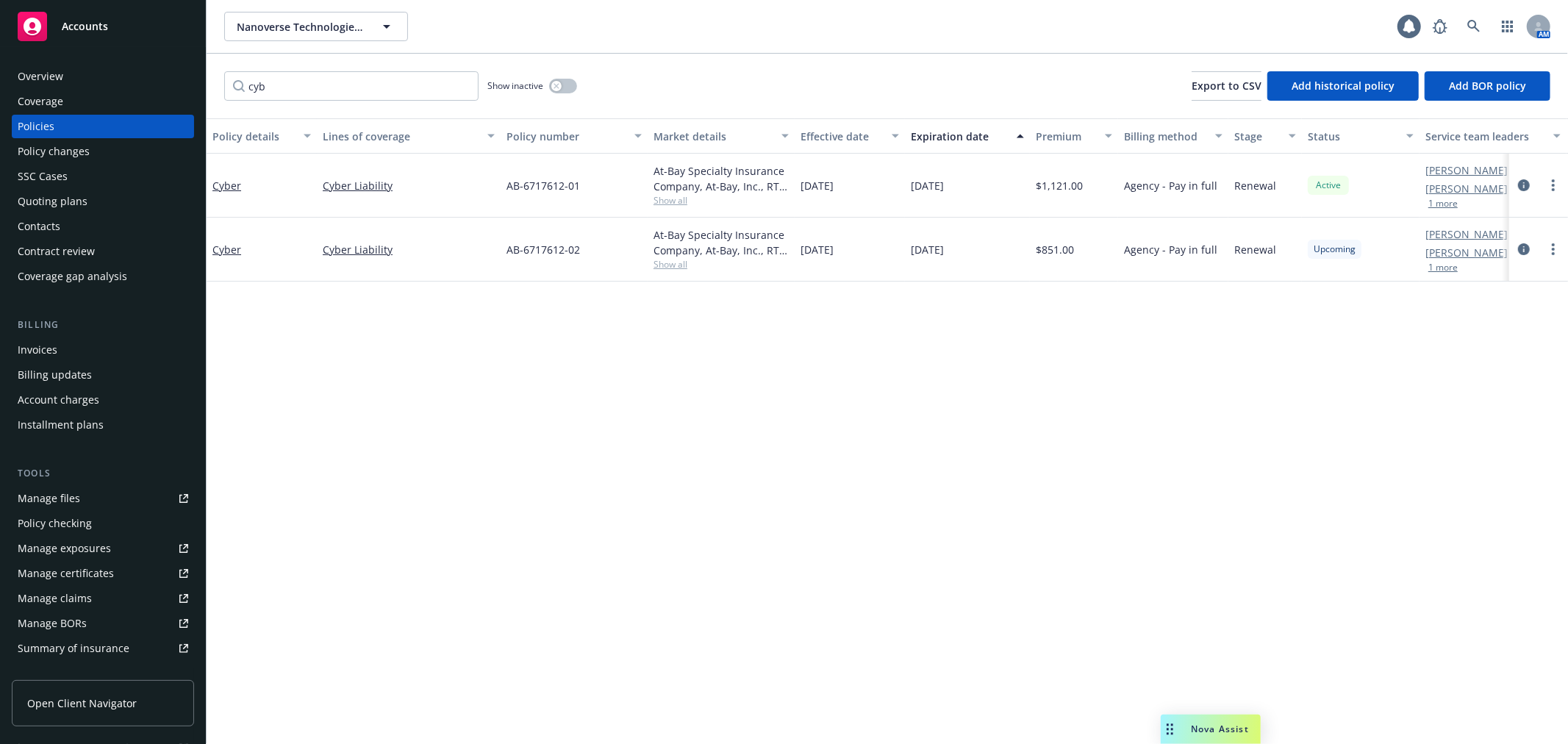
click at [90, 523] on div "Policy checking" at bounding box center [103, 524] width 171 height 24
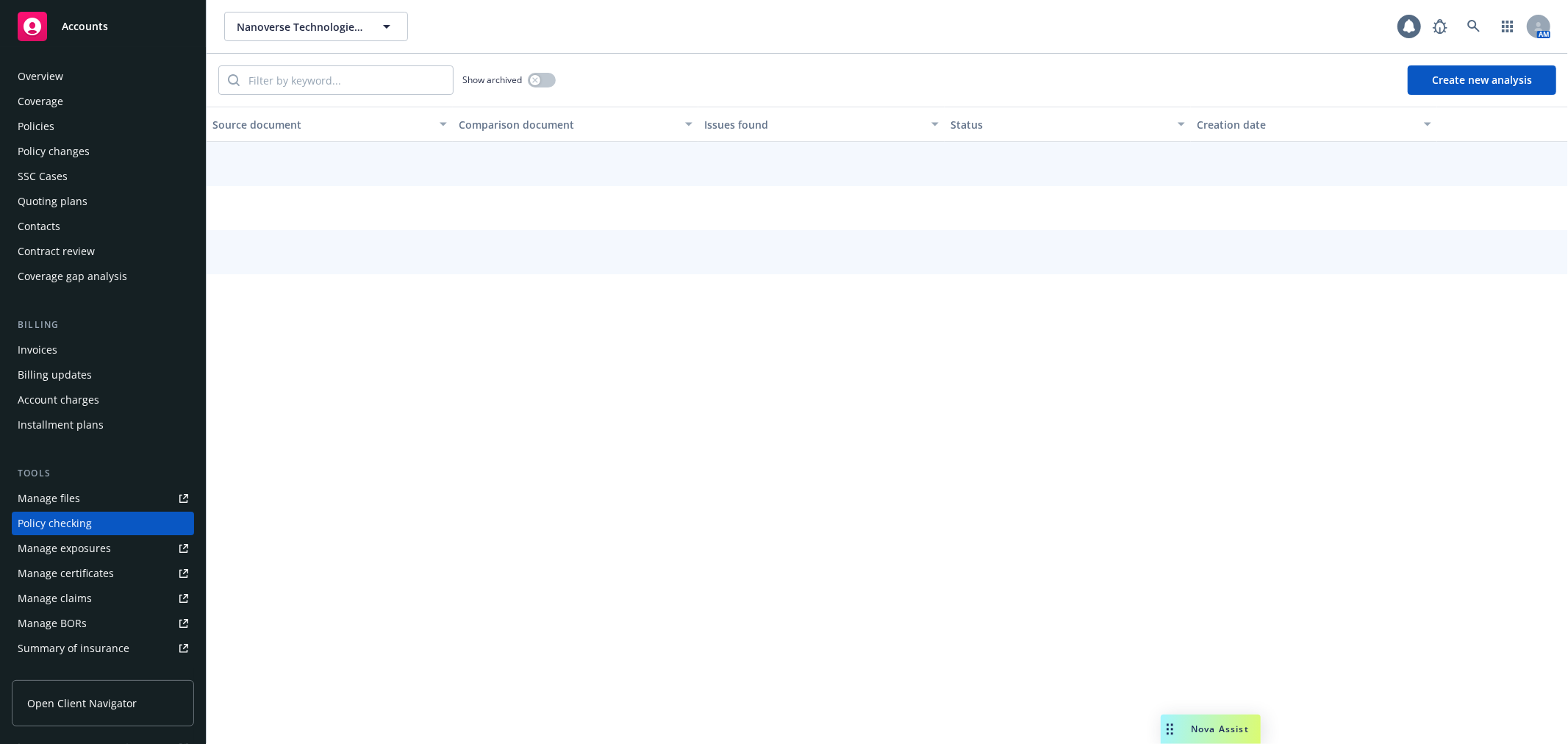
scroll to position [127, 0]
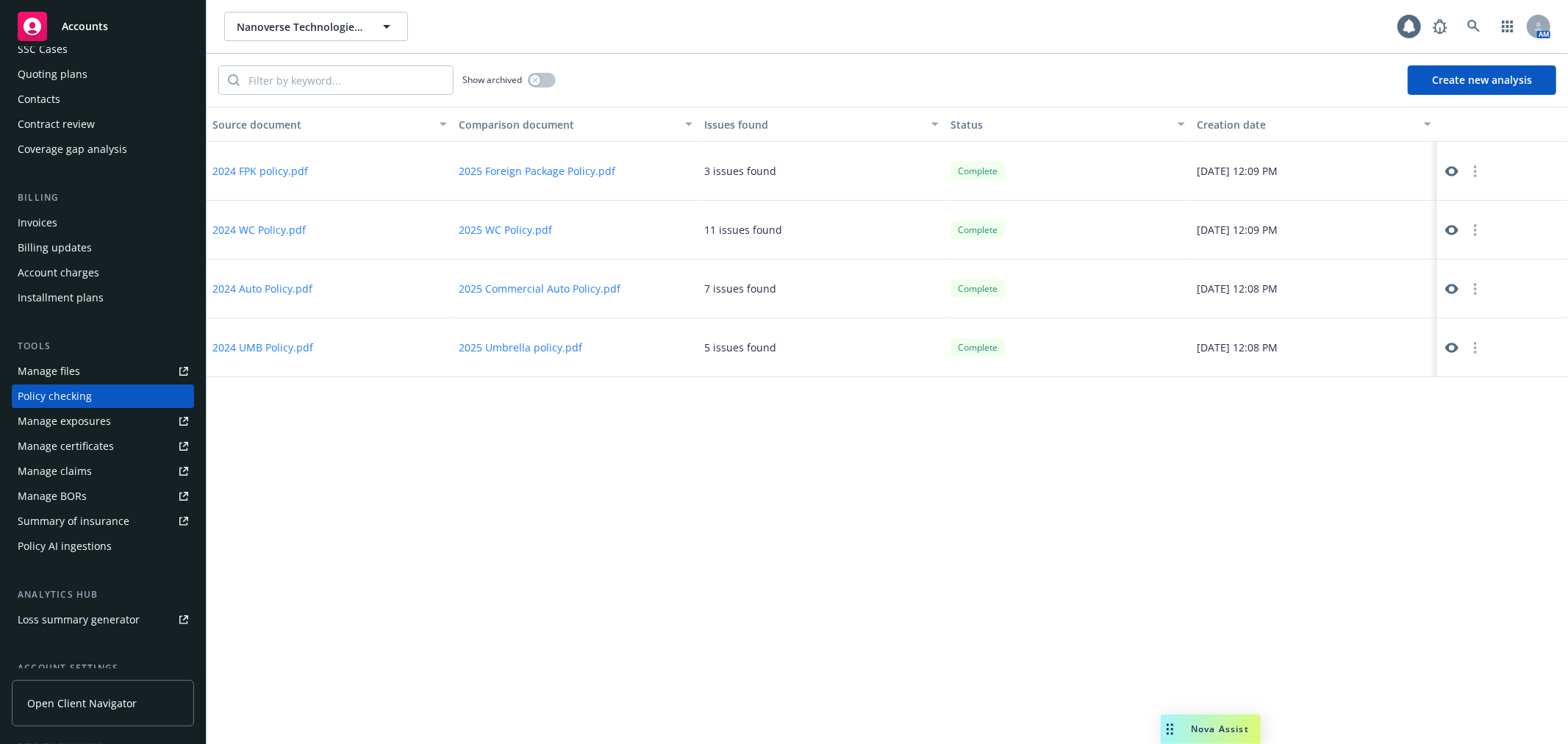
click at [1484, 82] on button "Create new analysis" at bounding box center [1482, 80] width 148 height 30
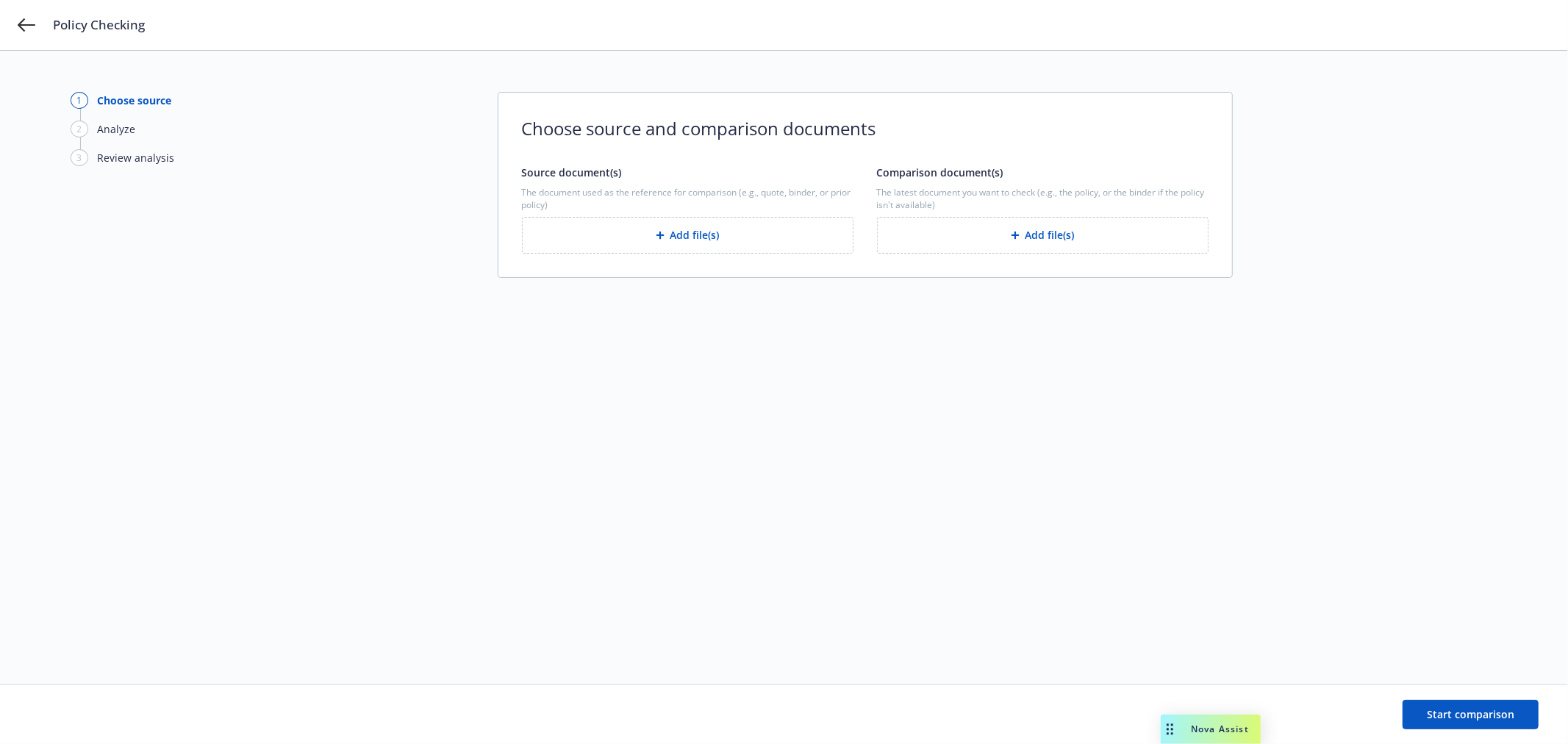
click at [705, 241] on button "Add file(s)" at bounding box center [688, 235] width 332 height 37
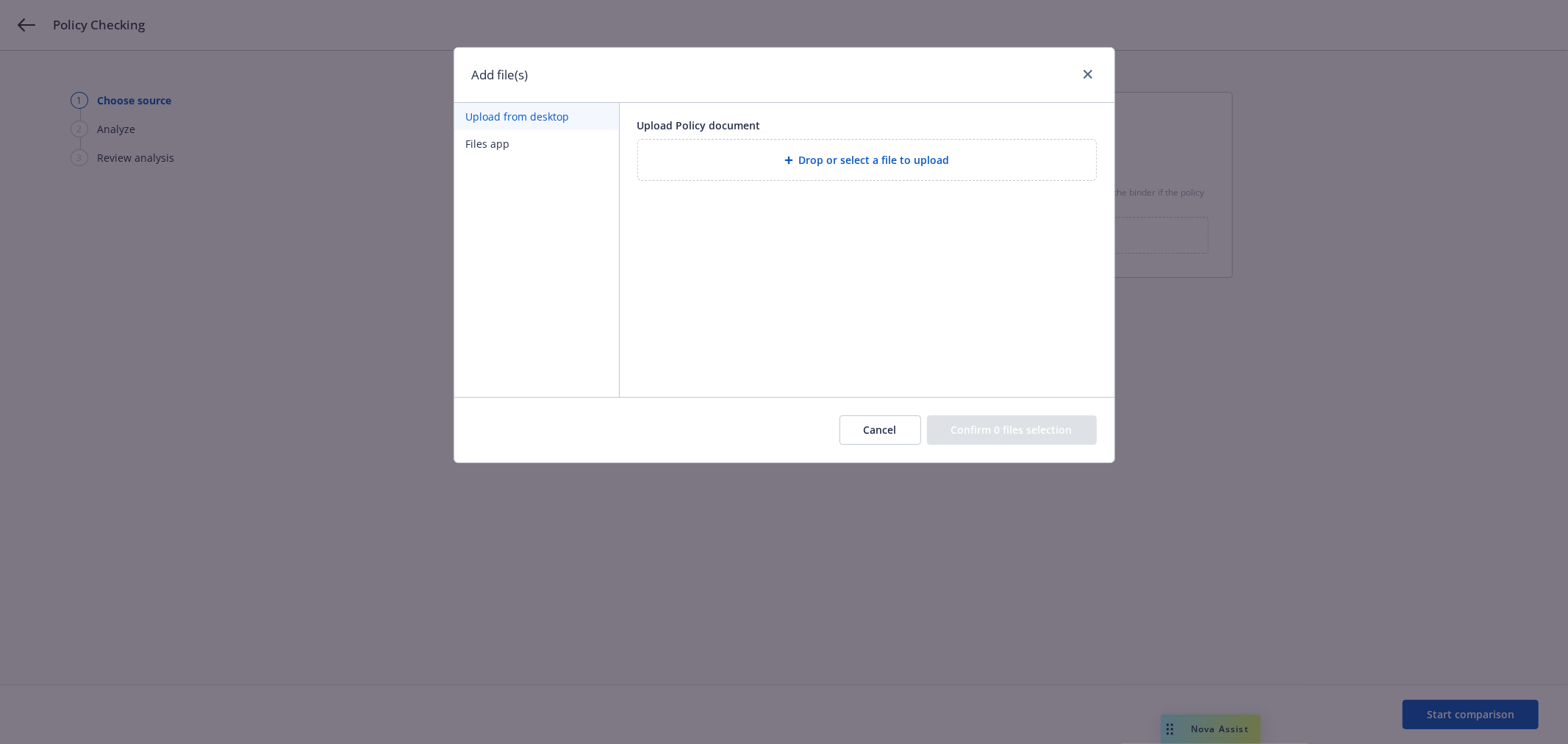
click at [502, 142] on button "Files app" at bounding box center [536, 144] width 165 height 28
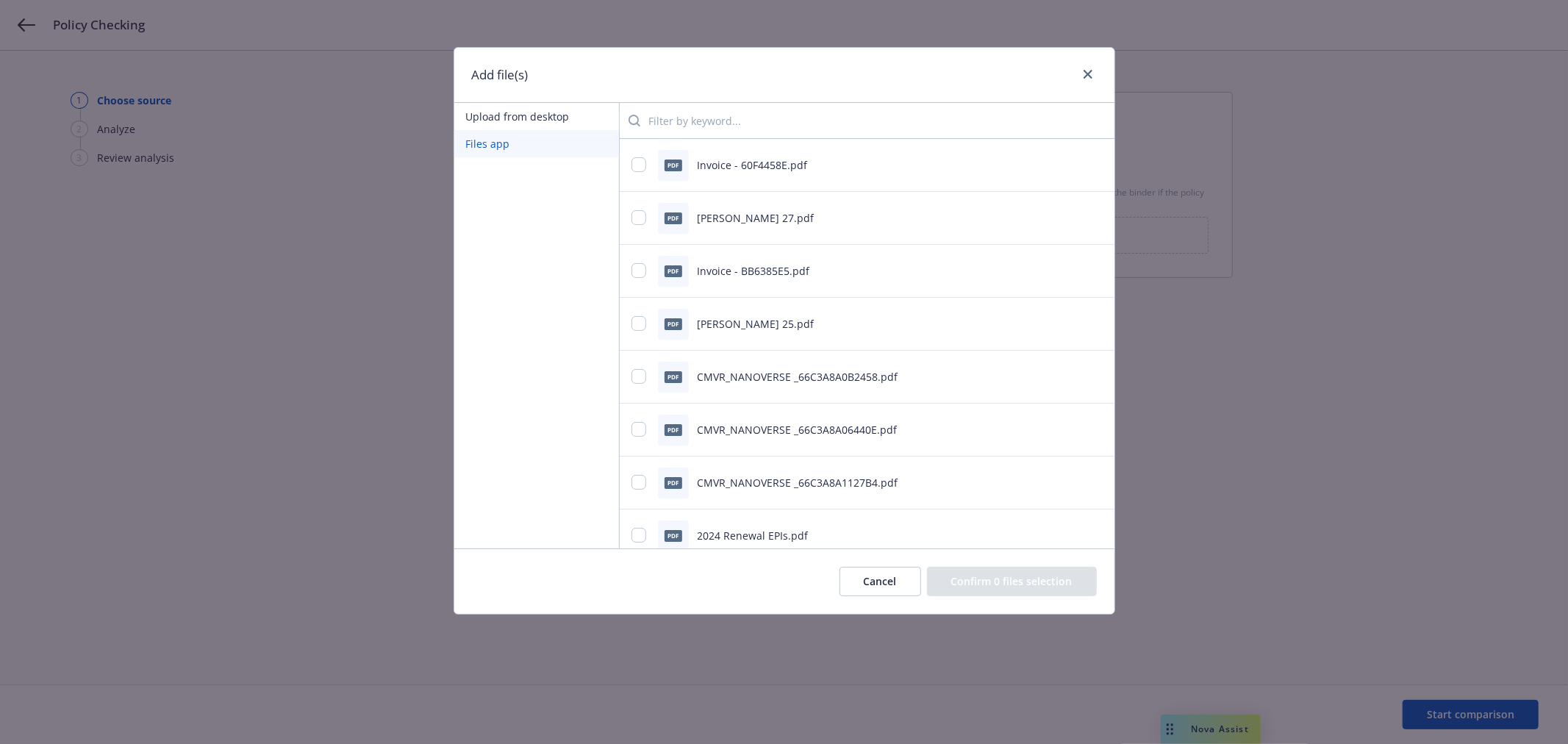
click at [666, 118] on input "search" at bounding box center [871, 121] width 462 height 30
click at [666, 118] on input "policy" at bounding box center [871, 121] width 462 height 30
type input "cyber pol"
click at [637, 162] on input "checkbox" at bounding box center [638, 164] width 15 height 15
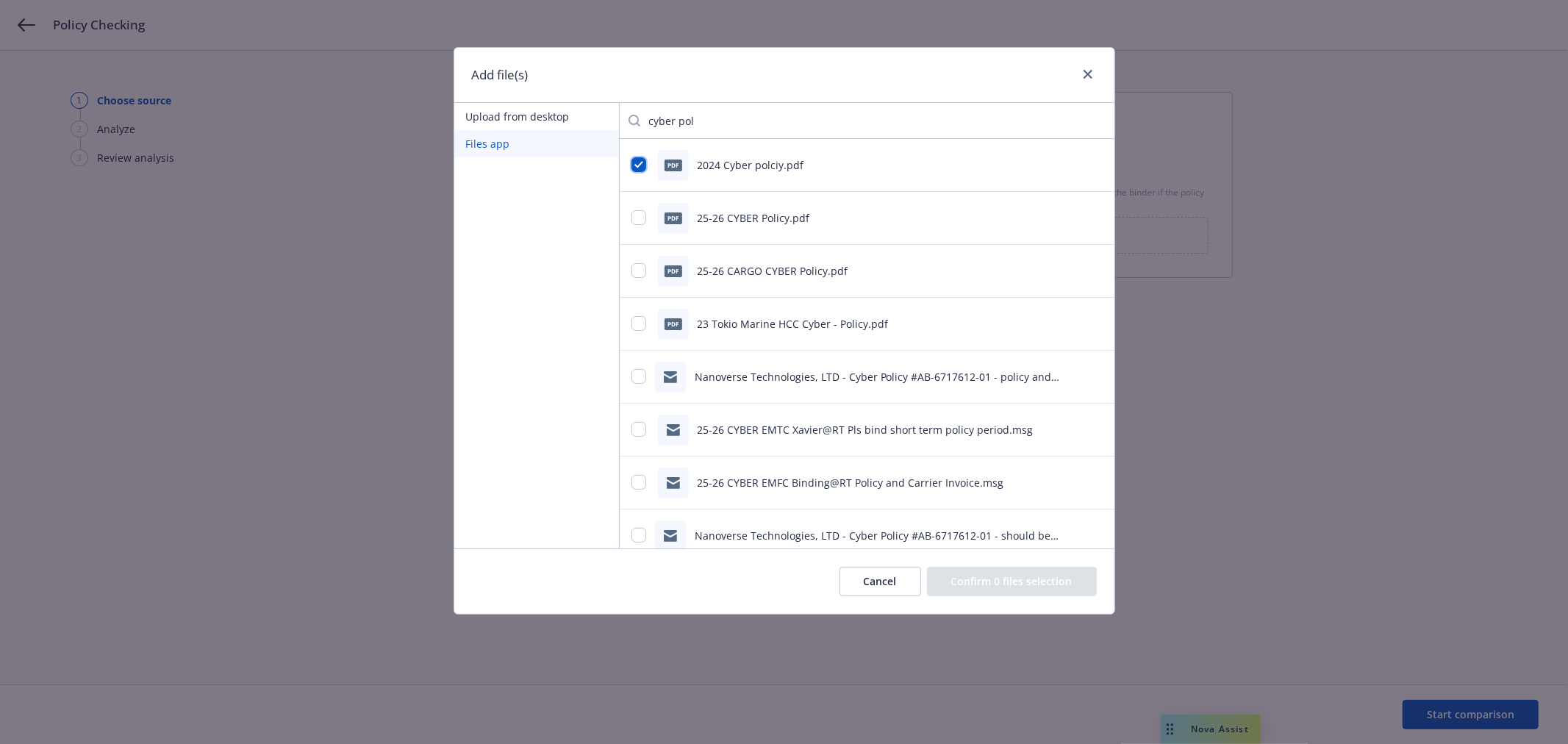
checkbox input "true"
click at [1037, 591] on button "Confirm 1 file selection" at bounding box center [1015, 582] width 165 height 30
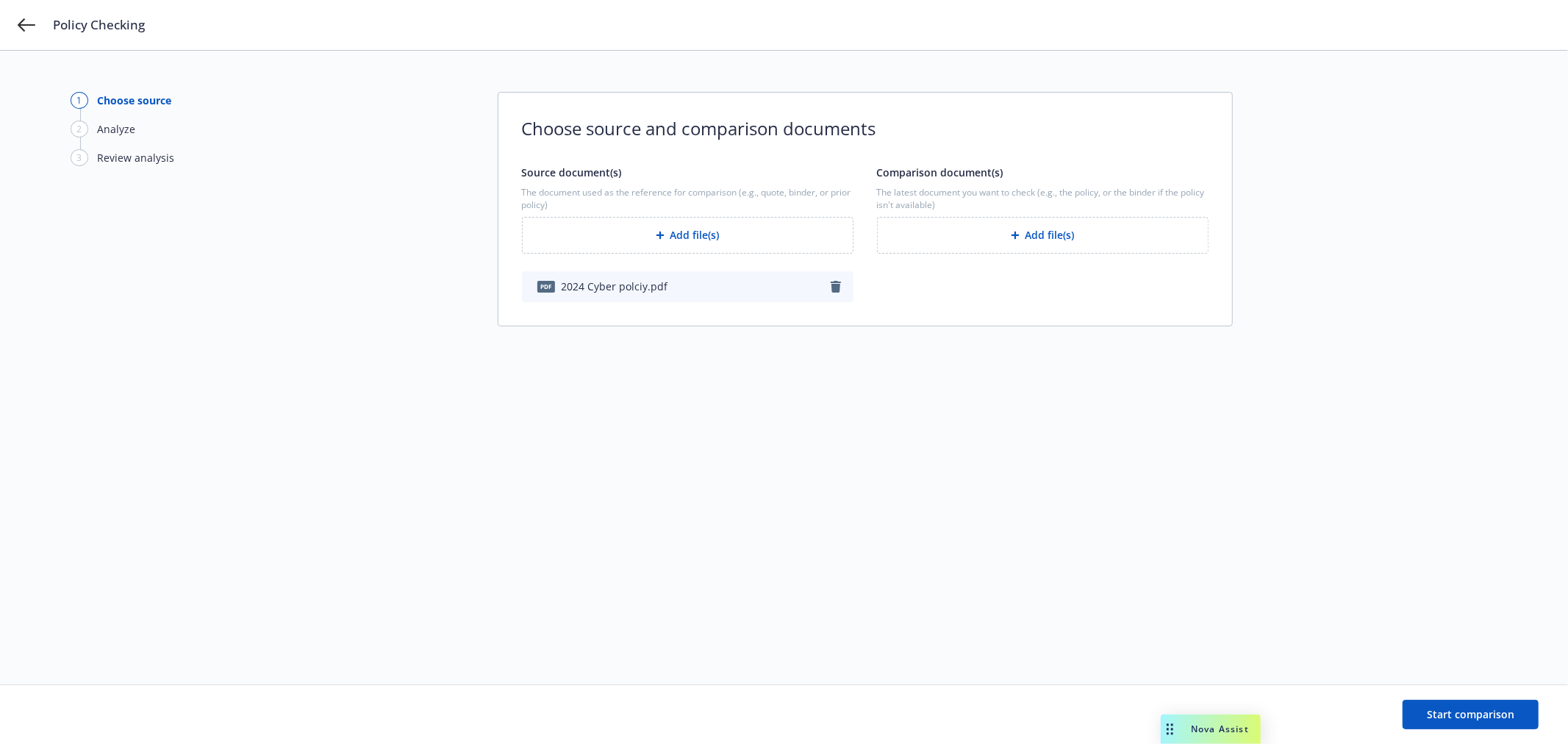
click at [1064, 226] on button "Add file(s)" at bounding box center [1043, 235] width 332 height 37
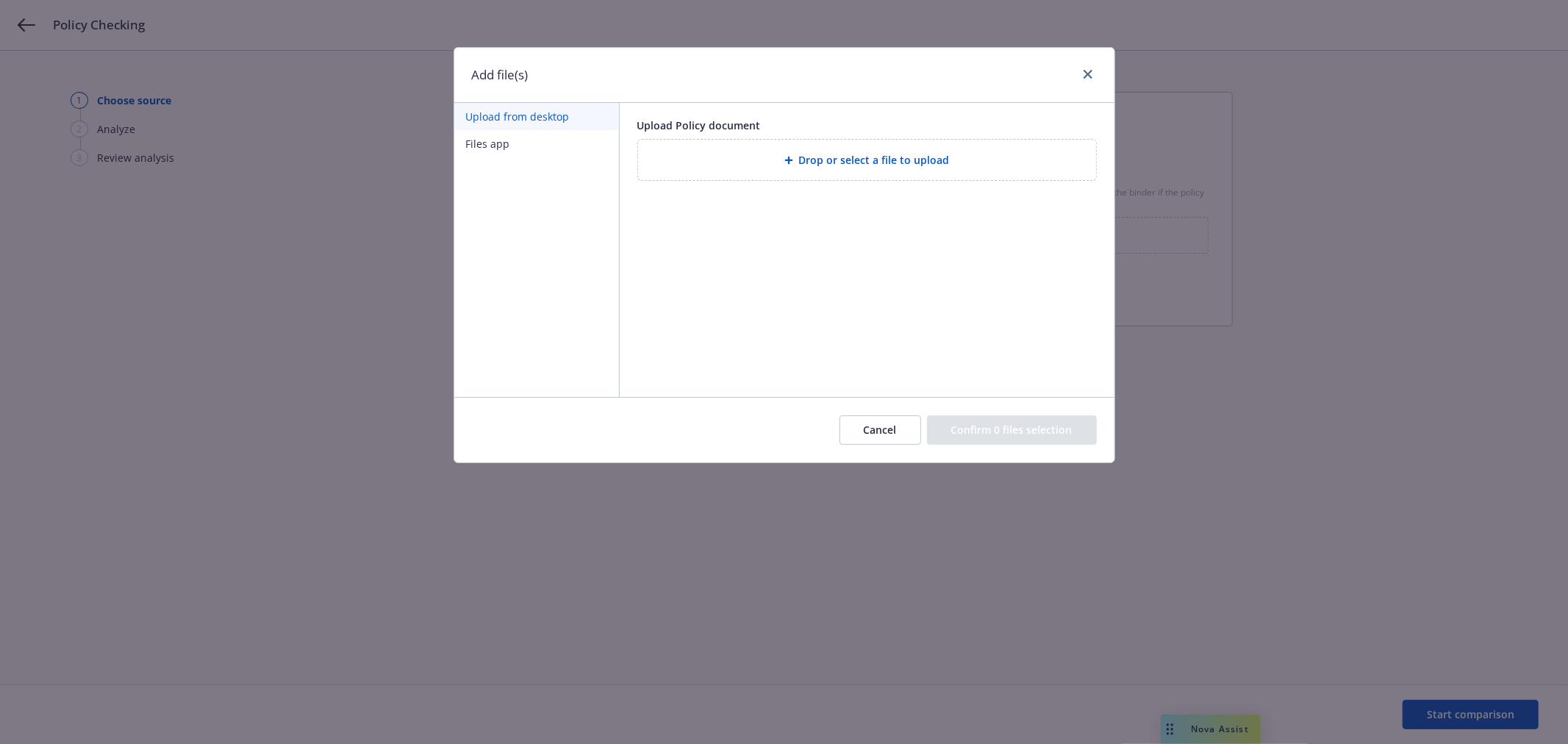
click at [478, 142] on button "Files app" at bounding box center [536, 144] width 165 height 28
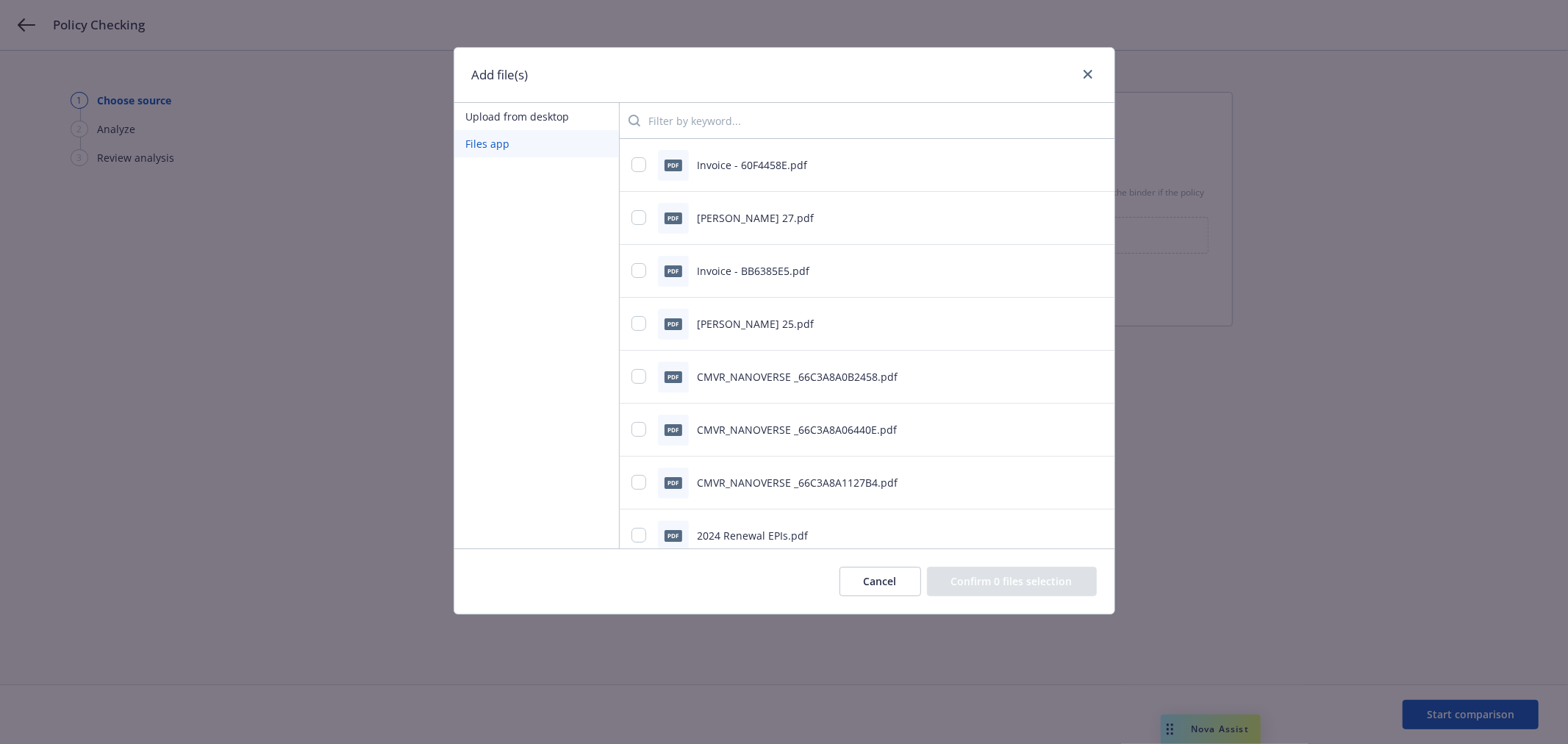
click at [707, 127] on input "search" at bounding box center [871, 121] width 462 height 30
type input "cyber pol"
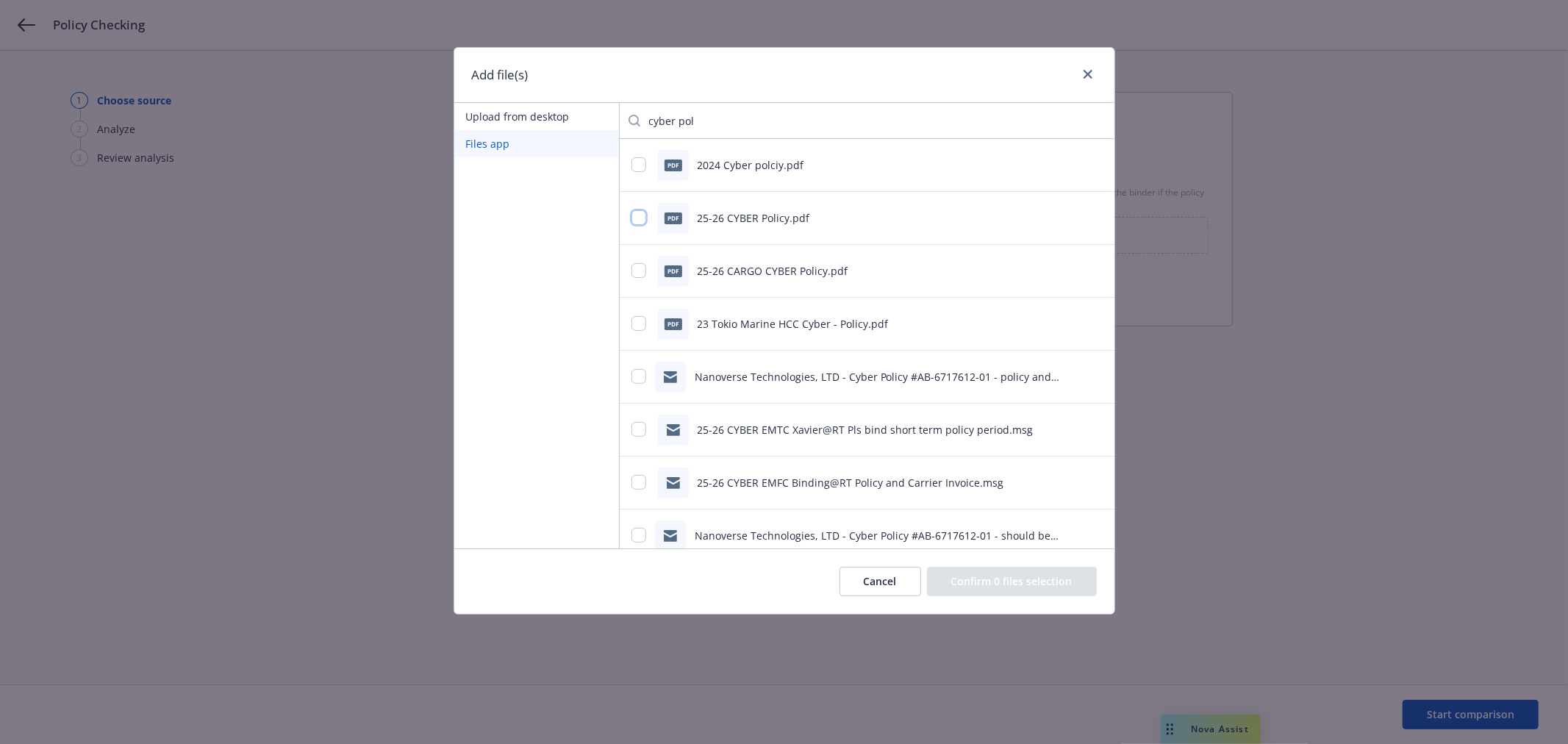
click at [641, 216] on input "checkbox" at bounding box center [638, 217] width 15 height 15
checkbox input "true"
click at [1009, 579] on button "Confirm 1 file selection" at bounding box center [1015, 582] width 165 height 30
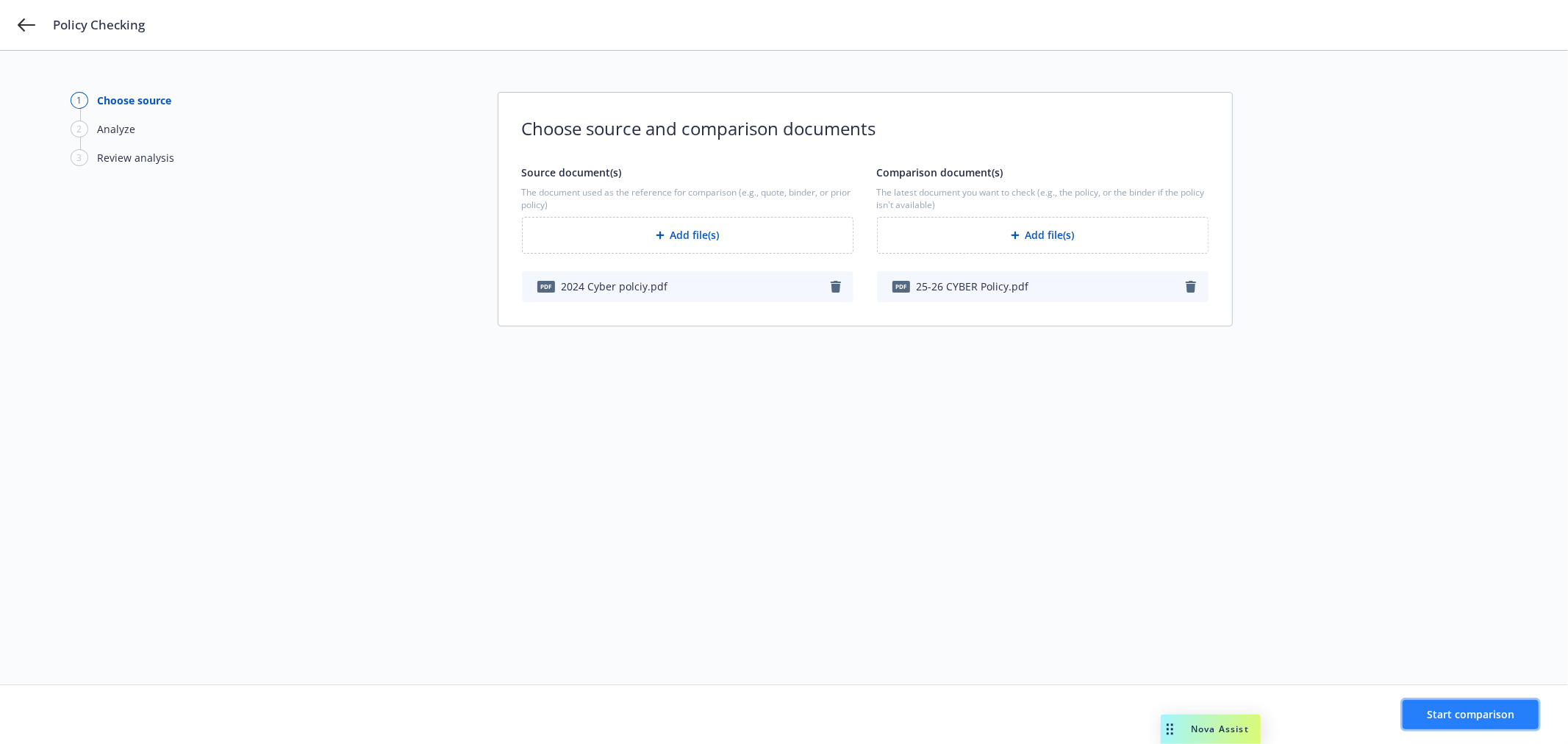
click at [1501, 720] on span "Start comparison" at bounding box center [1470, 714] width 88 height 14
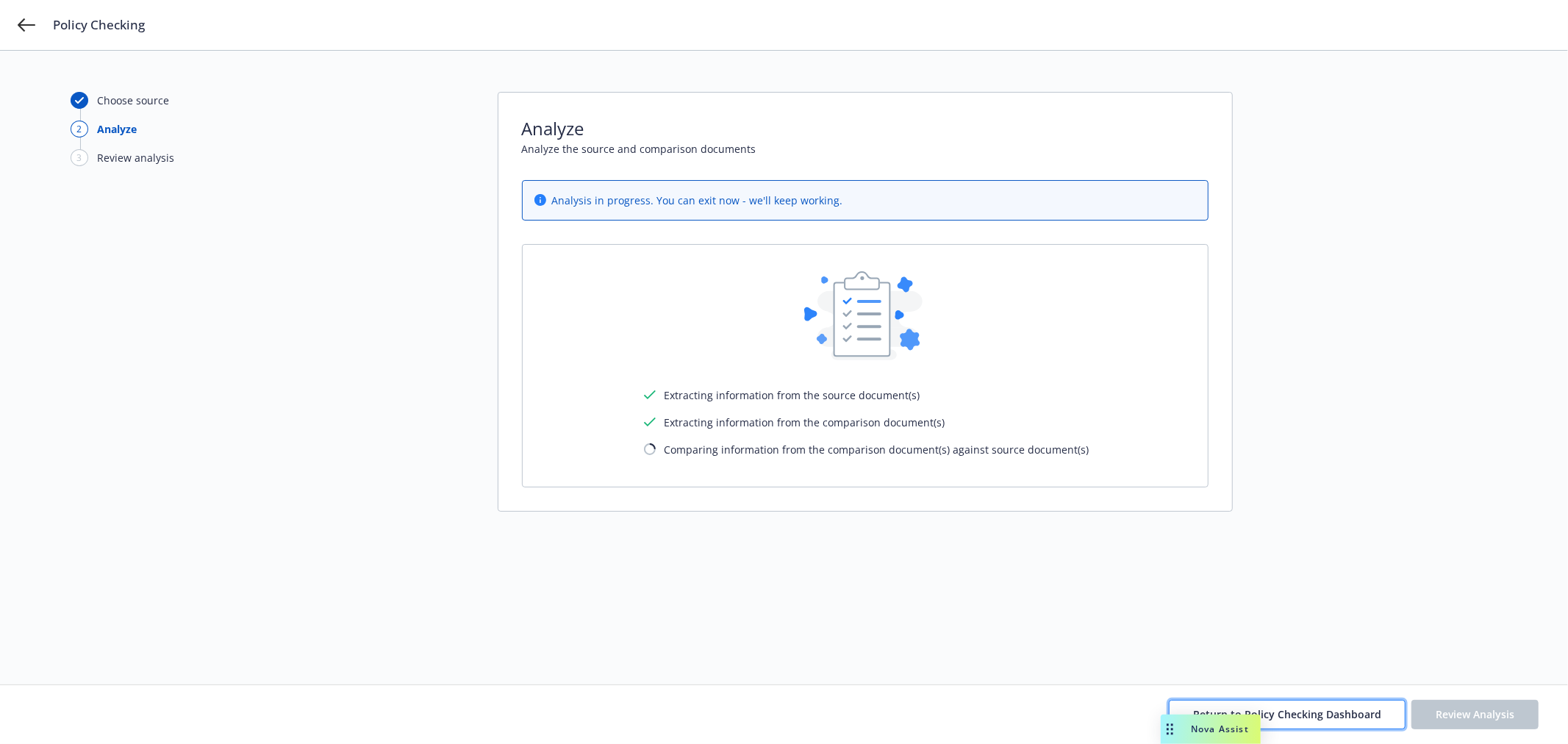
click at [1314, 714] on span "Return to Policy Checking Dashboard" at bounding box center [1287, 714] width 188 height 14
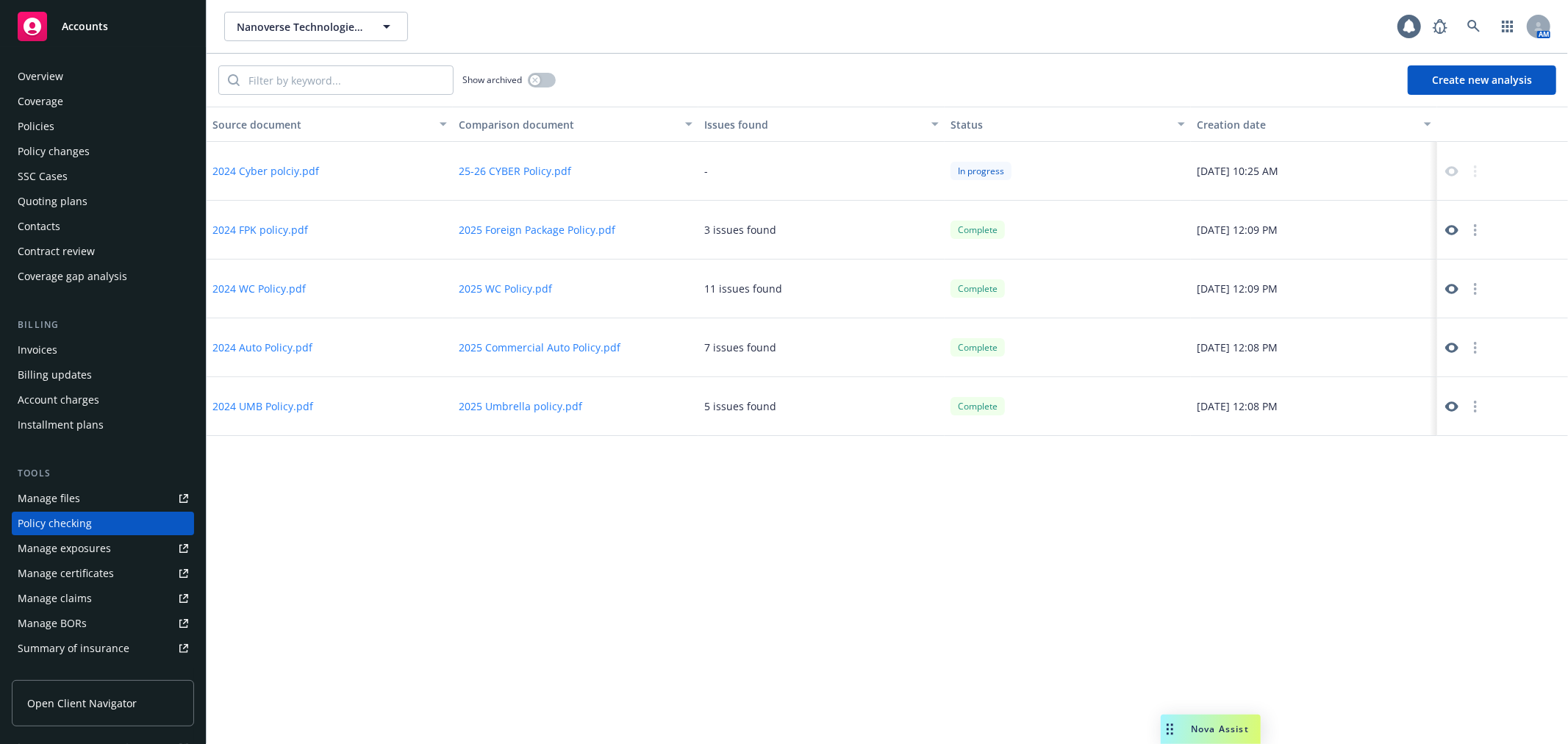
scroll to position [127, 0]
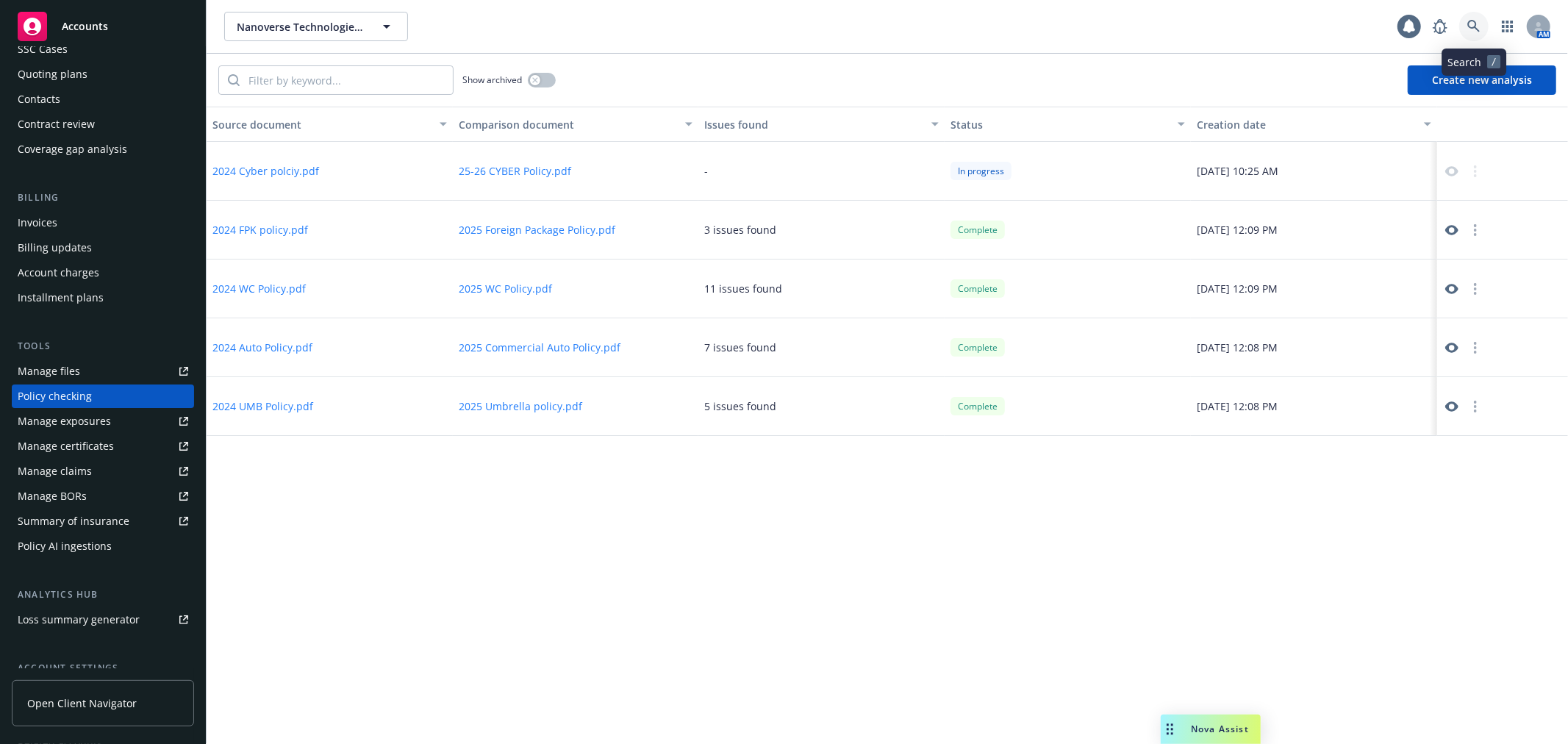
click at [1478, 27] on icon at bounding box center [1473, 26] width 13 height 13
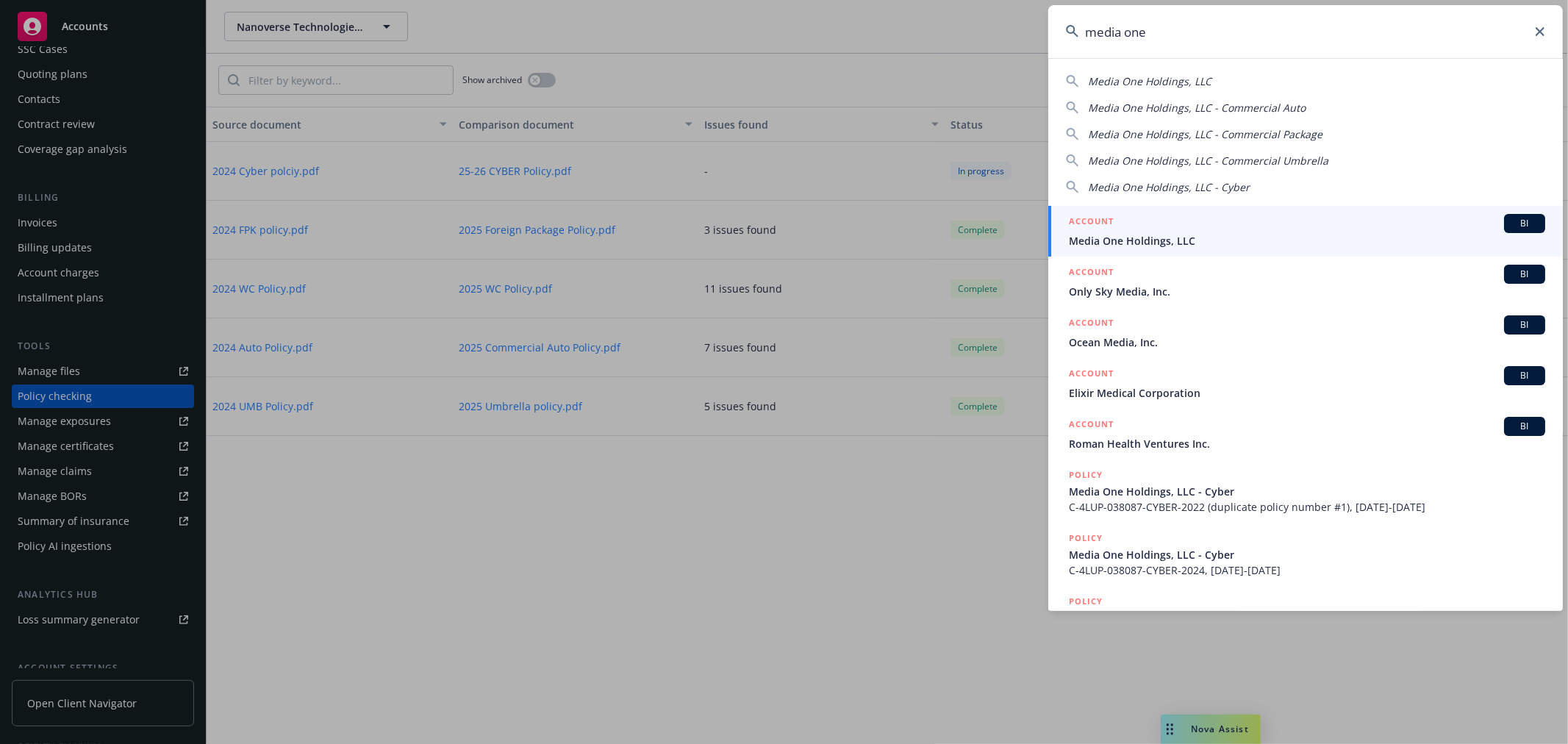
type input "media one"
click at [1232, 225] on div "ACCOUNT BI" at bounding box center [1307, 223] width 476 height 19
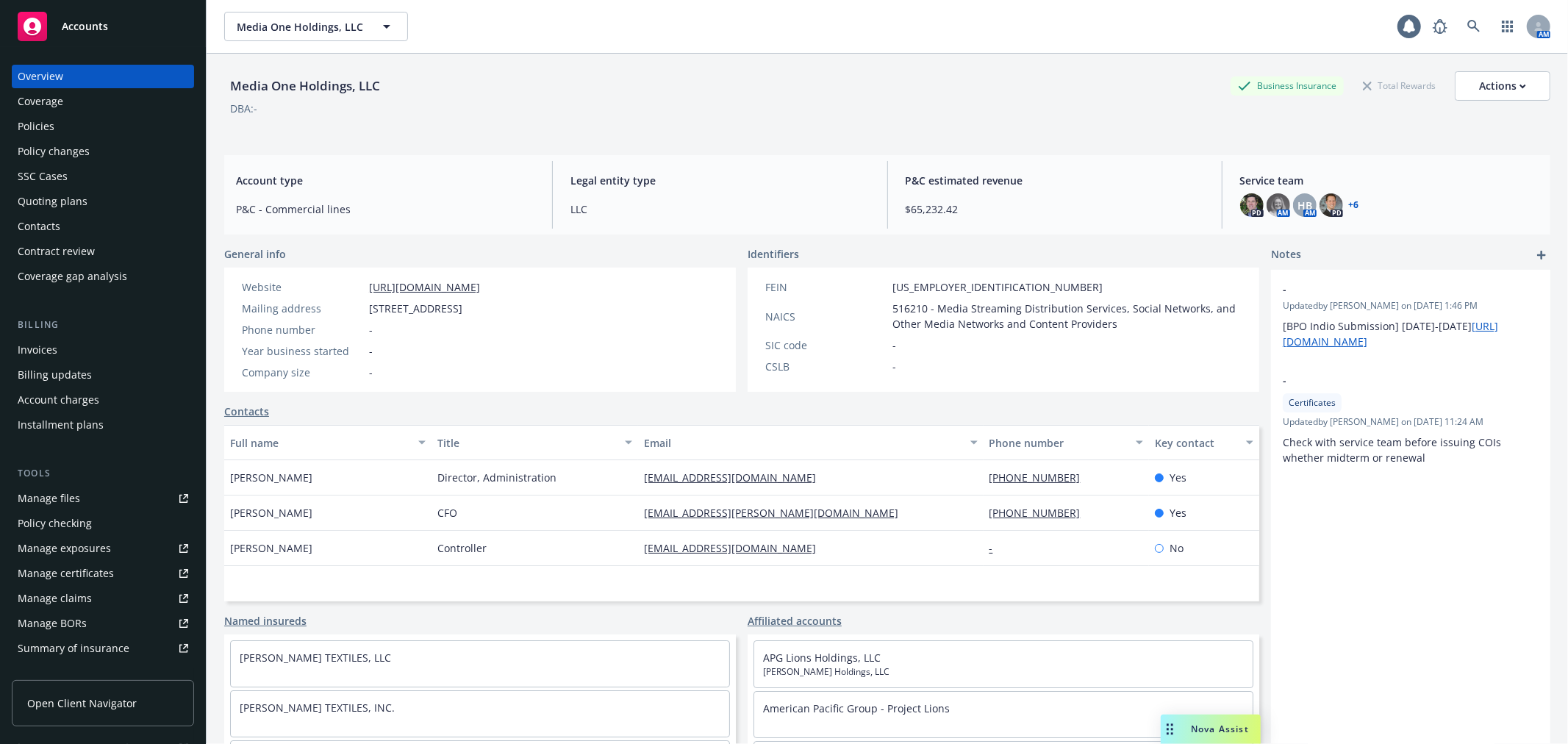
click at [71, 496] on div "Manage files" at bounding box center [48, 499] width 62 height 24
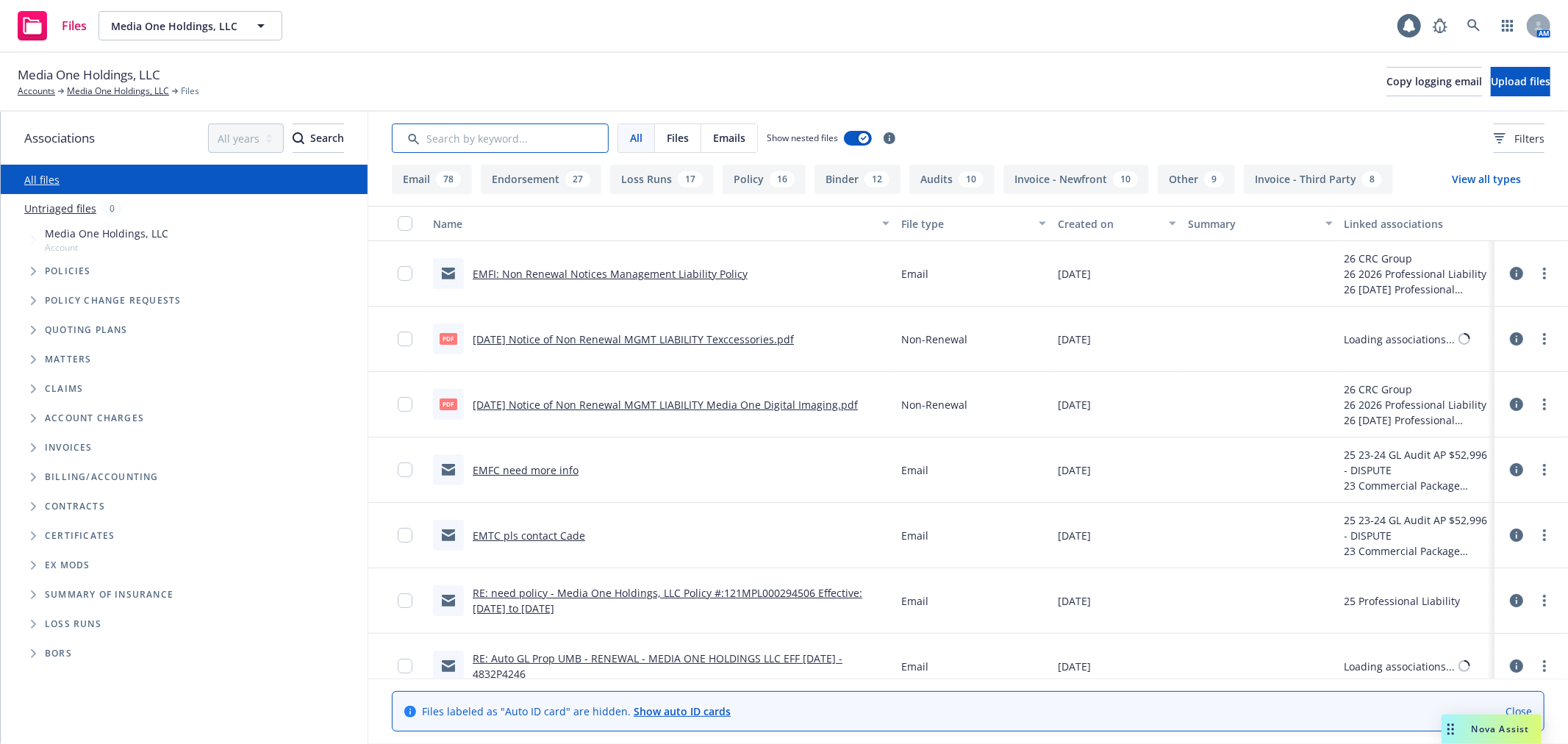
click at [504, 144] on input "Search by keyword..." at bounding box center [501, 138] width 217 height 30
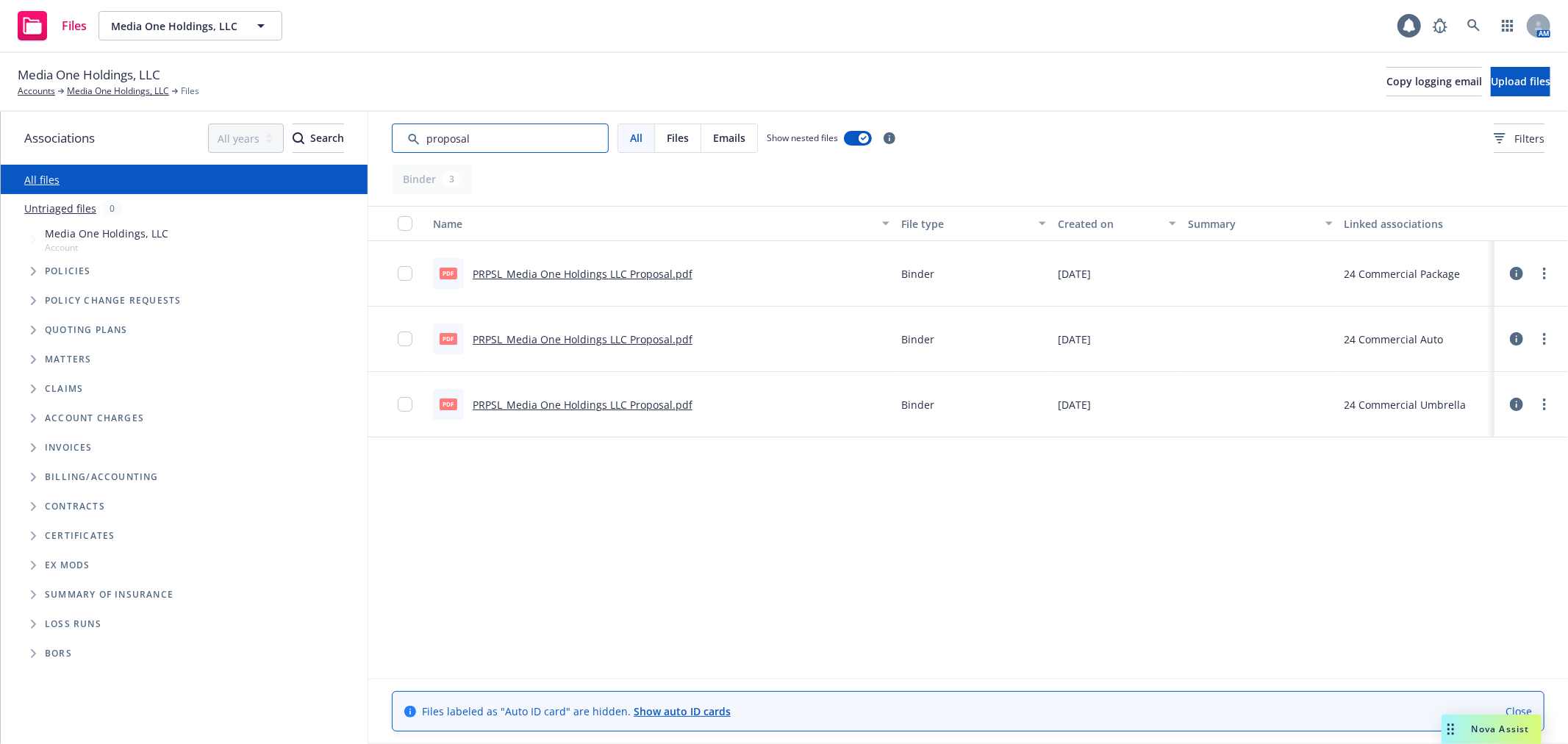
type input "proposal"
